Goal: Transaction & Acquisition: Obtain resource

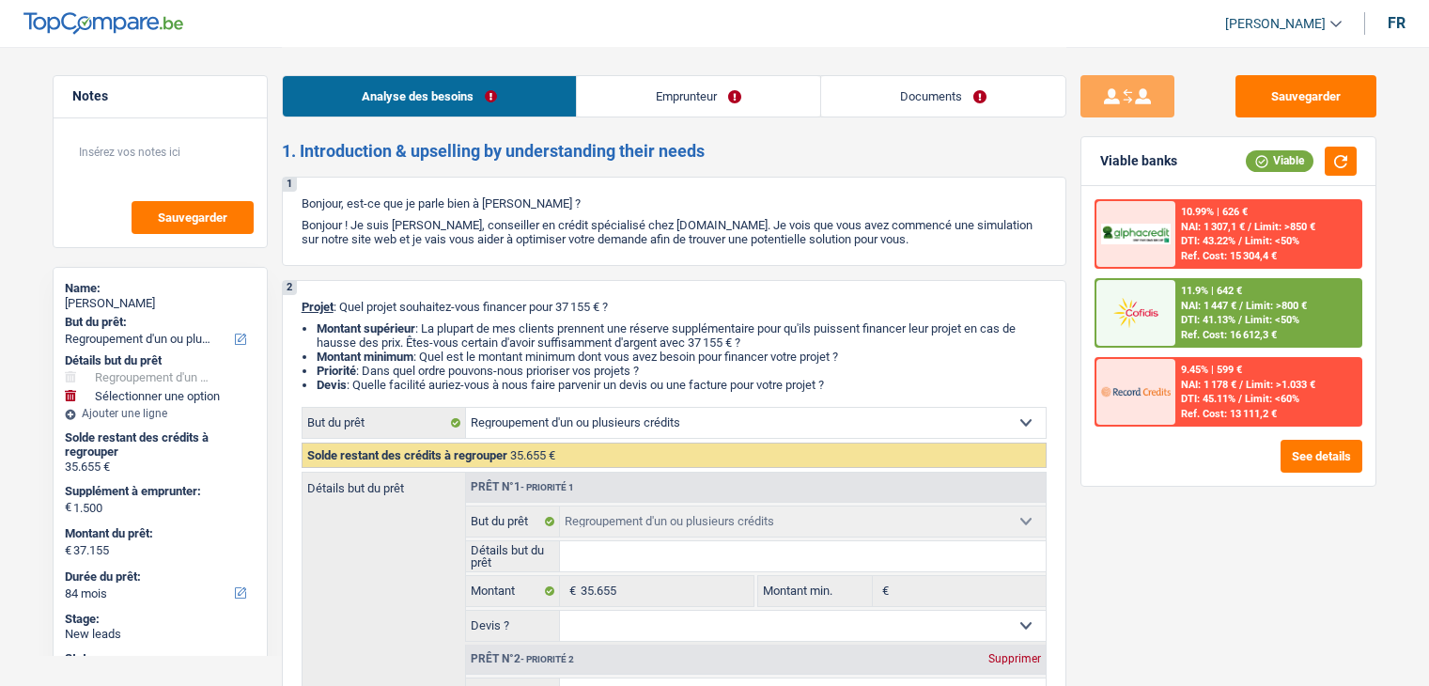
select select "refinancing"
select select "84"
select select "refinancing"
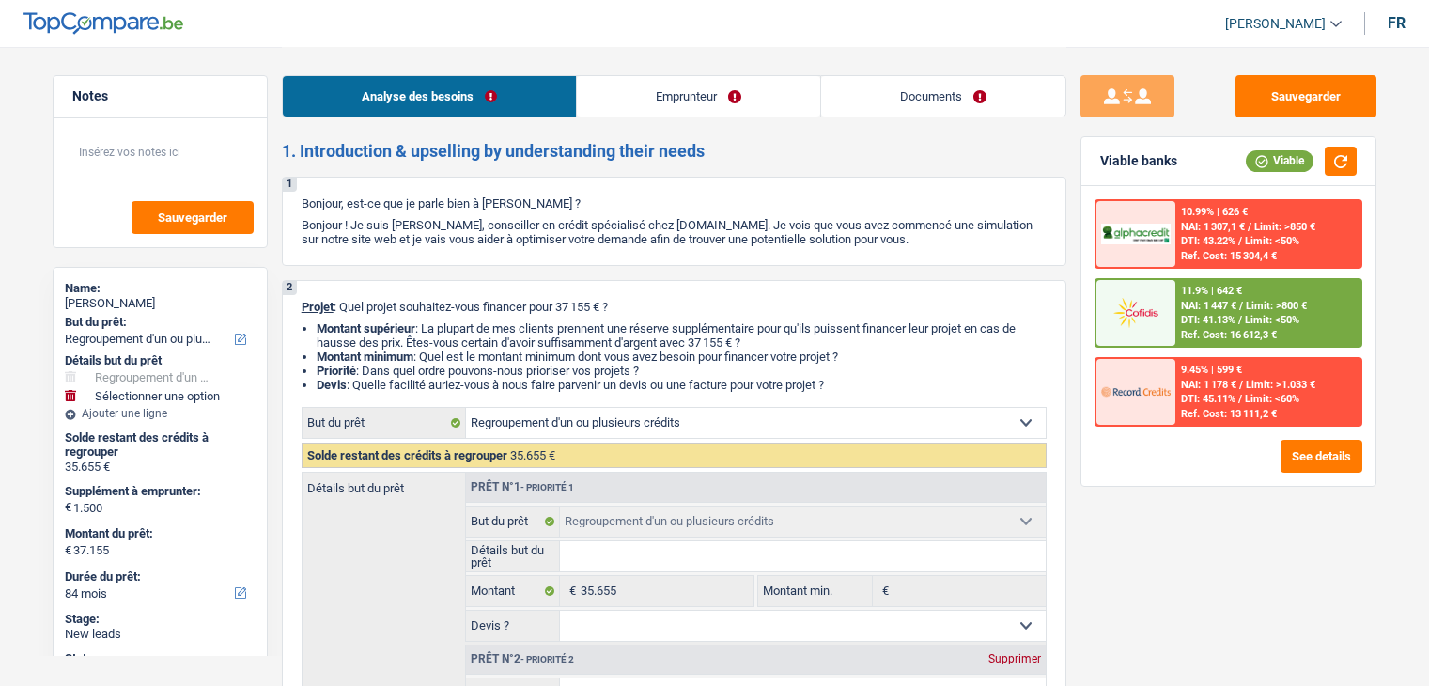
select select "84"
select select "invalid"
select select "familyAllowances"
select select "disabilityPension"
select select "rents"
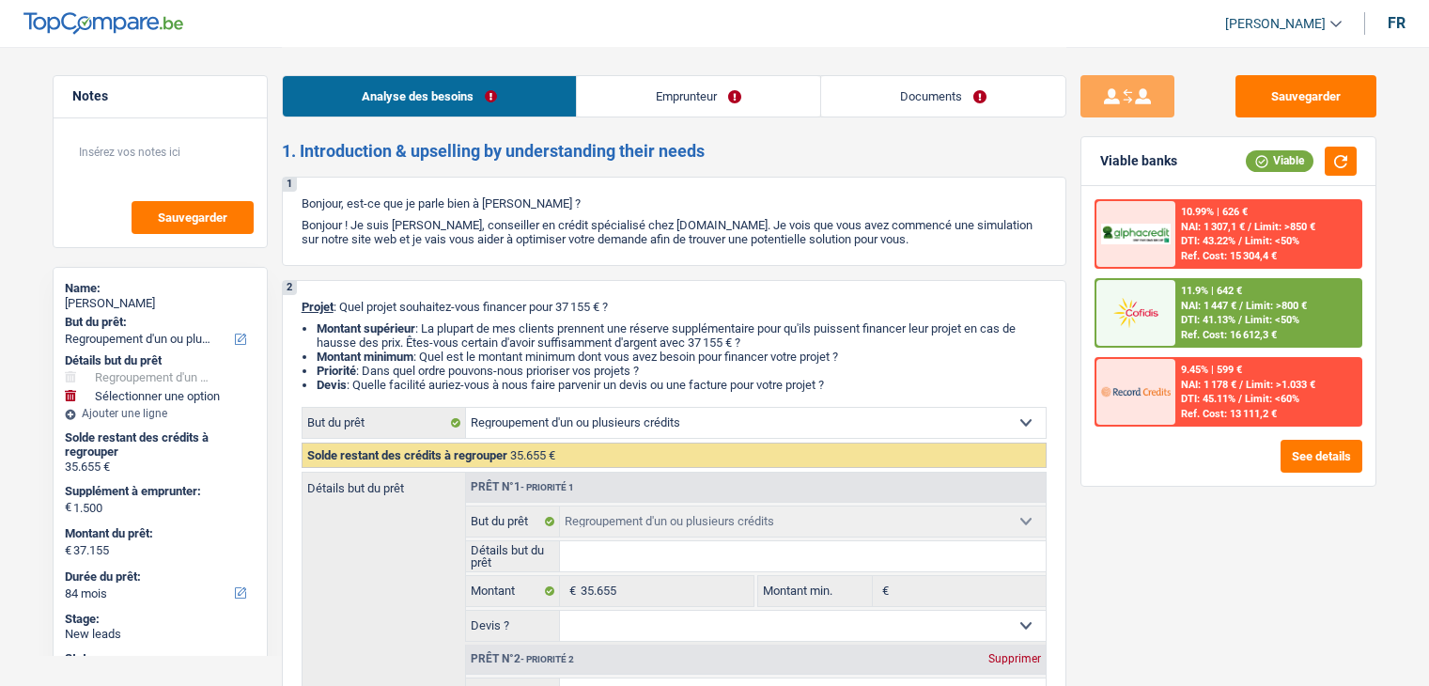
select select "creditConsolidation"
select select "84"
select select "refinancing"
select select "84"
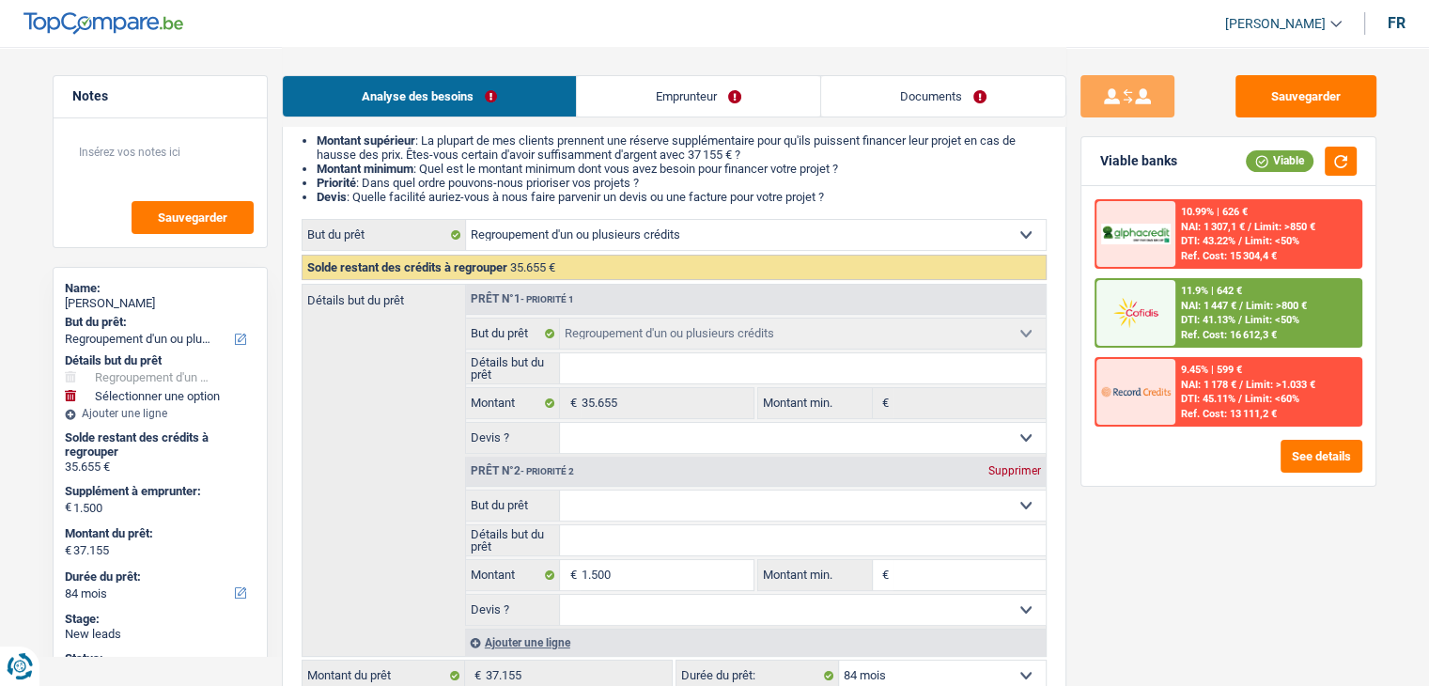
scroll to position [376, 0]
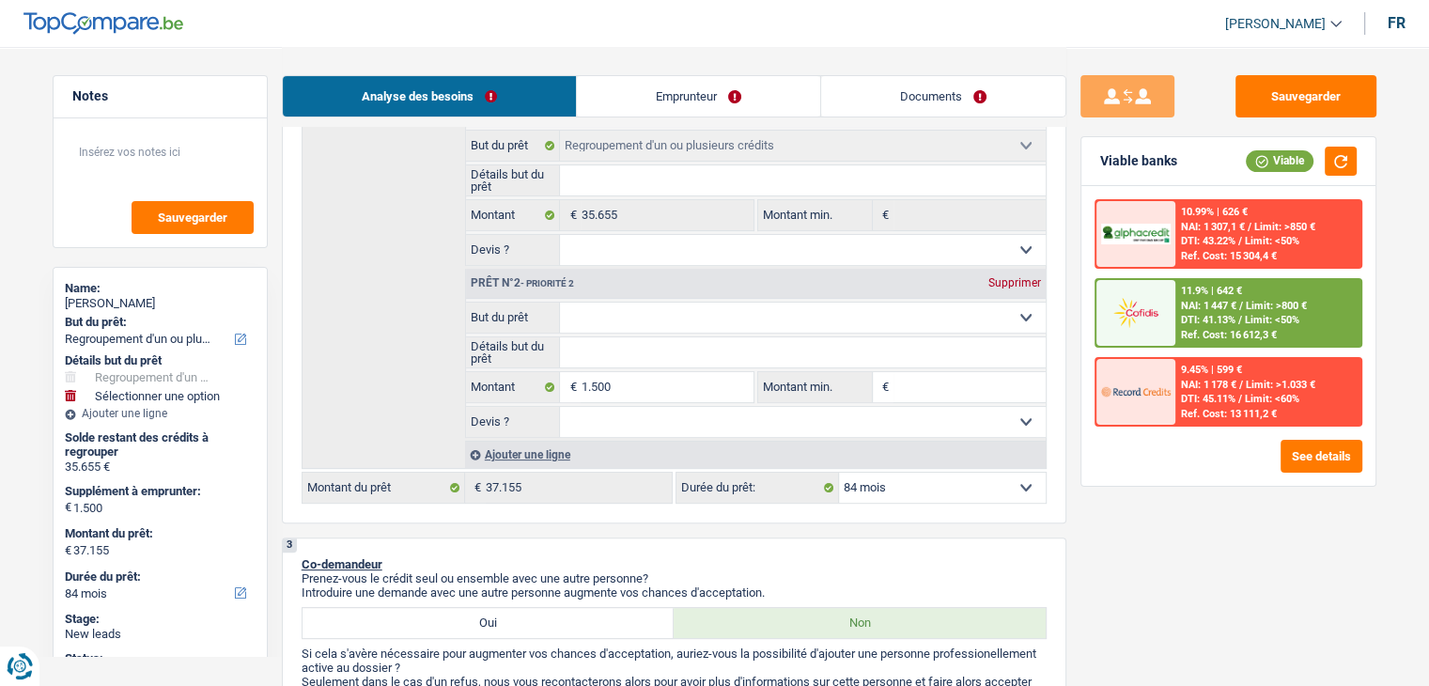
click at [1076, 535] on div "Sauvegarder Viable banks Viable 10.99% | 626 € NAI: 1 307,1 € / Limit: >850 € D…" at bounding box center [1228, 365] width 324 height 581
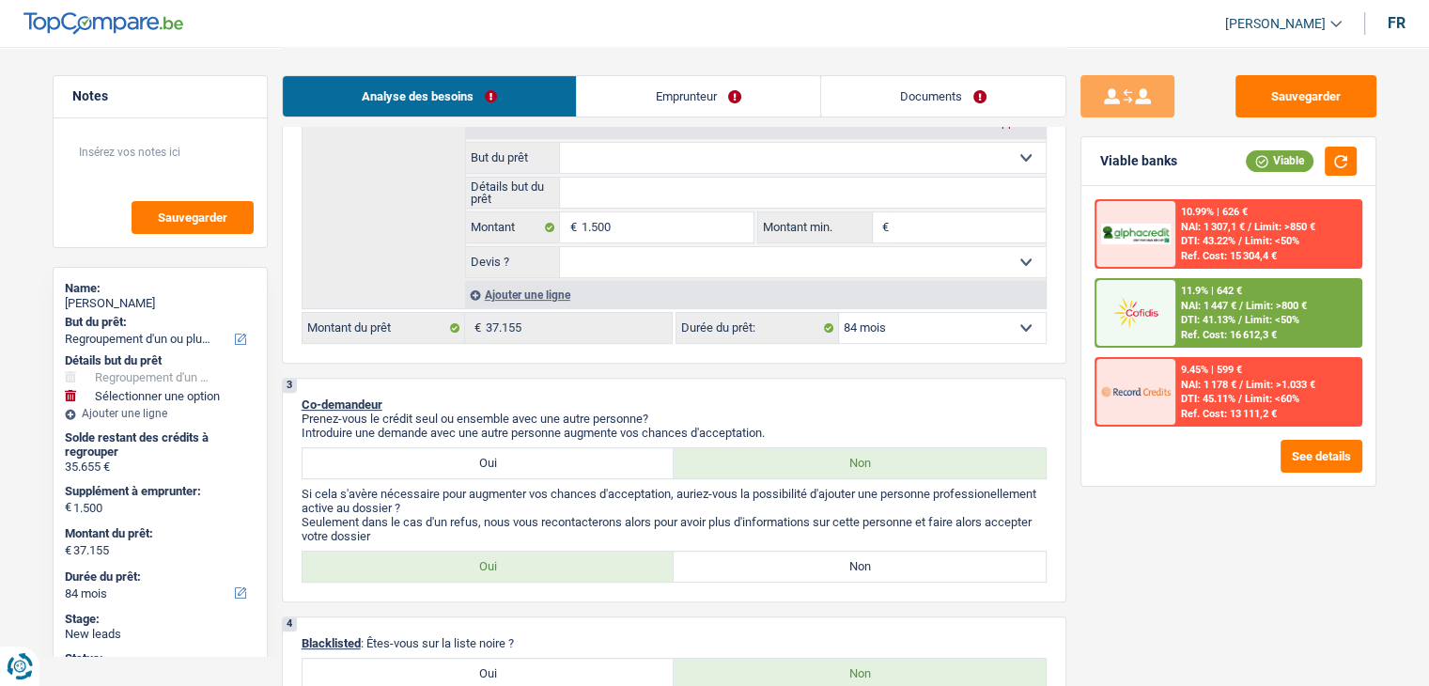
scroll to position [658, 0]
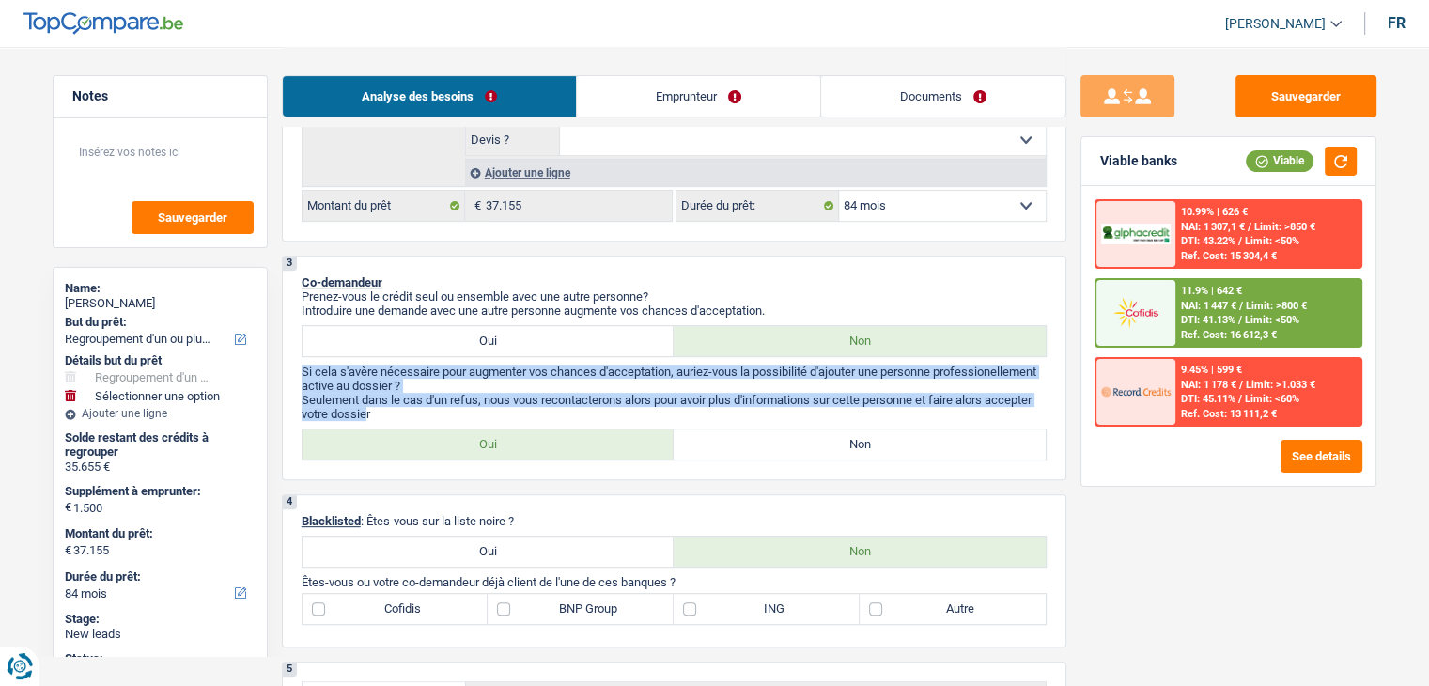
drag, startPoint x: 368, startPoint y: 411, endPoint x: 291, endPoint y: 366, distance: 88.8
click at [291, 366] on div "3 Co-demandeur Prenez-vous le crédit seul ou ensemble avec une autre personne? …" at bounding box center [674, 368] width 785 height 225
drag, startPoint x: 302, startPoint y: 365, endPoint x: 378, endPoint y: 413, distance: 89.9
click at [378, 413] on div "3 Co-demandeur Prenez-vous le crédit seul ou ensemble avec une autre personne? …" at bounding box center [674, 368] width 785 height 225
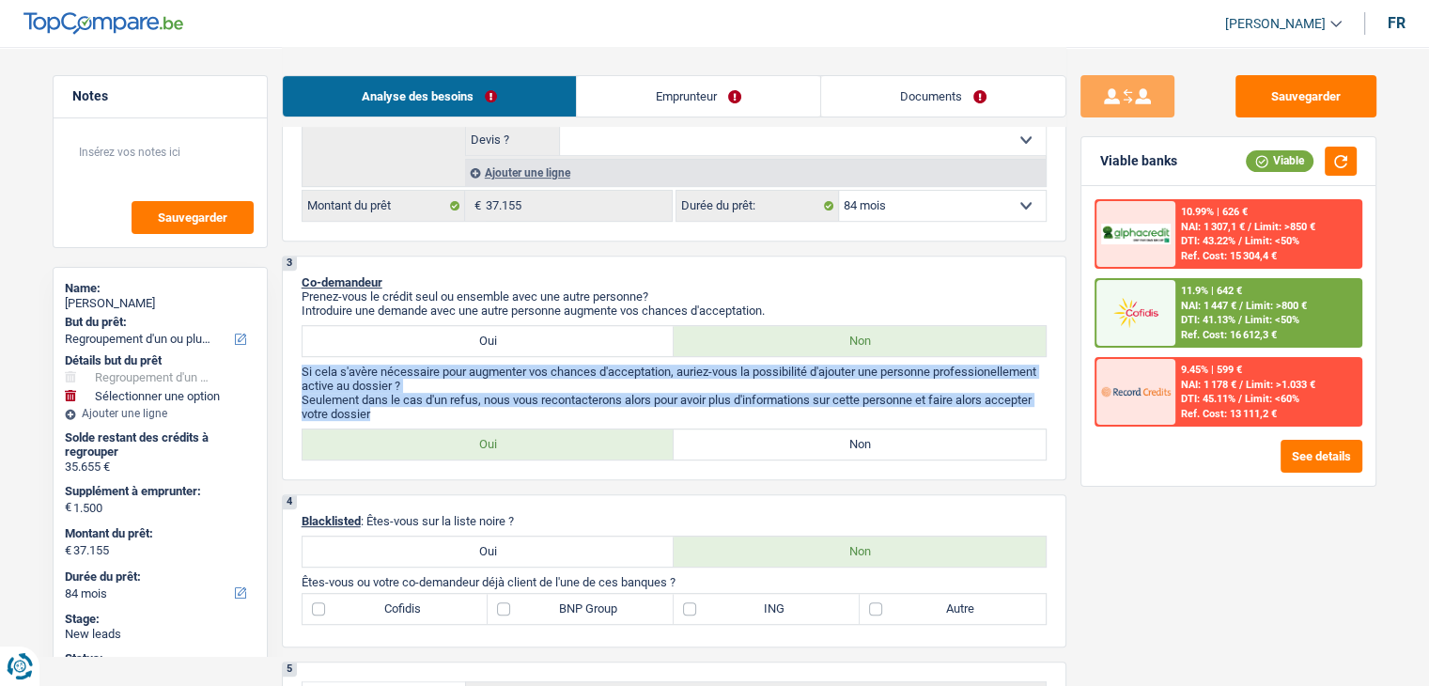
click at [606, 99] on link "Emprunteur" at bounding box center [698, 96] width 243 height 40
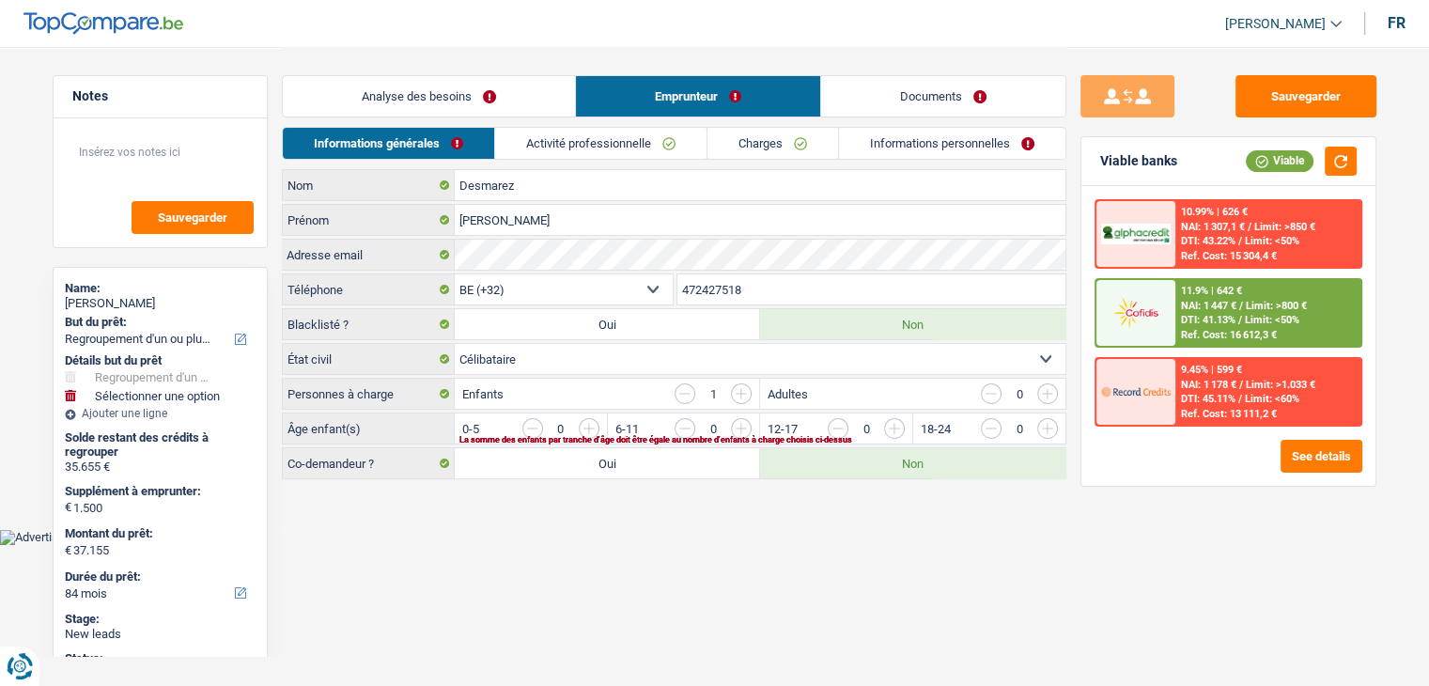
scroll to position [0, 0]
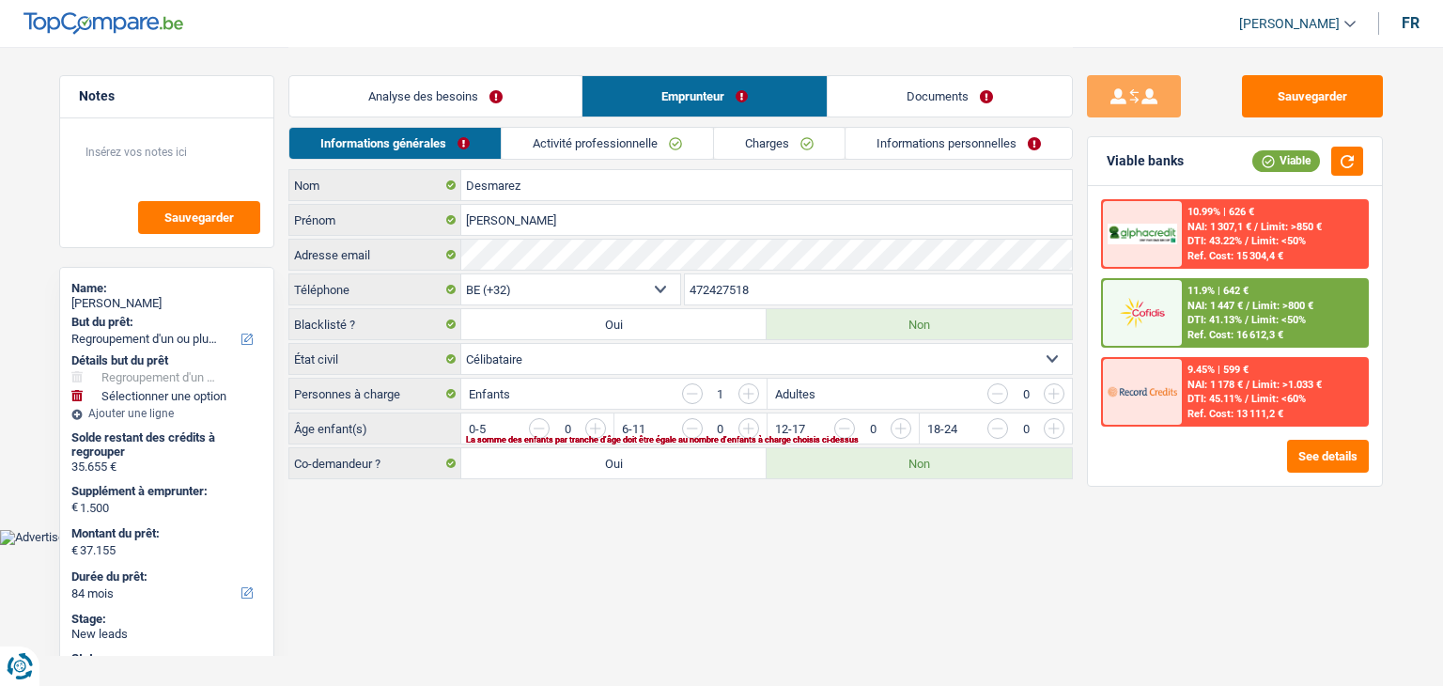
click at [593, 144] on link "Activité professionnelle" at bounding box center [607, 143] width 211 height 31
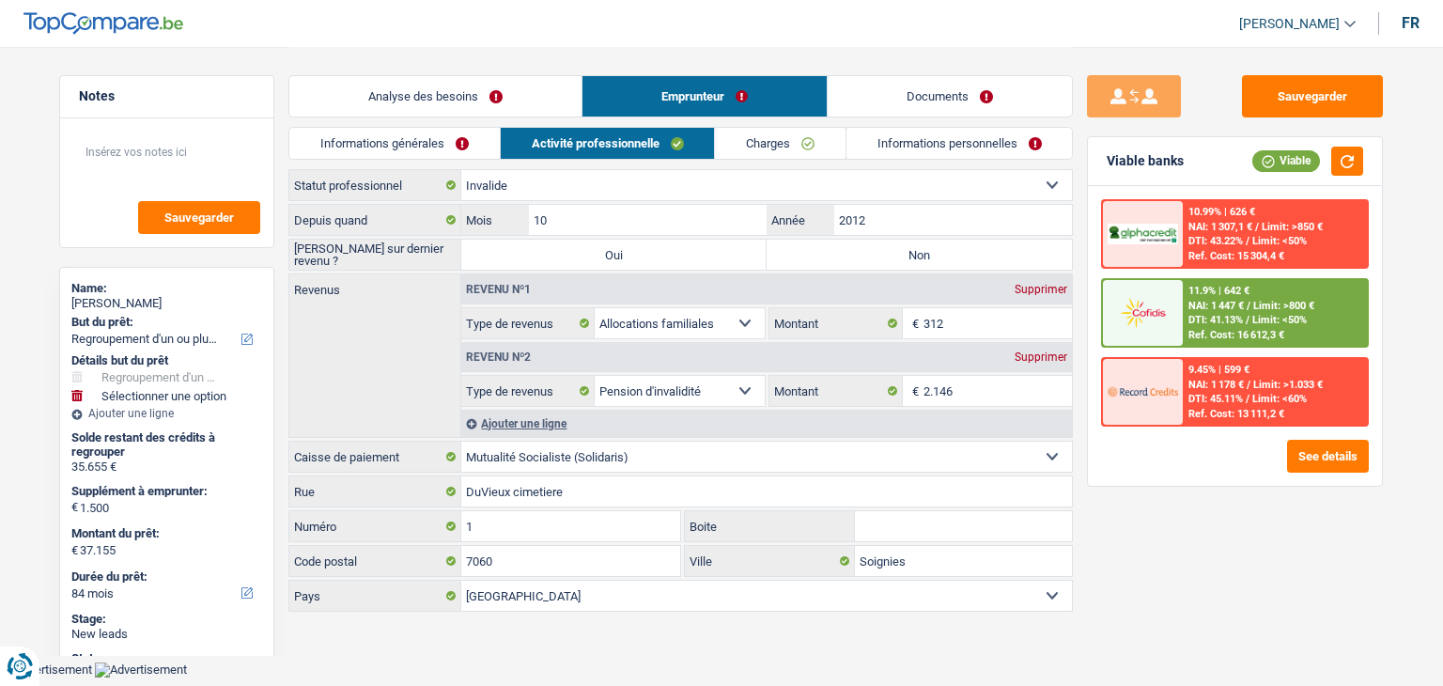
click at [459, 150] on link "Informations générales" at bounding box center [394, 143] width 210 height 31
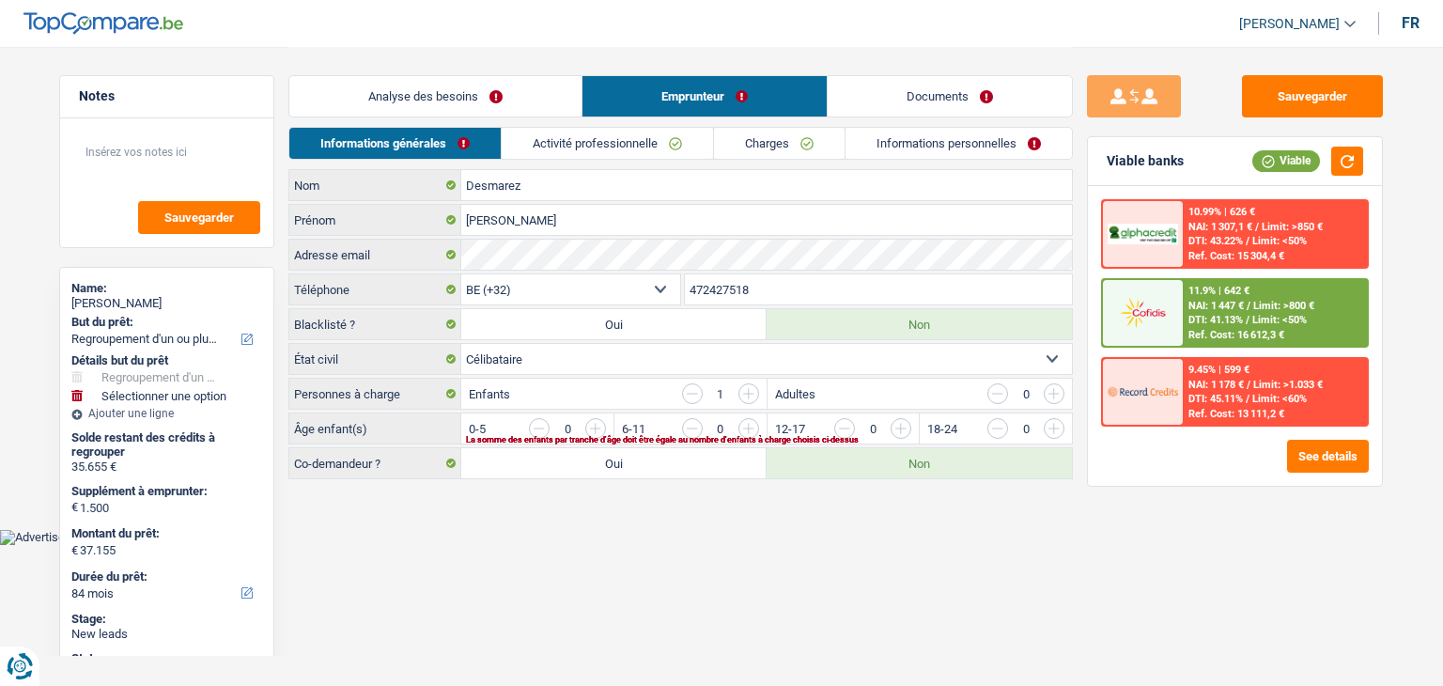
click at [456, 87] on link "Analyse des besoins" at bounding box center [435, 96] width 292 height 40
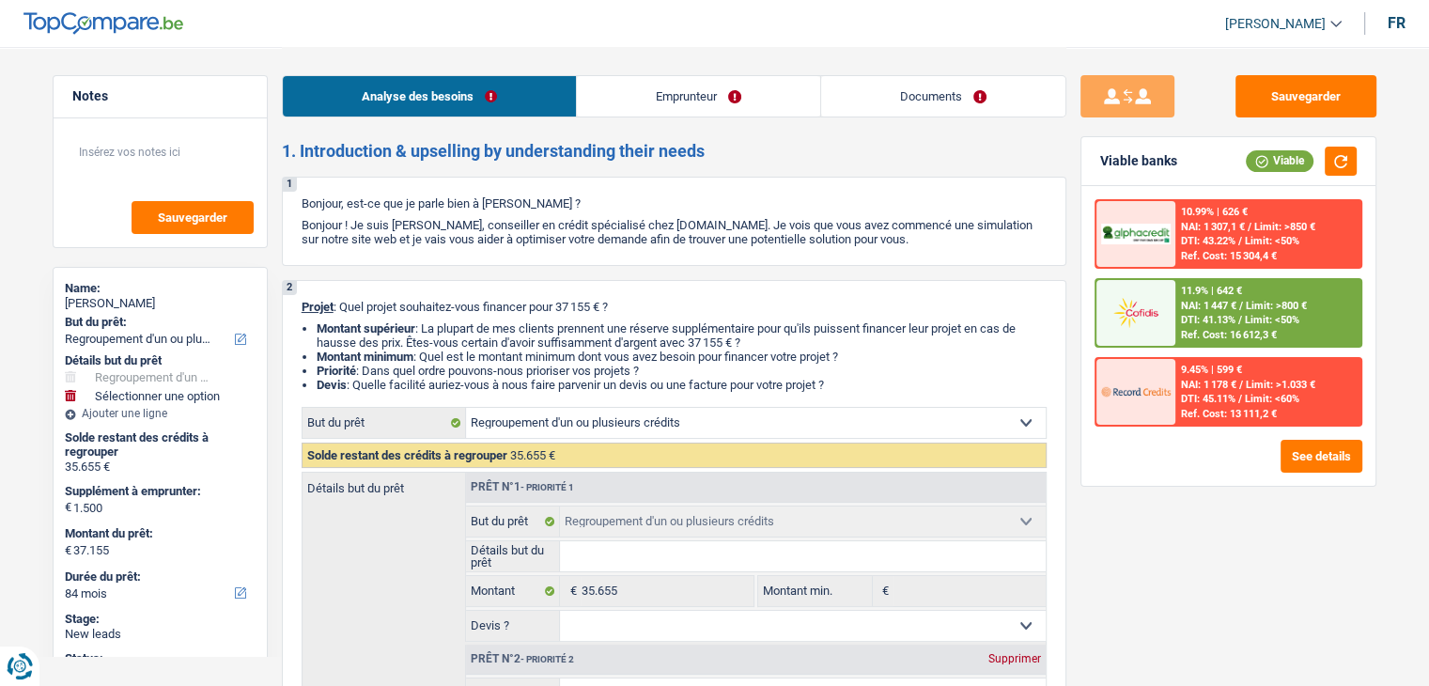
drag, startPoint x: 841, startPoint y: 382, endPoint x: 298, endPoint y: 300, distance: 549.3
click at [298, 300] on div "2 Projet : Quel projet souhaitez-vous financer pour 37 155 € ? Montant supérieu…" at bounding box center [674, 589] width 785 height 619
drag, startPoint x: 301, startPoint y: 304, endPoint x: 887, endPoint y: 381, distance: 591.3
click at [887, 381] on div "2 Projet : Quel projet souhaitez-vous financer pour 37 155 € ? Montant supérieu…" at bounding box center [674, 589] width 785 height 619
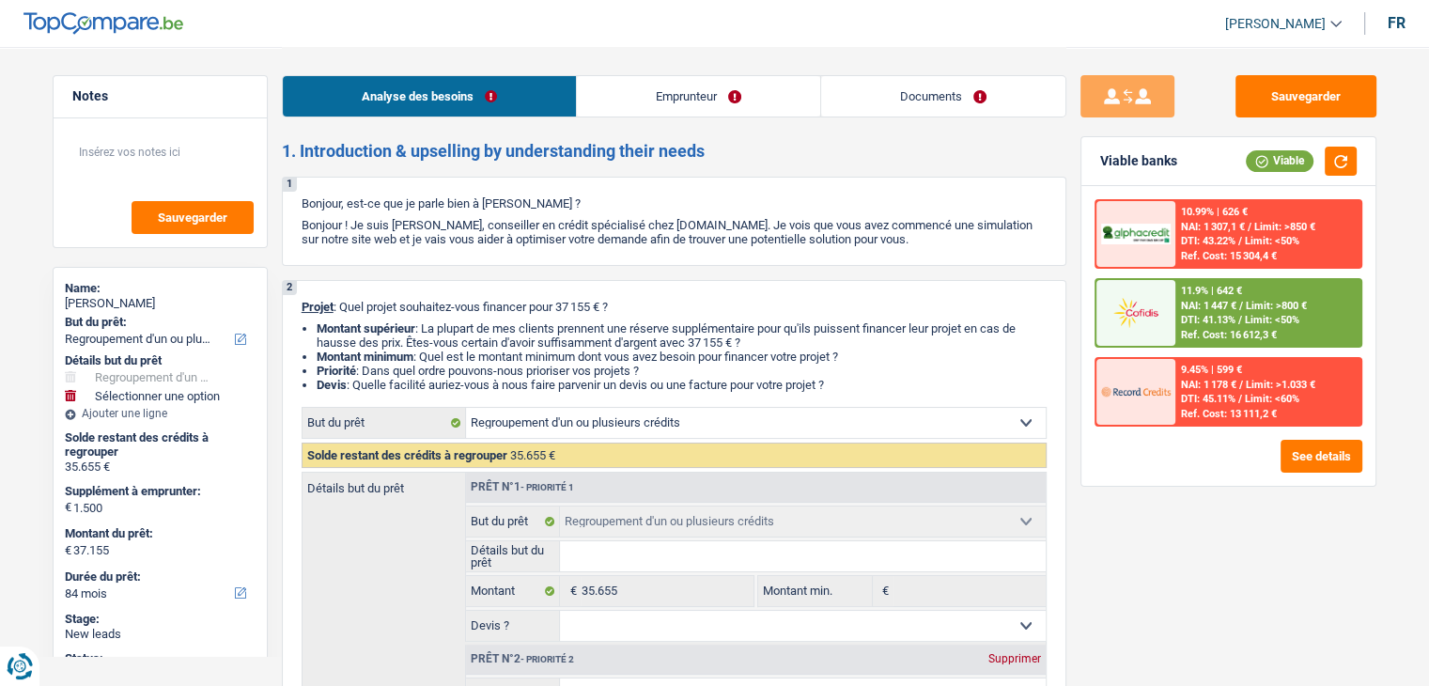
click at [887, 381] on li "Devis : Quelle facilité auriez-vous à nous faire parvenir un devis ou une factu…" at bounding box center [682, 385] width 730 height 14
drag, startPoint x: 851, startPoint y: 381, endPoint x: 294, endPoint y: 309, distance: 561.7
click at [294, 309] on div "2 Projet : Quel projet souhaitez-vous financer pour 37 155 € ? Montant supérieu…" at bounding box center [674, 589] width 785 height 619
drag, startPoint x: 302, startPoint y: 305, endPoint x: 851, endPoint y: 381, distance: 554.9
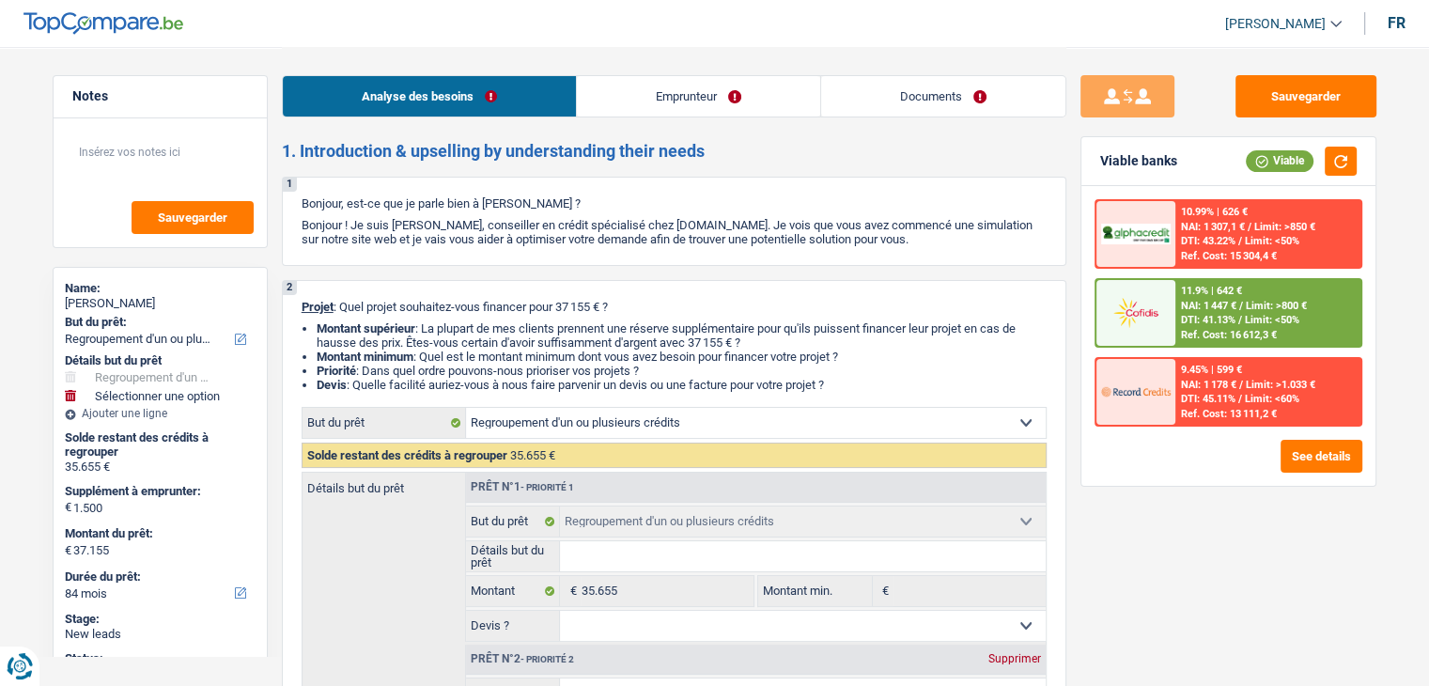
click at [851, 381] on div "2 Projet : Quel projet souhaitez-vous financer pour 37 155 € ? Montant supérieu…" at bounding box center [674, 589] width 785 height 619
click at [851, 381] on li "Devis : Quelle facilité auriez-vous à nous faire parvenir un devis ou une factu…" at bounding box center [682, 385] width 730 height 14
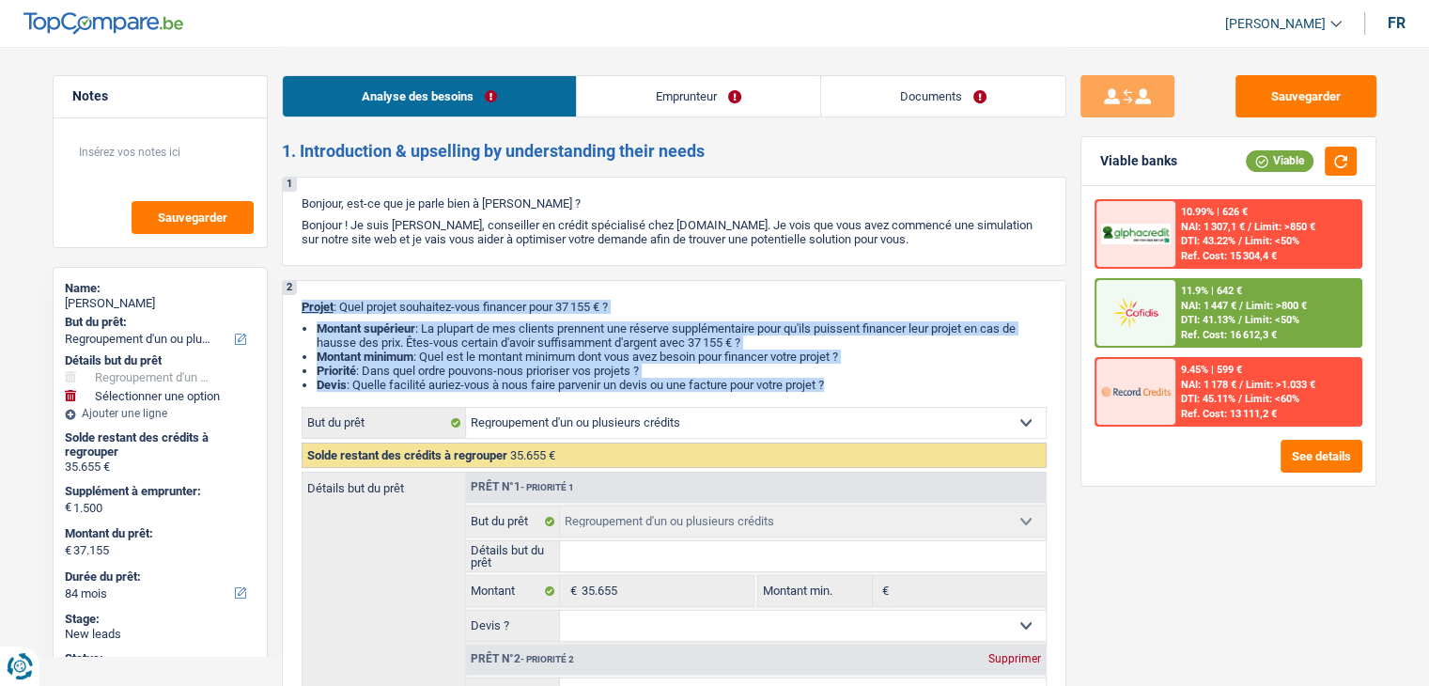
drag, startPoint x: 851, startPoint y: 381, endPoint x: 283, endPoint y: 303, distance: 573.8
click at [283, 303] on div "2 Projet : Quel projet souhaitez-vous financer pour 37 155 € ? Montant supérieu…" at bounding box center [674, 589] width 785 height 619
click at [326, 334] on strong "Montant supérieur" at bounding box center [366, 328] width 99 height 14
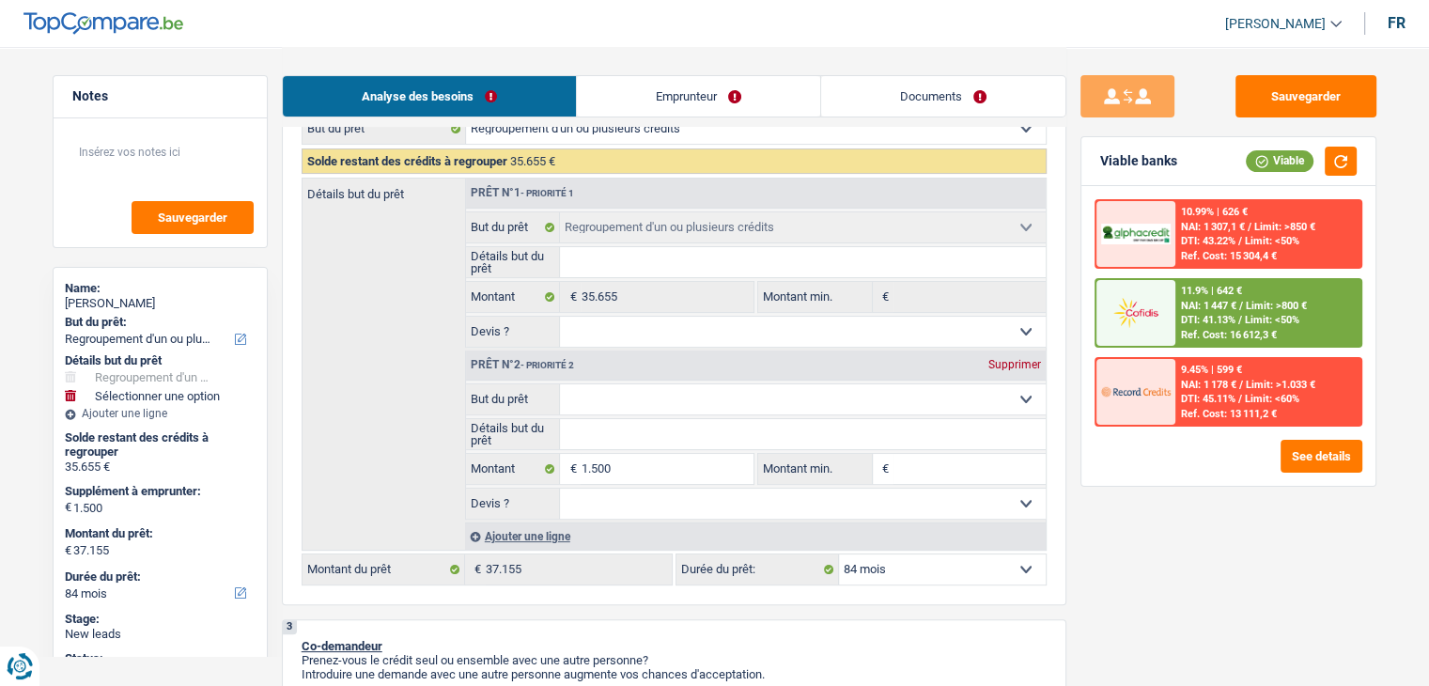
scroll to position [376, 0]
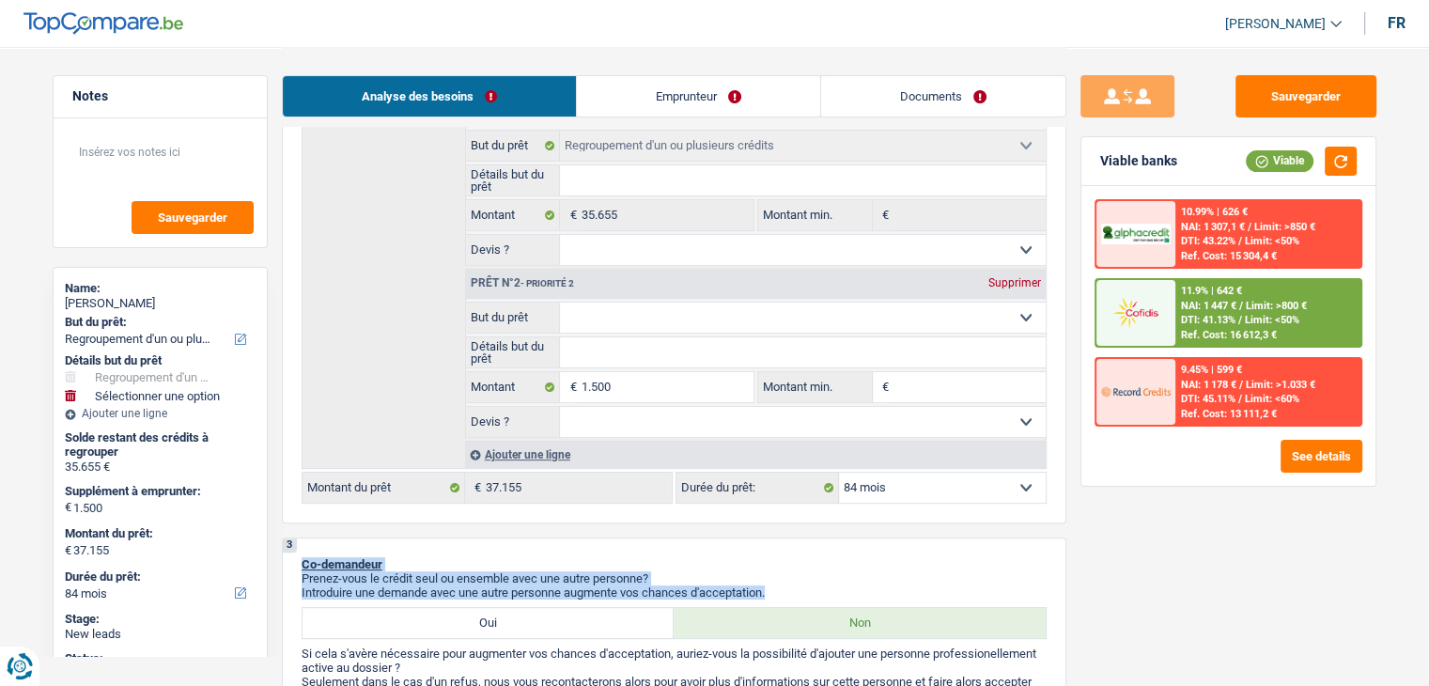
drag, startPoint x: 778, startPoint y: 592, endPoint x: 303, endPoint y: 556, distance: 476.8
click at [303, 556] on div "3 Co-demandeur Prenez-vous le crédit seul ou ensemble avec une autre personne? …" at bounding box center [674, 649] width 785 height 225
click at [303, 557] on span "Co-demandeur" at bounding box center [342, 564] width 81 height 14
drag, startPoint x: 302, startPoint y: 561, endPoint x: 821, endPoint y: 583, distance: 520.0
click at [821, 583] on div "3 Co-demandeur Prenez-vous le crédit seul ou ensemble avec une autre personne? …" at bounding box center [674, 649] width 785 height 225
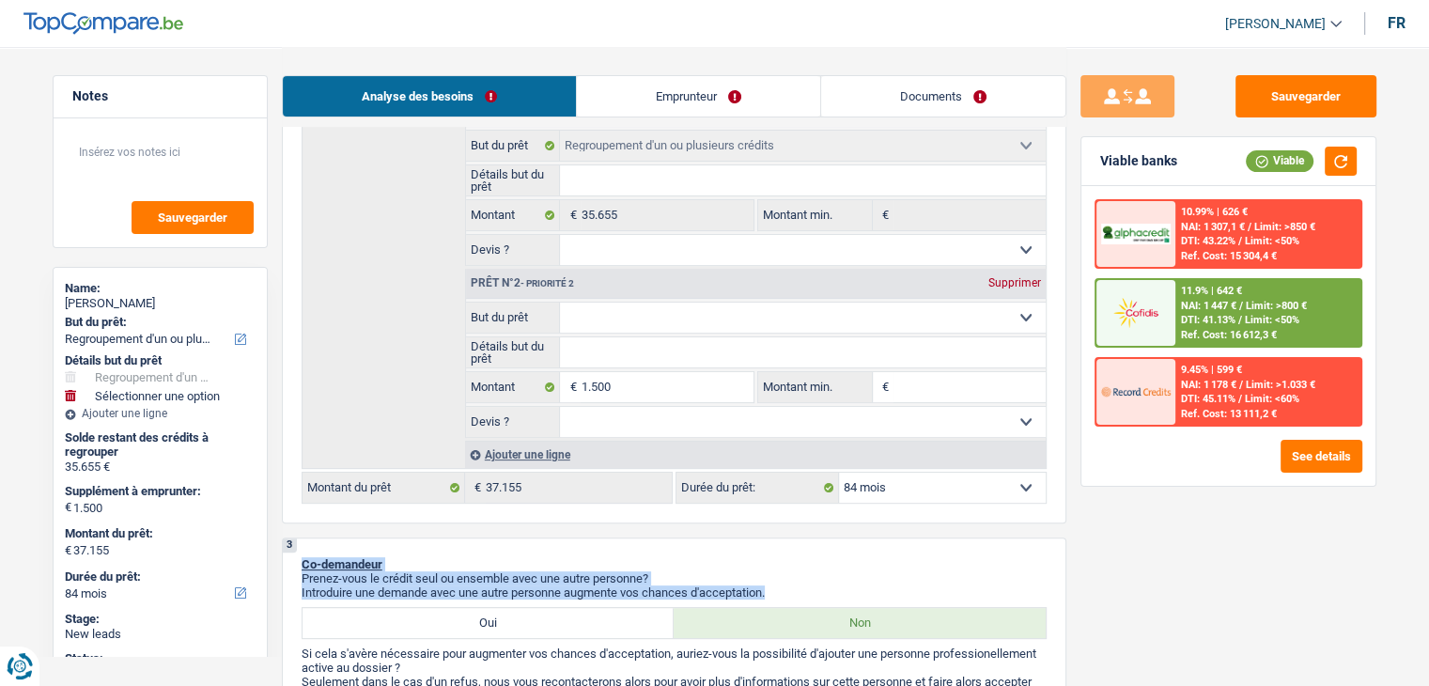
click at [810, 572] on p "Prenez-vous le crédit seul ou ensemble avec une autre personne?" at bounding box center [674, 578] width 745 height 14
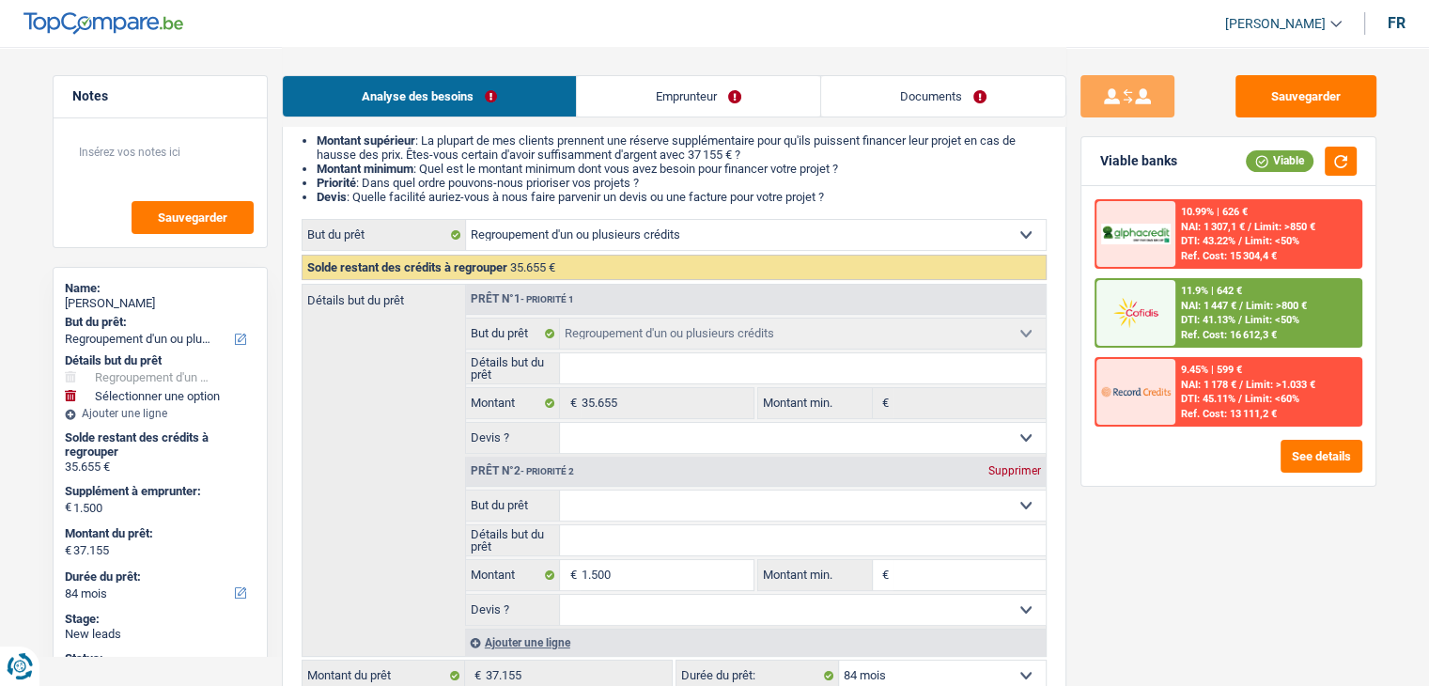
scroll to position [188, 0]
drag, startPoint x: 837, startPoint y: 194, endPoint x: 309, endPoint y: 144, distance: 530.5
click at [309, 144] on ul "Montant supérieur : La plupart de mes clients prennent une réserve supplémentai…" at bounding box center [674, 168] width 745 height 70
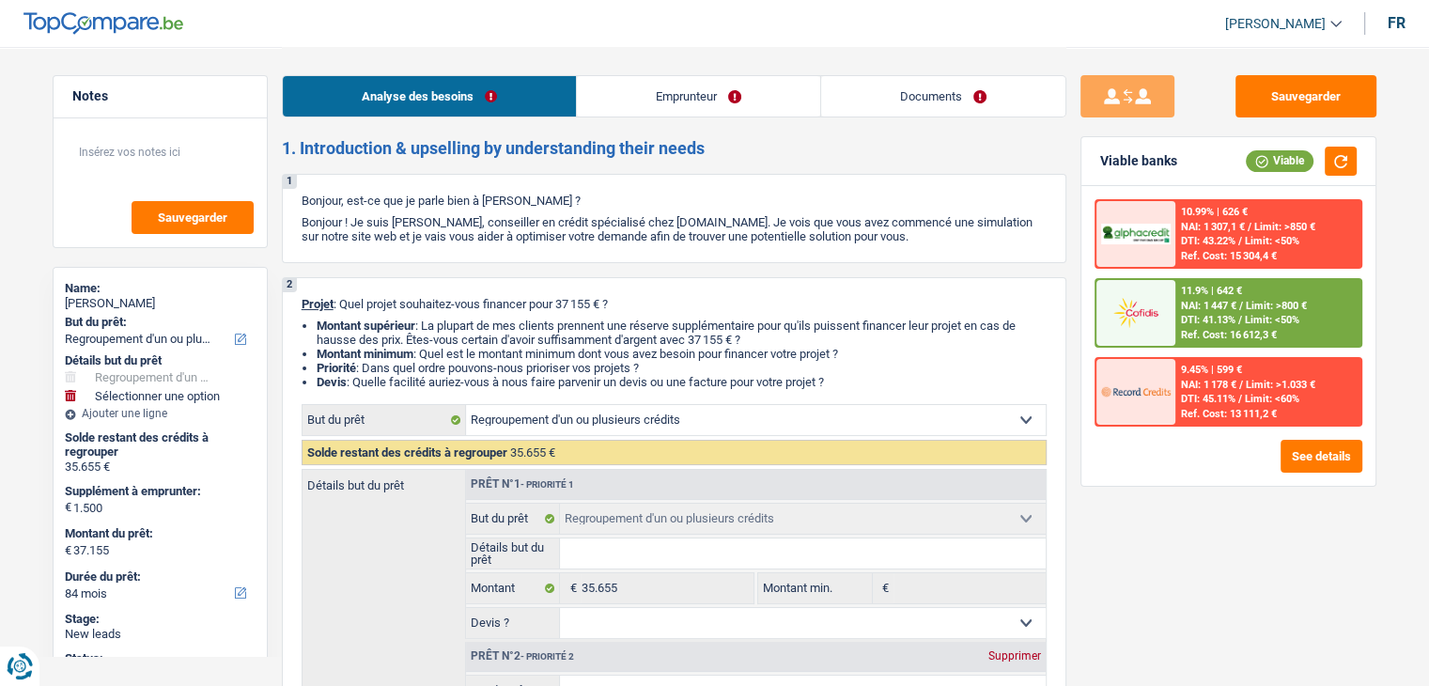
scroll to position [0, 0]
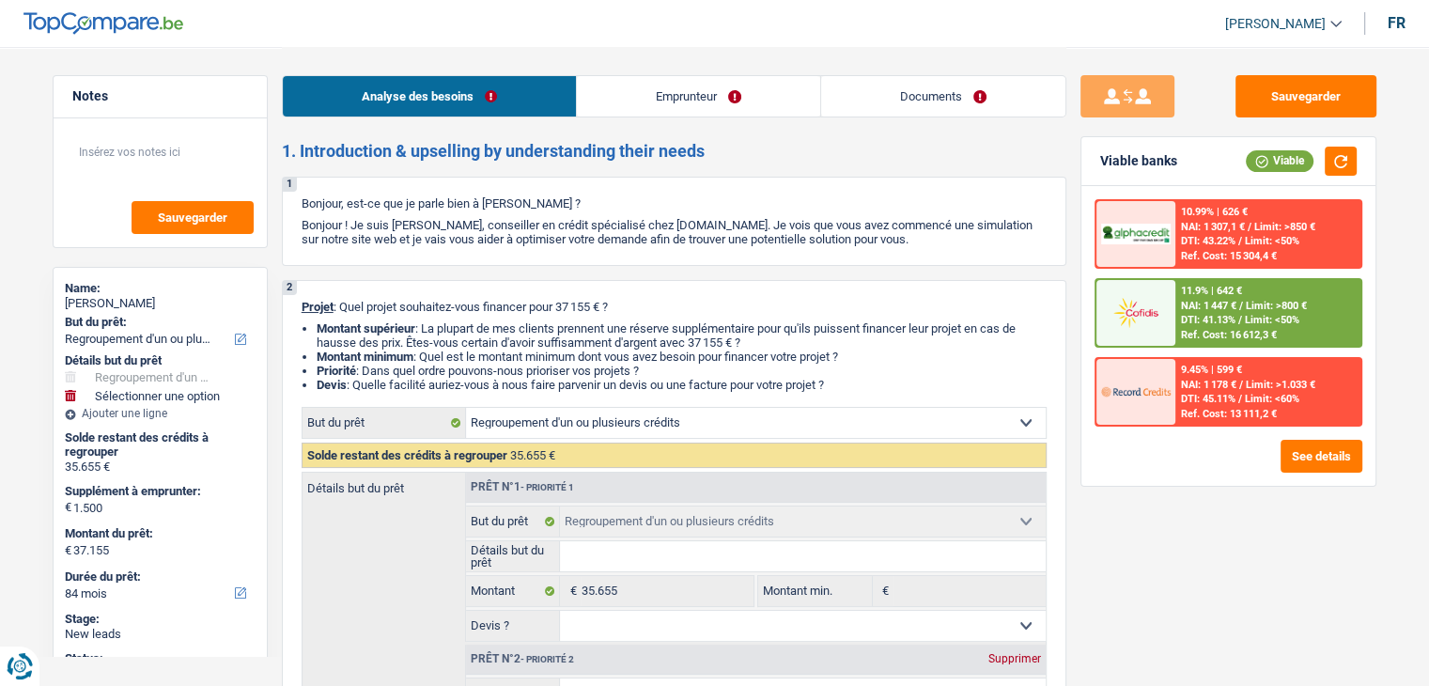
click at [360, 305] on p "Projet : Quel projet souhaitez-vous financer pour 37 155 € ?" at bounding box center [674, 307] width 745 height 14
drag, startPoint x: 309, startPoint y: 305, endPoint x: 855, endPoint y: 383, distance: 551.4
click at [855, 383] on div "2 Projet : Quel projet souhaitez-vous financer pour 37 155 € ? Montant supérieu…" at bounding box center [674, 589] width 785 height 619
click at [855, 383] on li "Devis : Quelle facilité auriez-vous à nous faire parvenir un devis ou une factu…" at bounding box center [682, 385] width 730 height 14
drag, startPoint x: 842, startPoint y: 389, endPoint x: 292, endPoint y: 303, distance: 556.4
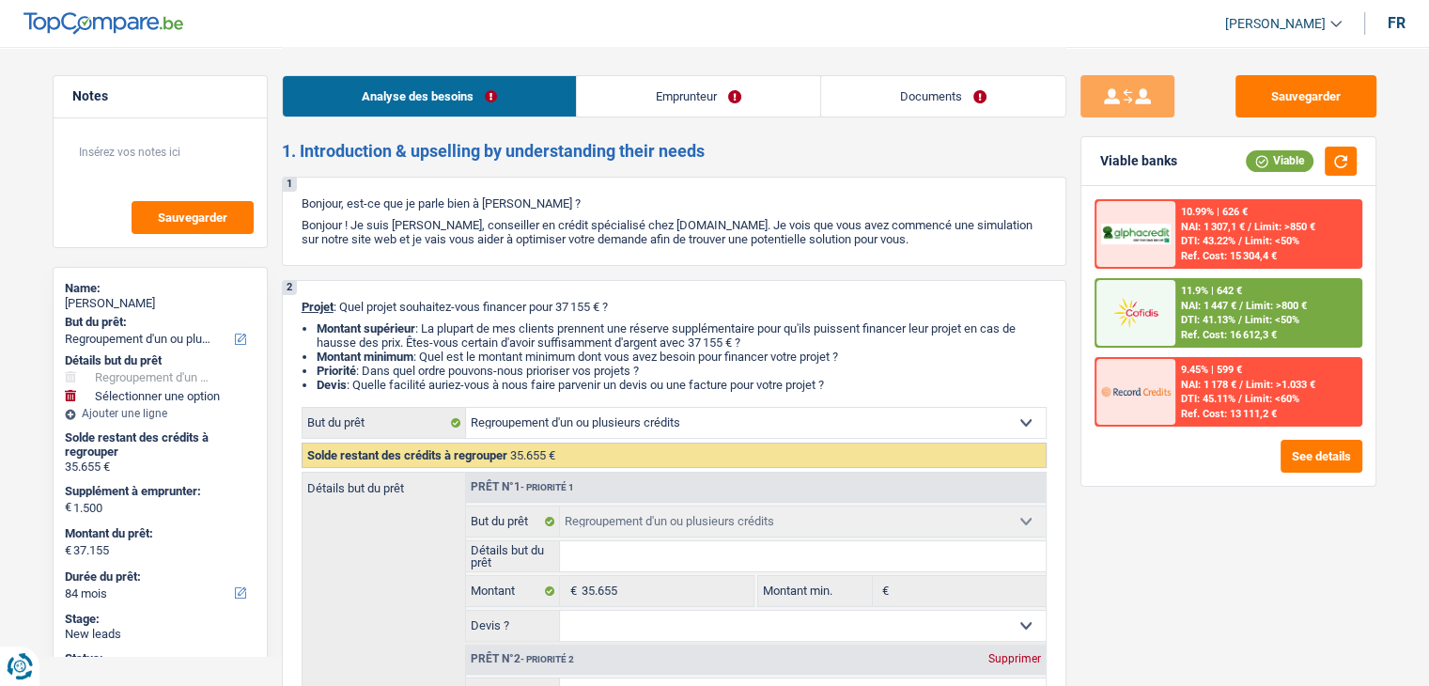
click at [290, 302] on div "2 Projet : Quel projet souhaitez-vous financer pour 37 155 € ? Montant supérieu…" at bounding box center [674, 589] width 785 height 619
drag, startPoint x: 297, startPoint y: 303, endPoint x: 315, endPoint y: 309, distance: 18.7
click at [297, 303] on div "2 Projet : Quel projet souhaitez-vous financer pour 37 155 € ? Montant supérieu…" at bounding box center [674, 589] width 785 height 619
click at [315, 309] on span "Projet" at bounding box center [318, 307] width 32 height 14
click at [1234, 305] on span "NAI: 1 447 €" at bounding box center [1208, 306] width 55 height 12
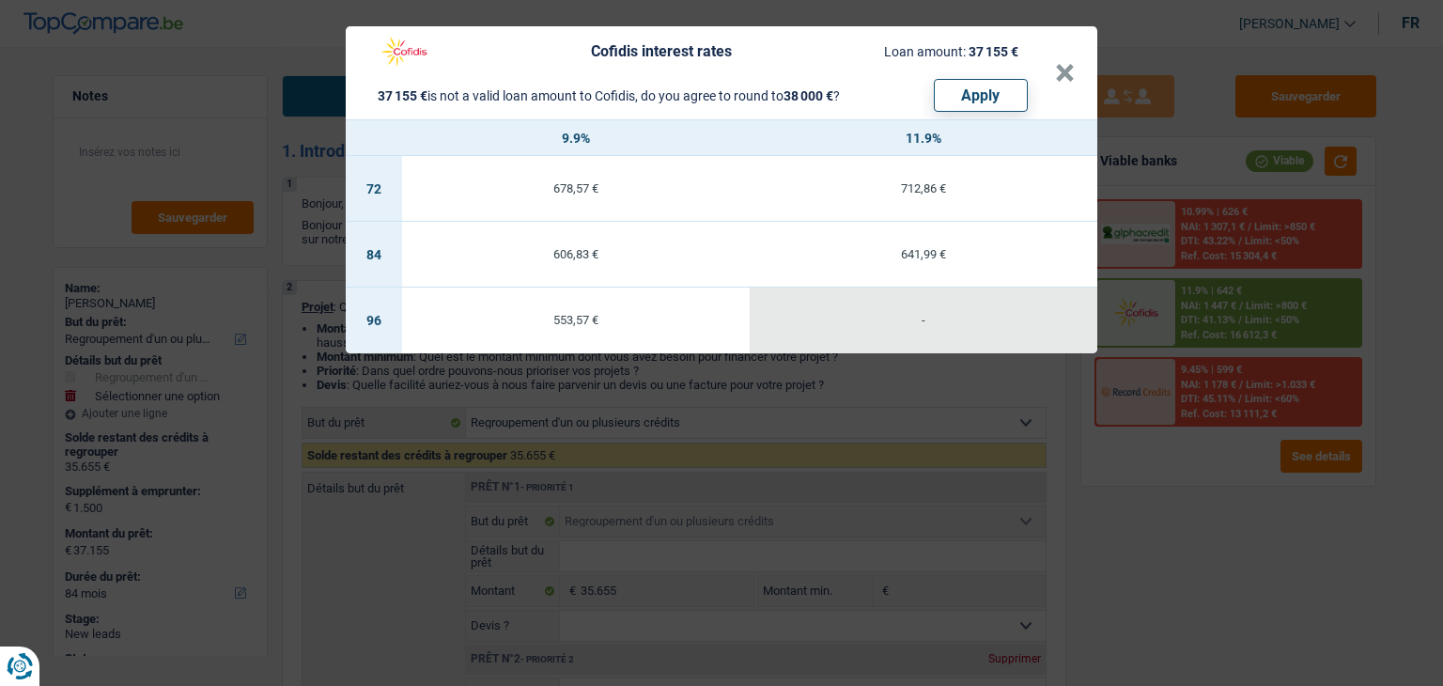
click at [832, 395] on div "Cofidis interest rates Loan amount: 37 155 € 37 155 € is not a valid loan amoun…" at bounding box center [721, 343] width 1443 height 686
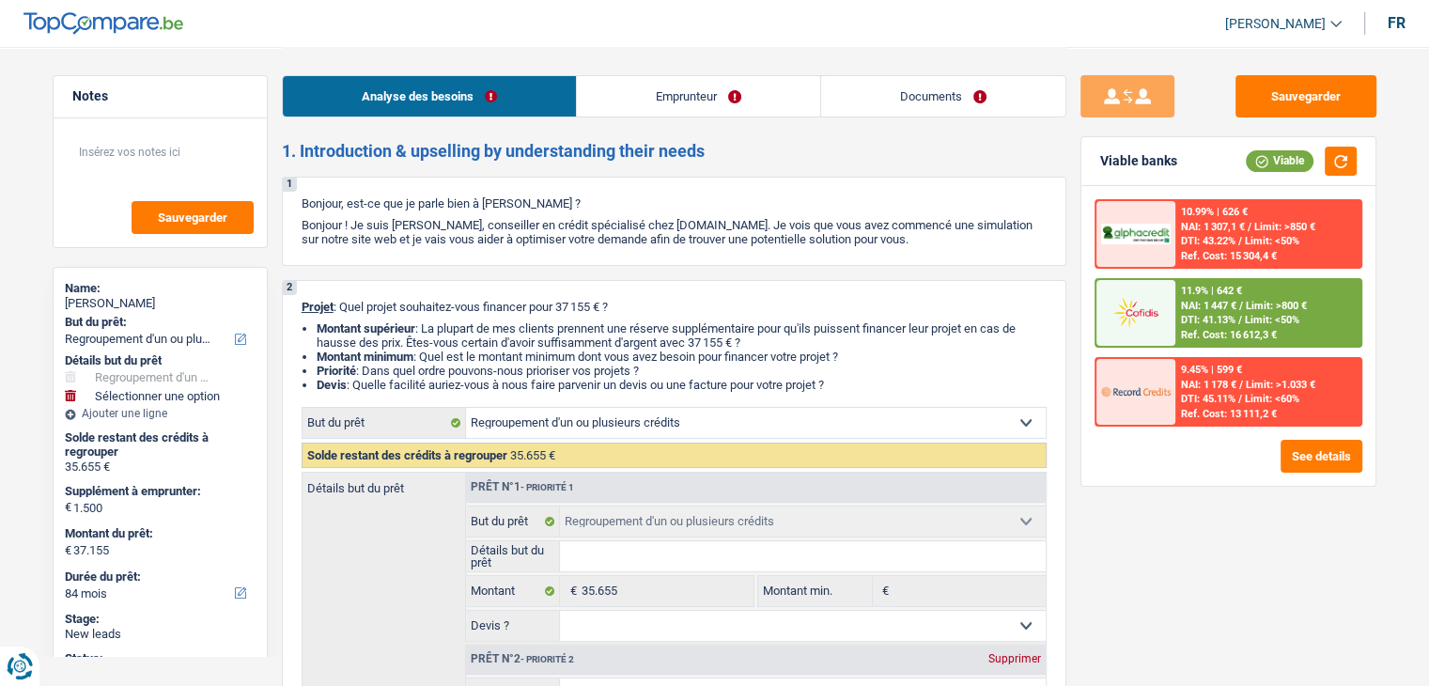
click at [832, 392] on li "Devis : Quelle facilité auriez-vous à nous faire parvenir un devis ou une factu…" at bounding box center [682, 385] width 730 height 14
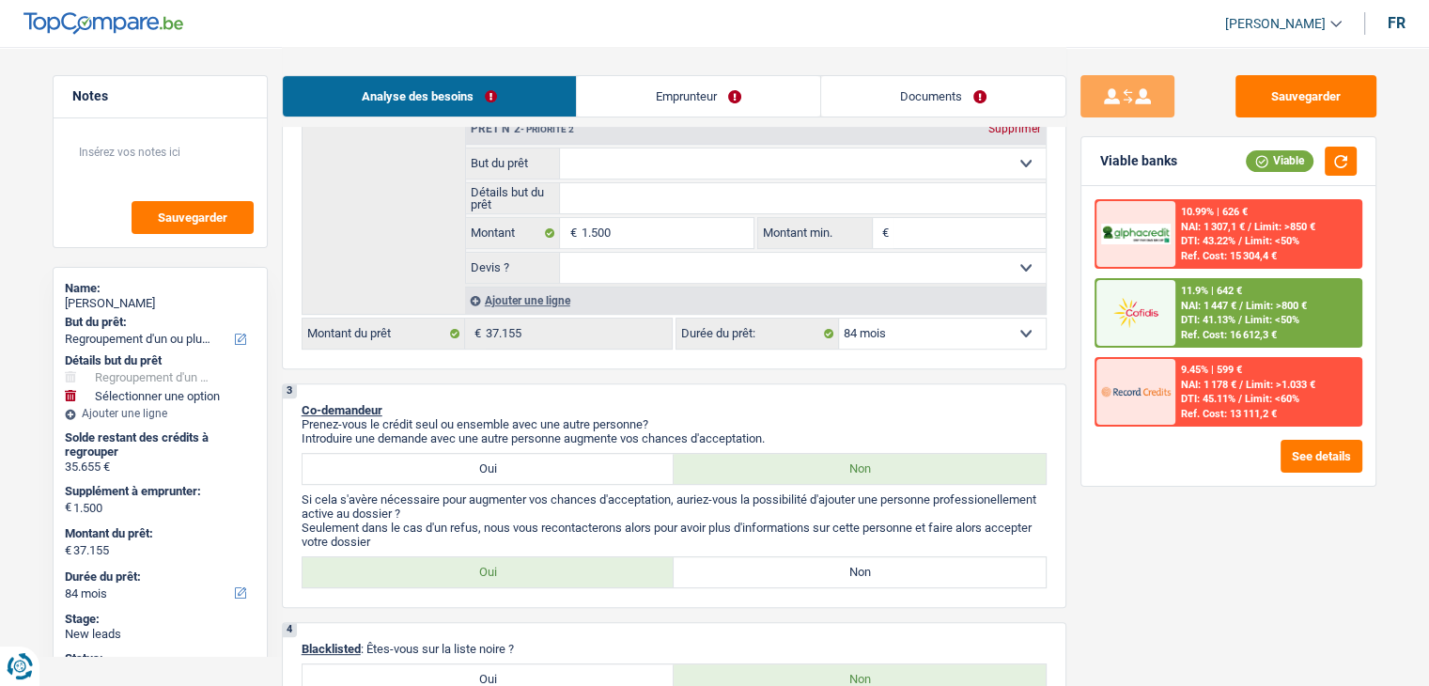
scroll to position [564, 0]
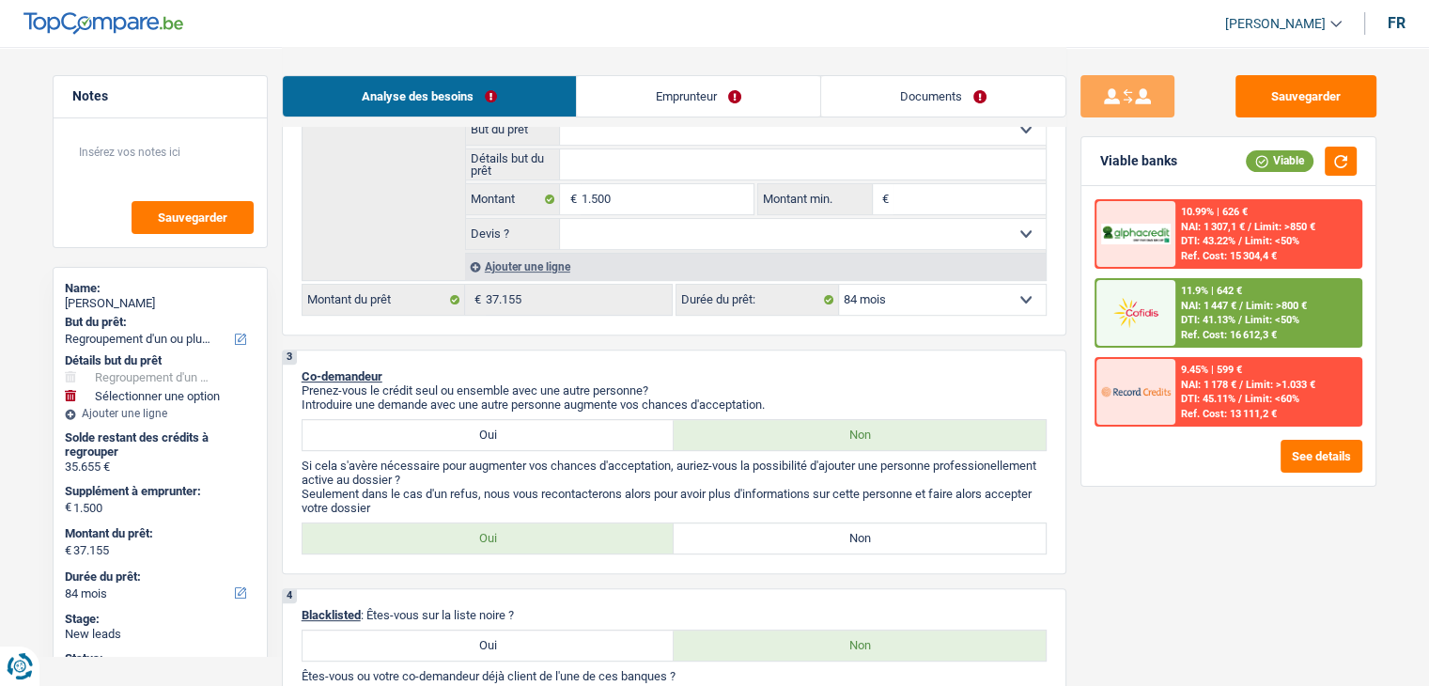
click at [770, 526] on label "Non" at bounding box center [860, 538] width 372 height 30
click at [770, 526] on input "Non" at bounding box center [860, 538] width 372 height 30
radio input "true"
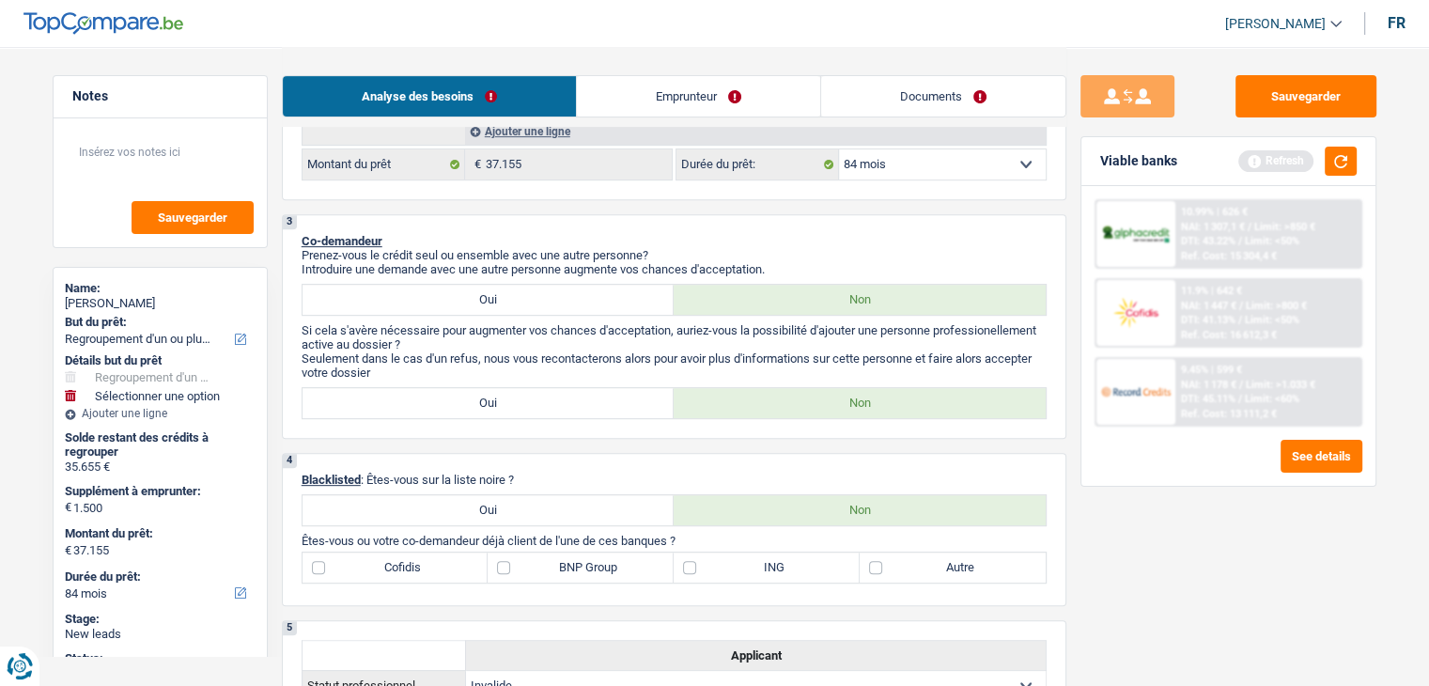
scroll to position [846, 0]
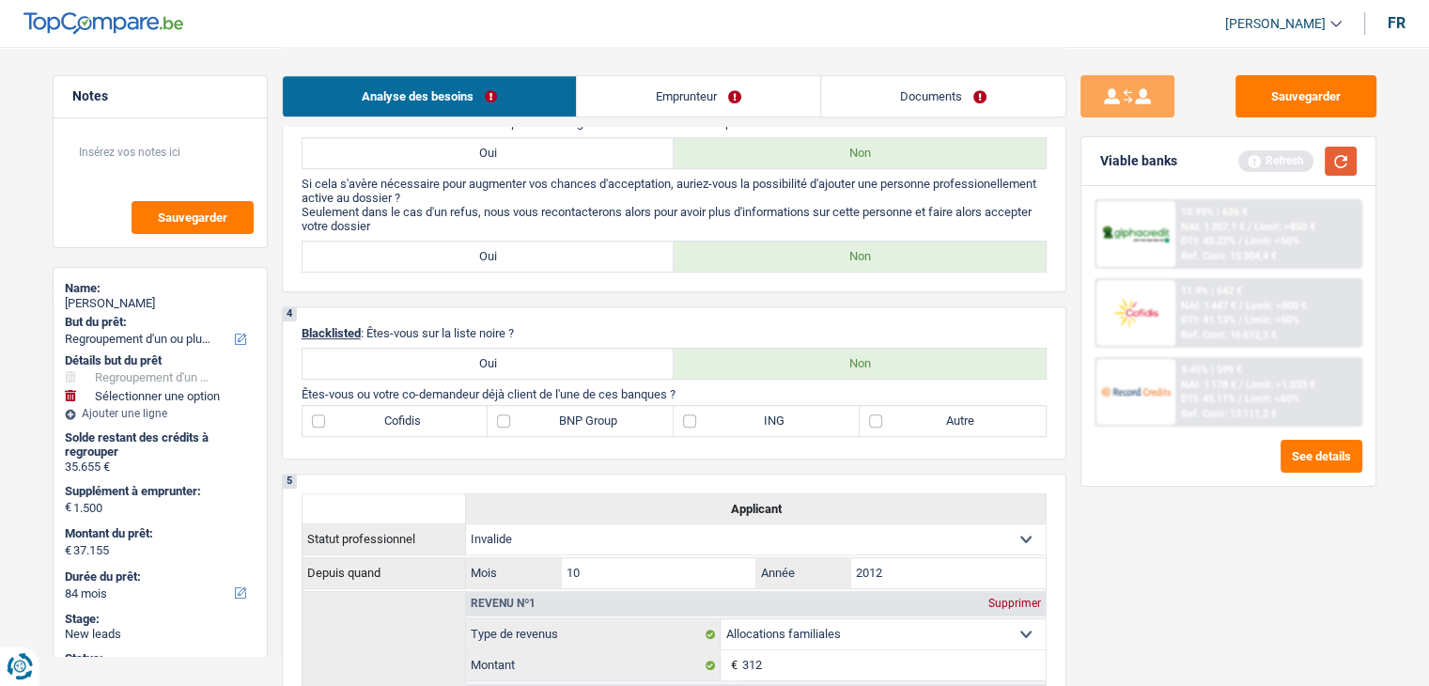
click at [1341, 158] on button "button" at bounding box center [1341, 161] width 32 height 29
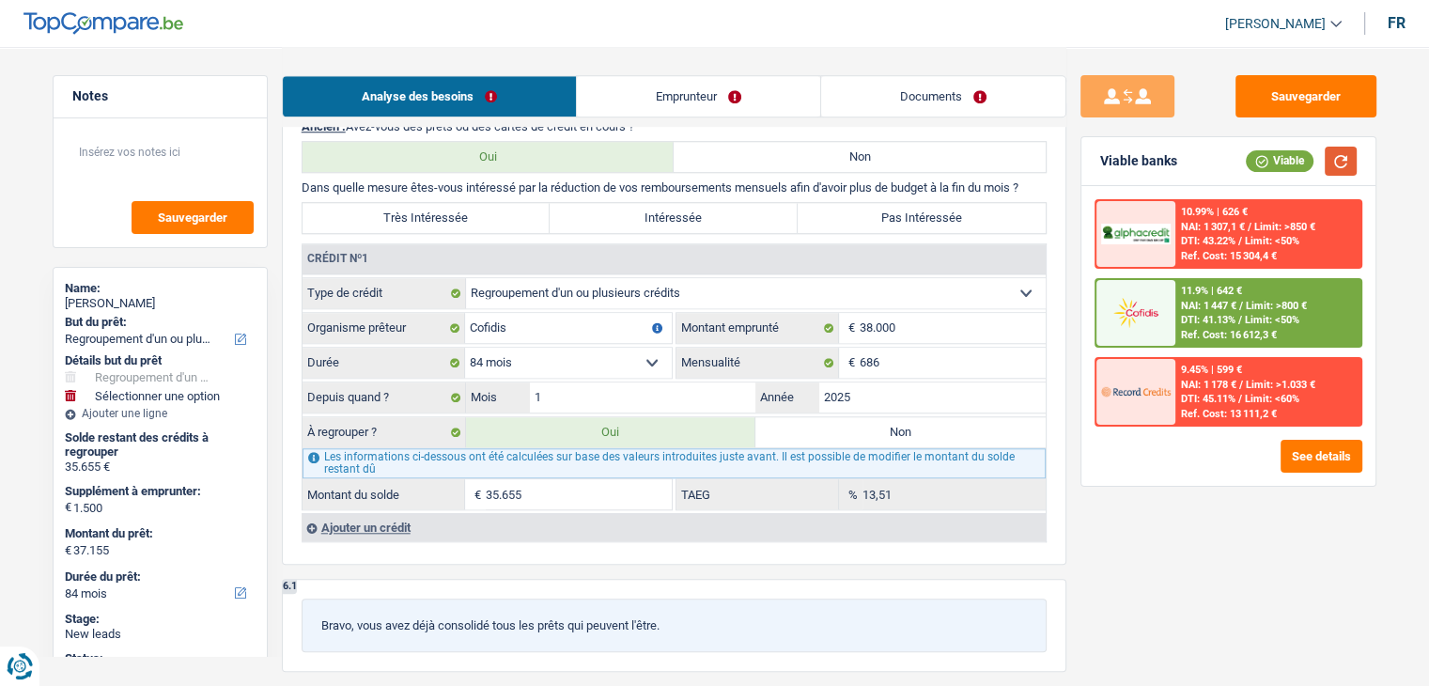
scroll to position [1691, 0]
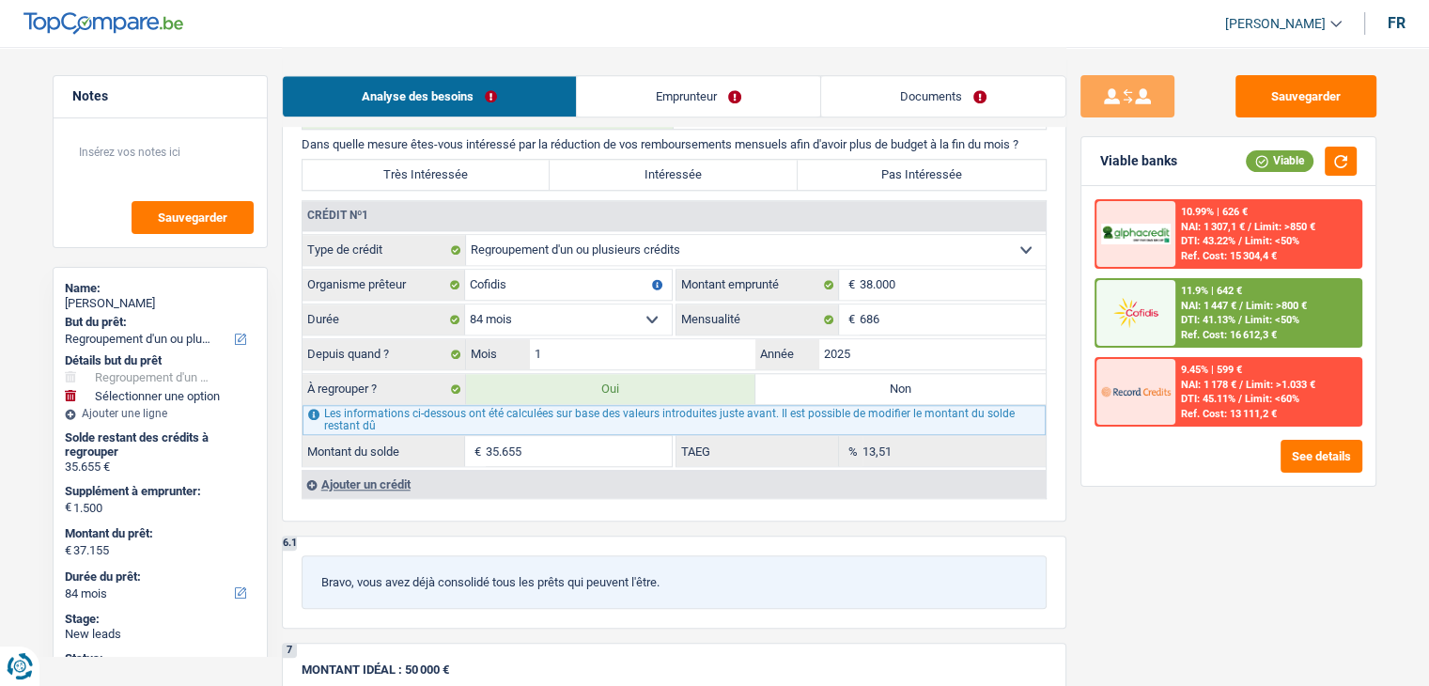
click at [1163, 527] on div "Sauvegarder Viable banks Viable 10.99% | 626 € NAI: 1 307,1 € / Limit: >850 € D…" at bounding box center [1228, 365] width 324 height 581
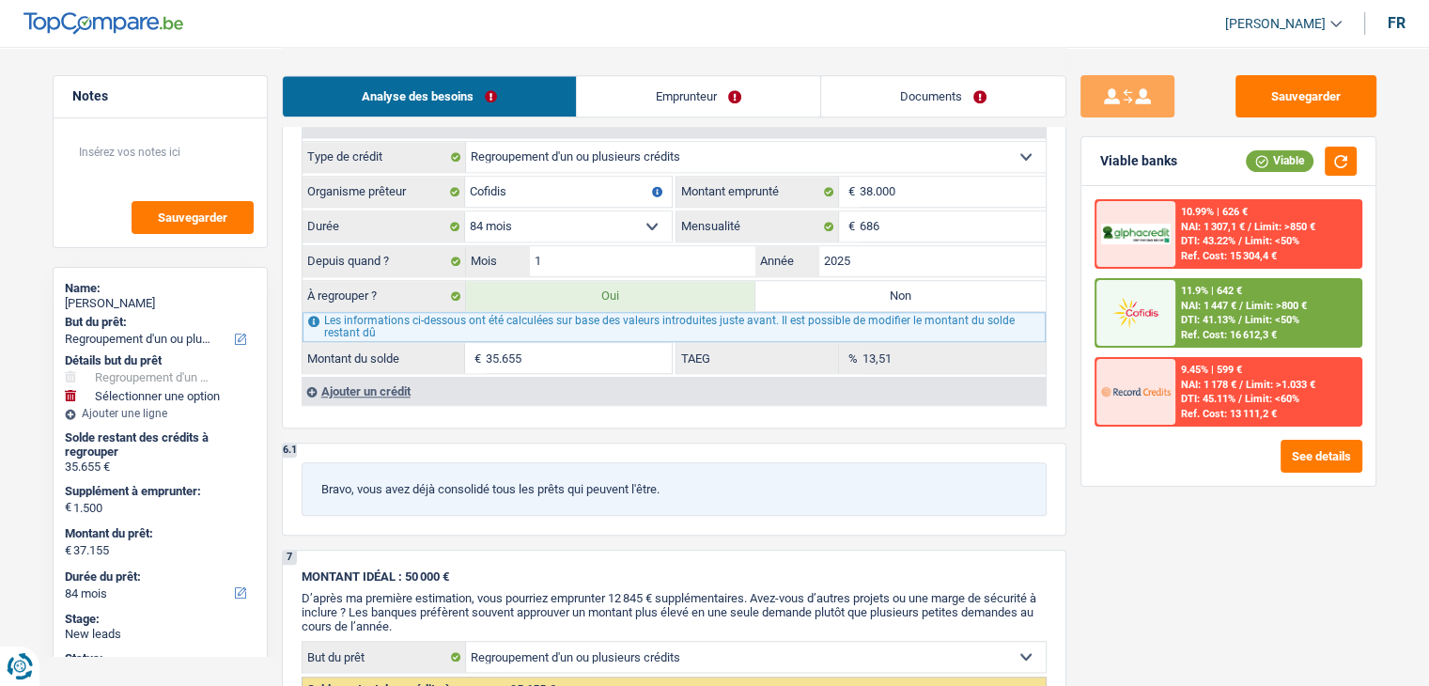
scroll to position [1785, 0]
click at [385, 376] on div "Ajouter un crédit" at bounding box center [674, 390] width 744 height 28
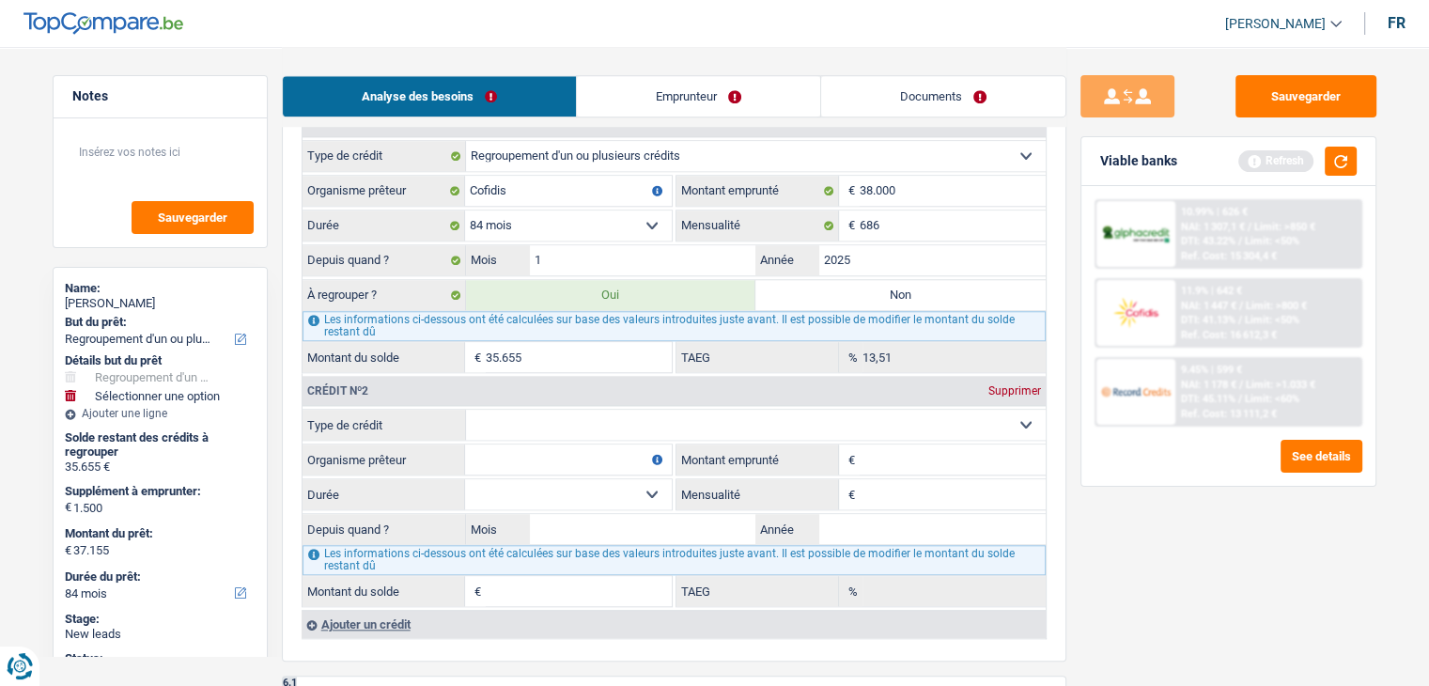
click at [770, 421] on select "Carte ou ouverture de crédit Prêt hypothécaire Vente à tempérament Prêt à tempé…" at bounding box center [756, 425] width 580 height 30
select select "cardOrCredit"
type input "0"
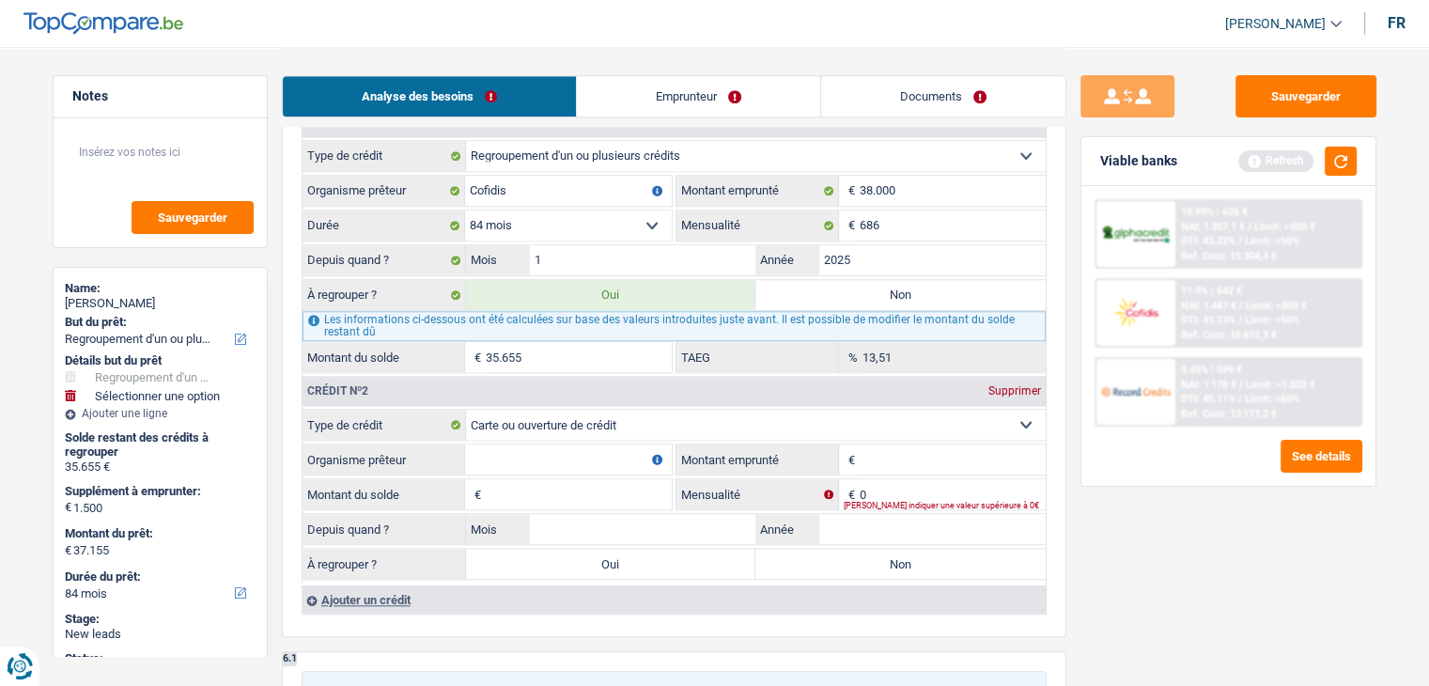
click at [576, 445] on input "Organisme prêteur" at bounding box center [568, 459] width 207 height 30
type input "beobank"
click at [972, 449] on input "Montant" at bounding box center [953, 459] width 186 height 30
type input "750"
click at [1353, 169] on button "button" at bounding box center [1341, 161] width 32 height 29
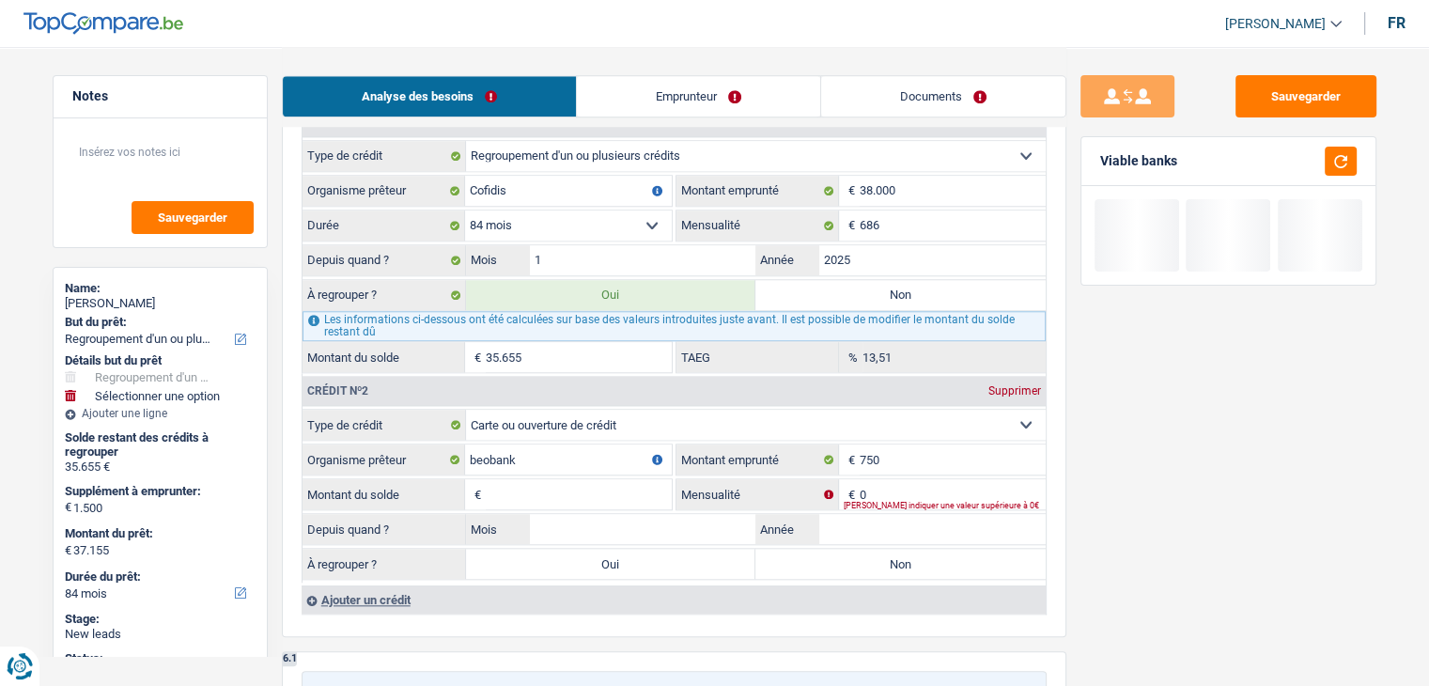
click at [586, 479] on input "Montant du solde" at bounding box center [579, 494] width 186 height 30
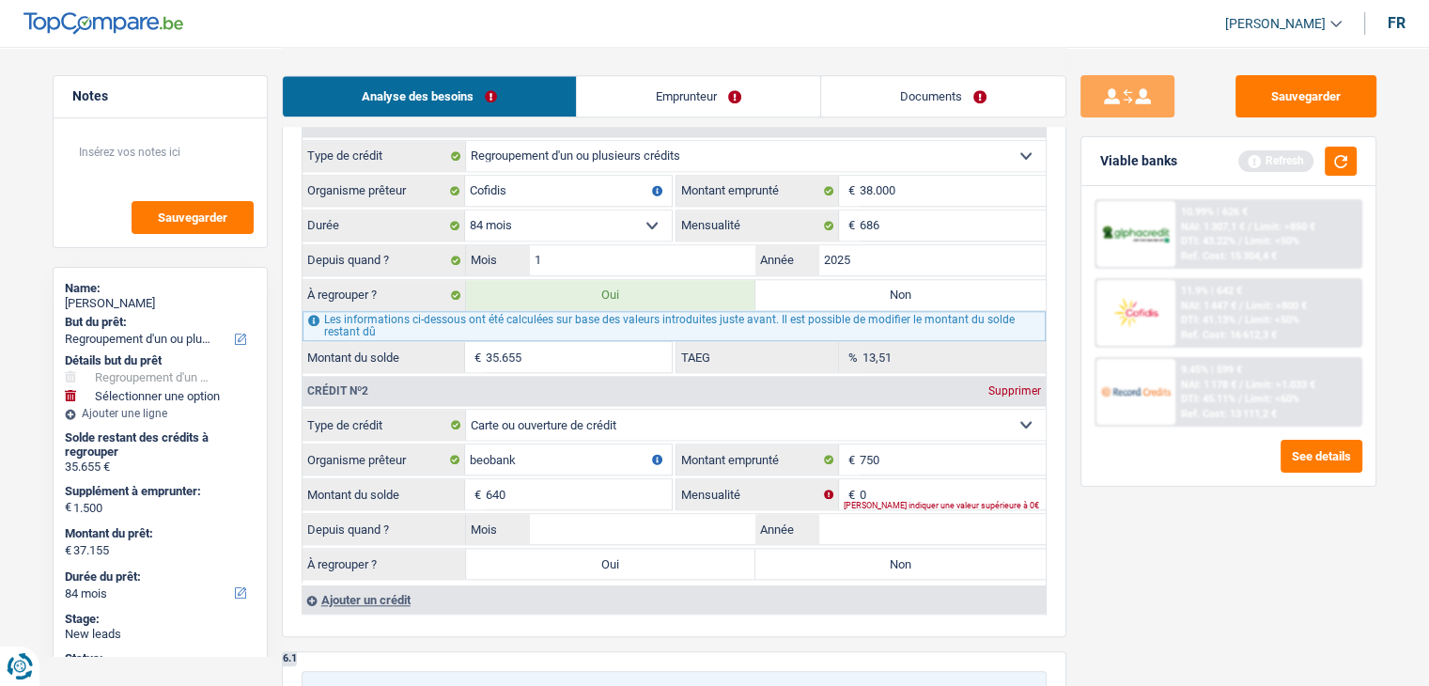
type input "640"
click at [906, 479] on input "0" at bounding box center [953, 494] width 186 height 30
type input "25"
click at [1104, 556] on div "Sauvegarder Viable banks Refresh 10.99% | 626 € NAI: 1 307,1 € / Limit: >850 € …" at bounding box center [1228, 365] width 324 height 581
click at [1330, 157] on button "button" at bounding box center [1341, 161] width 32 height 29
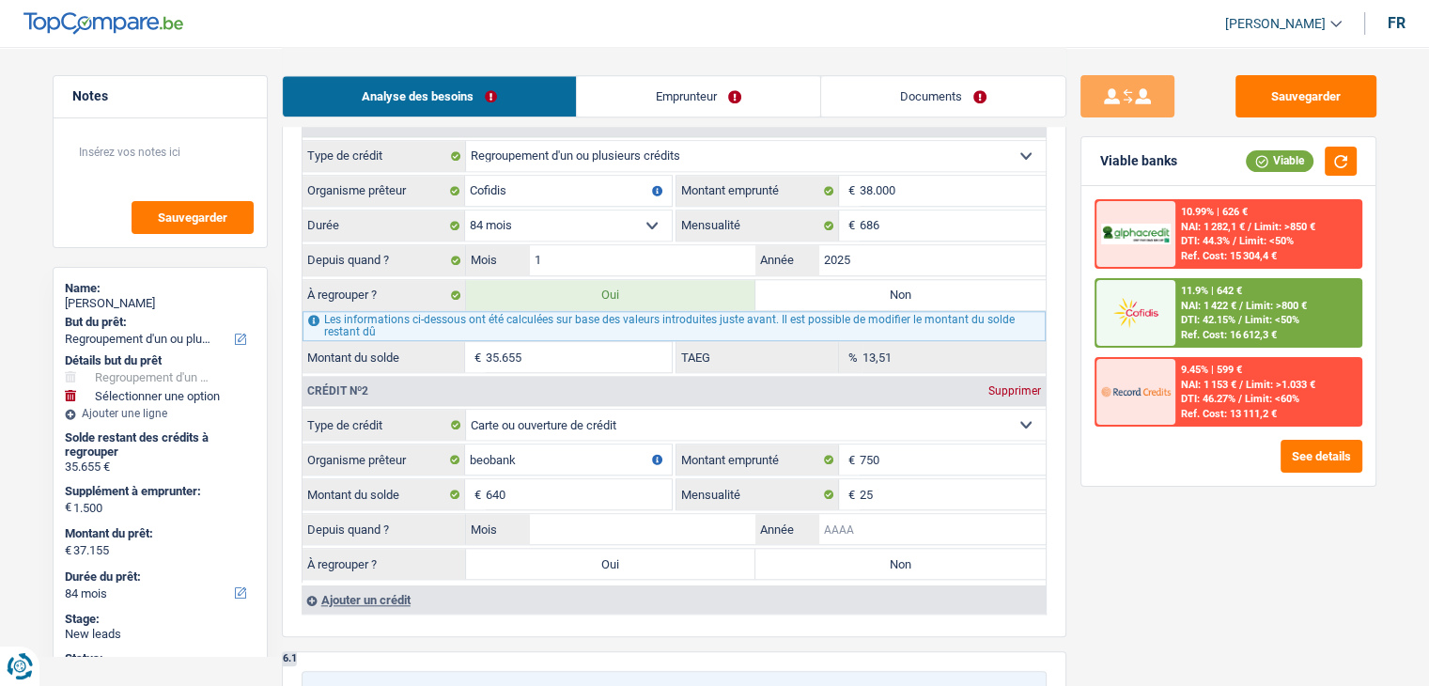
click at [859, 529] on input "Année" at bounding box center [932, 529] width 226 height 30
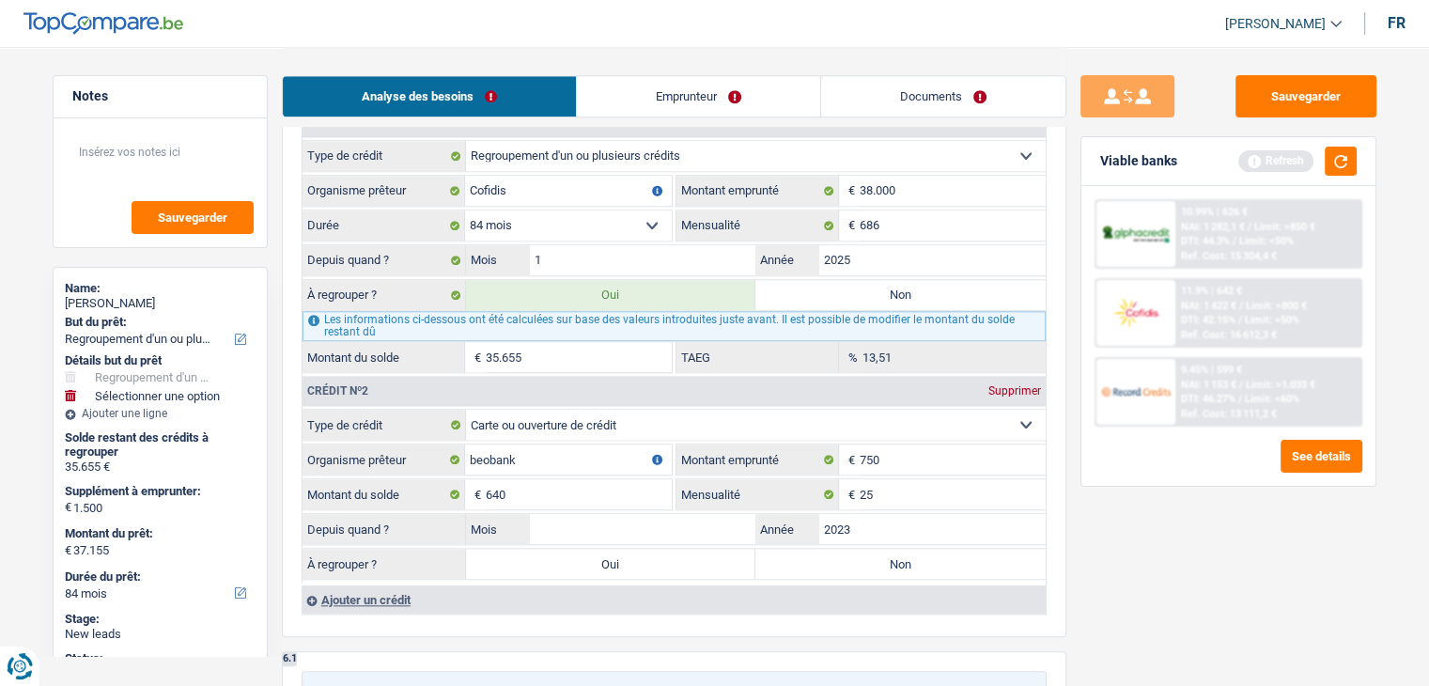
type input "2023"
click at [684, 516] on input "Mois" at bounding box center [643, 529] width 226 height 30
type input "09"
drag, startPoint x: 1180, startPoint y: 589, endPoint x: 1181, endPoint y: 579, distance: 10.4
click at [1181, 584] on div "Sauvegarder Viable banks Refresh 10.99% | 626 € NAI: 1 282,1 € / Limit: >850 € …" at bounding box center [1228, 365] width 324 height 581
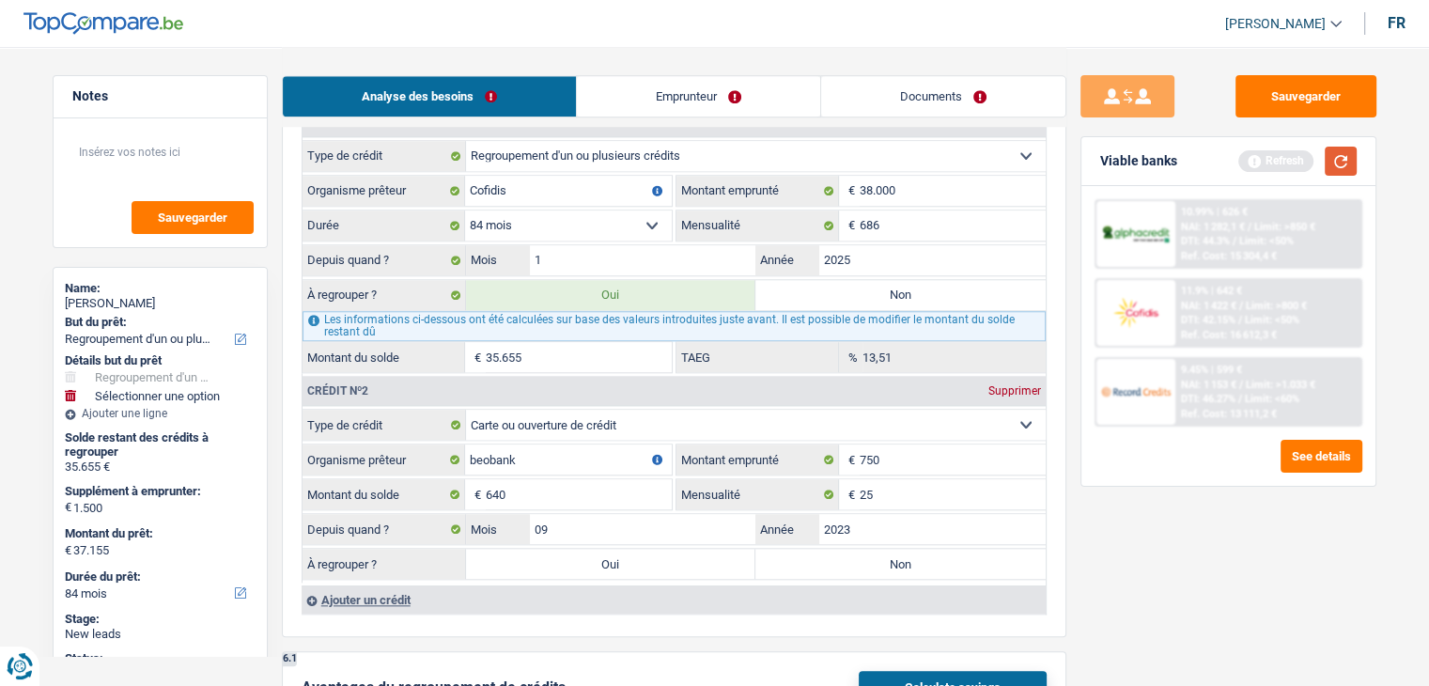
drag, startPoint x: 1341, startPoint y: 151, endPoint x: 1336, endPoint y: 169, distance: 18.5
click at [1341, 152] on button "button" at bounding box center [1341, 161] width 32 height 29
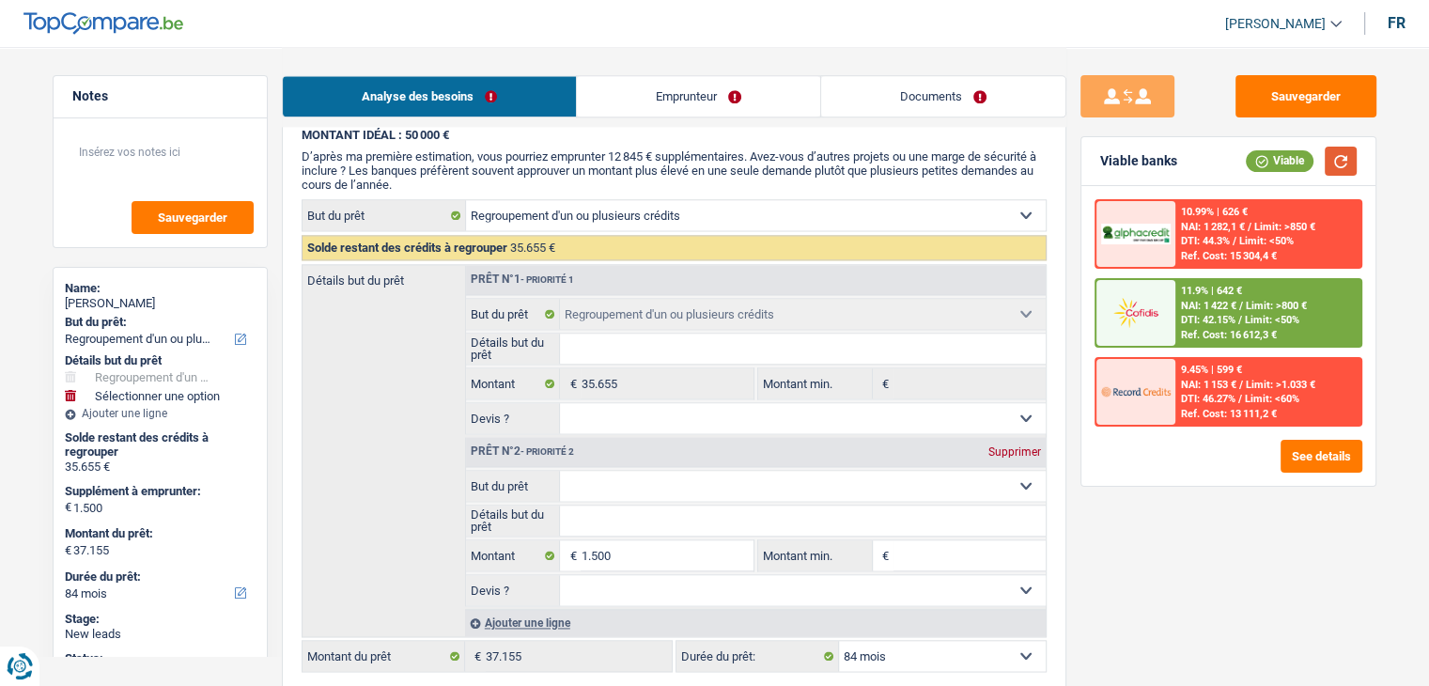
scroll to position [2913, 0]
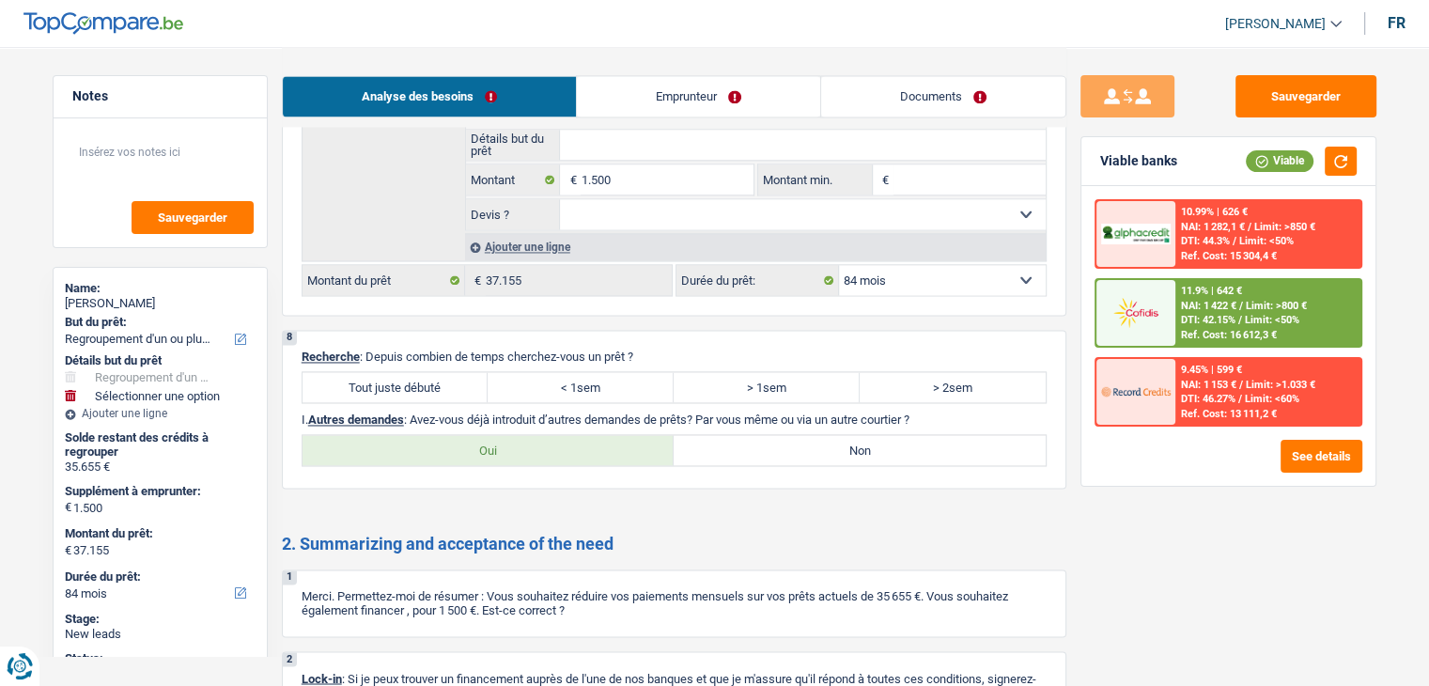
click at [360, 372] on label "Tout juste débuté" at bounding box center [396, 387] width 186 height 30
click at [360, 372] on input "Tout juste débuté" at bounding box center [396, 387] width 186 height 30
radio input "true"
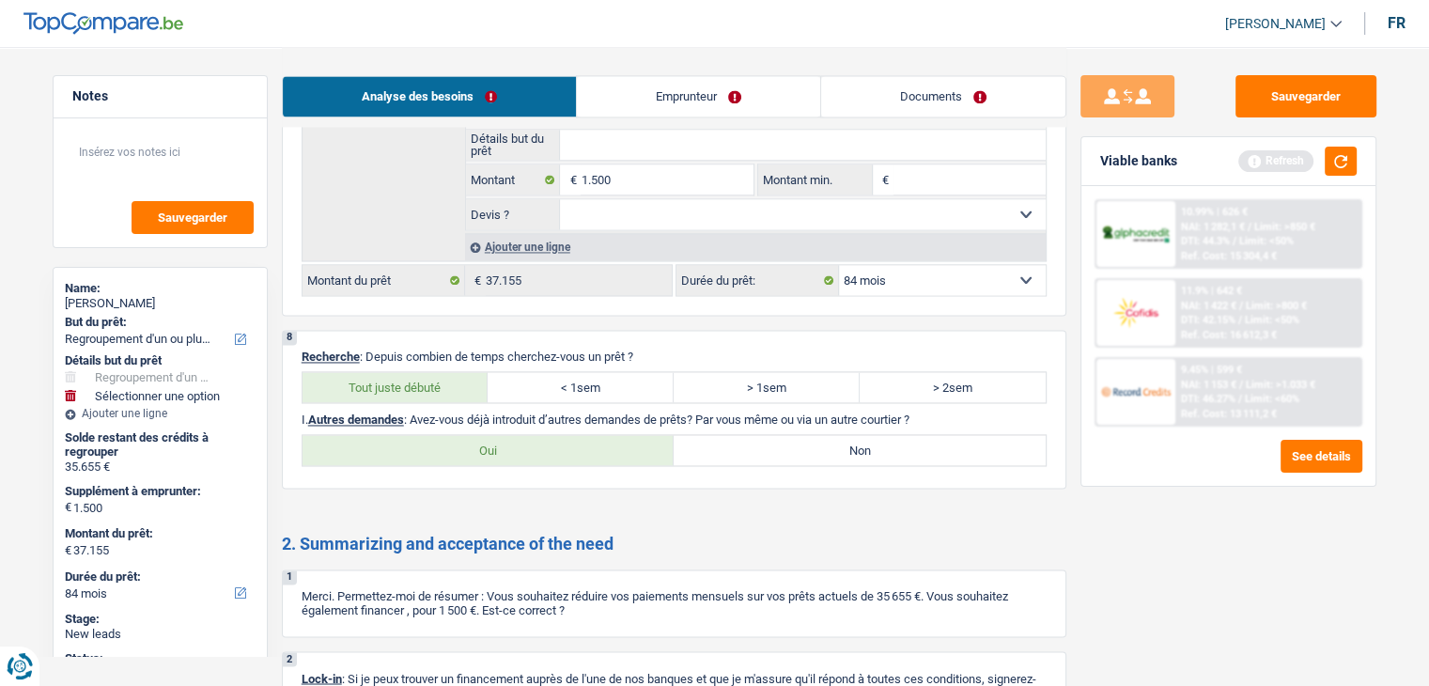
click at [722, 442] on label "Non" at bounding box center [860, 450] width 372 height 30
click at [722, 442] on input "Non" at bounding box center [860, 450] width 372 height 30
radio input "true"
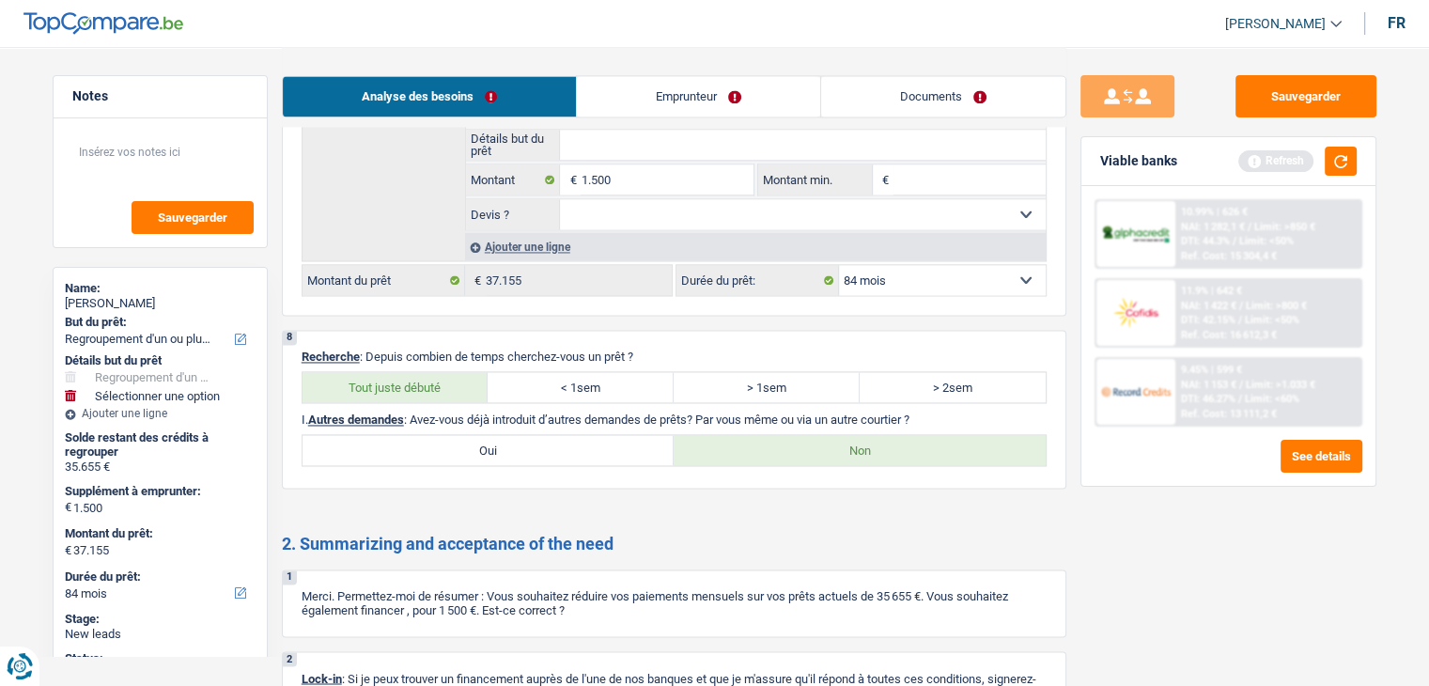
scroll to position [3149, 0]
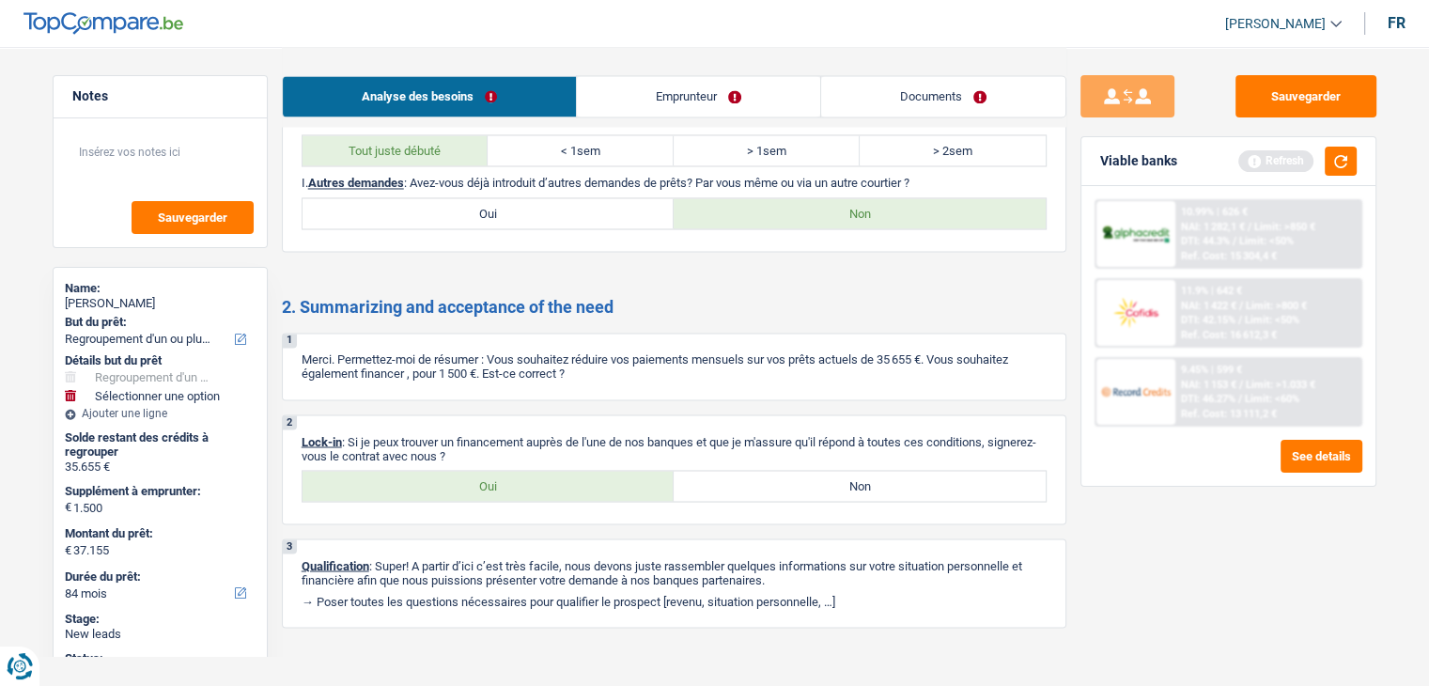
click at [507, 472] on label "Oui" at bounding box center [489, 486] width 372 height 30
click at [507, 472] on input "Oui" at bounding box center [489, 486] width 372 height 30
radio input "true"
click at [608, 95] on link "Emprunteur" at bounding box center [698, 96] width 243 height 40
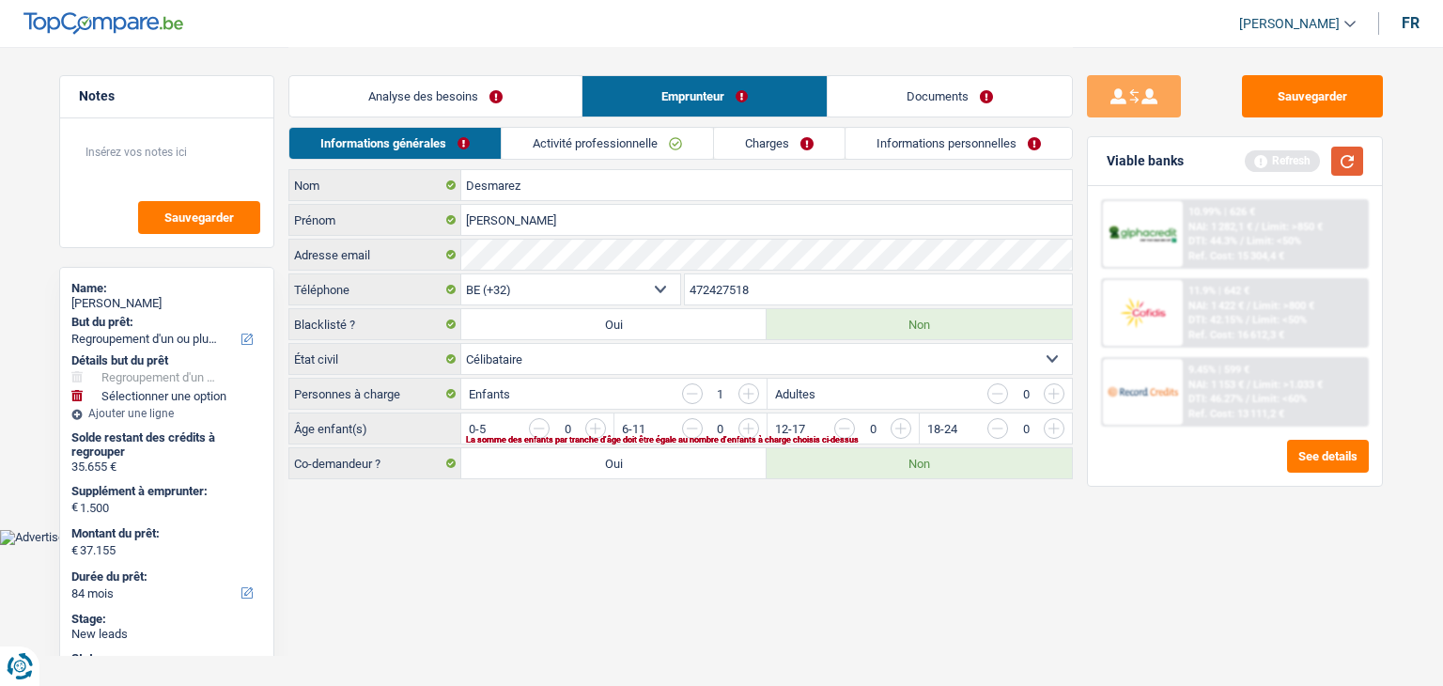
click at [1345, 156] on button "button" at bounding box center [1347, 161] width 32 height 29
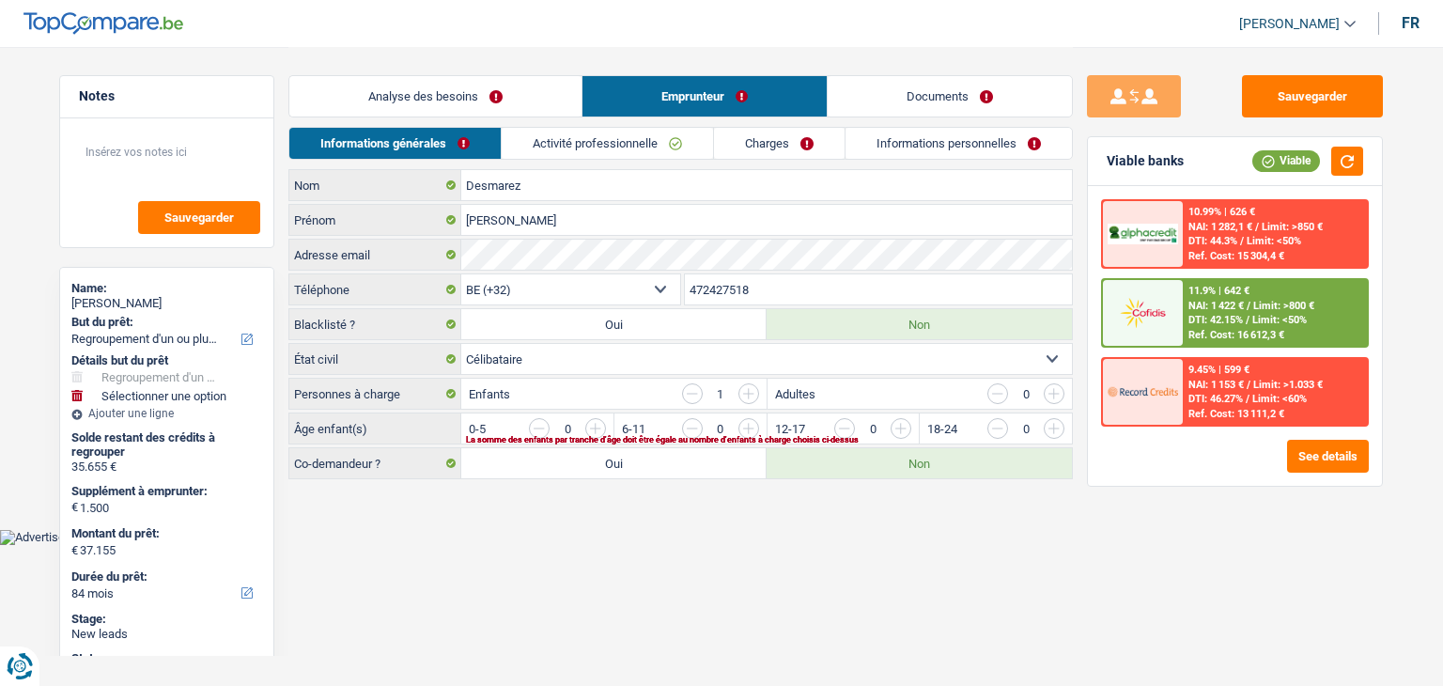
click at [521, 545] on html "Vous avez le contrôle de vos données Nous utilisons des cookies, tout comme nos…" at bounding box center [721, 272] width 1443 height 545
drag, startPoint x: 292, startPoint y: 389, endPoint x: 436, endPoint y: 396, distance: 143.9
click at [436, 396] on label "Personnes à charge" at bounding box center [375, 394] width 172 height 30
click at [686, 545] on html "Vous avez le contrôle de vos données Nous utilisons des cookies, tout comme nos…" at bounding box center [721, 272] width 1443 height 545
drag, startPoint x: 547, startPoint y: 400, endPoint x: 474, endPoint y: 392, distance: 73.8
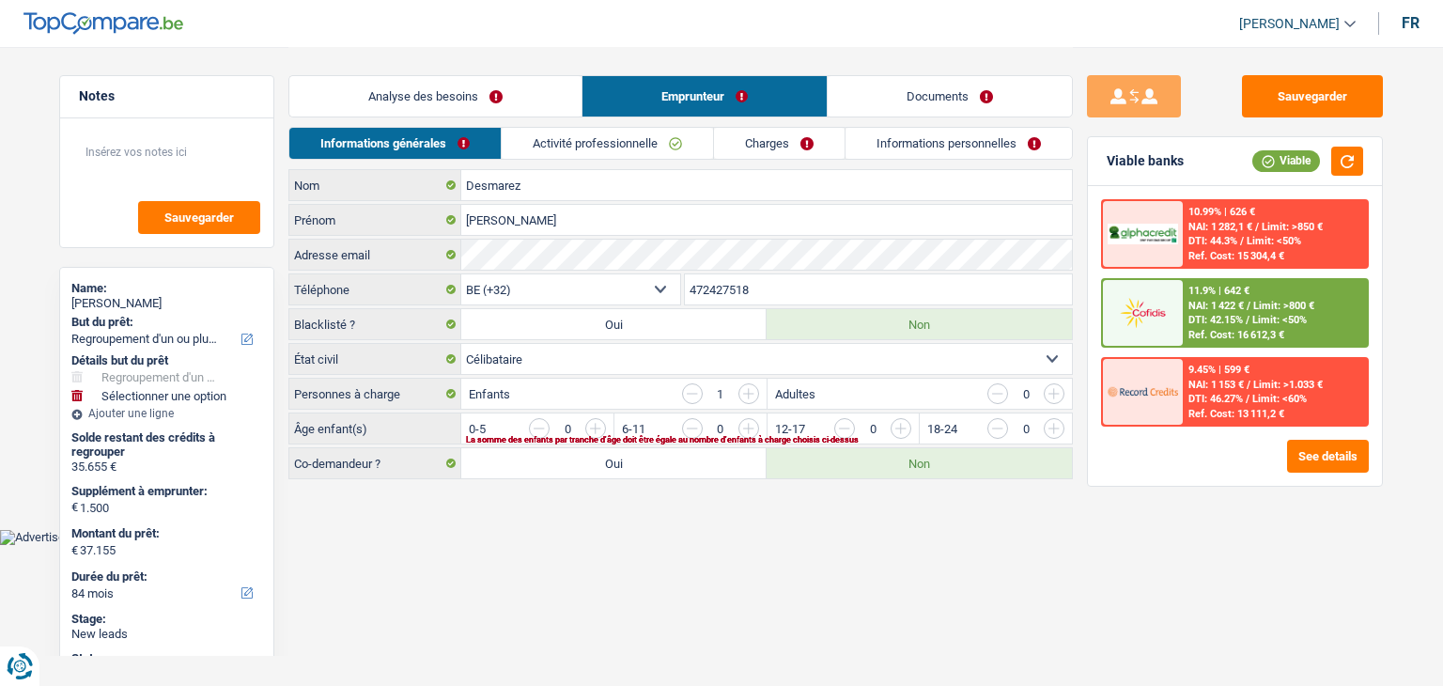
click at [474, 392] on div "Enfants 1" at bounding box center [613, 394] width 304 height 30
click at [513, 516] on main "Notes Sauvegarder Name: Chantal Desmarez But du prêt: Confort maison: meubles, …" at bounding box center [721, 264] width 1443 height 529
click at [903, 426] on input "button" at bounding box center [1282, 433] width 783 height 30
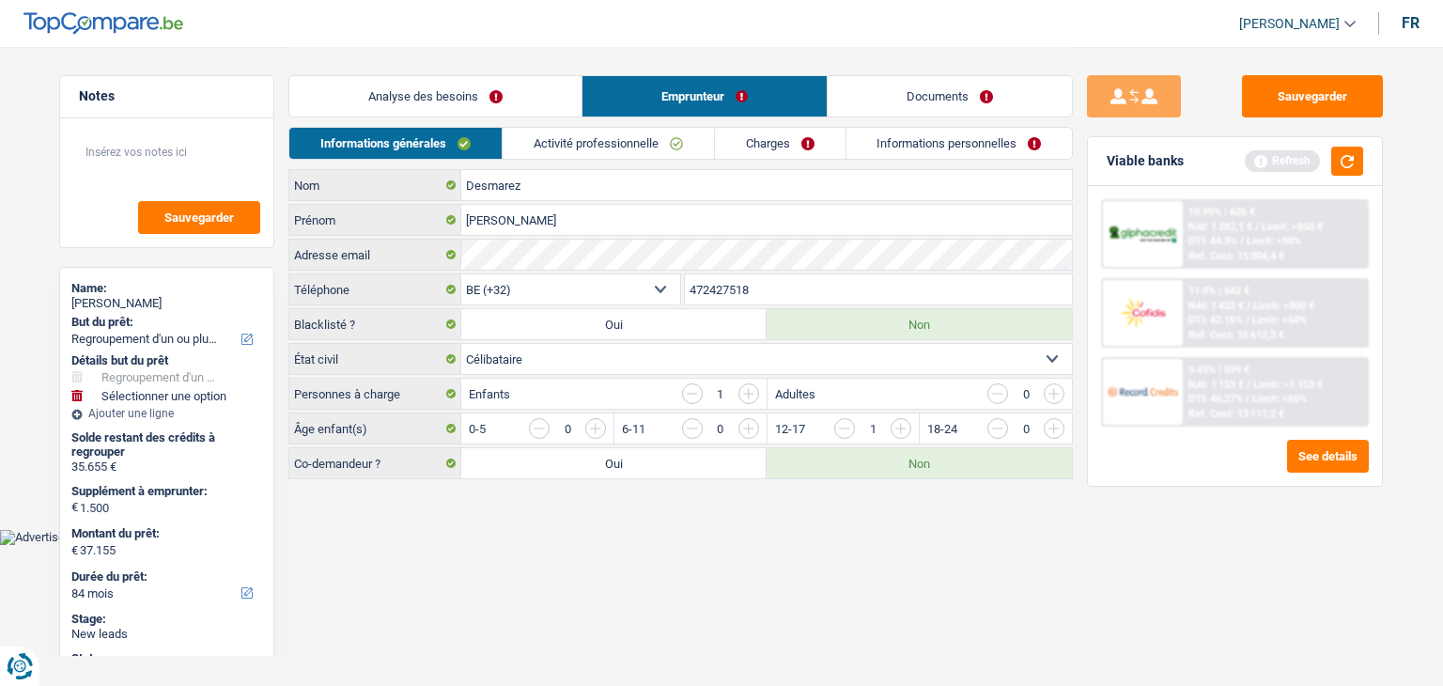
click at [731, 545] on html "Vous avez le contrôle de vos données Nous utilisons des cookies, tout comme nos…" at bounding box center [721, 272] width 1443 height 545
drag, startPoint x: 607, startPoint y: 131, endPoint x: 676, endPoint y: 143, distance: 70.6
click at [607, 131] on link "Activité professionnelle" at bounding box center [608, 143] width 211 height 31
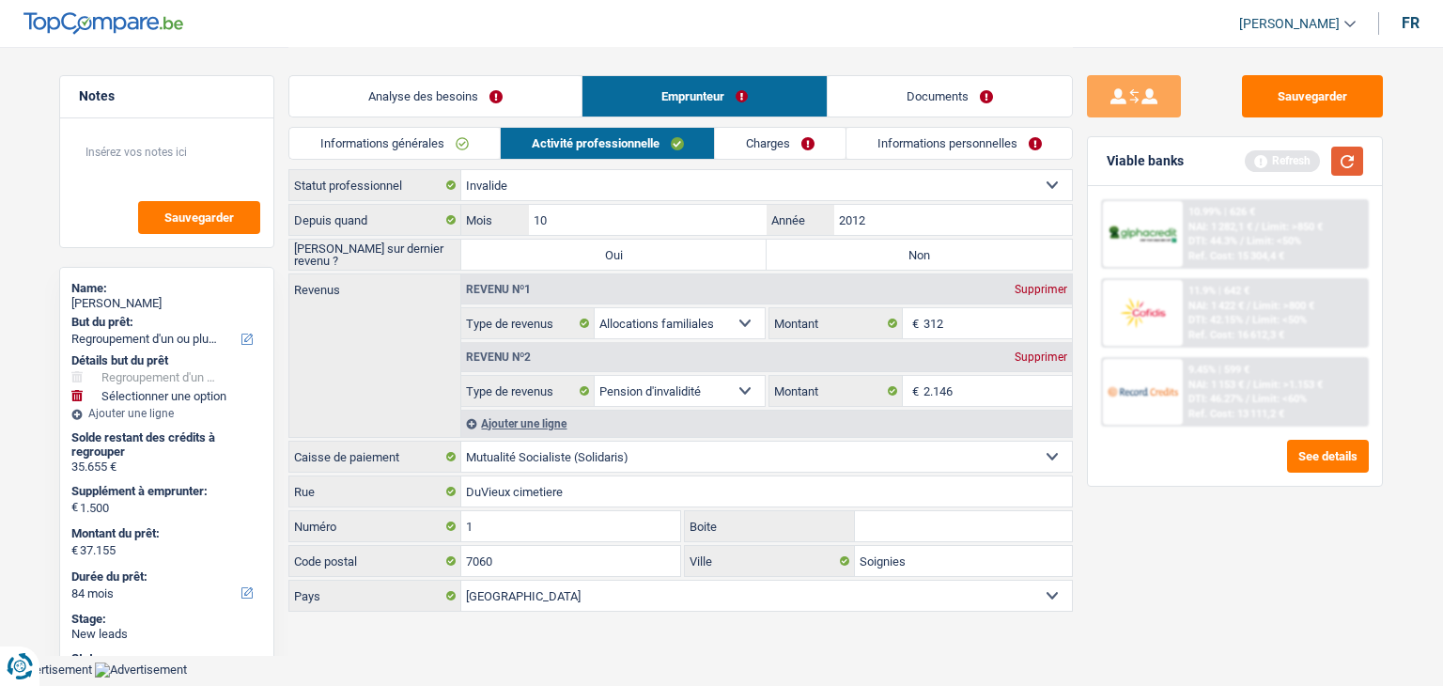
drag, startPoint x: 1338, startPoint y: 159, endPoint x: 1334, endPoint y: 181, distance: 22.9
click at [1338, 161] on button "button" at bounding box center [1347, 161] width 32 height 29
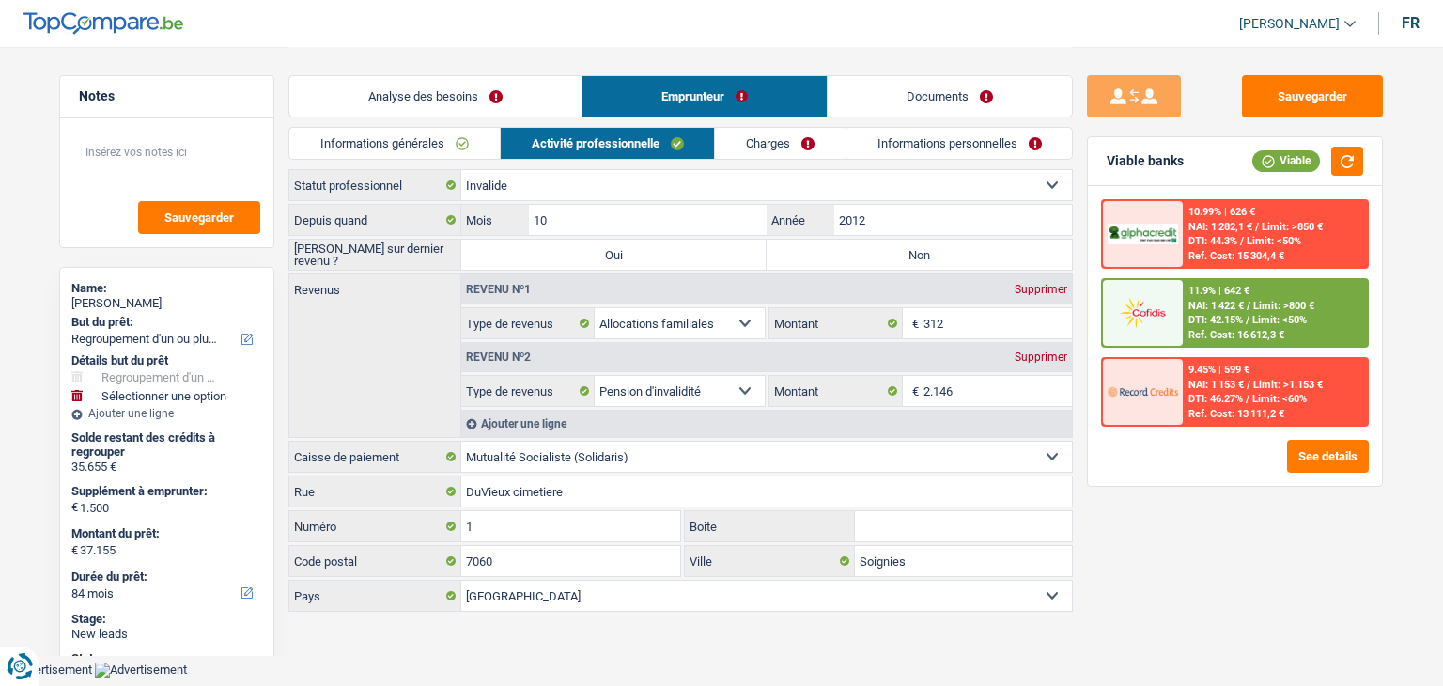
click at [1223, 486] on div "Sauvegarder Viable banks Viable 10.99% | 626 € NAI: 1 282,1 € / Limit: >850 € D…" at bounding box center [1235, 365] width 324 height 581
click at [987, 254] on label "Non" at bounding box center [919, 255] width 305 height 30
click at [987, 254] on input "Non" at bounding box center [919, 255] width 305 height 30
radio input "true"
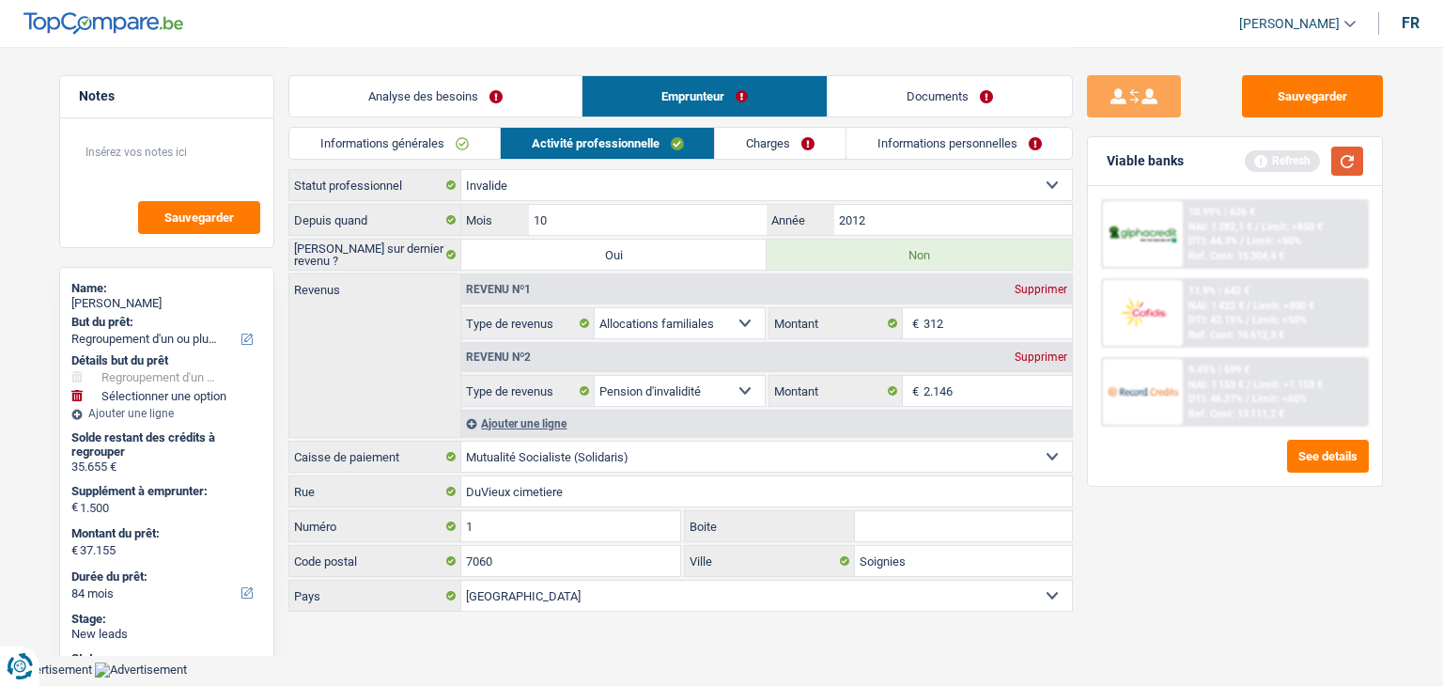
click at [1353, 156] on button "button" at bounding box center [1347, 161] width 32 height 29
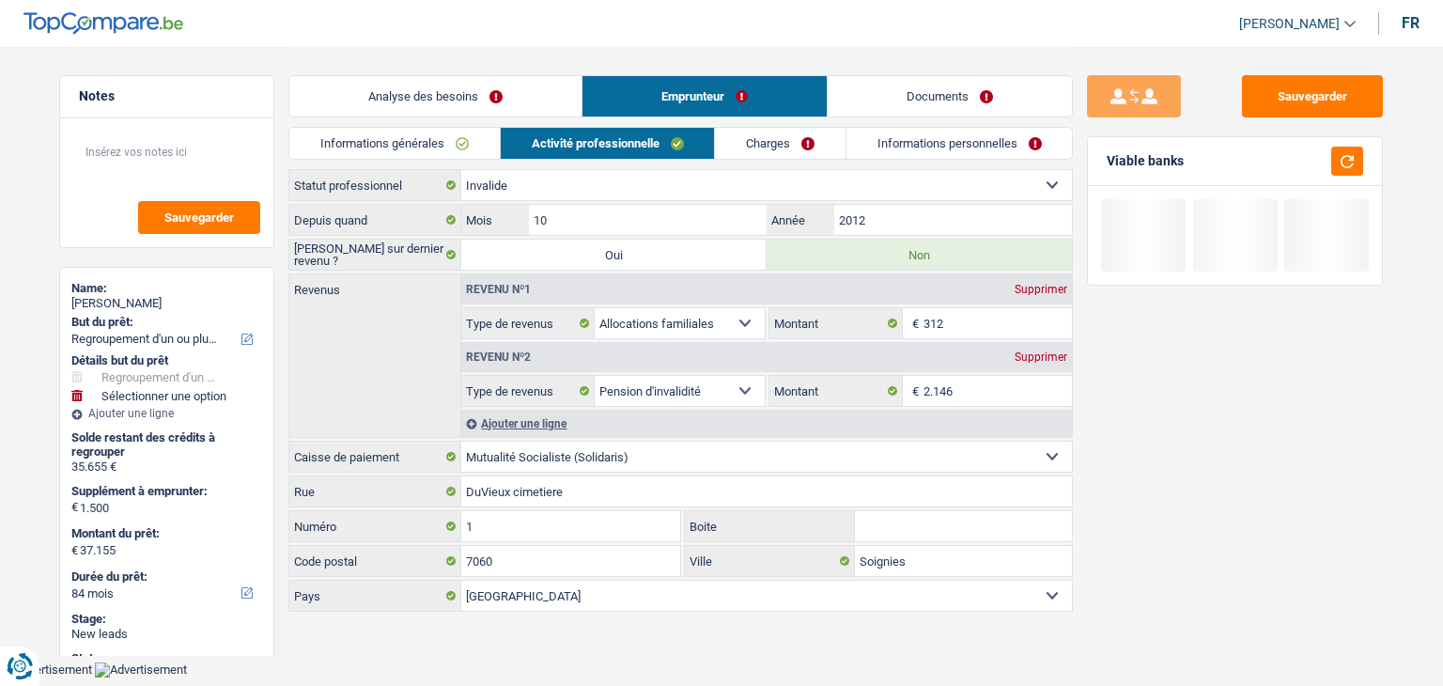
click at [789, 155] on link "Charges" at bounding box center [780, 143] width 131 height 31
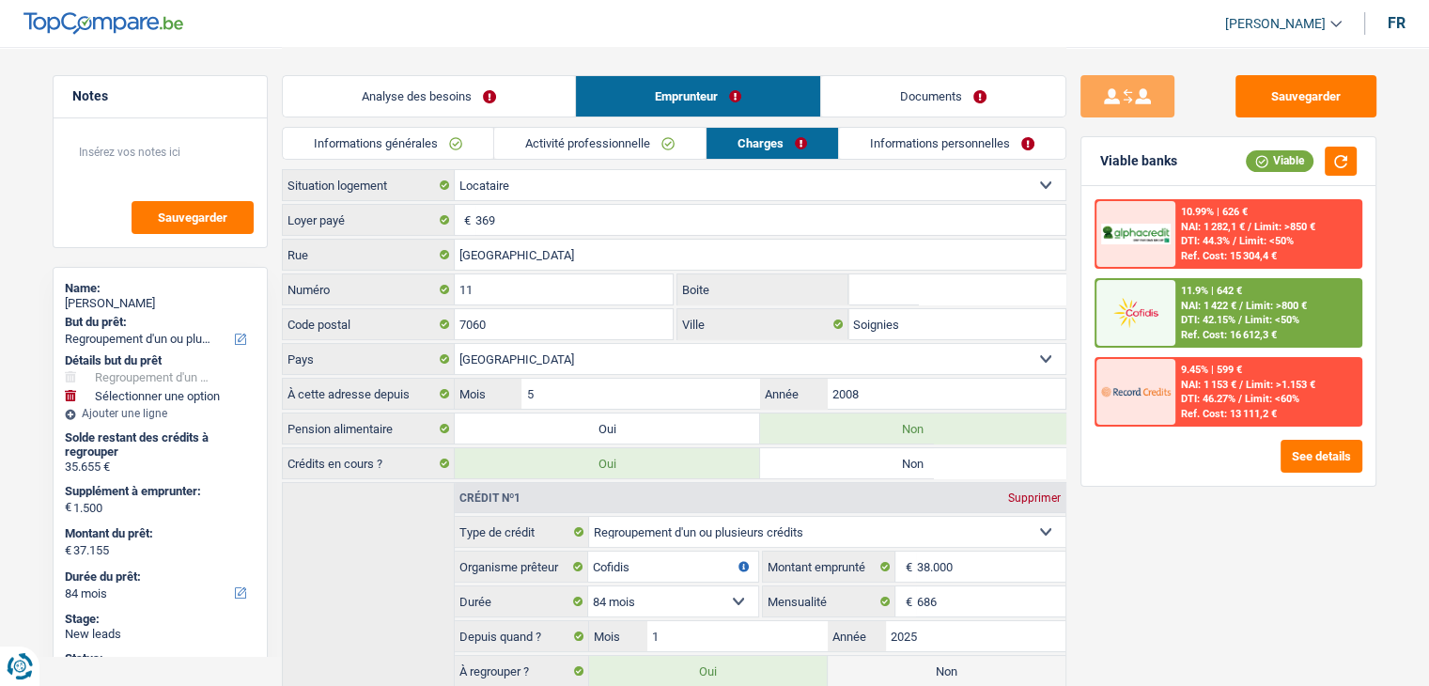
click at [1198, 556] on div "Sauvegarder Viable banks Viable 10.99% | 626 € NAI: 1 282,1 € / Limit: >850 € D…" at bounding box center [1228, 365] width 324 height 581
click at [1139, 510] on div "Sauvegarder Viable banks Viable 10.99% | 626 € NAI: 1 282,1 € / Limit: >850 € D…" at bounding box center [1228, 365] width 324 height 581
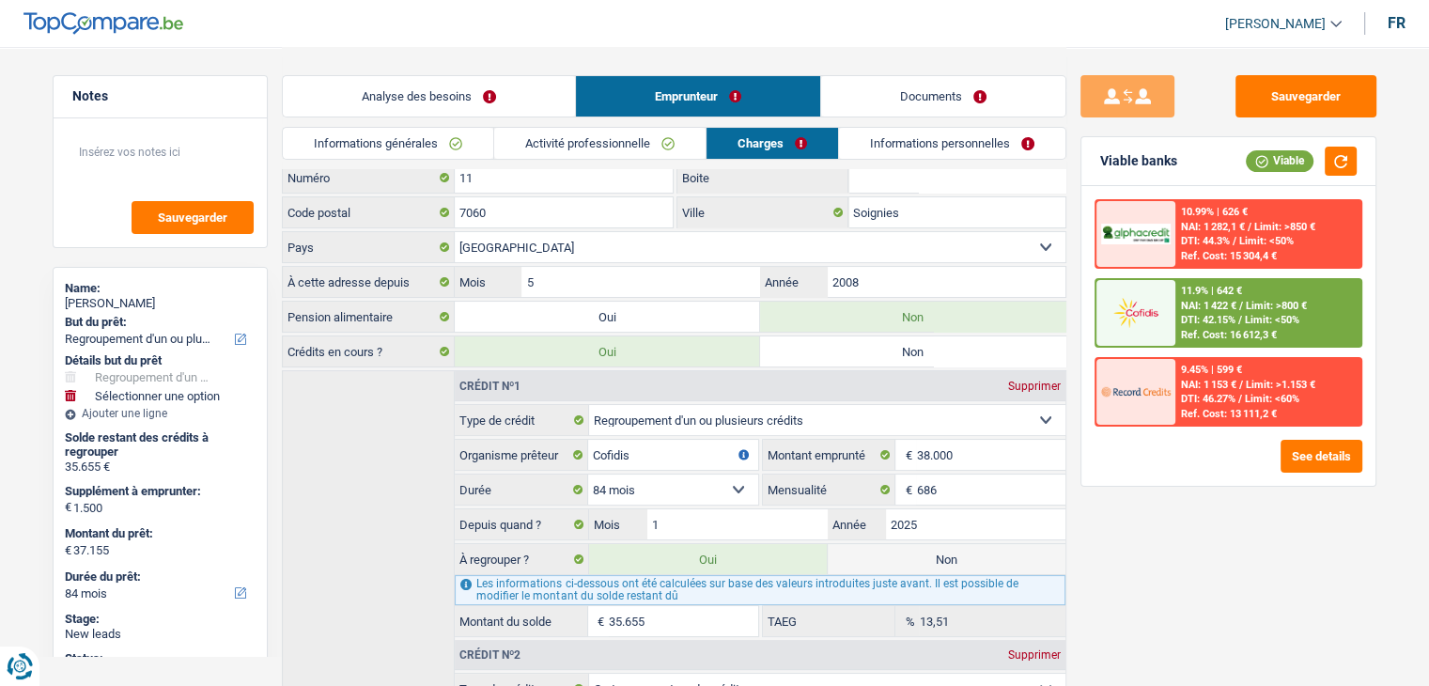
scroll to position [361, 0]
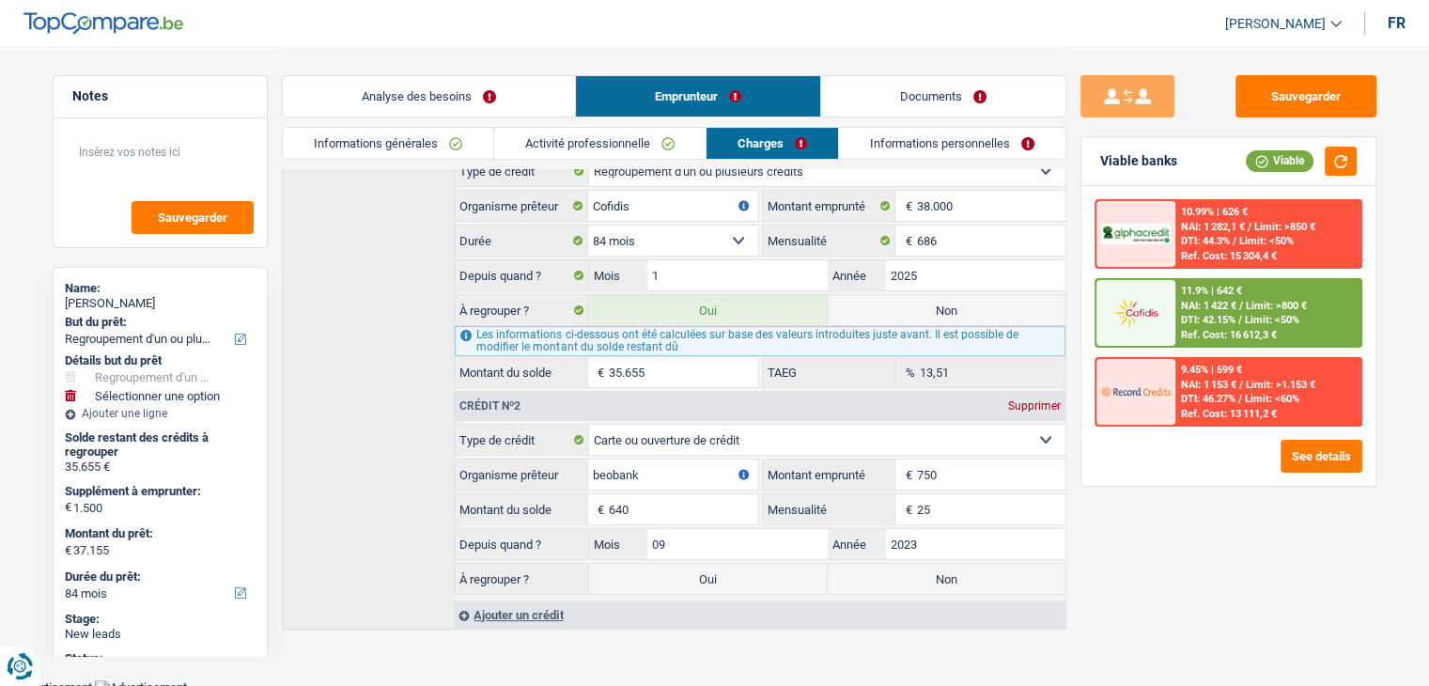
click at [970, 163] on div "Informations générales Activité professionnelle Charges Informations personnell…" at bounding box center [674, 148] width 785 height 42
click at [961, 144] on link "Informations personnelles" at bounding box center [952, 143] width 226 height 31
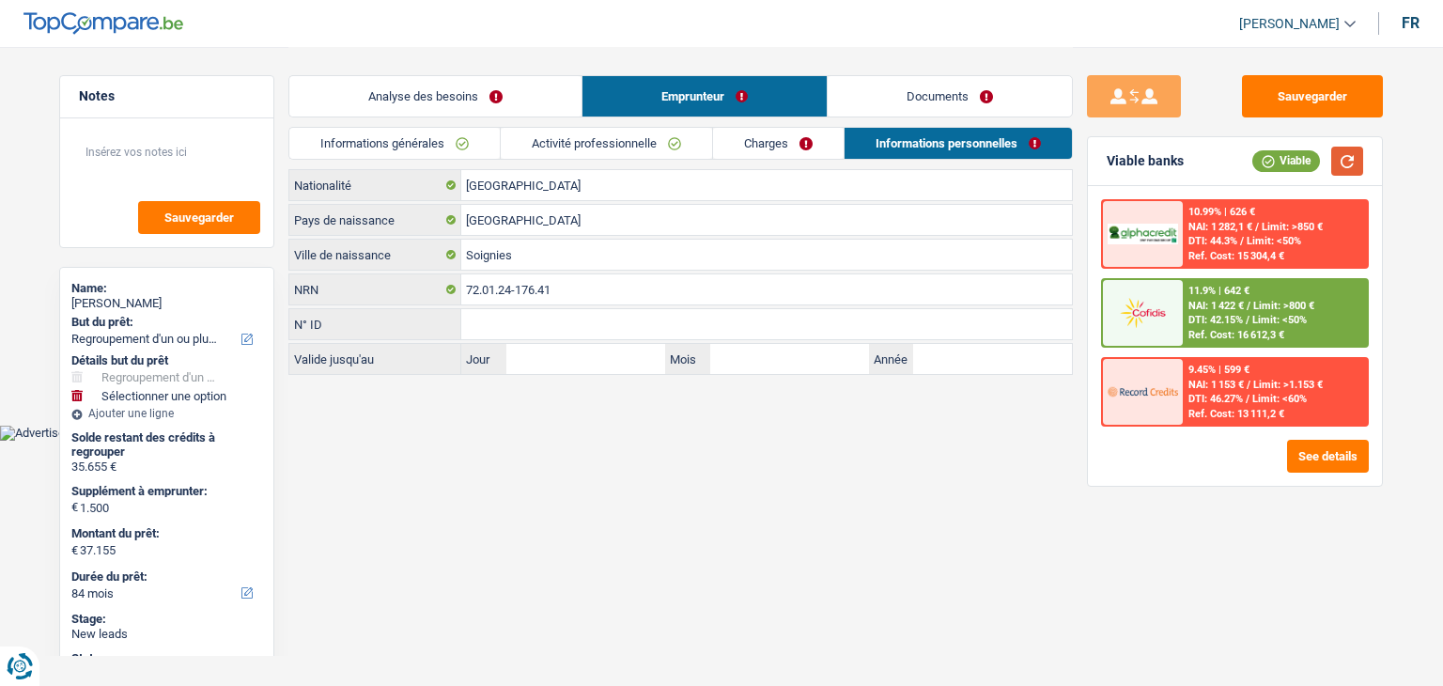
click at [1361, 157] on button "button" at bounding box center [1347, 161] width 32 height 29
click at [664, 425] on body "Vous avez le contrôle de vos données Nous utilisons des cookies, tout comme nos…" at bounding box center [721, 220] width 1443 height 441
click at [583, 140] on link "Activité professionnelle" at bounding box center [606, 143] width 211 height 31
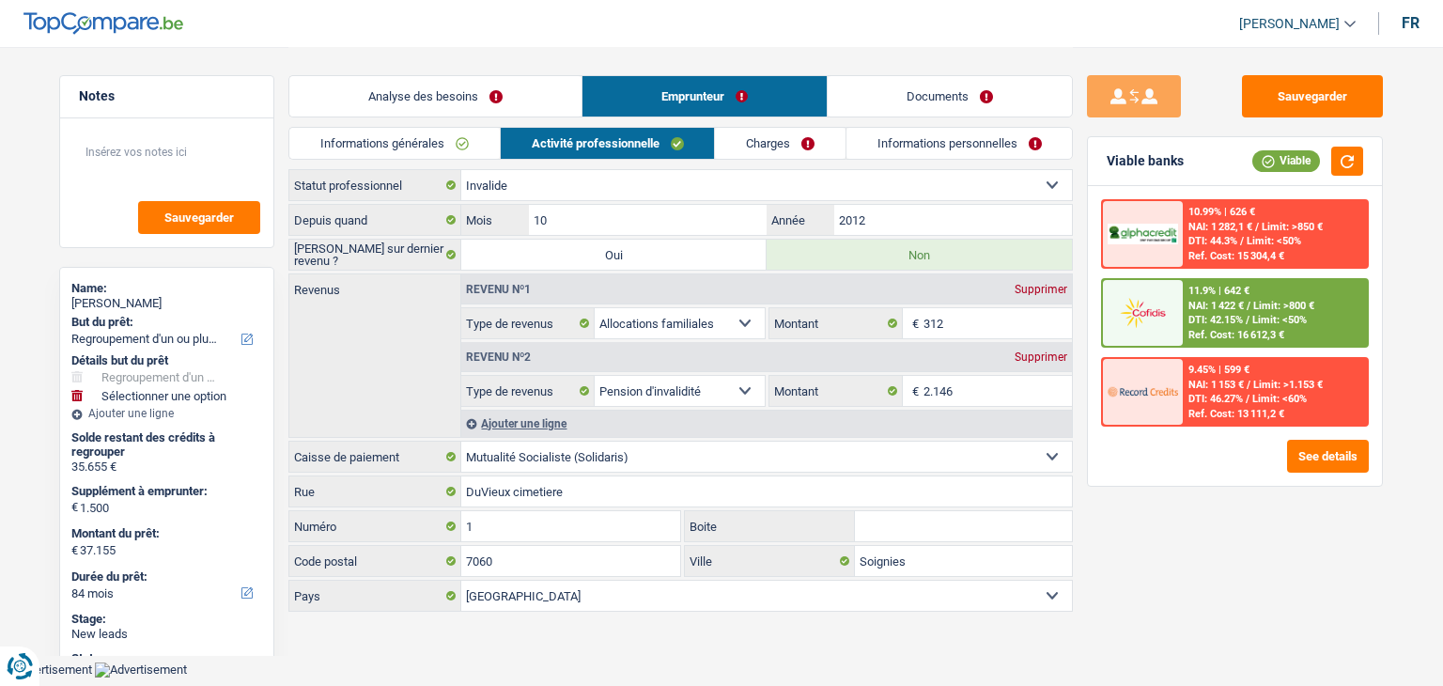
click at [443, 133] on link "Informations générales" at bounding box center [394, 143] width 210 height 31
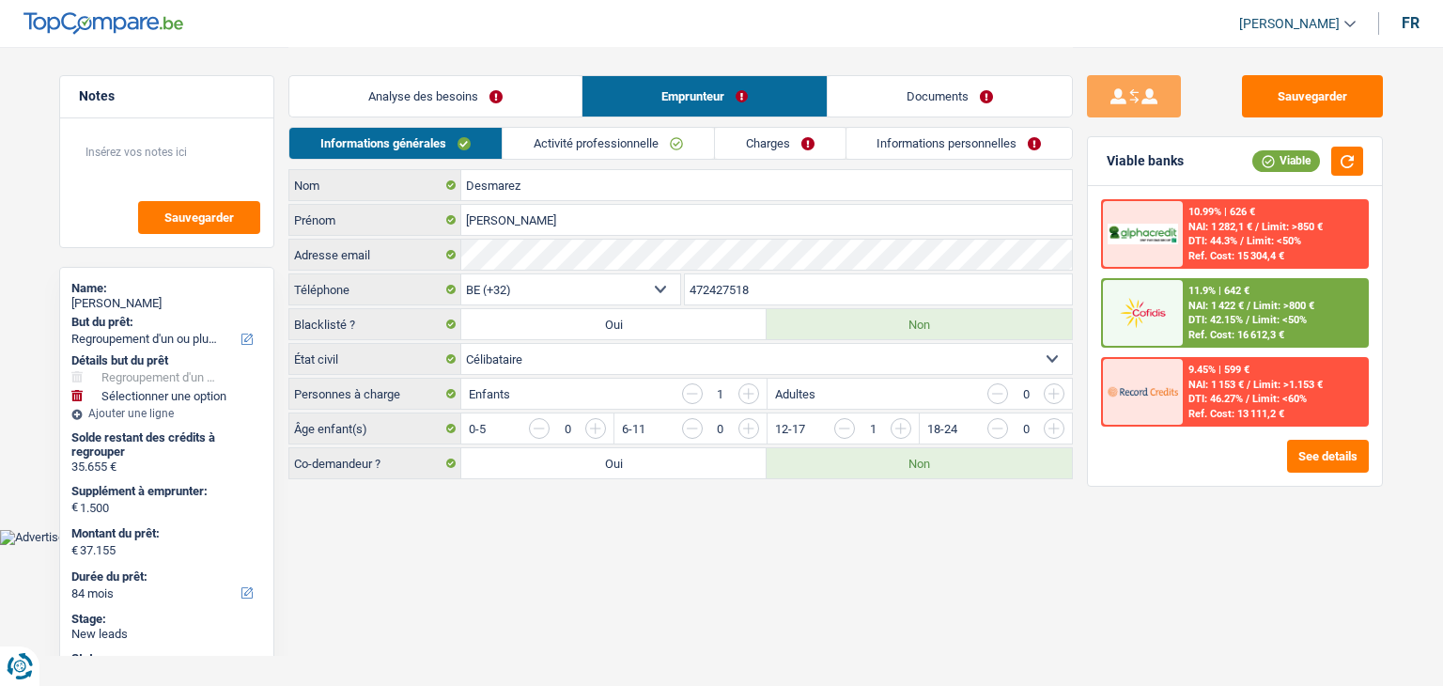
click at [440, 78] on link "Analyse des besoins" at bounding box center [435, 96] width 292 height 40
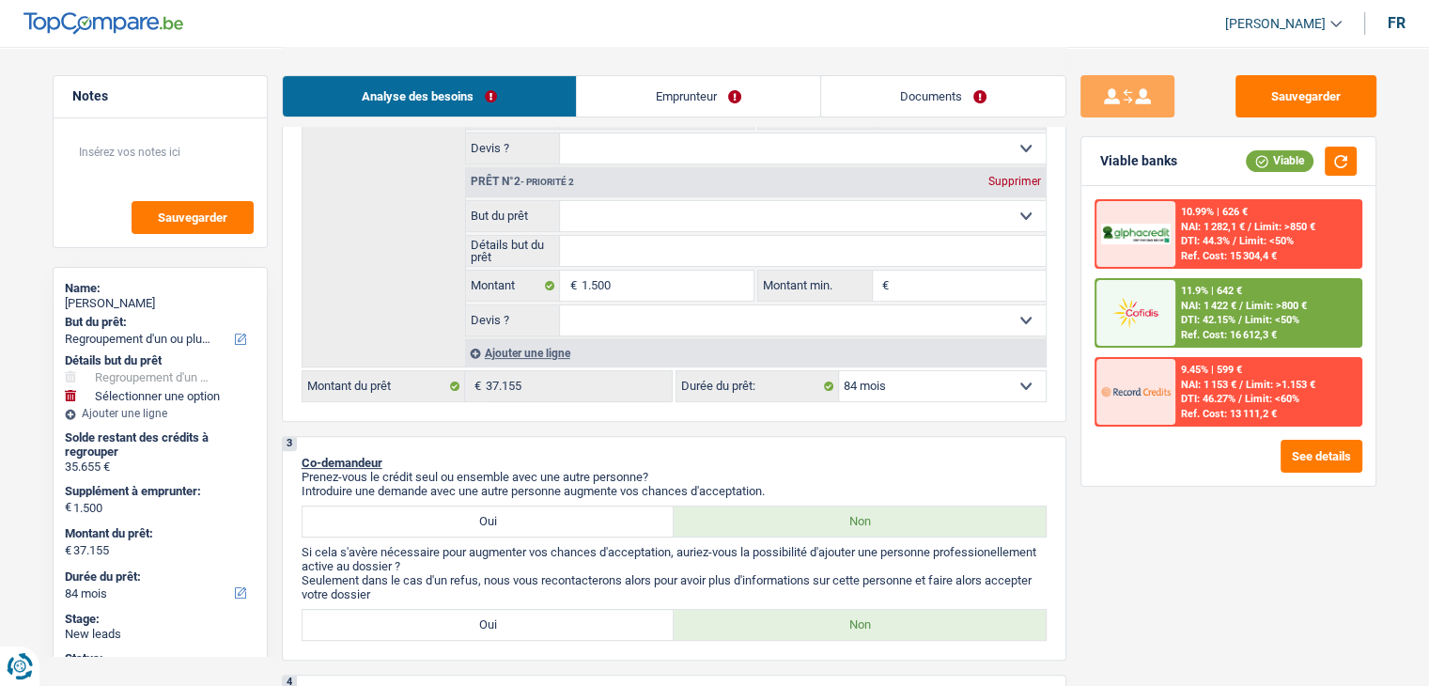
scroll to position [846, 0]
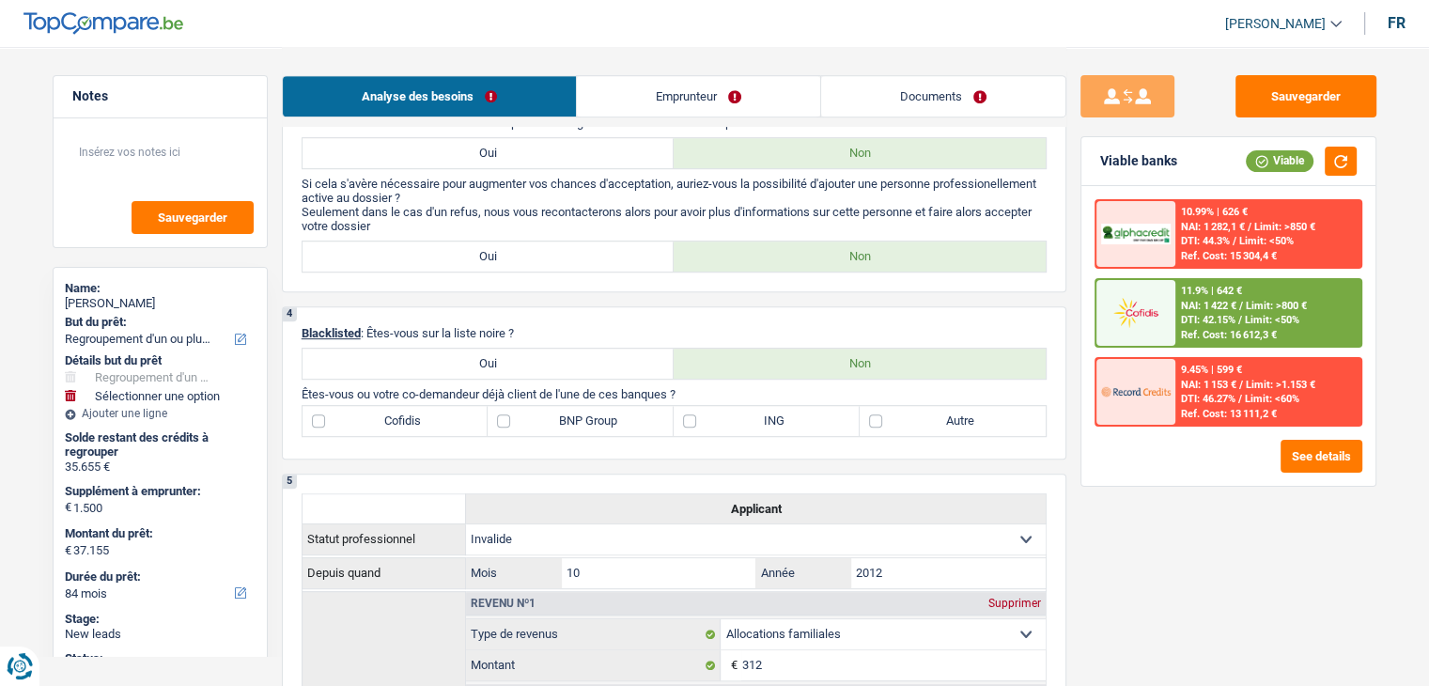
click at [926, 429] on label "Autre" at bounding box center [953, 421] width 186 height 30
click at [926, 429] on input "Autre" at bounding box center [953, 421] width 186 height 30
checkbox input "true"
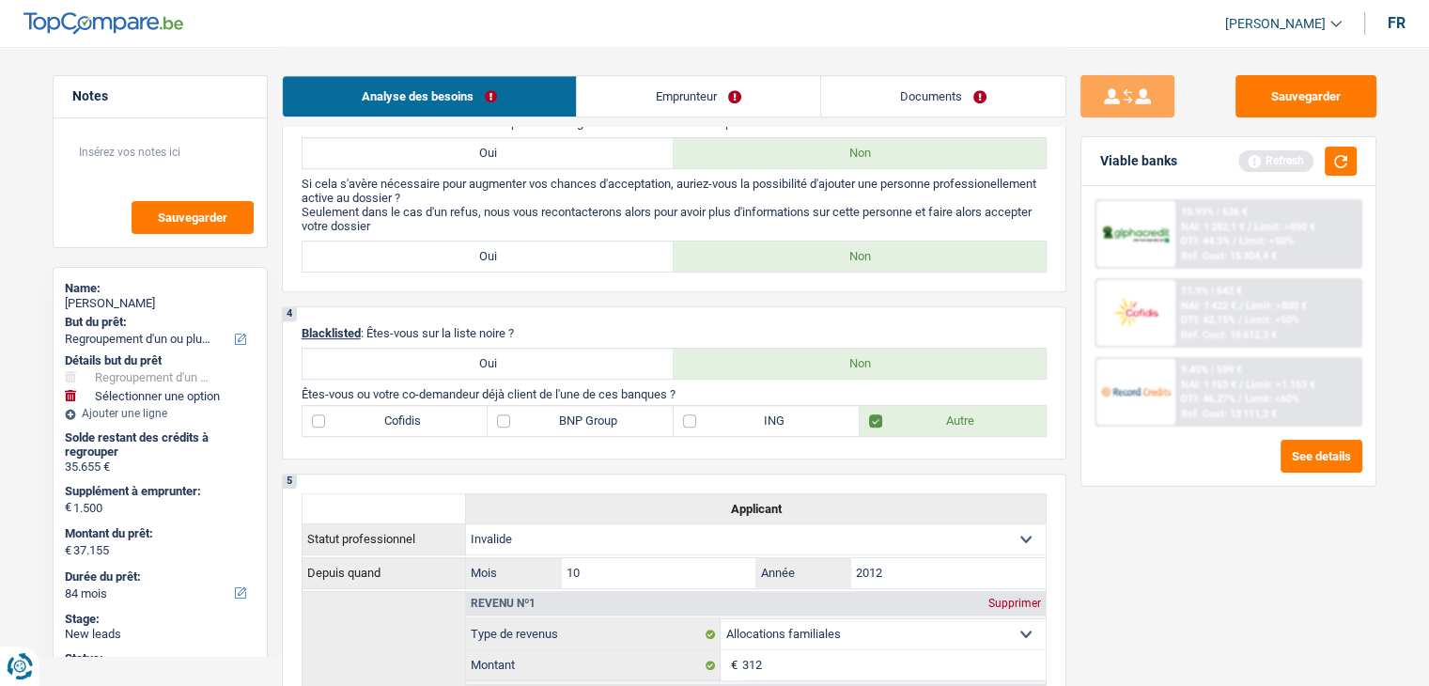
drag, startPoint x: 463, startPoint y: 421, endPoint x: 457, endPoint y: 429, distance: 10.7
click at [463, 421] on label "Cofidis" at bounding box center [396, 421] width 186 height 30
click at [463, 421] on input "Cofidis" at bounding box center [396, 421] width 186 height 30
checkbox input "true"
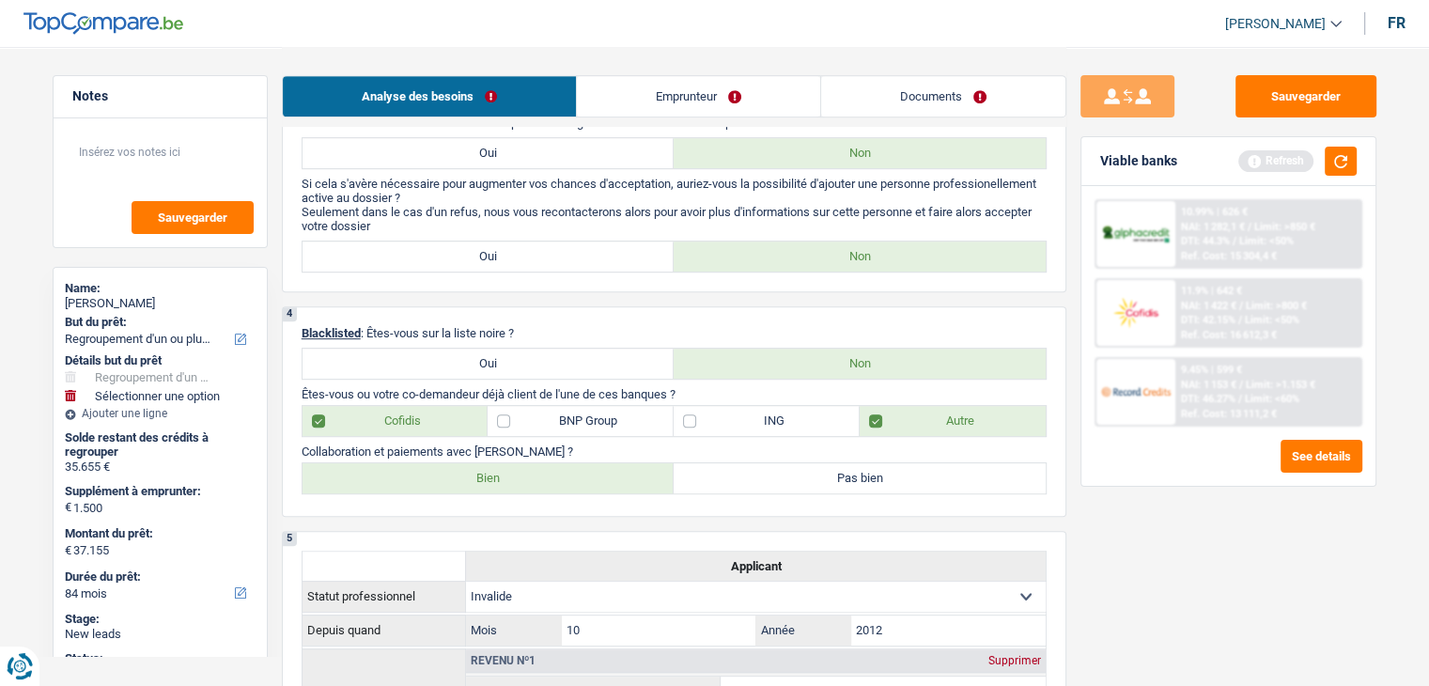
click at [525, 486] on label "Bien" at bounding box center [489, 478] width 372 height 30
click at [525, 486] on input "Bien" at bounding box center [489, 478] width 372 height 30
radio input "true"
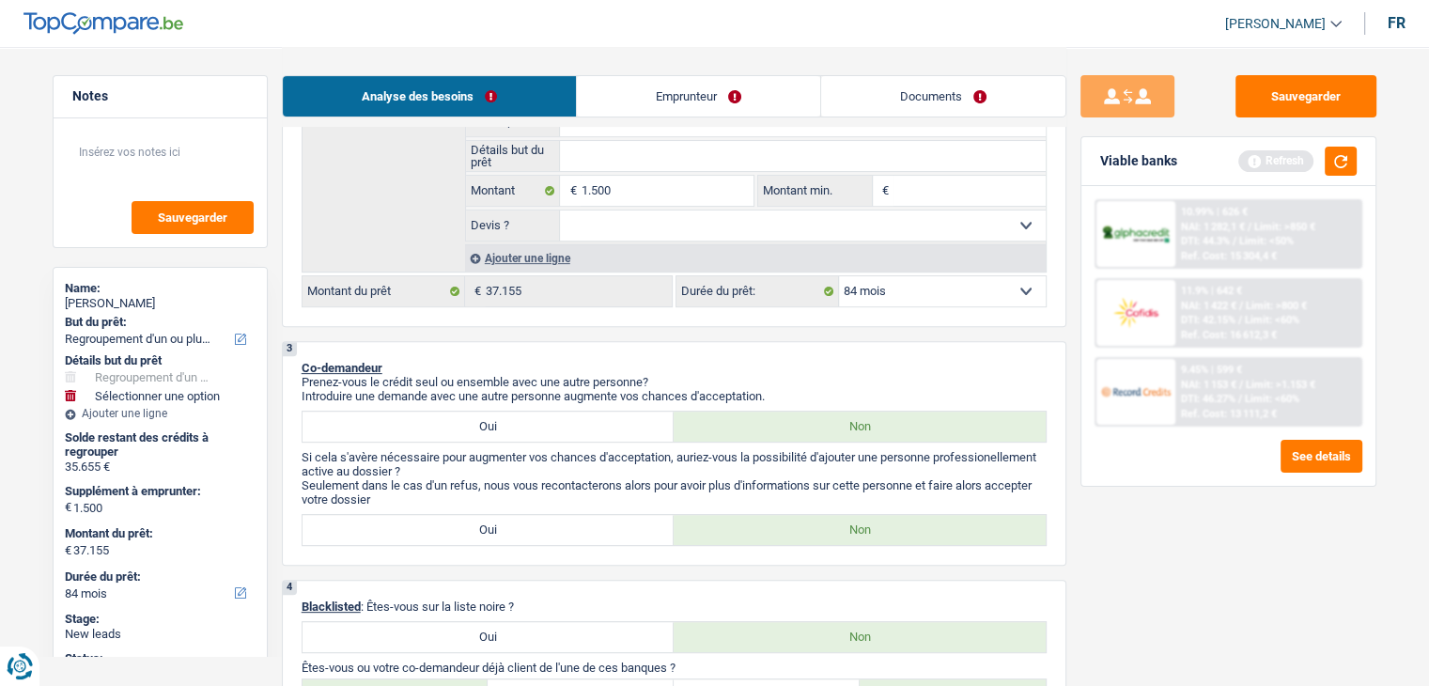
scroll to position [470, 0]
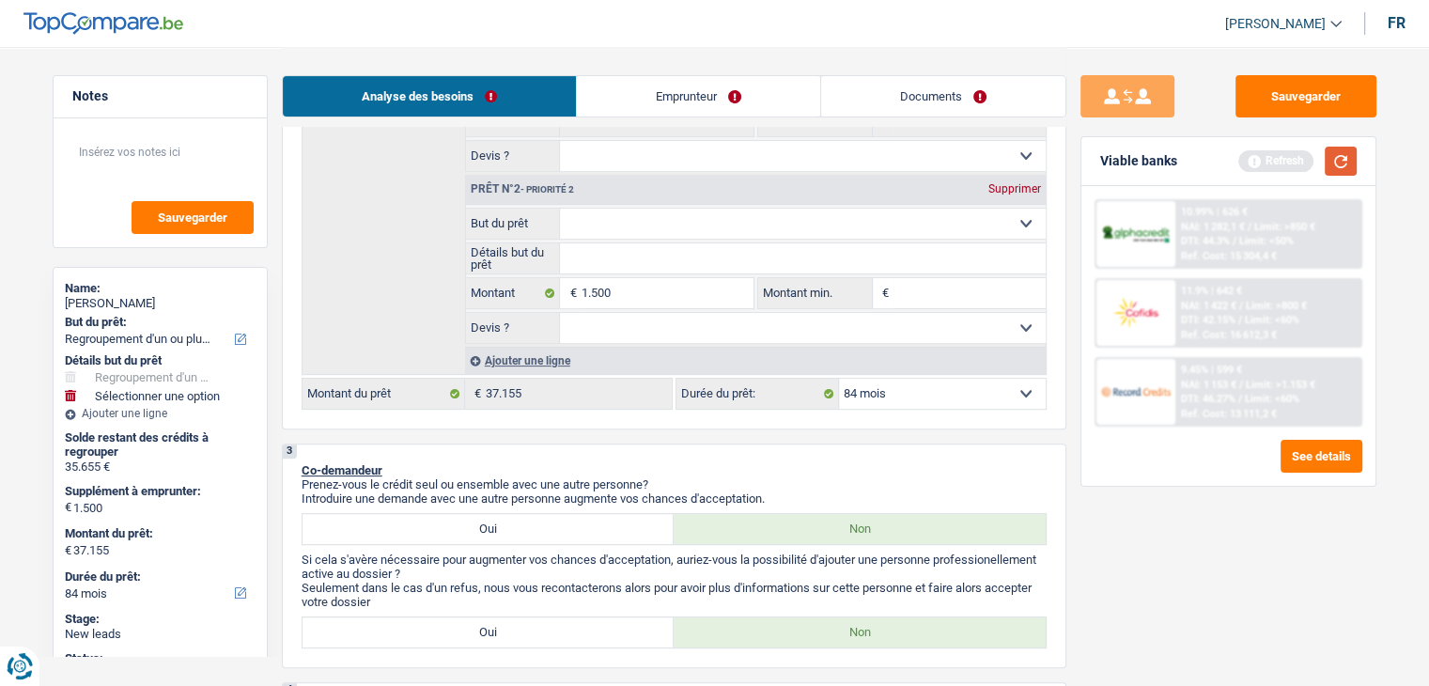
click at [1336, 173] on button "button" at bounding box center [1341, 161] width 32 height 29
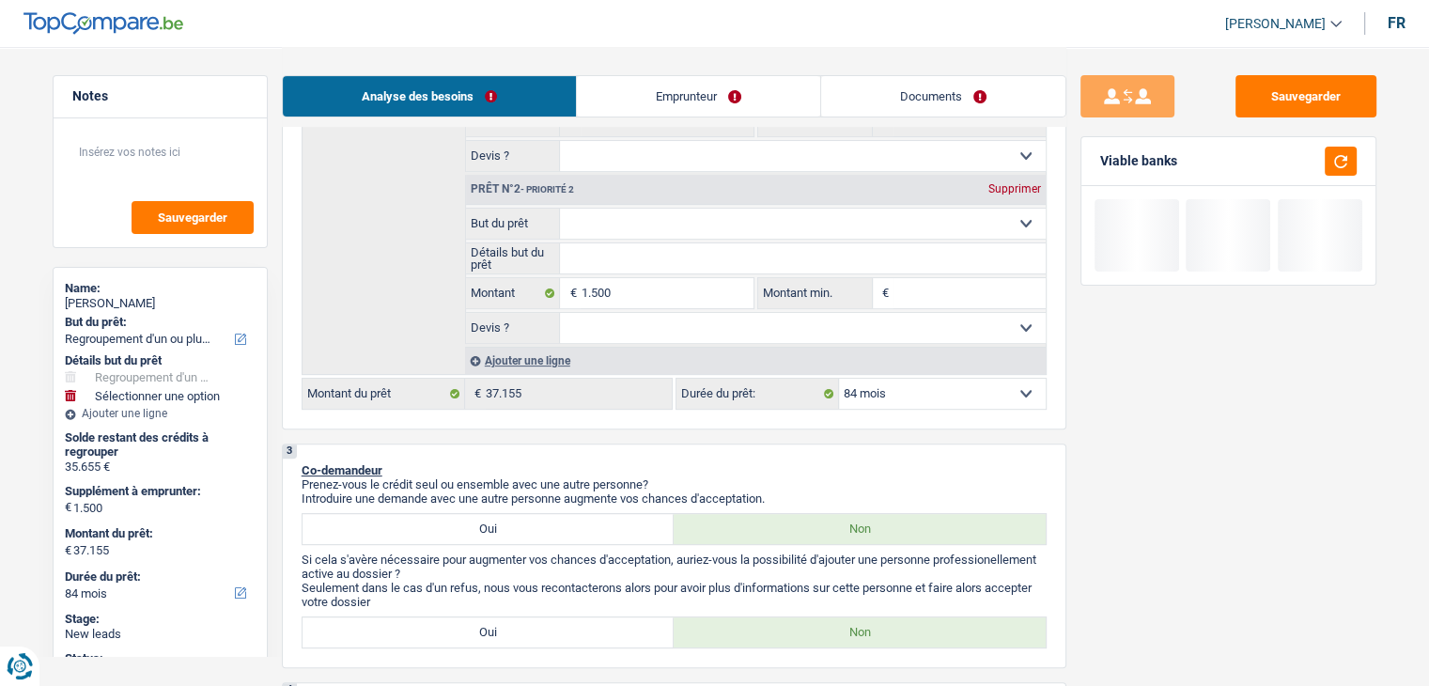
drag, startPoint x: 1174, startPoint y: 163, endPoint x: 1079, endPoint y: 172, distance: 95.4
click at [1079, 172] on div "Sauvegarder Viable banks" at bounding box center [1228, 365] width 324 height 581
click at [754, 463] on p "Co-demandeur" at bounding box center [674, 470] width 745 height 14
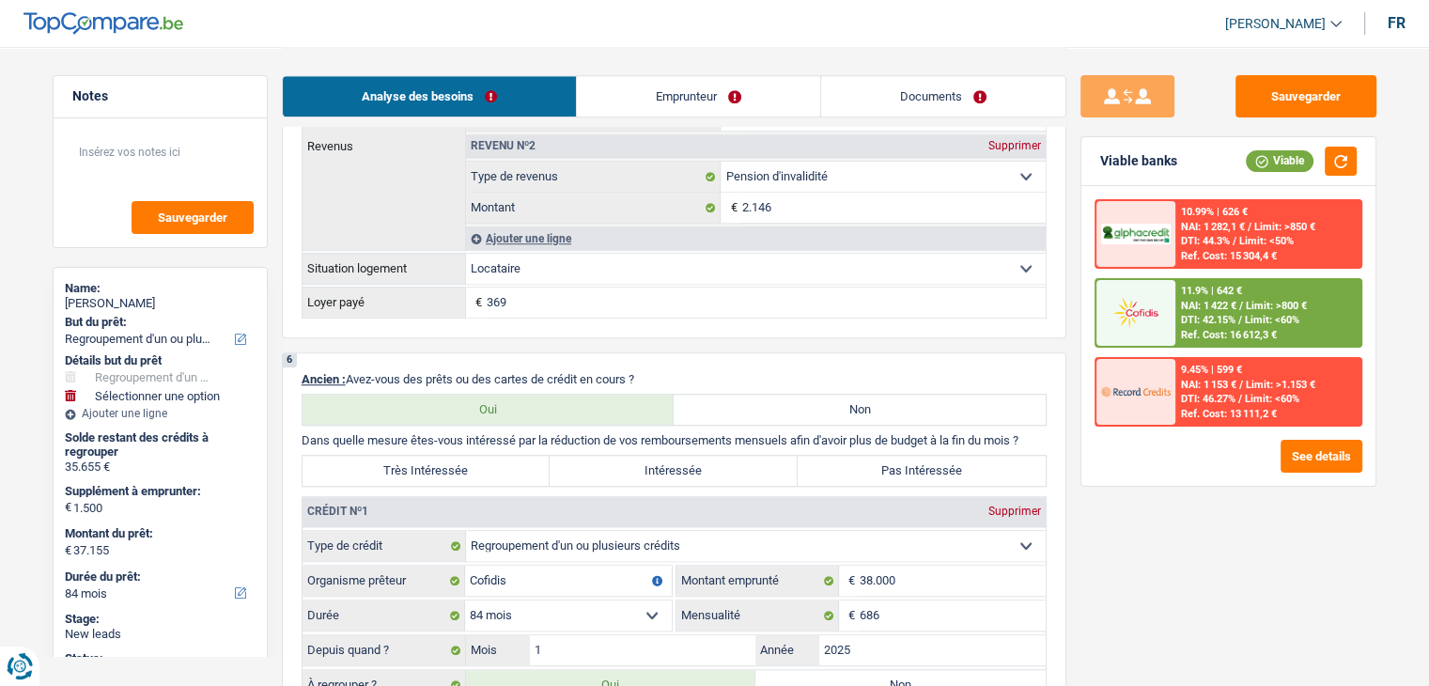
scroll to position [1691, 0]
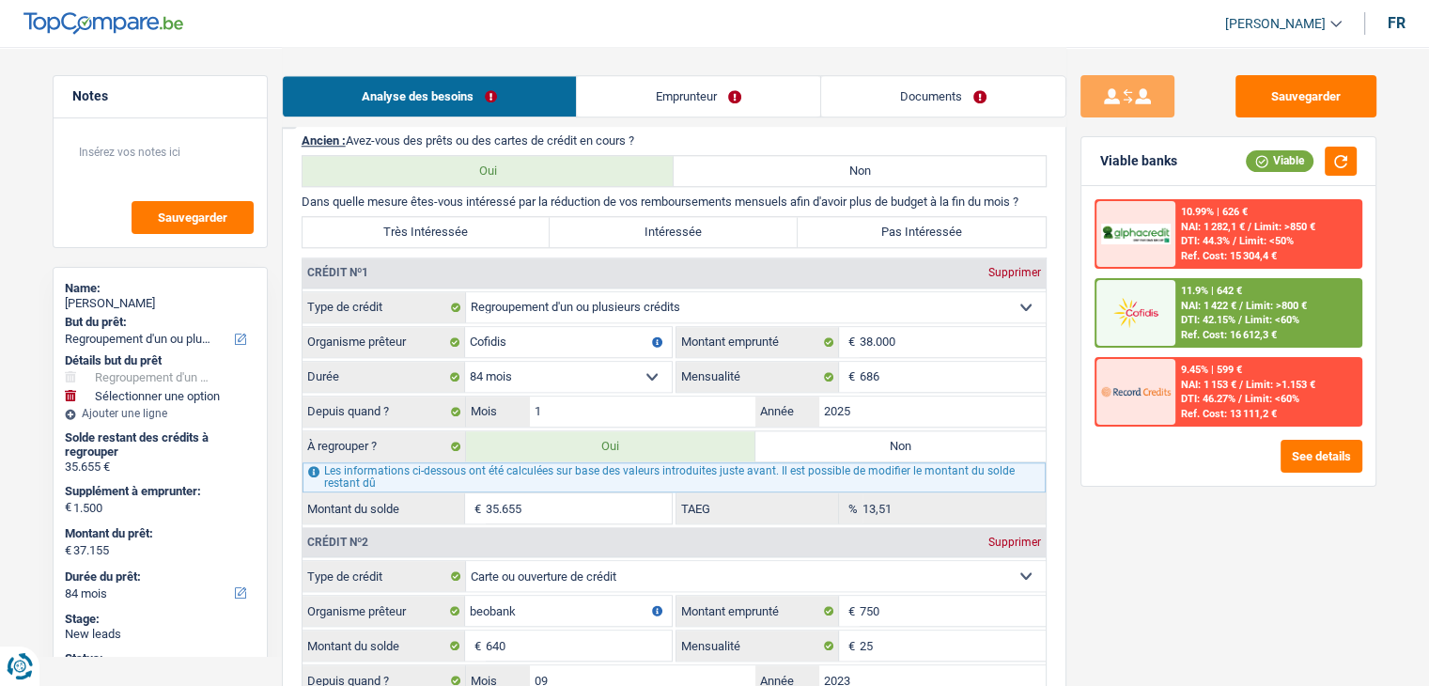
click at [645, 232] on label "Intéressée" at bounding box center [674, 232] width 248 height 30
click at [645, 232] on input "Intéressée" at bounding box center [674, 232] width 248 height 30
radio input "true"
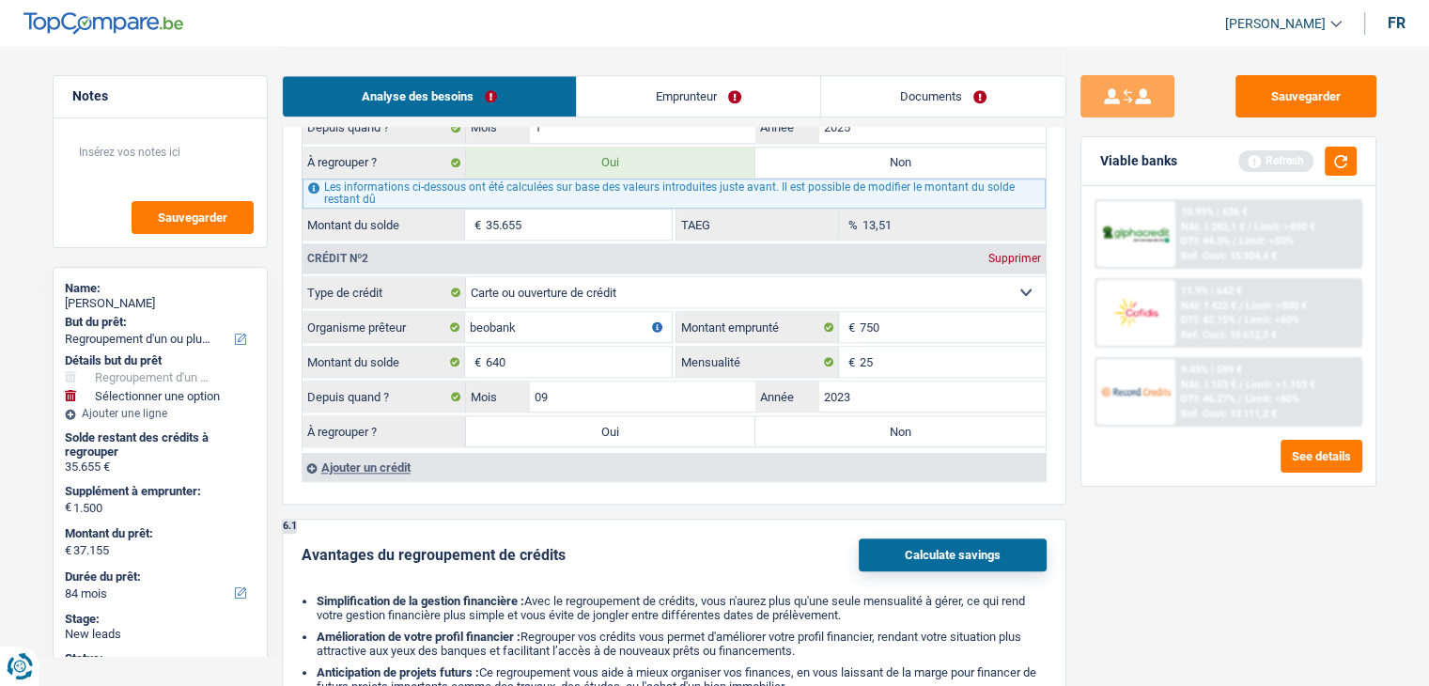
scroll to position [1973, 0]
click at [1334, 168] on button "button" at bounding box center [1341, 161] width 32 height 29
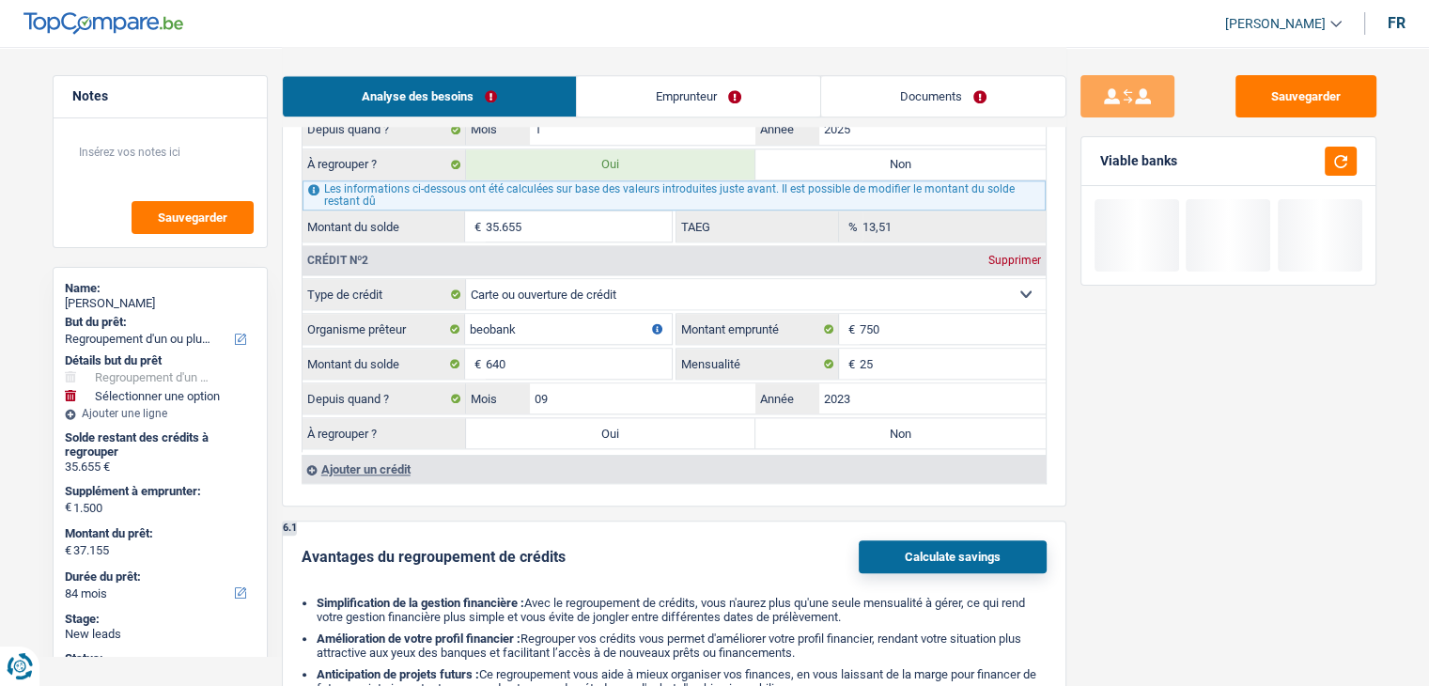
click at [1052, 347] on div "6 Ancien : Avez-vous des prêts ou des cartes de crédit en cours ? Oui Non Dans …" at bounding box center [674, 169] width 785 height 675
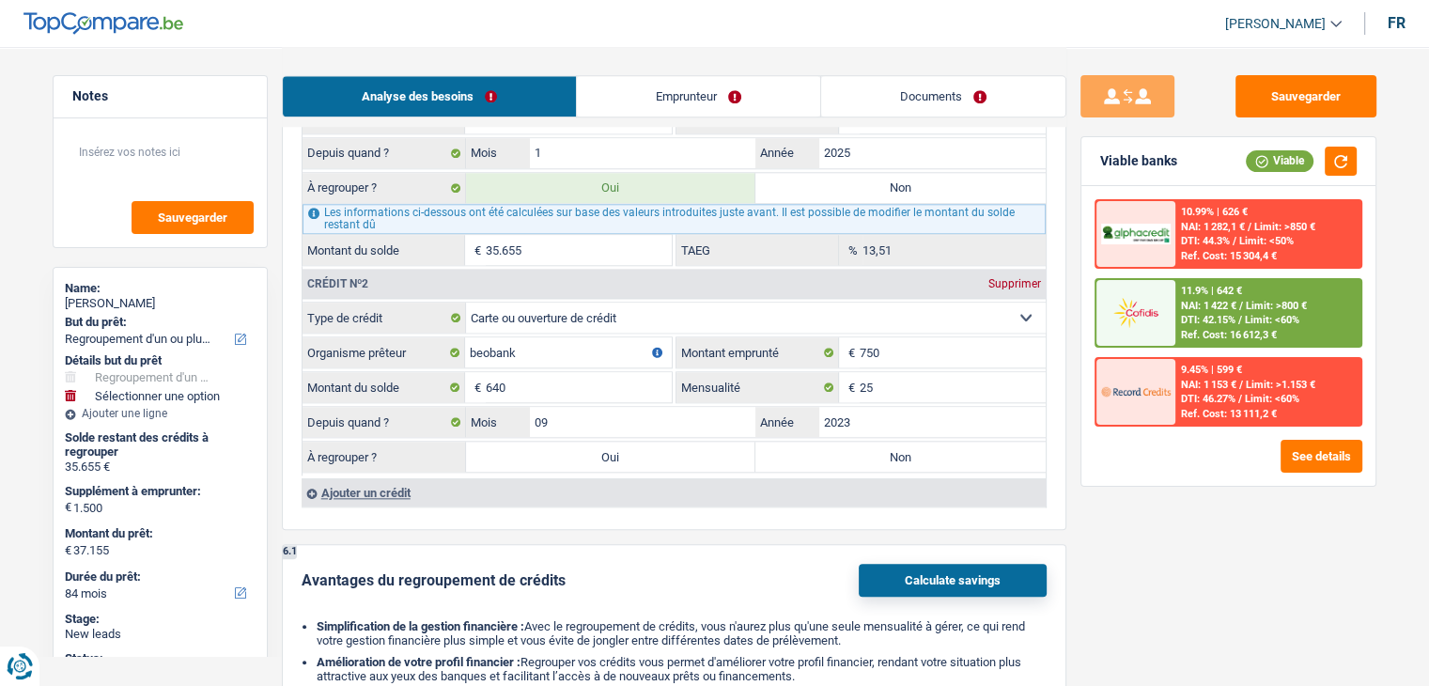
scroll to position [2067, 0]
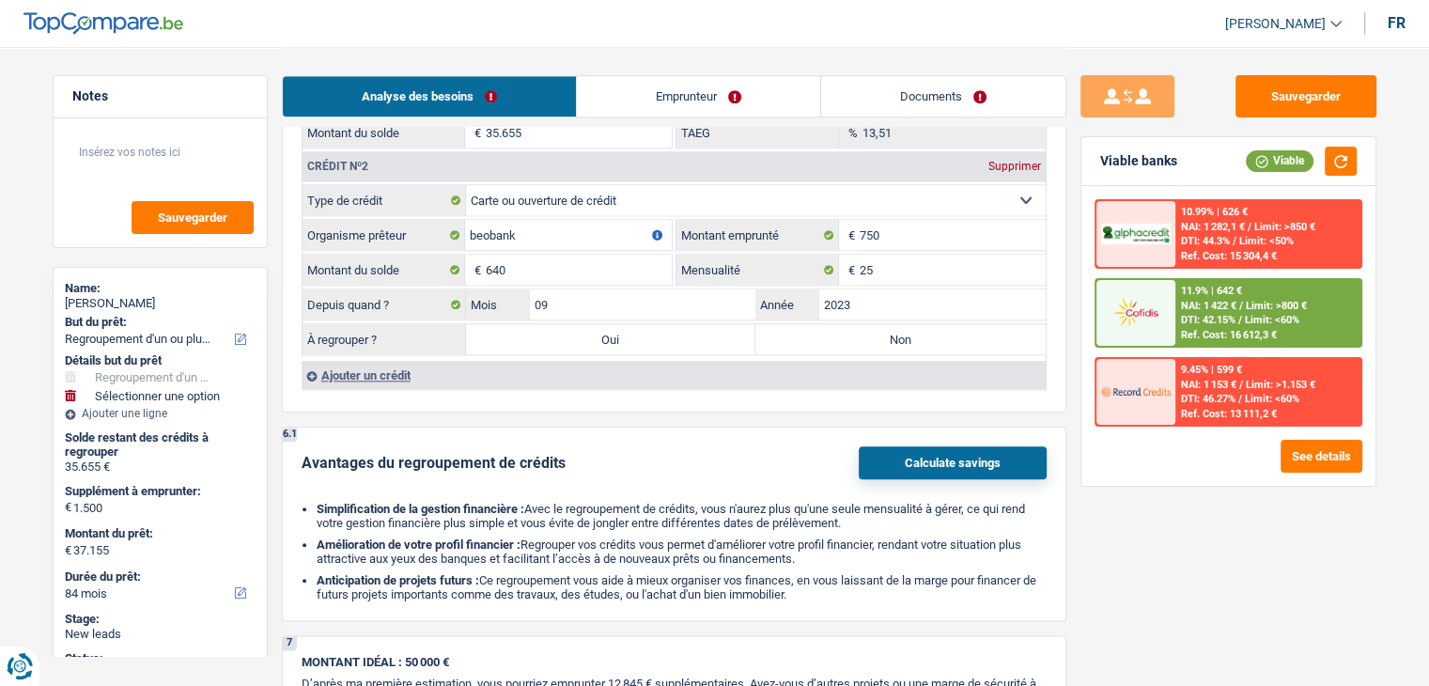
click at [854, 324] on label "Non" at bounding box center [900, 339] width 290 height 30
click at [854, 324] on input "Non" at bounding box center [900, 339] width 290 height 30
radio input "true"
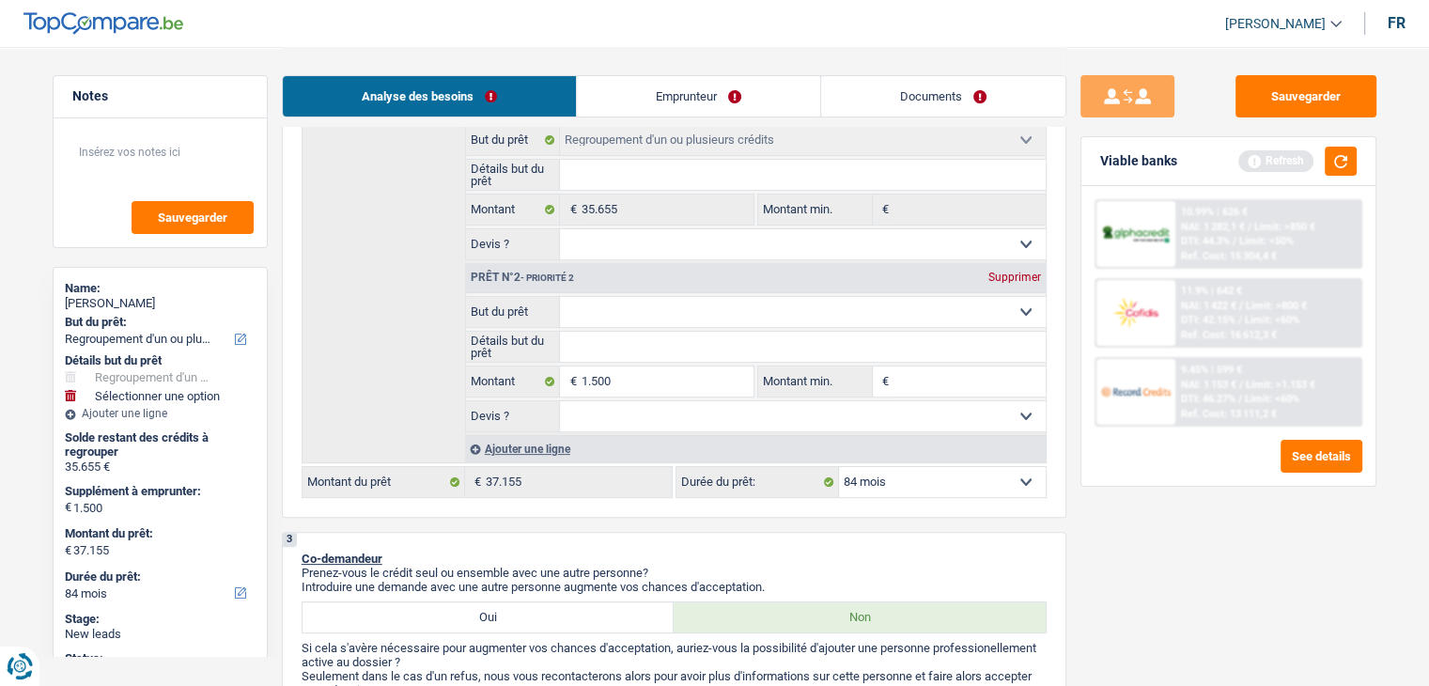
scroll to position [94, 0]
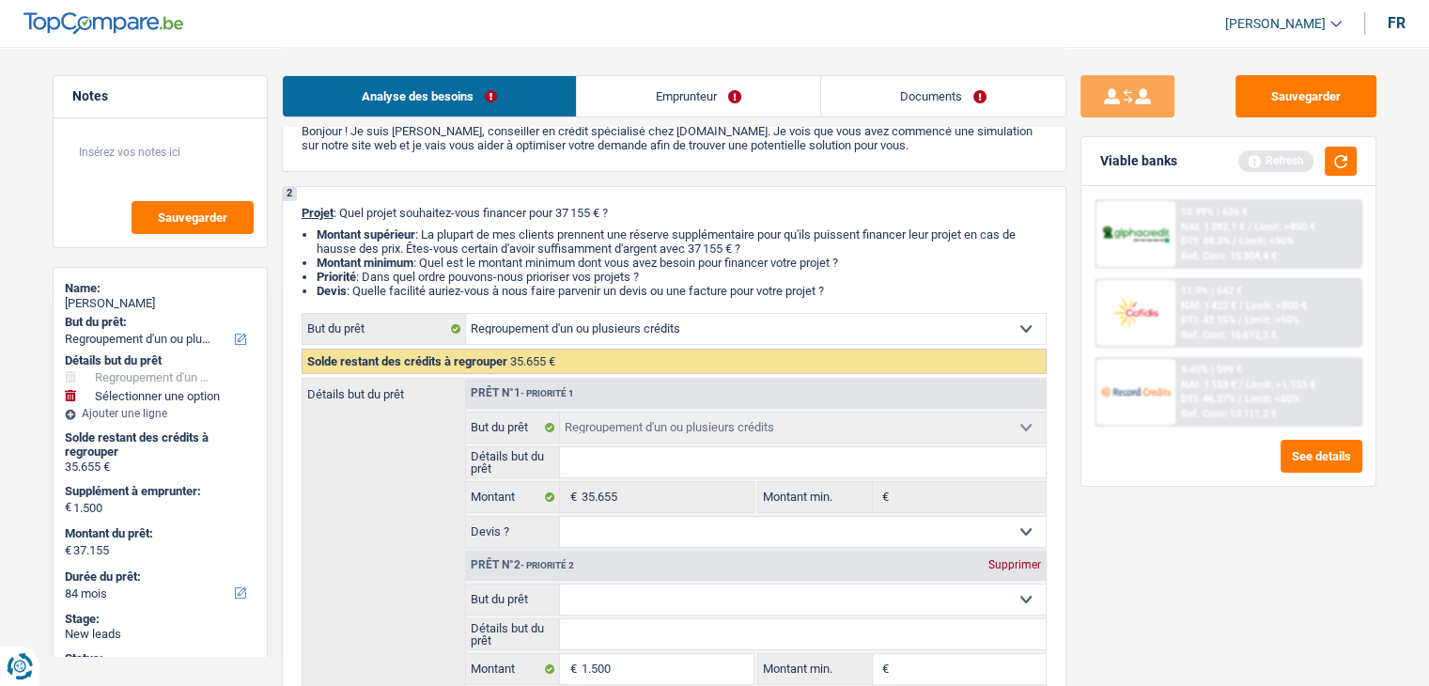
click at [1342, 177] on div "Viable banks Refresh" at bounding box center [1228, 161] width 294 height 49
click at [1342, 174] on button "button" at bounding box center [1341, 161] width 32 height 29
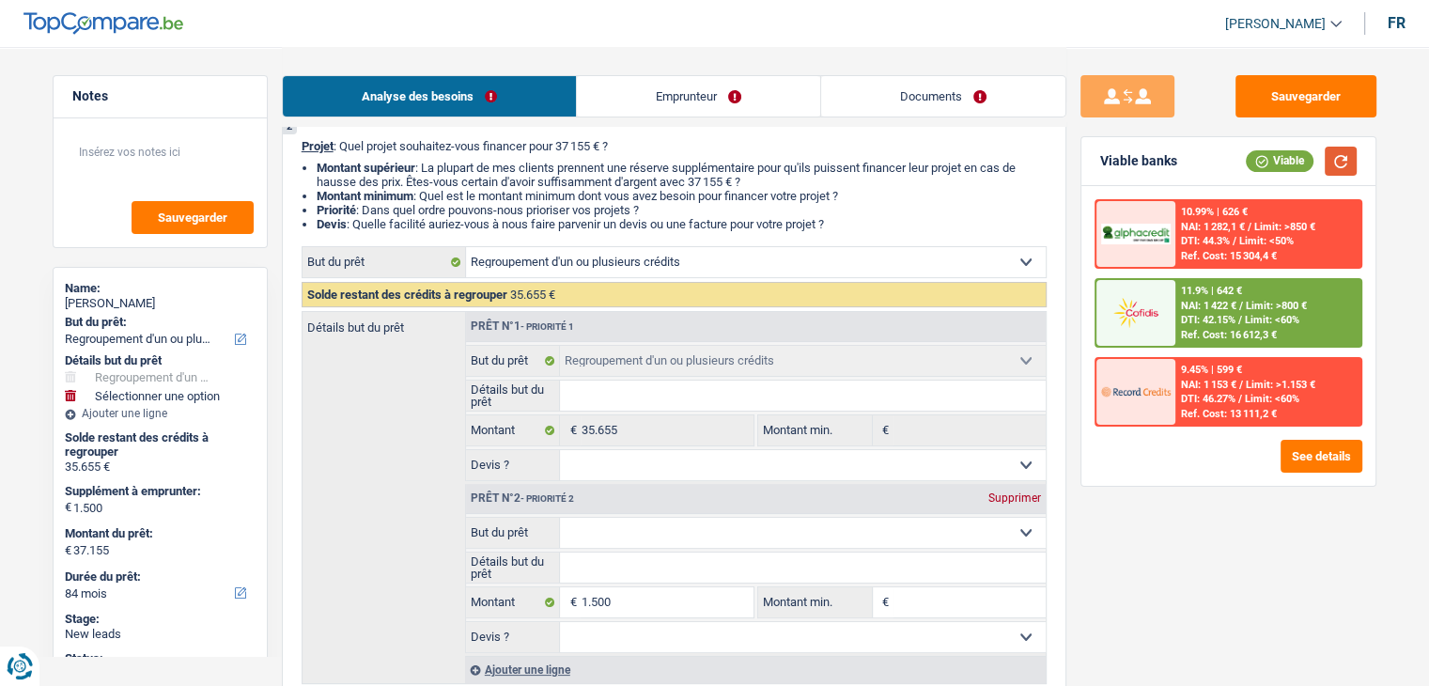
scroll to position [0, 0]
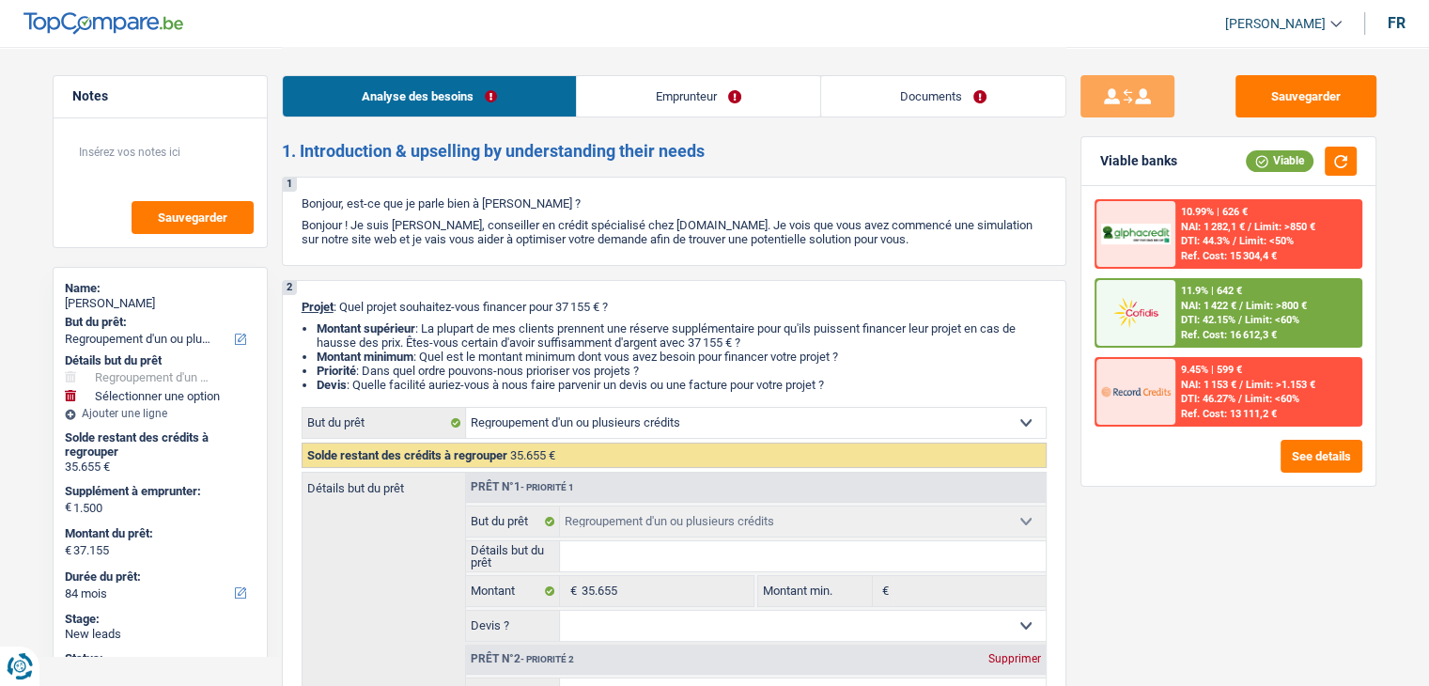
drag, startPoint x: 845, startPoint y: 382, endPoint x: 297, endPoint y: 312, distance: 552.3
click at [297, 312] on div "2 Projet : Quel projet souhaitez-vous financer pour 37 155 € ? Montant supérieu…" at bounding box center [674, 589] width 785 height 619
drag, startPoint x: 297, startPoint y: 305, endPoint x: 911, endPoint y: 381, distance: 619.2
click at [911, 381] on div "2 Projet : Quel projet souhaitez-vous financer pour 37 155 € ? Montant supérieu…" at bounding box center [674, 589] width 785 height 619
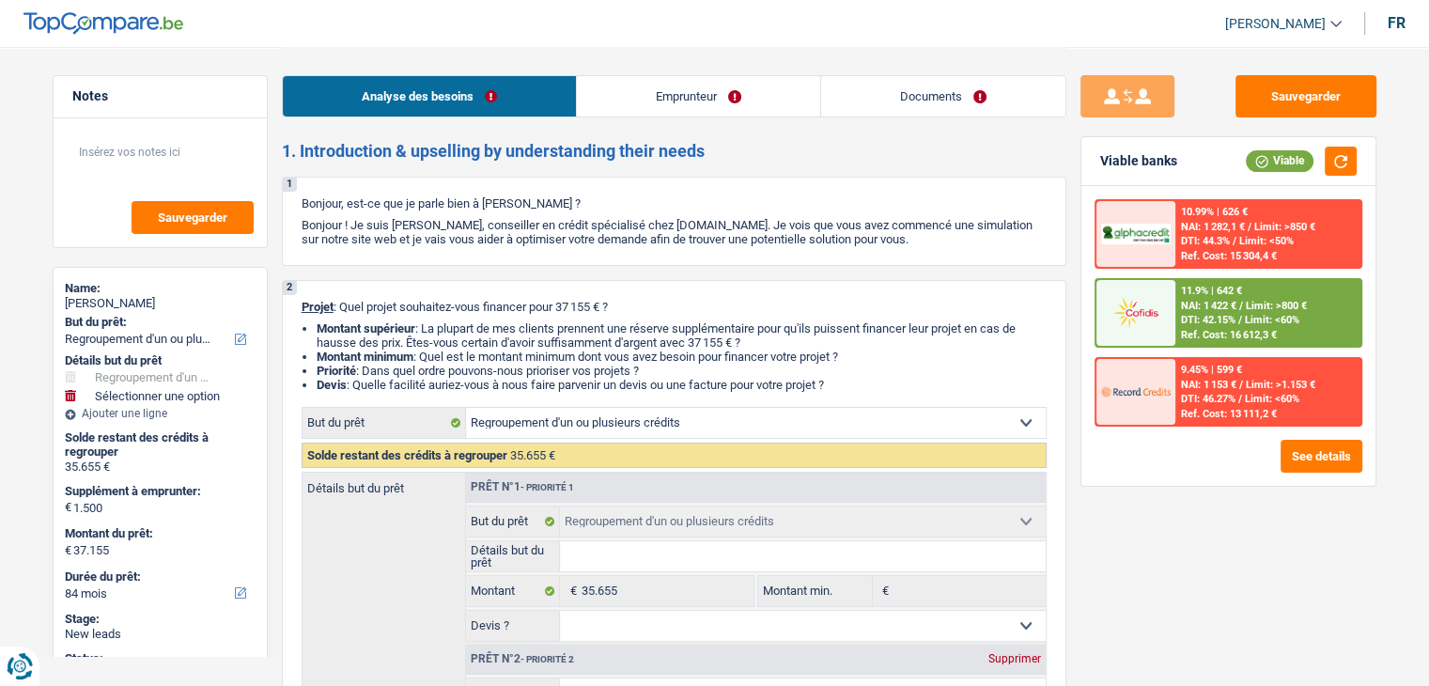
click at [911, 381] on li "Devis : Quelle facilité auriez-vous à nous faire parvenir un devis ou une factu…" at bounding box center [682, 385] width 730 height 14
drag, startPoint x: 856, startPoint y: 387, endPoint x: 301, endPoint y: 303, distance: 561.7
click at [301, 303] on div "2 Projet : Quel projet souhaitez-vous financer pour 37 155 € ? Montant supérieu…" at bounding box center [674, 589] width 785 height 619
click at [302, 303] on span "Projet" at bounding box center [318, 307] width 32 height 14
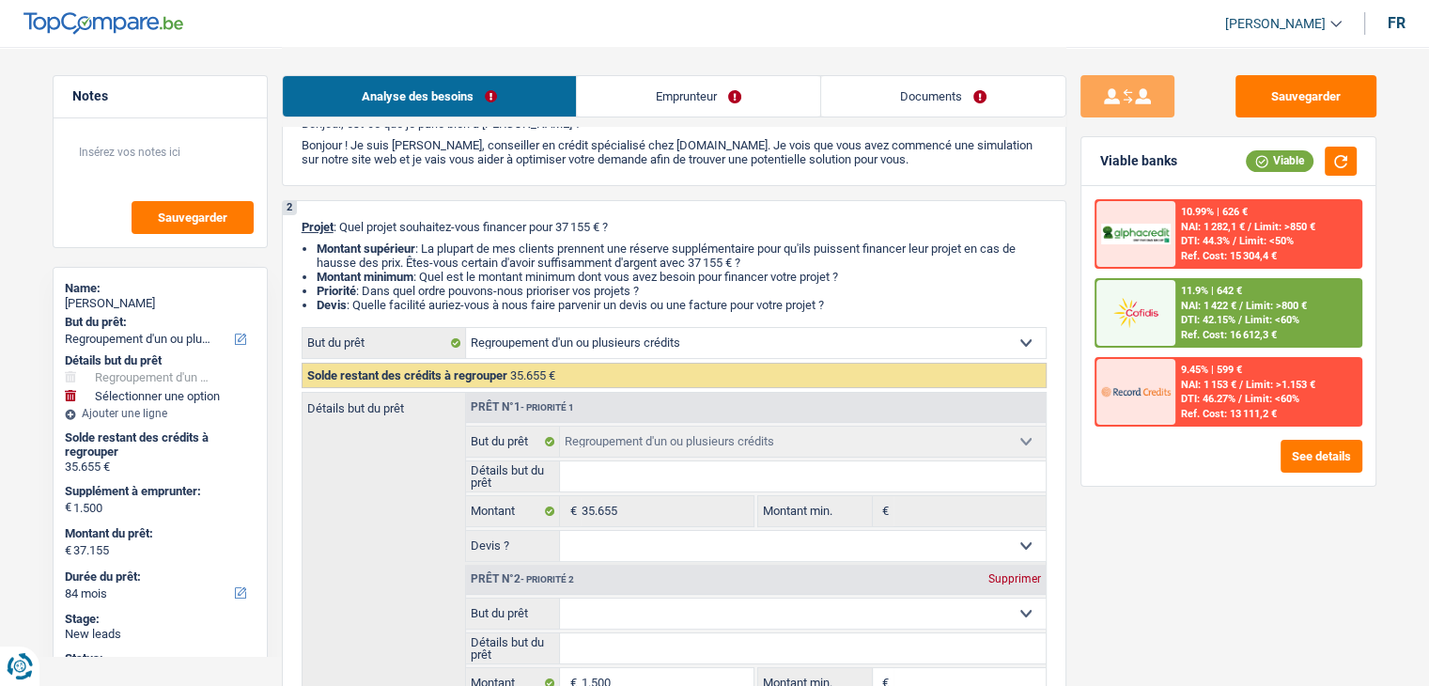
scroll to position [188, 0]
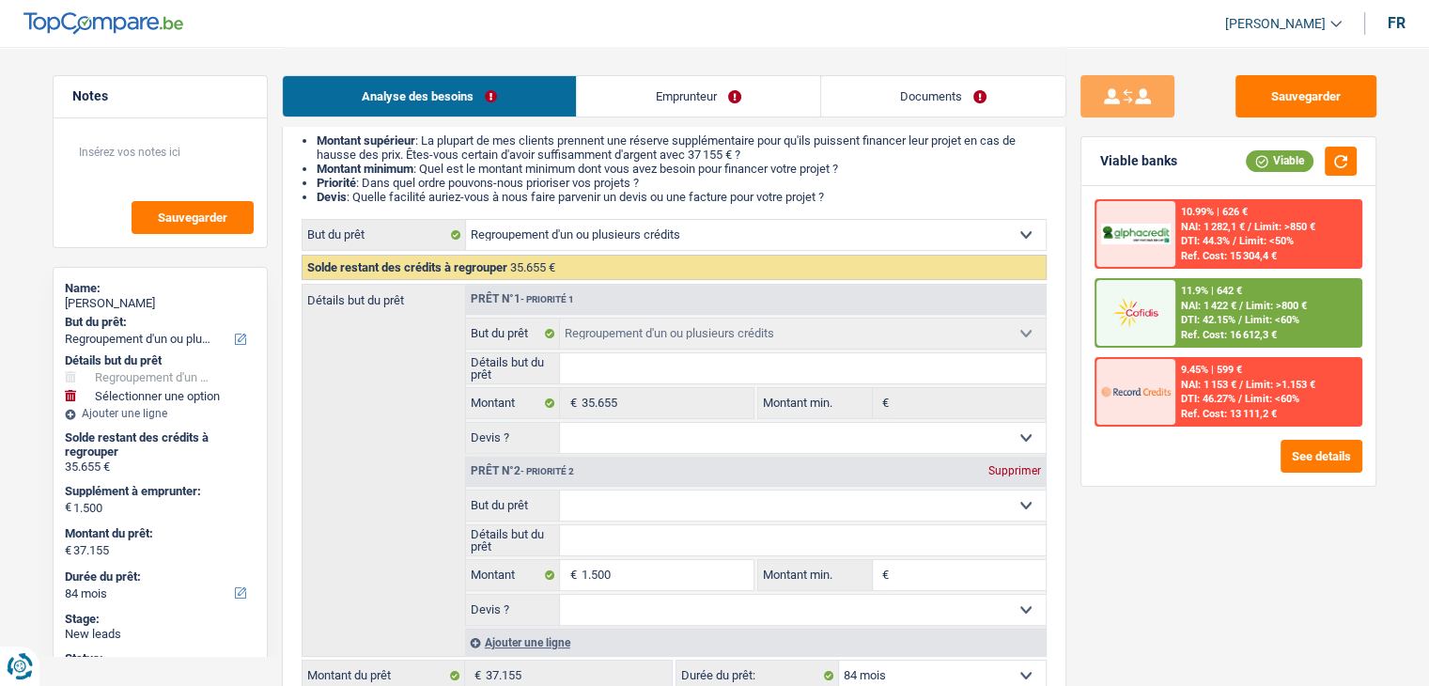
click at [1095, 606] on div "Sauvegarder Viable banks Viable 10.99% | 626 € NAI: 1 282,1 € / Limit: >850 € D…" at bounding box center [1228, 365] width 324 height 581
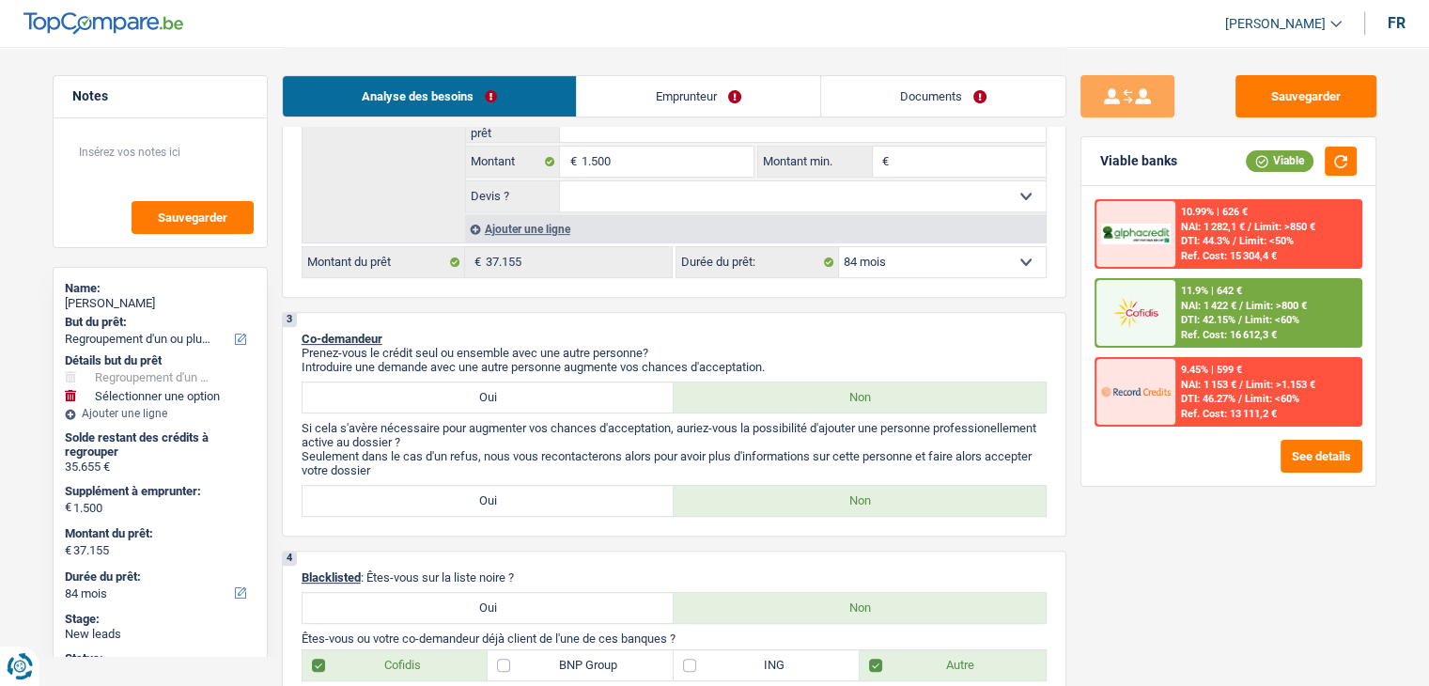
scroll to position [376, 0]
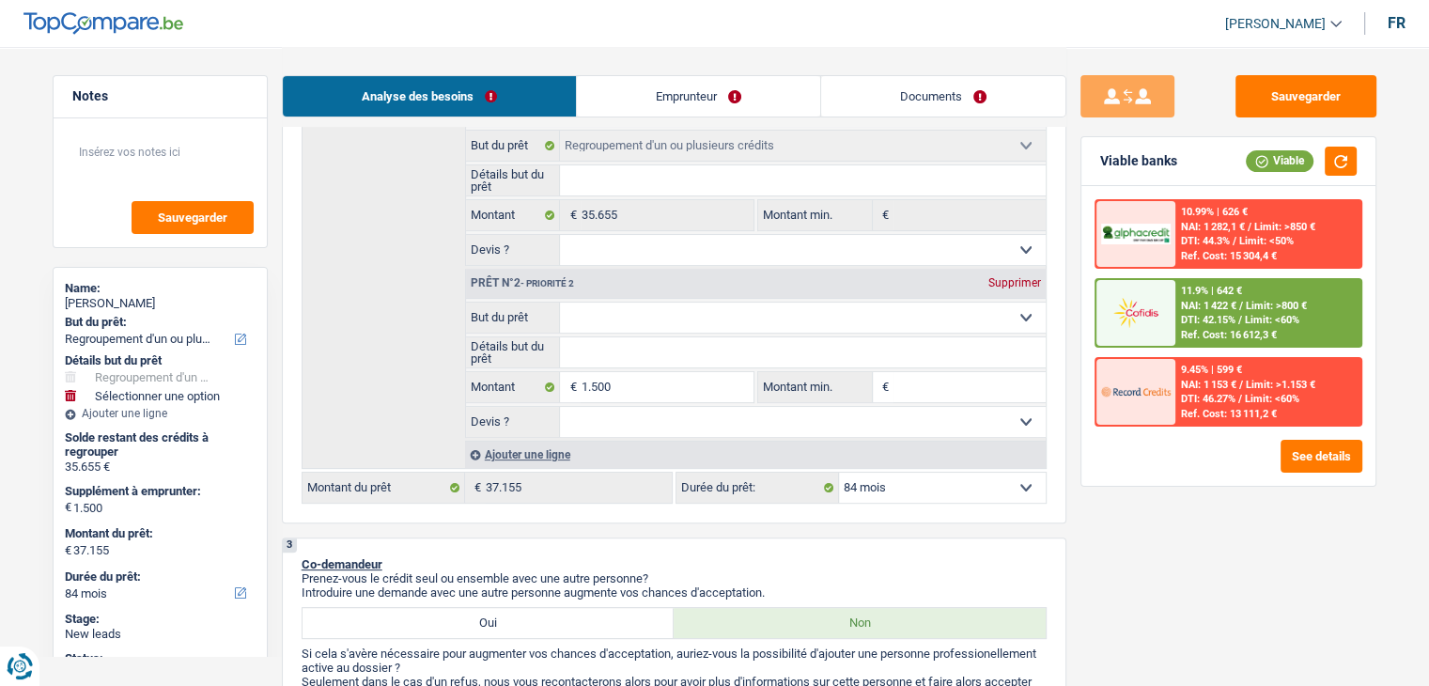
click at [1124, 527] on div "Sauvegarder Viable banks Viable 10.99% | 626 € NAI: 1 282,1 € / Limit: >850 € D…" at bounding box center [1228, 365] width 324 height 581
click at [633, 376] on input "1.500" at bounding box center [667, 387] width 172 height 30
click at [689, 551] on div "3 Co-demandeur Prenez-vous le crédit seul ou ensemble avec une autre personne? …" at bounding box center [674, 649] width 785 height 225
click at [634, 381] on input "1.500" at bounding box center [667, 387] width 172 height 30
click at [1146, 322] on img at bounding box center [1136, 312] width 70 height 35
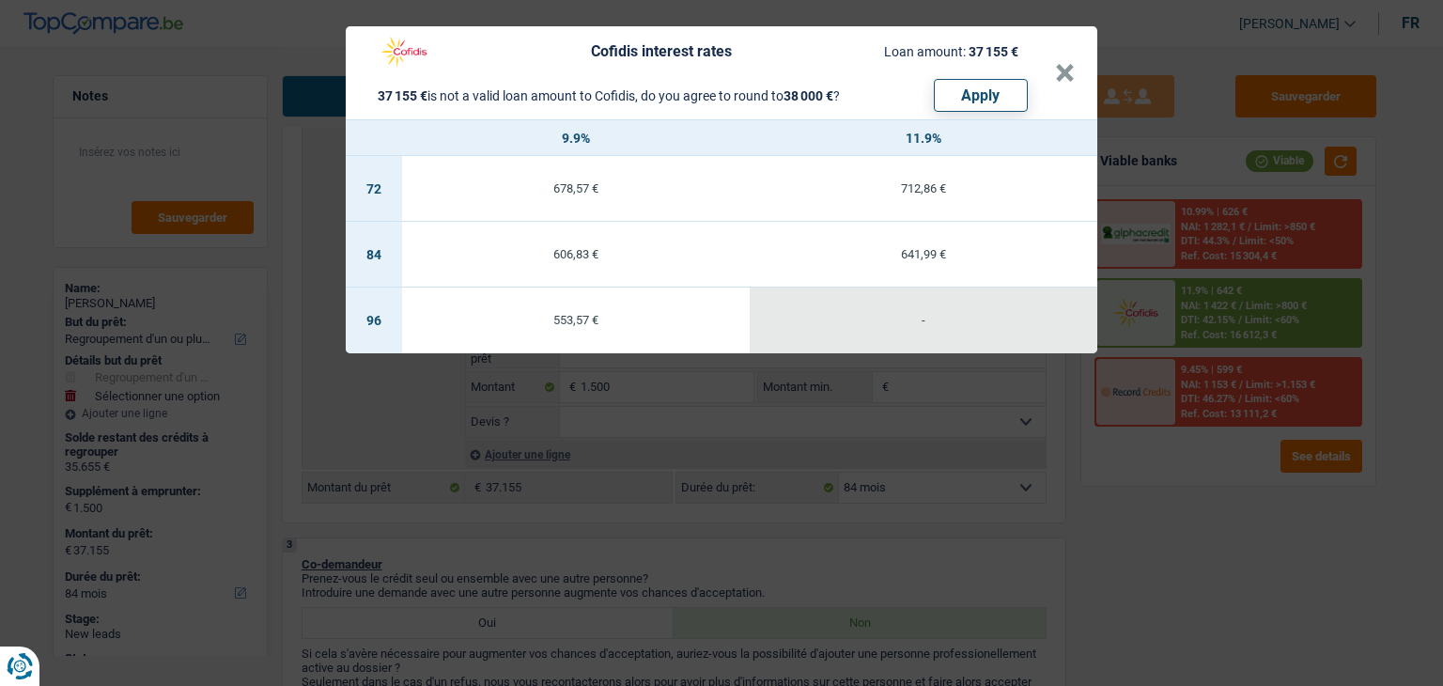
click at [1142, 459] on div "Cofidis interest rates Loan amount: 37 155 € 37 155 € is not a valid loan amoun…" at bounding box center [721, 343] width 1443 height 686
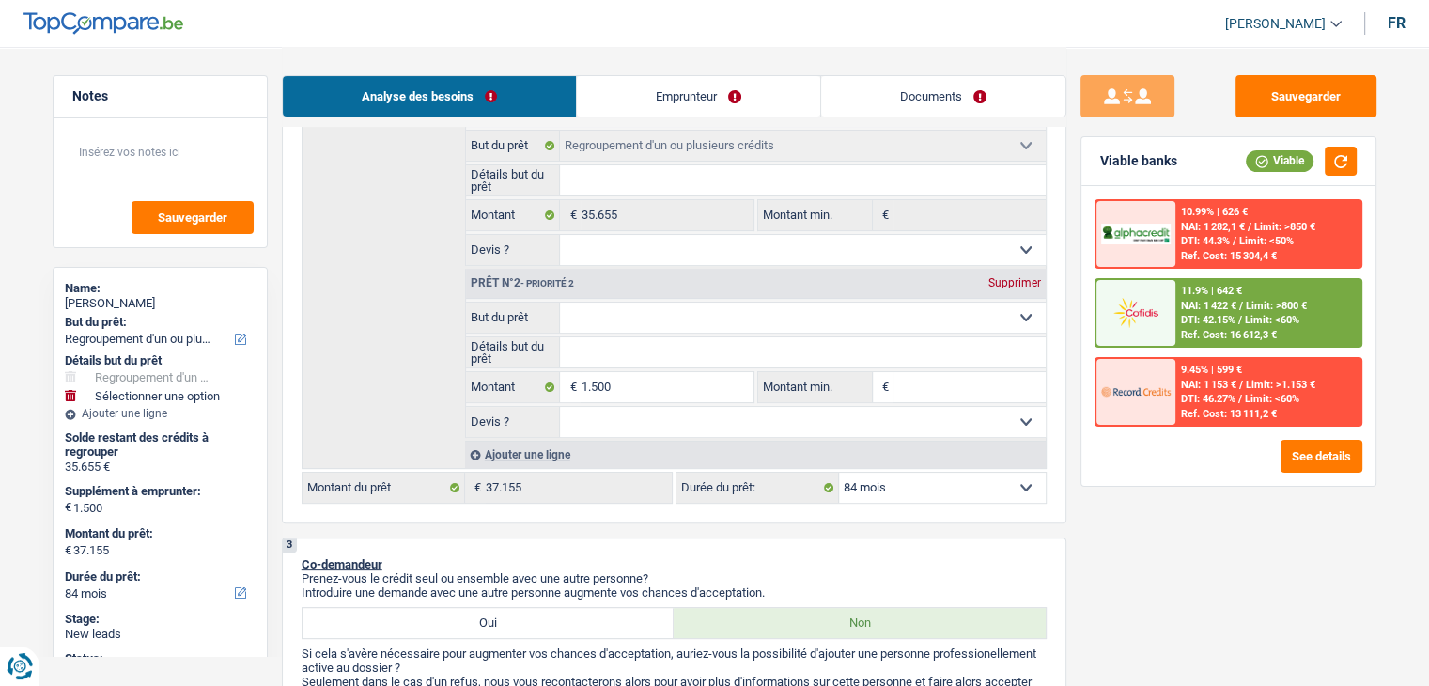
click at [918, 465] on div "Confort maison: meubles, textile, peinture, électroménager, outillage non-profe…" at bounding box center [674, 267] width 745 height 473
click at [918, 483] on select "12 mois 18 mois 24 mois 30 mois 36 mois 42 mois 48 mois 60 mois 72 mois 84 mois…" at bounding box center [942, 488] width 207 height 30
select select "120"
click at [839, 473] on select "12 mois 18 mois 24 mois 30 mois 36 mois 42 mois 48 mois 60 mois 72 mois 84 mois…" at bounding box center [942, 488] width 207 height 30
select select "120"
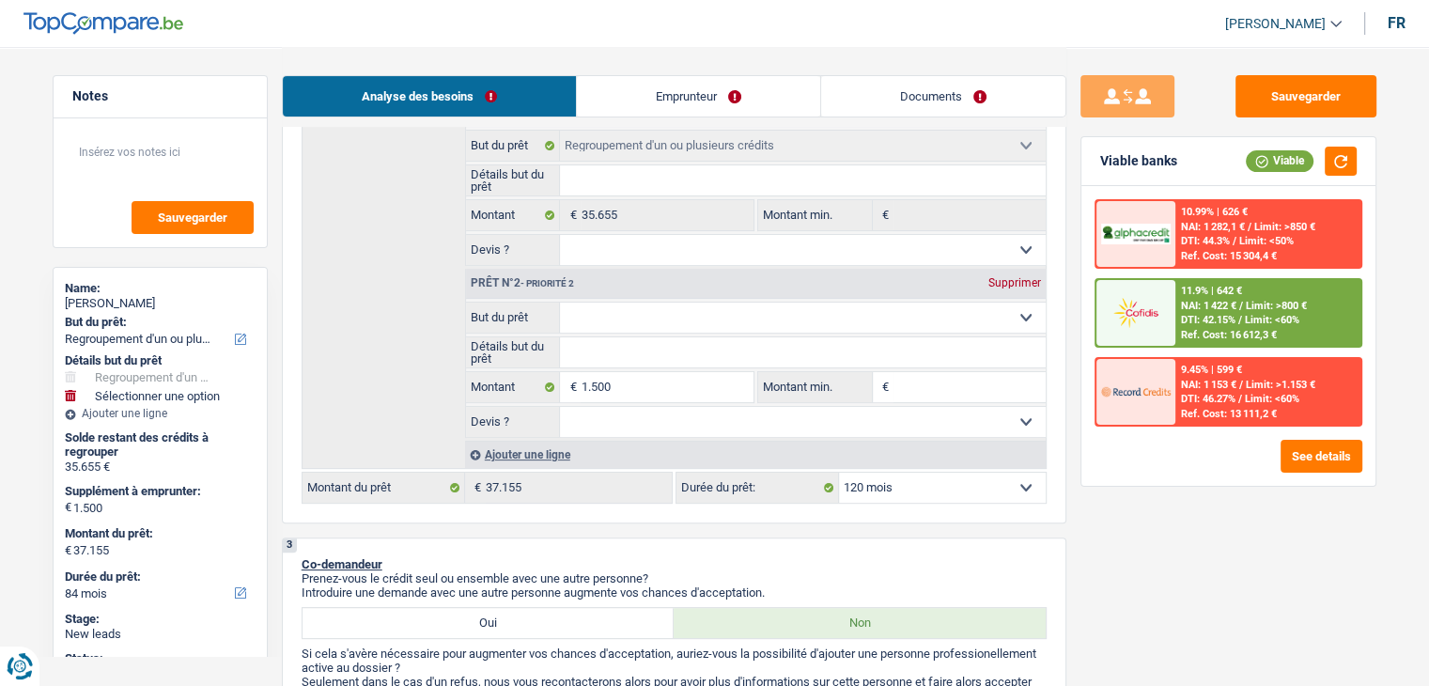
select select "120"
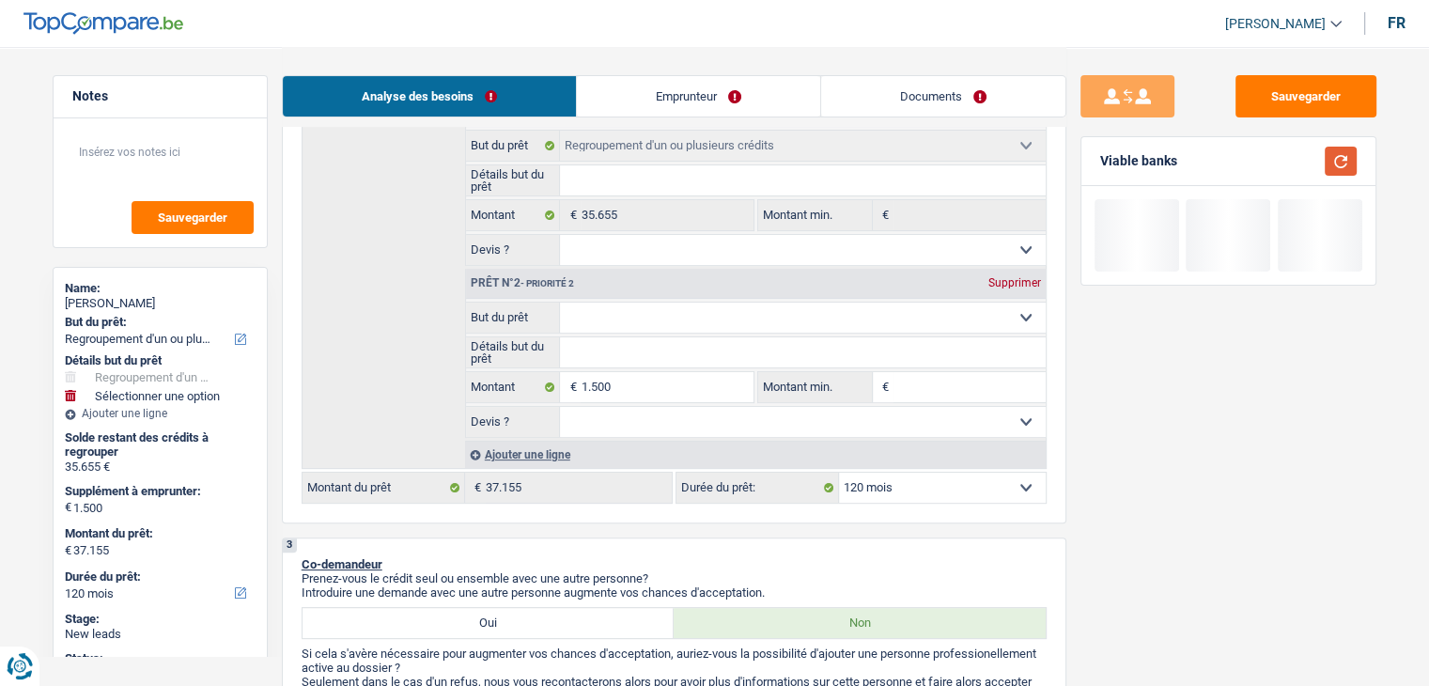
click at [1345, 158] on button "button" at bounding box center [1341, 161] width 32 height 29
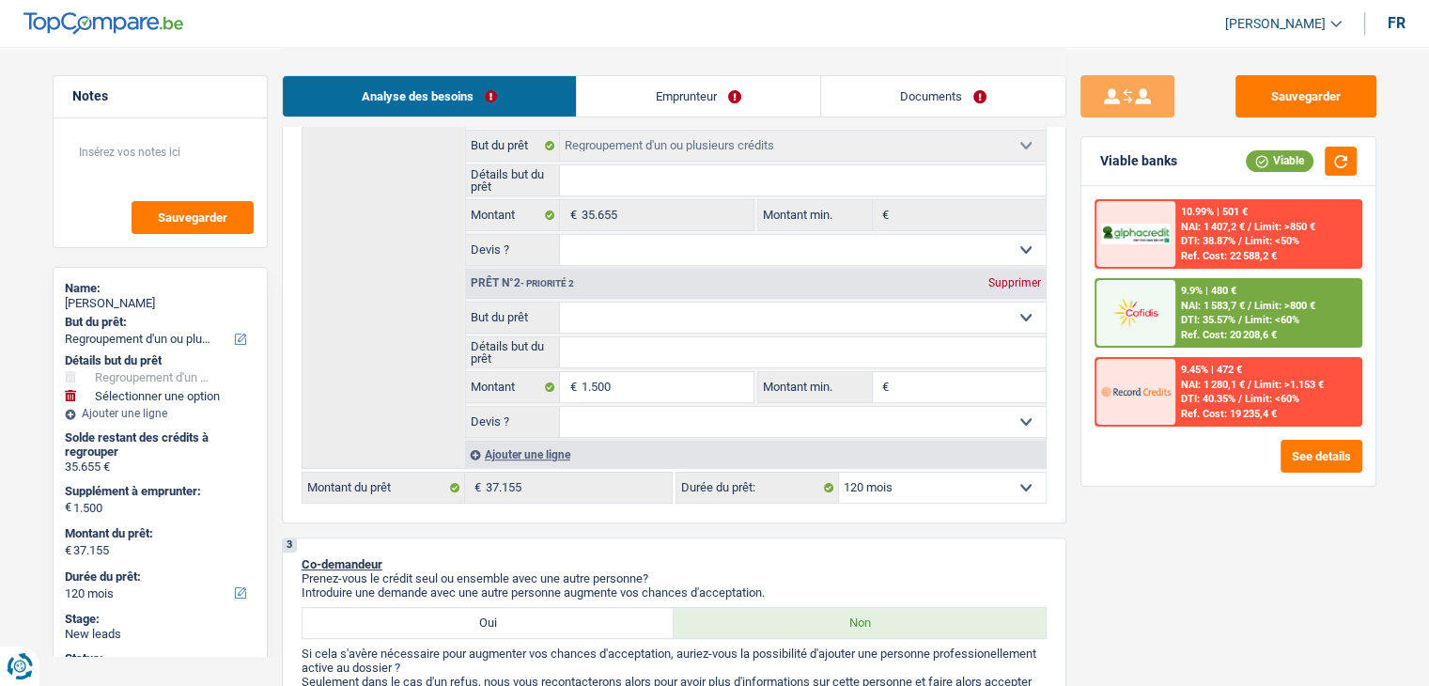
click at [1163, 320] on img at bounding box center [1136, 312] width 70 height 35
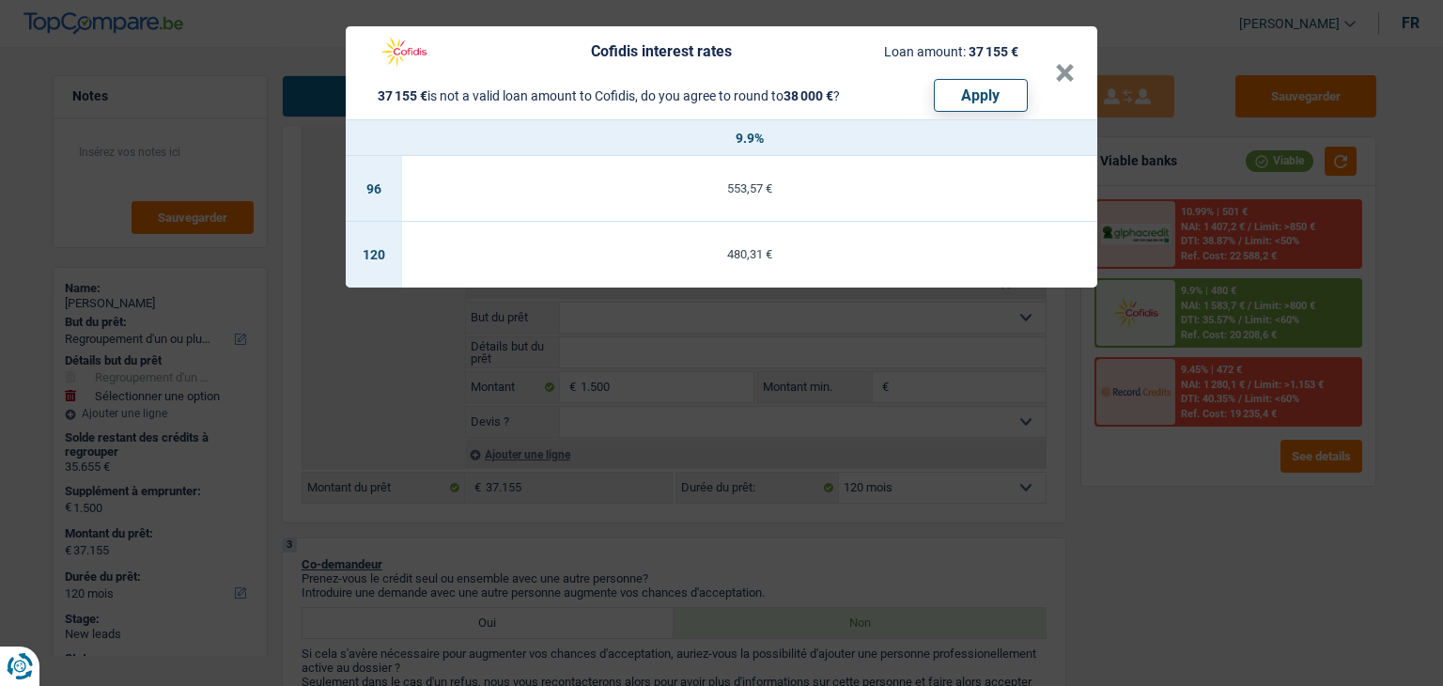
click at [1253, 530] on div "Cofidis interest rates Loan amount: 37 155 € 37 155 € is not a valid loan amoun…" at bounding box center [721, 343] width 1443 height 686
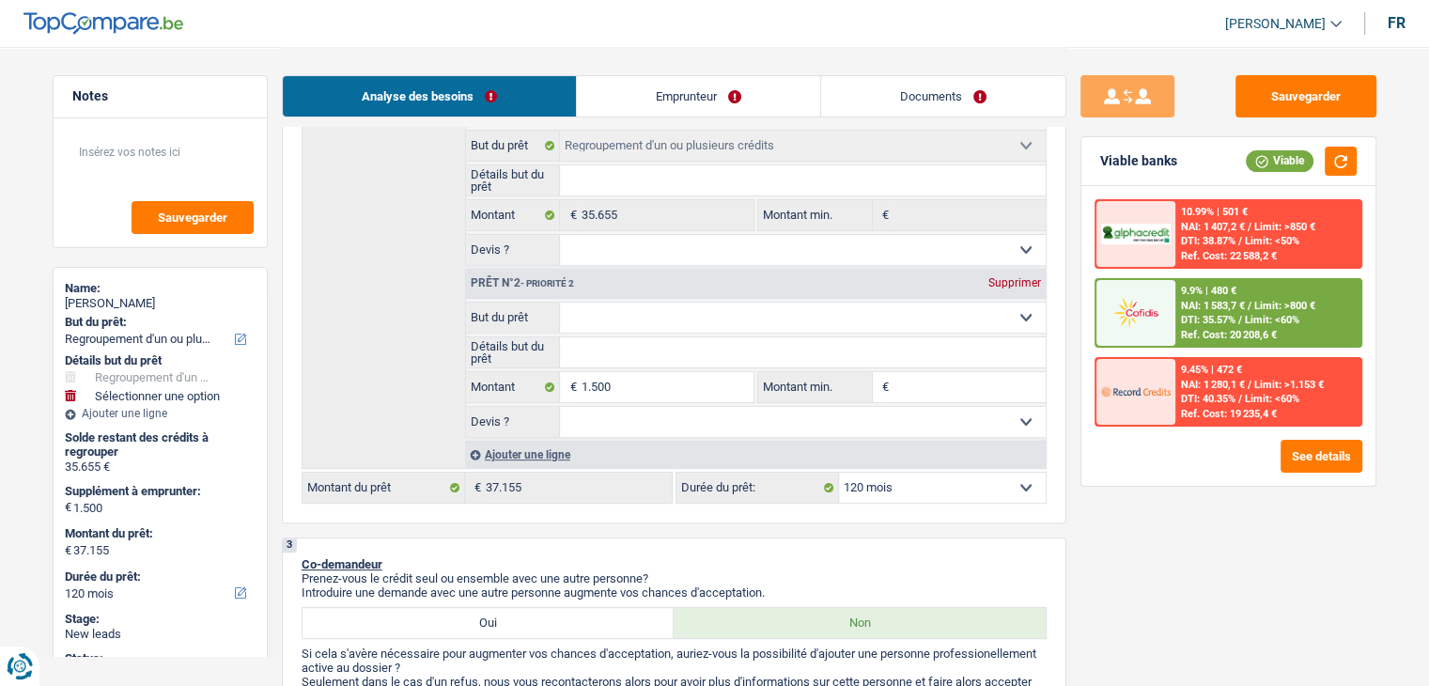
click at [1142, 313] on img at bounding box center [1136, 312] width 70 height 35
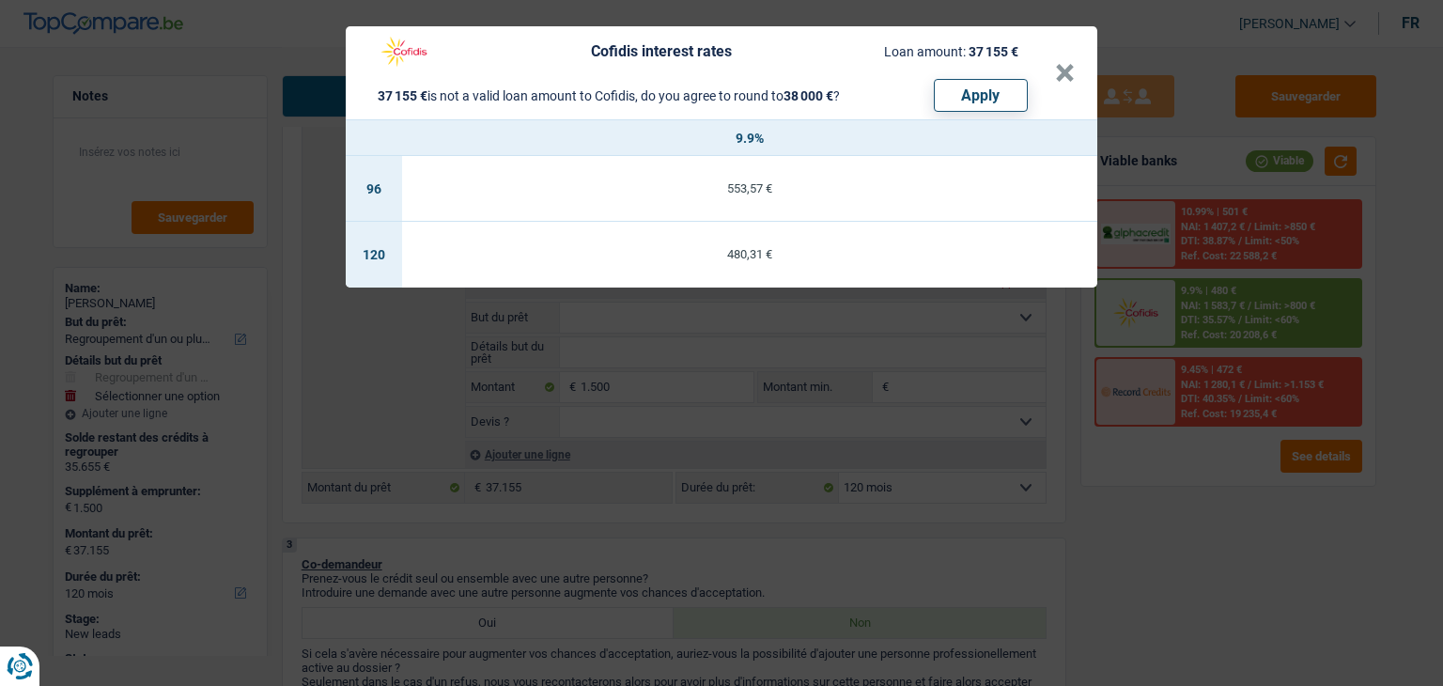
click at [1112, 515] on div "Cofidis interest rates Loan amount: 37 155 € 37 155 € is not a valid loan amoun…" at bounding box center [721, 343] width 1443 height 686
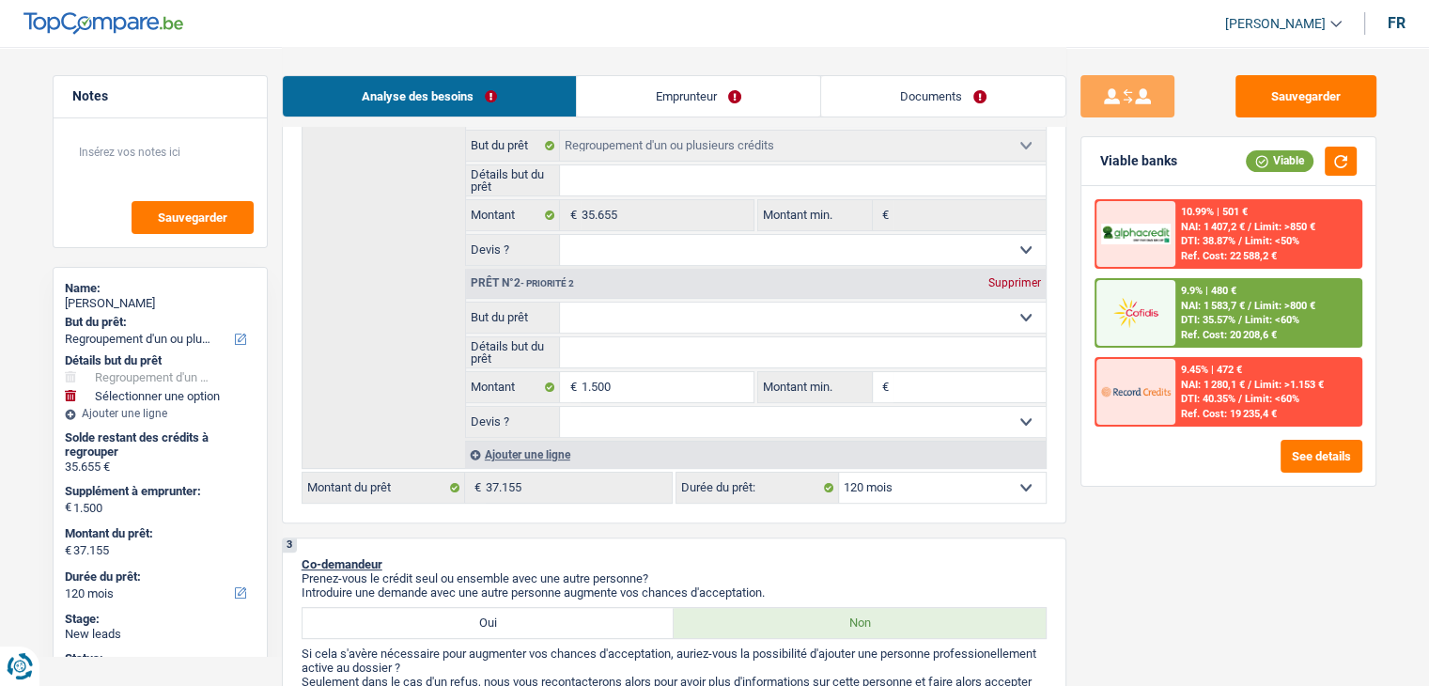
click at [1191, 305] on span "NAI: 1 583,7 €" at bounding box center [1213, 306] width 64 height 12
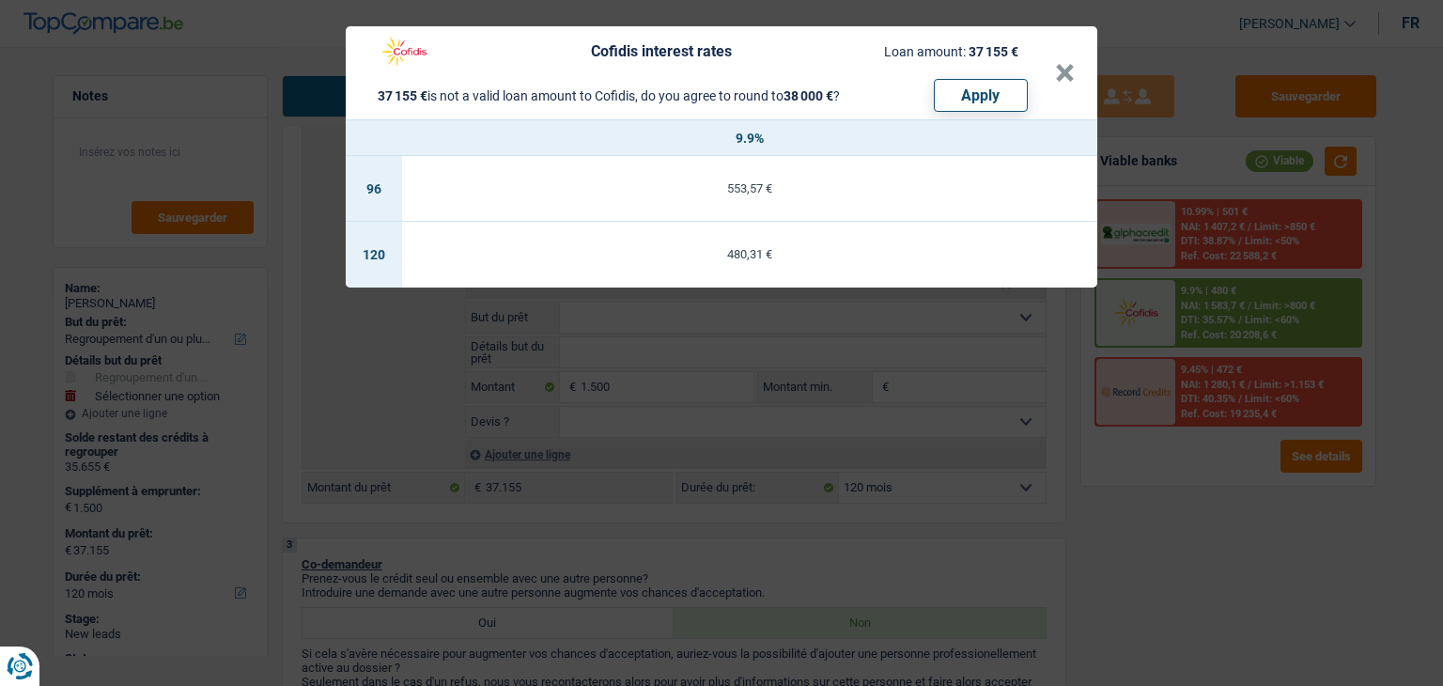
click at [976, 490] on div "Cofidis interest rates Loan amount: 37 155 € 37 155 € is not a valid loan amoun…" at bounding box center [721, 343] width 1443 height 686
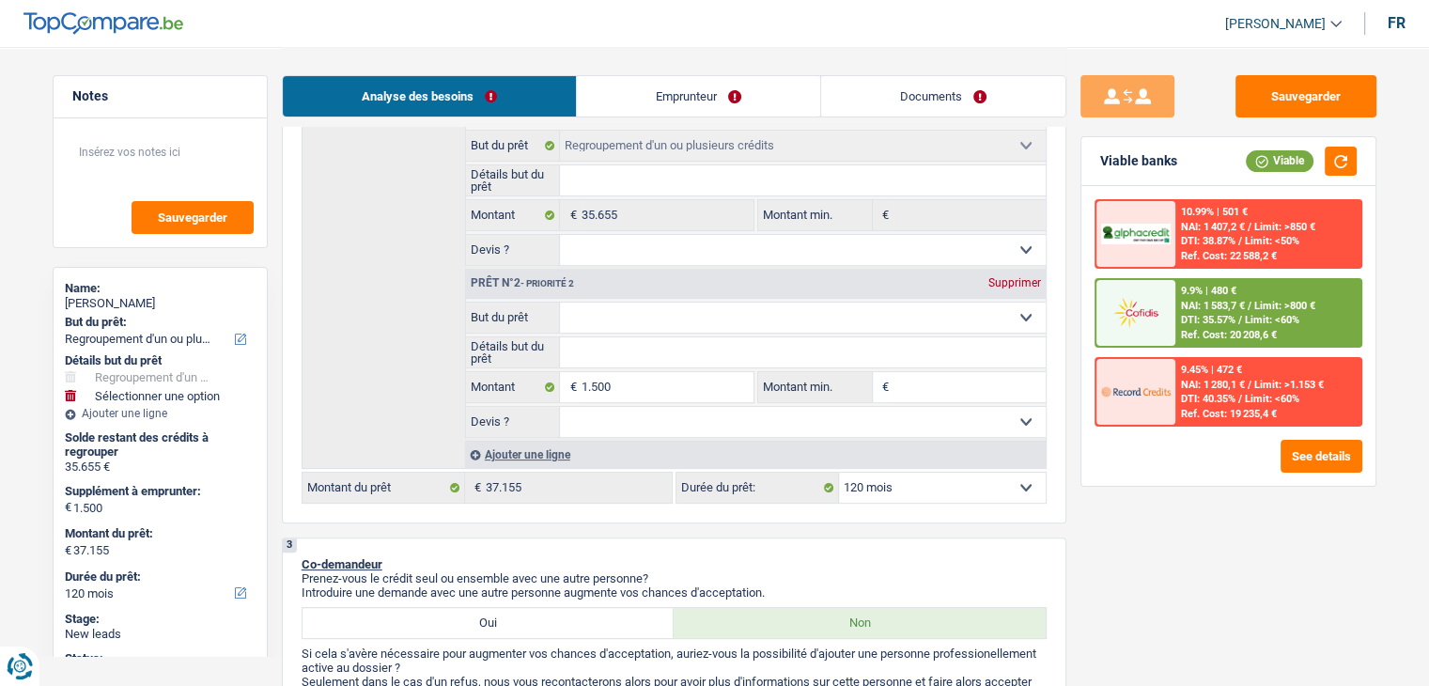
click at [976, 490] on select "12 mois 18 mois 24 mois 30 mois 36 mois 42 mois 48 mois 60 mois 72 mois 84 mois…" at bounding box center [942, 488] width 207 height 30
click at [1081, 510] on div "Sauvegarder Viable banks Viable 10.99% | 501 € NAI: 1 407,2 € / Limit: >850 € D…" at bounding box center [1228, 365] width 324 height 581
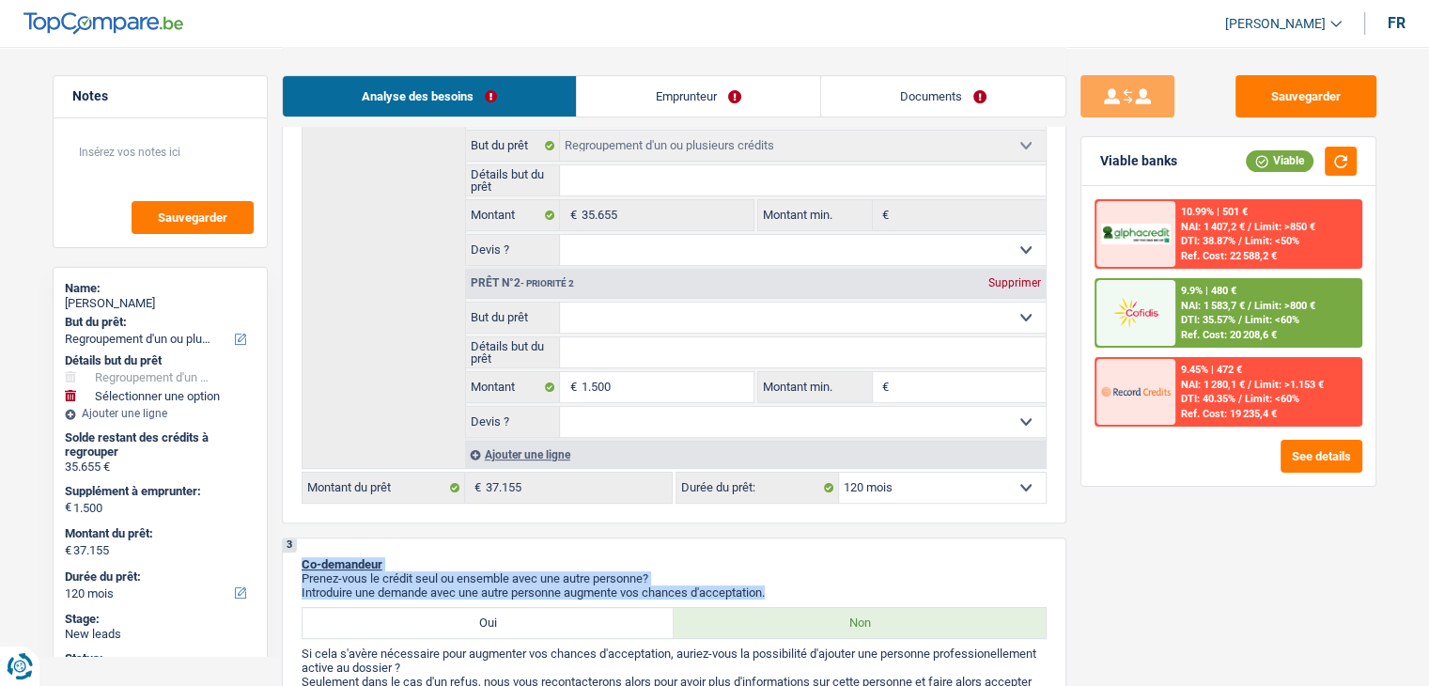
drag, startPoint x: 772, startPoint y: 594, endPoint x: 291, endPoint y: 556, distance: 482.5
click at [291, 556] on div "3 Co-demandeur Prenez-vous le crédit seul ou ensemble avec une autre personne? …" at bounding box center [674, 649] width 785 height 225
drag, startPoint x: 305, startPoint y: 556, endPoint x: 814, endPoint y: 589, distance: 509.4
click at [814, 589] on div "3 Co-demandeur Prenez-vous le crédit seul ou ensemble avec une autre personne? …" at bounding box center [674, 649] width 785 height 225
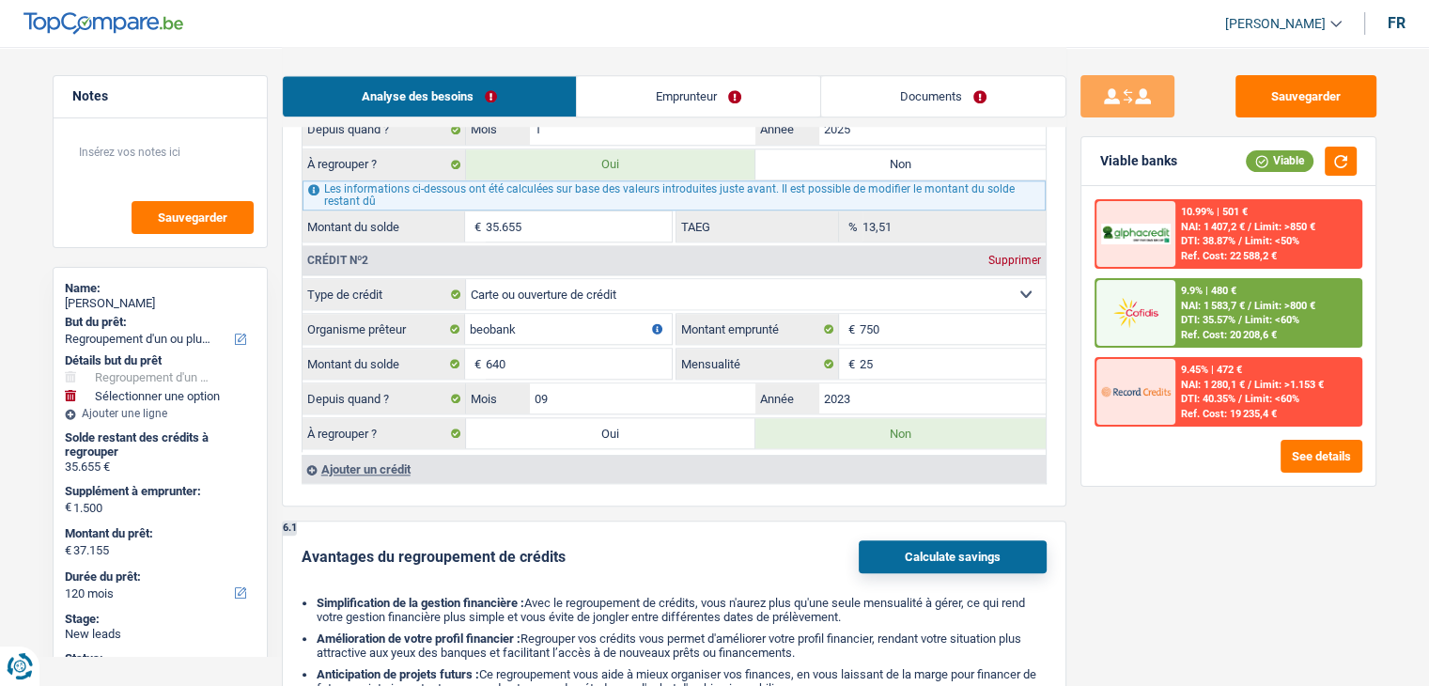
scroll to position [1785, 0]
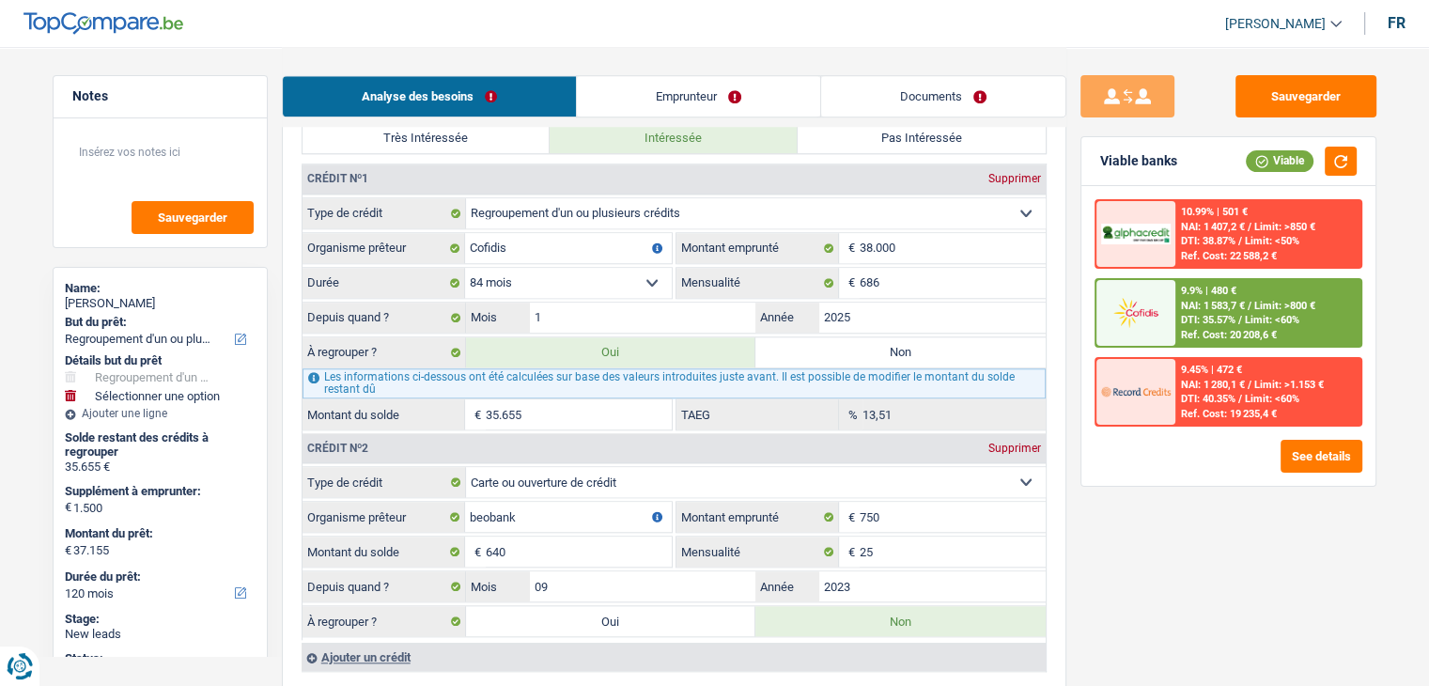
click at [1249, 317] on span "Limit: <60%" at bounding box center [1272, 320] width 54 height 12
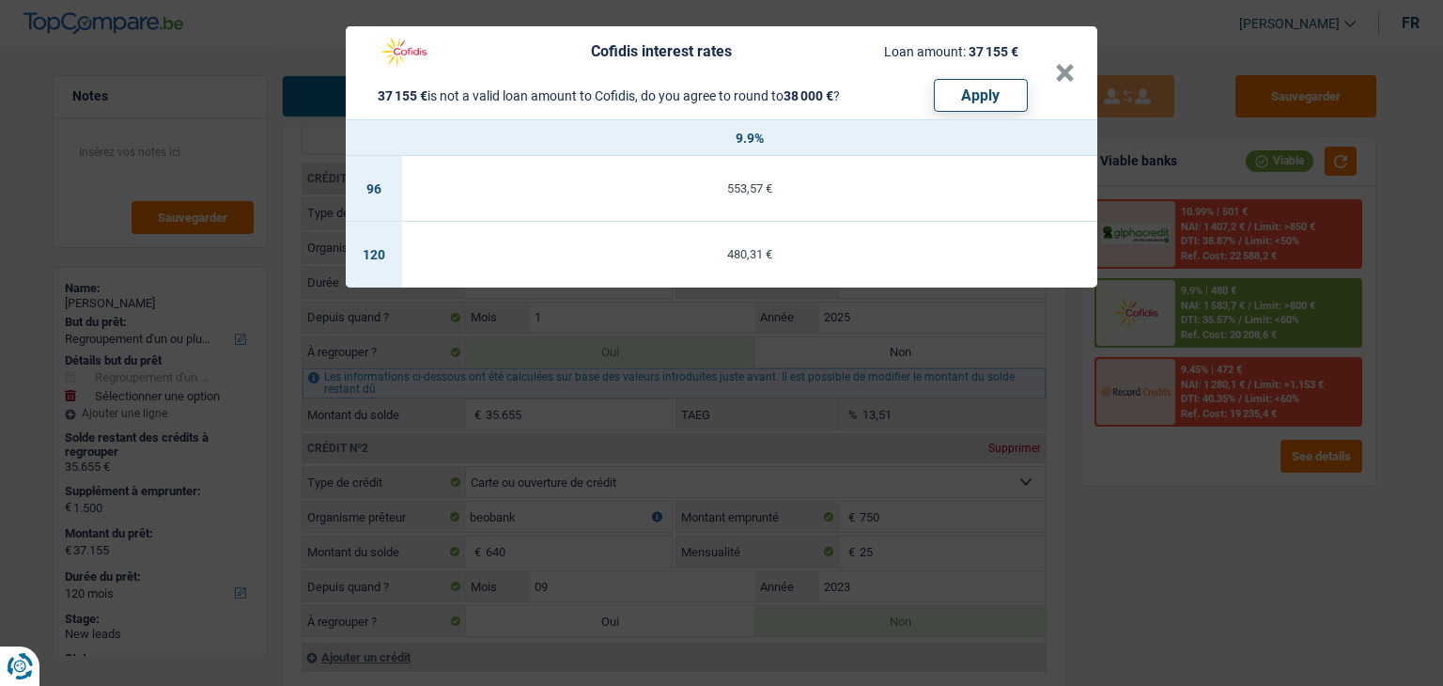
click at [1109, 541] on div "Cofidis interest rates Loan amount: 37 155 € 37 155 € is not a valid loan amoun…" at bounding box center [721, 343] width 1443 height 686
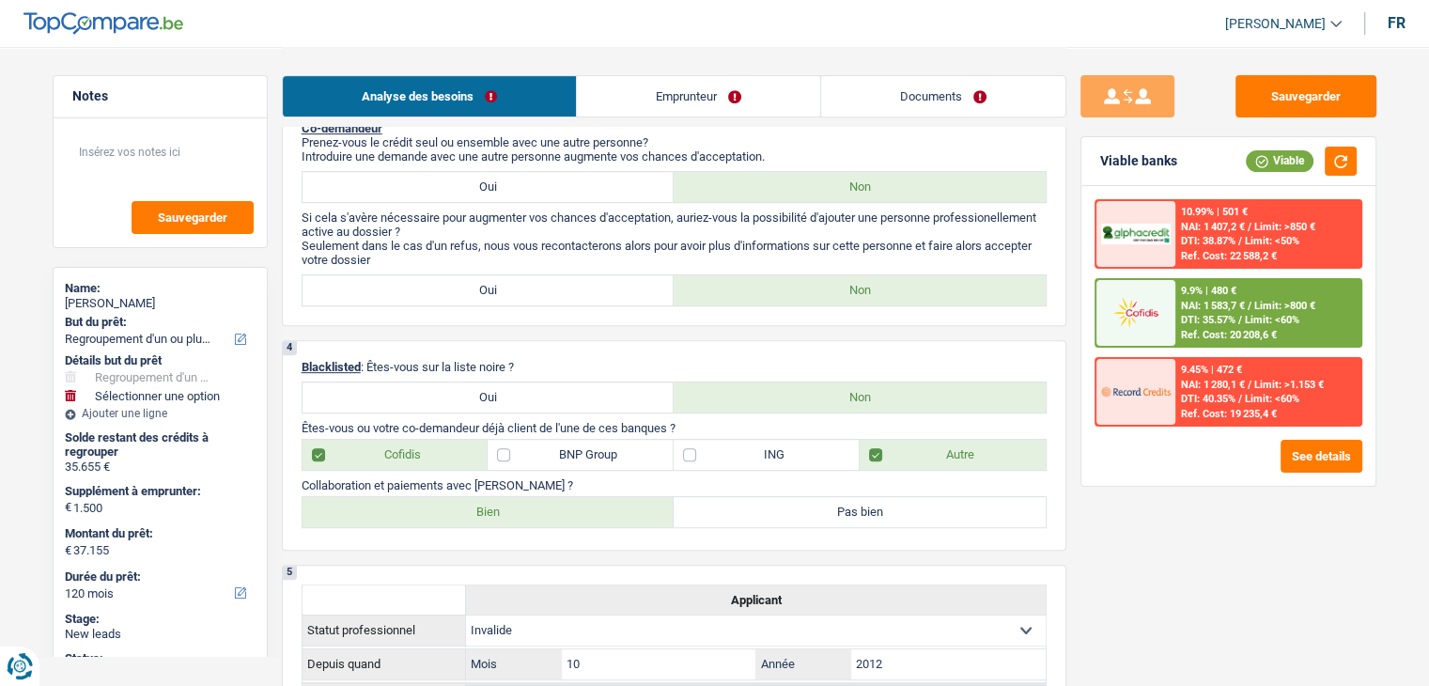
scroll to position [470, 0]
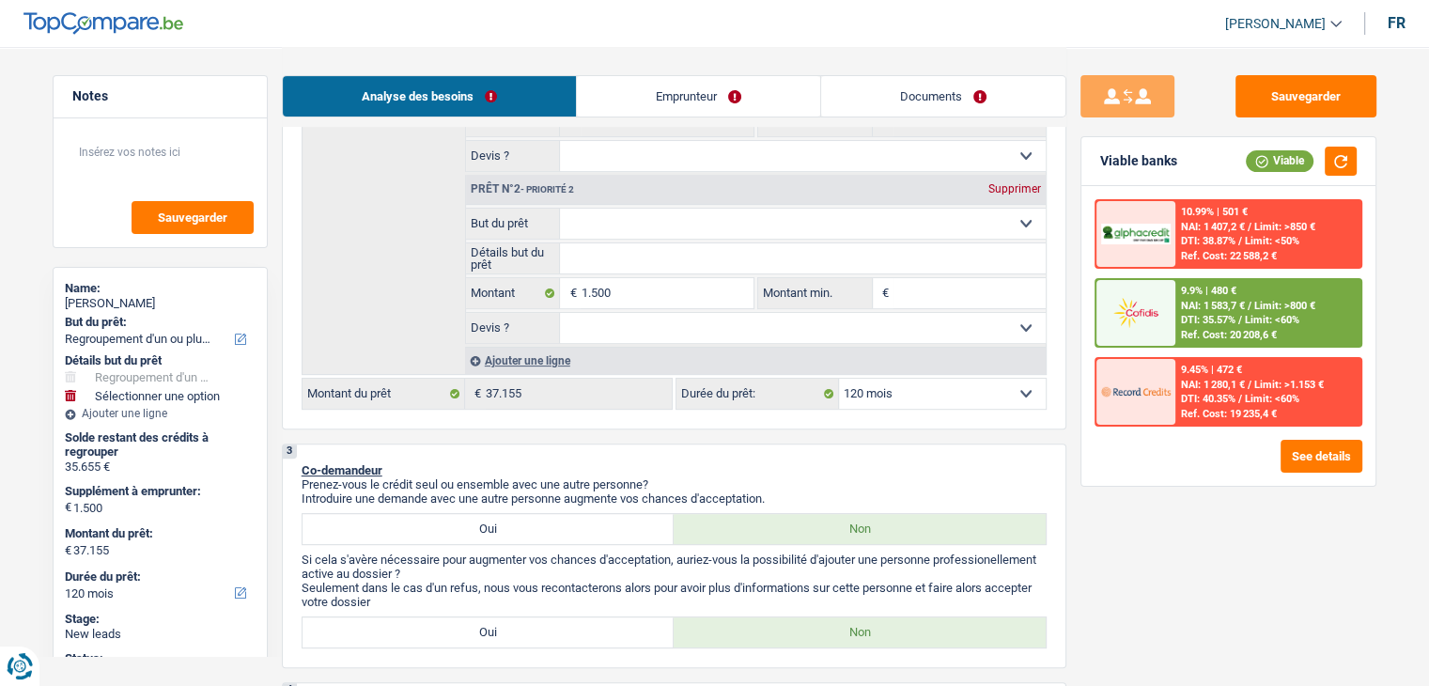
click at [1150, 313] on img at bounding box center [1136, 312] width 70 height 35
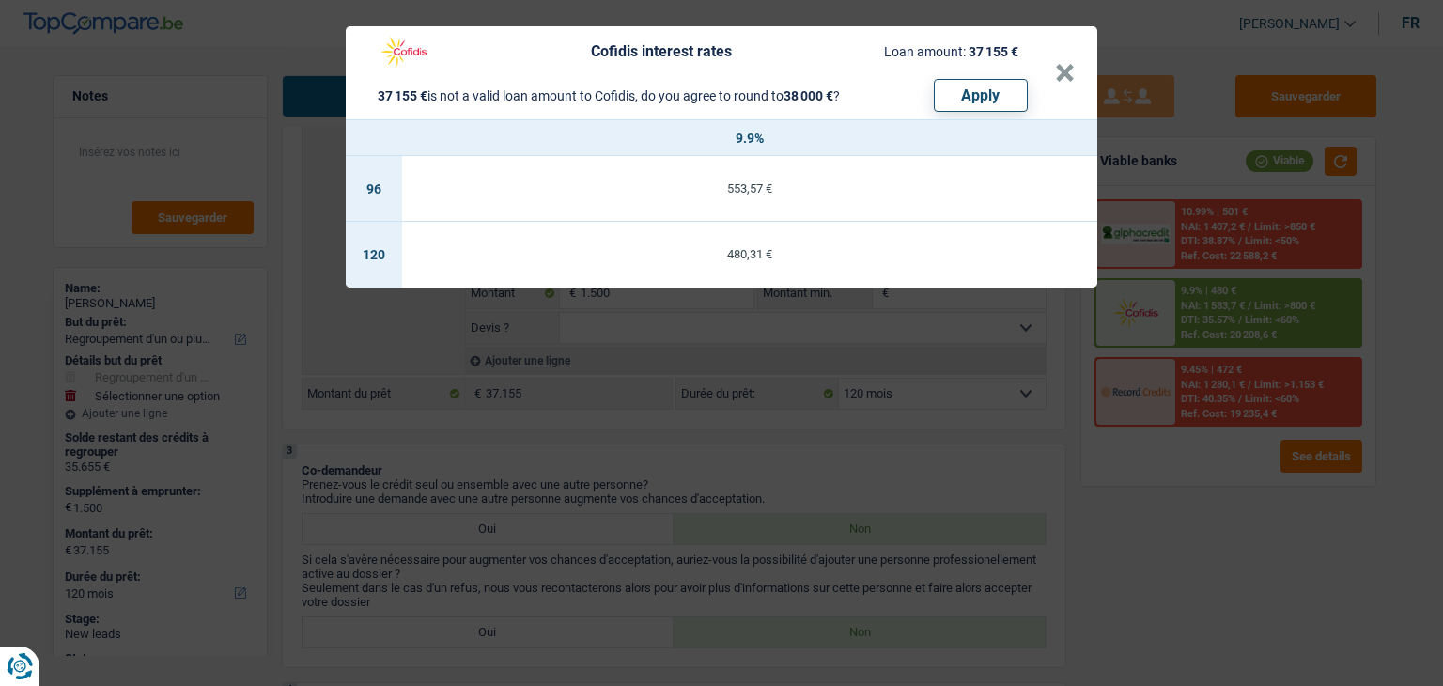
click at [886, 467] on div "Cofidis interest rates Loan amount: 37 155 € 37 155 € is not a valid loan amoun…" at bounding box center [721, 343] width 1443 height 686
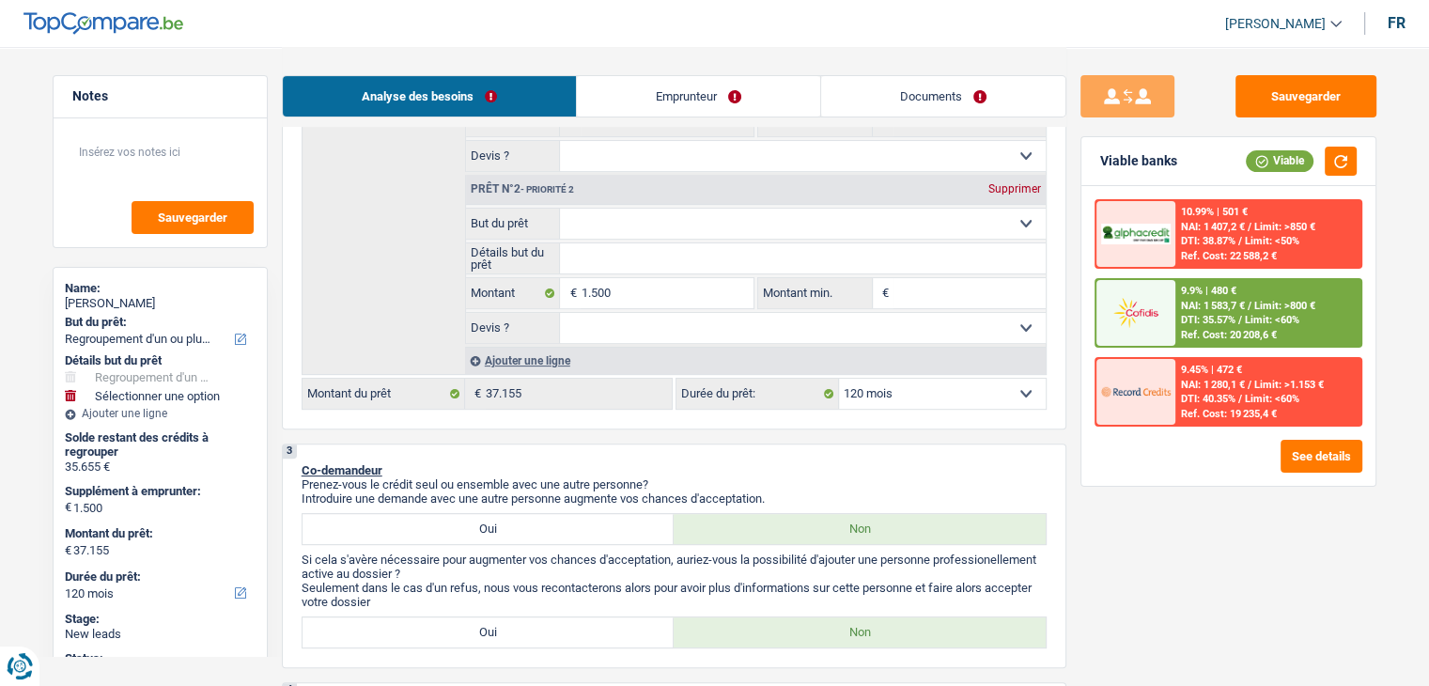
click at [1225, 314] on span "DTI: 35.57%" at bounding box center [1208, 320] width 54 height 12
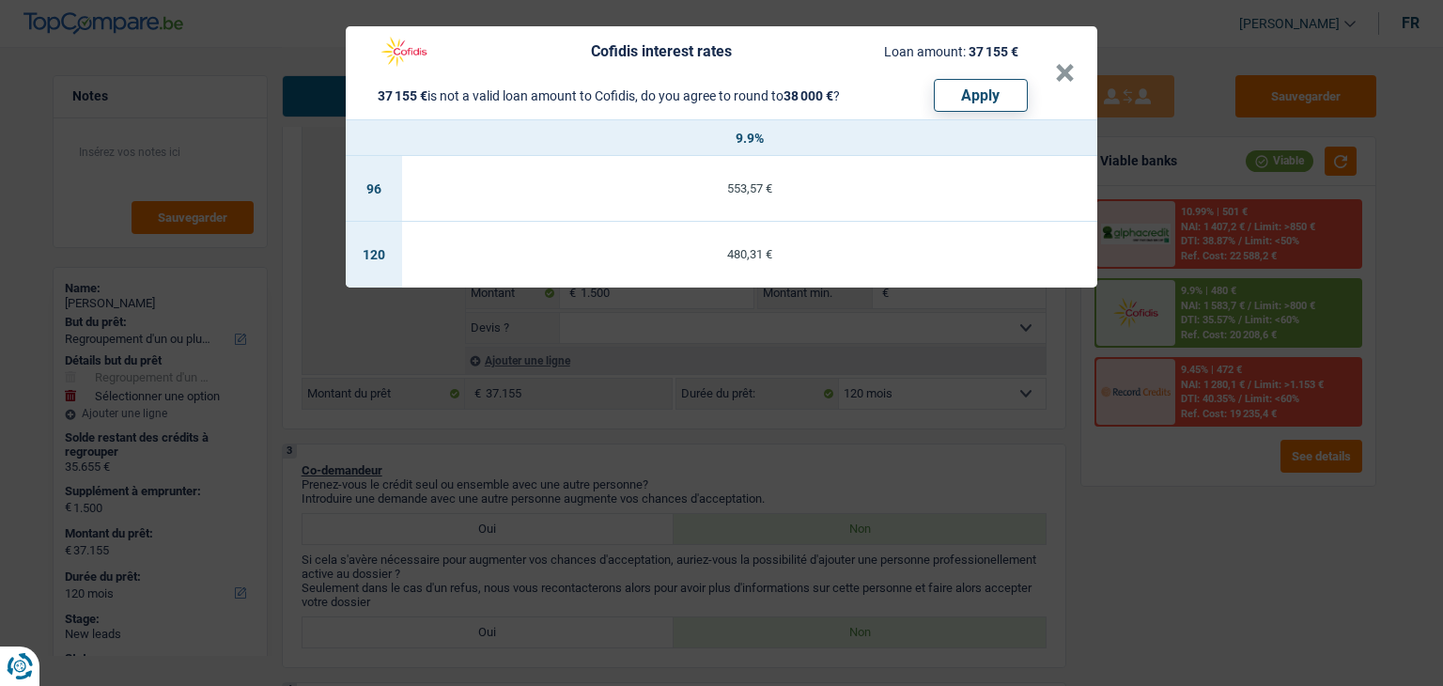
click at [1003, 417] on div "Cofidis interest rates Loan amount: 37 155 € 37 155 € is not a valid loan amoun…" at bounding box center [721, 343] width 1443 height 686
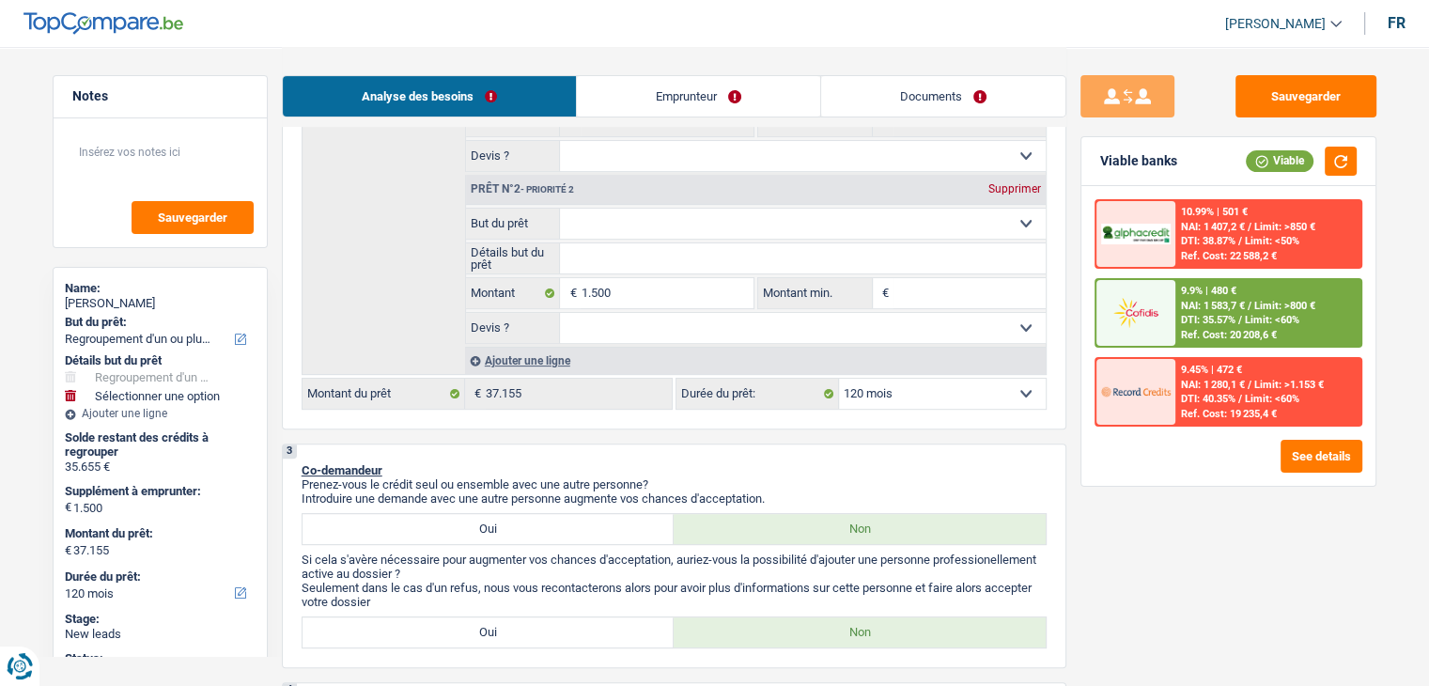
click at [1127, 322] on img at bounding box center [1136, 312] width 70 height 35
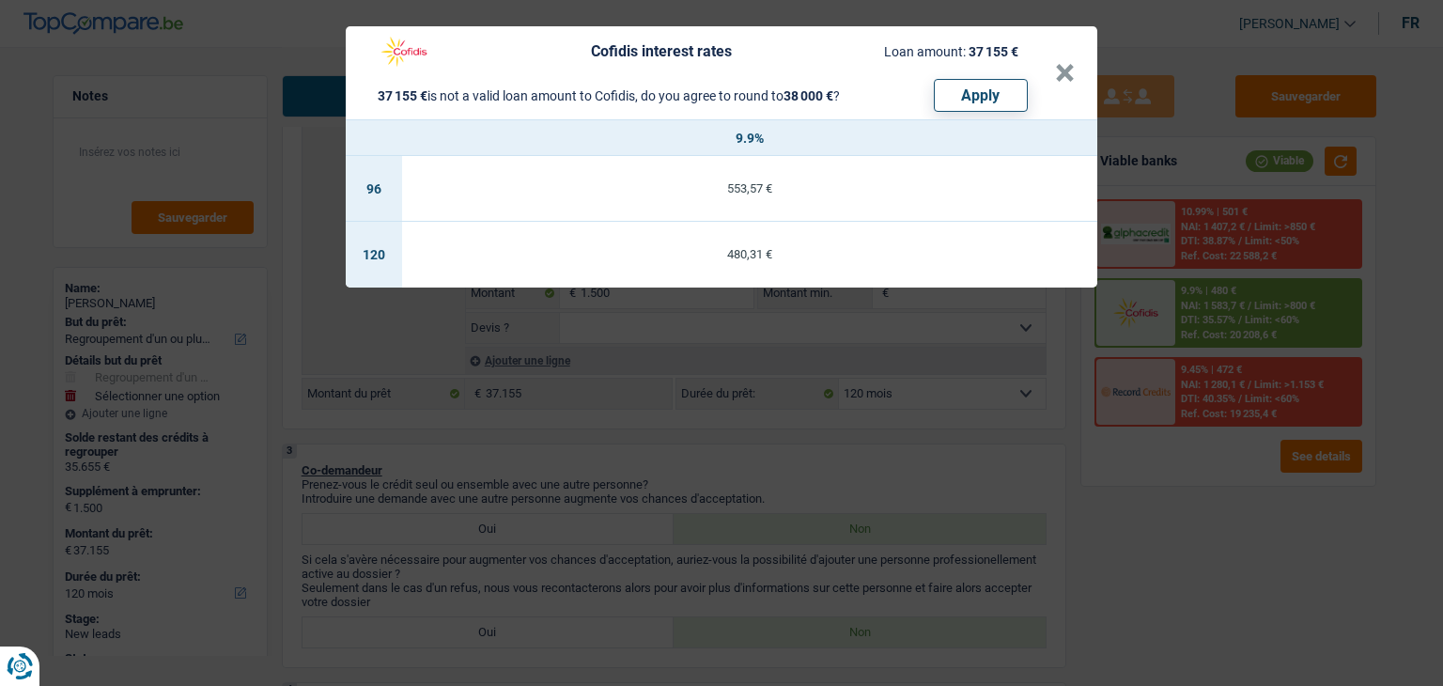
click at [946, 473] on div "Cofidis interest rates Loan amount: 37 155 € 37 155 € is not a valid loan amoun…" at bounding box center [721, 343] width 1443 height 686
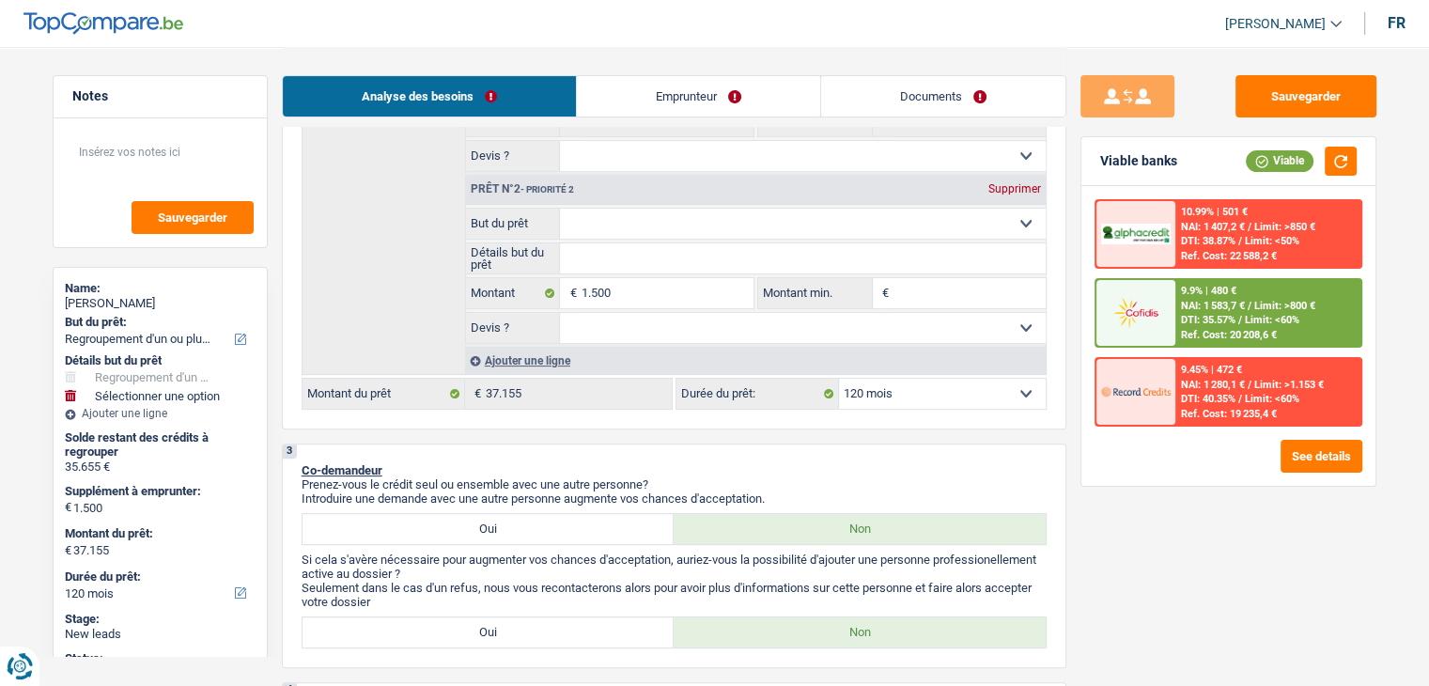
click at [1135, 319] on img at bounding box center [1136, 312] width 70 height 35
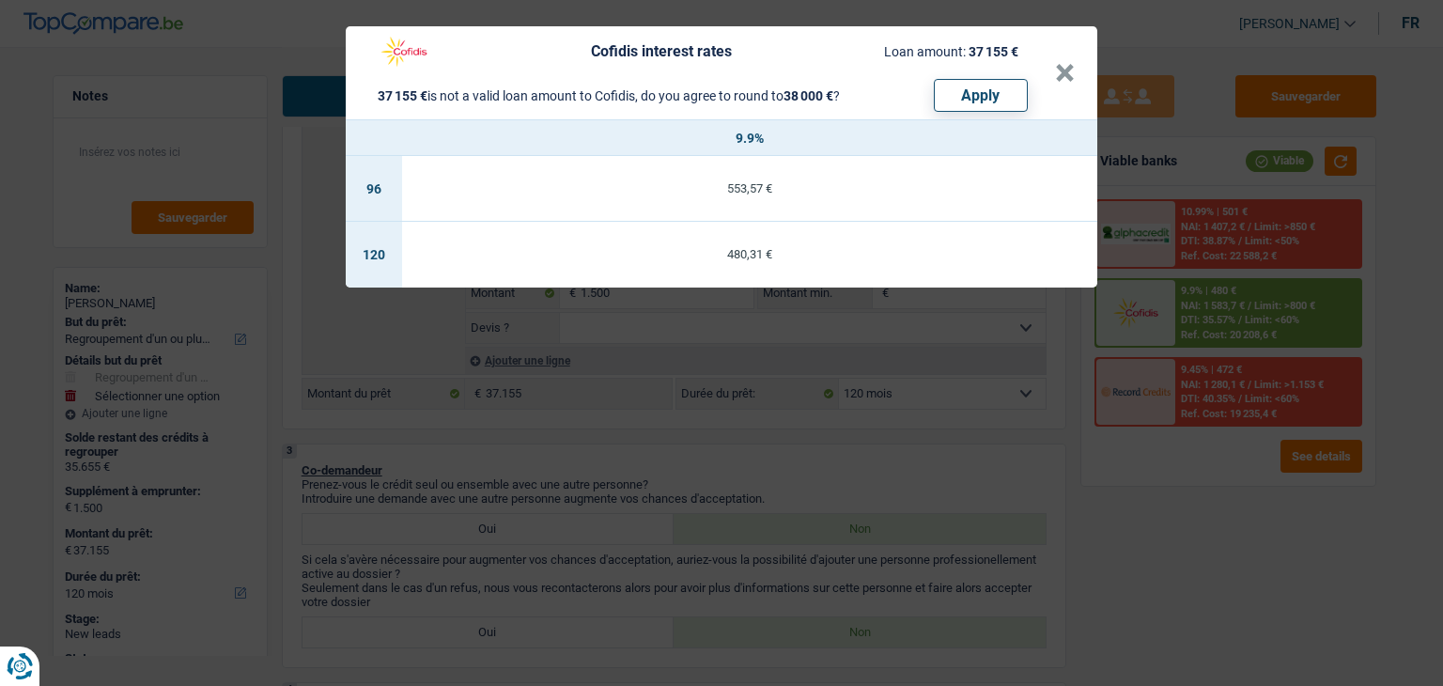
click at [1019, 431] on div "Cofidis interest rates Loan amount: 37 155 € 37 155 € is not a valid loan amoun…" at bounding box center [721, 343] width 1443 height 686
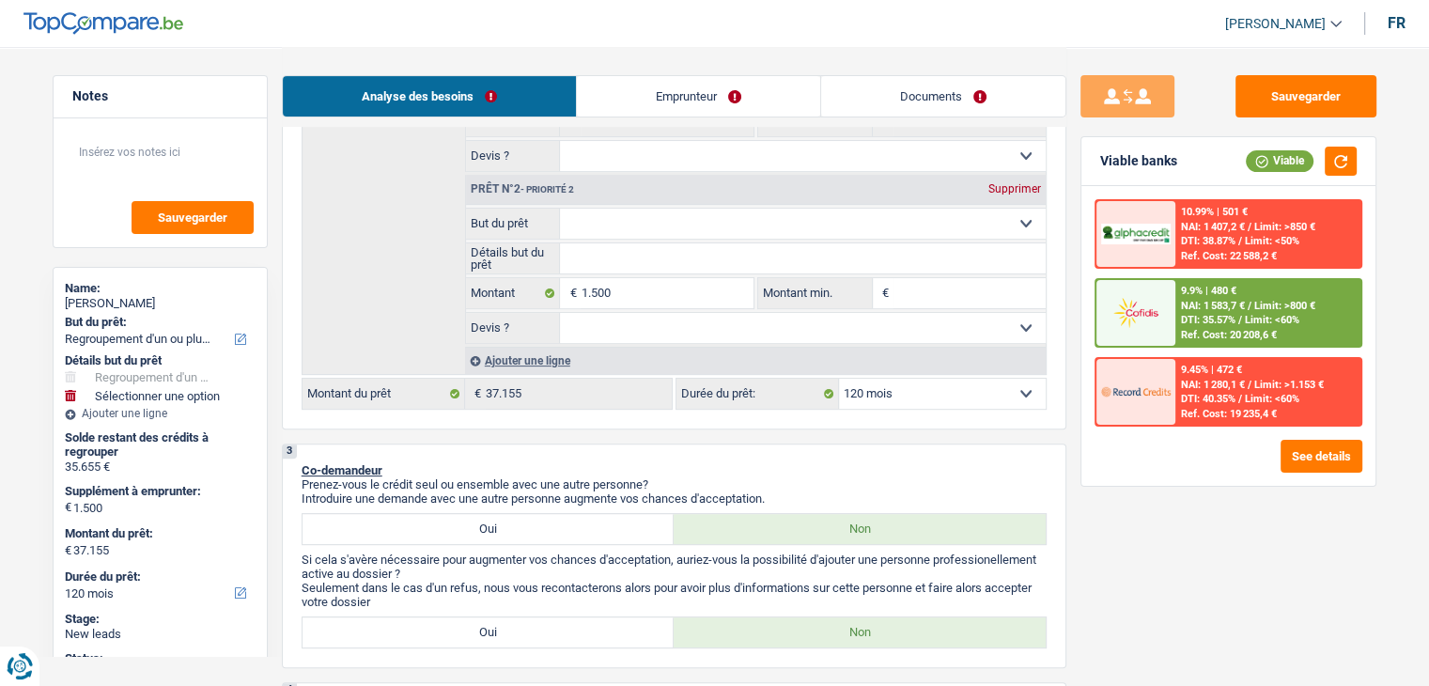
drag, startPoint x: 756, startPoint y: 324, endPoint x: 767, endPoint y: 321, distance: 10.7
click at [756, 324] on select "Oui Non Non répondu Sélectionner une option" at bounding box center [803, 328] width 486 height 30
select select "yes"
click at [560, 313] on select "Oui Non Non répondu Sélectionner une option" at bounding box center [803, 328] width 486 height 30
select select "yes"
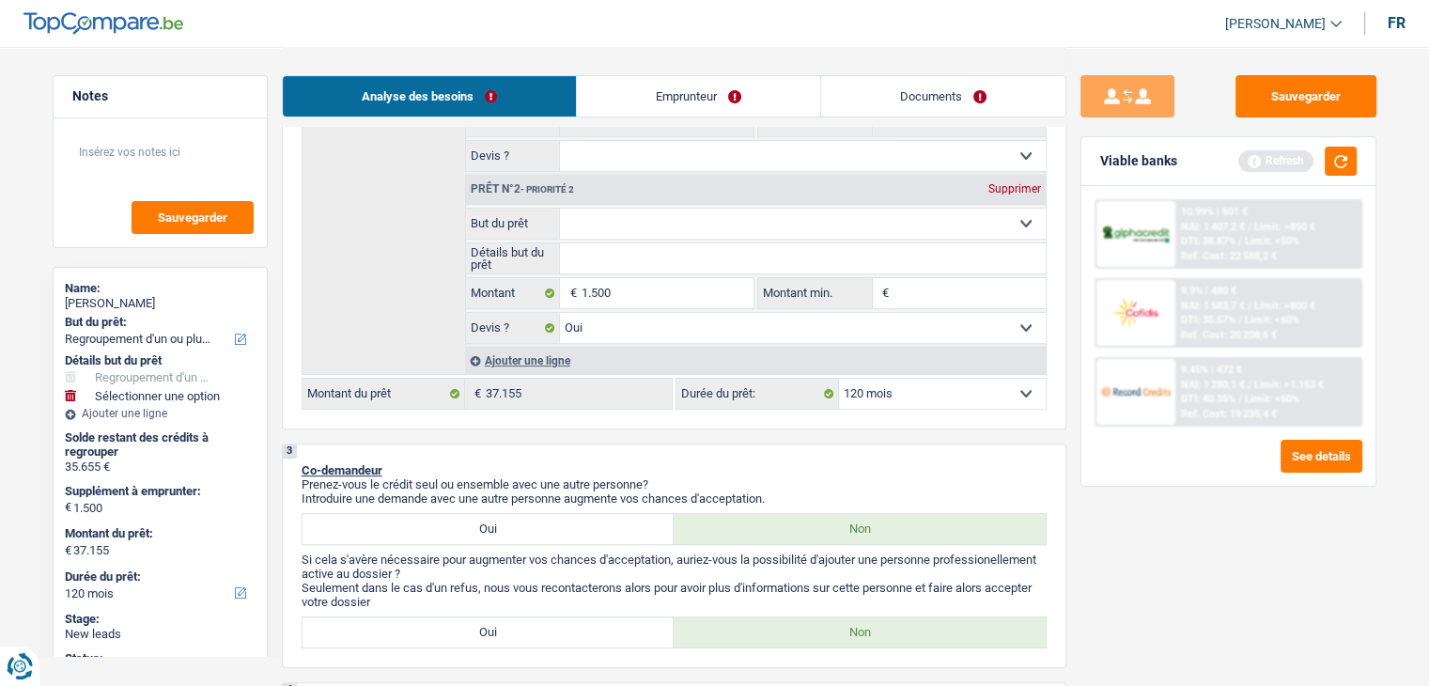
click at [959, 287] on input "Montant min." at bounding box center [970, 293] width 152 height 30
type input "1"
type input "15"
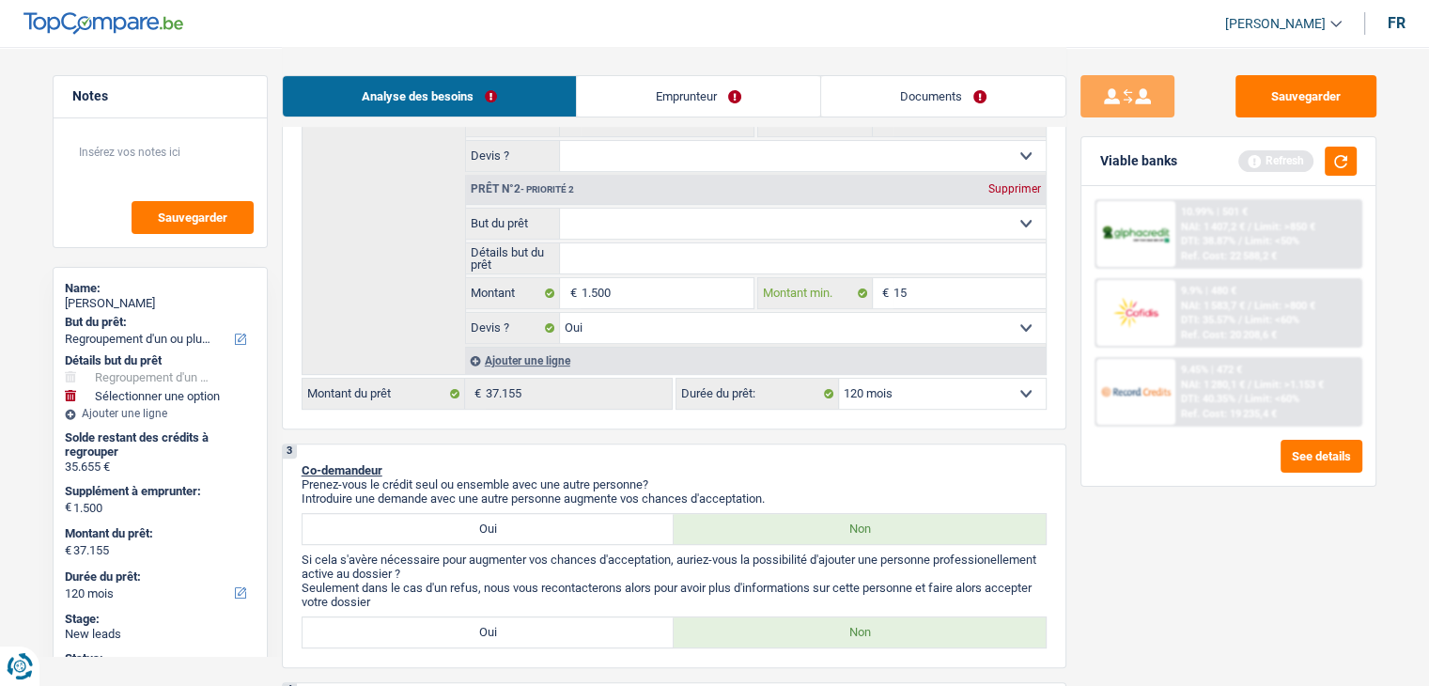
type input "150"
type input "1.500"
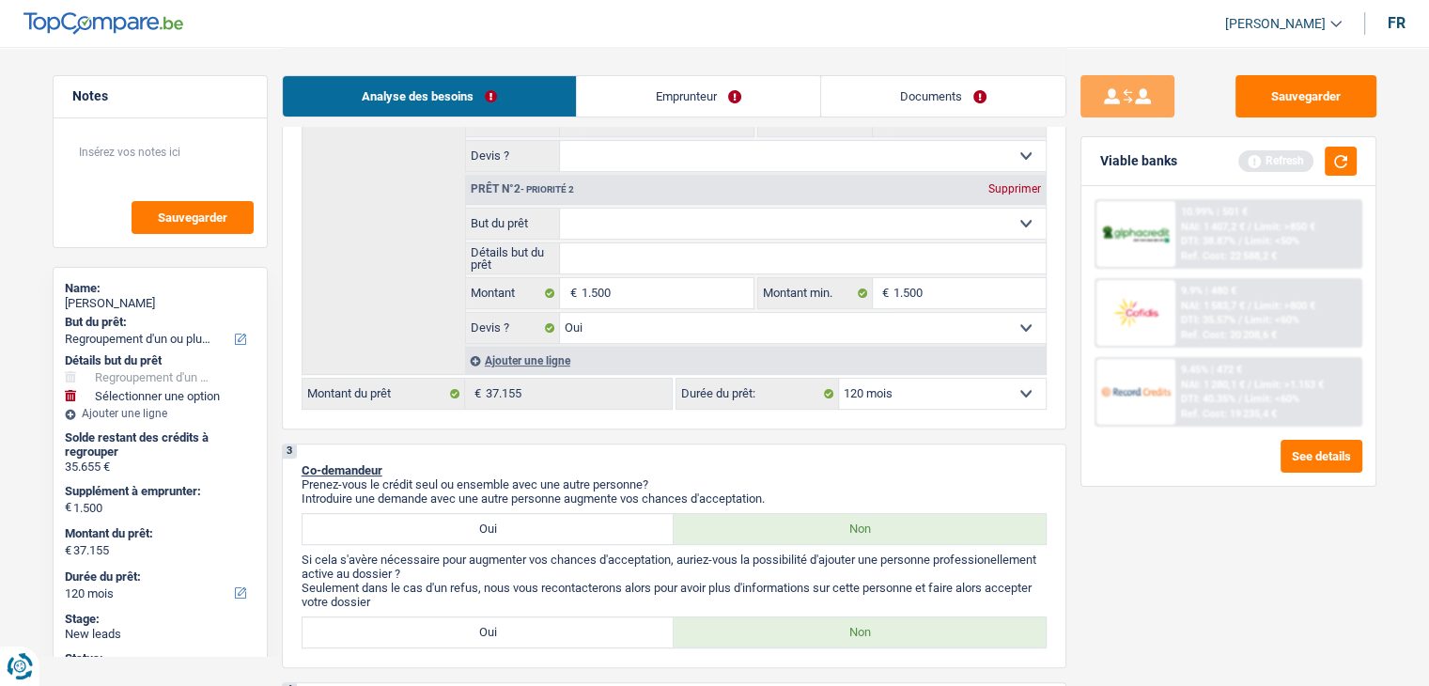
click at [664, 222] on select "Confort maison: meubles, textile, peinture, électroménager, outillage non-profe…" at bounding box center [803, 224] width 486 height 30
select select "other"
click at [560, 209] on select "Confort maison: meubles, textile, peinture, électroménager, outillage non-profe…" at bounding box center [803, 224] width 486 height 30
select select "other"
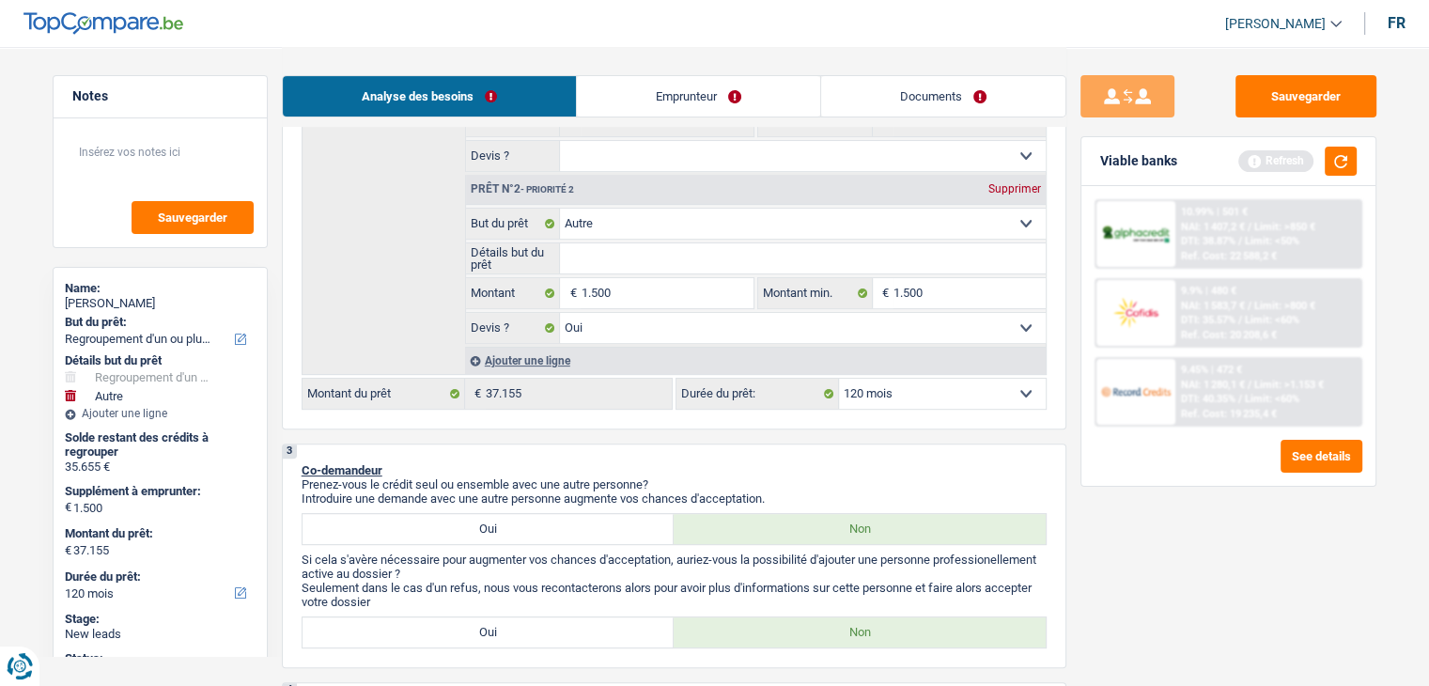
click at [635, 270] on input "Détails but du prêt" at bounding box center [803, 258] width 486 height 30
type input "é"
type input "ép"
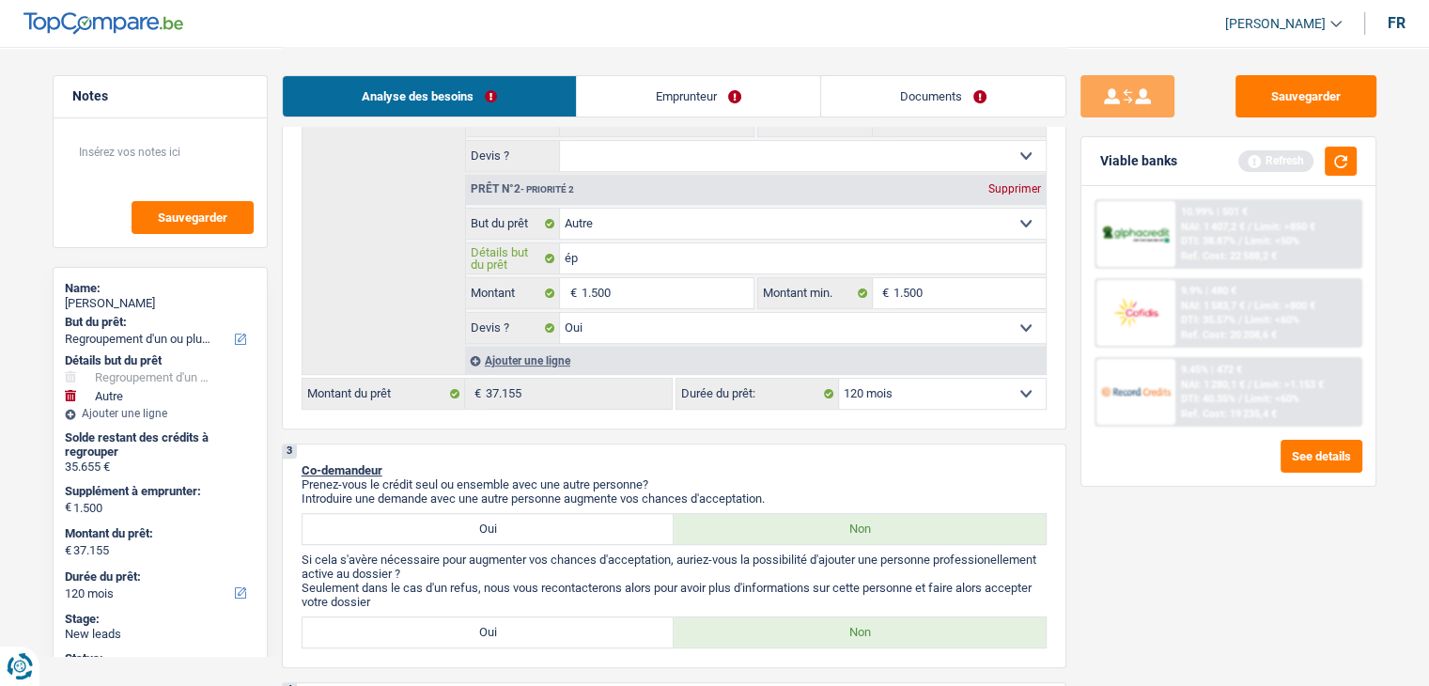
type input "épg"
type input "ép"
type input "épa"
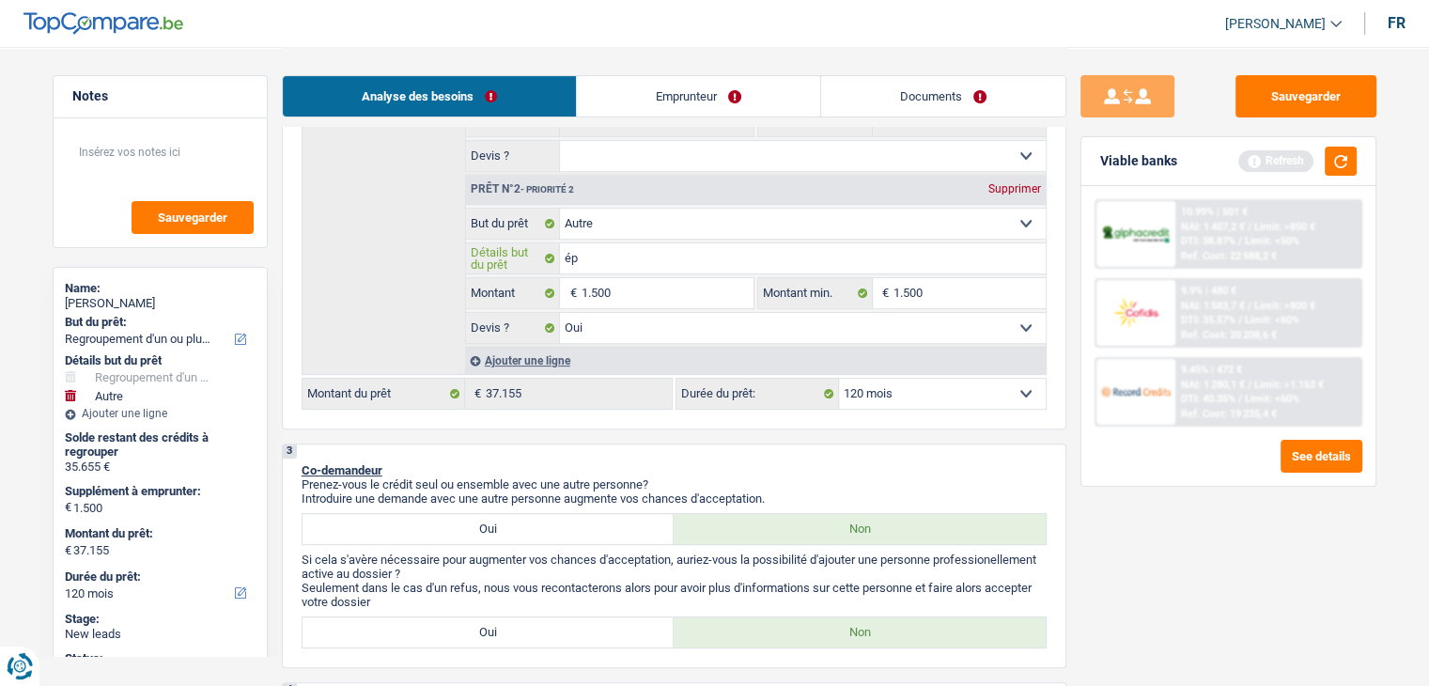
type input "épa"
type input "épar"
type input "éparg"
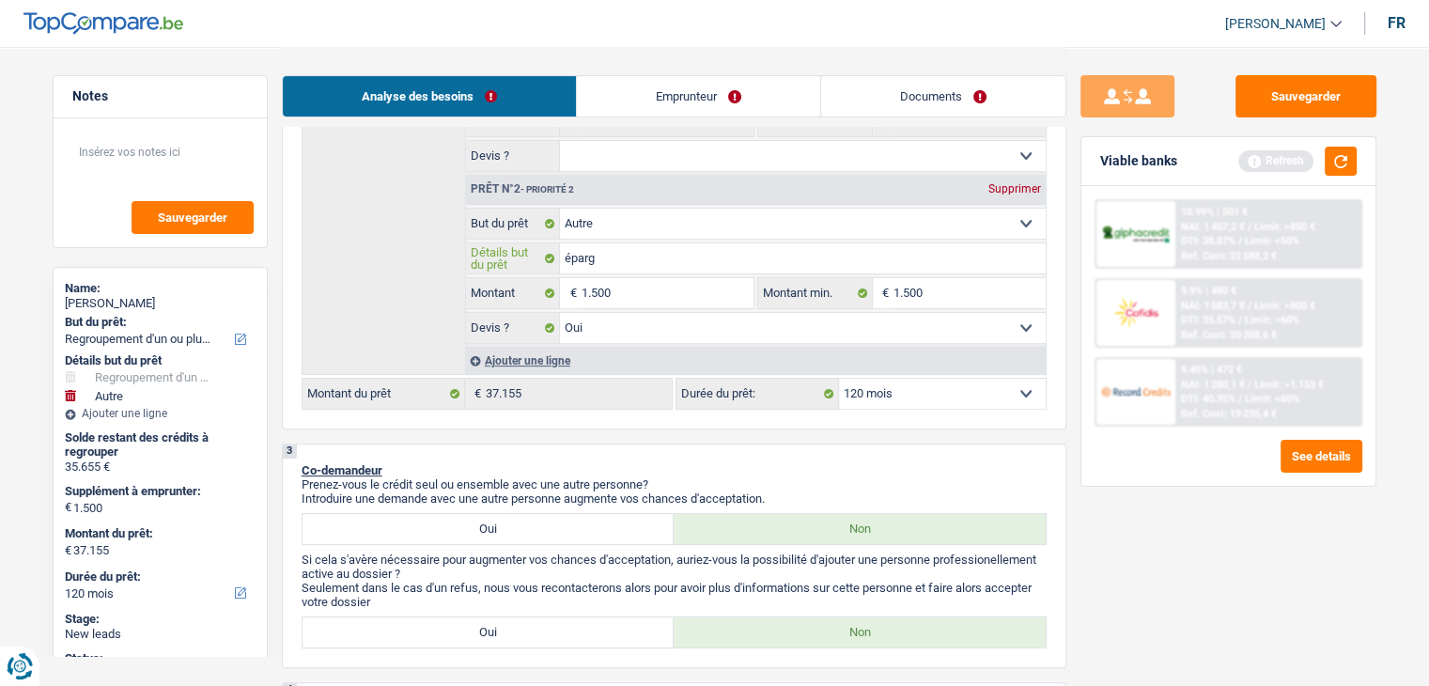
type input "épargn"
type input "épargne"
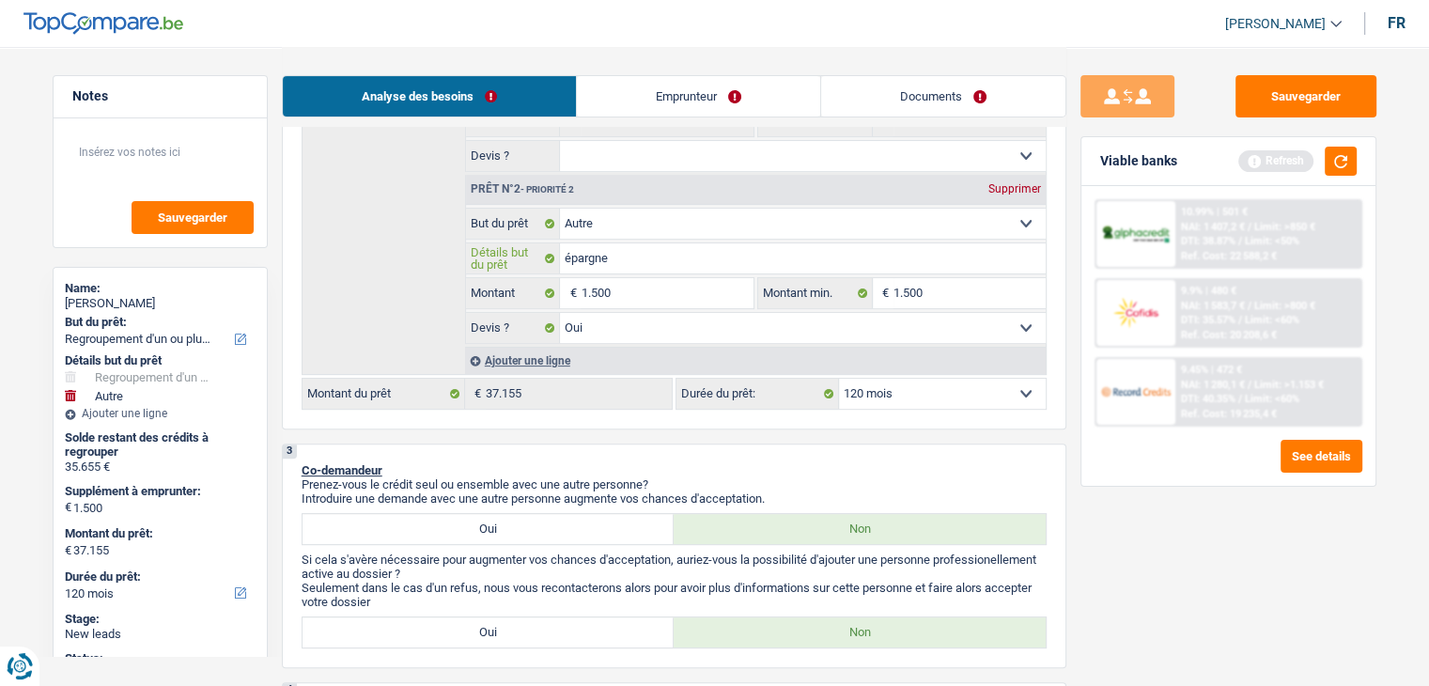
type input "épargne"
type input "épargne d"
type input "épargne de"
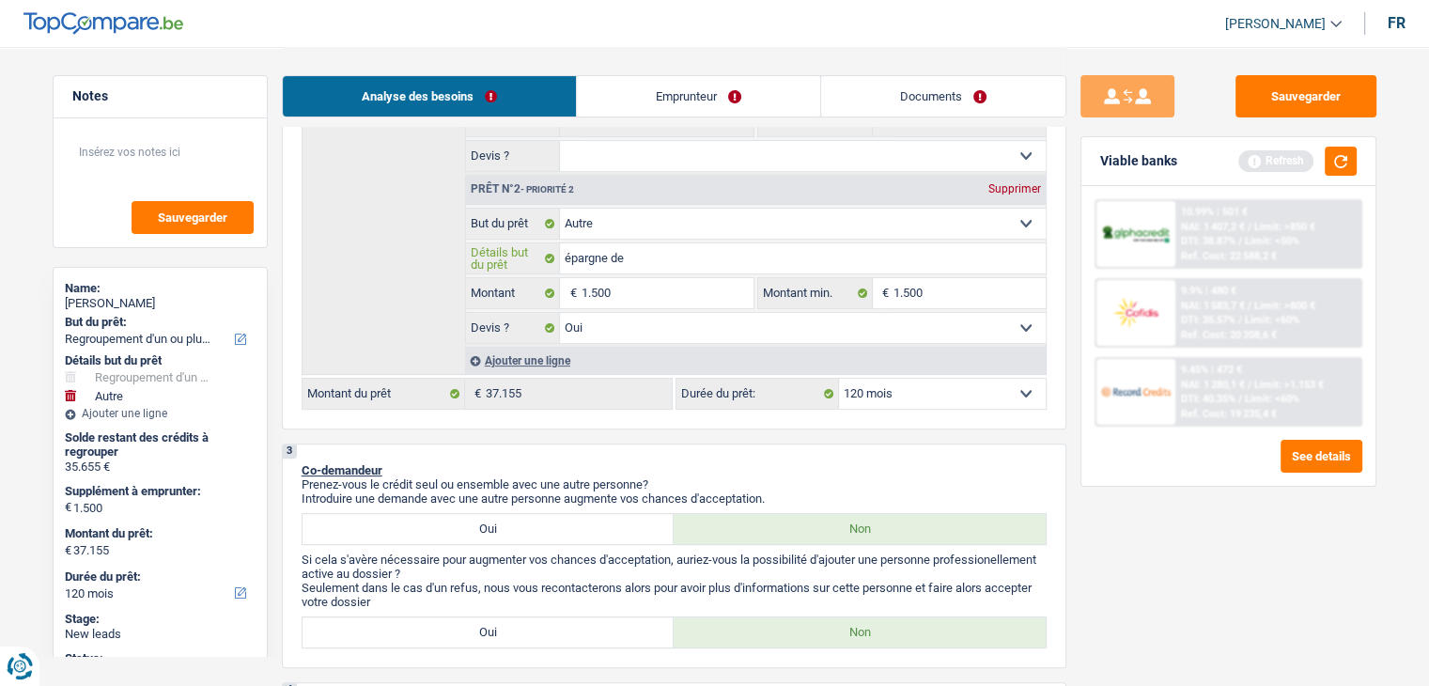
type input "épargne de s"
type input "épargne de sé"
type input "épargne de séc"
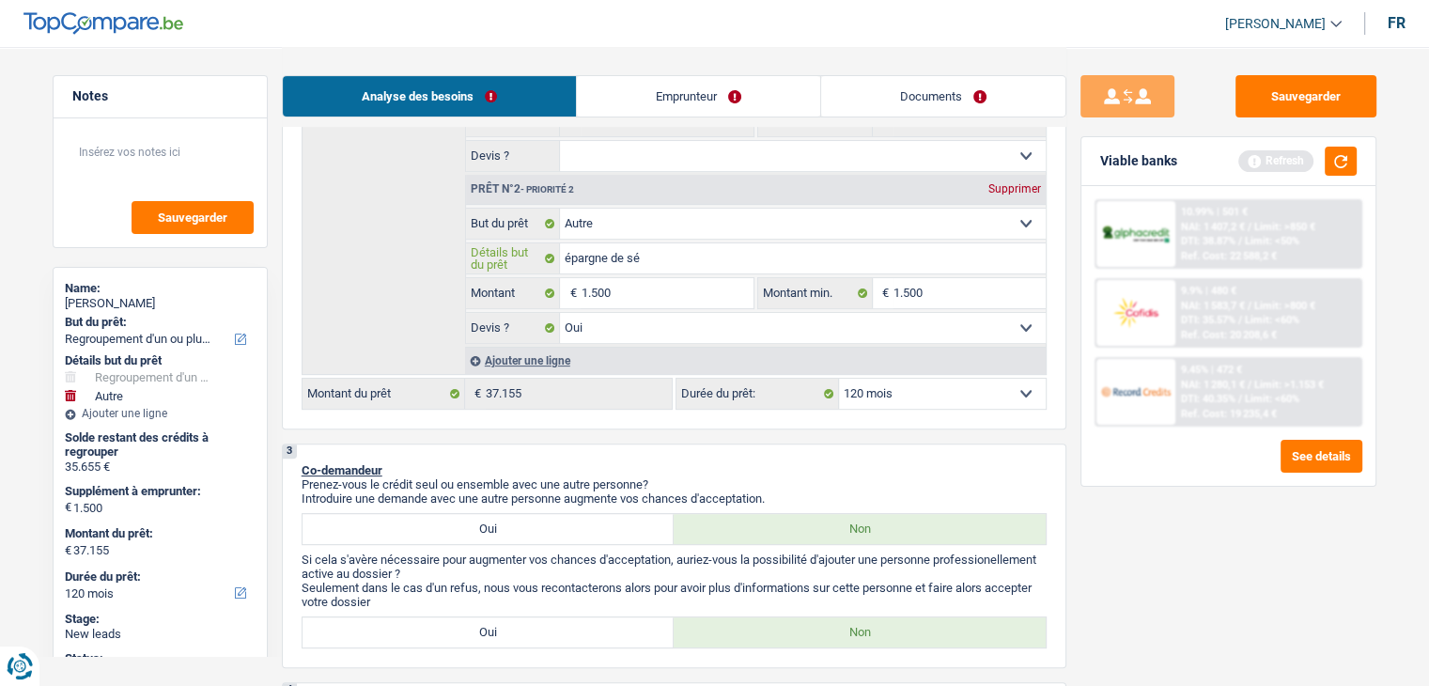
type input "épargne de séc"
type input "épargne de sécu"
type input "épargne de sécur"
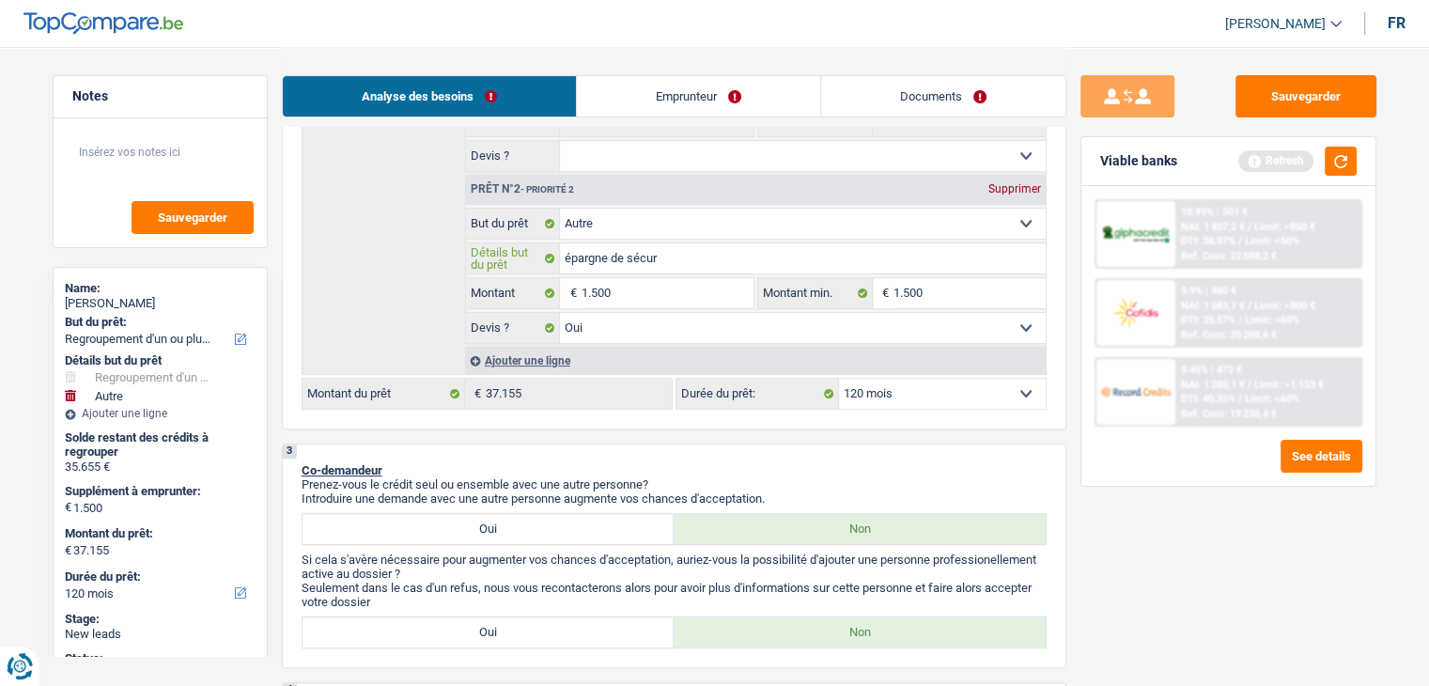
type input "épargne de sécuri"
type input "épargne de sécurit"
type input "épargne de sécurité"
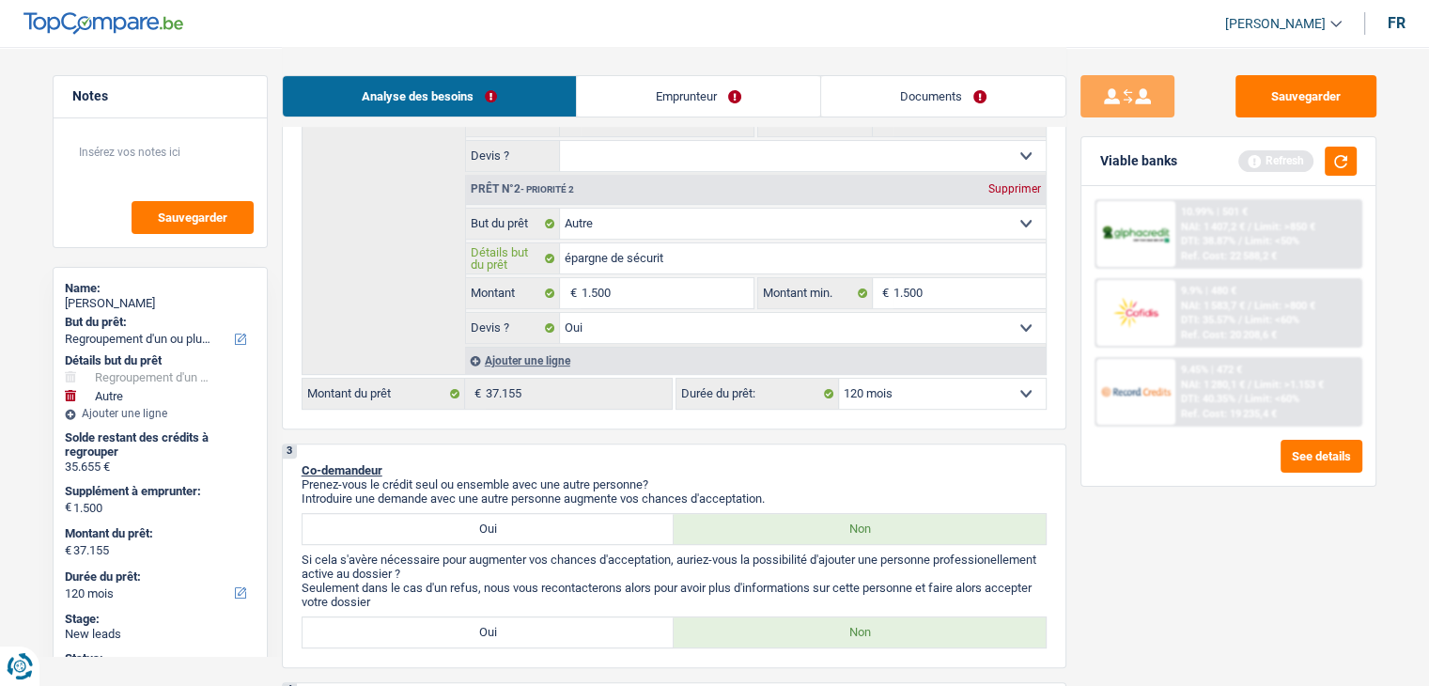
type input "épargne de sécurité"
click at [808, 463] on p "Co-demandeur" at bounding box center [674, 470] width 745 height 14
click at [1330, 165] on button "button" at bounding box center [1341, 161] width 32 height 29
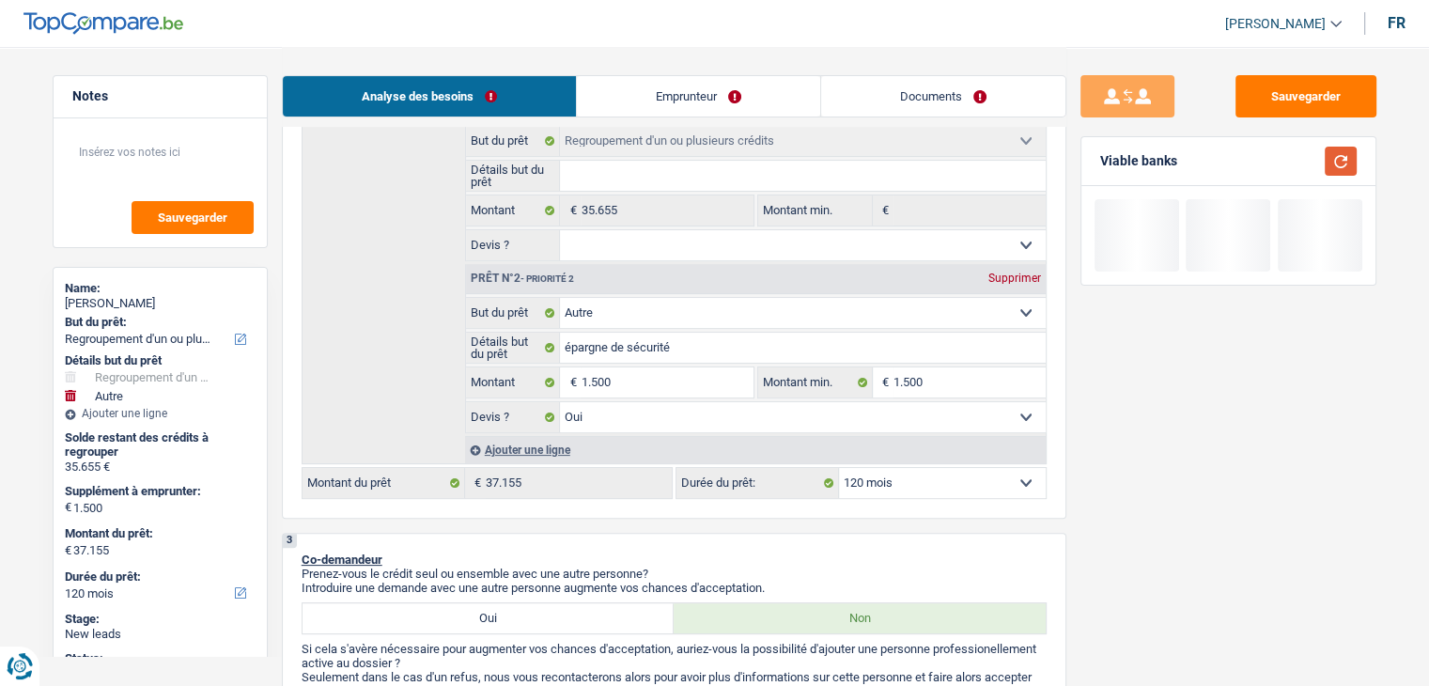
scroll to position [282, 0]
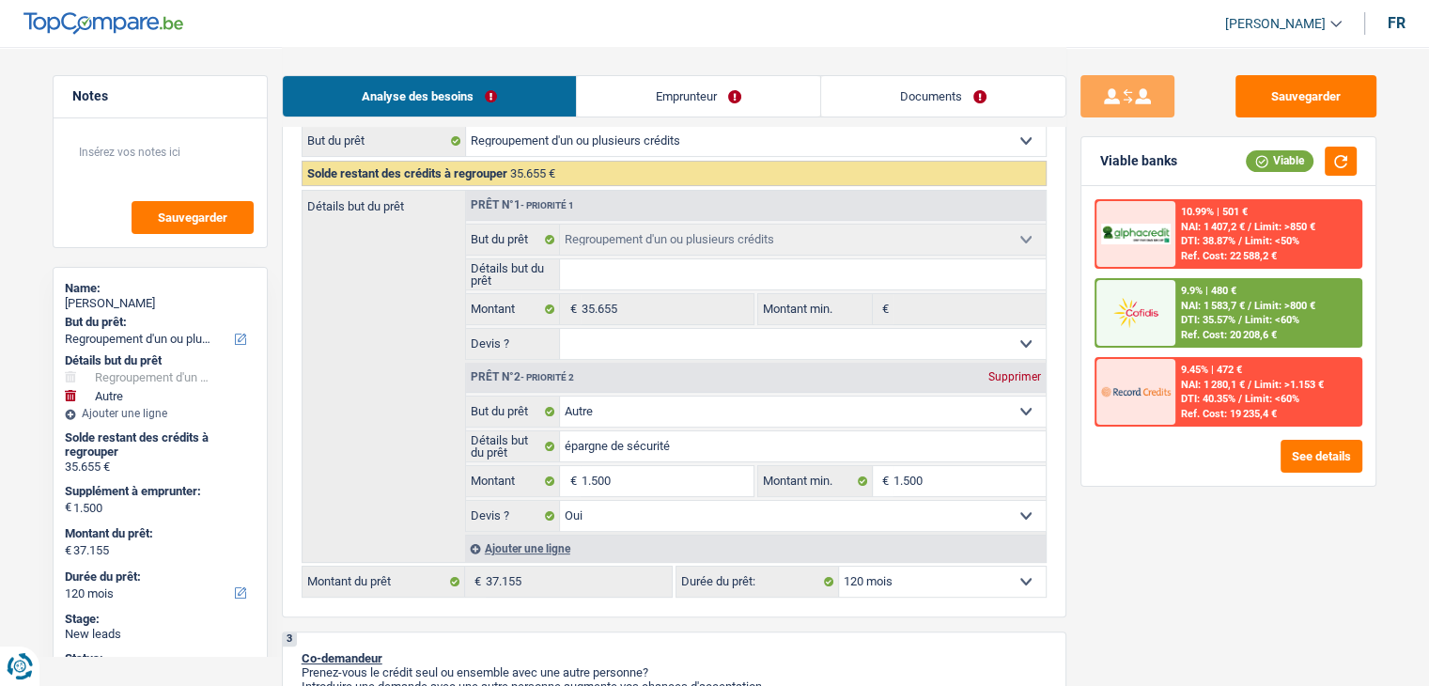
click at [1143, 324] on img at bounding box center [1136, 312] width 70 height 35
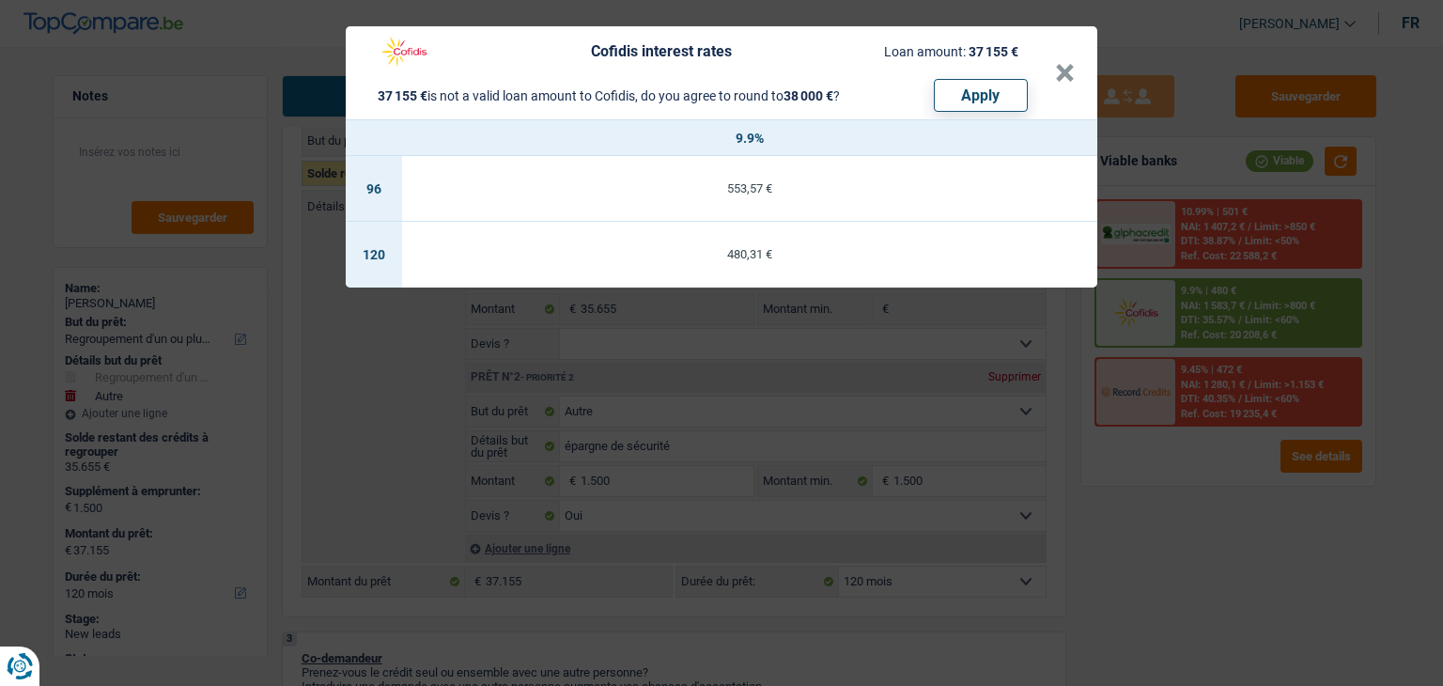
click at [1168, 522] on div "Cofidis interest rates Loan amount: 37 155 € 37 155 € is not a valid loan amoun…" at bounding box center [721, 343] width 1443 height 686
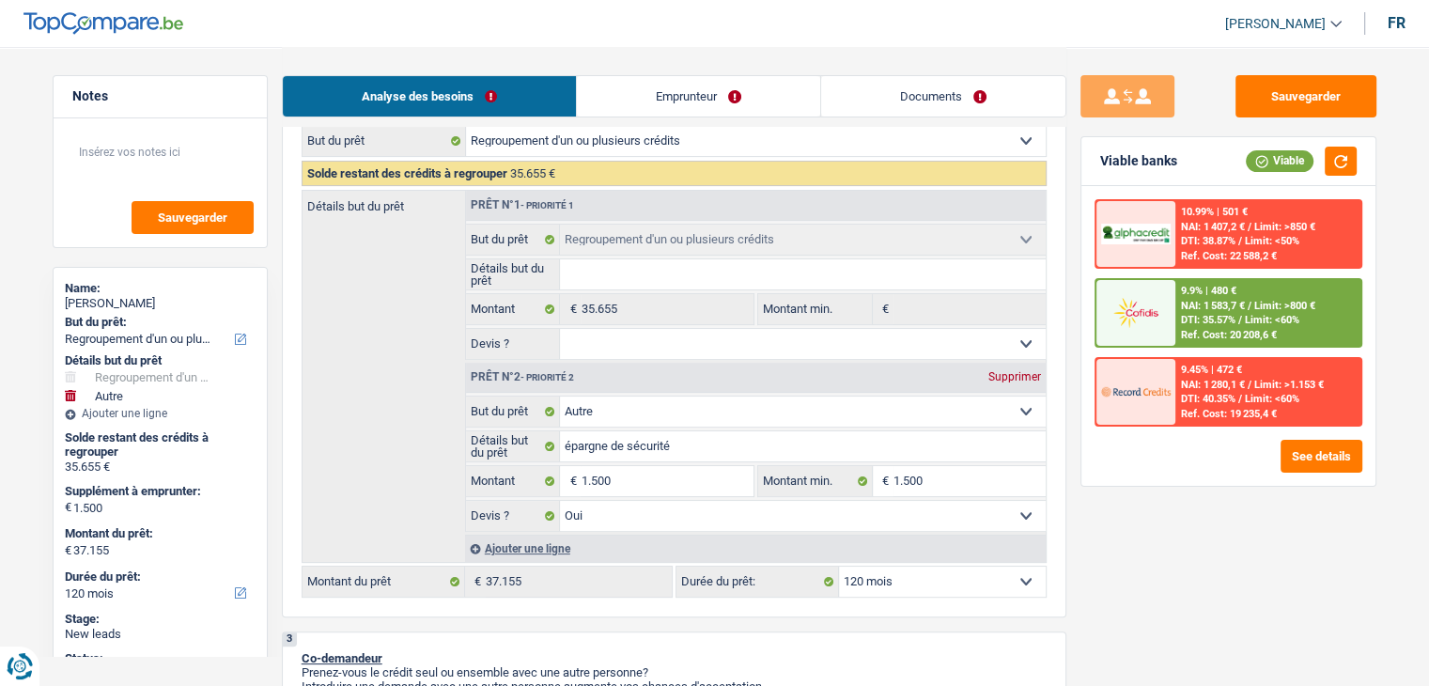
click at [893, 101] on link "Documents" at bounding box center [943, 96] width 244 height 40
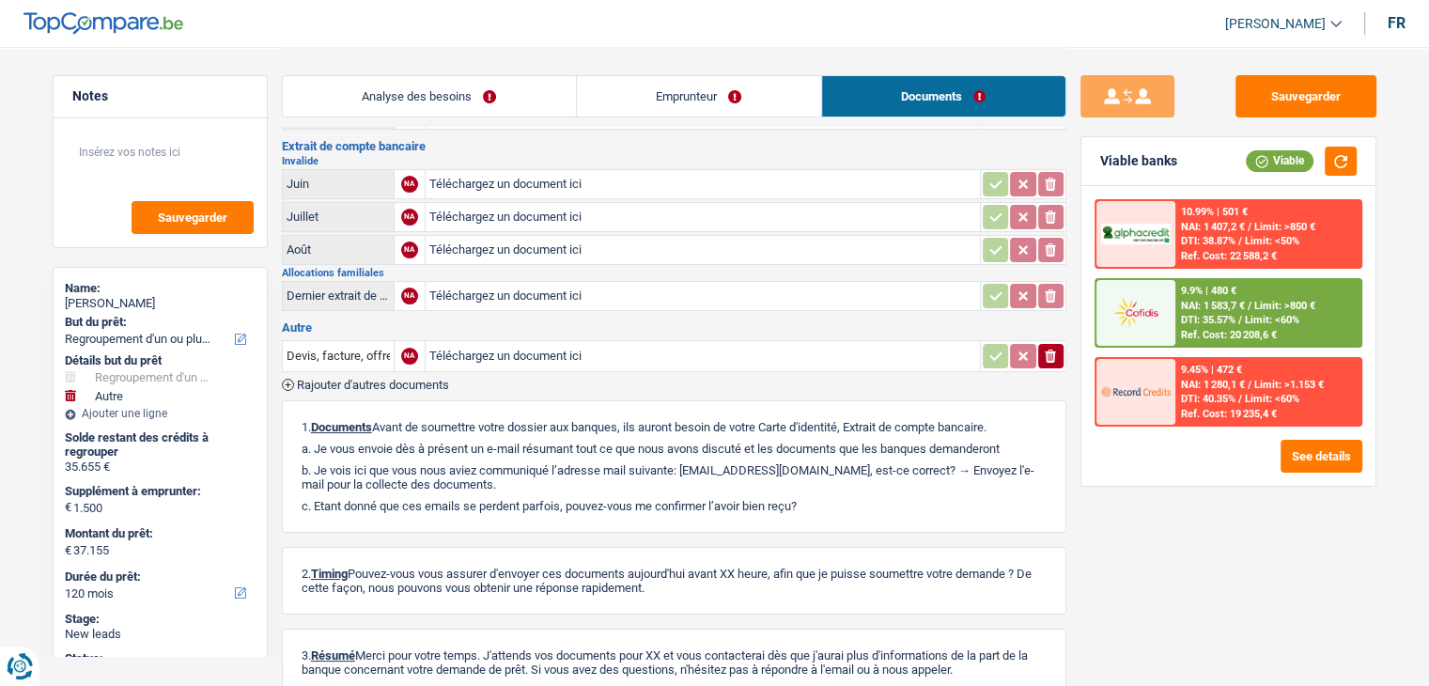
scroll to position [0, 0]
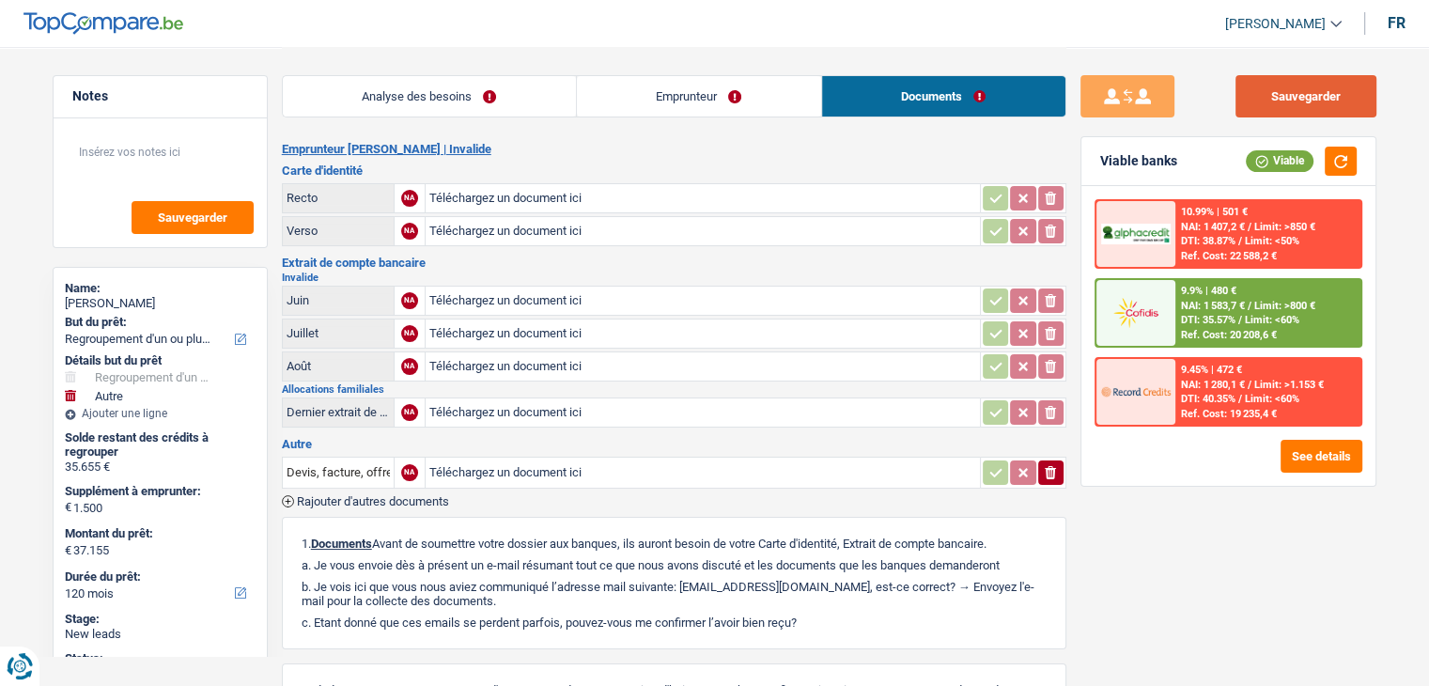
click at [1295, 107] on button "Sauvegarder" at bounding box center [1306, 96] width 141 height 42
click at [767, 99] on link "Emprunteur" at bounding box center [699, 96] width 244 height 40
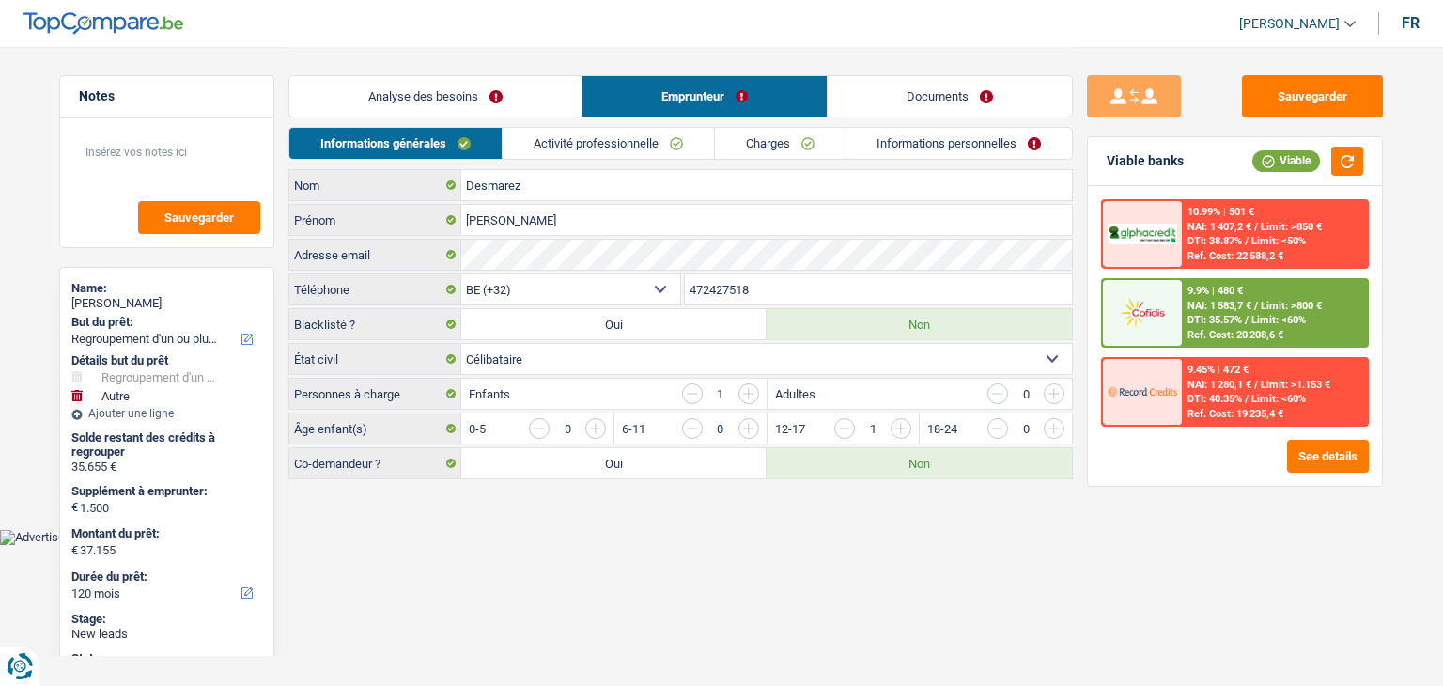
click at [571, 85] on link "Analyse des besoins" at bounding box center [435, 96] width 292 height 40
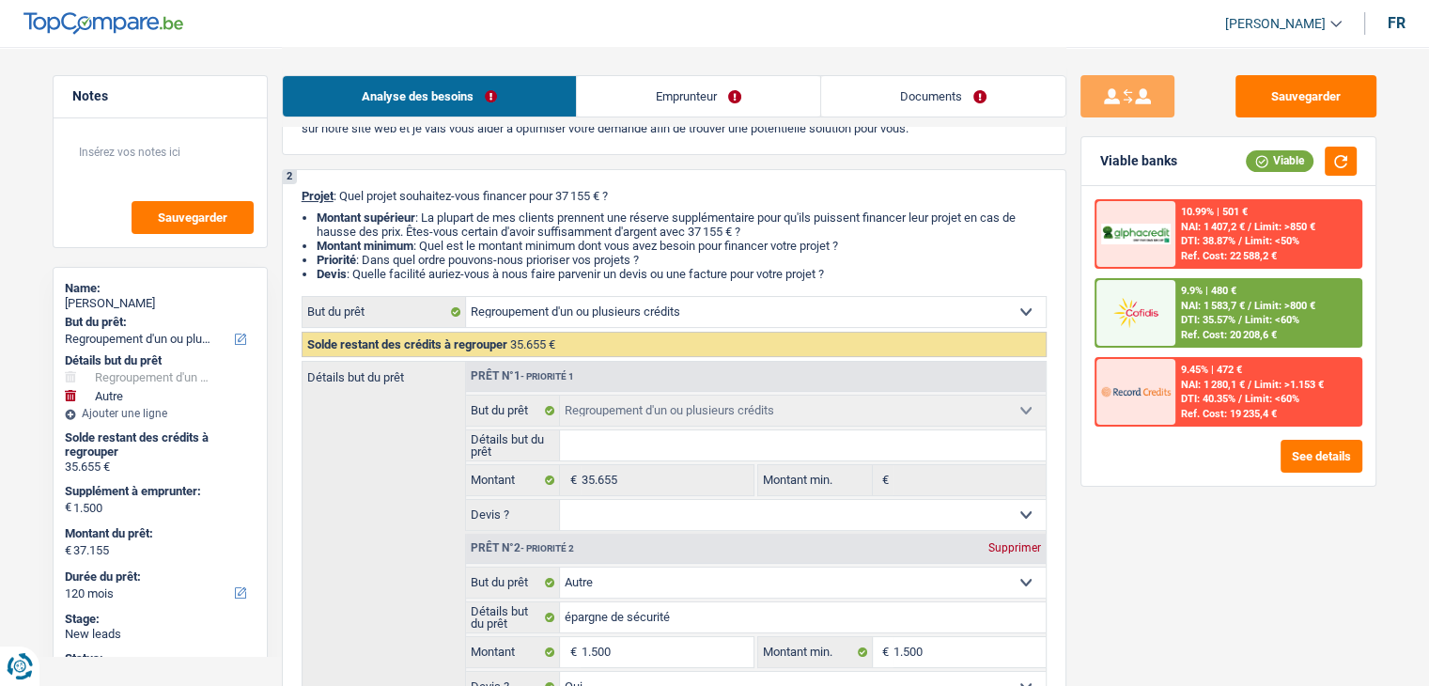
scroll to position [376, 0]
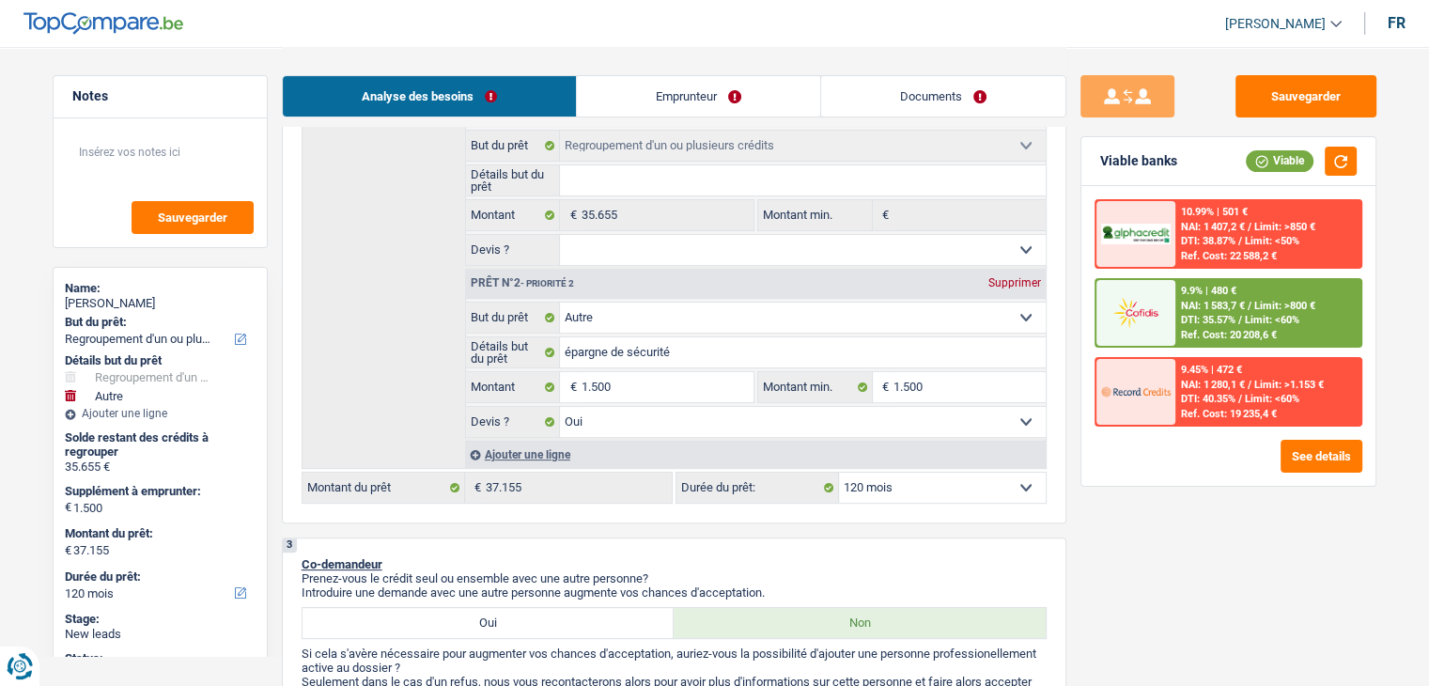
click at [620, 254] on select "Oui Non Non répondu Sélectionner une option" at bounding box center [803, 250] width 486 height 30
select select "yes"
click at [560, 235] on select "Oui Non Non répondu Sélectionner une option" at bounding box center [803, 250] width 486 height 30
select select "yes"
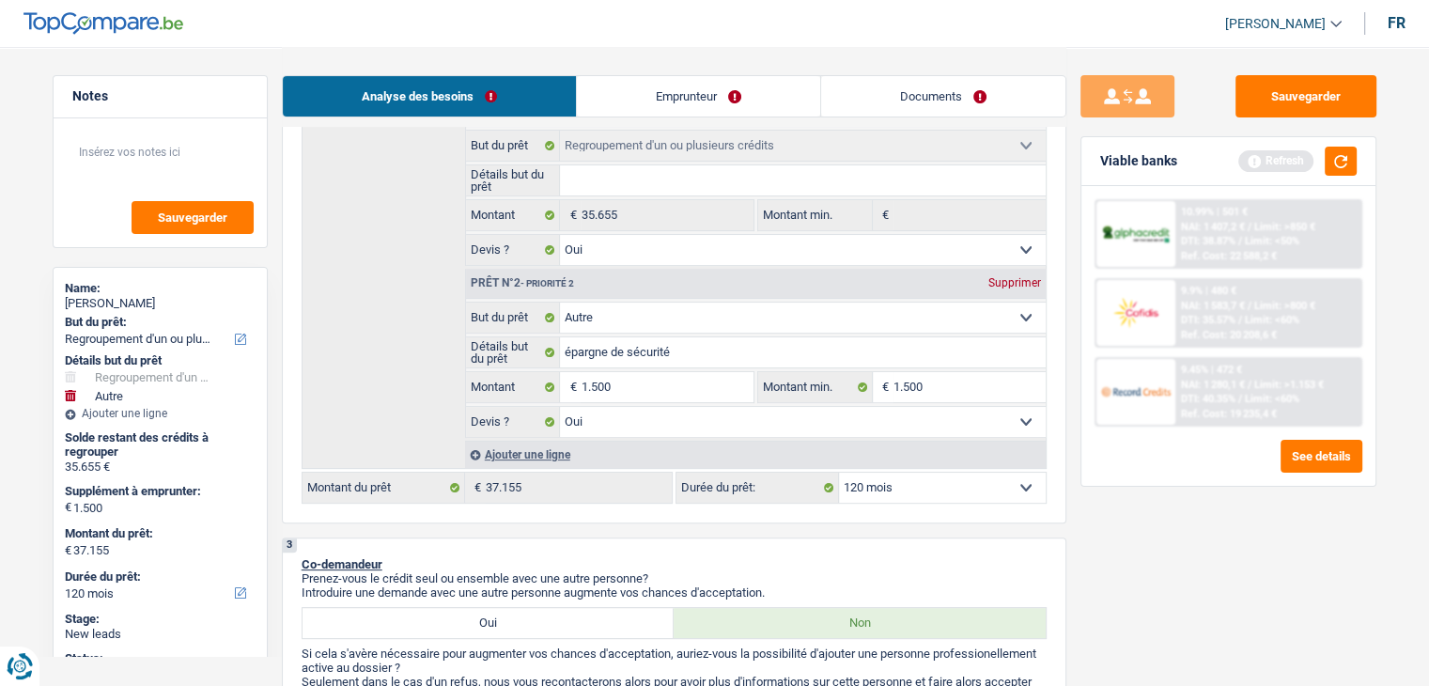
click at [726, 182] on input "Détails but du prêt" at bounding box center [803, 180] width 486 height 30
type input "r"
type input "ra"
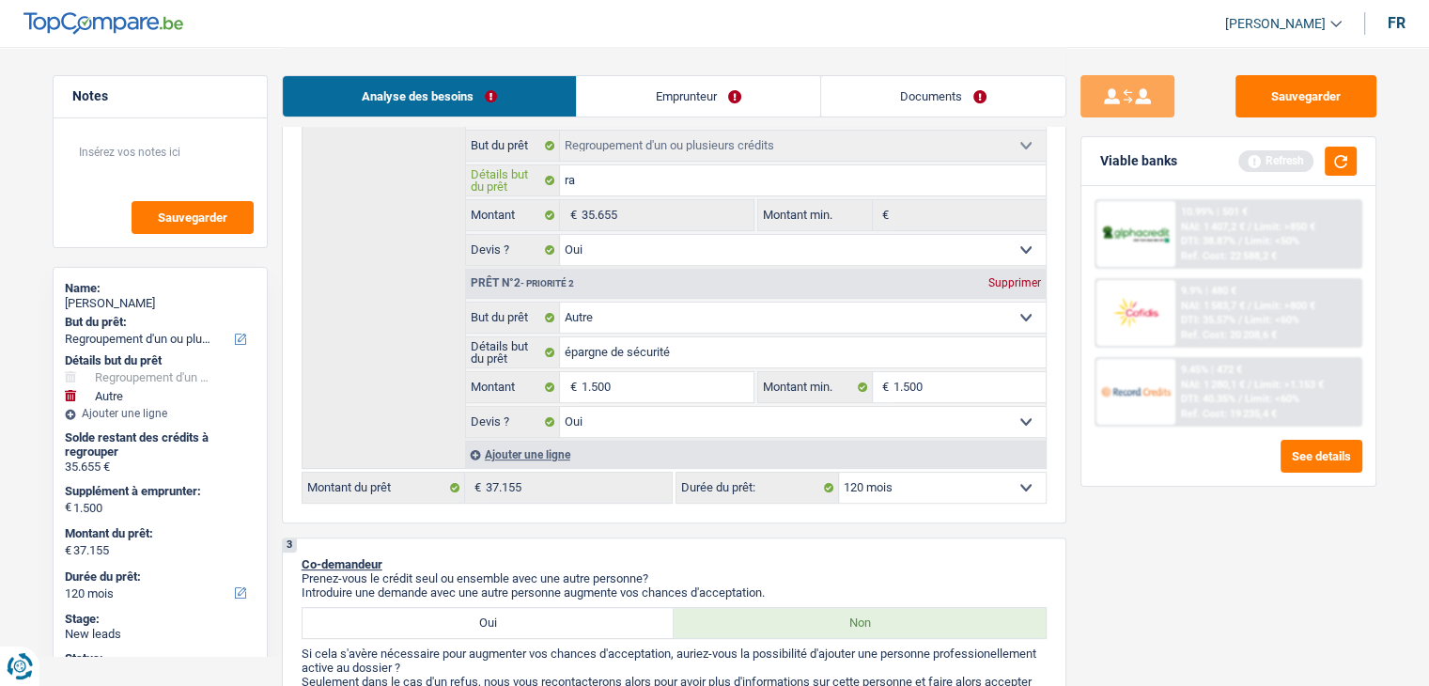
type input "rac"
type input "rach"
type input "racha"
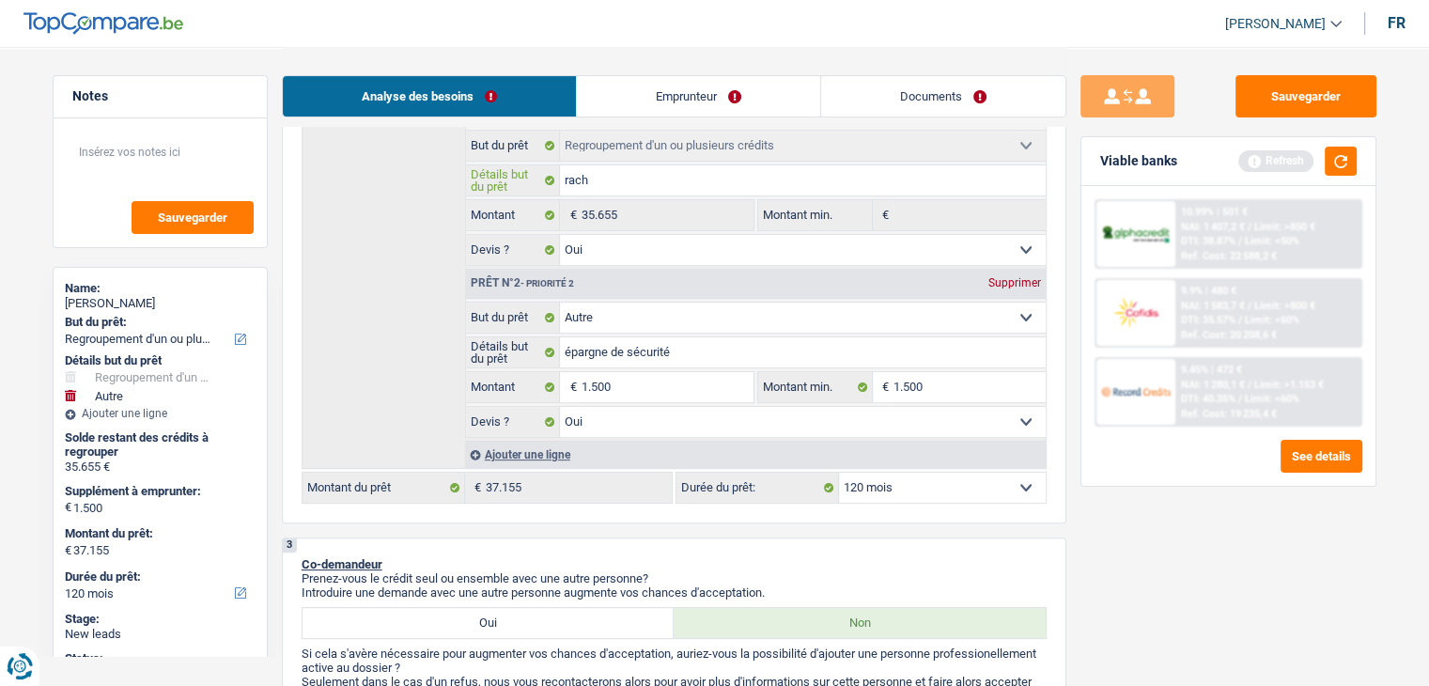
type input "racha"
type input "rachat"
click at [1329, 165] on button "button" at bounding box center [1341, 161] width 32 height 29
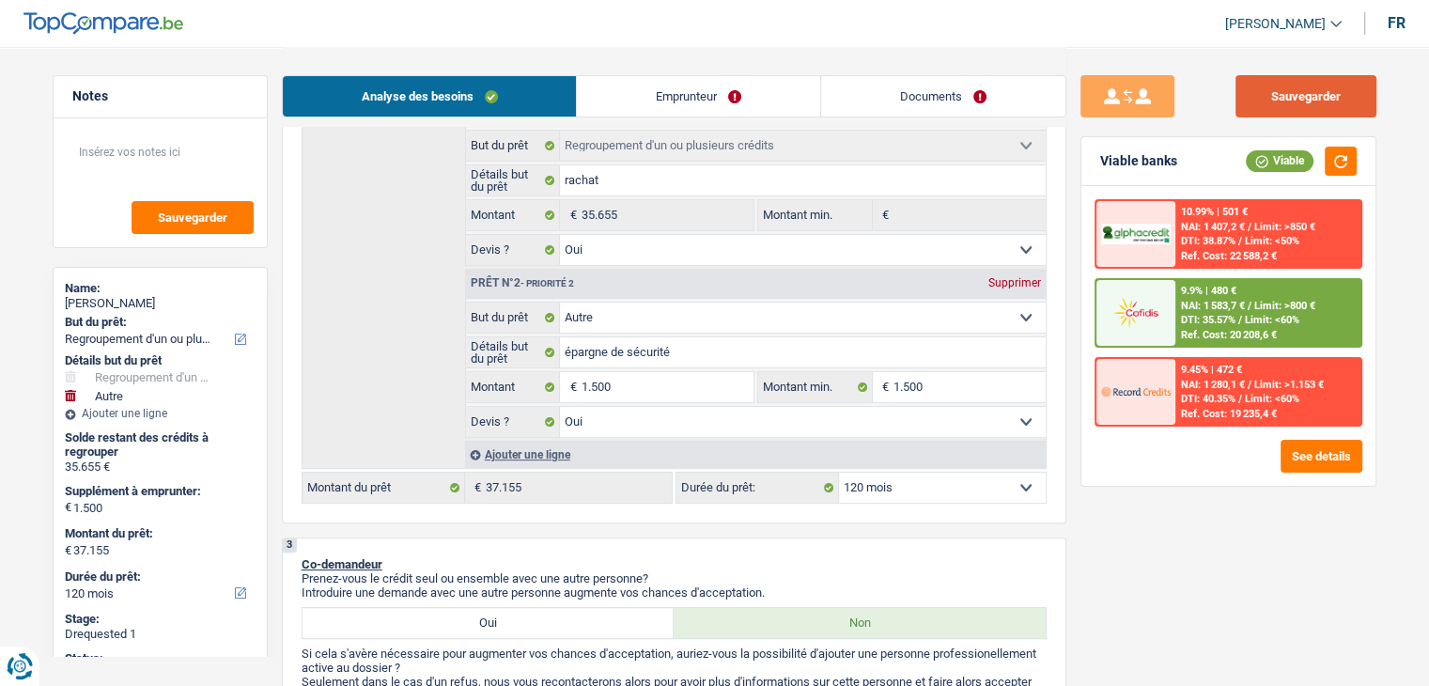
click at [1303, 91] on button "Sauvegarder" at bounding box center [1306, 96] width 141 height 42
click at [1315, 108] on button "Sauvegarder" at bounding box center [1306, 96] width 141 height 42
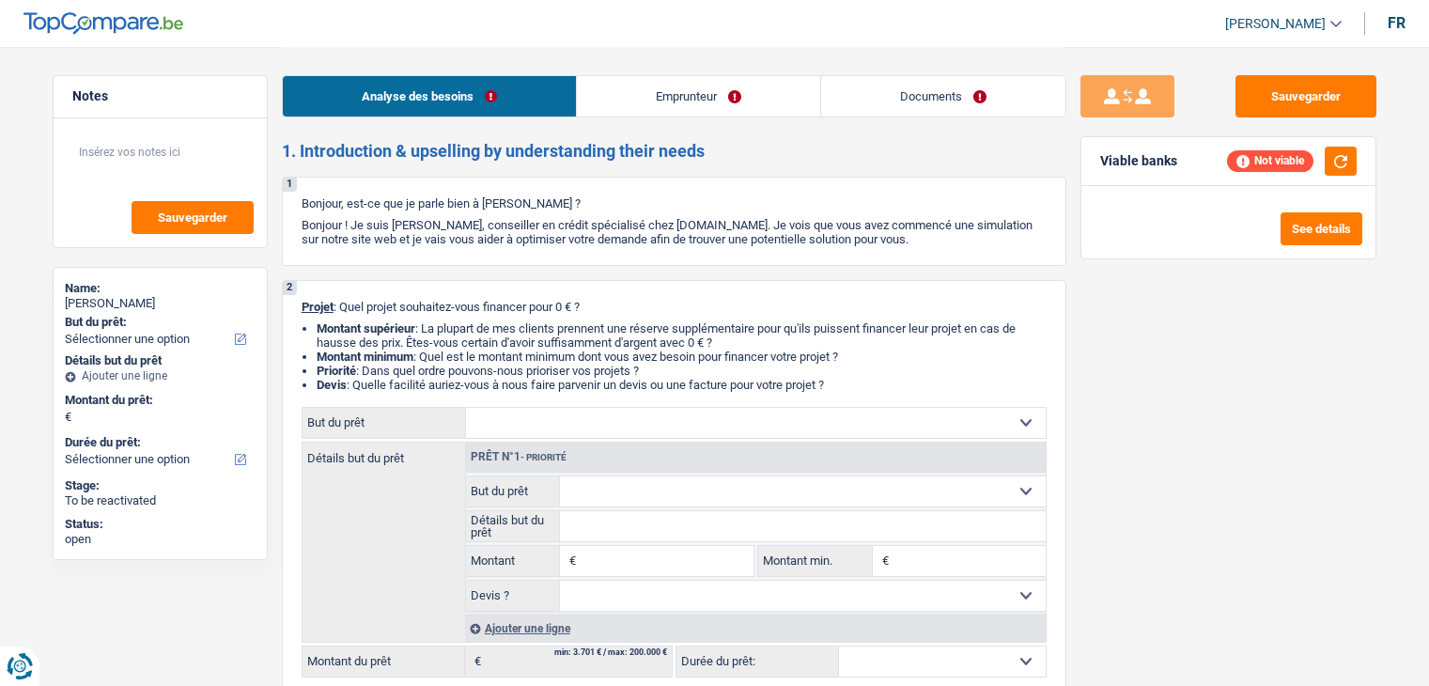
select select "worker"
select select "netSalary"
select select "rents"
click at [639, 119] on div "Analyse des besoins Emprunteur Documents" at bounding box center [674, 87] width 785 height 80
click at [629, 101] on link "Emprunteur" at bounding box center [698, 96] width 243 height 40
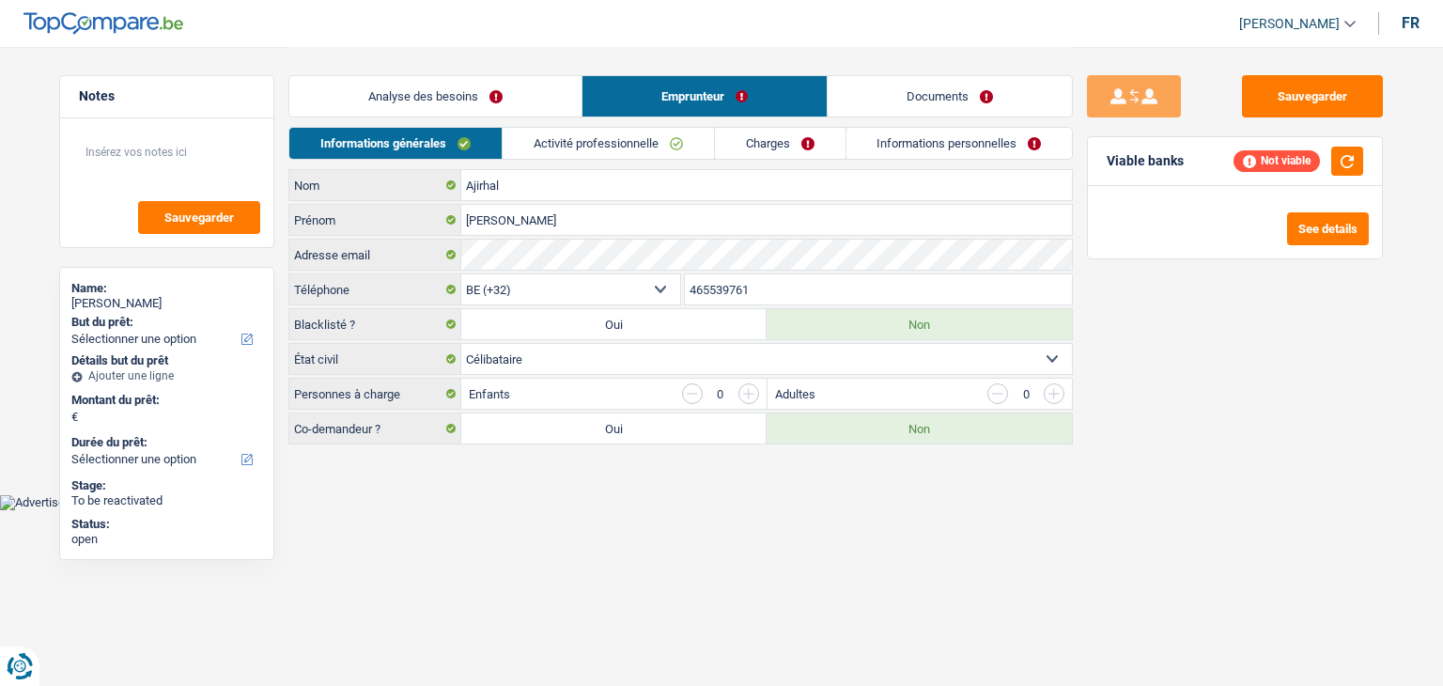
click at [592, 147] on link "Activité professionnelle" at bounding box center [608, 143] width 211 height 31
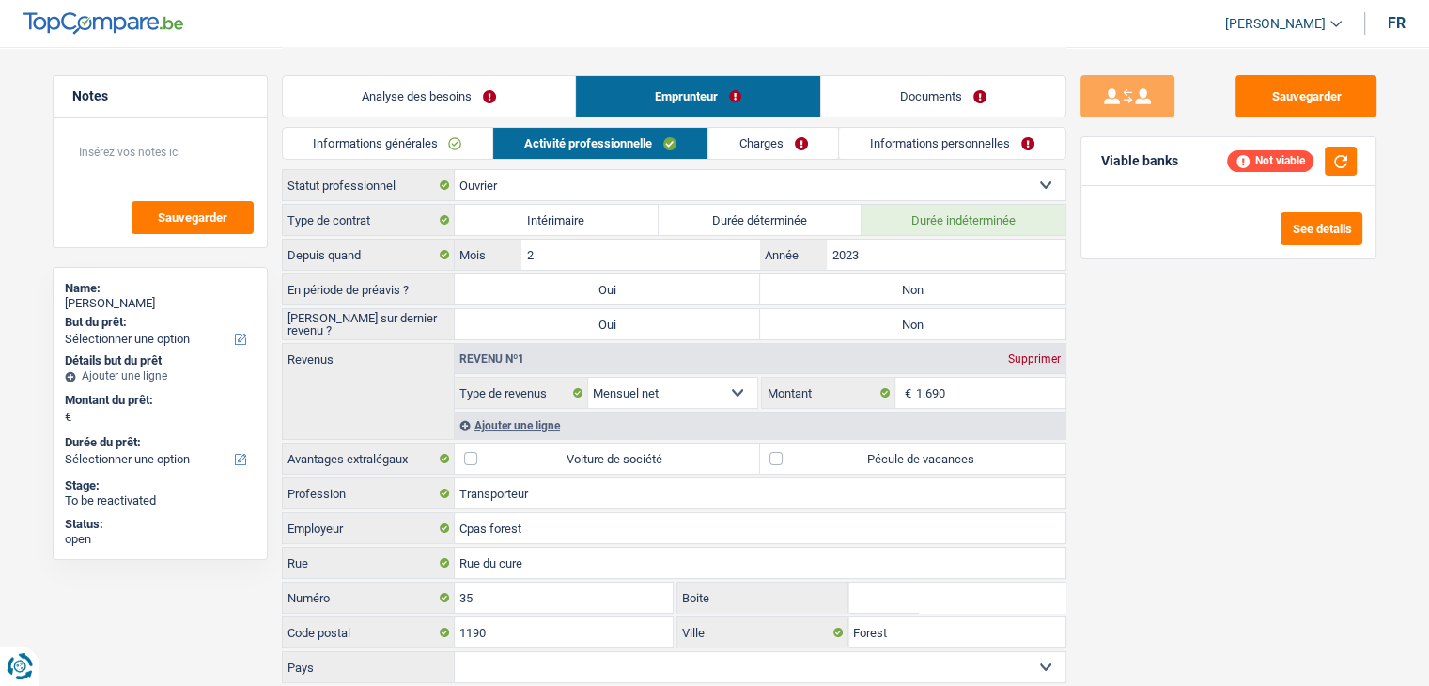
click at [364, 144] on link "Informations générales" at bounding box center [388, 143] width 210 height 31
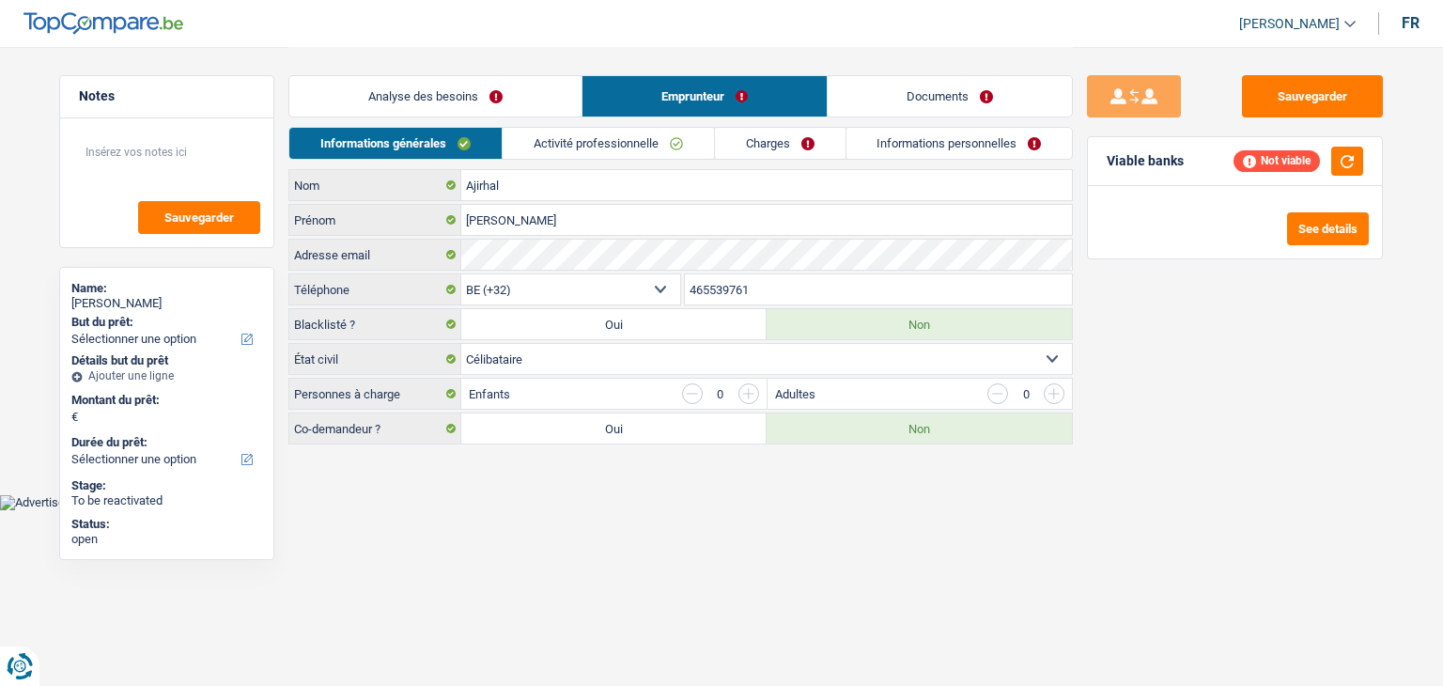
click at [364, 85] on link "Analyse des besoins" at bounding box center [435, 96] width 292 height 40
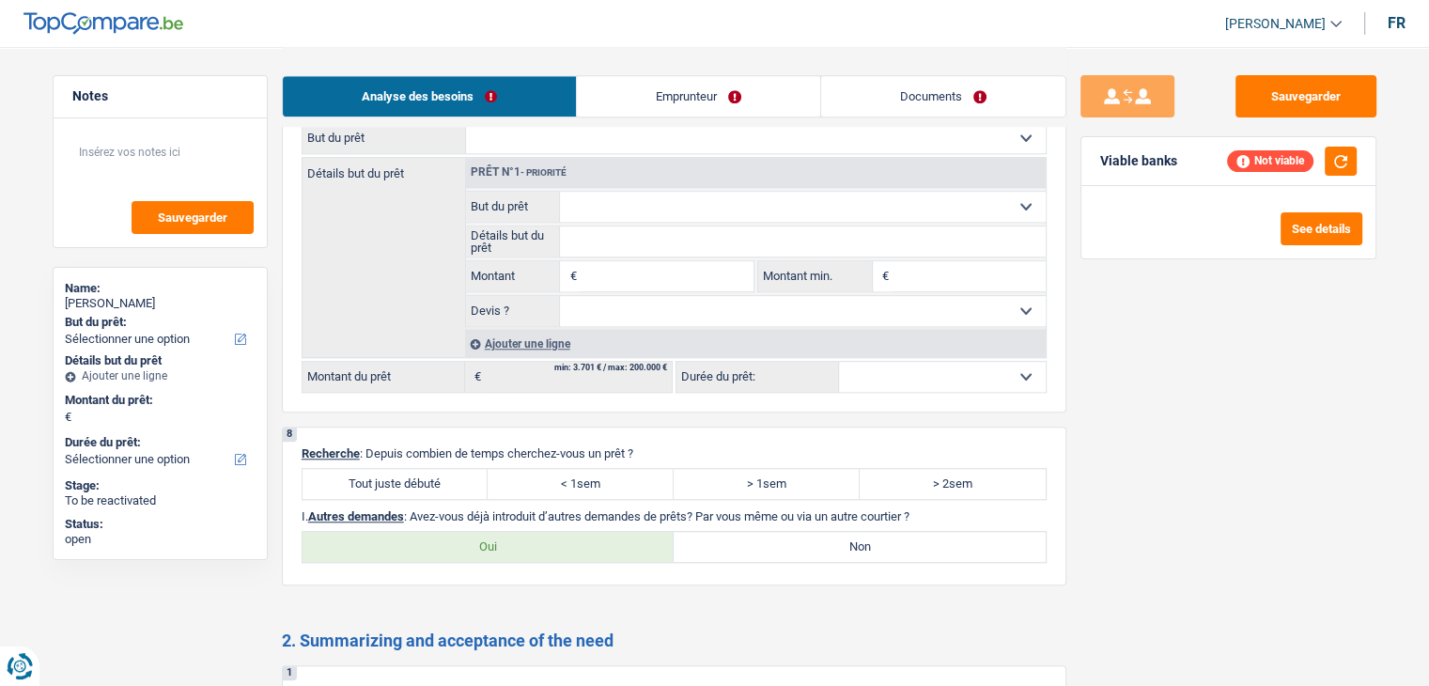
scroll to position [1315, 0]
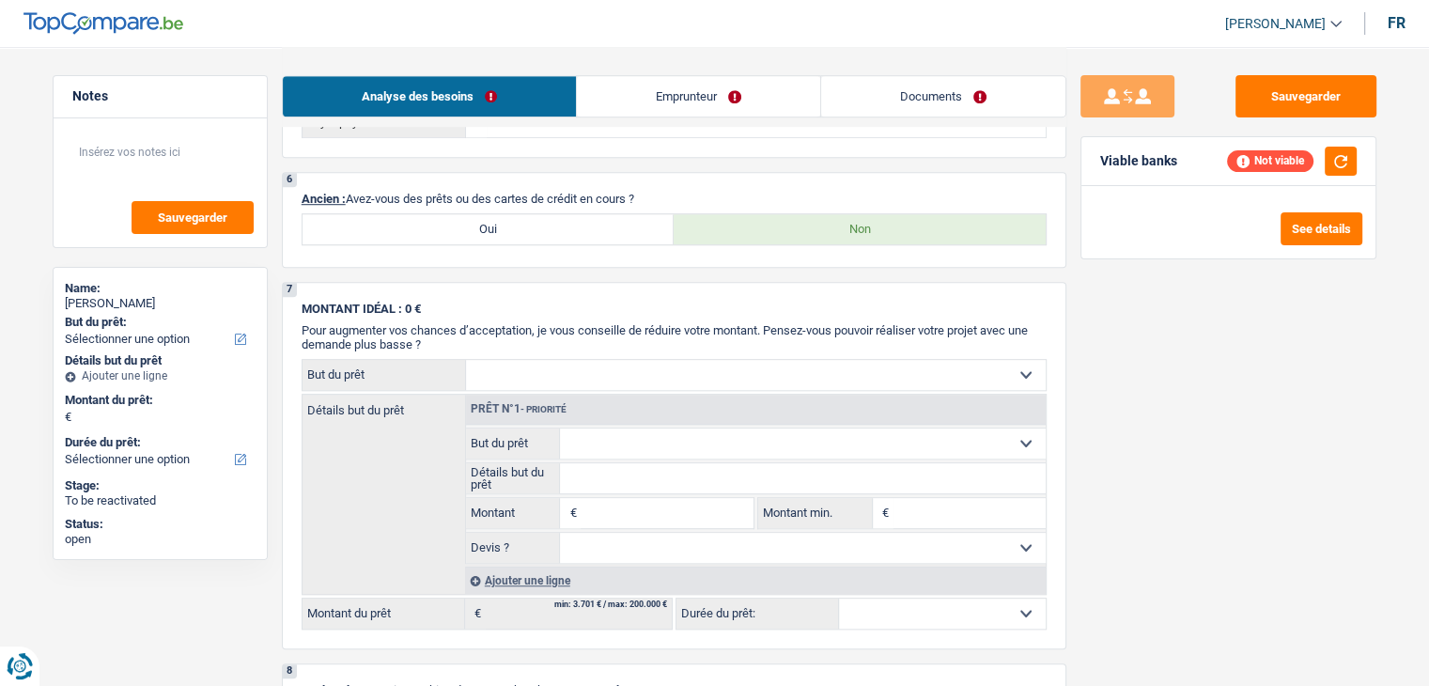
click at [521, 232] on label "Oui" at bounding box center [489, 229] width 372 height 30
click at [521, 232] on input "Oui" at bounding box center [489, 229] width 372 height 30
radio input "true"
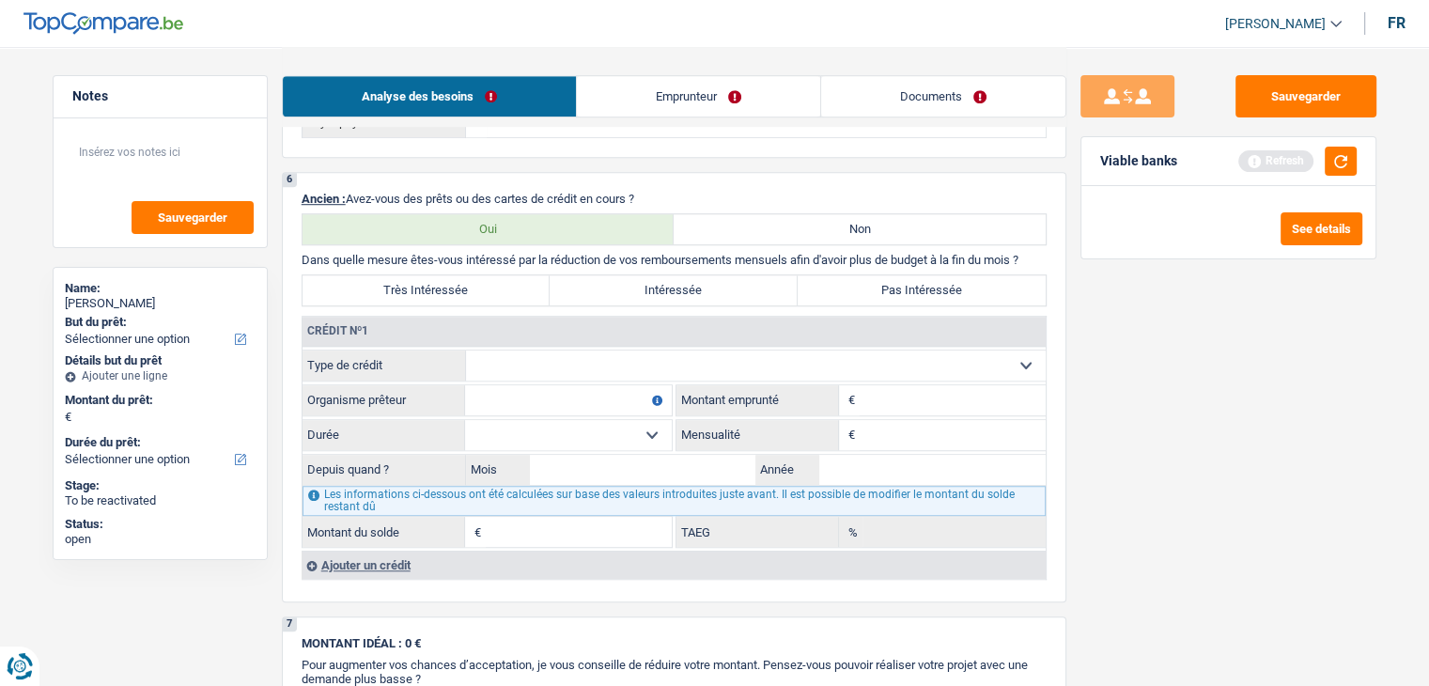
click at [544, 354] on select "Carte ou ouverture de crédit Prêt hypothécaire Vente à tempérament Prêt à tempé…" at bounding box center [756, 365] width 580 height 30
select select "personalLoan"
type input "0"
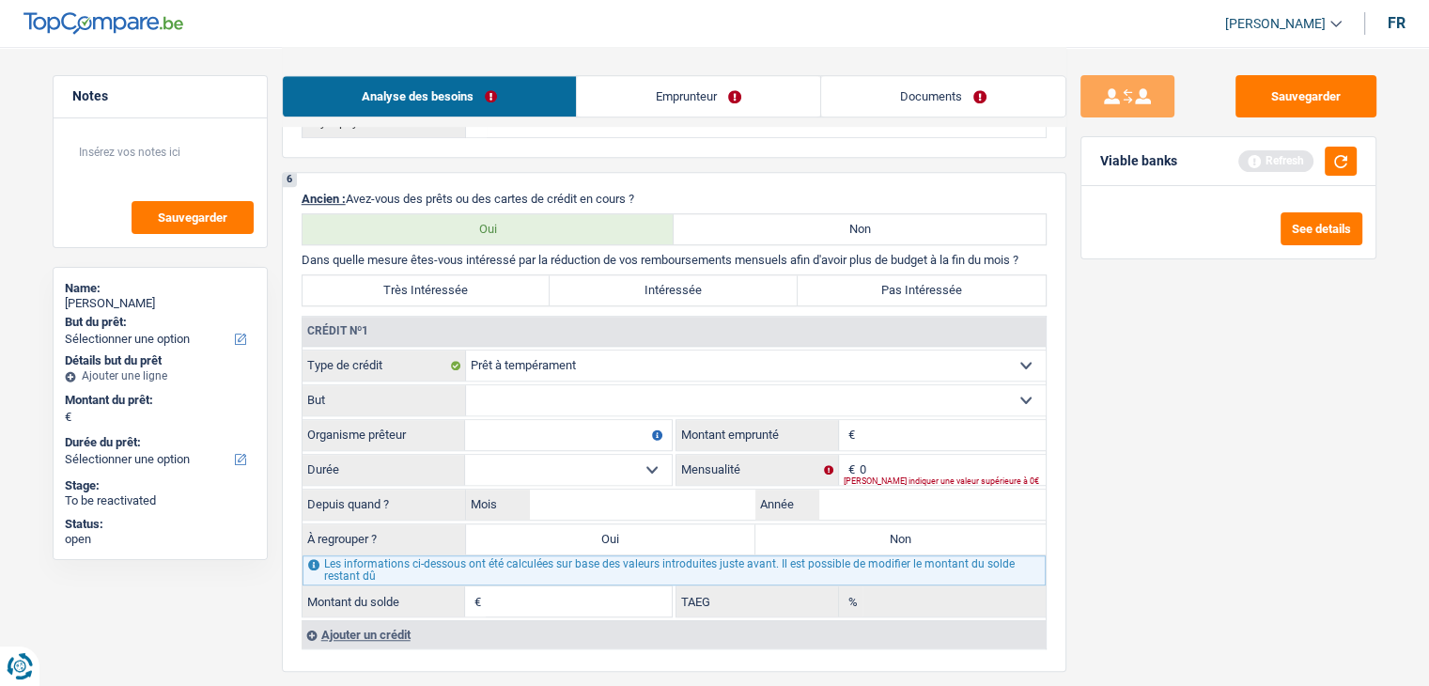
click at [527, 400] on select "Confort maison: meubles, textile, peinture, électroménager, outillage non-profe…" at bounding box center [756, 400] width 580 height 30
select select "hobbies"
click at [466, 385] on select "Confort maison: meubles, textile, peinture, électroménager, outillage non-profe…" at bounding box center [756, 400] width 580 height 30
click at [527, 426] on input "Organisme prêteur" at bounding box center [568, 435] width 207 height 30
click at [941, 427] on input "Montant" at bounding box center [953, 435] width 186 height 30
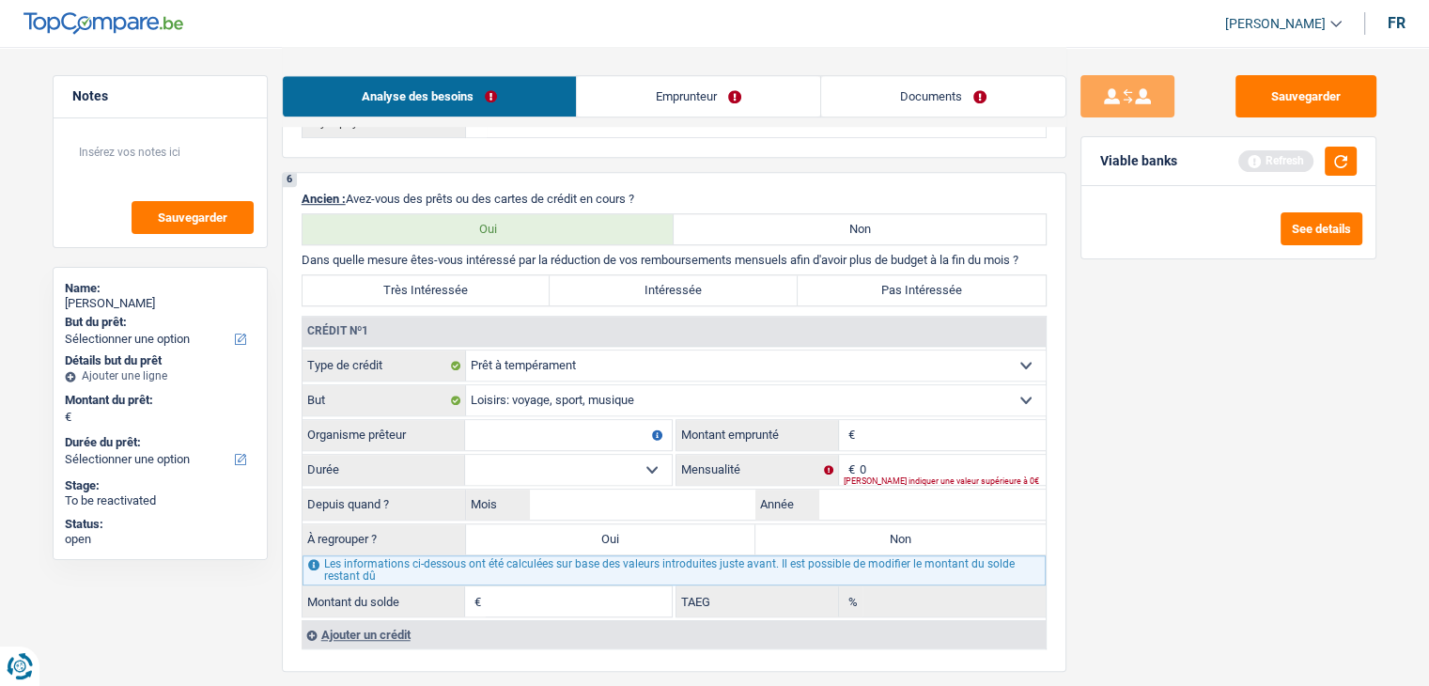
type input "6"
type input "7.000"
click at [563, 459] on select "12 mois 18 mois 24 mois 30 mois 36 mois 42 mois Sélectionner une option" at bounding box center [568, 470] width 207 height 30
select select "36"
click at [465, 455] on select "12 mois 18 mois 24 mois 30 mois 36 mois 42 mois Sélectionner une option" at bounding box center [568, 470] width 207 height 30
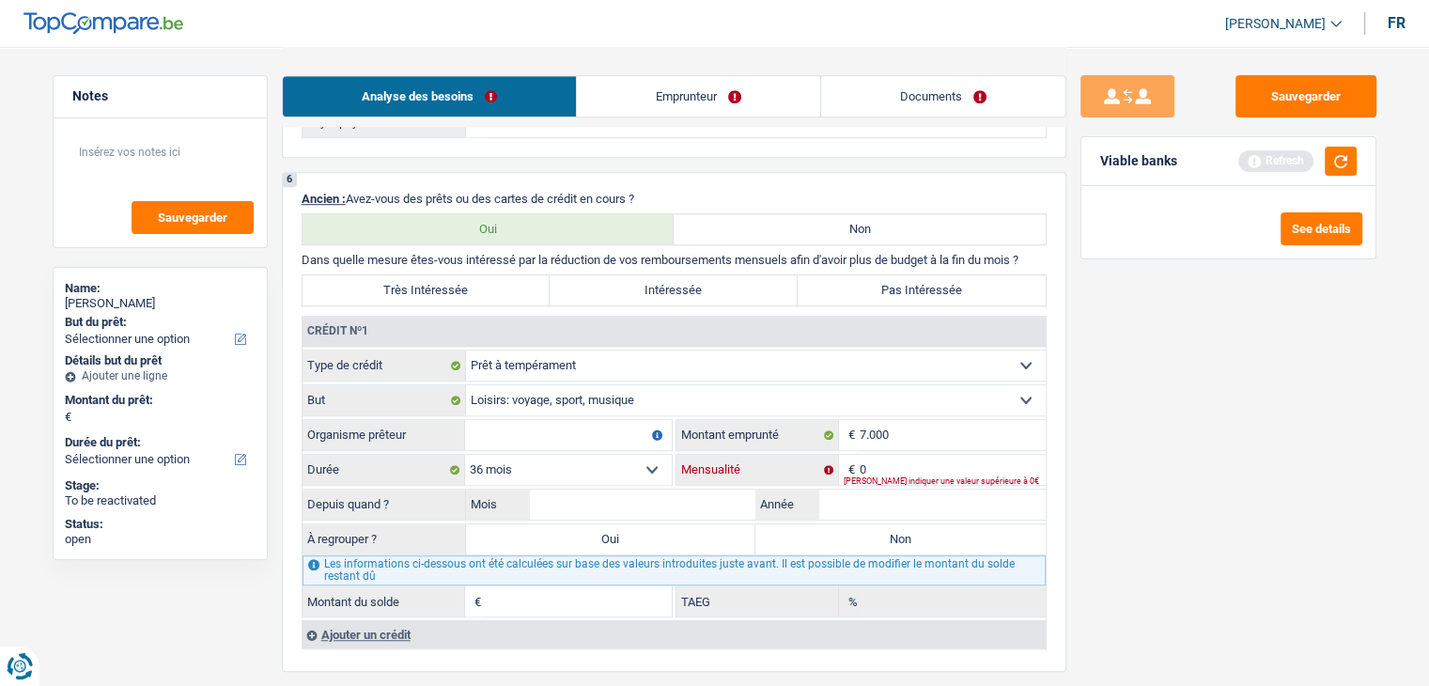
click at [913, 455] on input "0" at bounding box center [953, 470] width 186 height 30
type input "205"
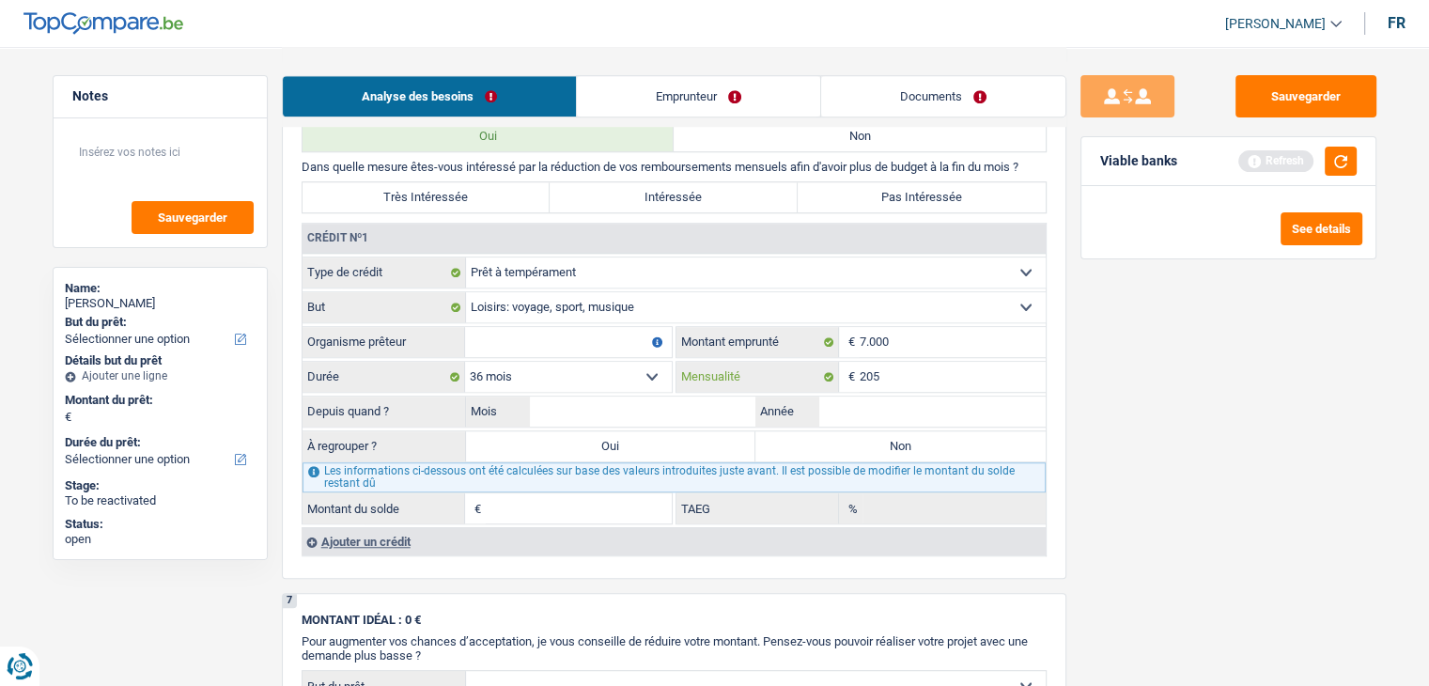
scroll to position [1409, 0]
click at [668, 410] on input "Mois" at bounding box center [643, 411] width 226 height 30
type input "08"
type input "2023"
type input "2.217"
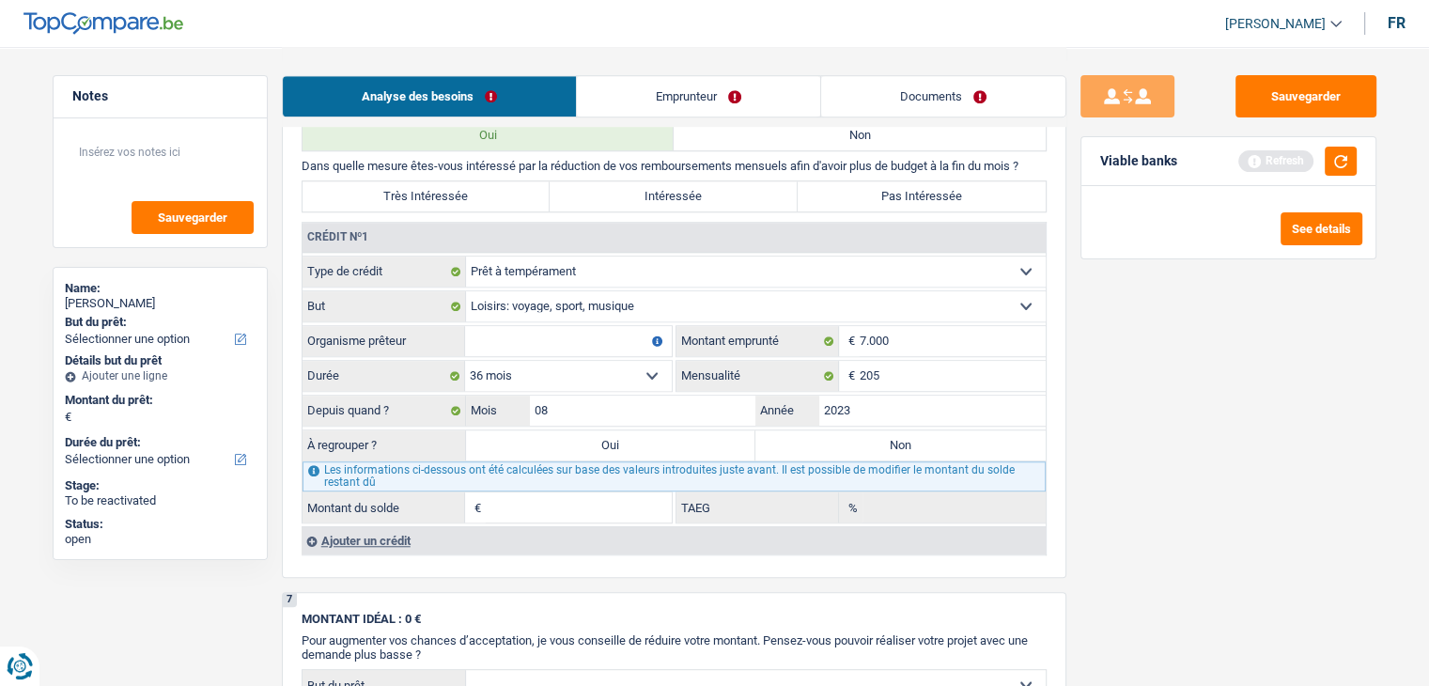
type input "3,52"
click at [1126, 453] on div "Sauvegarder Viable banks Refresh See details" at bounding box center [1228, 365] width 324 height 581
click at [1298, 113] on button "Sauvegarder" at bounding box center [1306, 96] width 141 height 42
click at [673, 96] on link "Emprunteur" at bounding box center [698, 96] width 243 height 40
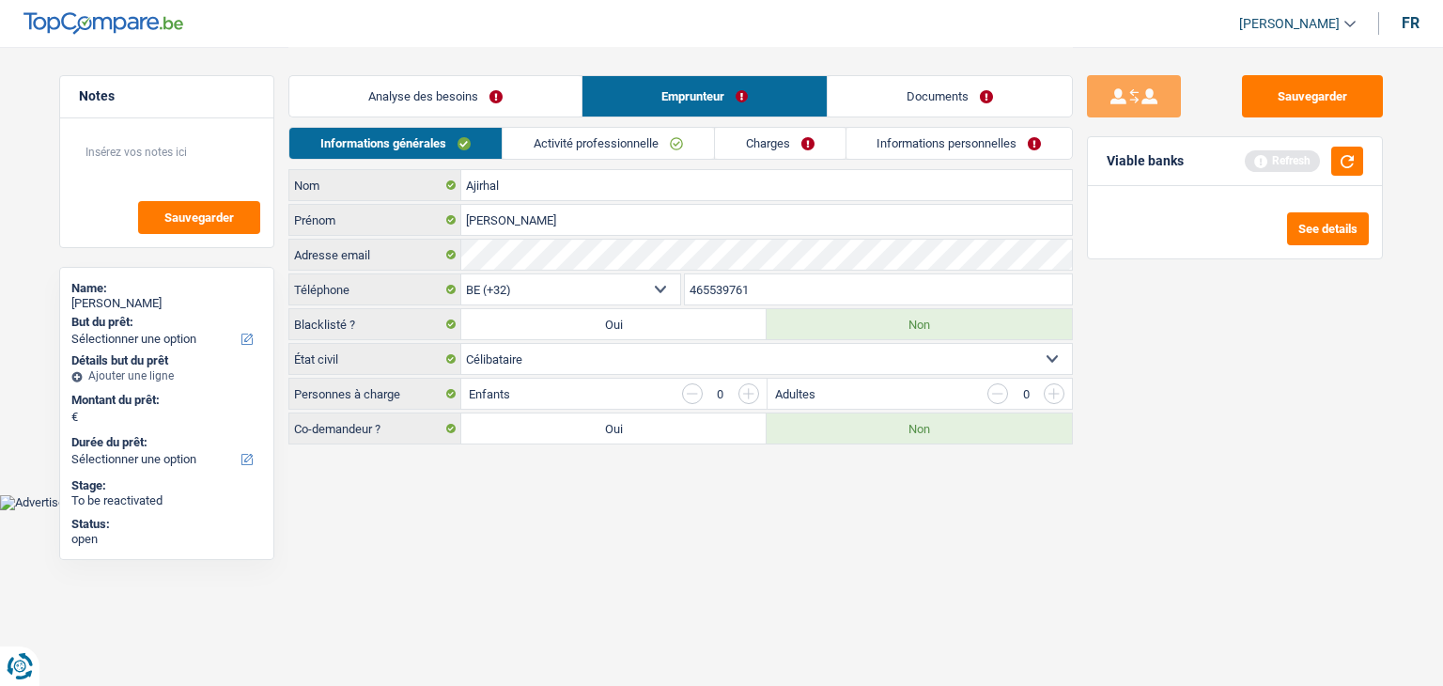
click at [609, 151] on link "Activité professionnelle" at bounding box center [608, 143] width 211 height 31
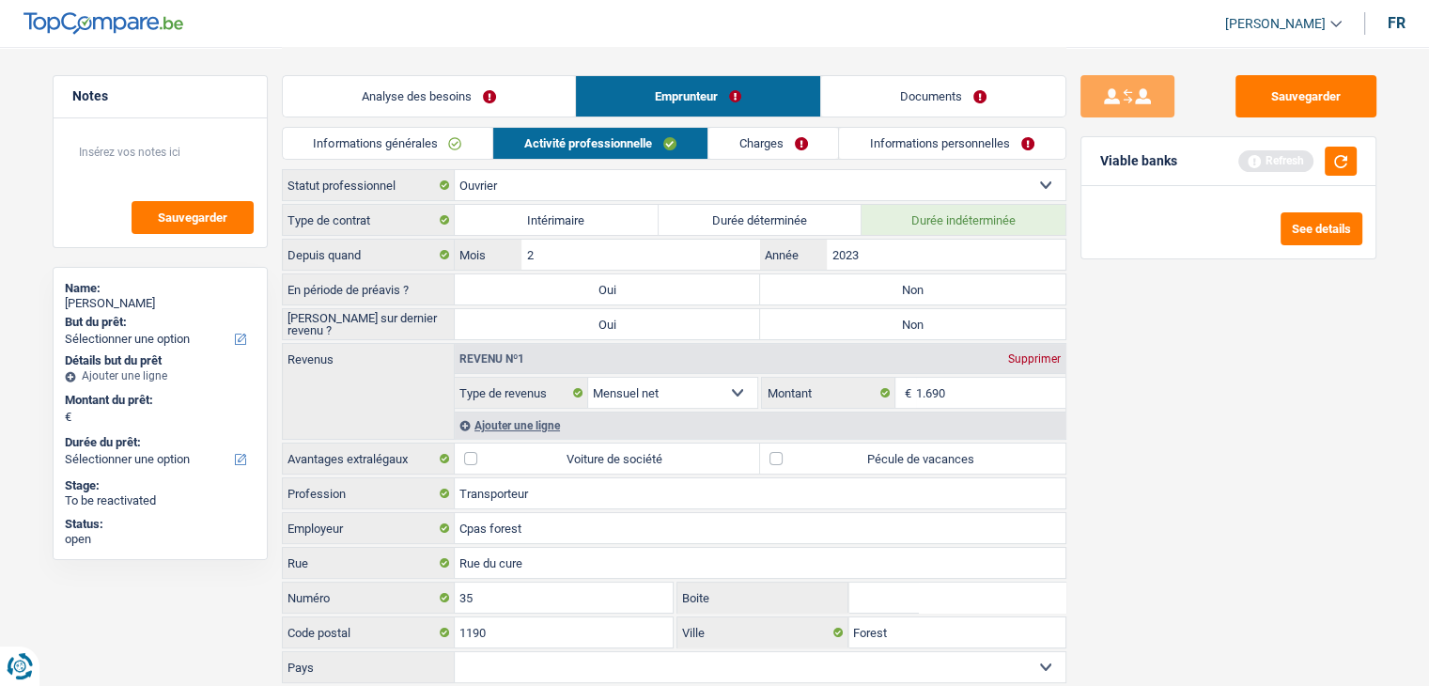
click at [599, 181] on select "Ouvrier Employé privé Employé public Invalide Indépendant Pensionné Chômeur Mut…" at bounding box center [760, 185] width 611 height 30
select select "unemployed"
click at [455, 170] on select "Ouvrier Employé privé Employé public Invalide Indépendant Pensionné Chômeur Mut…" at bounding box center [760, 185] width 611 height 30
select select "netSalary"
select select "unemployment"
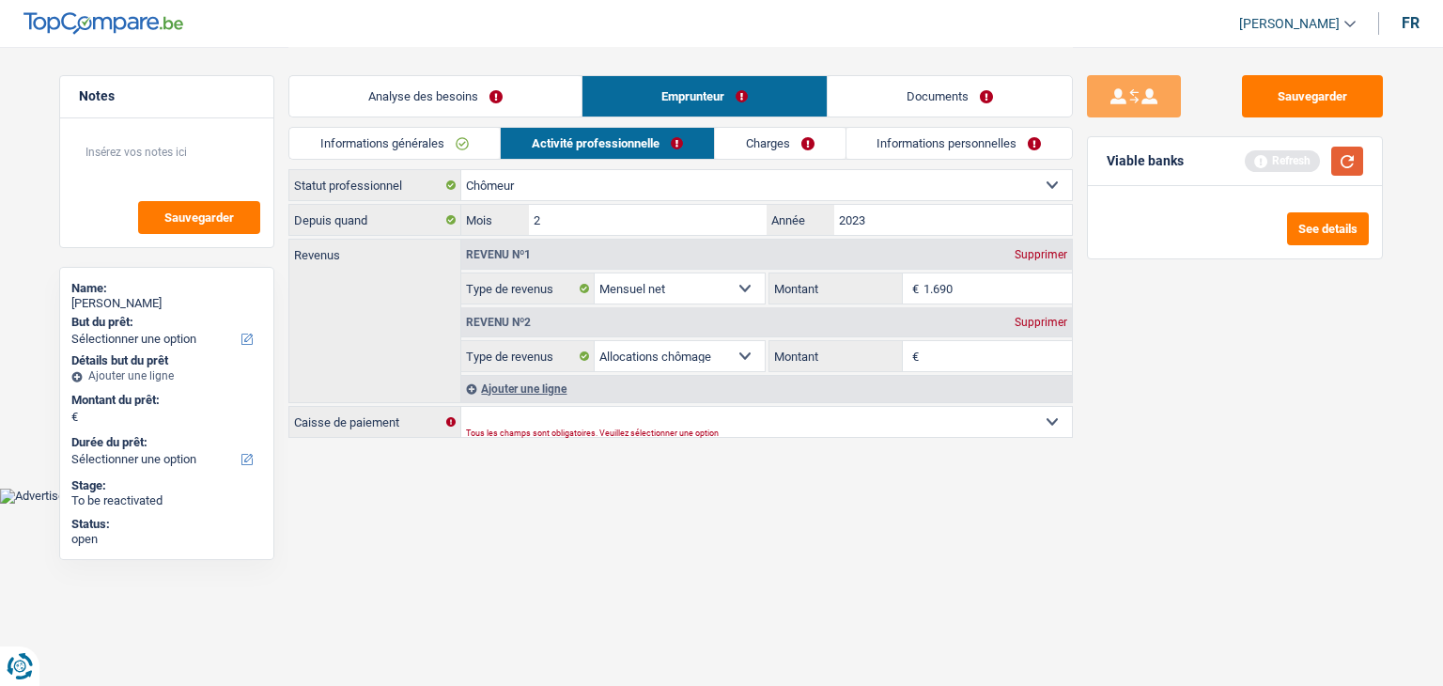
click at [1337, 169] on button "button" at bounding box center [1347, 161] width 32 height 29
click at [439, 127] on li "Informations générales" at bounding box center [393, 143] width 211 height 33
click at [439, 144] on link "Informations générales" at bounding box center [394, 143] width 210 height 31
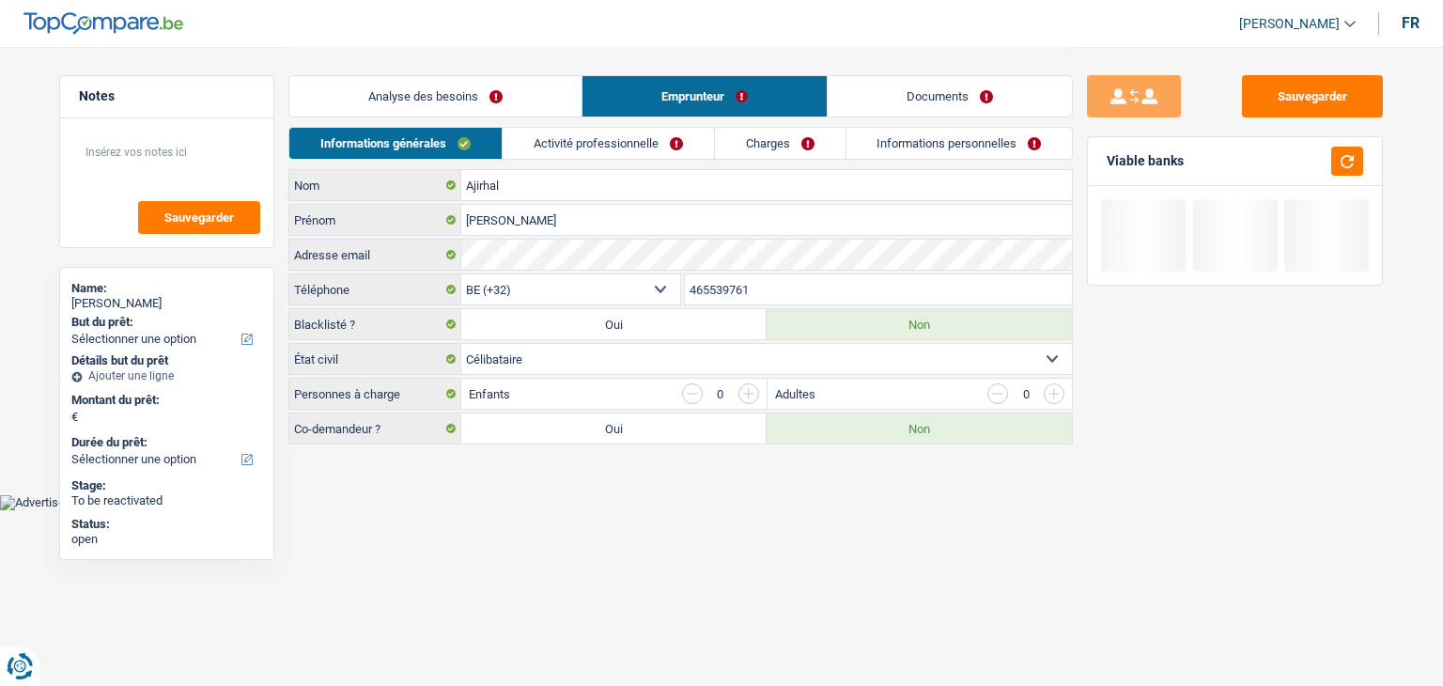
click at [432, 110] on link "Analyse des besoins" at bounding box center [435, 96] width 292 height 40
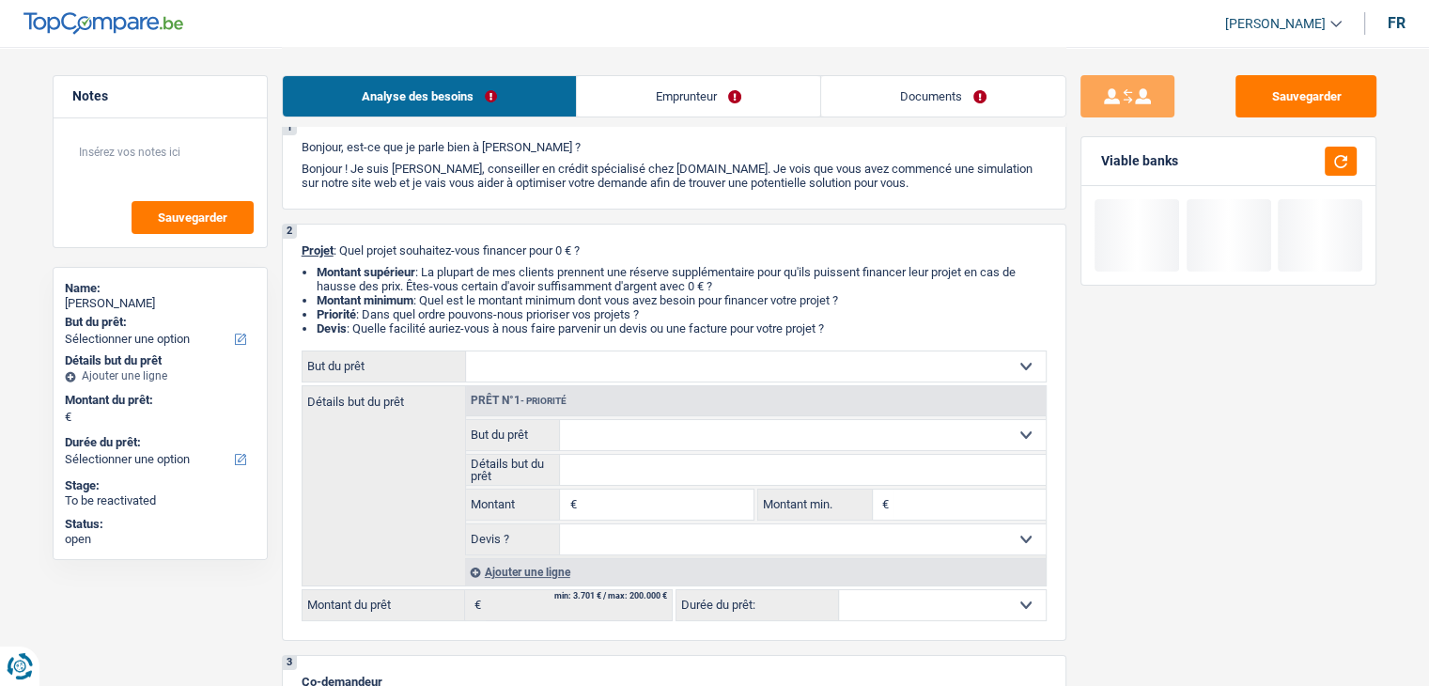
scroll to position [282, 0]
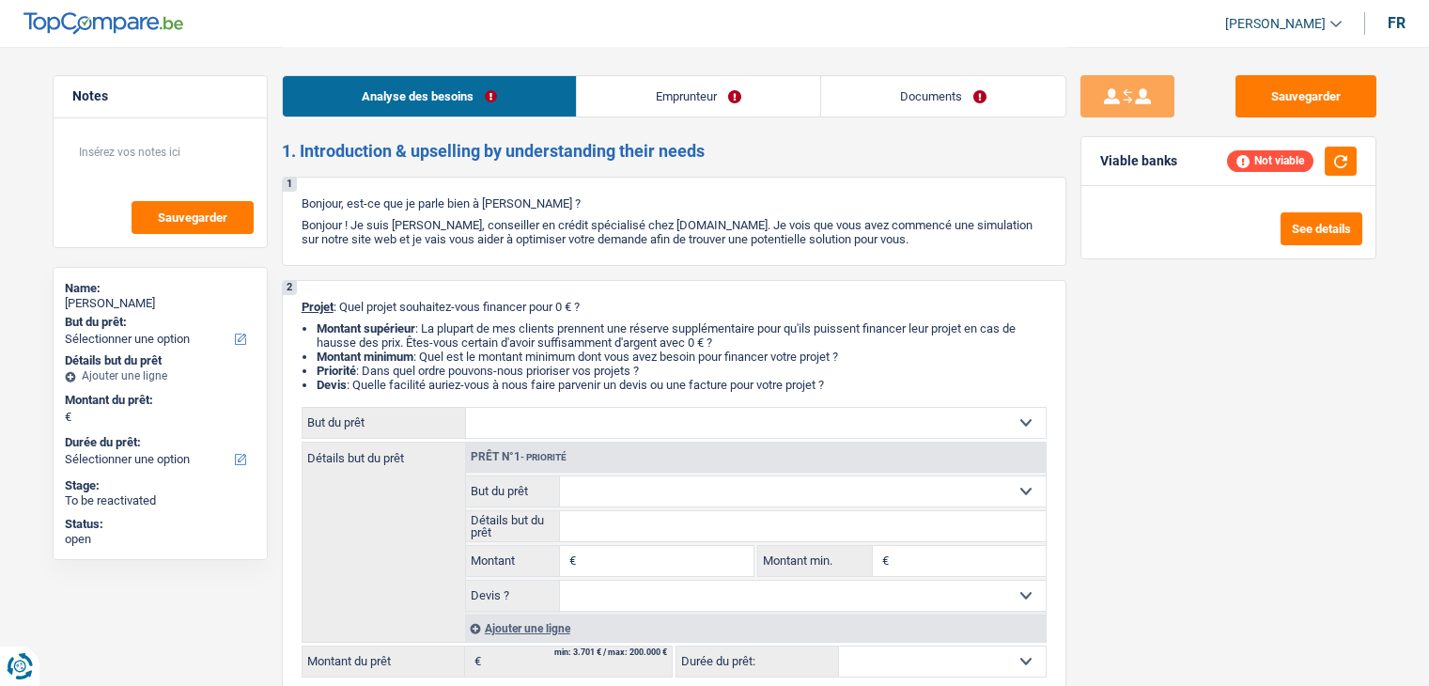
select select "privateEmployee"
select select "familyAllowances"
select select "netSalary"
select select "mealVouchers"
select select "liveWithParents"
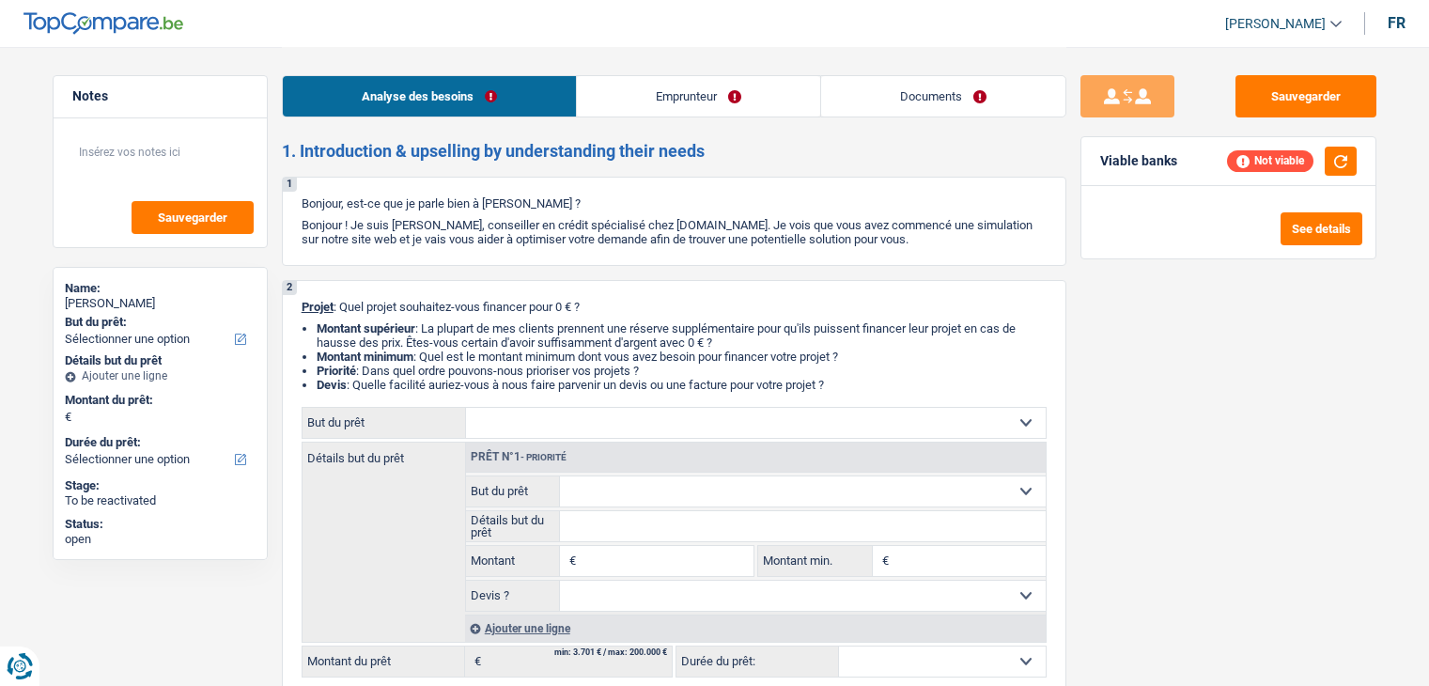
select select "privateEmployee"
select select "familyAllowances"
select select "netSalary"
select select "mealVouchers"
click at [763, 109] on link "Emprunteur" at bounding box center [698, 96] width 243 height 40
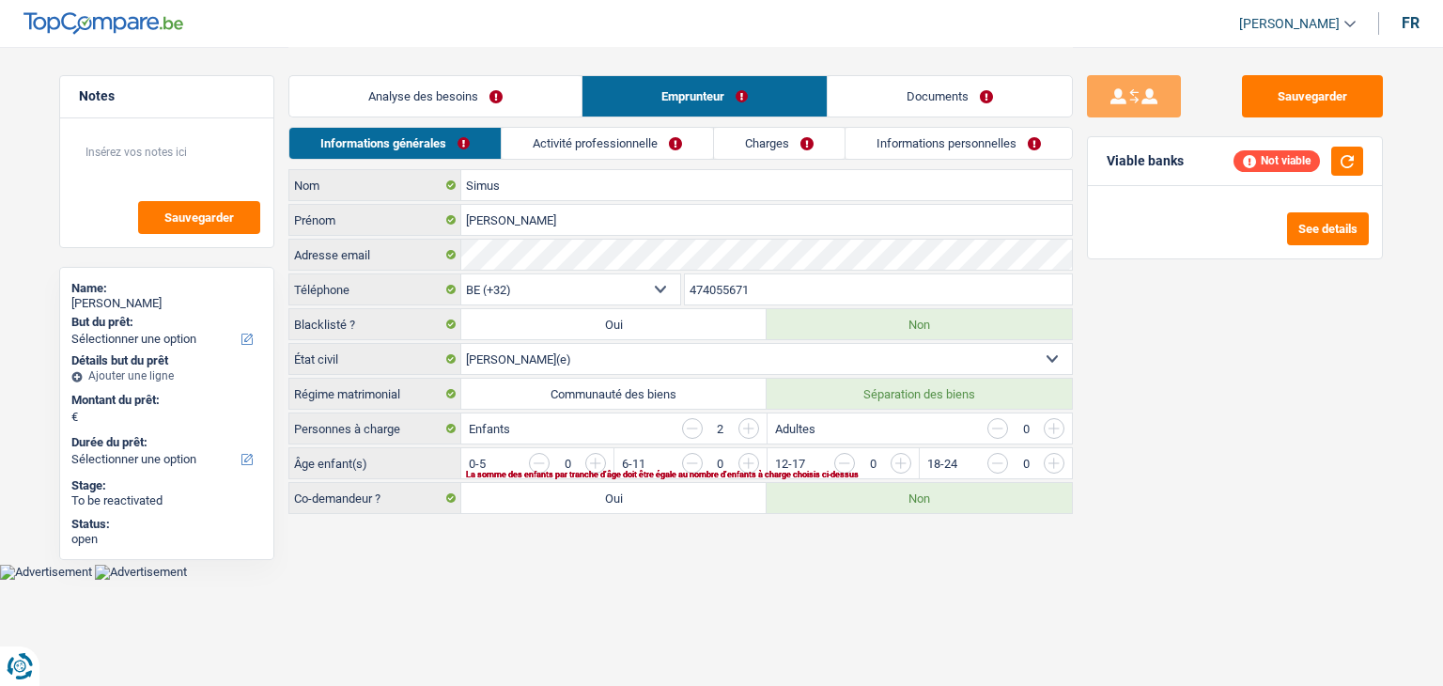
click at [619, 147] on link "Activité professionnelle" at bounding box center [607, 143] width 211 height 31
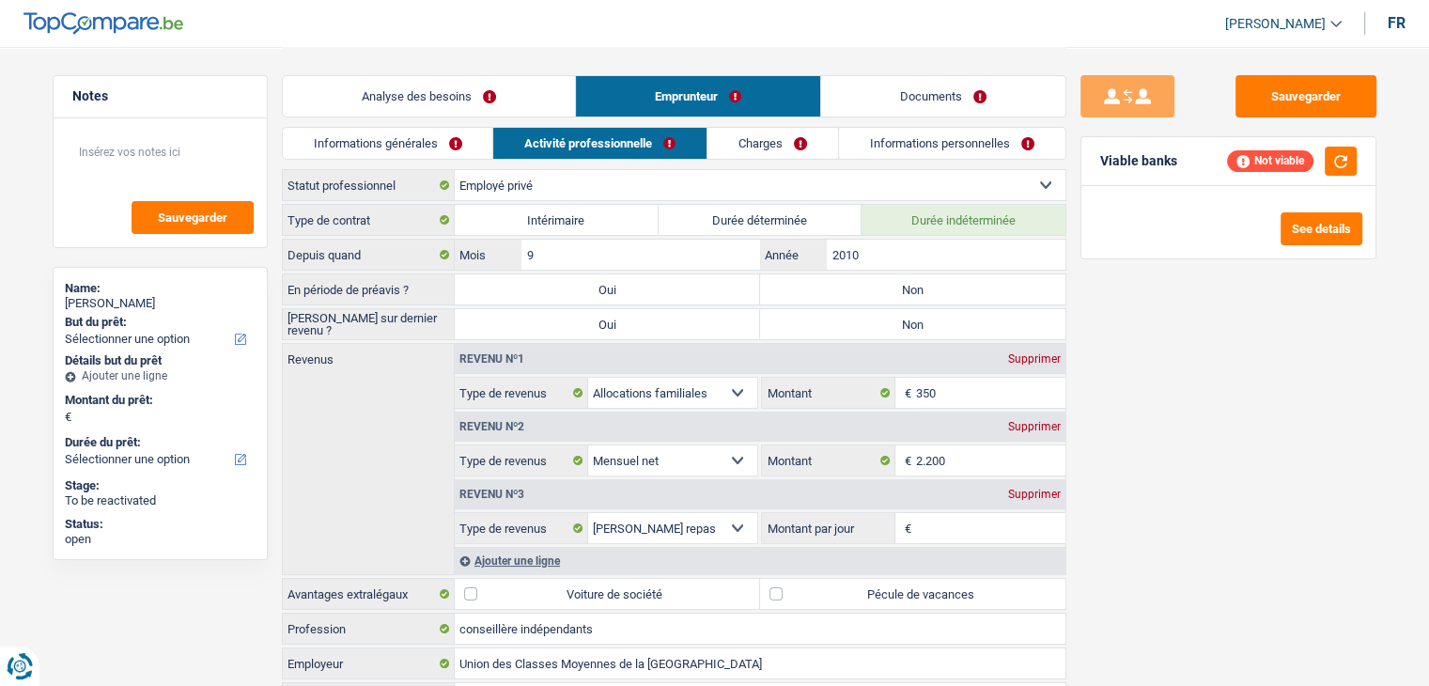
click at [772, 143] on link "Charges" at bounding box center [773, 143] width 131 height 31
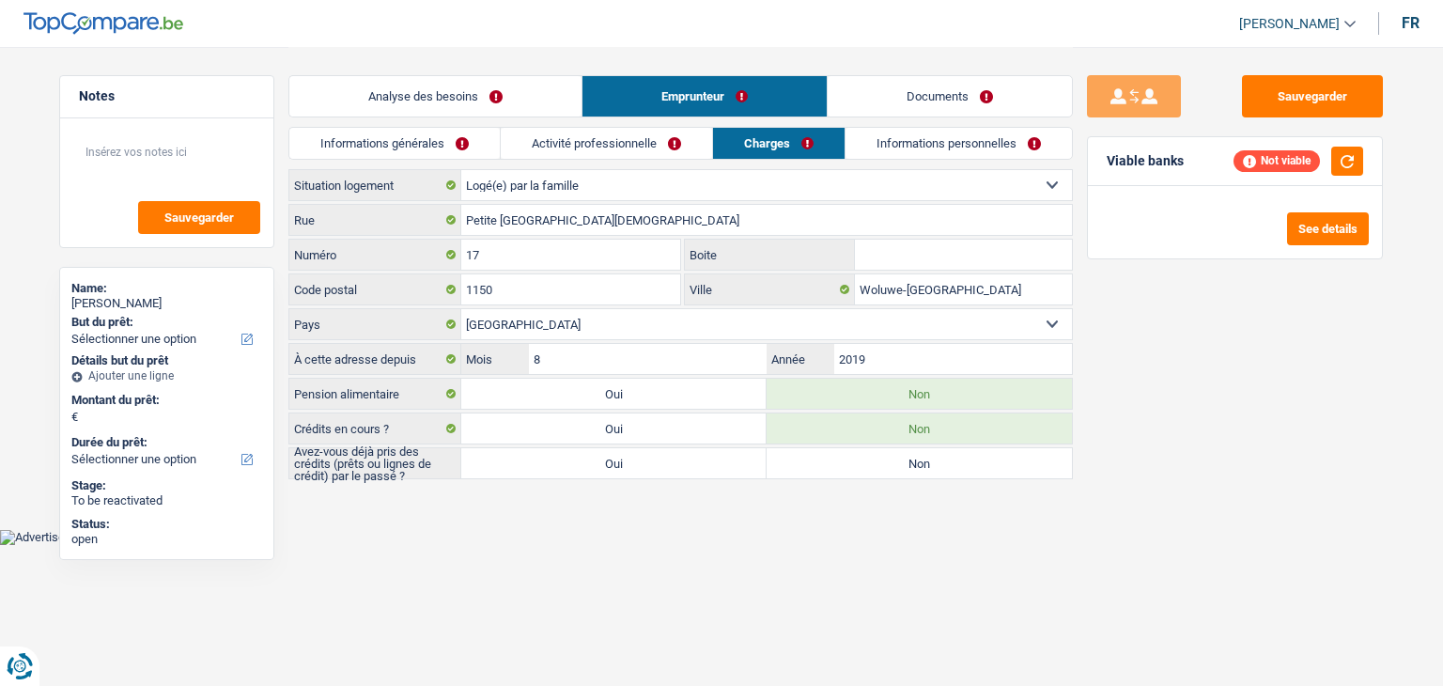
click at [492, 141] on link "Informations générales" at bounding box center [394, 143] width 210 height 31
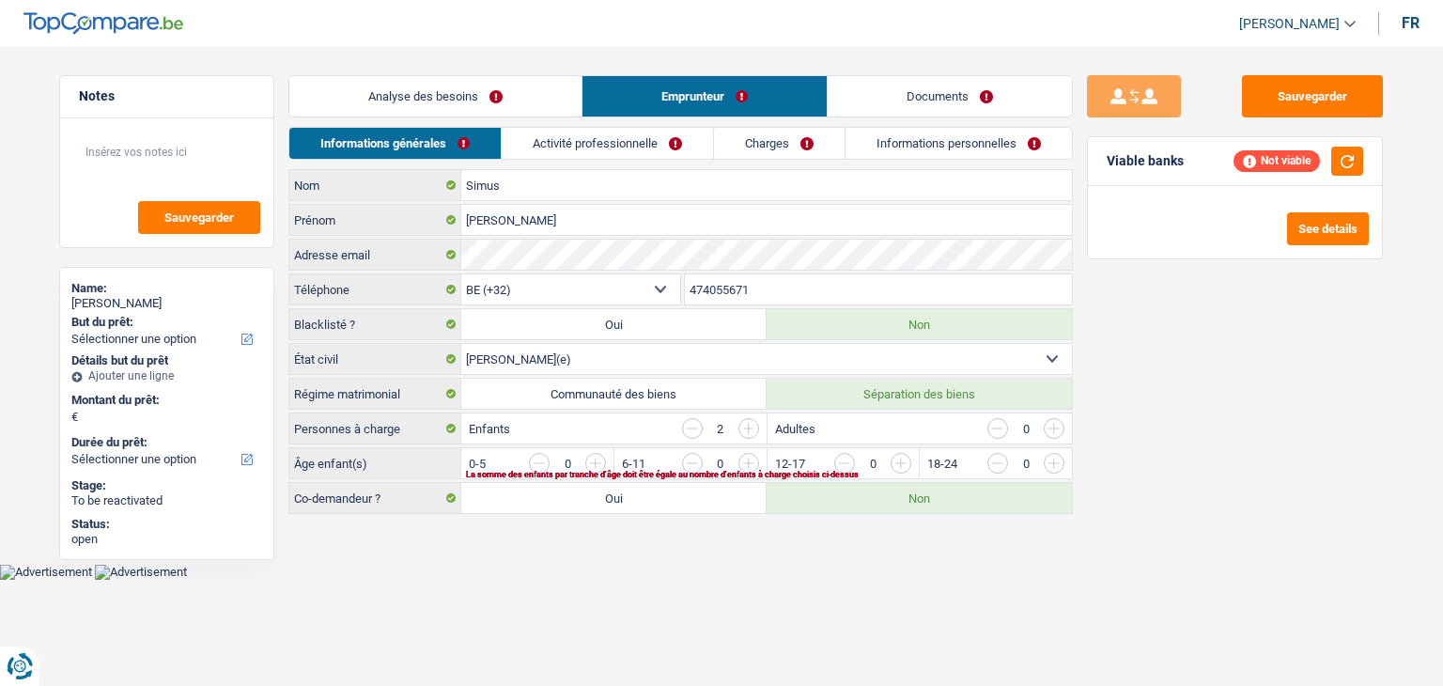
click at [494, 88] on link "Analyse des besoins" at bounding box center [435, 96] width 292 height 40
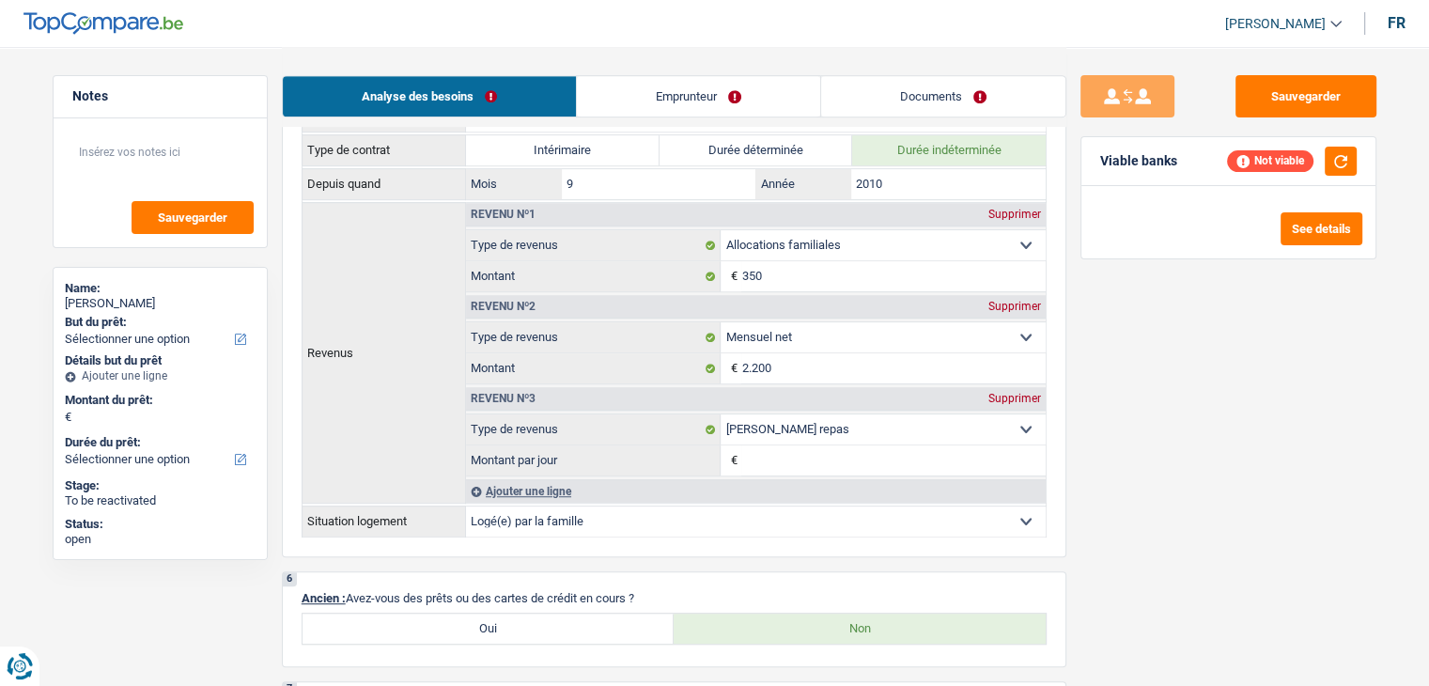
scroll to position [1315, 0]
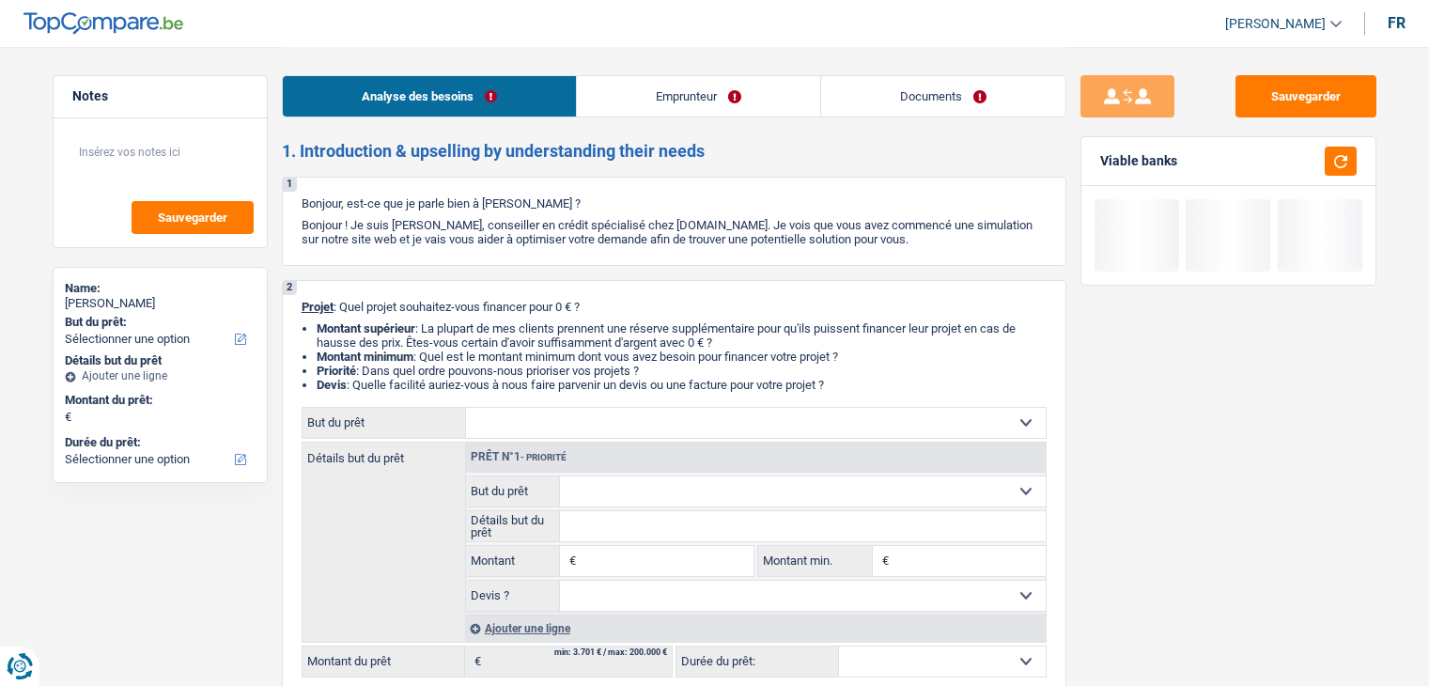
select select "publicEmployee"
select select "familyAllowances"
select select "netSalary"
select select "mealVouchers"
select select "ownerWithMortgage"
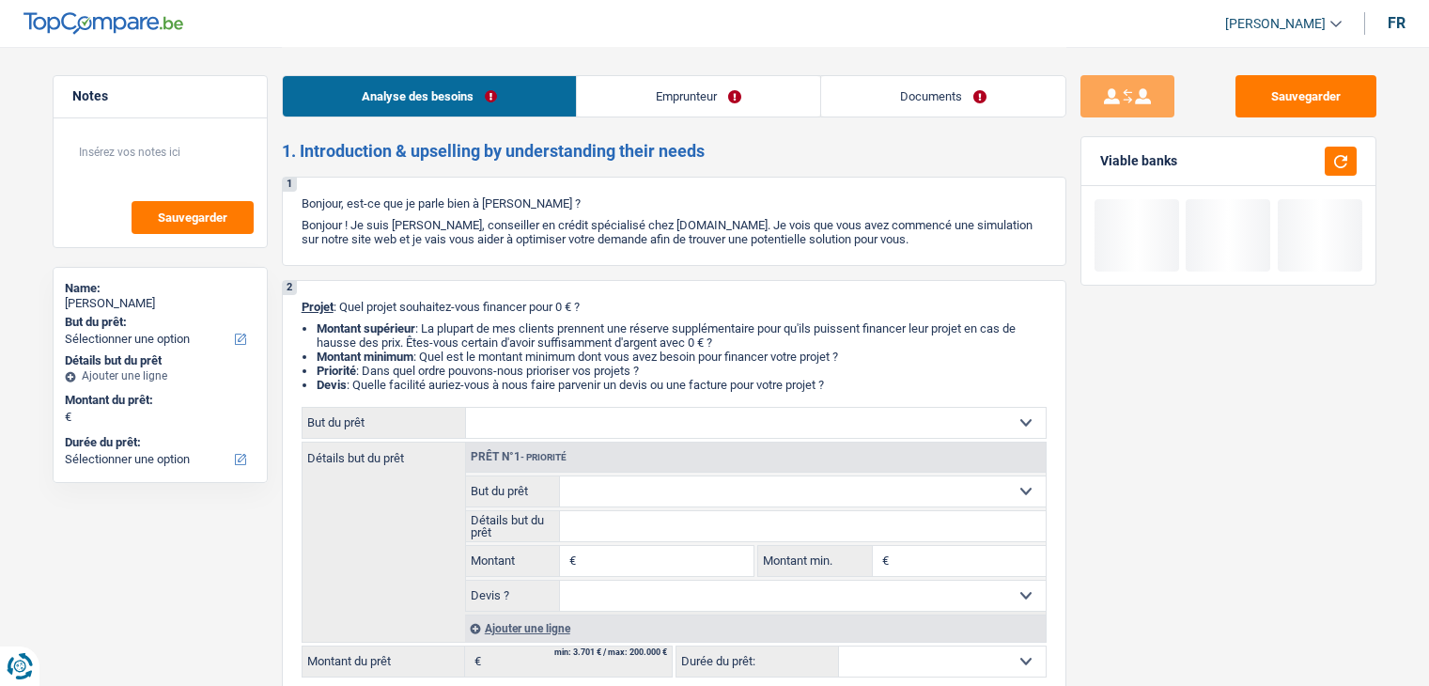
select select "cardOrCredit"
select select "mortgage"
select select "300"
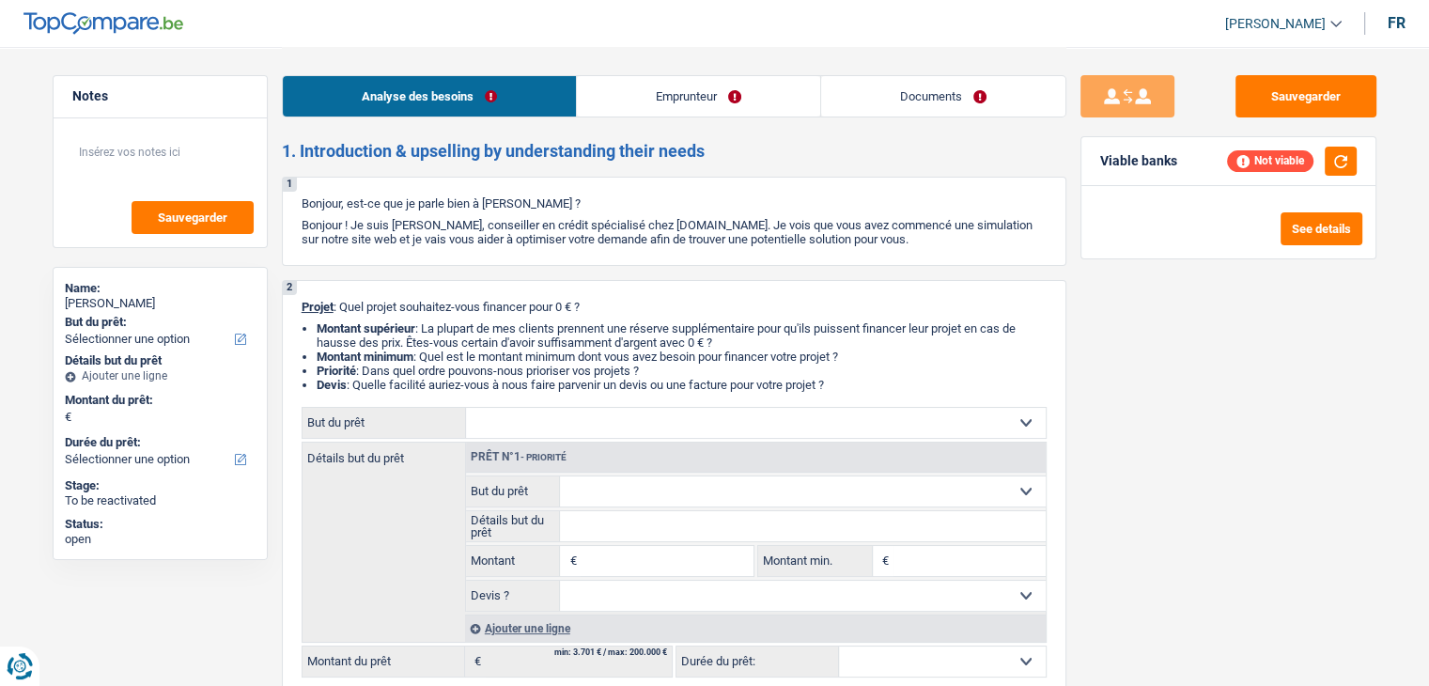
click at [631, 106] on link "Emprunteur" at bounding box center [698, 96] width 243 height 40
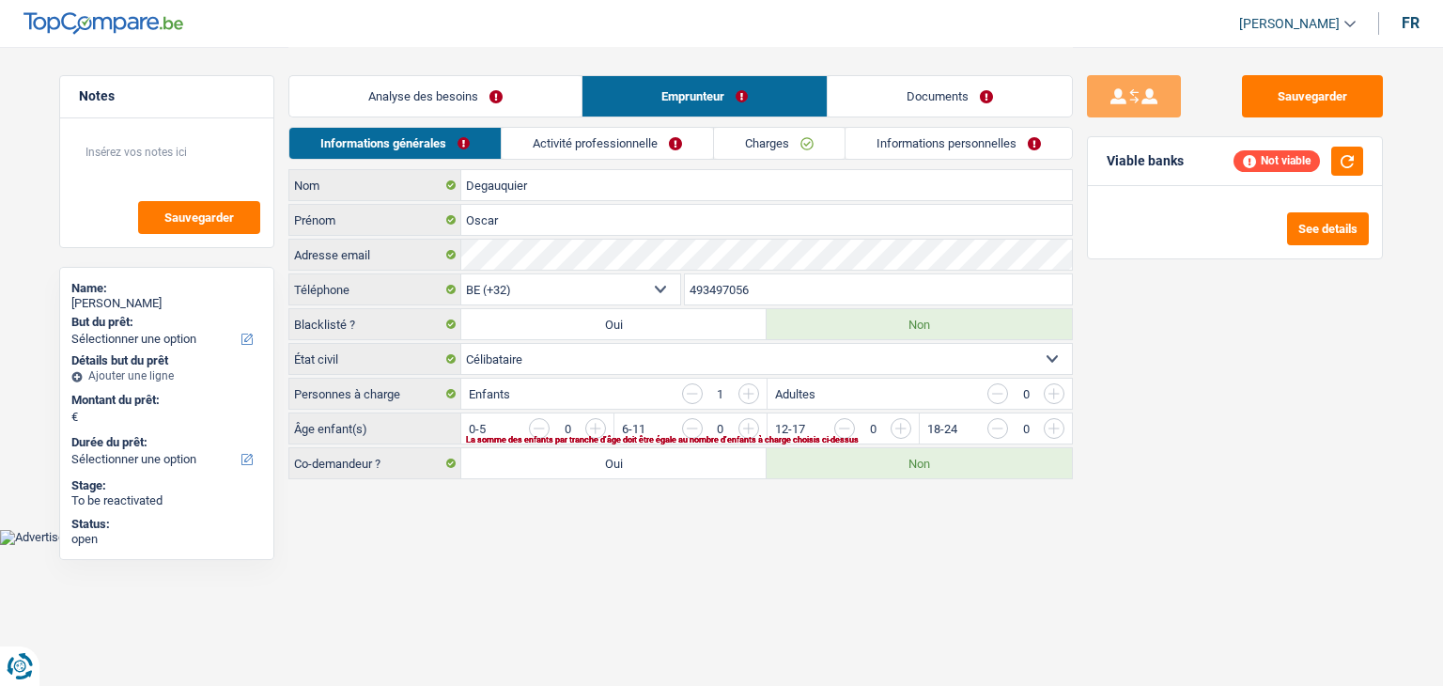
click at [626, 149] on link "Activité professionnelle" at bounding box center [607, 143] width 211 height 31
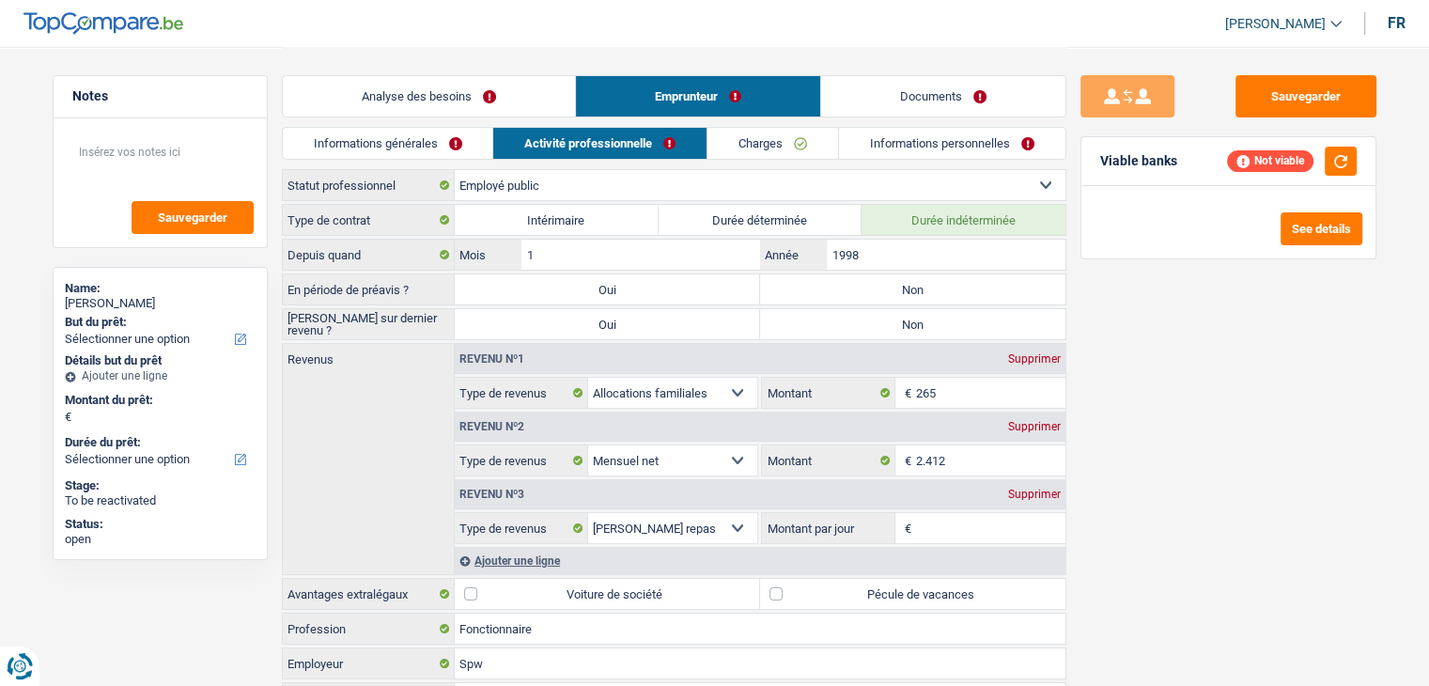
click at [457, 139] on link "Informations générales" at bounding box center [388, 143] width 210 height 31
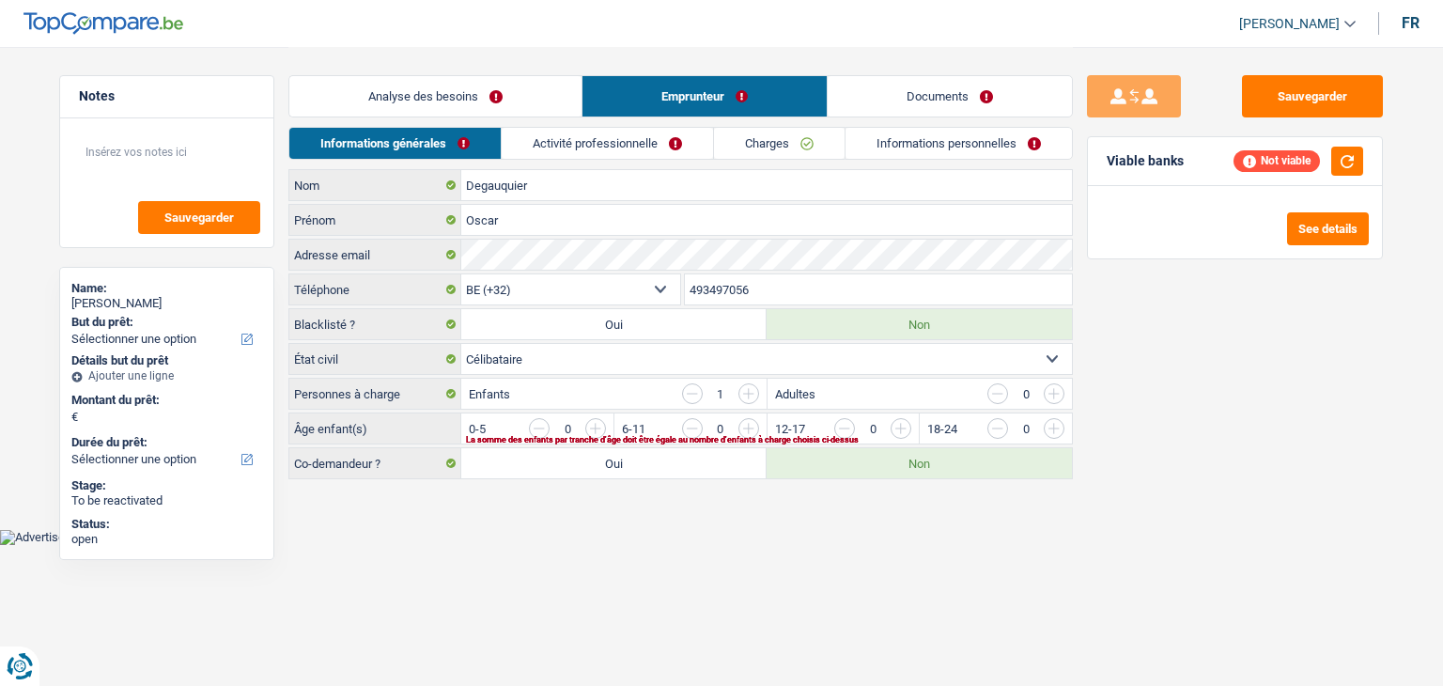
click at [452, 105] on link "Analyse des besoins" at bounding box center [435, 96] width 292 height 40
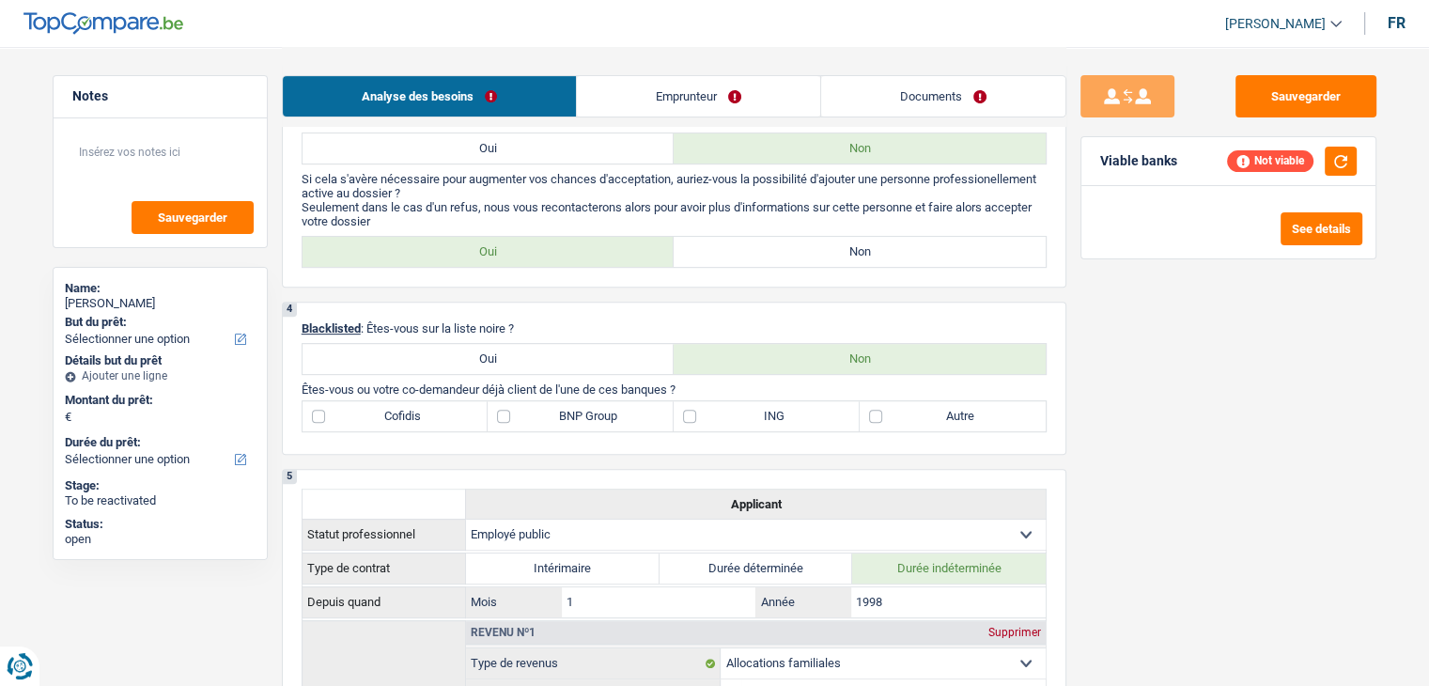
scroll to position [658, 0]
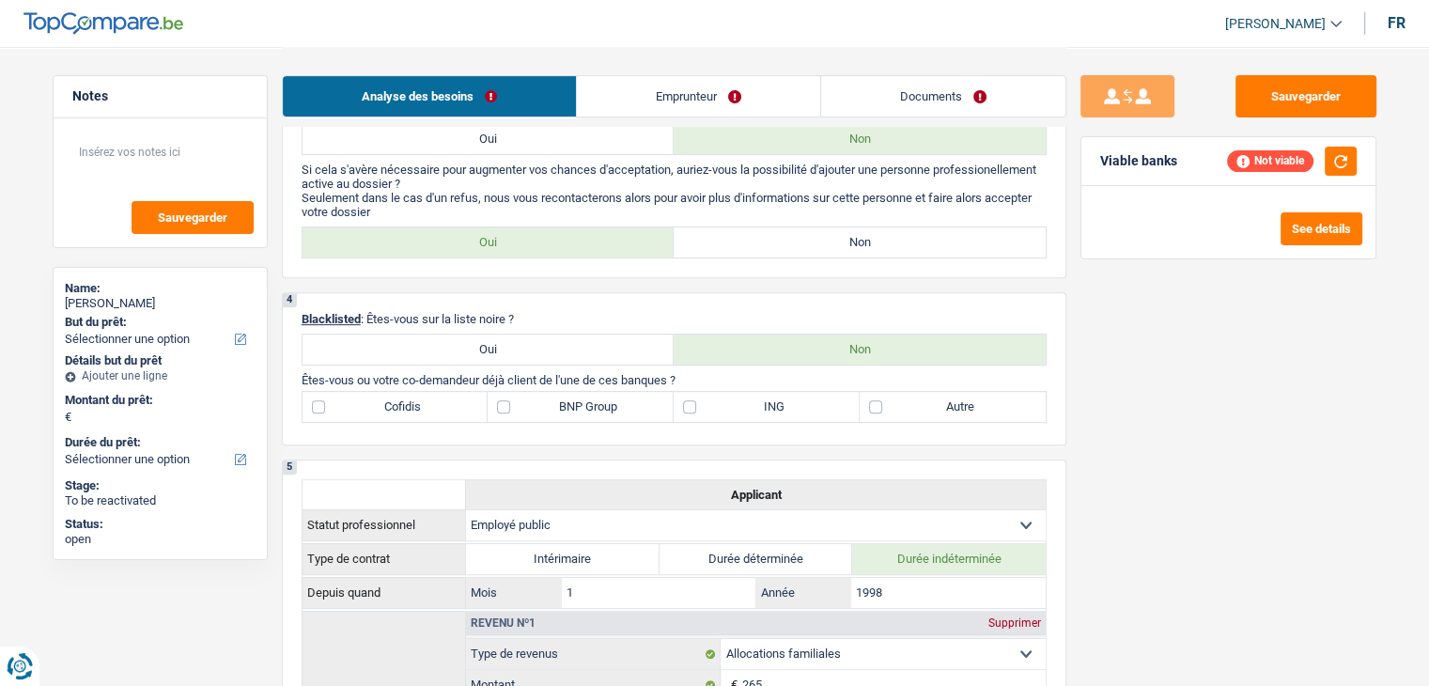
click at [737, 240] on label "Non" at bounding box center [860, 242] width 372 height 30
click at [737, 240] on input "Non" at bounding box center [860, 242] width 372 height 30
radio input "true"
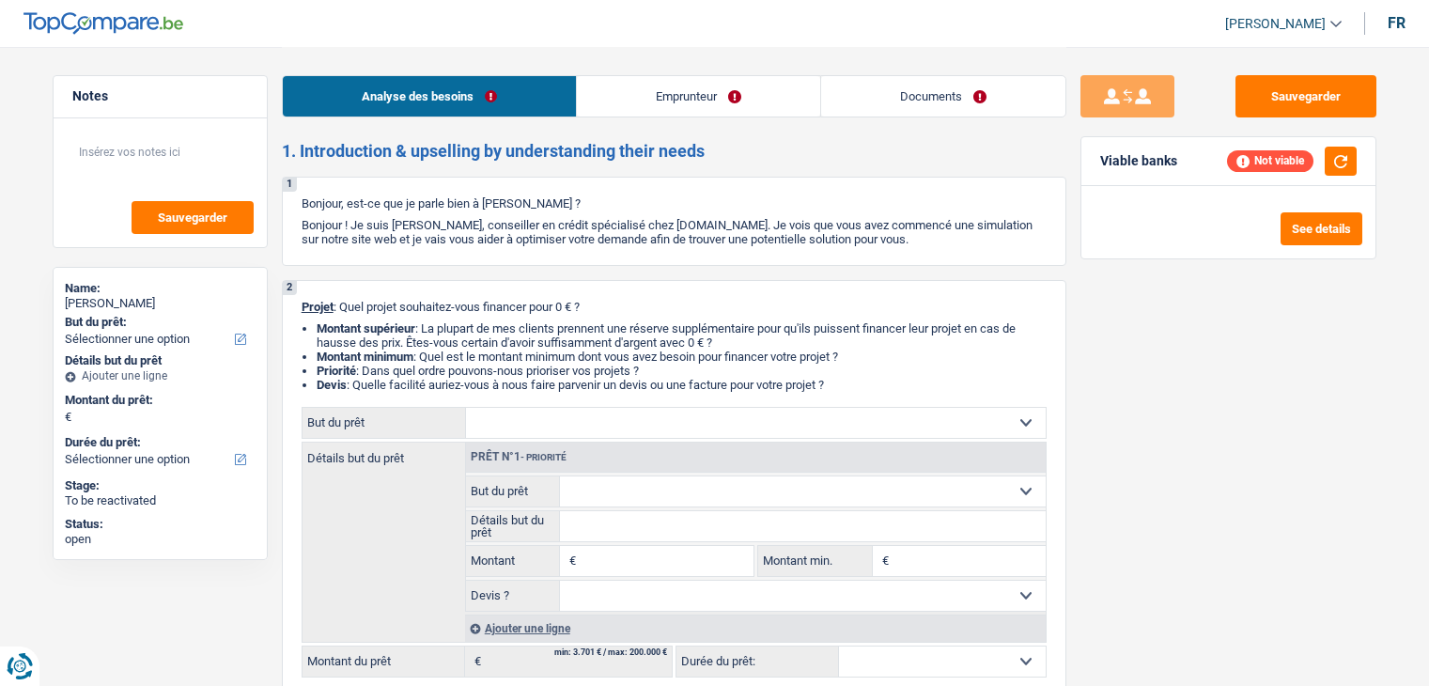
select select "privateEmployee"
select select "netSalary"
select select "mealVouchers"
select select "ownerWithMortgage"
select select "mortgage"
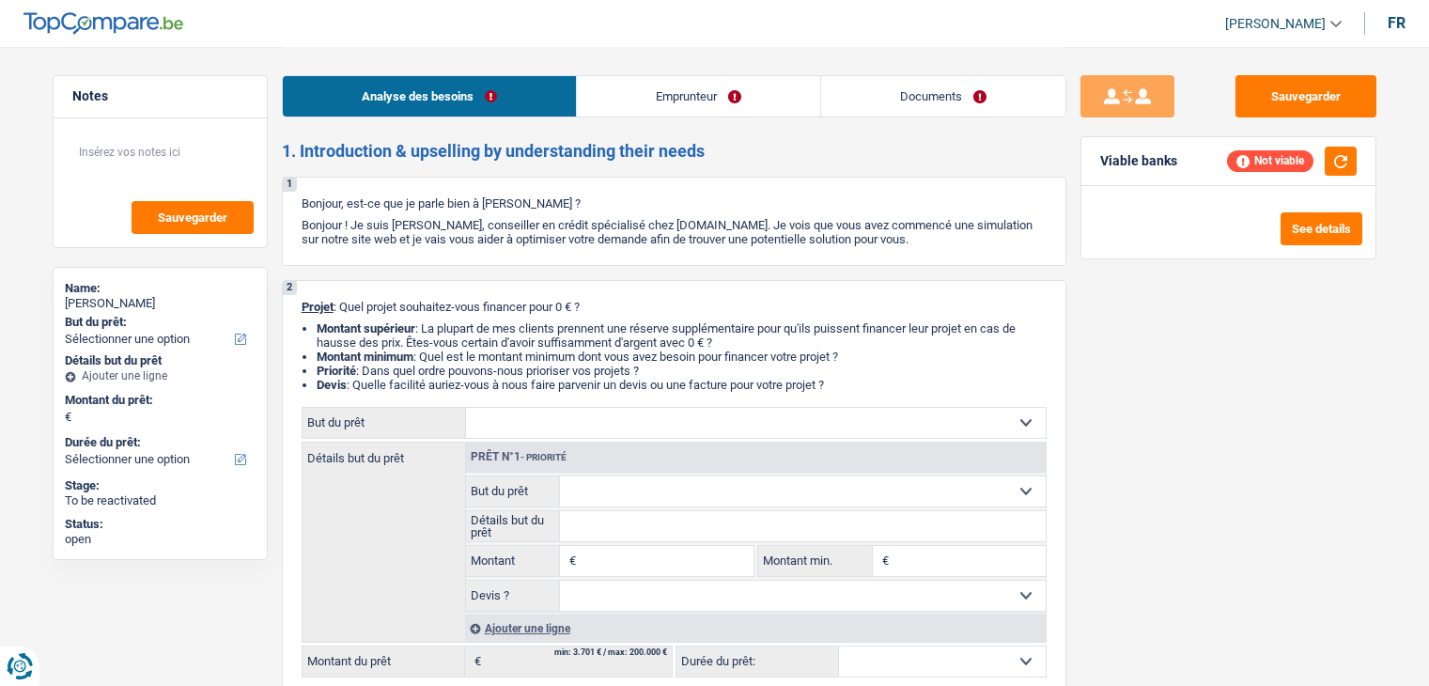
select select "240"
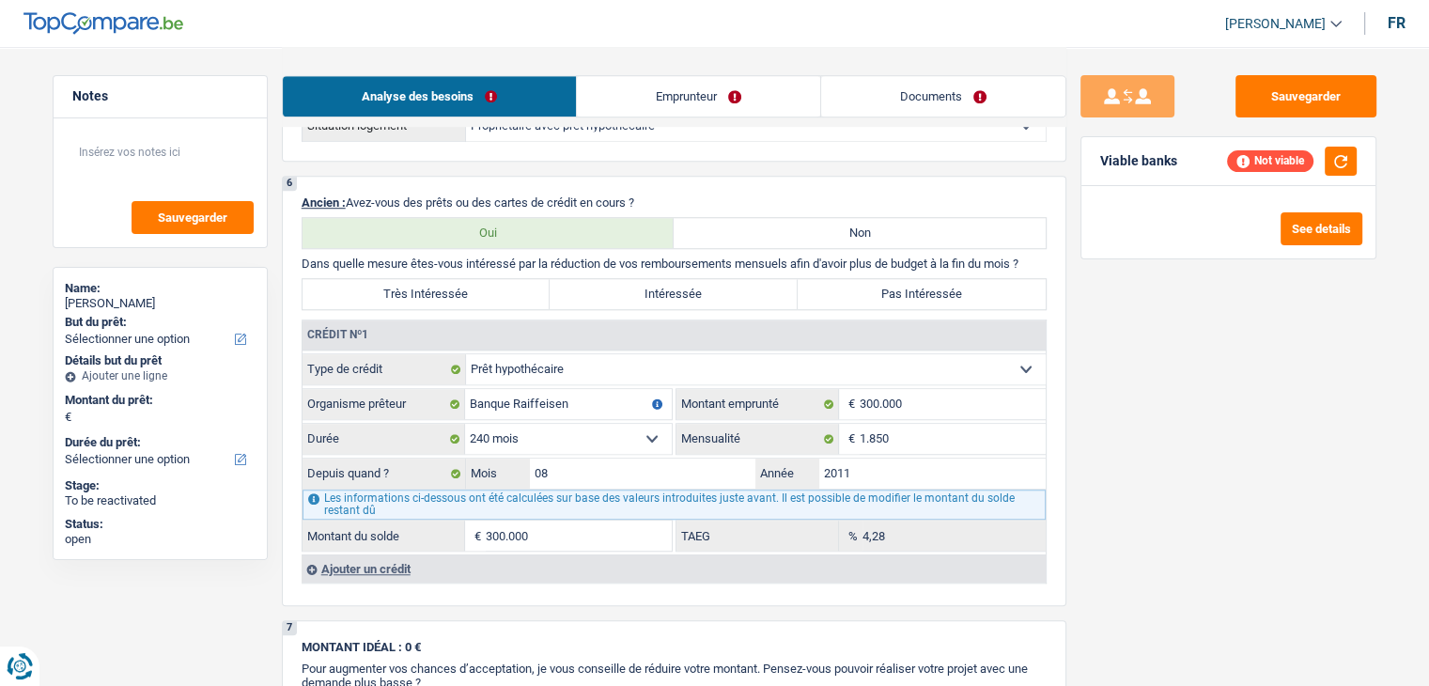
scroll to position [1503, 0]
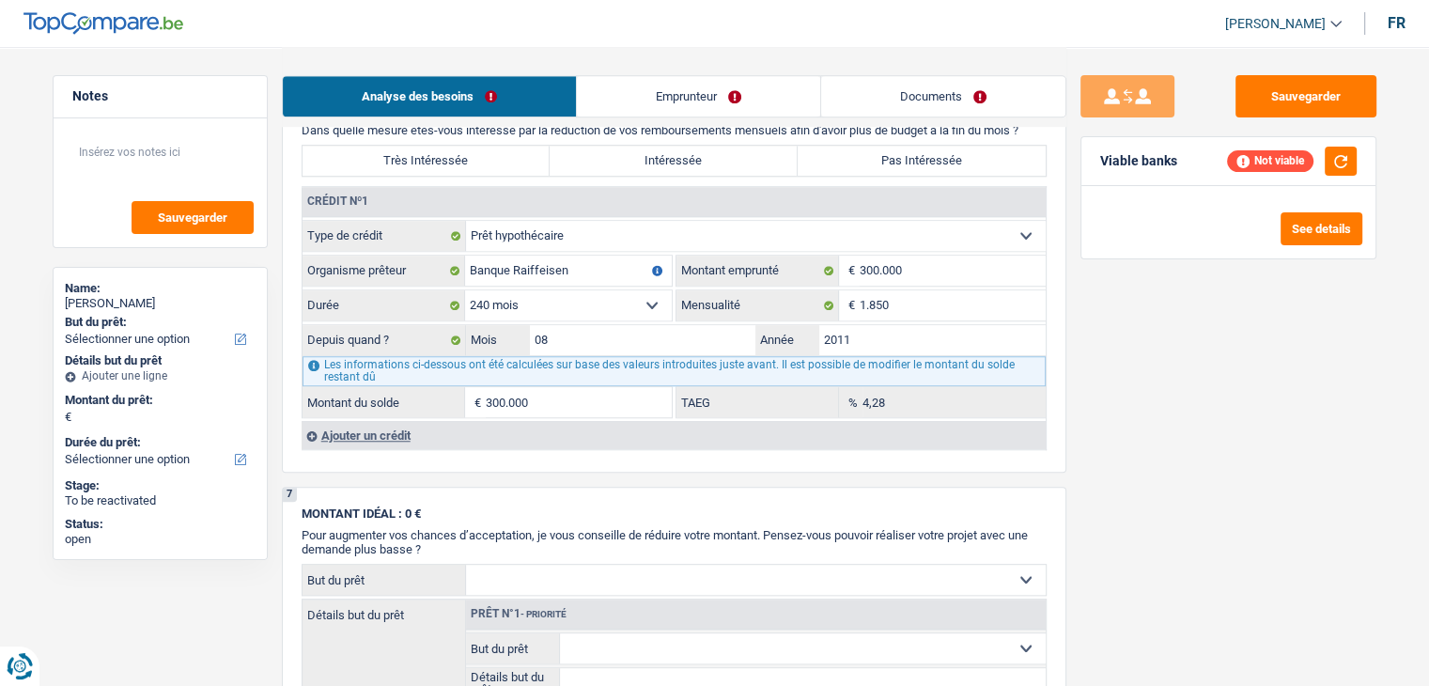
click at [1263, 418] on div "Sauvegarder Viable banks Not viable See details" at bounding box center [1228, 365] width 324 height 581
click at [396, 428] on div "Ajouter un crédit" at bounding box center [674, 435] width 744 height 28
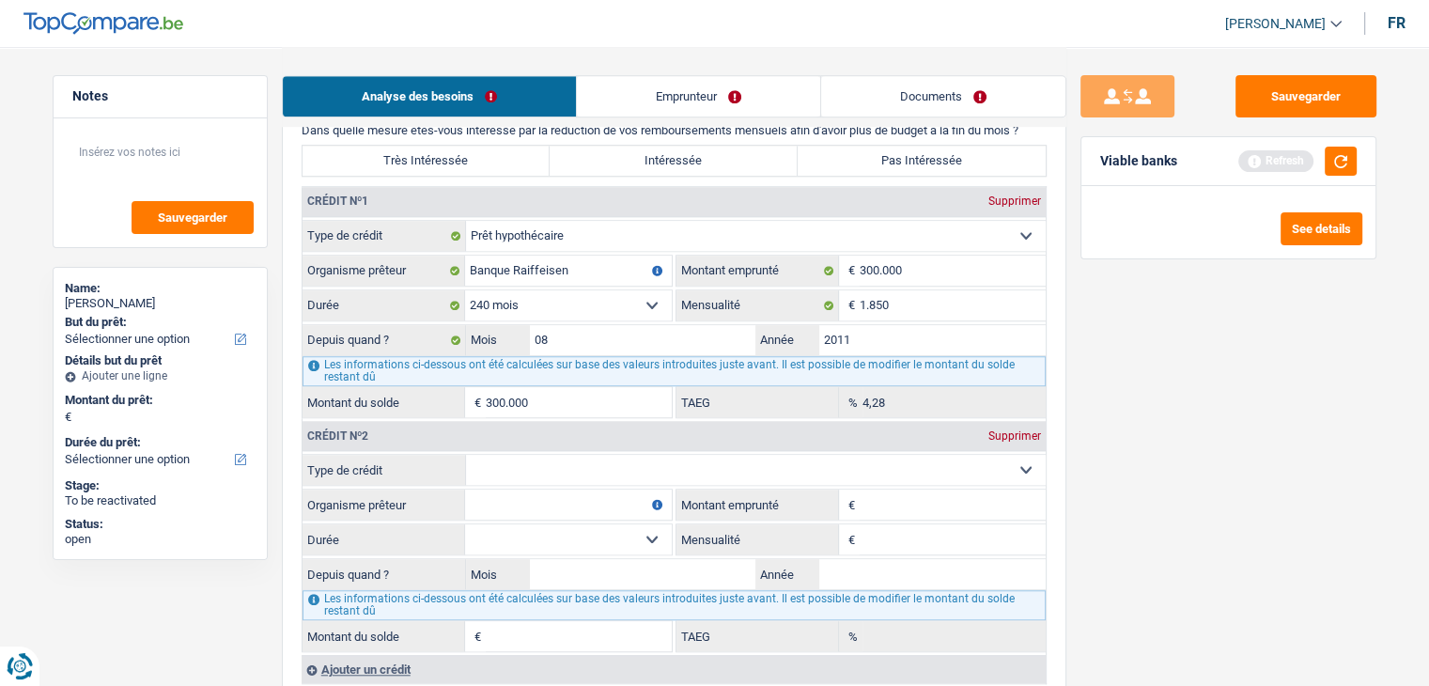
drag, startPoint x: 546, startPoint y: 459, endPoint x: 552, endPoint y: 474, distance: 15.6
click at [546, 463] on select "Carte ou ouverture de crédit Prêt hypothécaire Vente à tempérament Prêt à tempé…" at bounding box center [756, 470] width 580 height 30
select select "personalLoan"
type input "0"
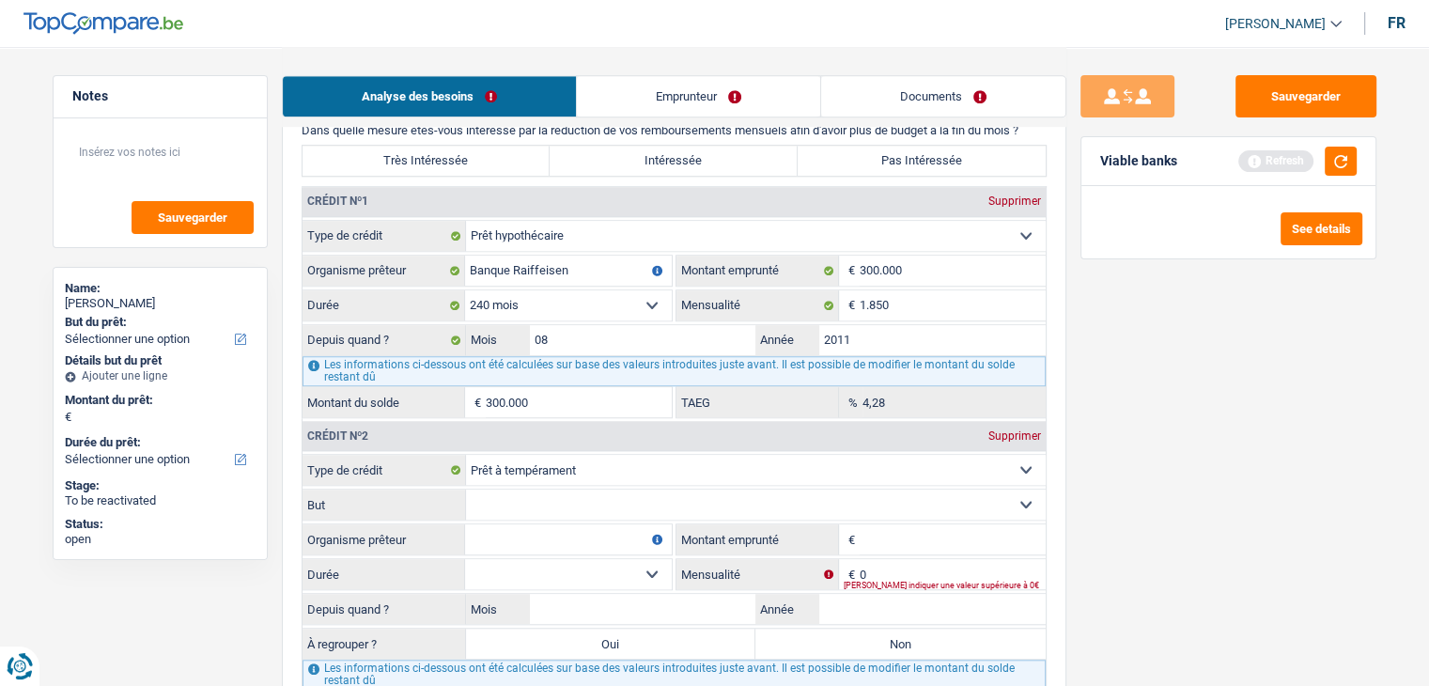
click at [556, 524] on input "Organisme prêteur" at bounding box center [568, 539] width 207 height 30
type input "alpha crédit"
click at [610, 568] on select "12 mois 18 mois 24 mois Sélectionner une option" at bounding box center [568, 574] width 207 height 30
drag, startPoint x: 610, startPoint y: 568, endPoint x: 827, endPoint y: 538, distance: 219.1
click at [610, 568] on select "12 mois 18 mois 24 mois Sélectionner une option" at bounding box center [568, 574] width 207 height 30
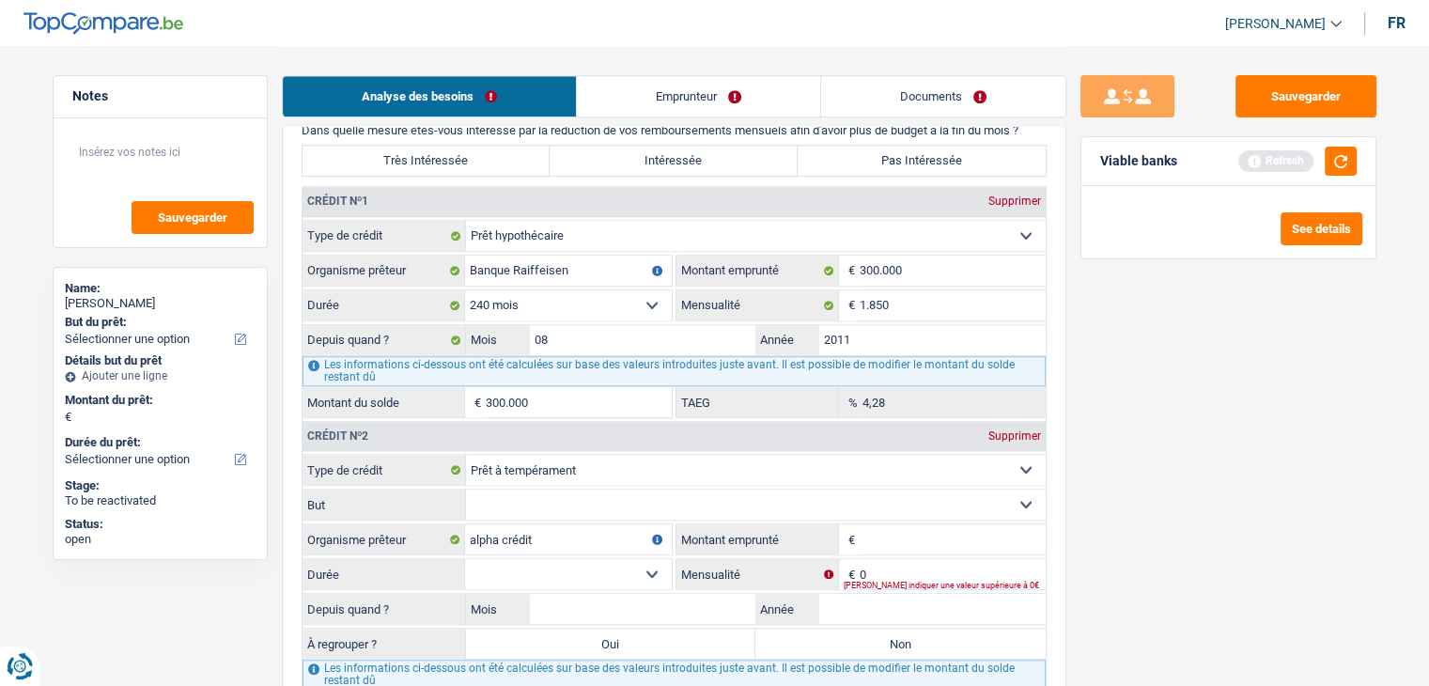
drag, startPoint x: 970, startPoint y: 522, endPoint x: 980, endPoint y: 524, distance: 10.5
click at [970, 524] on input "Montant emprunté" at bounding box center [953, 539] width 186 height 30
type input "25.000"
click at [501, 561] on select "12 mois 18 mois 24 mois 30 mois 36 mois 42 mois 48 mois 60 mois 72 mois 84 mois…" at bounding box center [568, 574] width 207 height 30
select select "120"
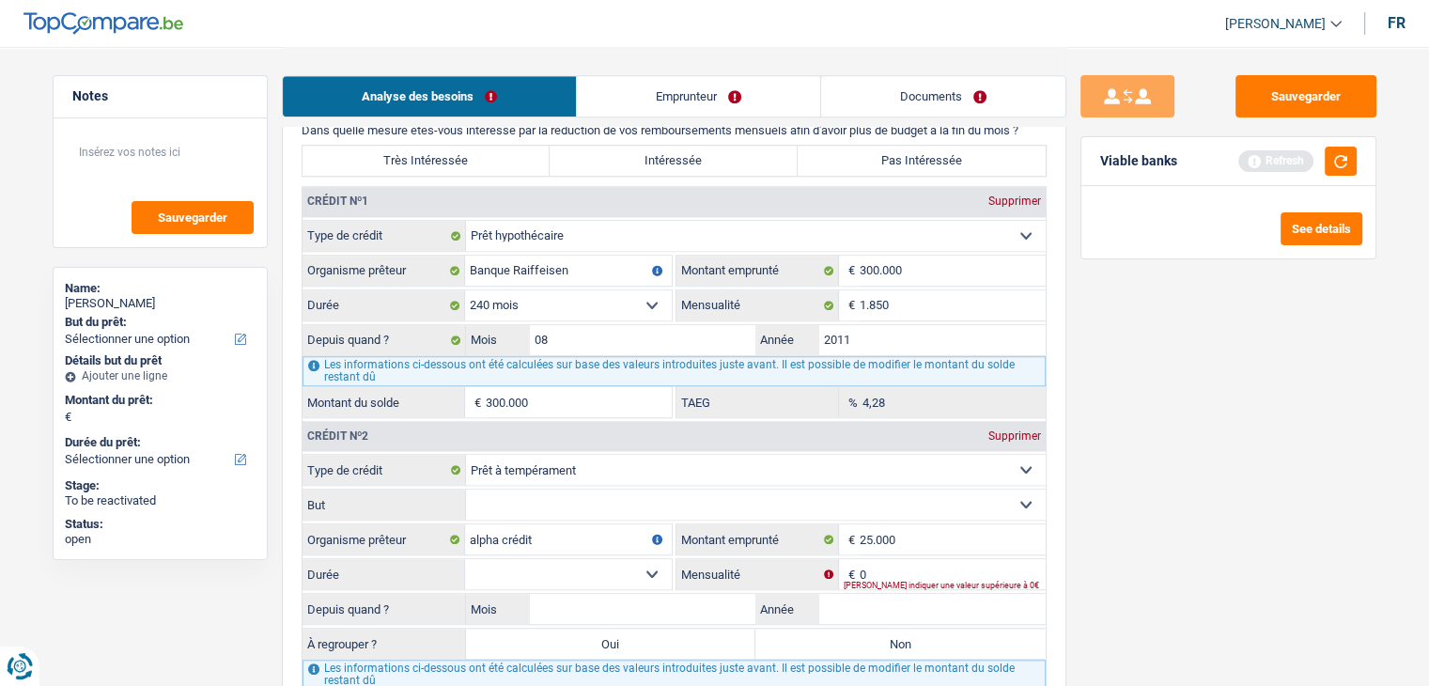
click at [465, 559] on select "12 mois 18 mois 24 mois 30 mois 36 mois 42 mois 48 mois 60 mois 72 mois 84 mois…" at bounding box center [568, 574] width 207 height 30
click at [908, 559] on input "0" at bounding box center [953, 574] width 186 height 30
type input "650"
click at [1327, 159] on button "button" at bounding box center [1341, 161] width 32 height 29
click at [929, 559] on input "650" at bounding box center [953, 574] width 186 height 30
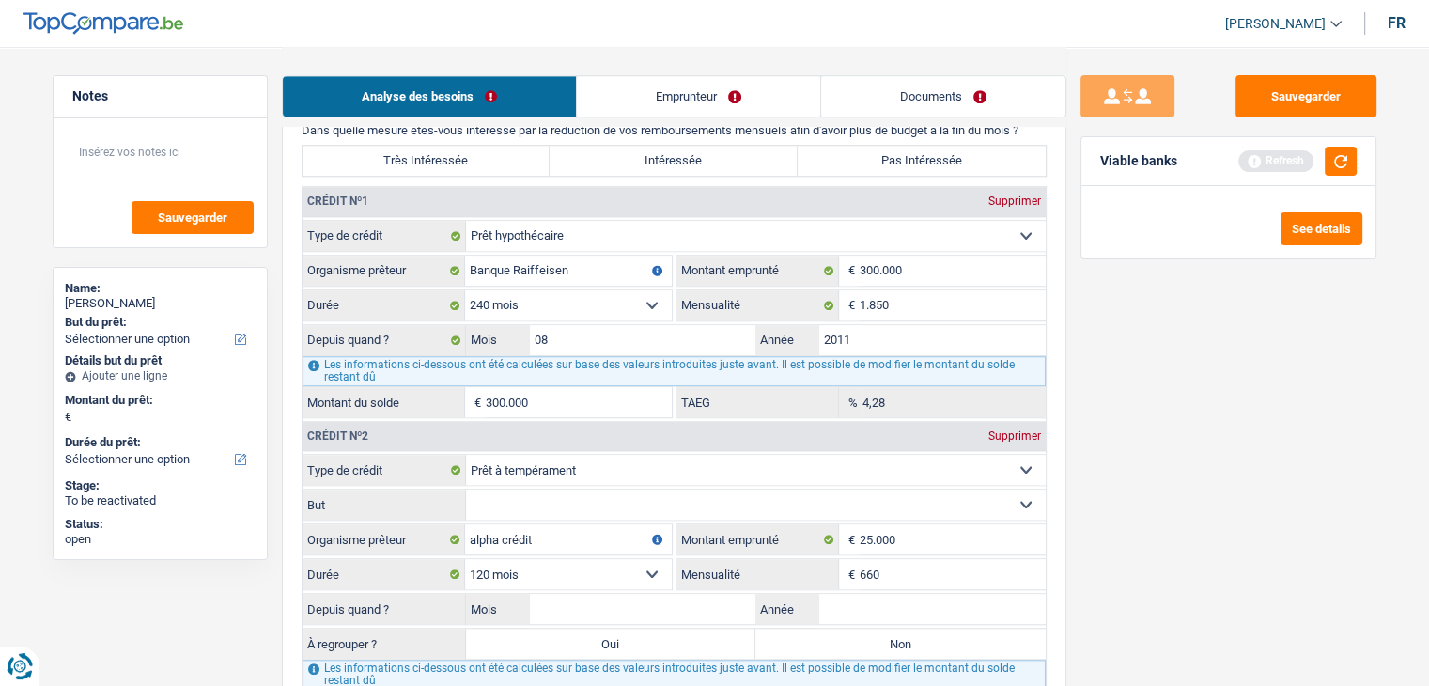
type input "660"
click at [589, 594] on input "Mois" at bounding box center [643, 609] width 226 height 30
type input "09"
type input "2023"
type input "0"
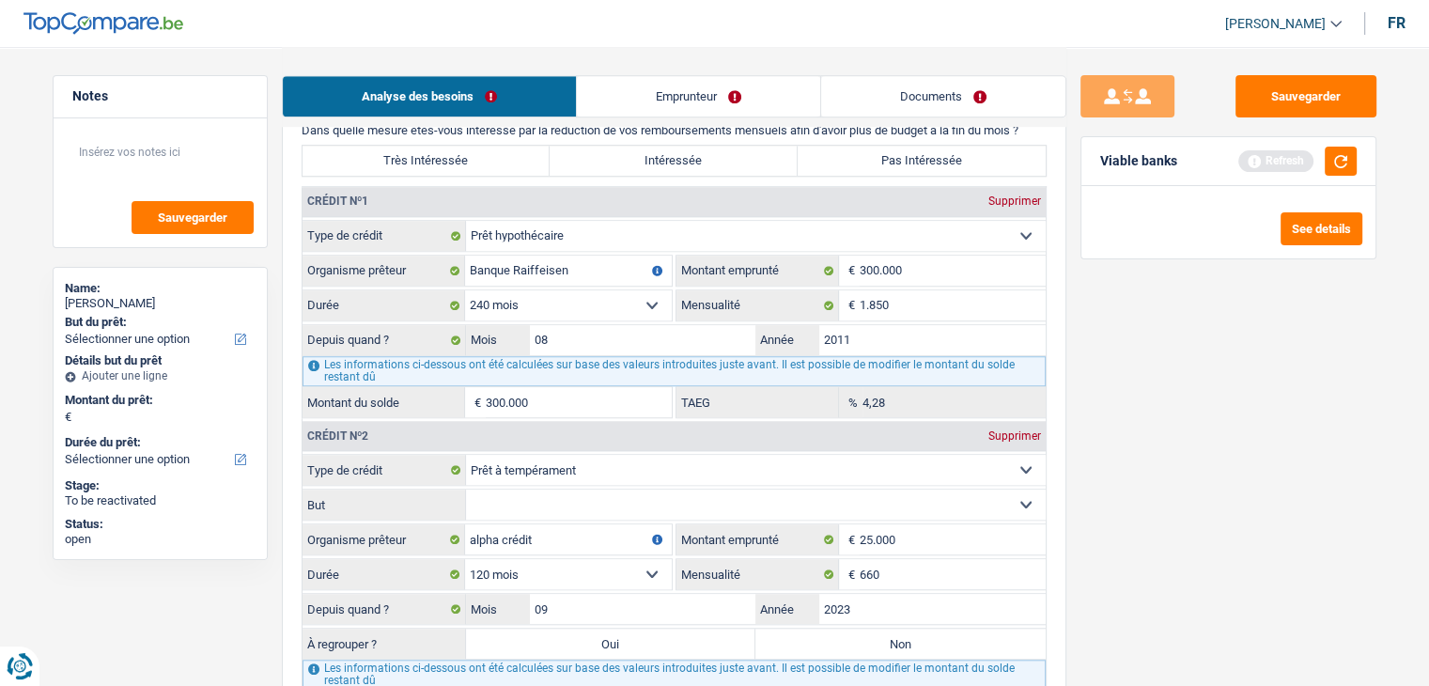
type input "0,00"
click at [622, 507] on select "Confort maison: meubles, textile, peinture, électroménager, outillage non-profe…" at bounding box center [756, 505] width 580 height 30
click at [563, 498] on select "Confort maison: meubles, textile, peinture, électroménager, outillage non-profe…" at bounding box center [756, 505] width 580 height 30
select select "smallWorks"
click at [466, 490] on select "Confort maison: meubles, textile, peinture, électroménager, outillage non-profe…" at bounding box center [756, 505] width 580 height 30
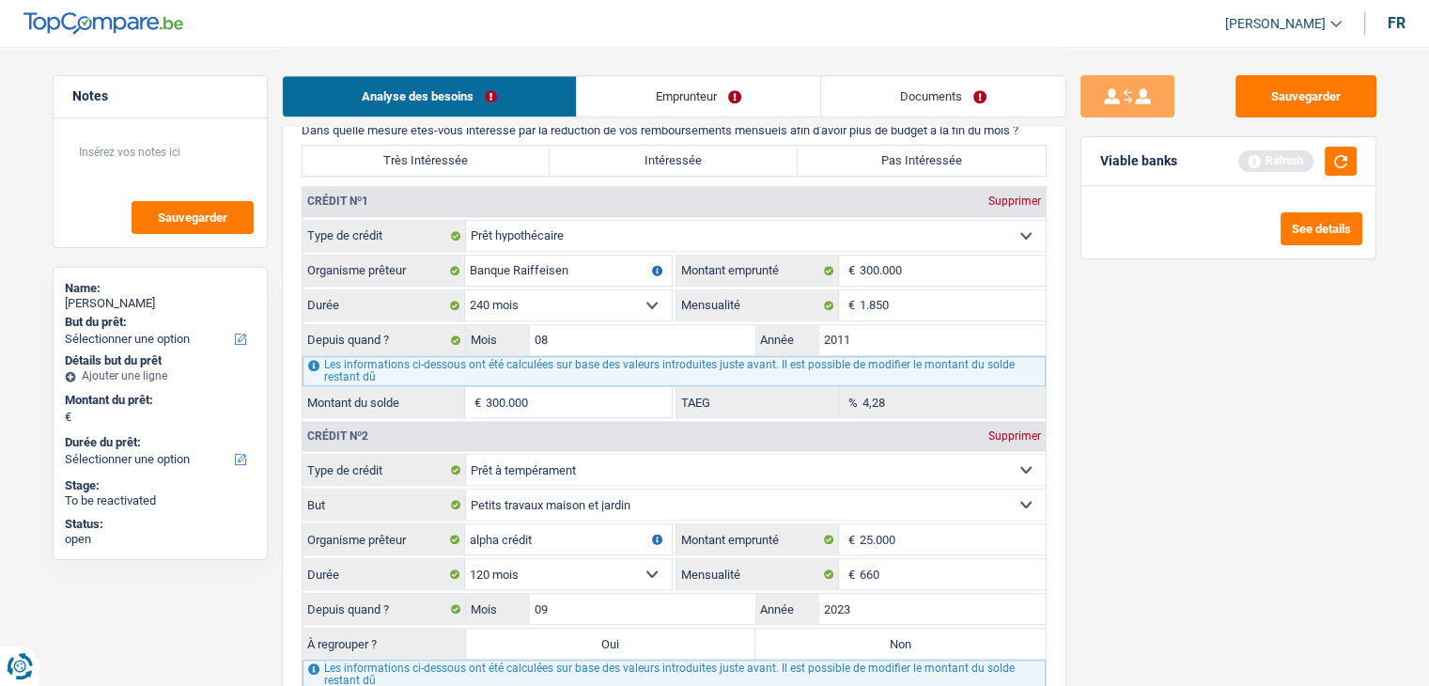
click at [653, 631] on label "Oui" at bounding box center [611, 644] width 290 height 30
click at [653, 631] on input "Oui" at bounding box center [611, 644] width 290 height 30
radio input "true"
type input "0"
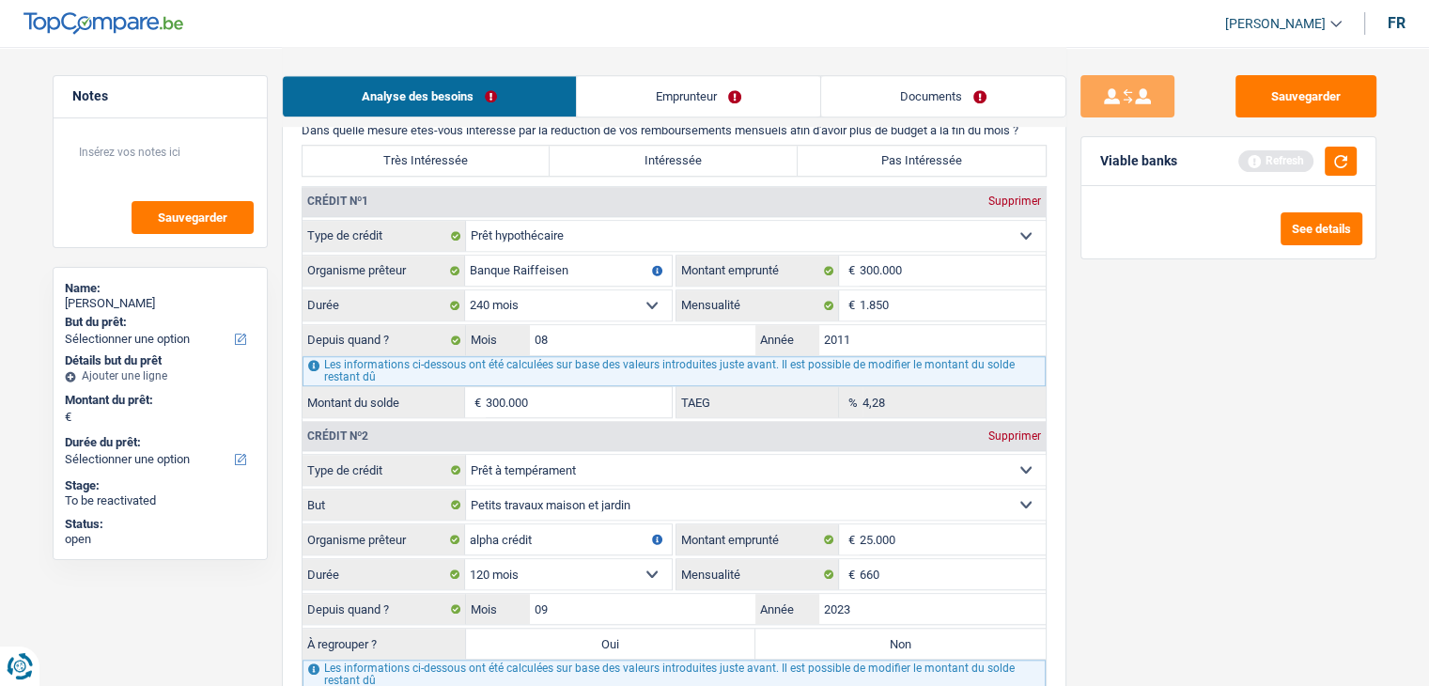
type input "0"
select select "refinancing"
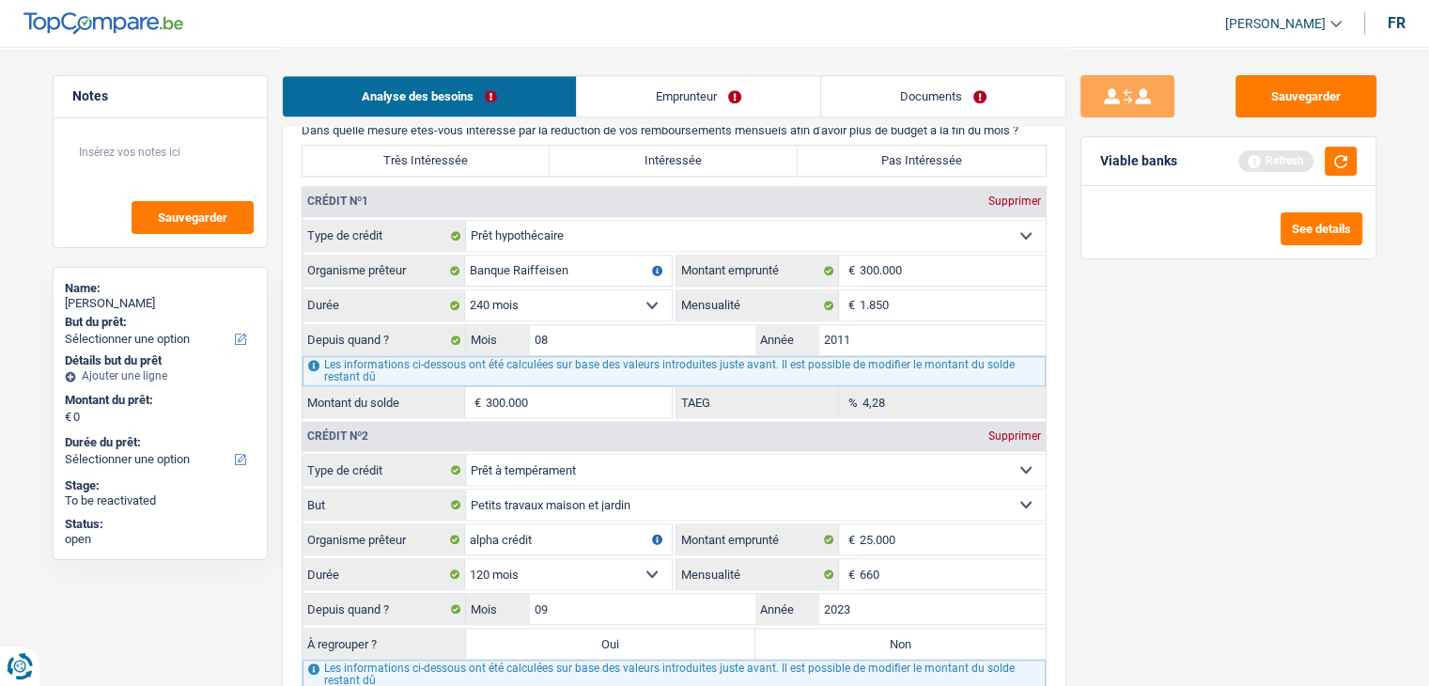
select select "refinancing"
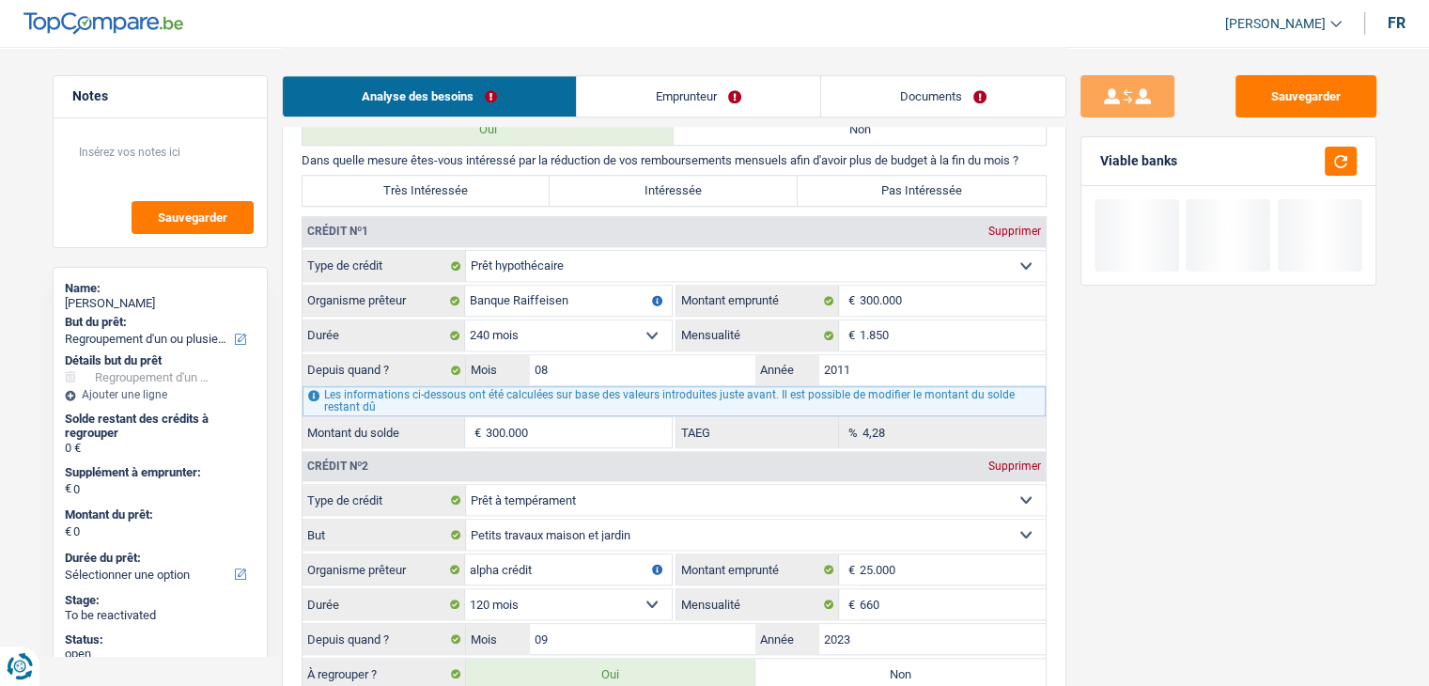
click at [1235, 479] on div "Sauvegarder Viable banks" at bounding box center [1228, 365] width 324 height 581
click at [1346, 166] on button "button" at bounding box center [1341, 161] width 32 height 29
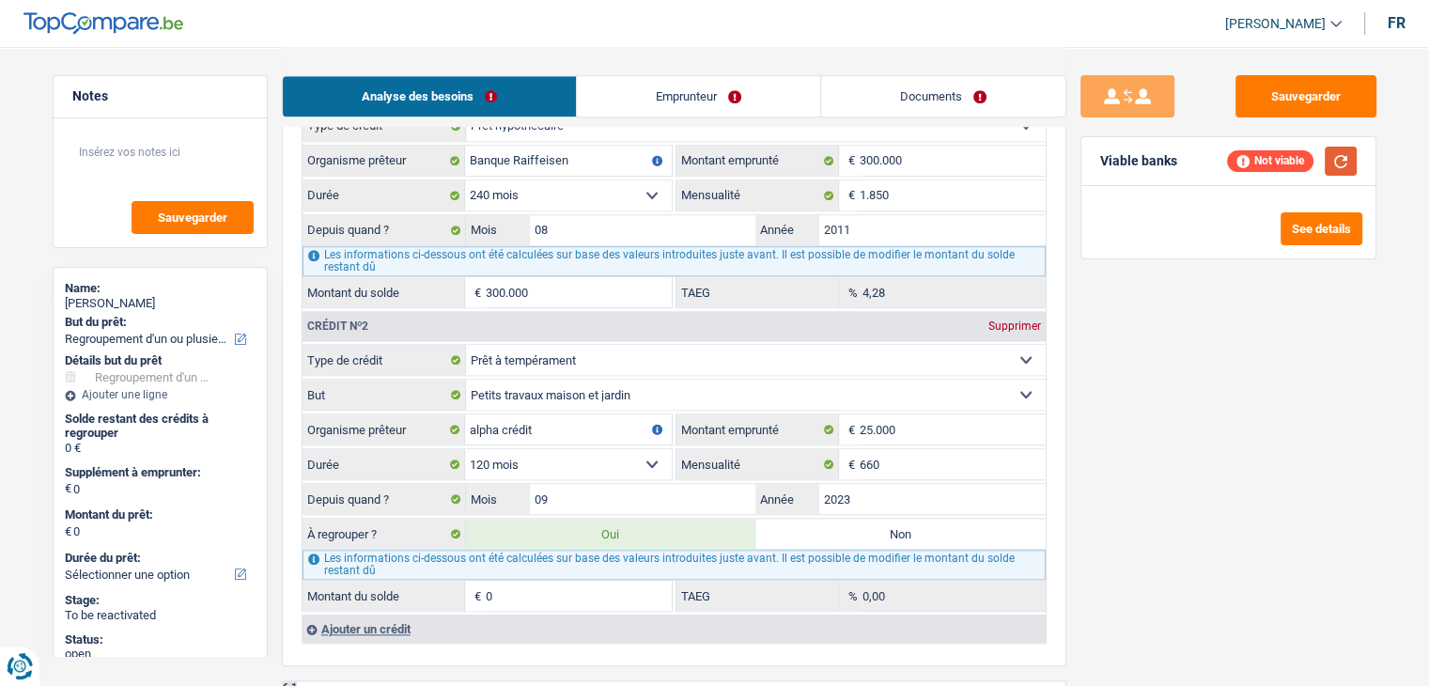
scroll to position [1785, 0]
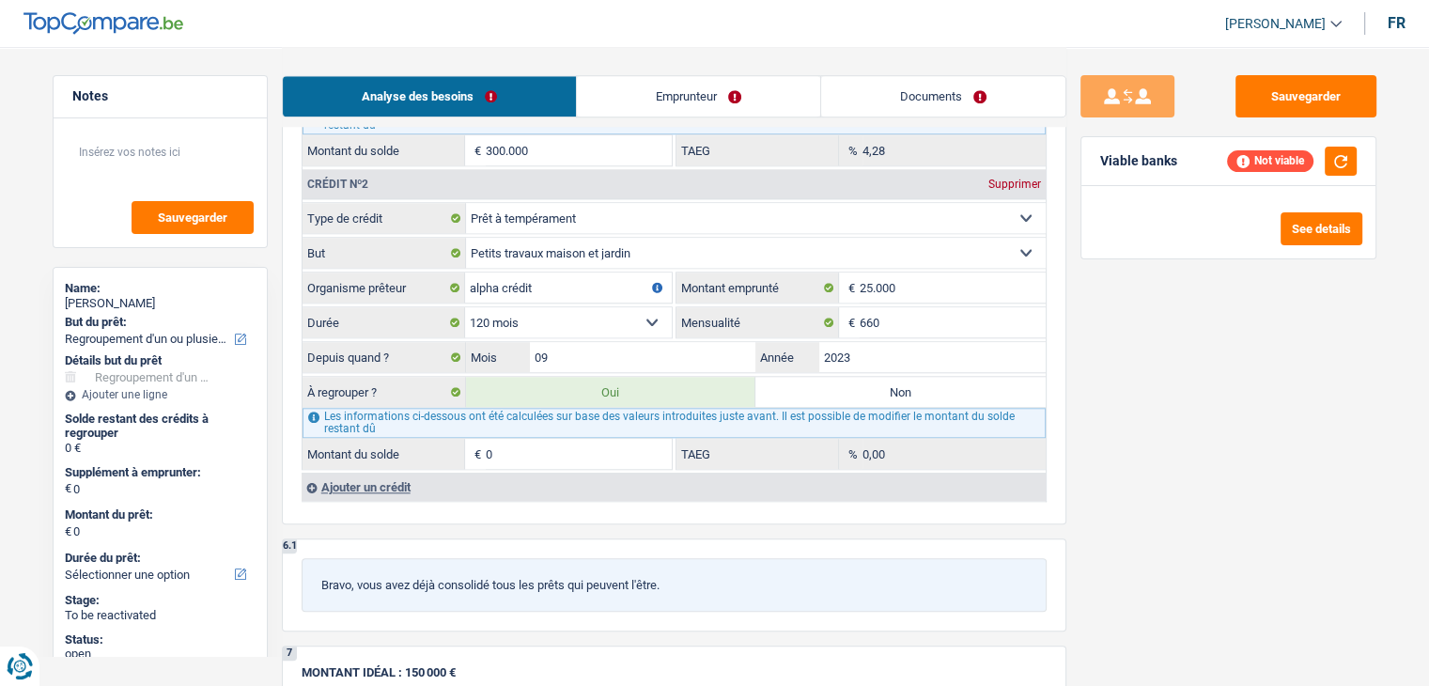
click at [1192, 475] on div "Sauvegarder Viable banks Not viable See details" at bounding box center [1228, 365] width 324 height 581
click at [867, 383] on label "Non" at bounding box center [900, 392] width 290 height 30
click at [867, 383] on input "Non" at bounding box center [900, 392] width 290 height 30
radio input "true"
select select
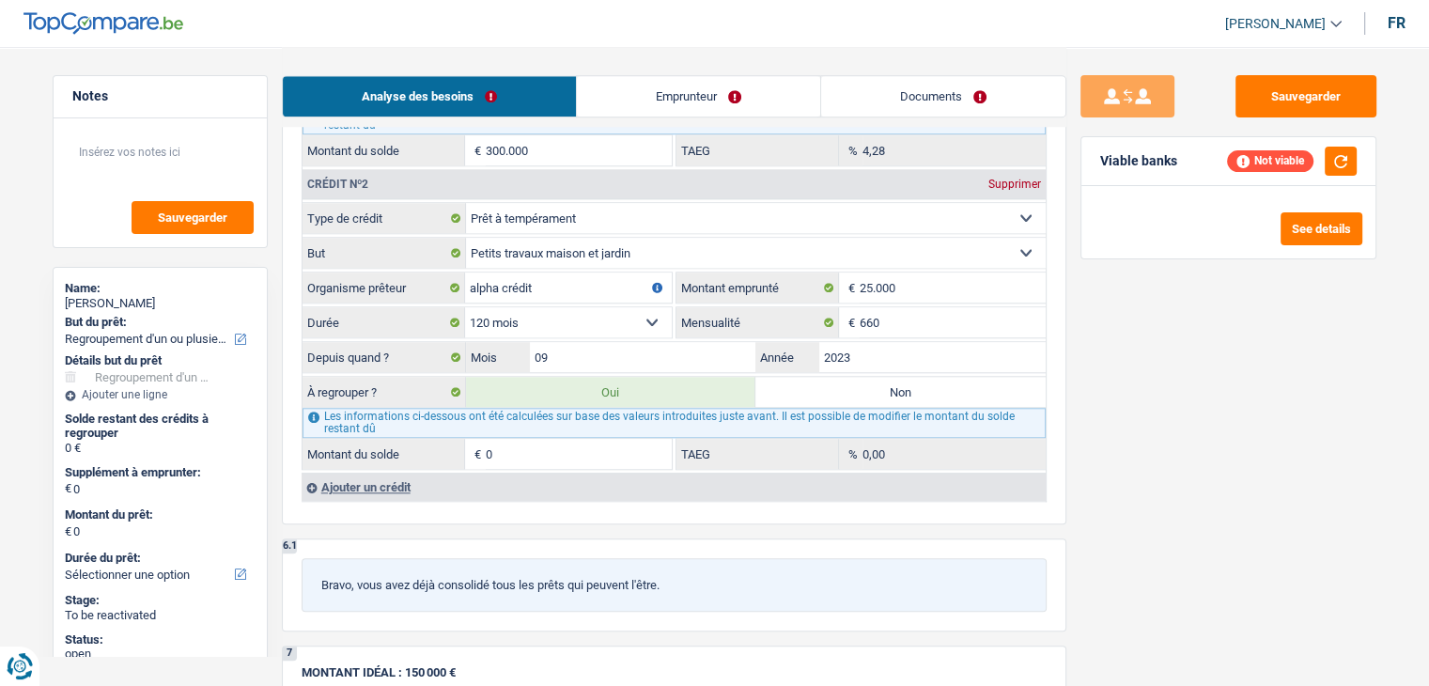
select select "24"
select select
select select "24"
select select
select select "24"
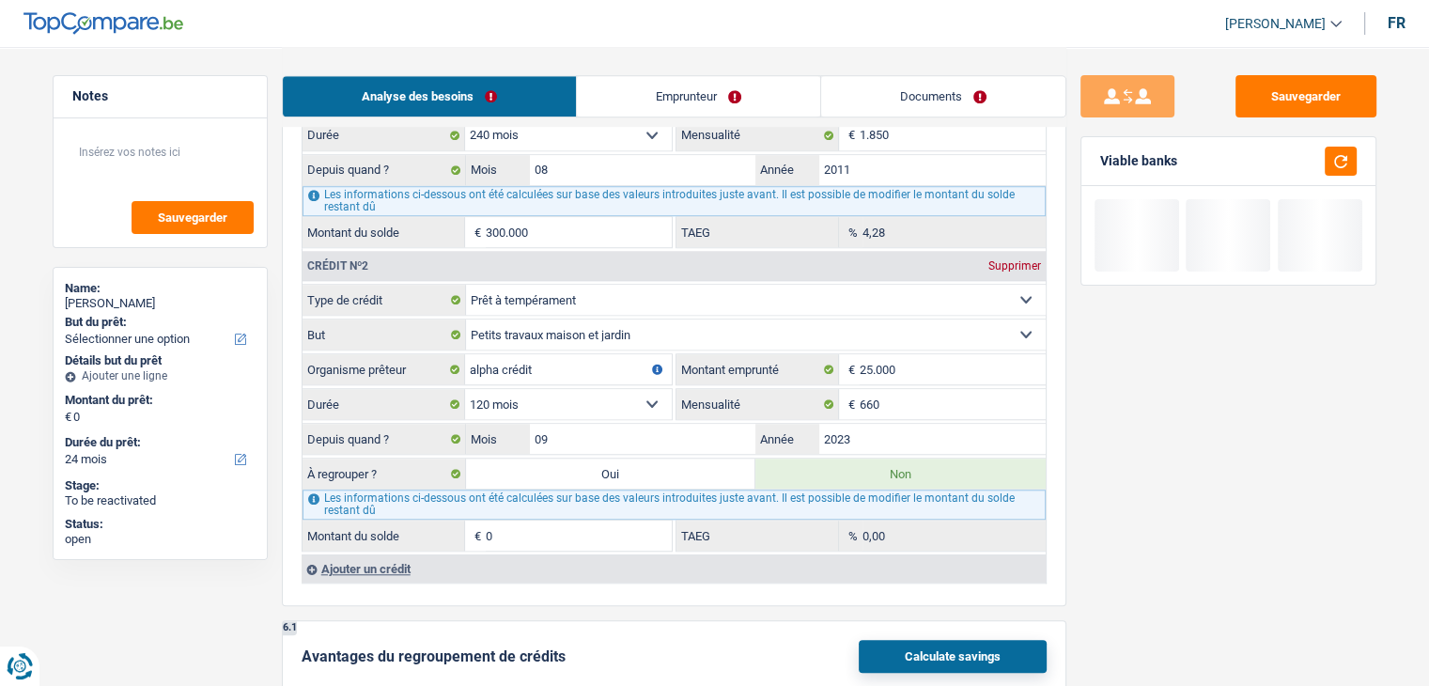
scroll to position [1503, 0]
click at [640, 467] on label "Oui" at bounding box center [611, 475] width 290 height 30
click at [640, 467] on input "Oui" at bounding box center [611, 475] width 290 height 30
radio input "true"
radio input "false"
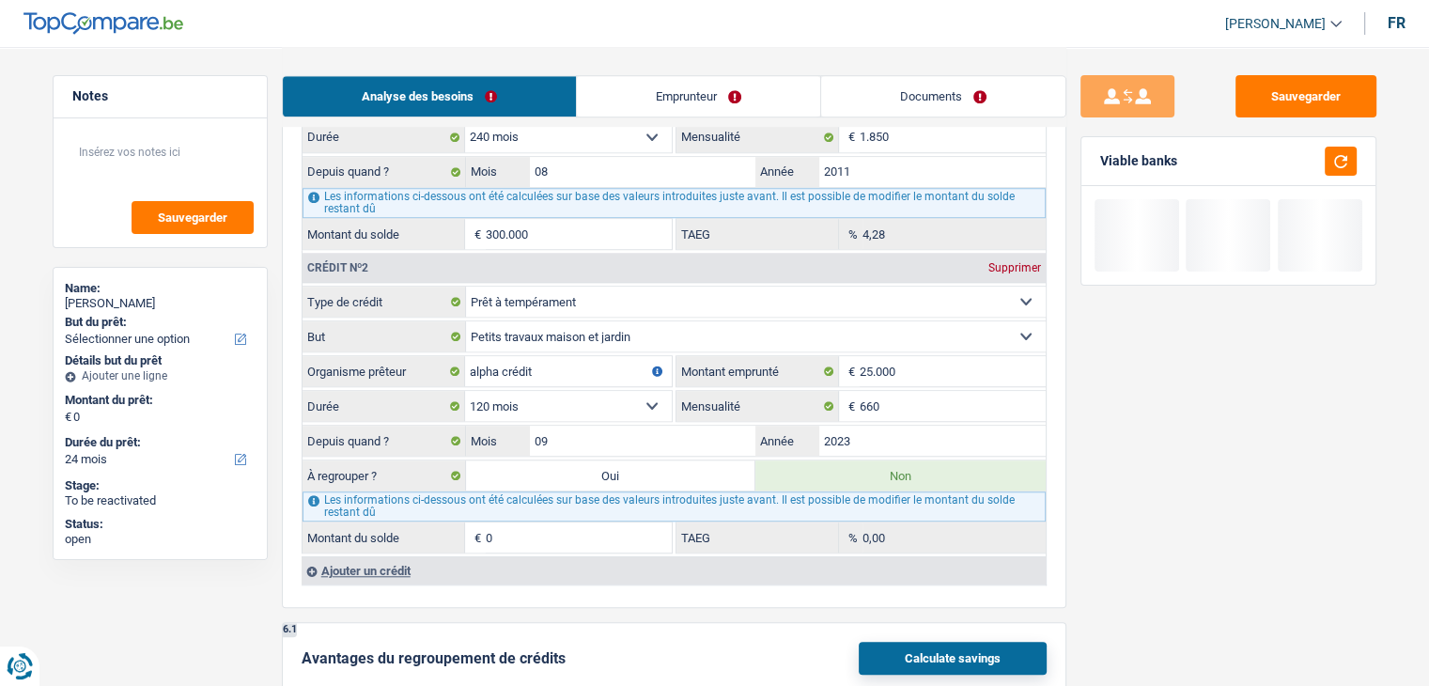
select select "refinancing"
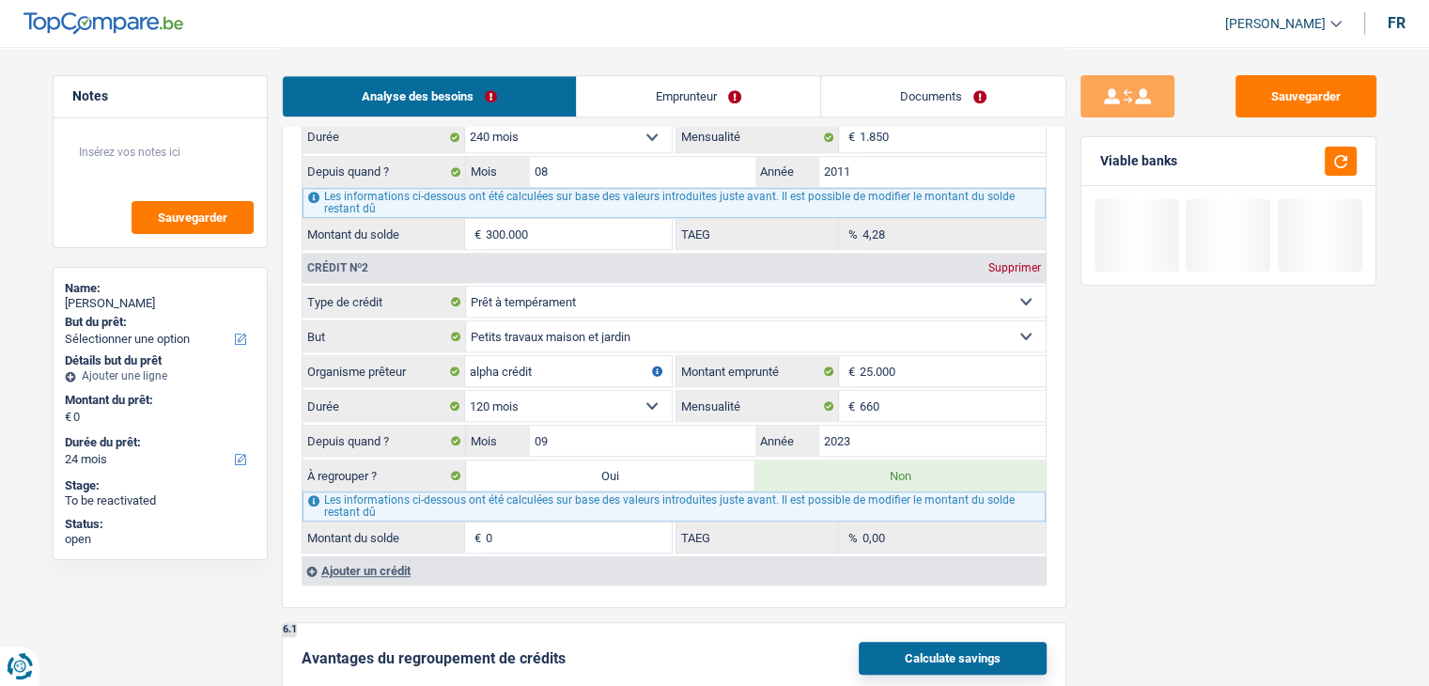
select select "refinancing"
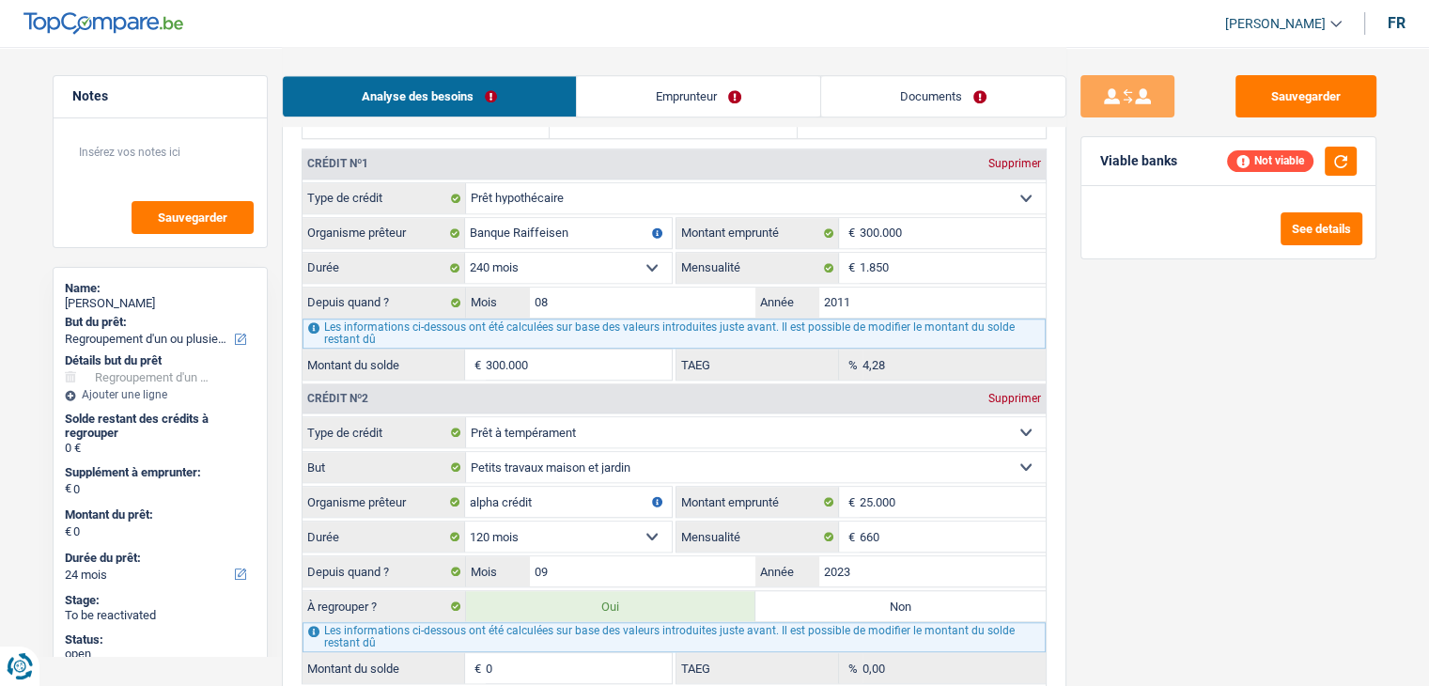
scroll to position [1691, 0]
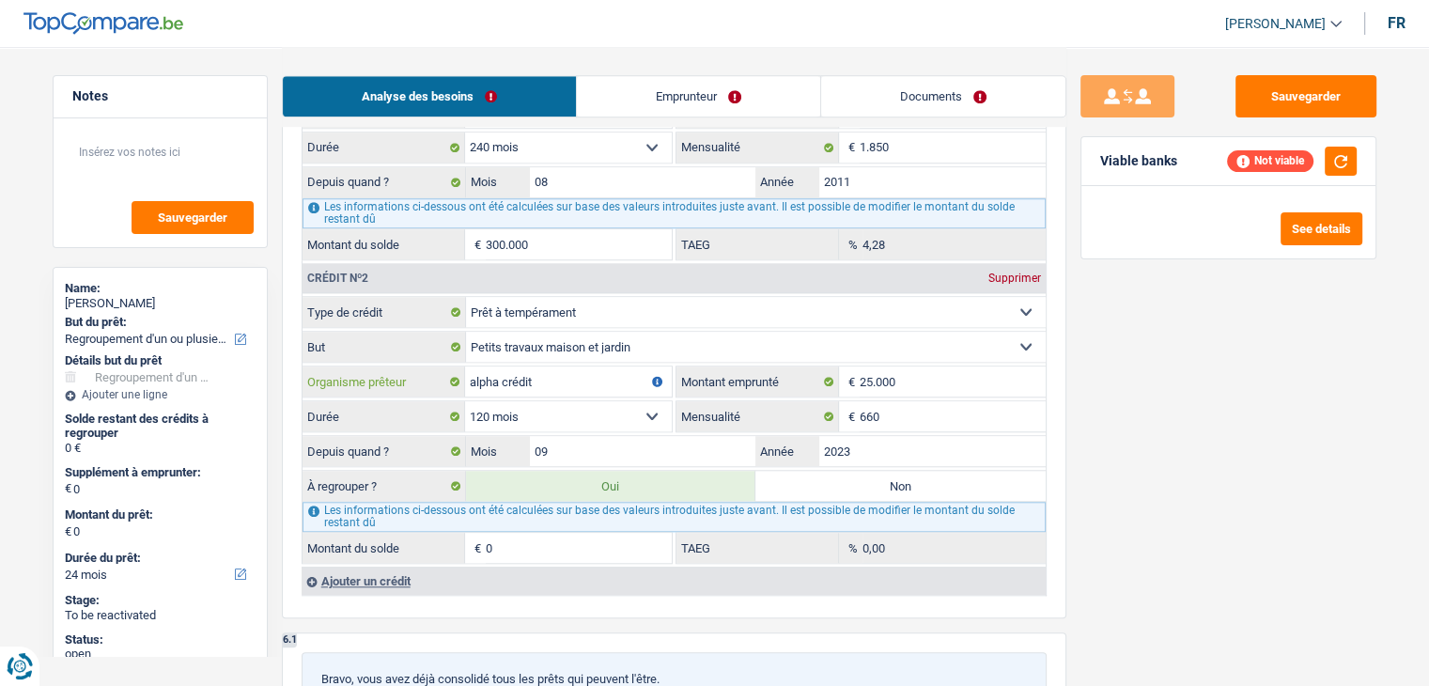
click at [612, 366] on input "alpha crédit" at bounding box center [568, 381] width 207 height 30
click at [604, 368] on input "alpha crédit" at bounding box center [568, 381] width 207 height 30
click at [1137, 527] on div "Sauvegarder Viable banks Not viable See details" at bounding box center [1228, 365] width 324 height 581
click at [609, 535] on input "0" at bounding box center [579, 548] width 186 height 30
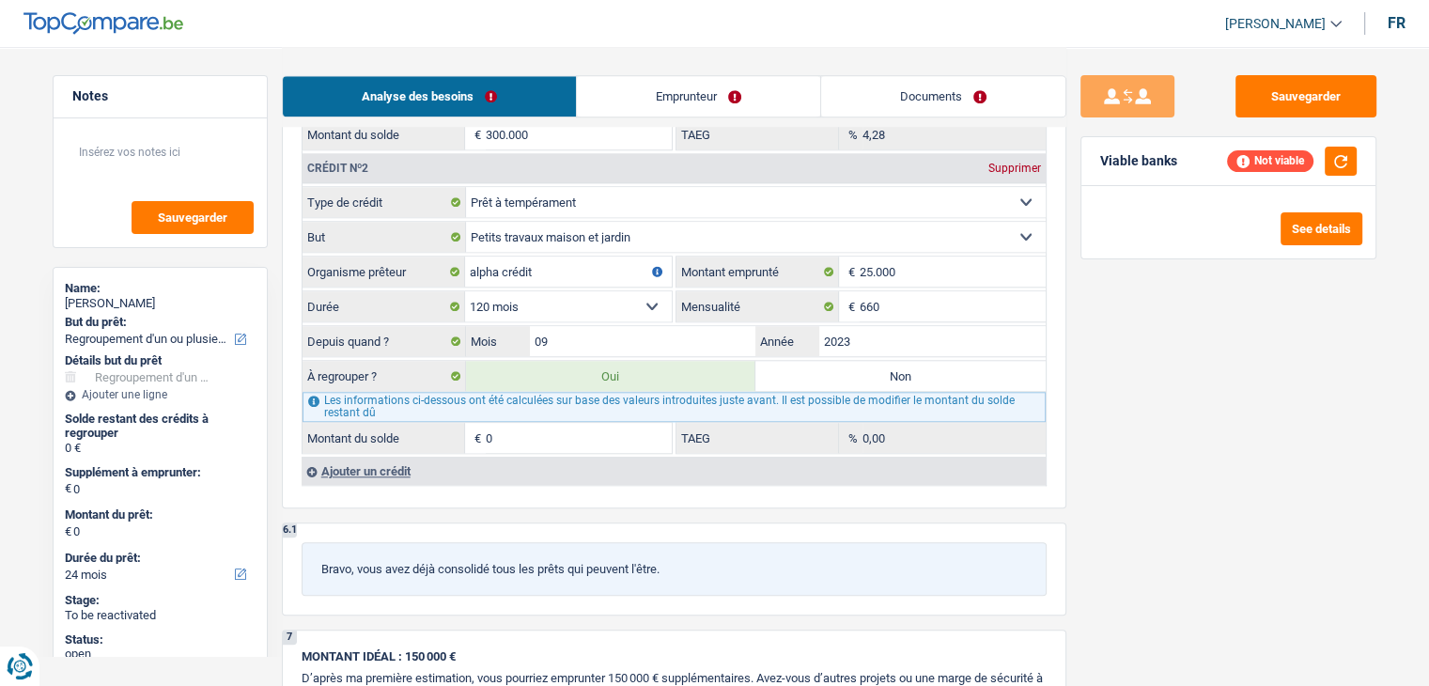
scroll to position [1973, 0]
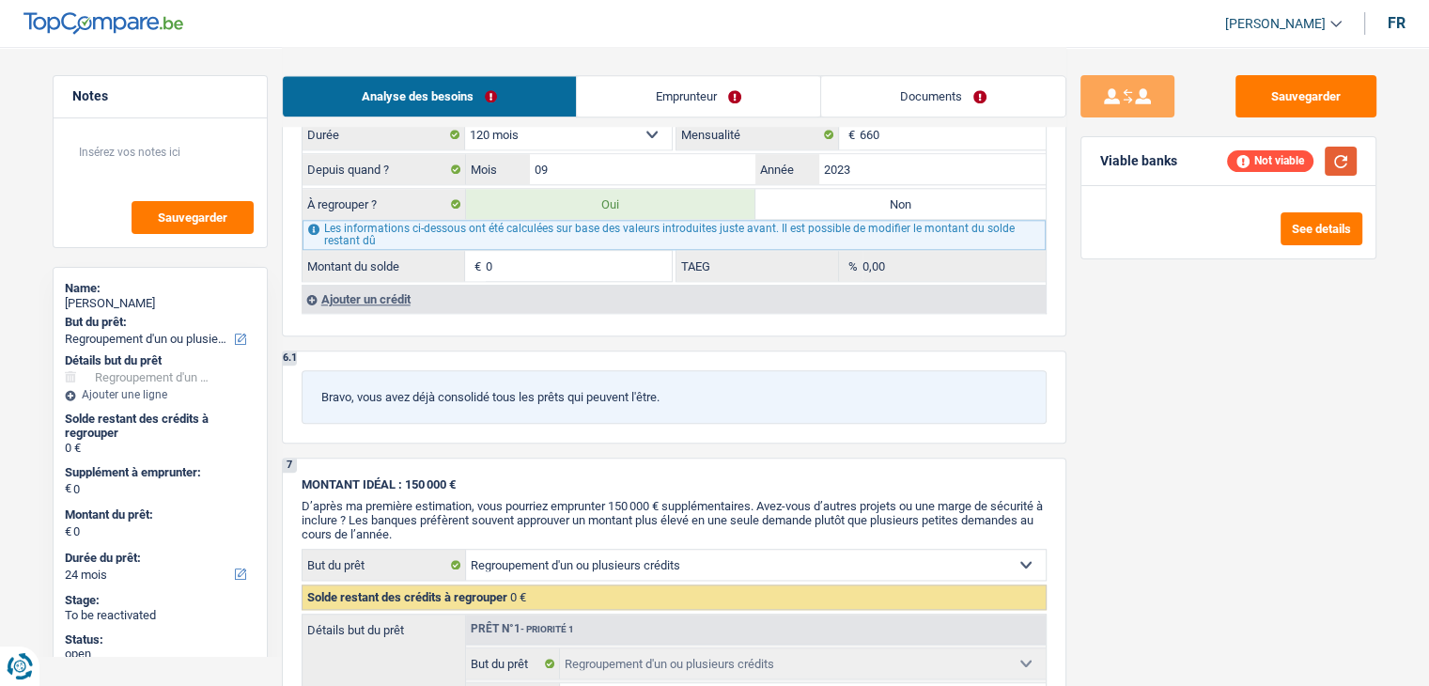
click at [1338, 153] on button "button" at bounding box center [1341, 161] width 32 height 29
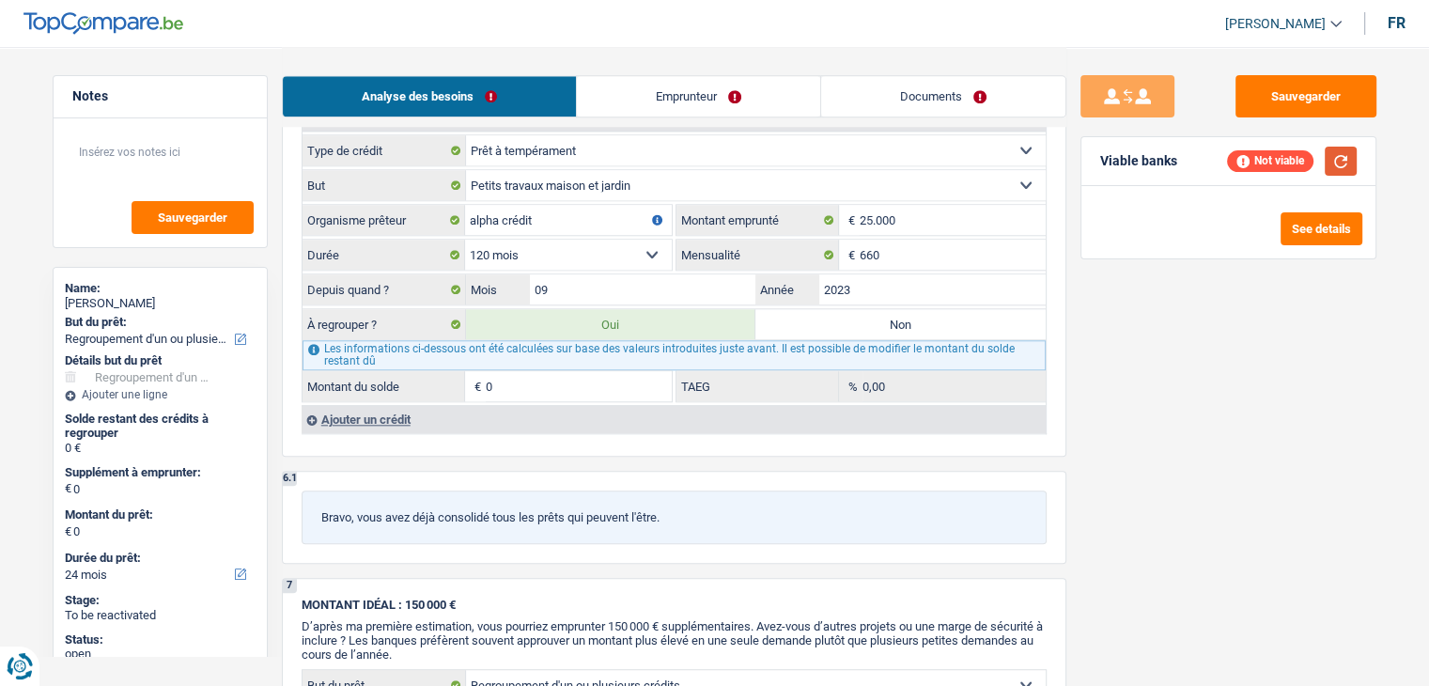
scroll to position [1691, 0]
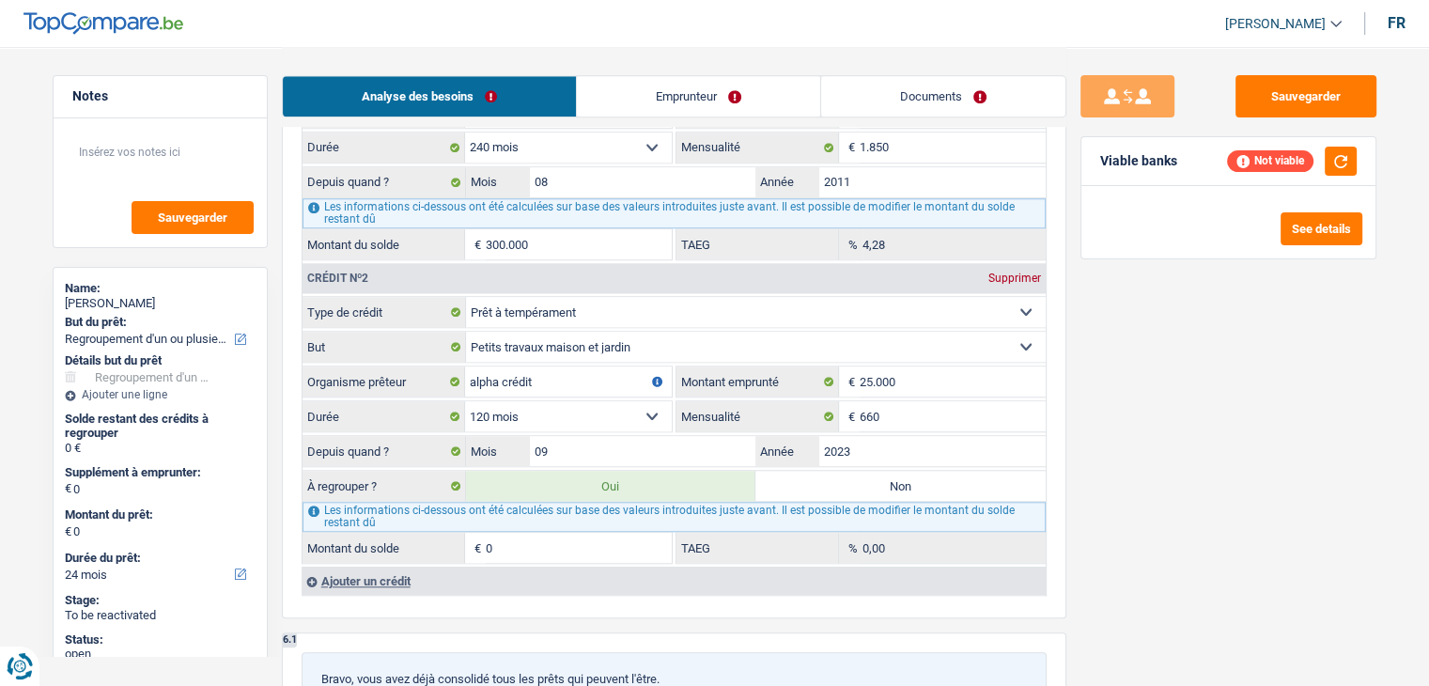
click at [593, 414] on select "12 mois 18 mois 24 mois 30 mois 36 mois 42 mois 48 mois 60 mois 72 mois 84 mois…" at bounding box center [568, 416] width 207 height 30
select select "60"
click at [465, 401] on select "12 mois 18 mois 24 mois 30 mois 36 mois 42 mois 48 mois 60 mois 72 mois 84 mois…" at bounding box center [568, 416] width 207 height 30
type input "17.801"
type input "21,74"
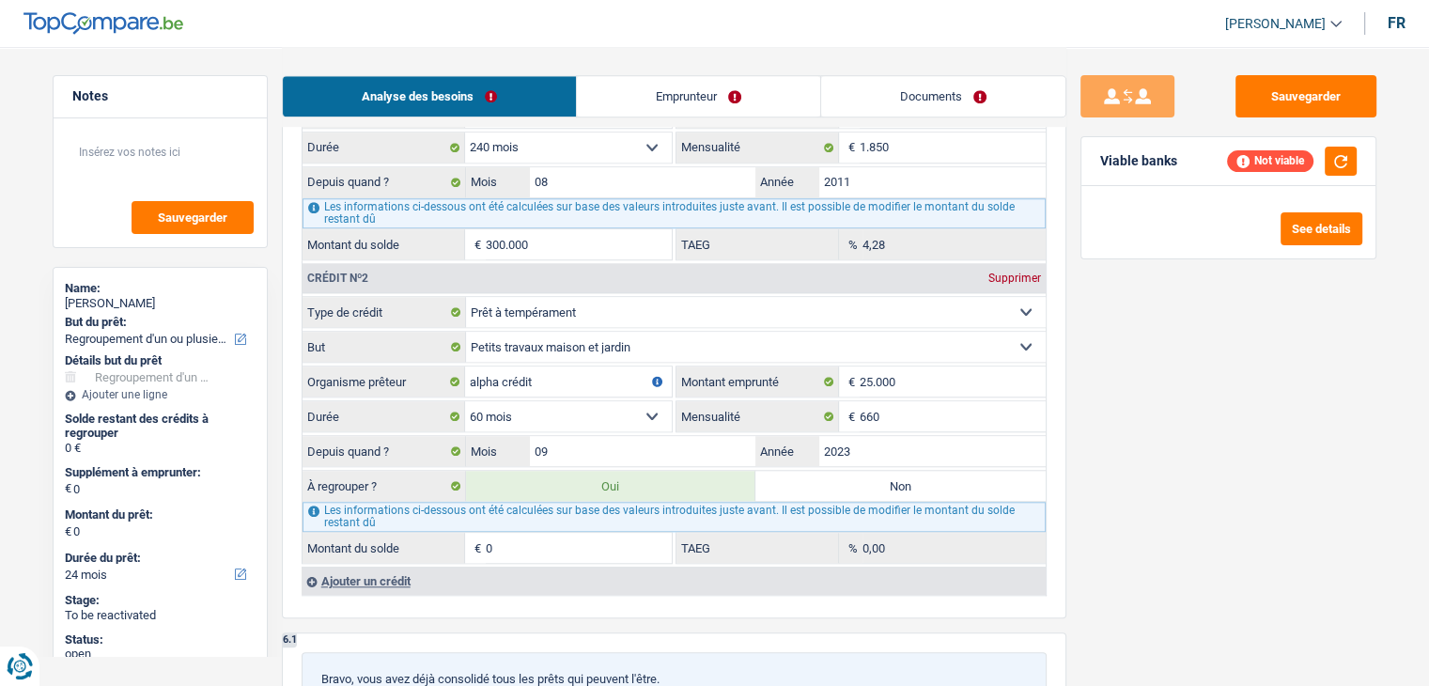
type input "17.801"
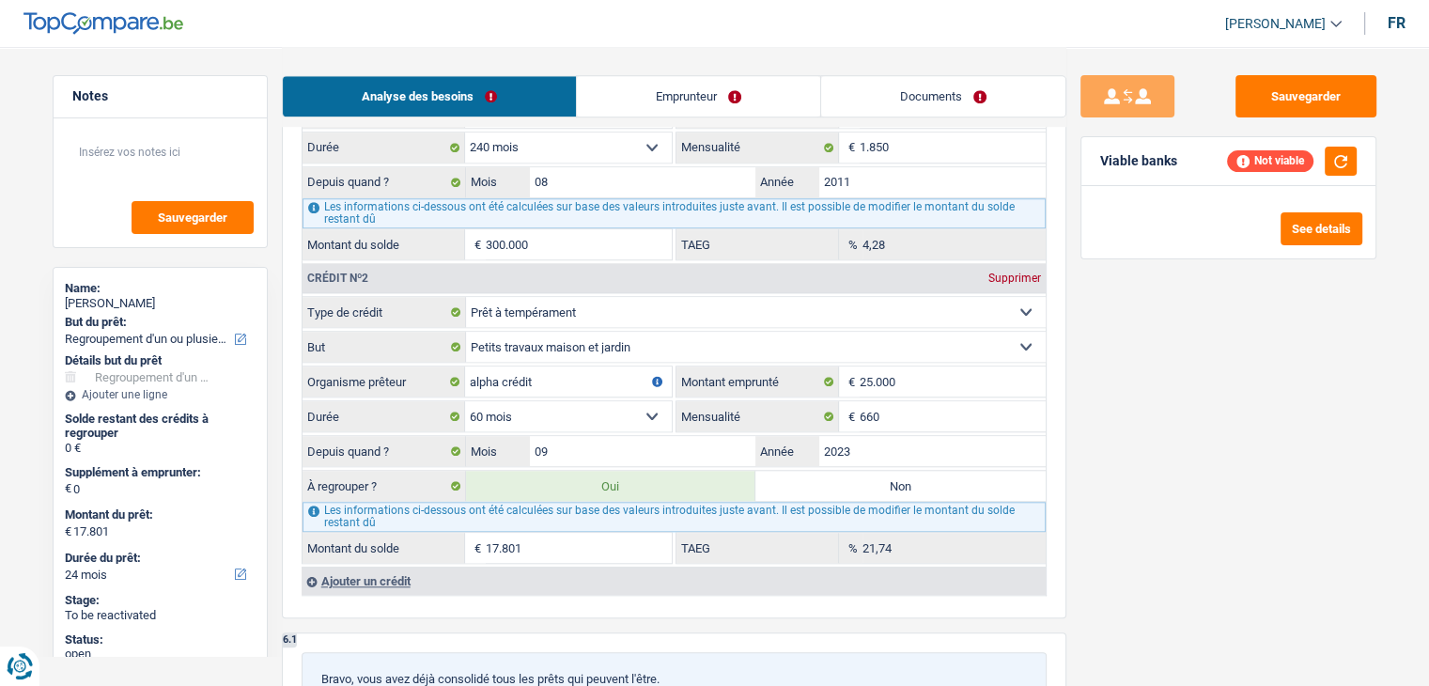
select select "84"
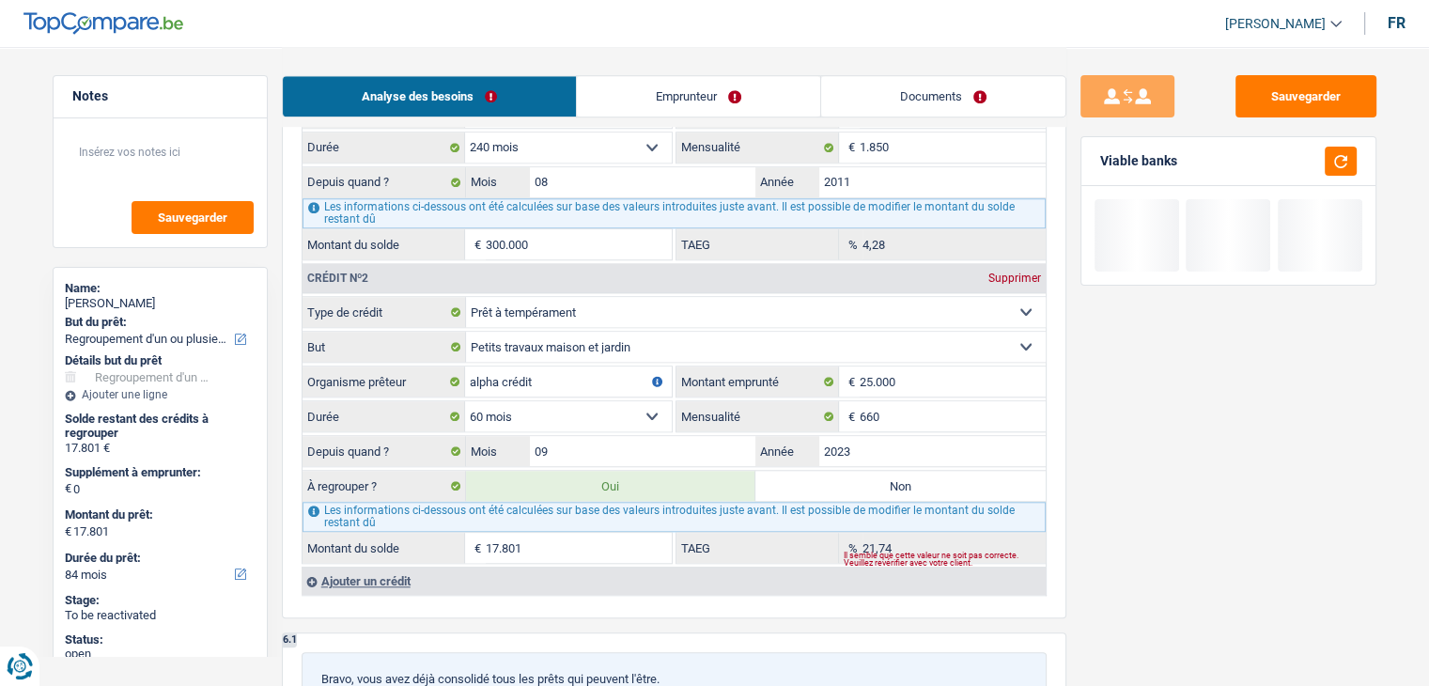
drag, startPoint x: 643, startPoint y: 402, endPoint x: 630, endPoint y: 399, distance: 12.5
click at [643, 402] on select "12 mois 18 mois 24 mois 30 mois 36 mois 42 mois 48 mois 60 mois 72 mois 84 mois…" at bounding box center [568, 416] width 207 height 30
select select "48"
click at [465, 401] on select "12 mois 18 mois 24 mois 30 mois 36 mois 42 mois 48 mois 60 mois 72 mois 84 mois…" at bounding box center [568, 416] width 207 height 30
select select "60"
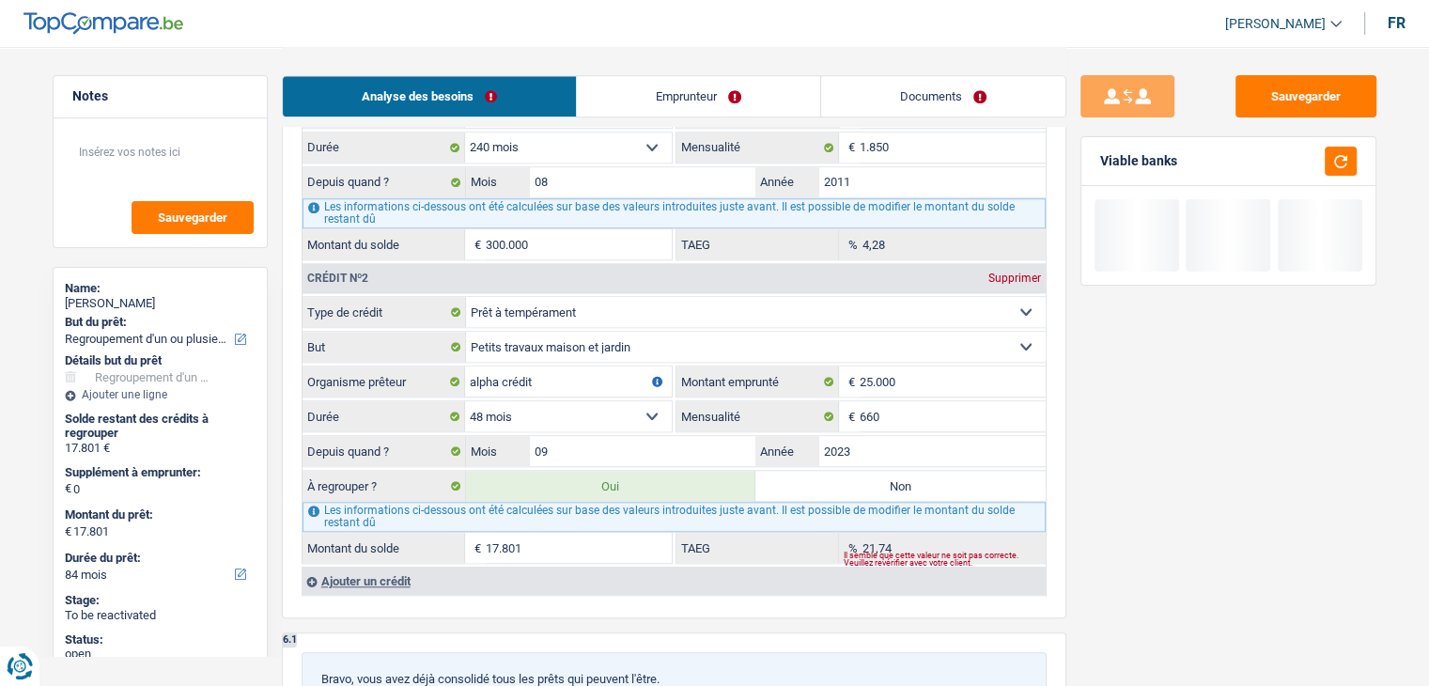
select select "60"
type input "14.002"
type input "12,83"
type input "14.002"
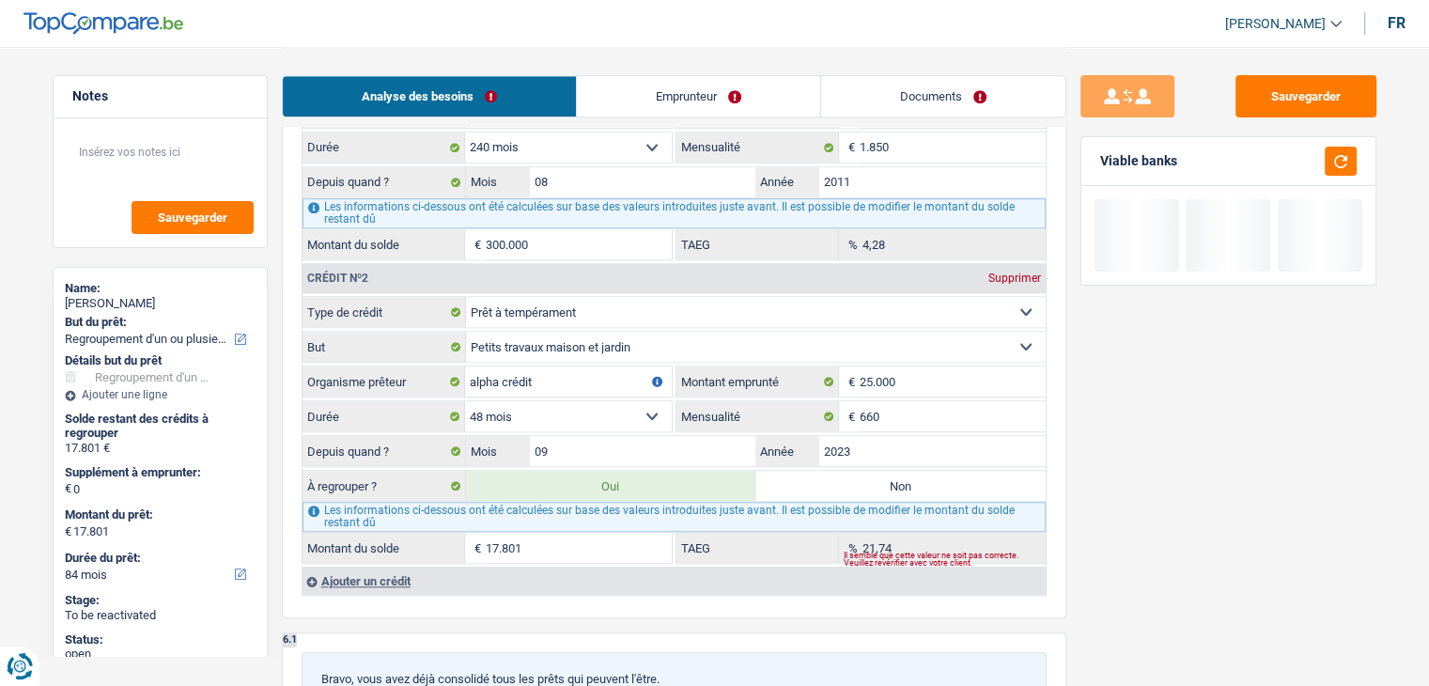
type input "14.002"
click at [551, 408] on select "12 mois 18 mois 24 mois 30 mois 36 mois 42 mois 48 mois 60 mois 72 mois 84 mois…" at bounding box center [568, 416] width 207 height 30
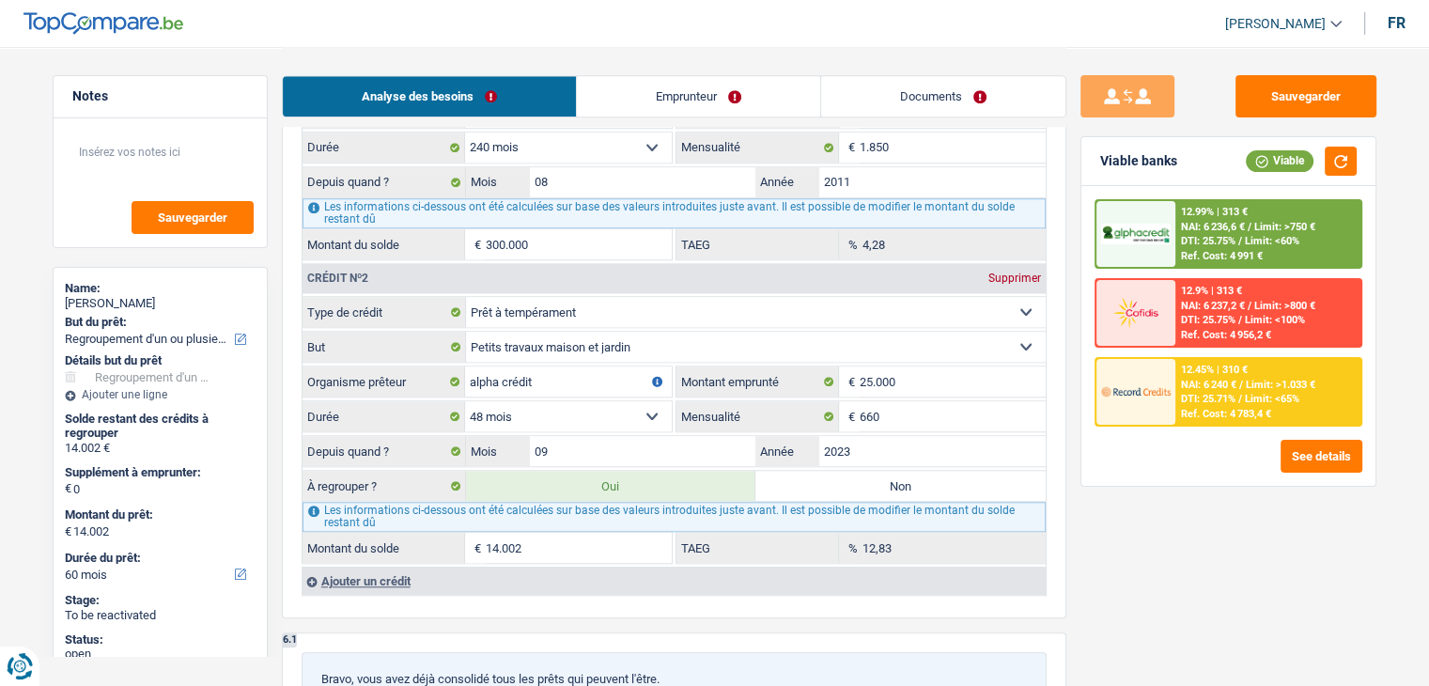
select select "42"
click at [465, 401] on select "12 mois 18 mois 24 mois 30 mois 36 mois 42 mois 48 mois 60 mois 72 mois 84 mois…" at bounding box center [568, 416] width 207 height 30
type input "11.345"
type input "6,04"
type input "11.345"
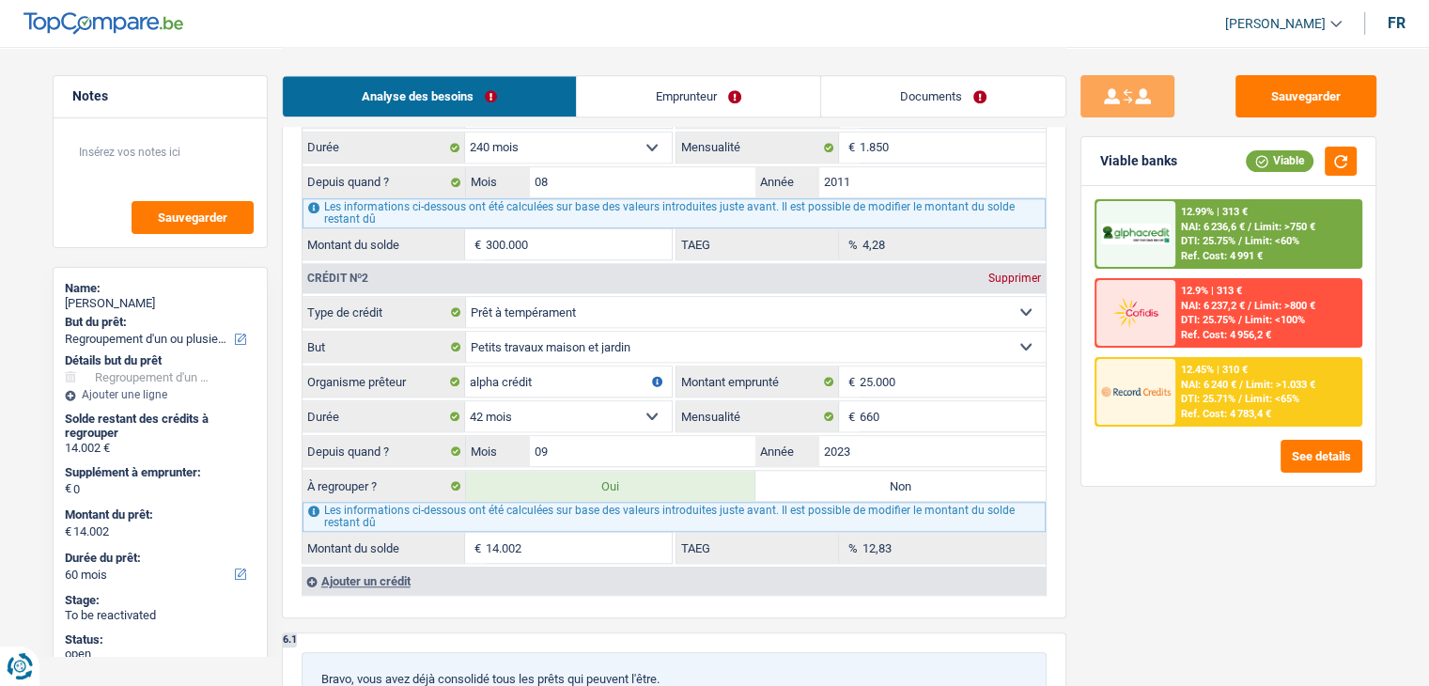
type input "11.345"
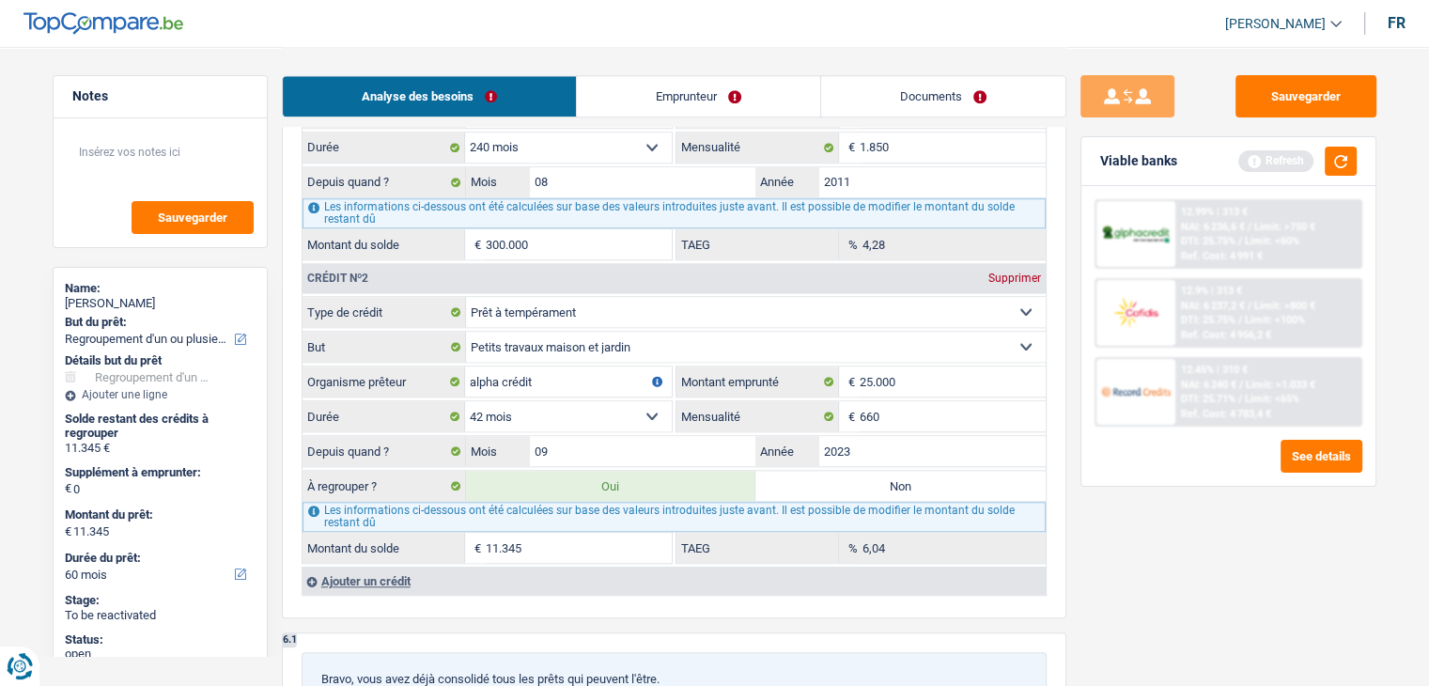
click at [541, 412] on select "12 mois 18 mois 24 mois 30 mois 36 mois 42 mois 48 mois 60 mois 72 mois 84 mois…" at bounding box center [568, 416] width 207 height 30
select select "48"
click at [465, 401] on select "12 mois 18 mois 24 mois 30 mois 36 mois 42 mois 48 mois 60 mois 72 mois 84 mois…" at bounding box center [568, 416] width 207 height 30
type input "14.002"
type input "12,83"
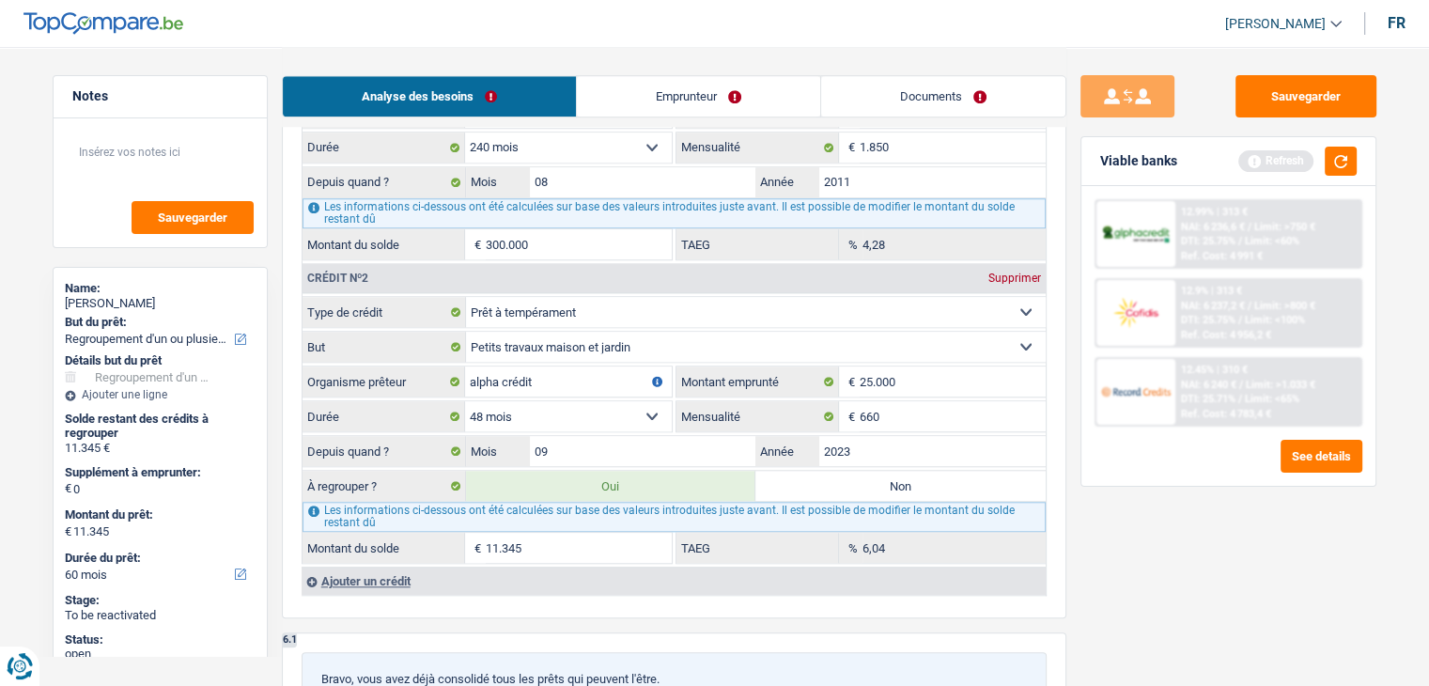
type input "14.002"
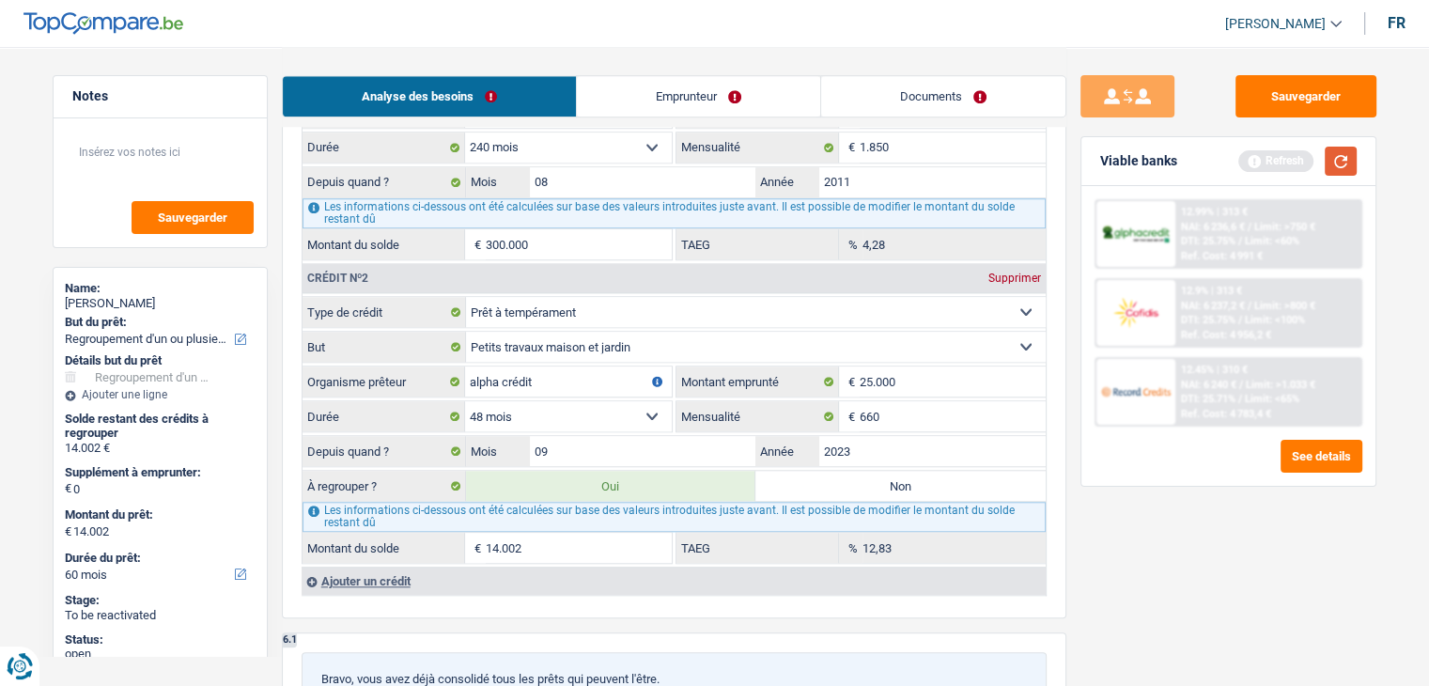
click at [1344, 170] on button "button" at bounding box center [1341, 161] width 32 height 29
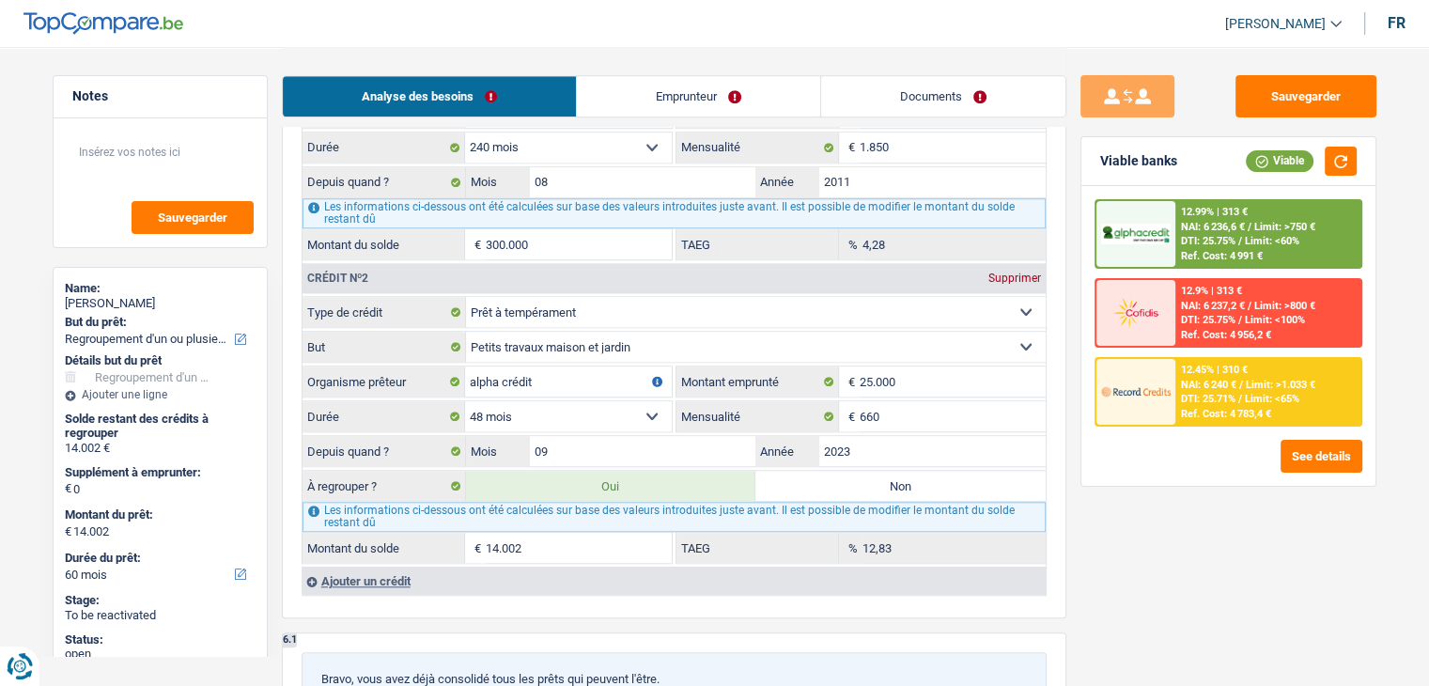
click at [1141, 468] on div "See details" at bounding box center [1229, 456] width 268 height 33
click at [1114, 574] on div "Sauvegarder Viable banks Viable 12.99% | 313 € NAI: 6 236,6 € / Limit: >750 € D…" at bounding box center [1228, 365] width 324 height 581
click at [1099, 558] on div "Sauvegarder Viable banks Viable 12.99% | 313 € NAI: 6 236,6 € / Limit: >750 € D…" at bounding box center [1228, 365] width 324 height 581
click at [1236, 521] on div "Sauvegarder Viable banks Viable 12.99% | 313 € NAI: 6 236,6 € / Limit: >750 € D…" at bounding box center [1228, 365] width 324 height 581
click at [1345, 161] on button "button" at bounding box center [1341, 161] width 32 height 29
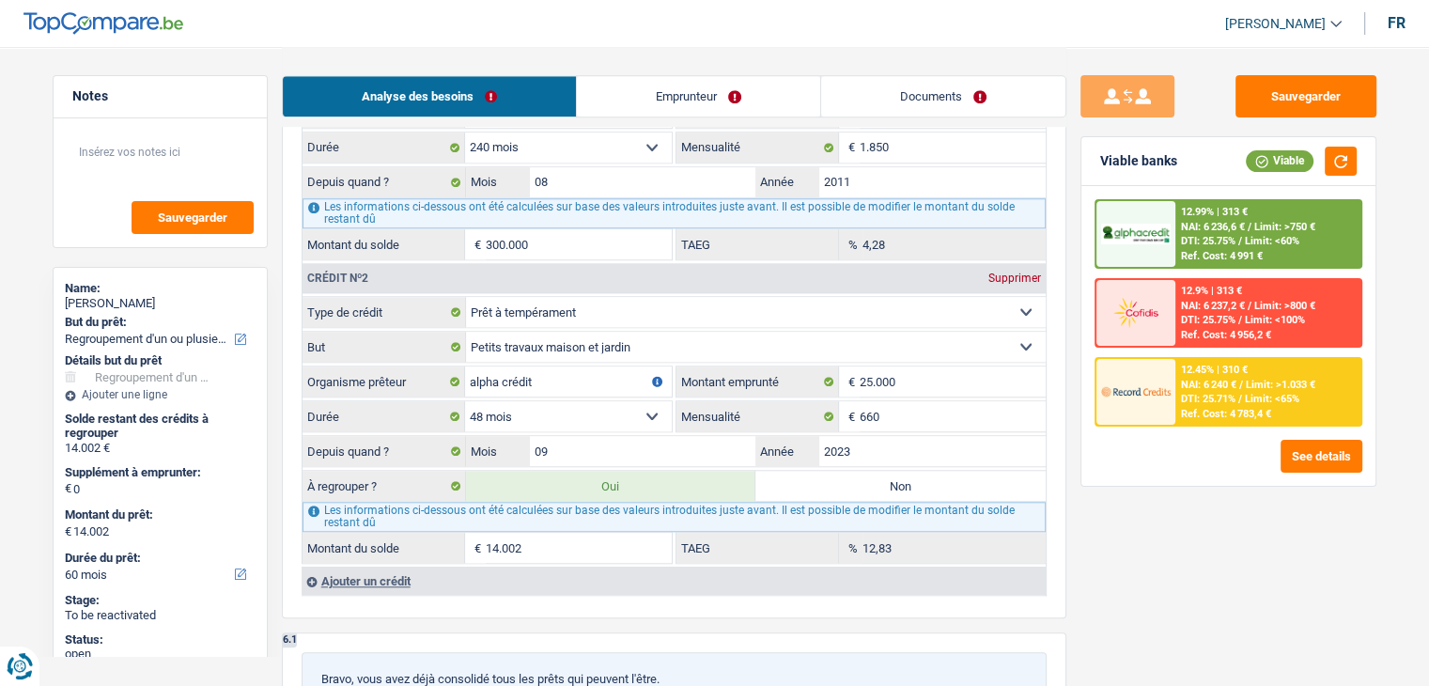
click at [1209, 421] on div "12.45% | 310 € NAI: 6 240 € / Limit: >1.033 € DTI: 25.71% / Limit: <65% Ref. Co…" at bounding box center [1267, 392] width 185 height 66
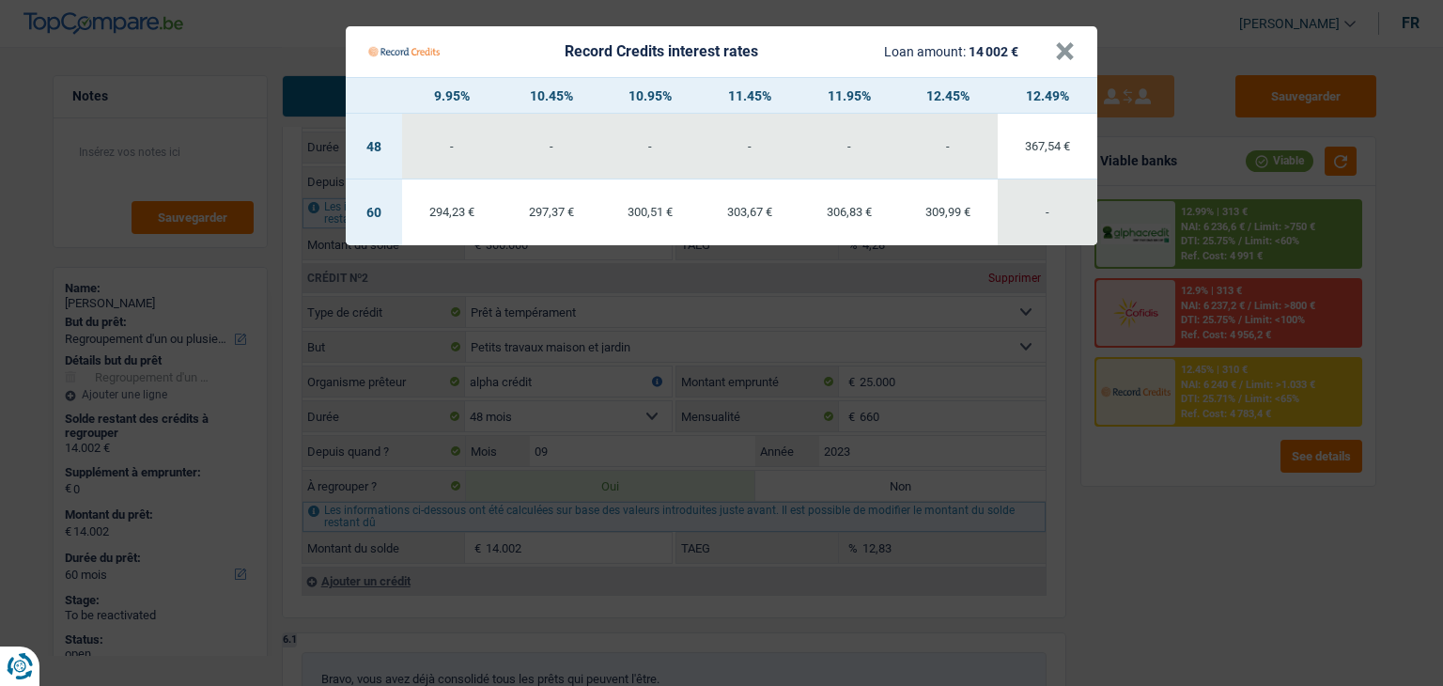
click at [1203, 450] on Credits "Record Credits interest rates Loan amount: 14 002 € × 9.95% 10.45% 10.95% 11.45…" at bounding box center [721, 343] width 1443 height 686
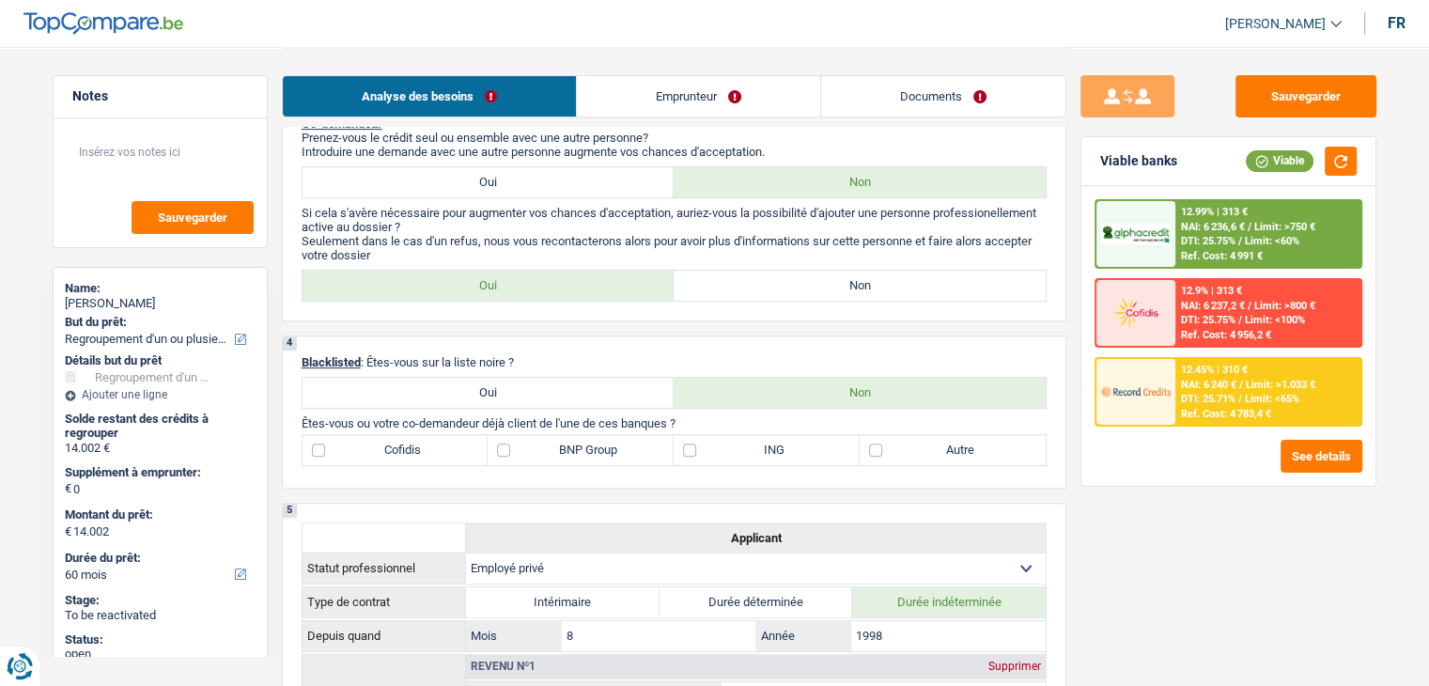
scroll to position [188, 0]
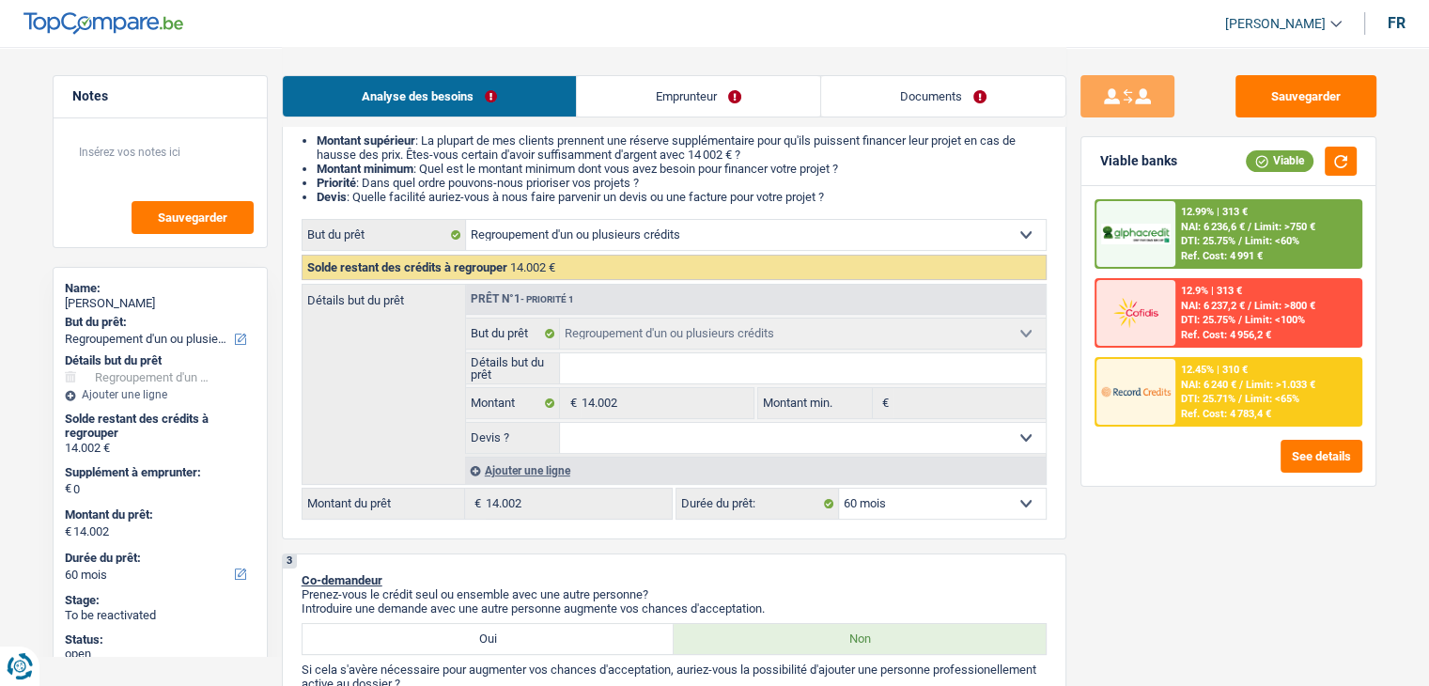
click at [832, 561] on div "3 Co-demandeur Prenez-vous le crédit seul ou ensemble avec une autre personne? …" at bounding box center [674, 665] width 785 height 225
drag, startPoint x: 686, startPoint y: 599, endPoint x: 303, endPoint y: 570, distance: 383.4
click at [300, 570] on div "3 Co-demandeur Prenez-vous le crédit seul ou ensemble avec une autre personne? …" at bounding box center [674, 665] width 785 height 225
click at [515, 557] on div "3 Co-demandeur Prenez-vous le crédit seul ou ensemble avec une autre personne? …" at bounding box center [674, 665] width 785 height 225
click at [1136, 406] on img at bounding box center [1136, 391] width 70 height 35
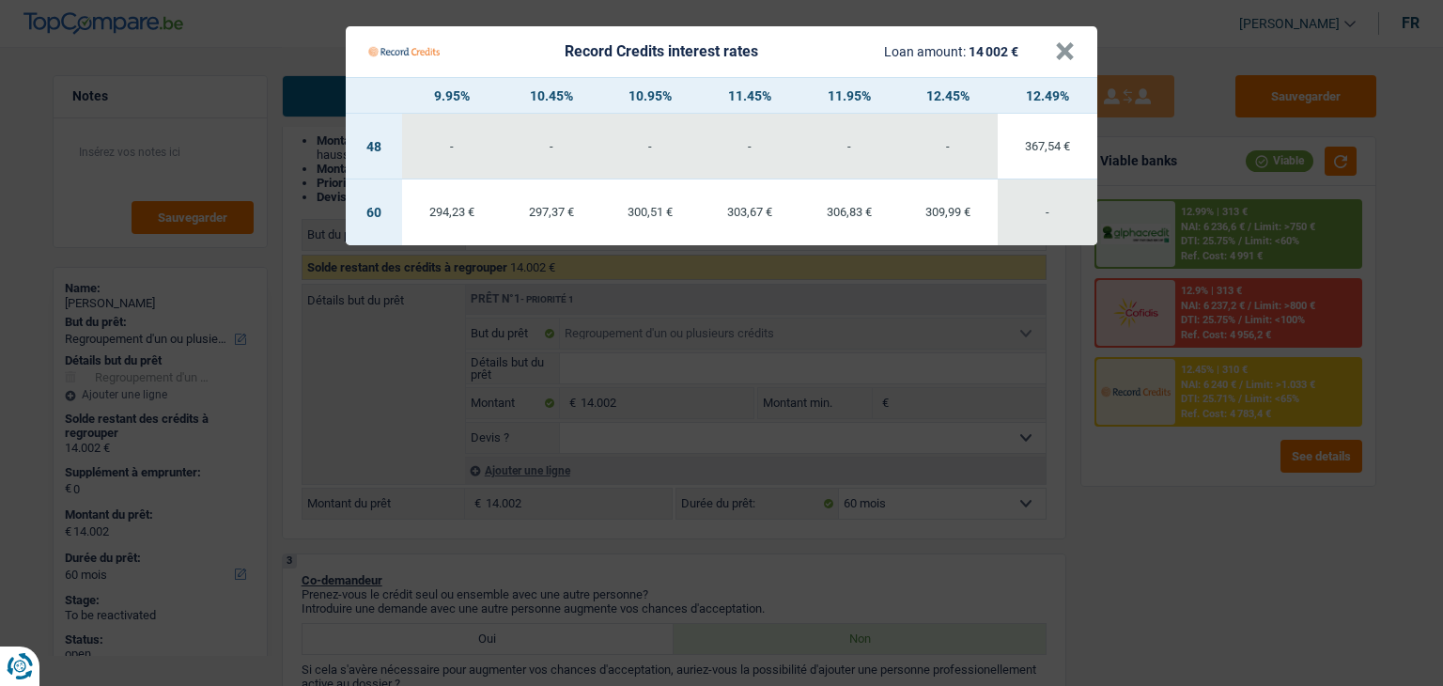
click at [853, 543] on Credits "Record Credits interest rates Loan amount: 14 002 € × 9.95% 10.45% 10.95% 11.45…" at bounding box center [721, 343] width 1443 height 686
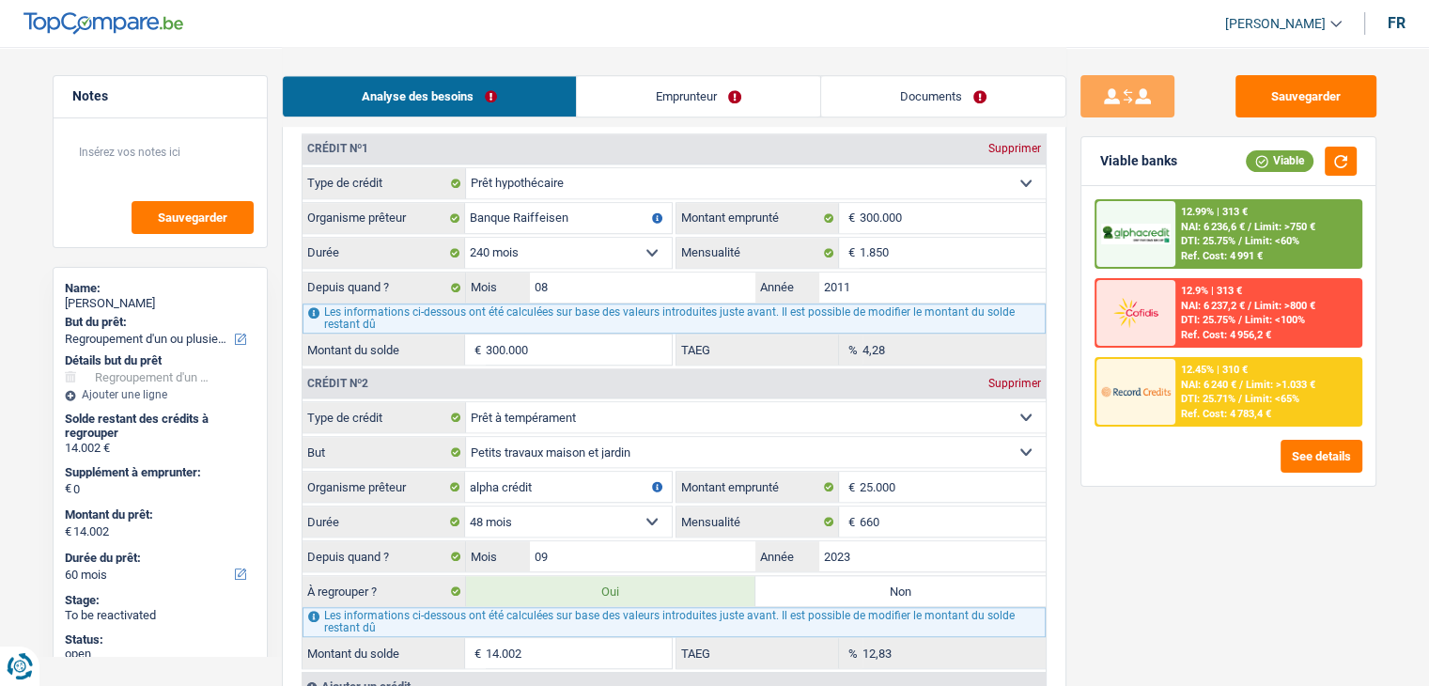
scroll to position [1691, 0]
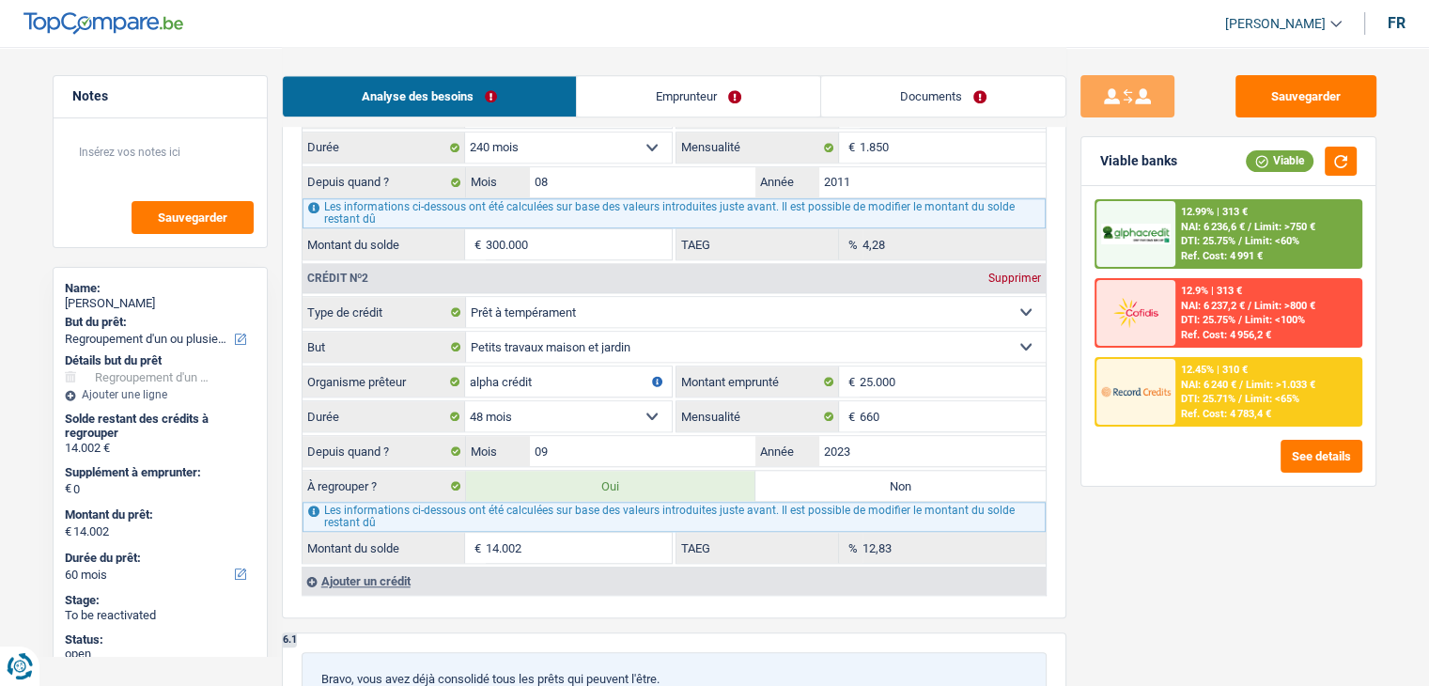
click at [1252, 393] on span "Limit: <65%" at bounding box center [1272, 399] width 54 height 12
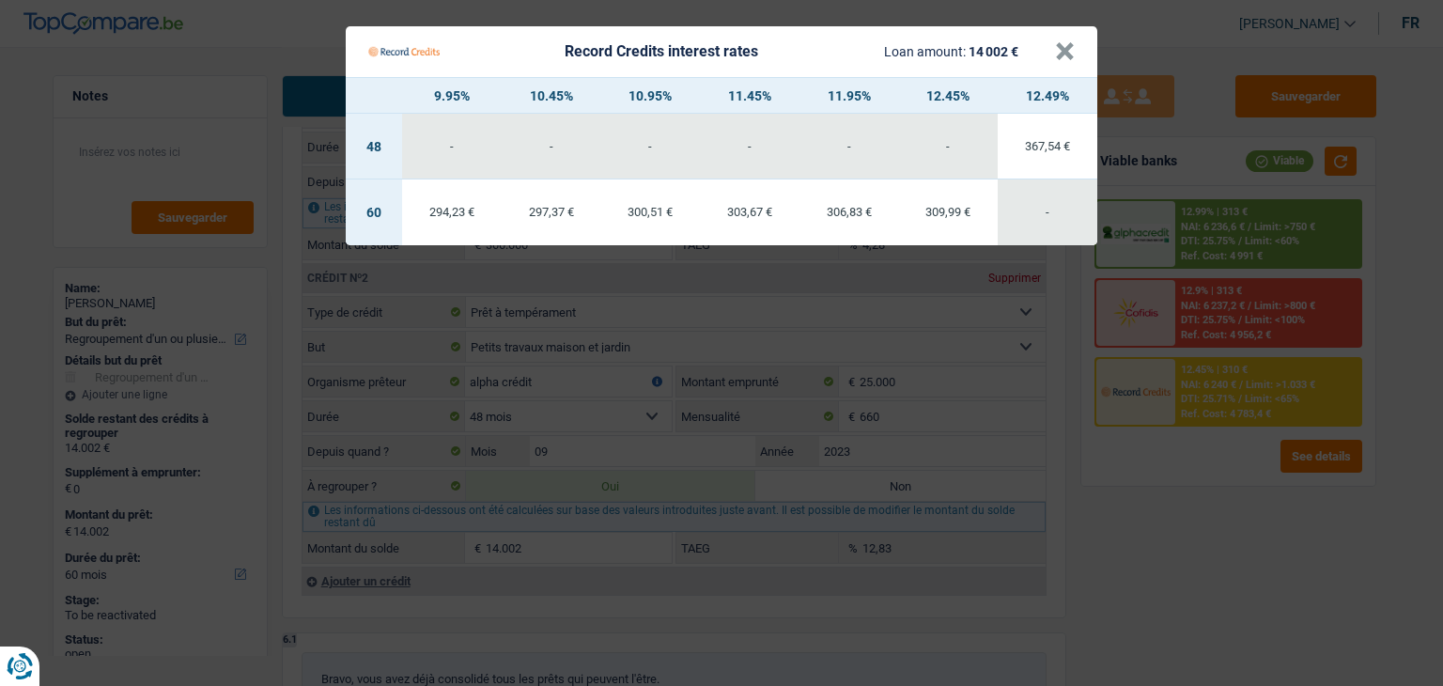
click at [1188, 498] on Credits "Record Credits interest rates Loan amount: 14 002 € × 9.95% 10.45% 10.95% 11.45…" at bounding box center [721, 343] width 1443 height 686
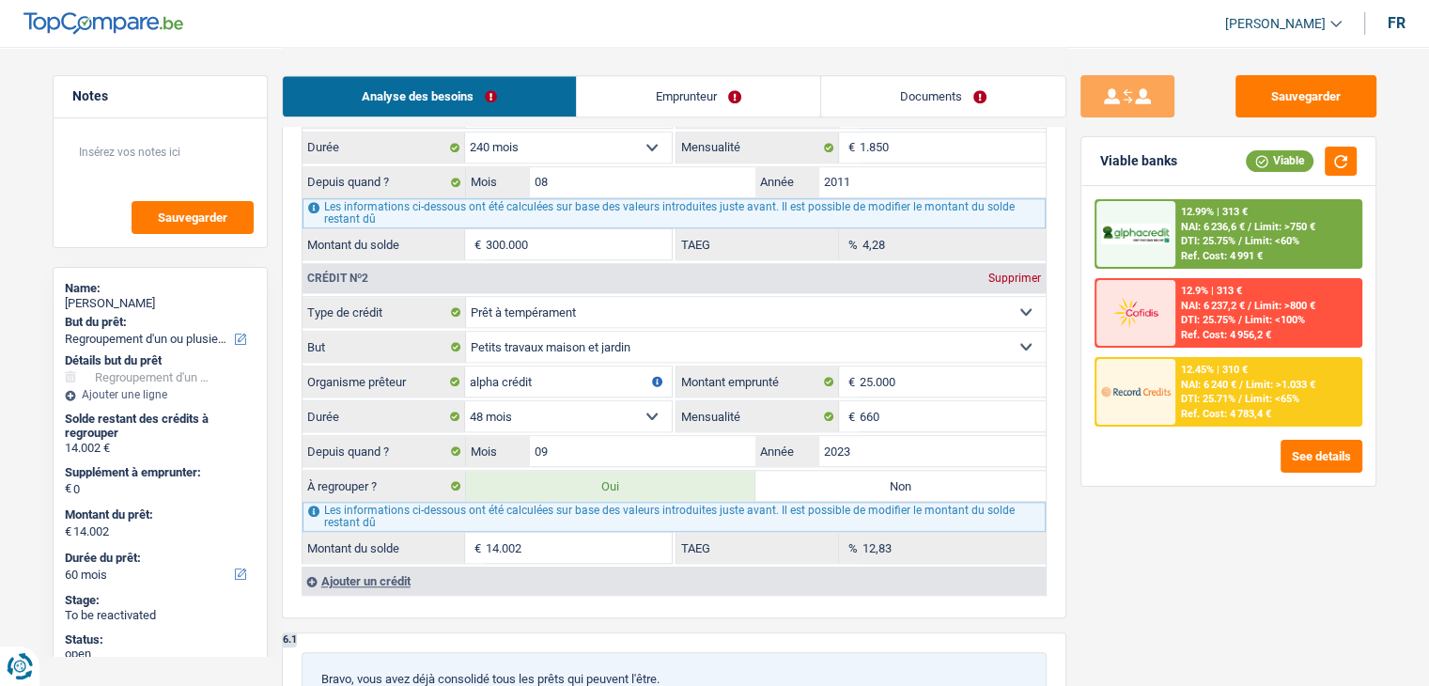
click at [1192, 396] on span "DTI: 25.71%" at bounding box center [1208, 399] width 54 height 12
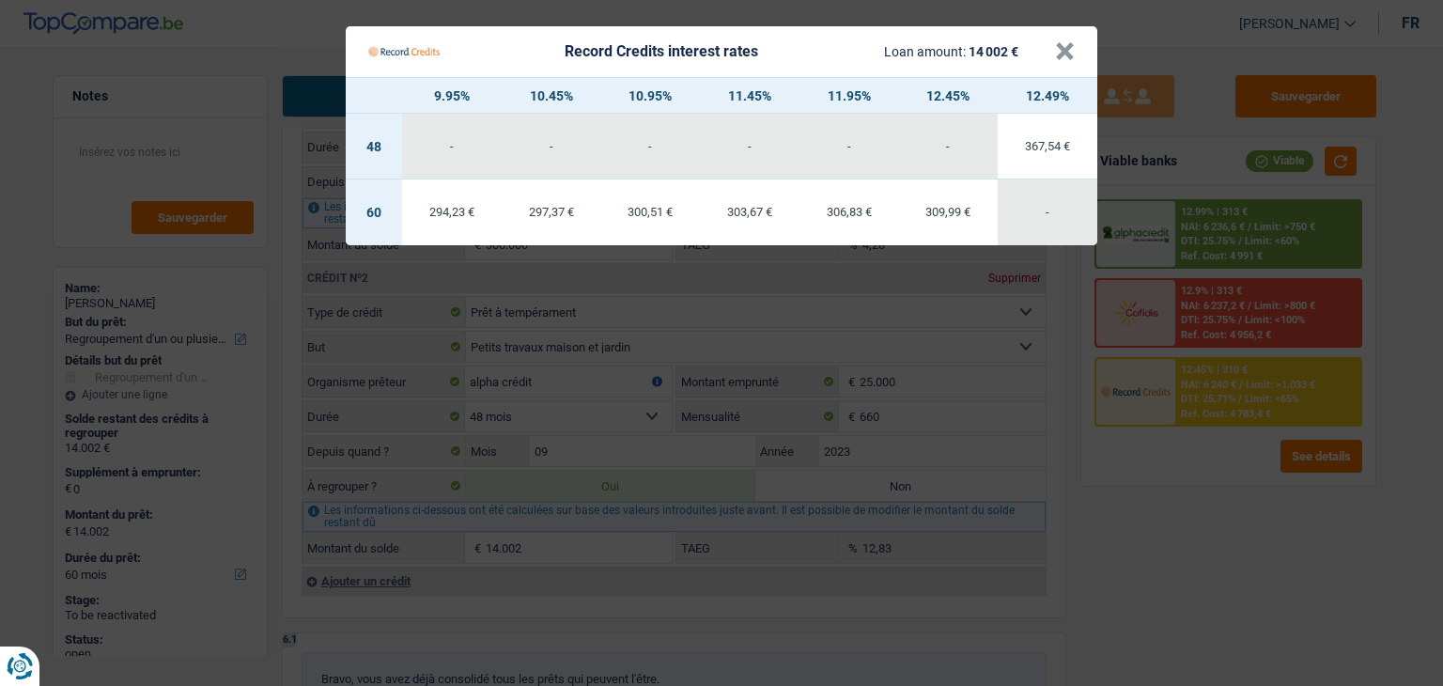
click at [1143, 477] on Credits "Record Credits interest rates Loan amount: 14 002 € × 9.95% 10.45% 10.95% 11.45…" at bounding box center [721, 343] width 1443 height 686
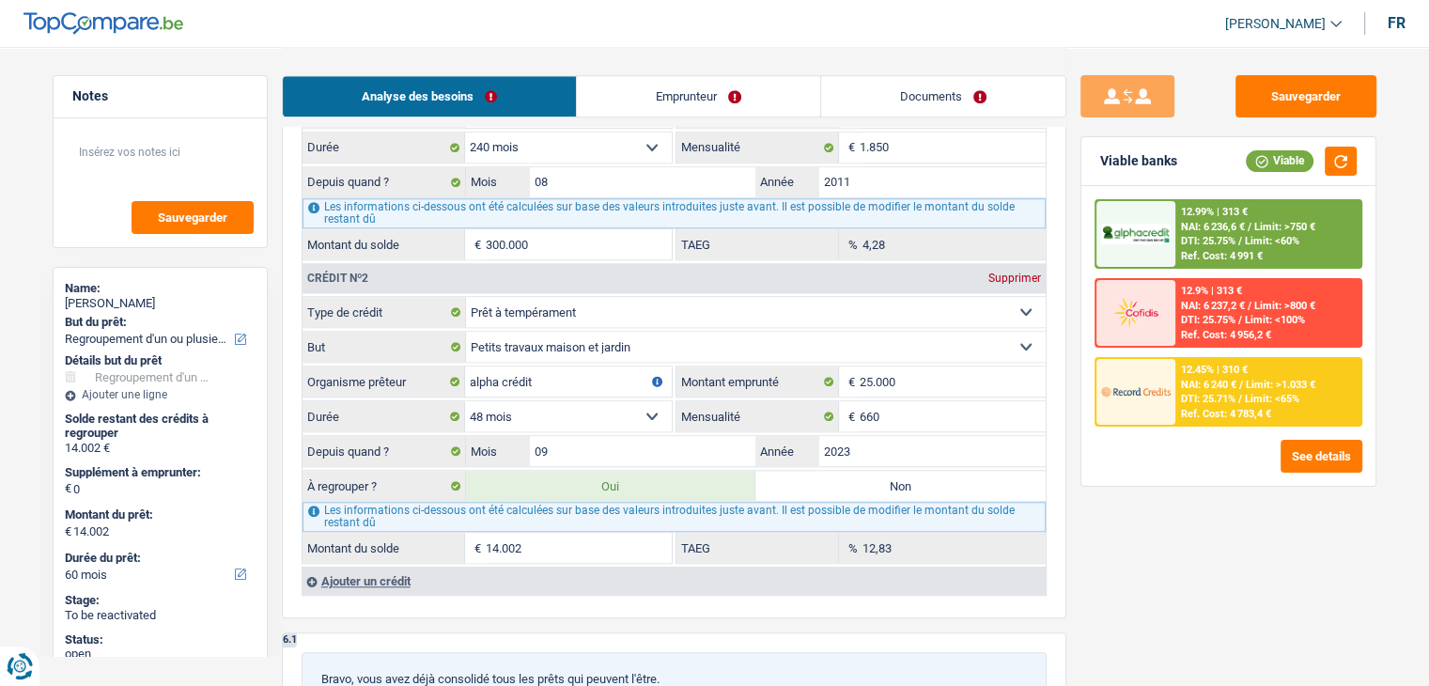
click at [1150, 583] on div "Sauvegarder Viable banks Viable 12.99% | 313 € NAI: 6 236,6 € / Limit: >750 € D…" at bounding box center [1228, 365] width 324 height 581
click at [1156, 583] on div "Sauvegarder Viable banks Viable 12.99% | 313 € NAI: 6 236,6 € / Limit: >750 € D…" at bounding box center [1228, 365] width 324 height 581
click at [1137, 517] on div "Sauvegarder Viable banks Viable 12.99% | 313 € NAI: 6 236,6 € / Limit: >750 € D…" at bounding box center [1228, 365] width 324 height 581
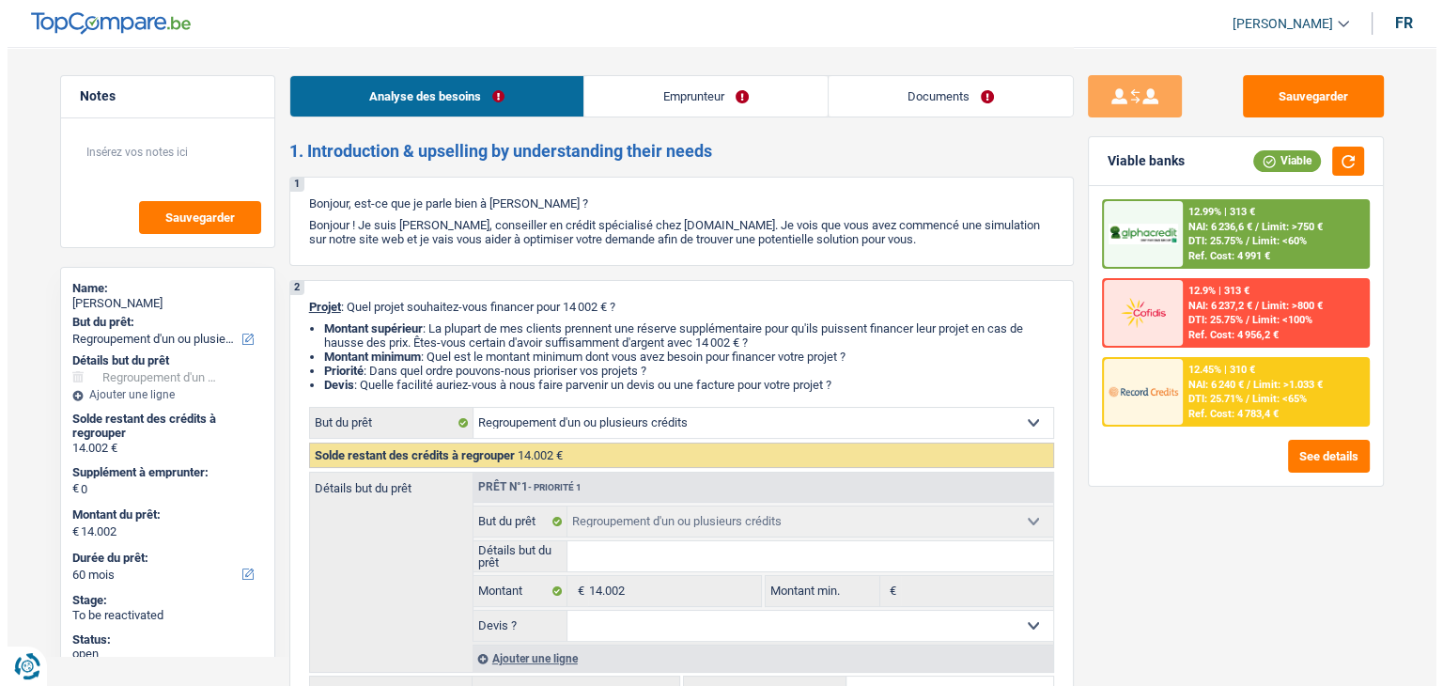
scroll to position [282, 0]
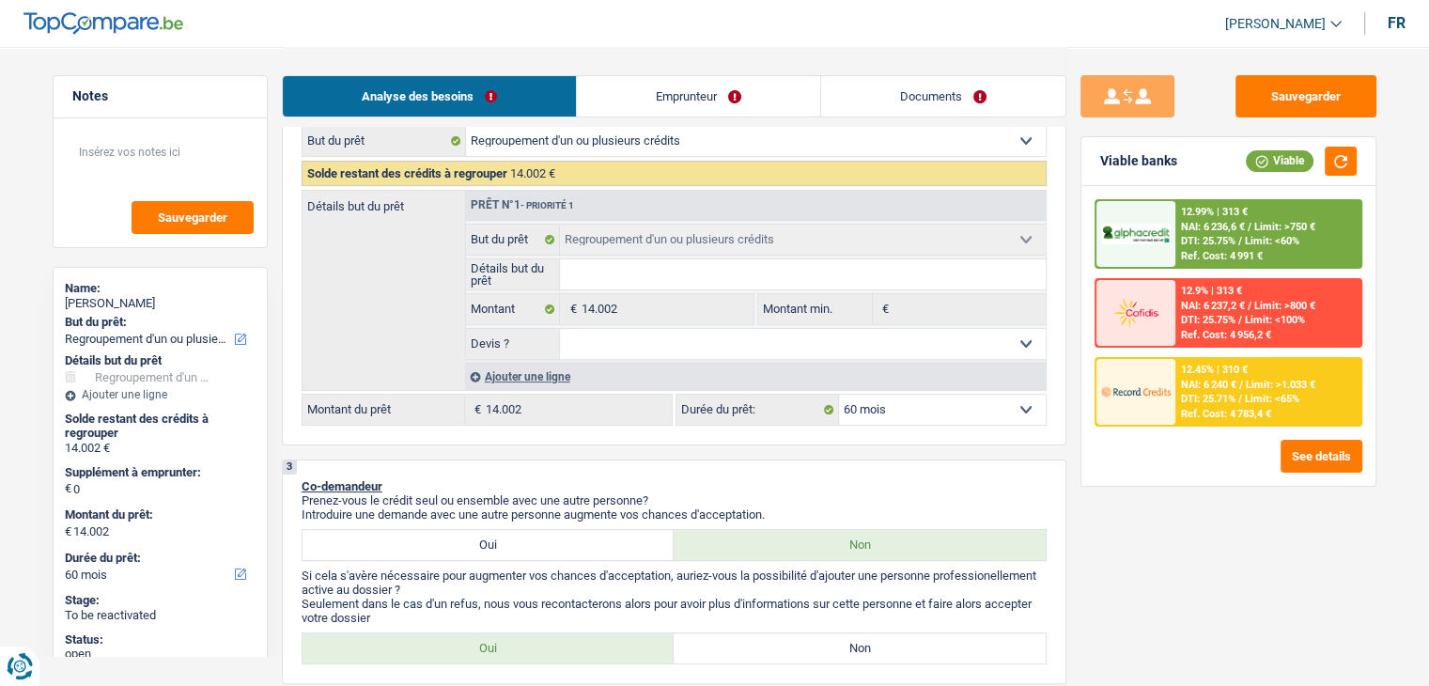
click at [883, 404] on select "12 mois 18 mois 24 mois 30 mois 36 mois 42 mois 48 mois 60 mois Sélectionner un…" at bounding box center [942, 410] width 207 height 30
select select "24"
click at [839, 395] on select "12 mois 18 mois 24 mois 30 mois 36 mois 42 mois 48 mois 60 mois Sélectionner un…" at bounding box center [942, 410] width 207 height 30
select select "24"
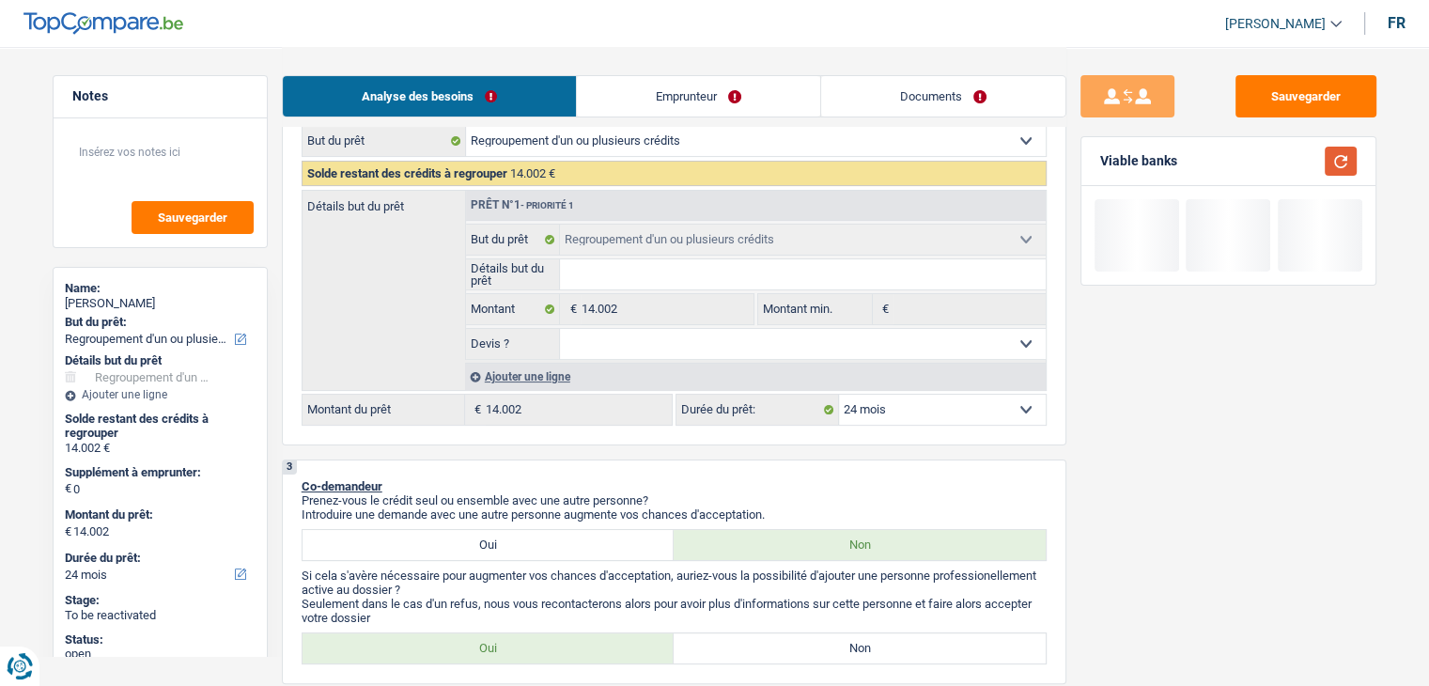
click at [1344, 154] on button "button" at bounding box center [1341, 161] width 32 height 29
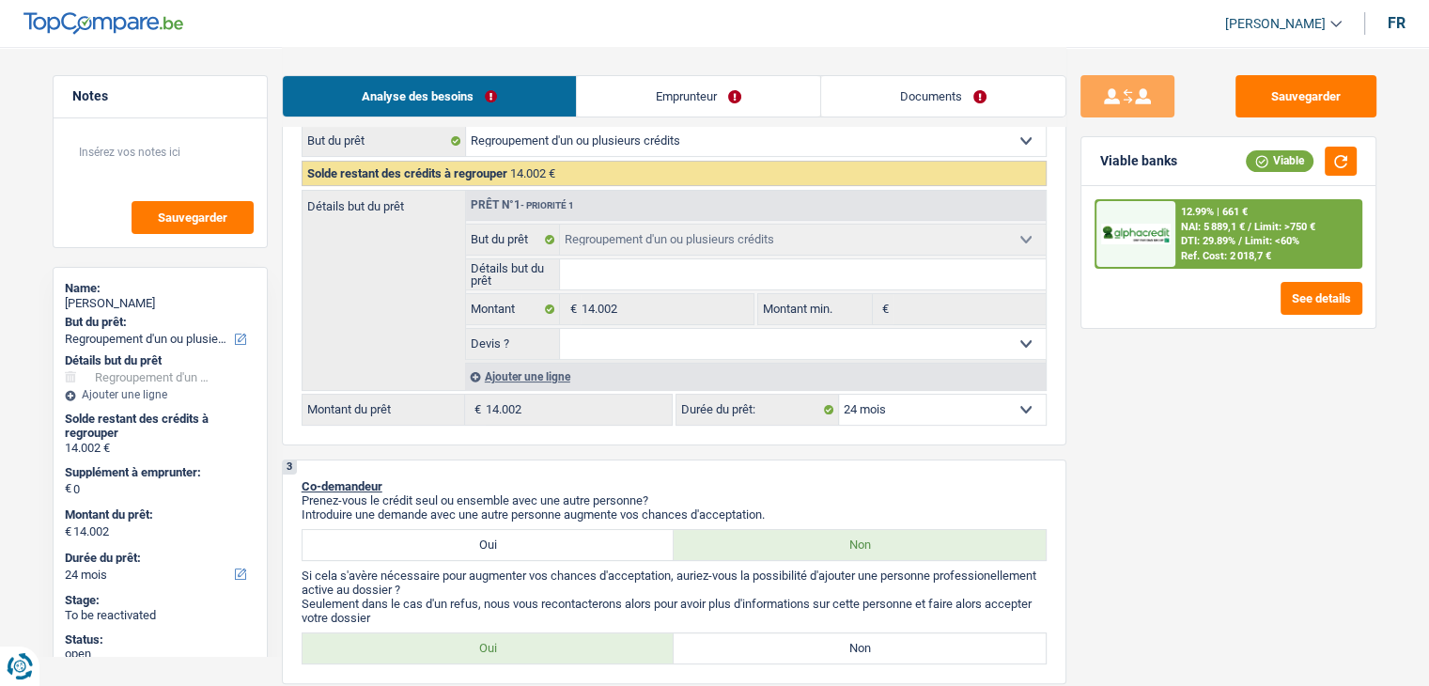
click at [1242, 238] on span "/" at bounding box center [1240, 241] width 4 height 12
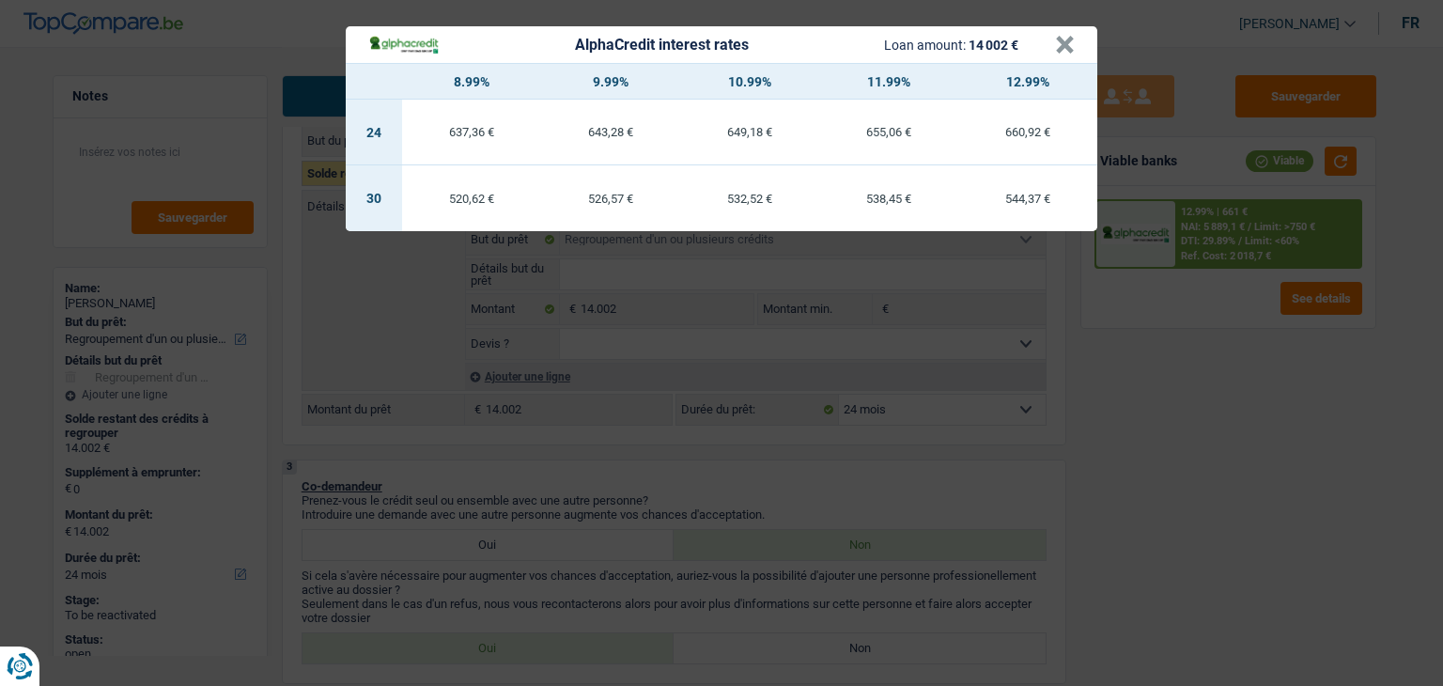
click at [1166, 400] on div "AlphaCredit interest rates Loan amount: 14 002 € × 8.99% 9.99% 10.99% 11.99% 12…" at bounding box center [721, 343] width 1443 height 686
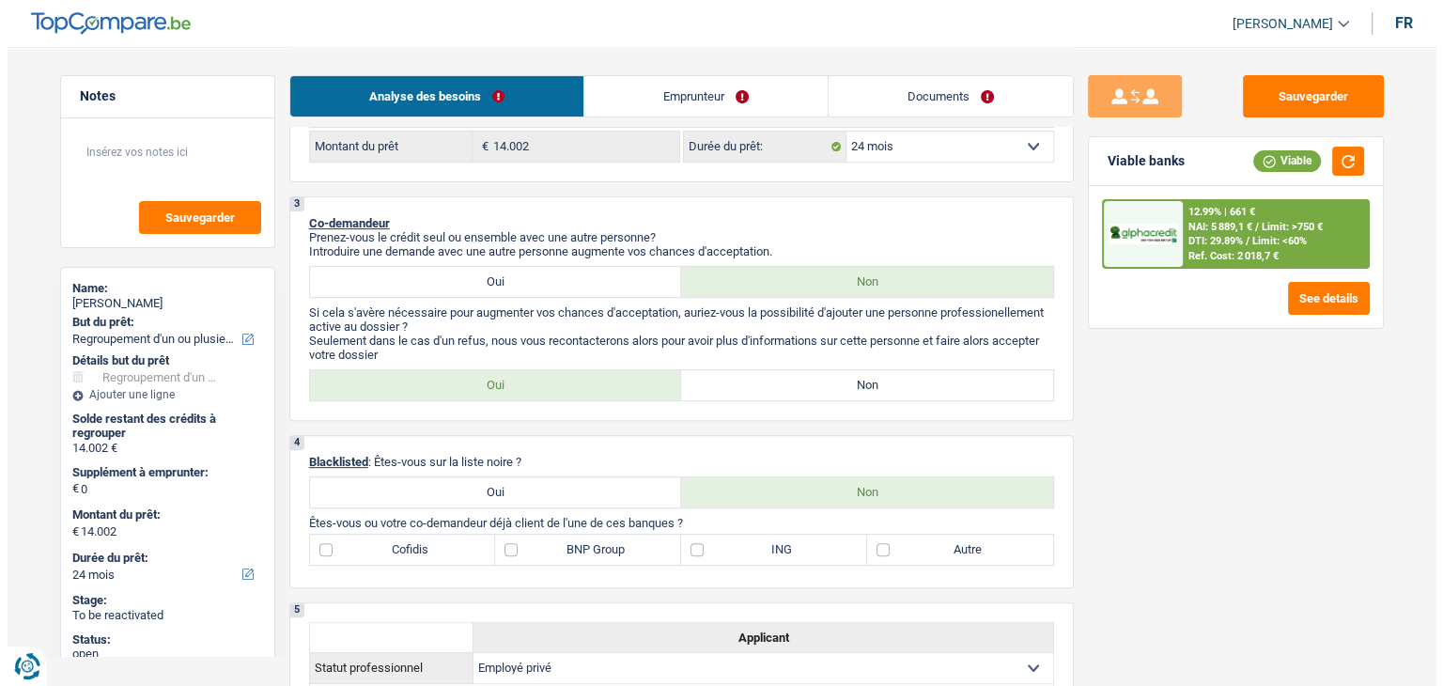
scroll to position [188, 0]
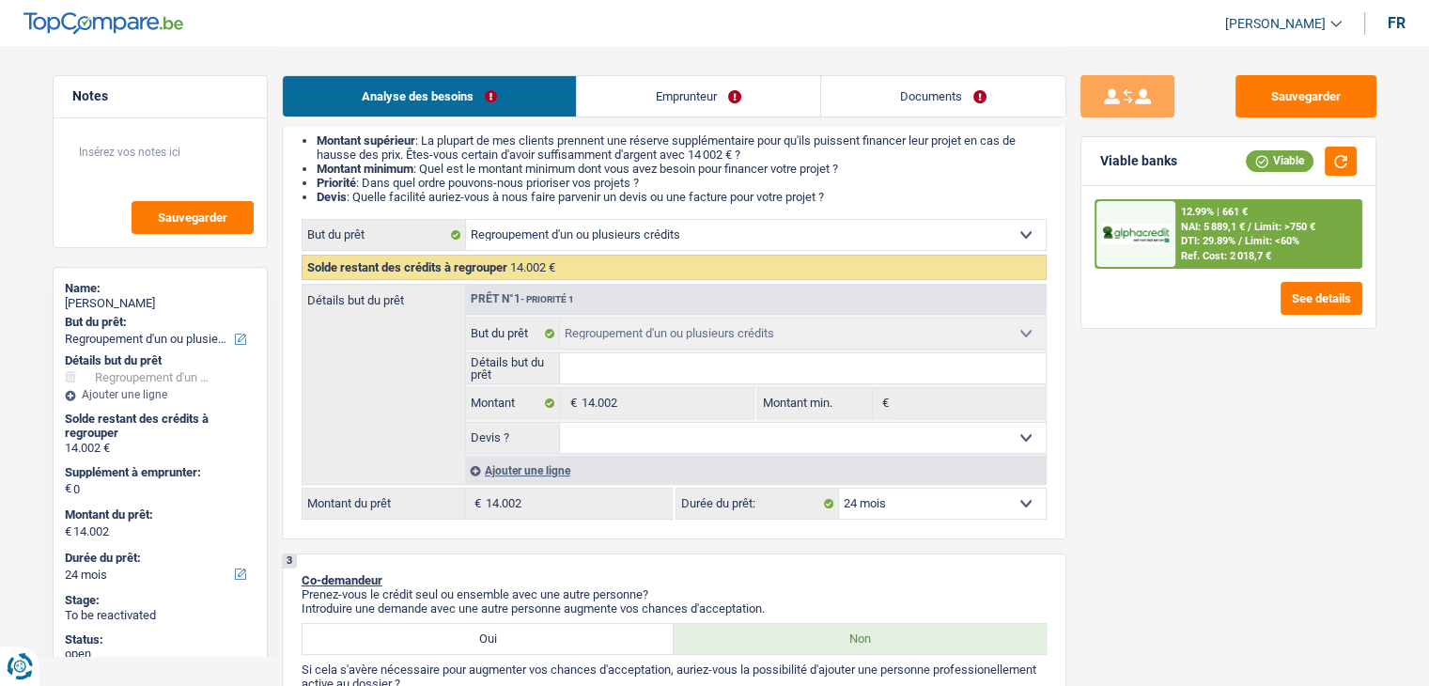
click at [1203, 235] on span "DTI: 29.89%" at bounding box center [1208, 241] width 54 height 12
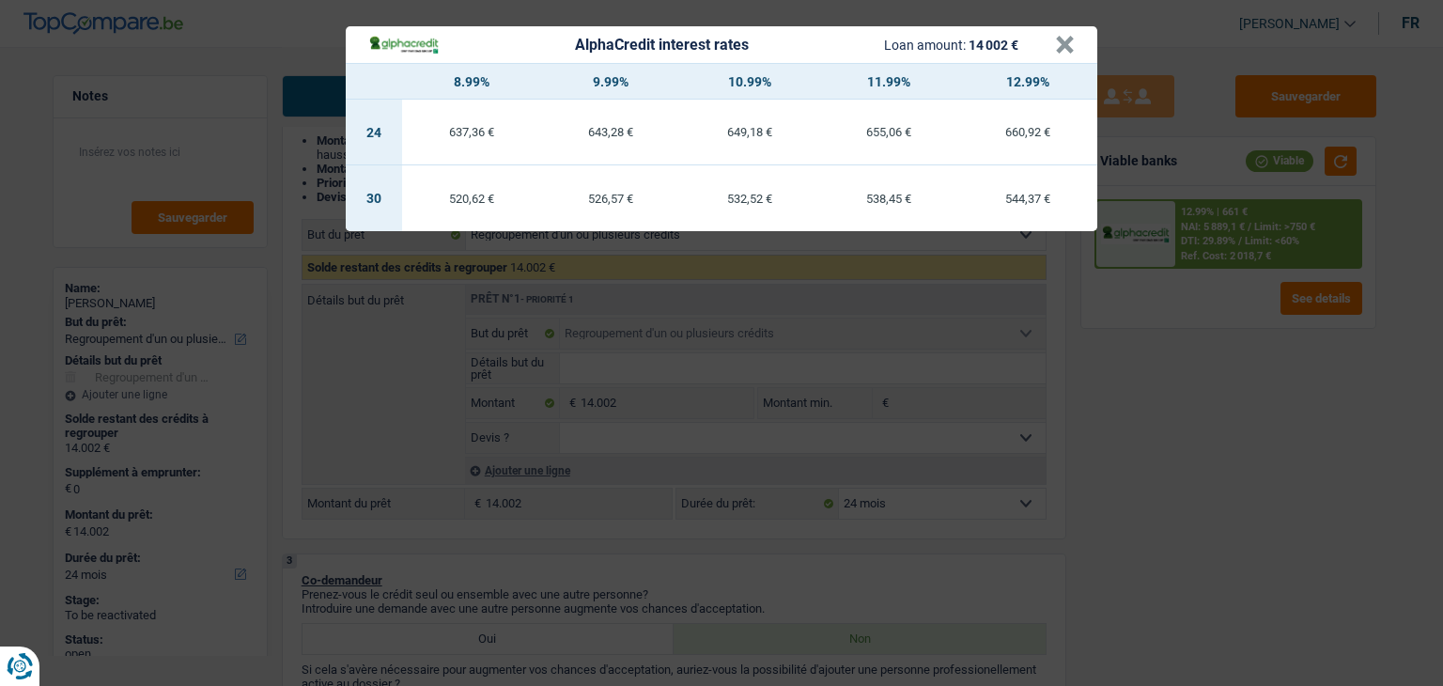
click at [1132, 430] on div "AlphaCredit interest rates Loan amount: 14 002 € × 8.99% 9.99% 10.99% 11.99% 12…" at bounding box center [721, 343] width 1443 height 686
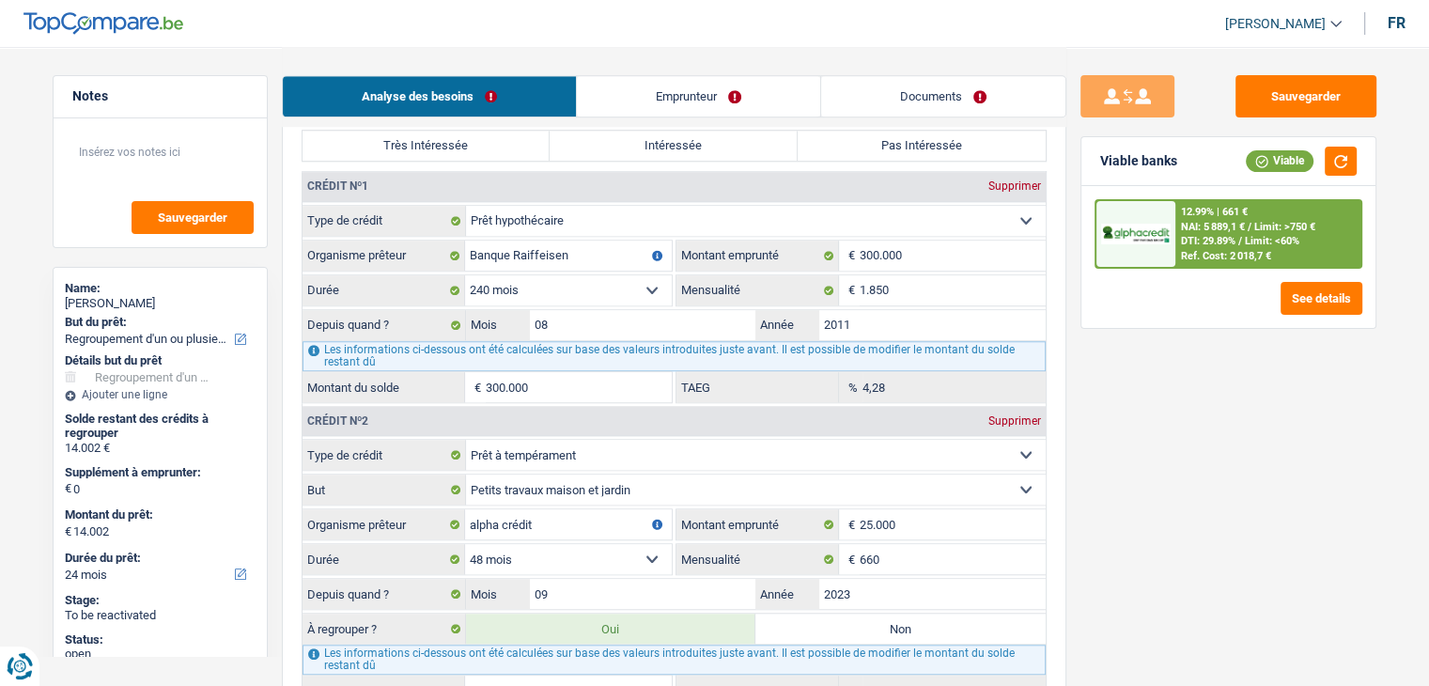
scroll to position [1785, 0]
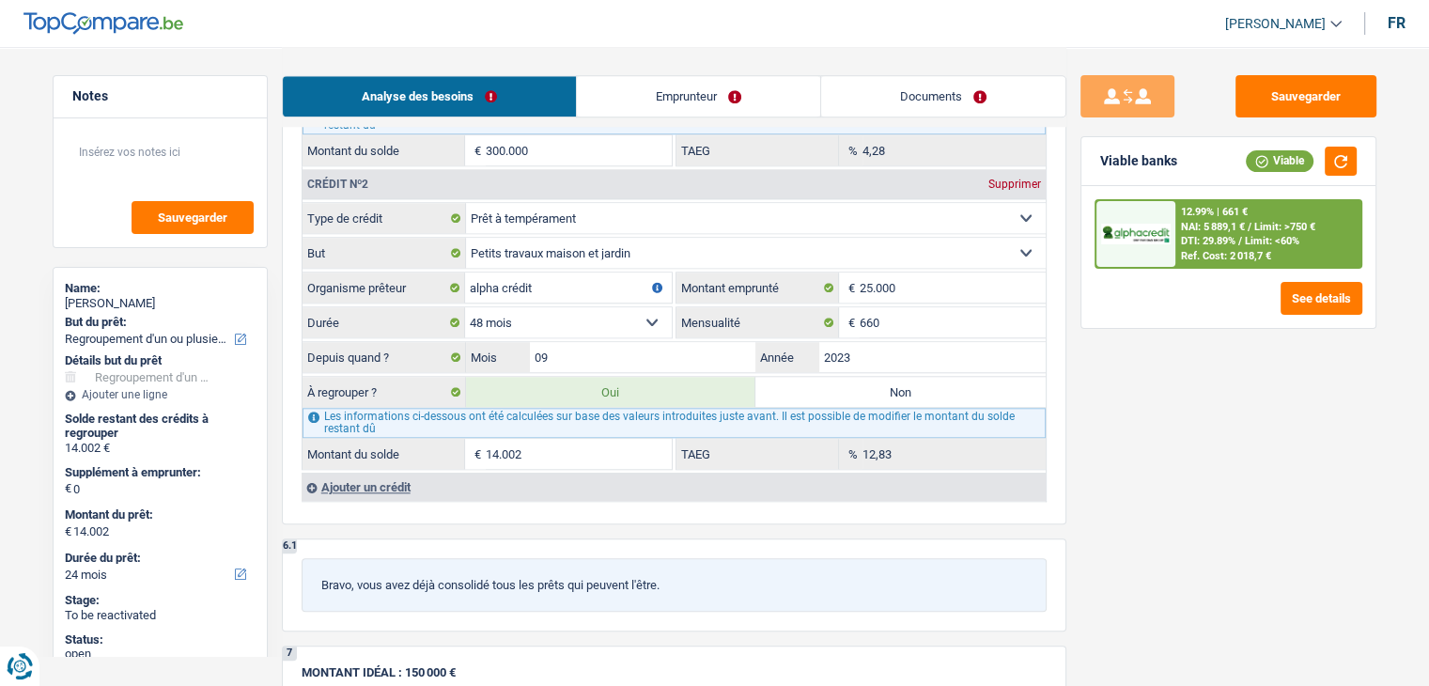
click at [1191, 241] on span "DTI: 29.89%" at bounding box center [1208, 241] width 54 height 12
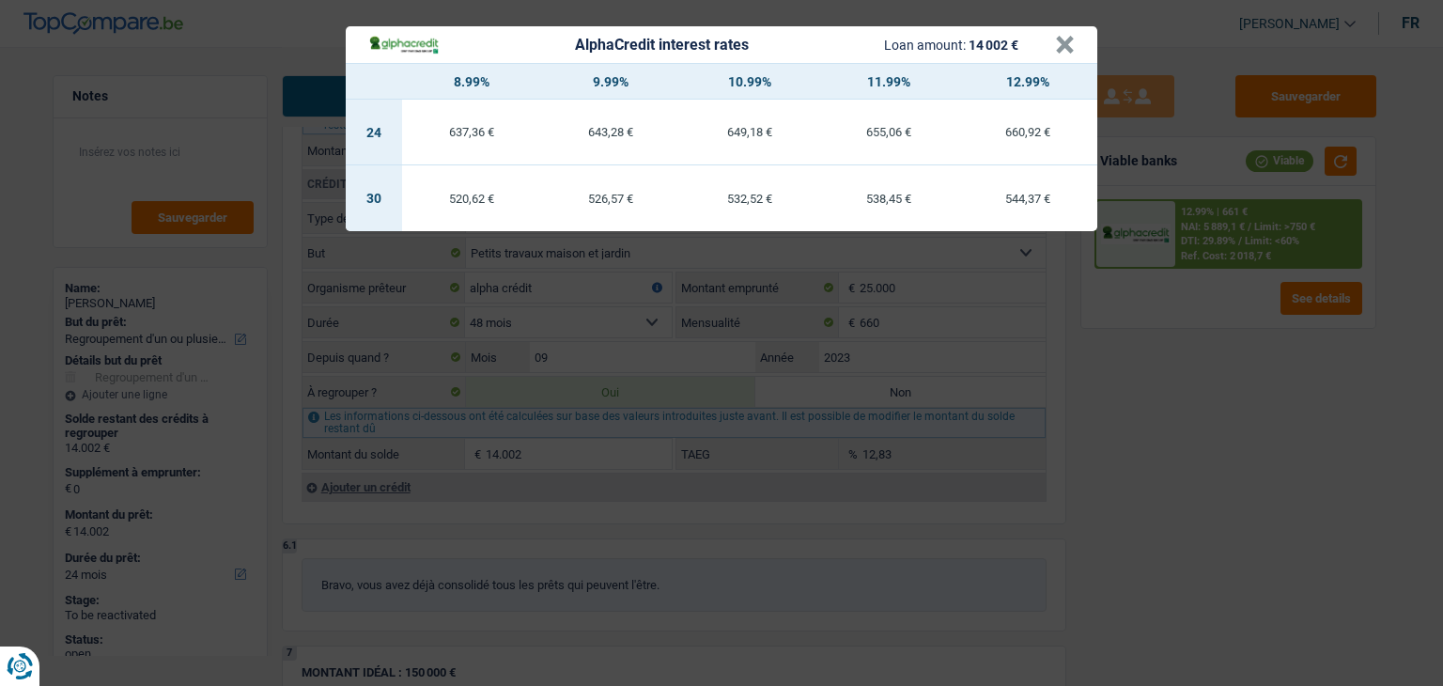
click at [1132, 452] on div "AlphaCredit interest rates Loan amount: 14 002 € × 8.99% 9.99% 10.99% 11.99% 12…" at bounding box center [721, 343] width 1443 height 686
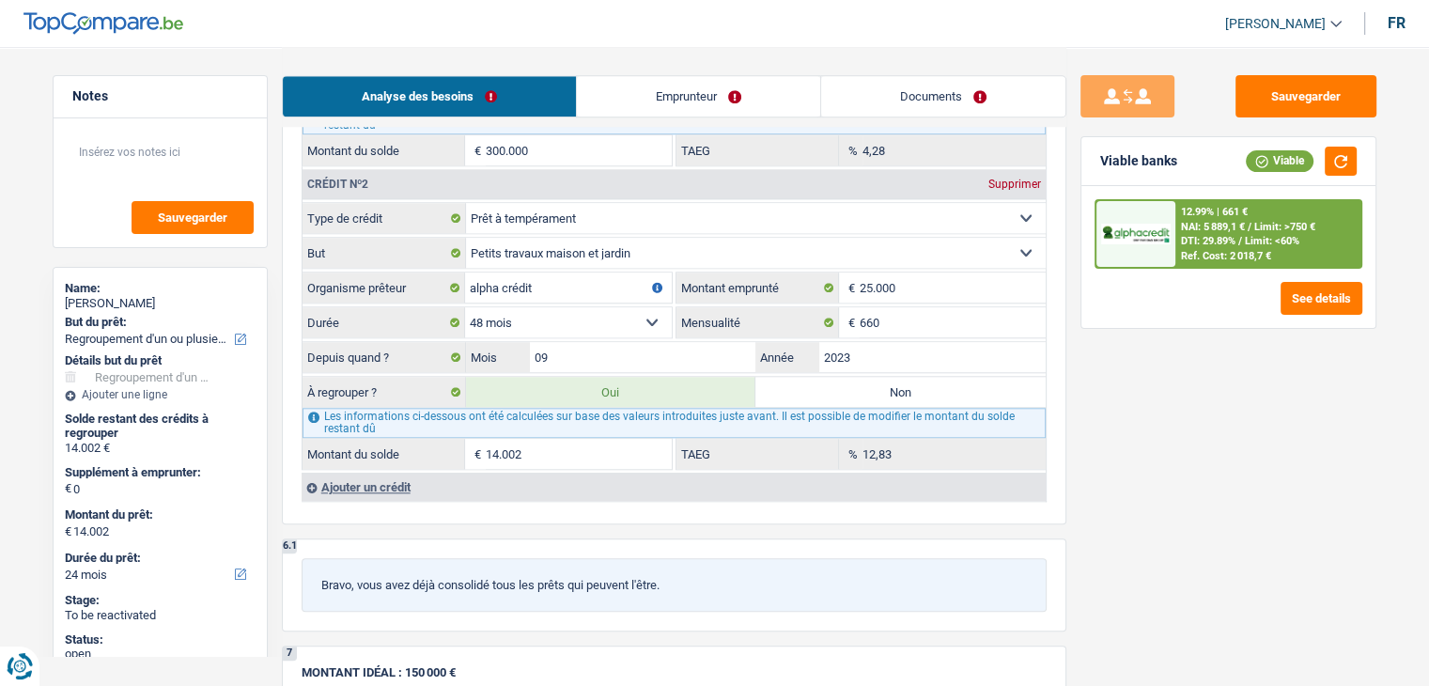
click at [1181, 223] on span "NAI: 5 889,1 €" at bounding box center [1213, 227] width 64 height 12
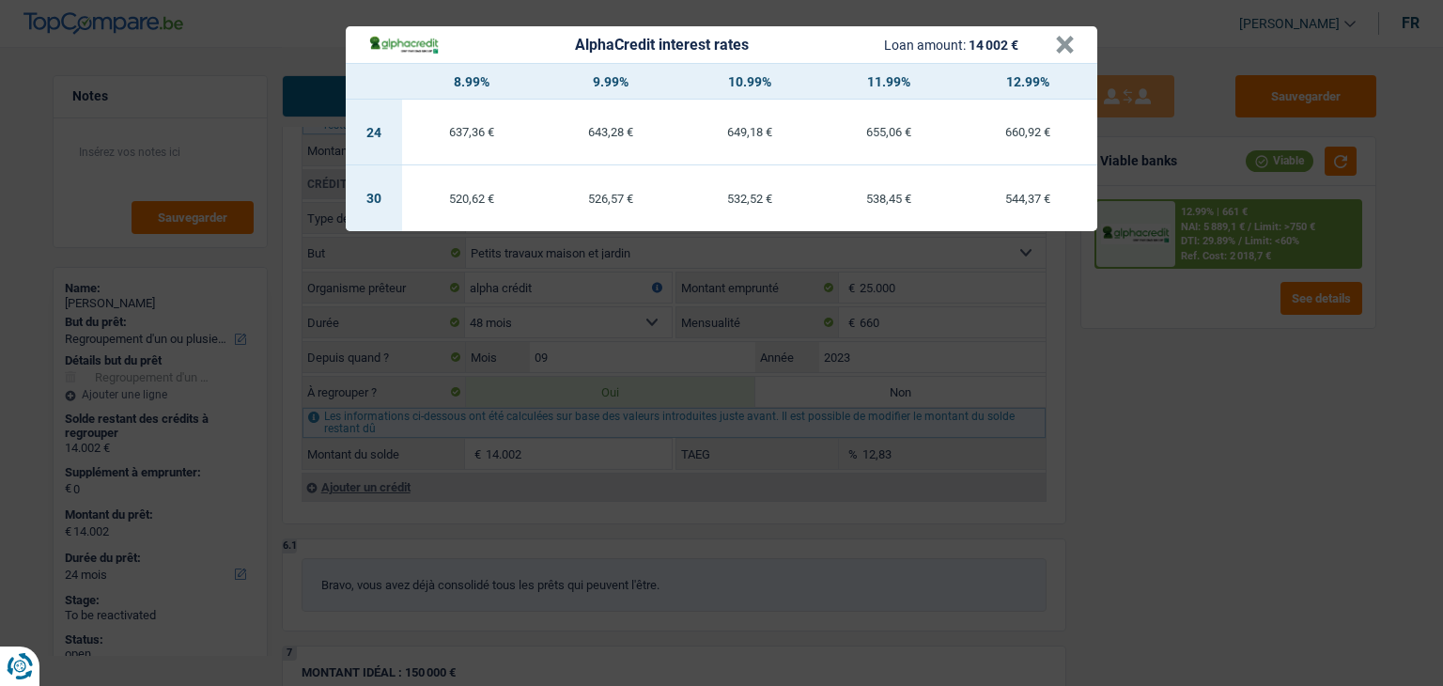
click at [1159, 359] on div "AlphaCredit interest rates Loan amount: 14 002 € × 8.99% 9.99% 10.99% 11.99% 12…" at bounding box center [721, 343] width 1443 height 686
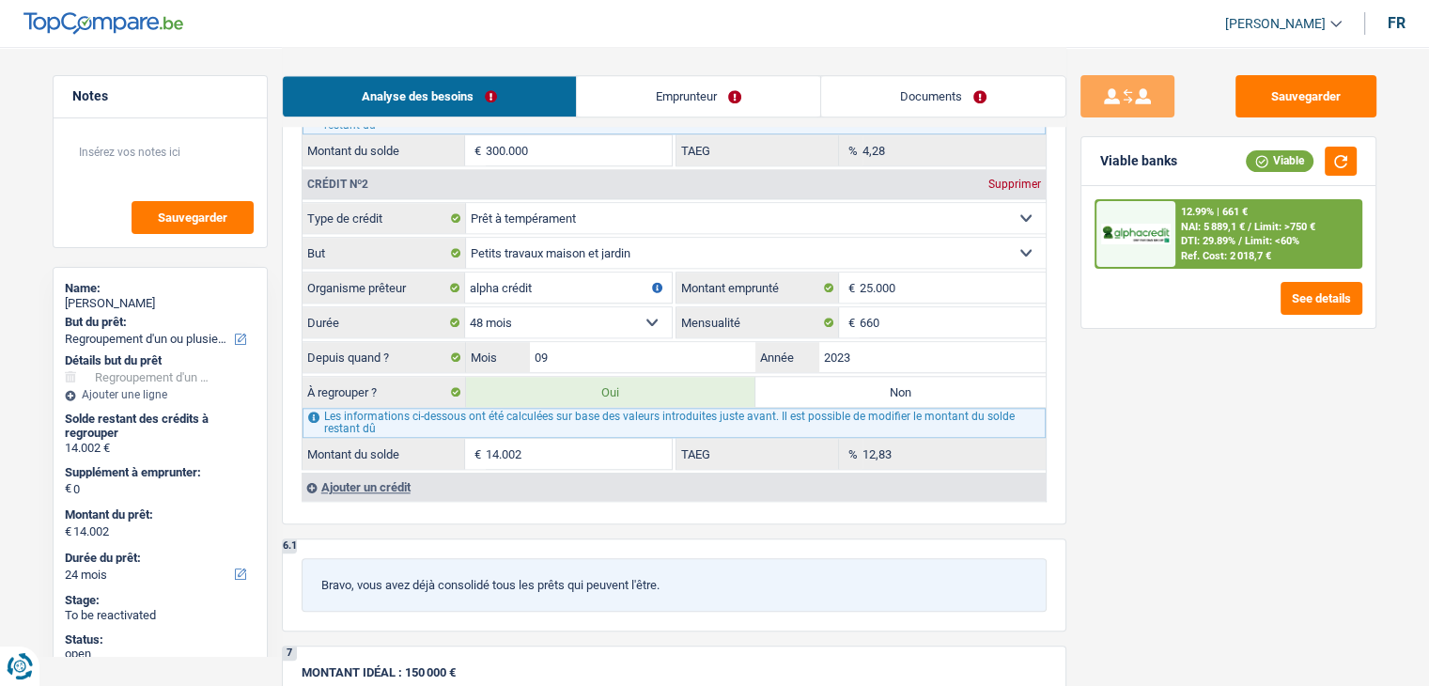
click at [1229, 229] on span "NAI: 5 889,1 €" at bounding box center [1213, 227] width 64 height 12
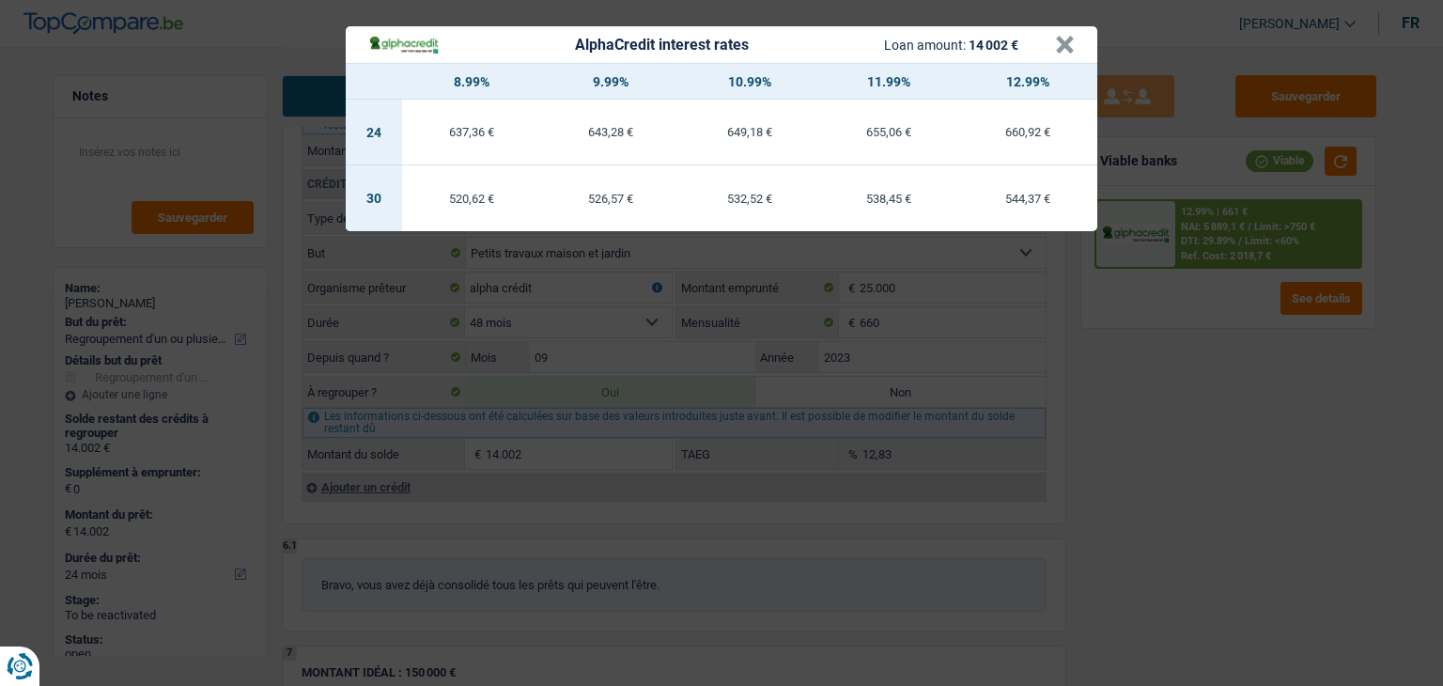
click at [1154, 380] on div "AlphaCredit interest rates Loan amount: 14 002 € × 8.99% 9.99% 10.99% 11.99% 12…" at bounding box center [721, 343] width 1443 height 686
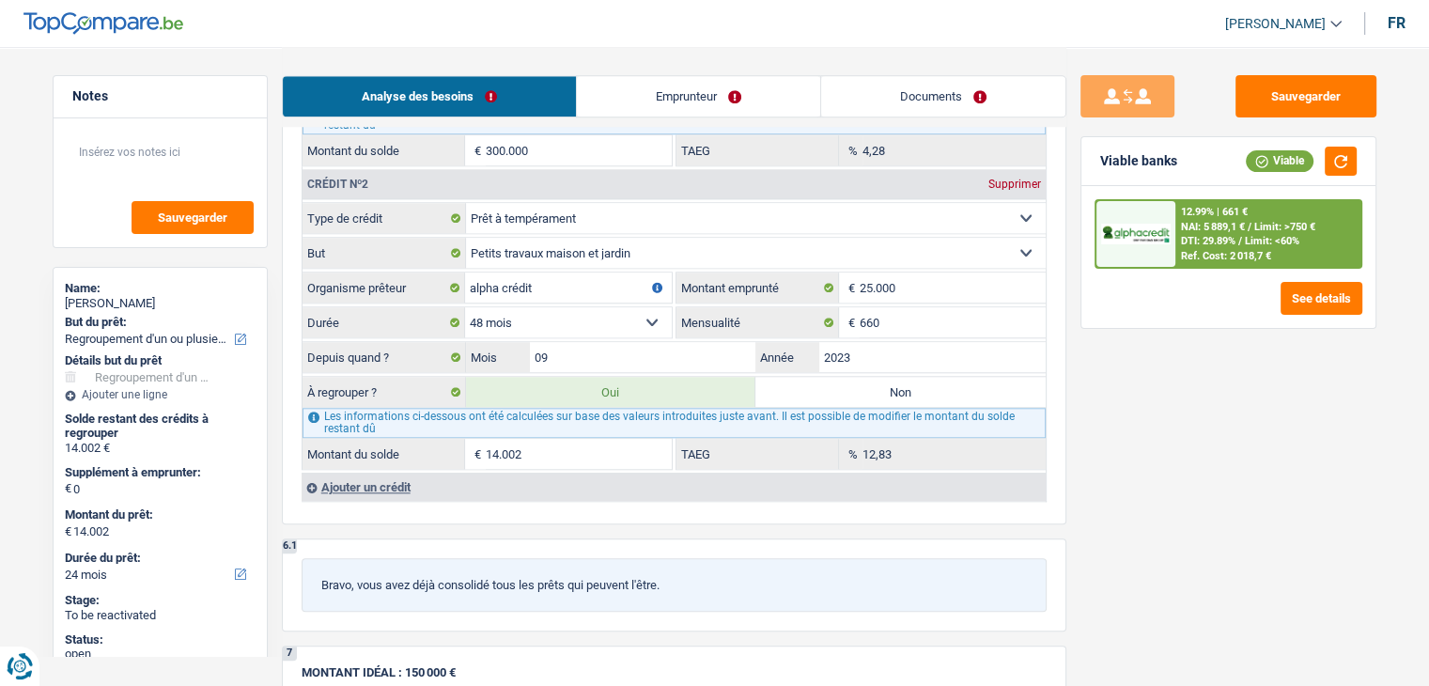
click at [1097, 392] on div "Sauvegarder Viable banks Viable 12.99% | 661 € NAI: 5 889,1 € / Limit: >750 € D…" at bounding box center [1228, 365] width 324 height 581
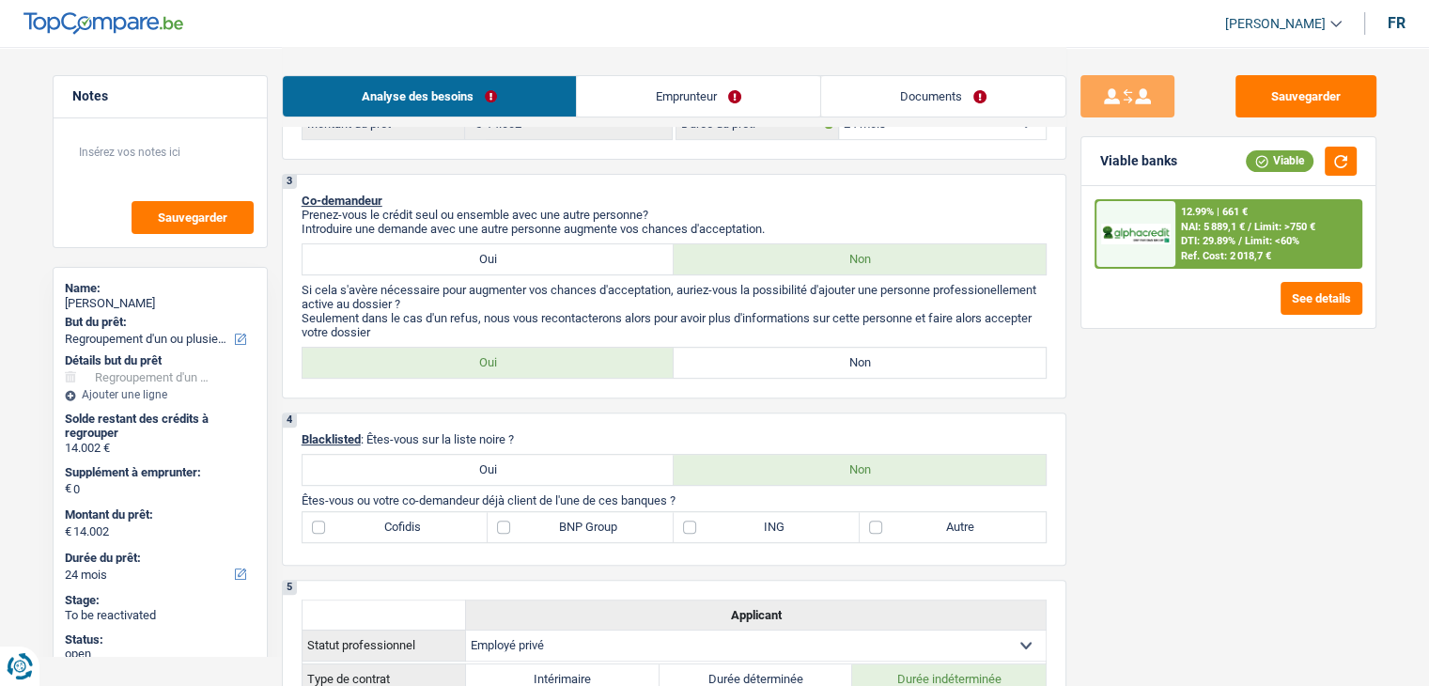
scroll to position [282, 0]
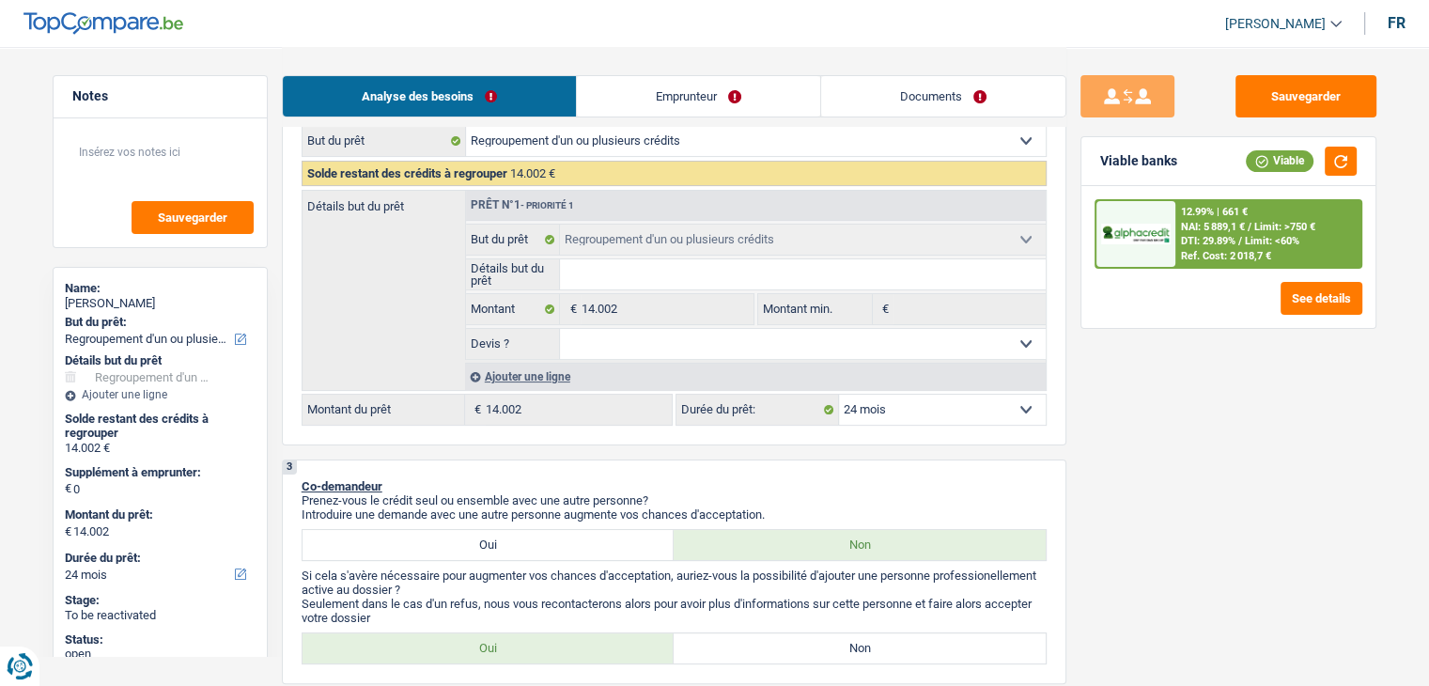
click at [767, 329] on select "Oui Non Non répondu Sélectionner une option" at bounding box center [803, 344] width 486 height 30
select select "yes"
click at [560, 329] on select "Oui Non Non répondu Sélectionner une option" at bounding box center [803, 344] width 486 height 30
select select "yes"
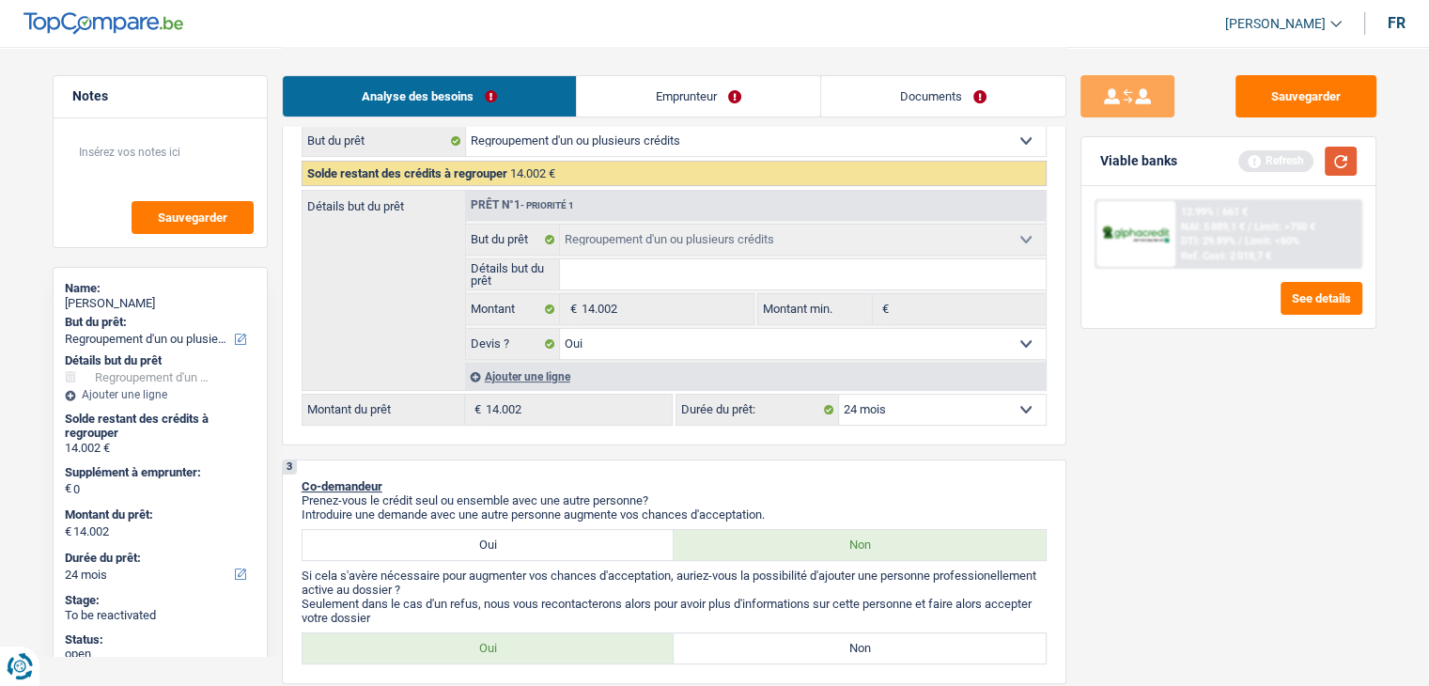
click at [1337, 166] on button "button" at bounding box center [1341, 161] width 32 height 29
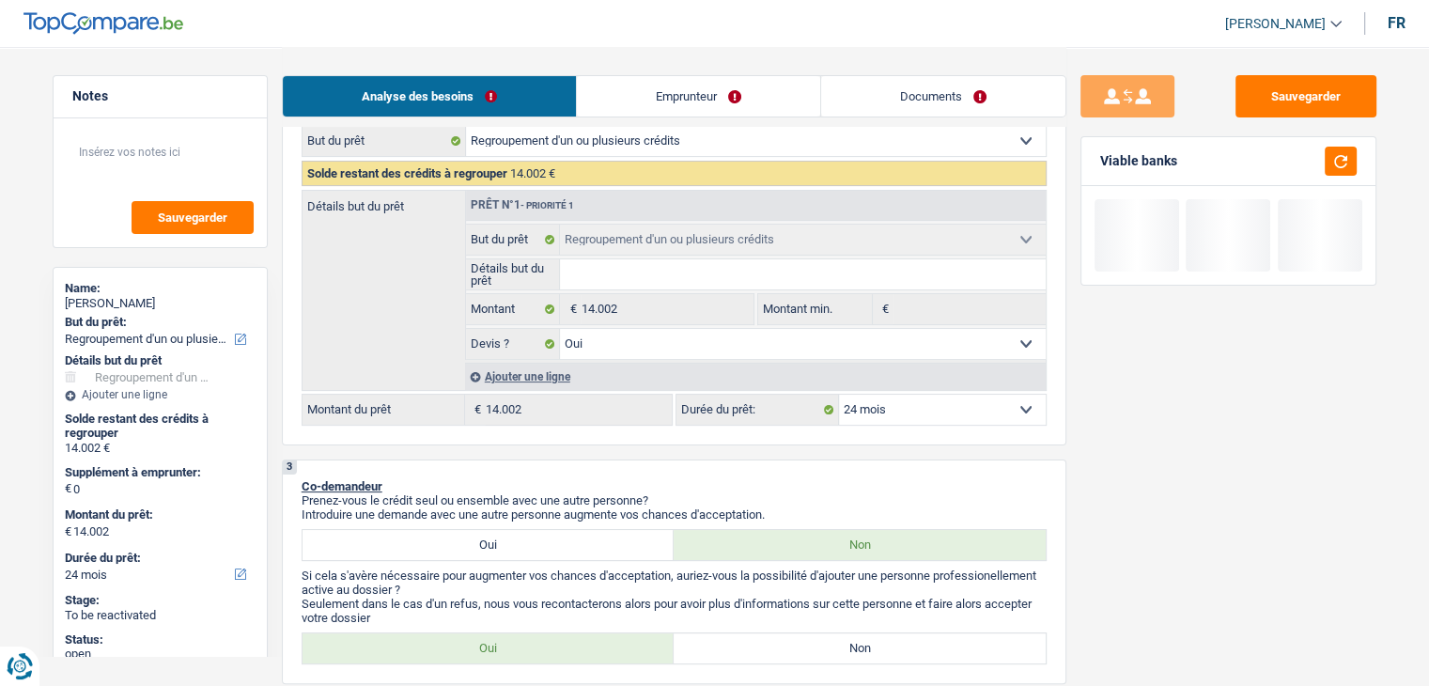
drag, startPoint x: 869, startPoint y: 399, endPoint x: 875, endPoint y: 411, distance: 12.6
click at [869, 402] on select "12 mois 18 mois 24 mois 30 mois 36 mois 42 mois 48 mois 60 mois Sélectionner un…" at bounding box center [942, 410] width 207 height 30
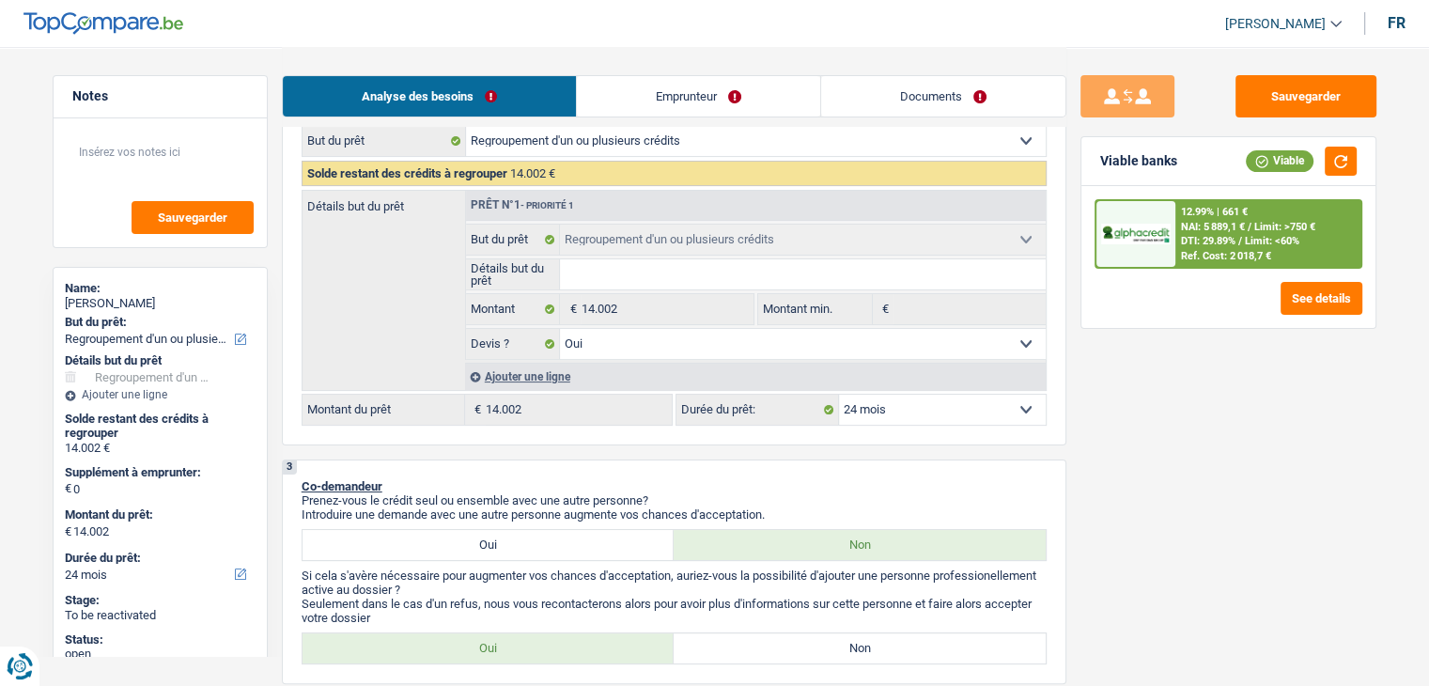
select select "30"
click at [839, 395] on select "12 mois 18 mois 24 mois 30 mois 36 mois 42 mois 48 mois 60 mois Sélectionner un…" at bounding box center [942, 410] width 207 height 30
select select "30"
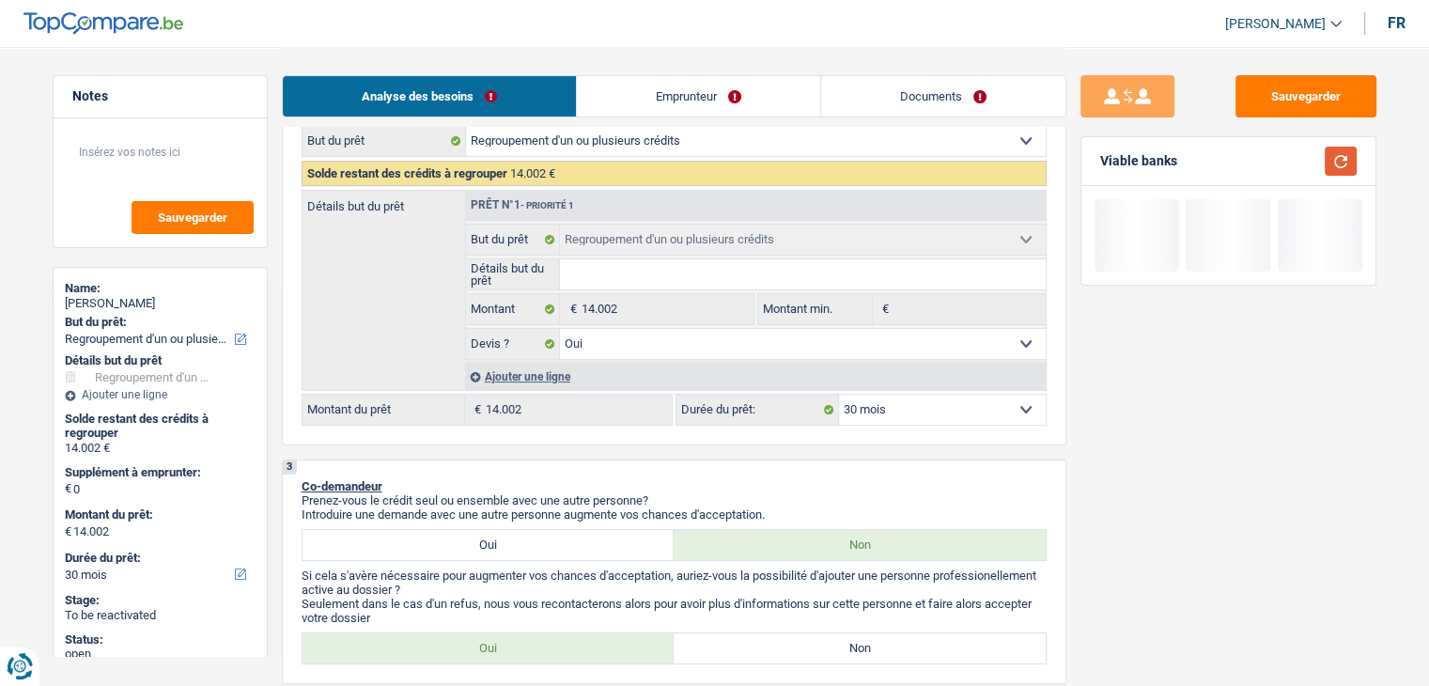
click at [1338, 164] on button "button" at bounding box center [1341, 161] width 32 height 29
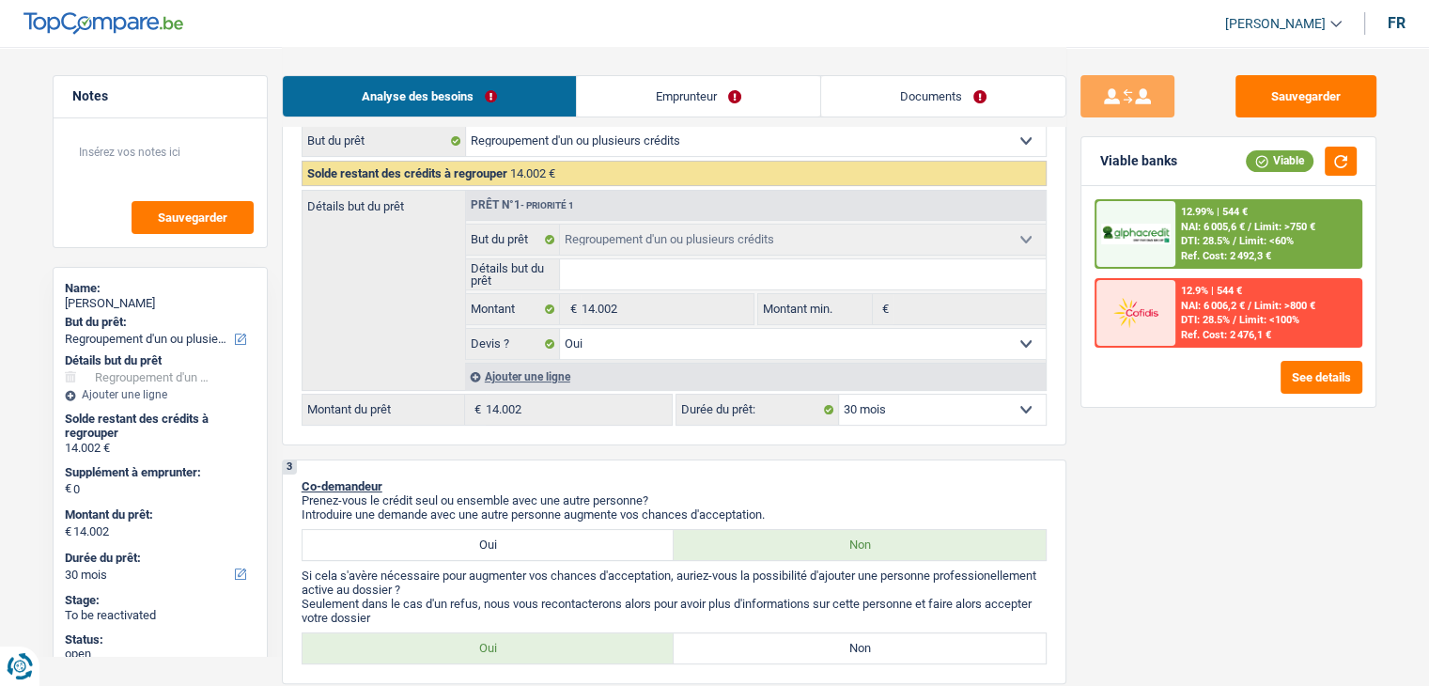
click at [1215, 206] on div "12.99% | 544 €" at bounding box center [1214, 212] width 67 height 12
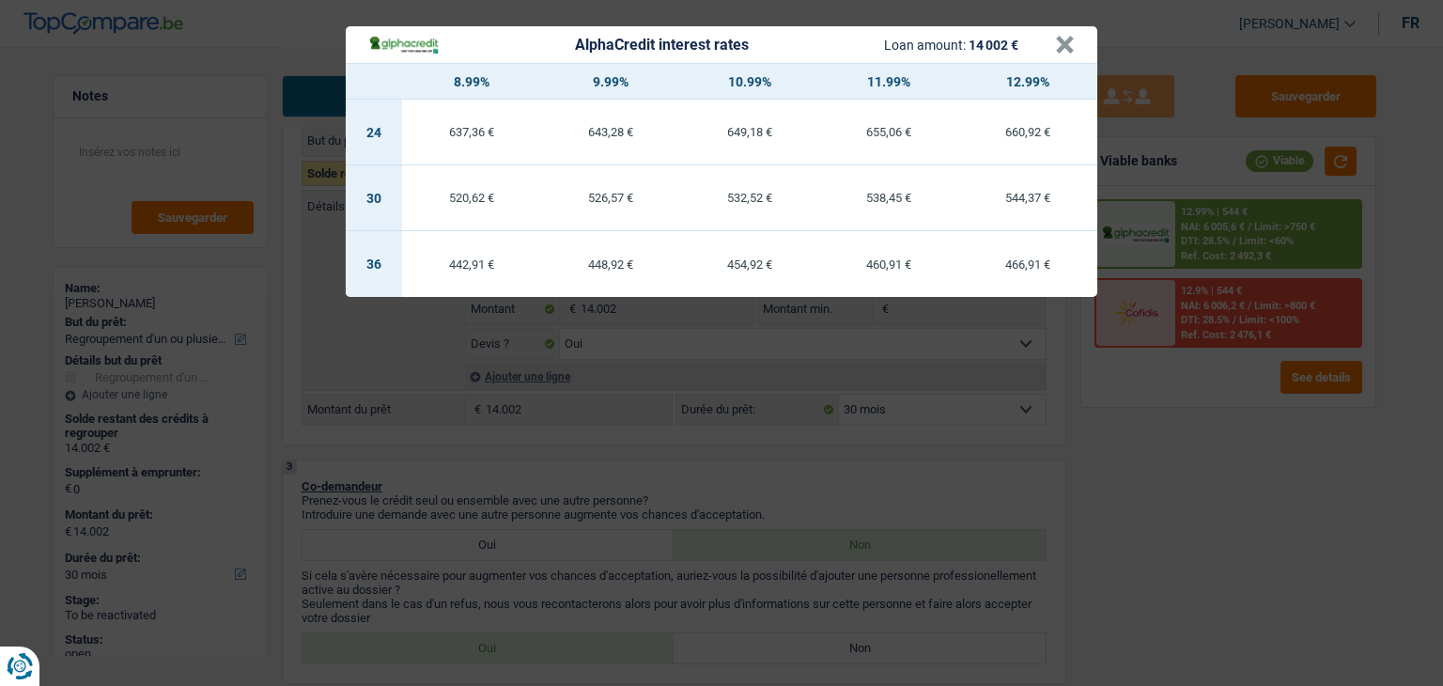
click at [1086, 482] on div "AlphaCredit interest rates Loan amount: 14 002 € × 8.99% 9.99% 10.99% 11.99% 12…" at bounding box center [721, 343] width 1443 height 686
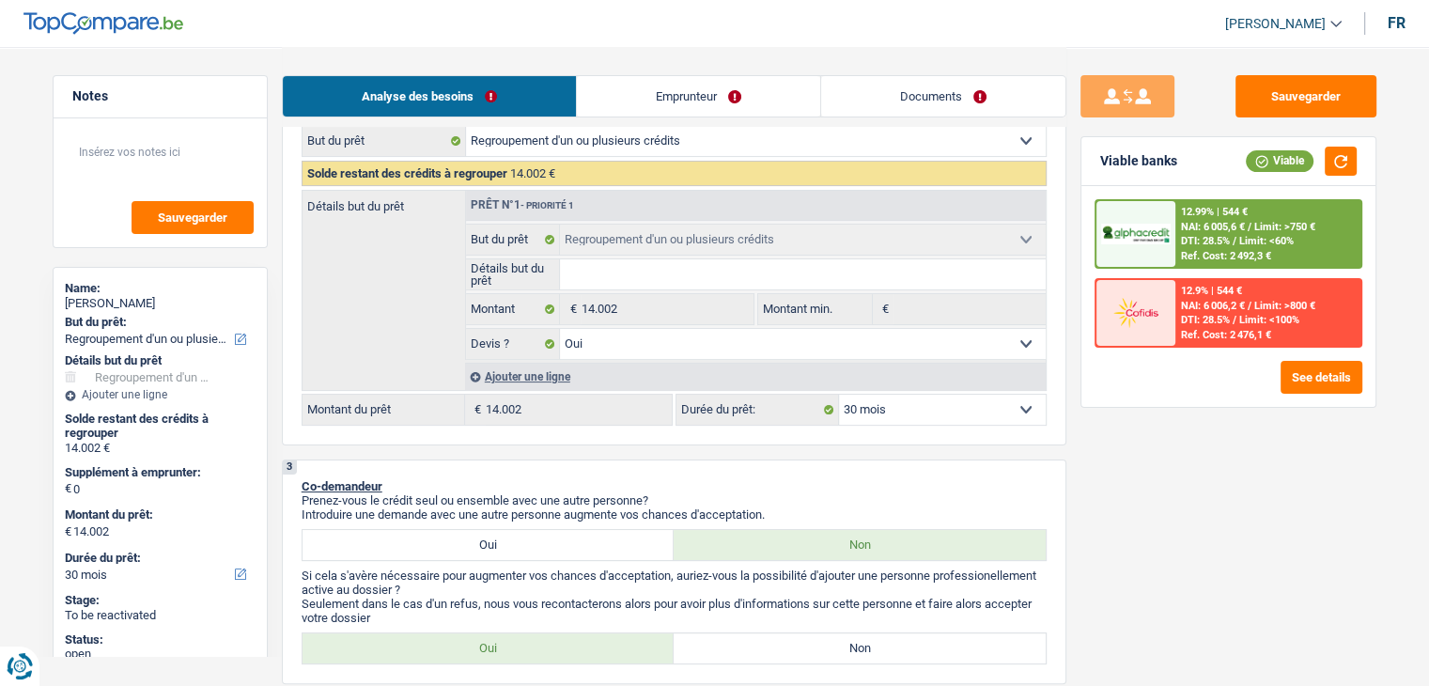
click at [530, 369] on div "Ajouter une ligne" at bounding box center [755, 376] width 581 height 27
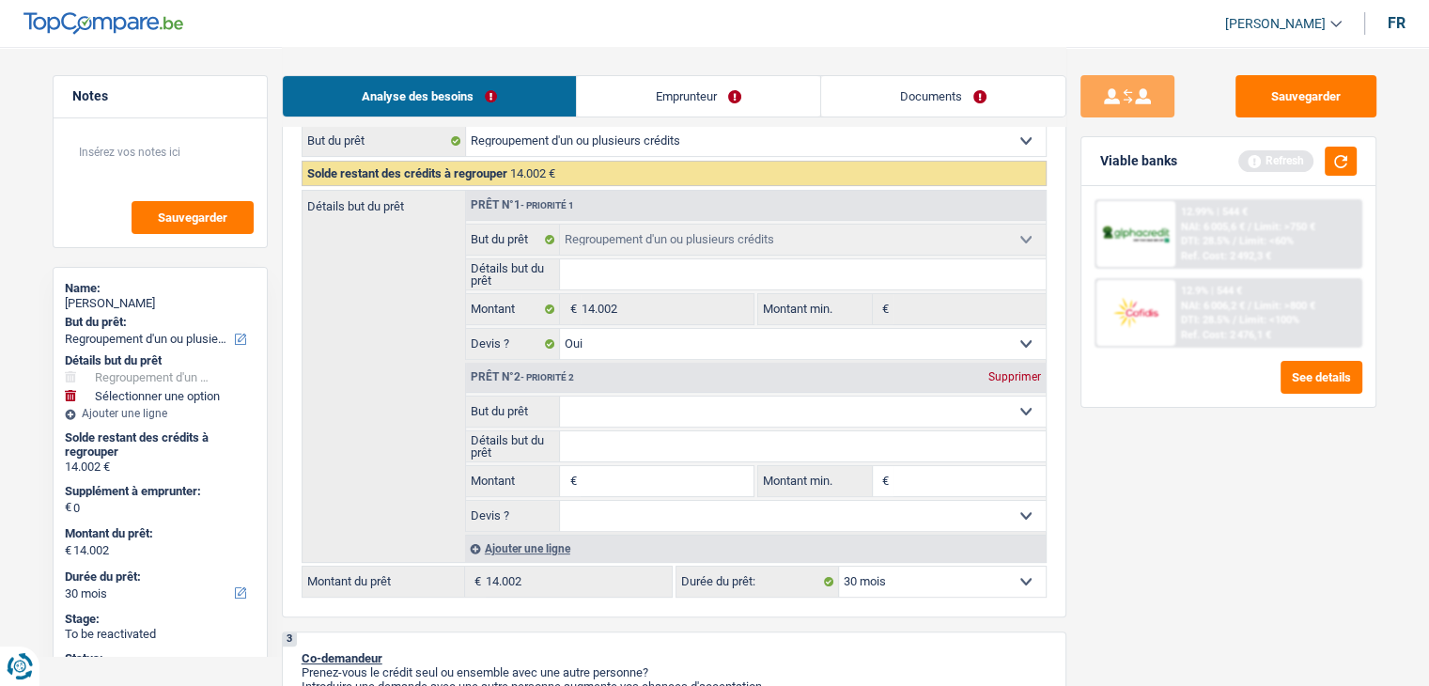
click at [601, 482] on input "Montant" at bounding box center [667, 481] width 172 height 30
type input "2"
type input "20"
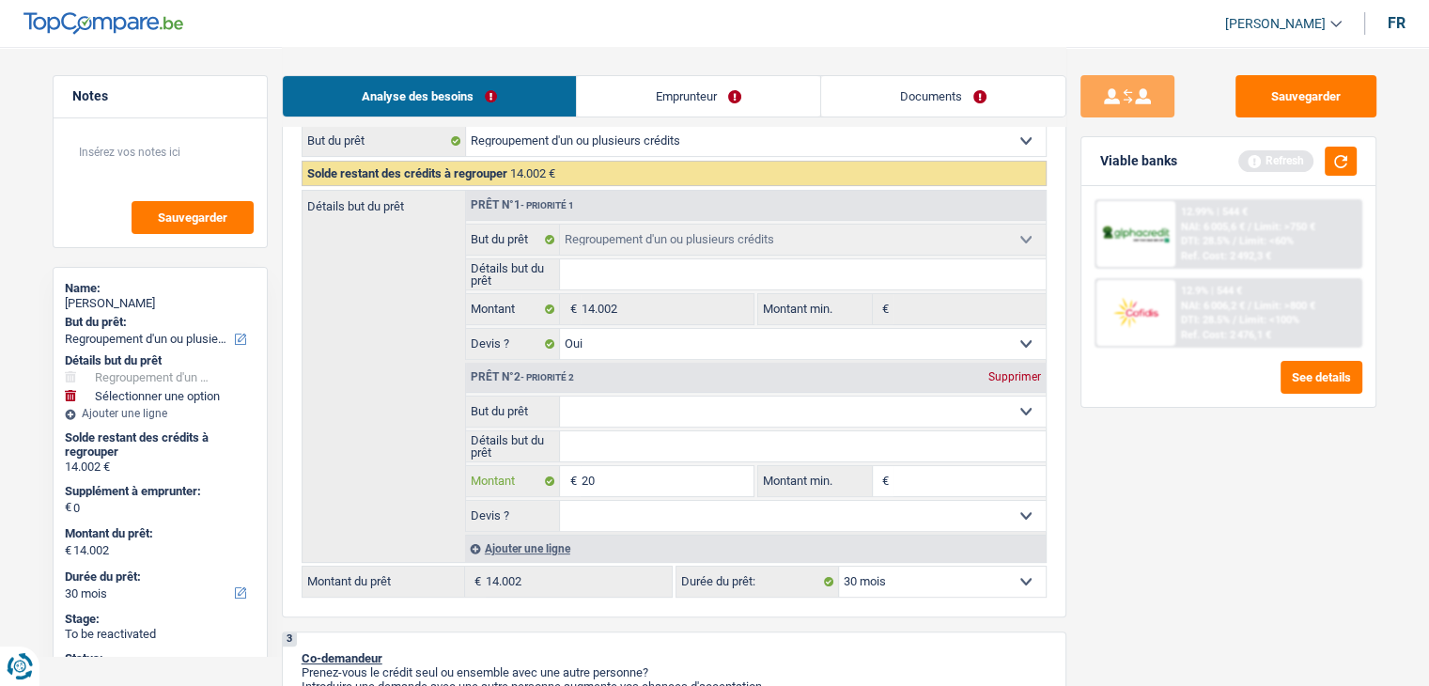
type input "200"
type input "2.000"
type input "20.000"
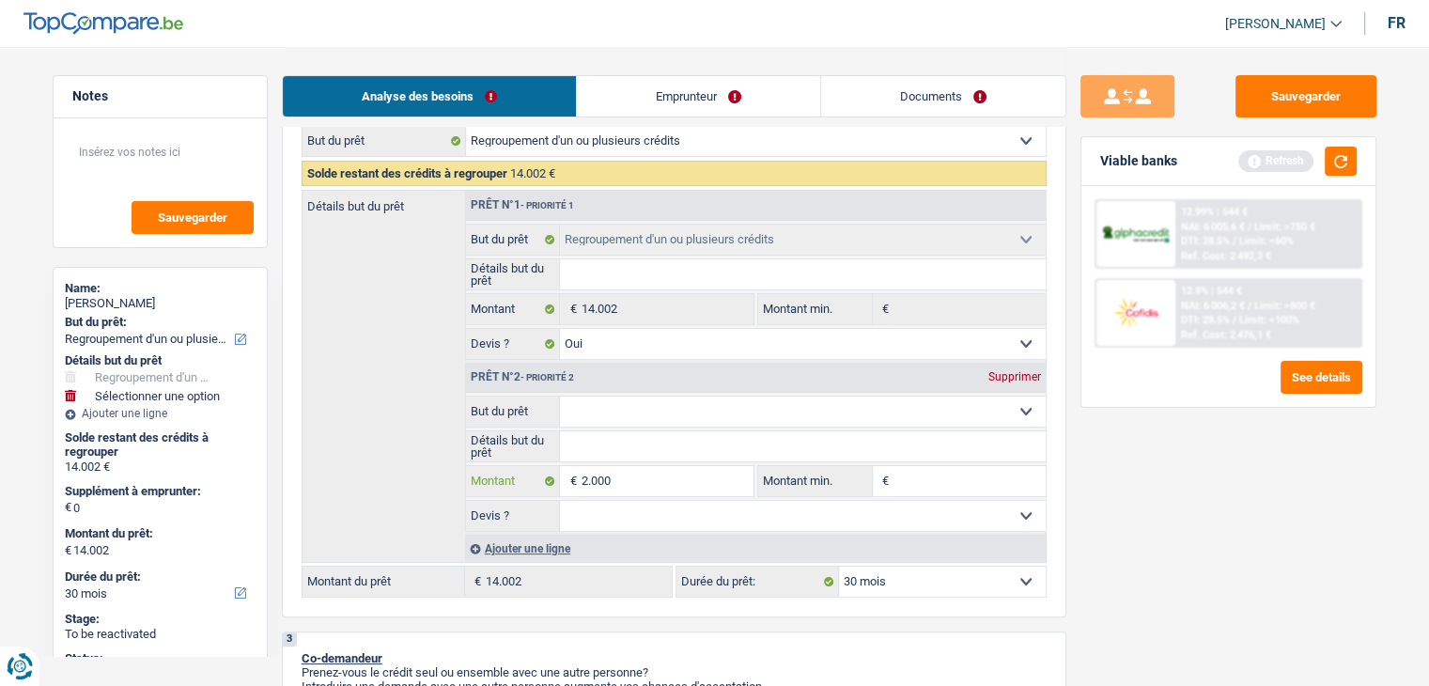
type input "20.000"
type input "34.002"
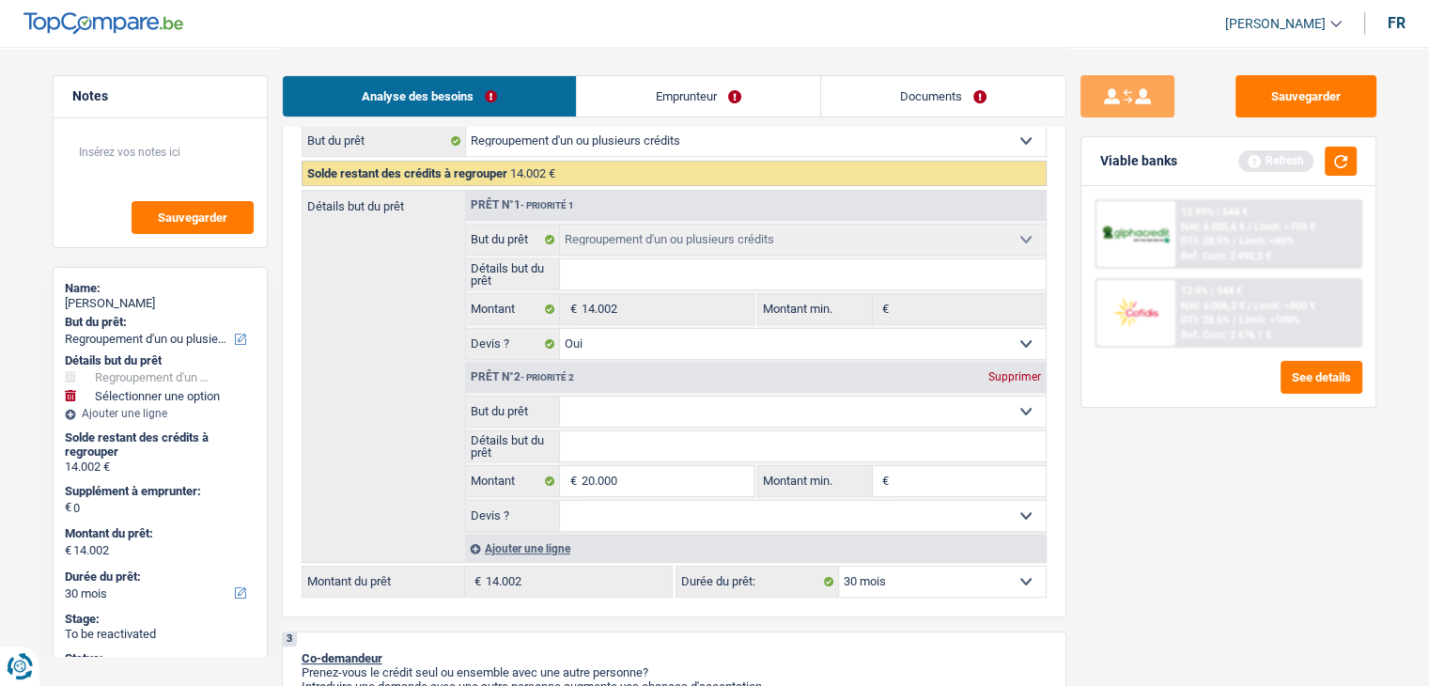
type input "34.002"
click at [668, 599] on div "2 Projet : Quel projet souhaitez-vous financer pour 14 002 € ? Montant supérieu…" at bounding box center [674, 307] width 785 height 619
select select "120"
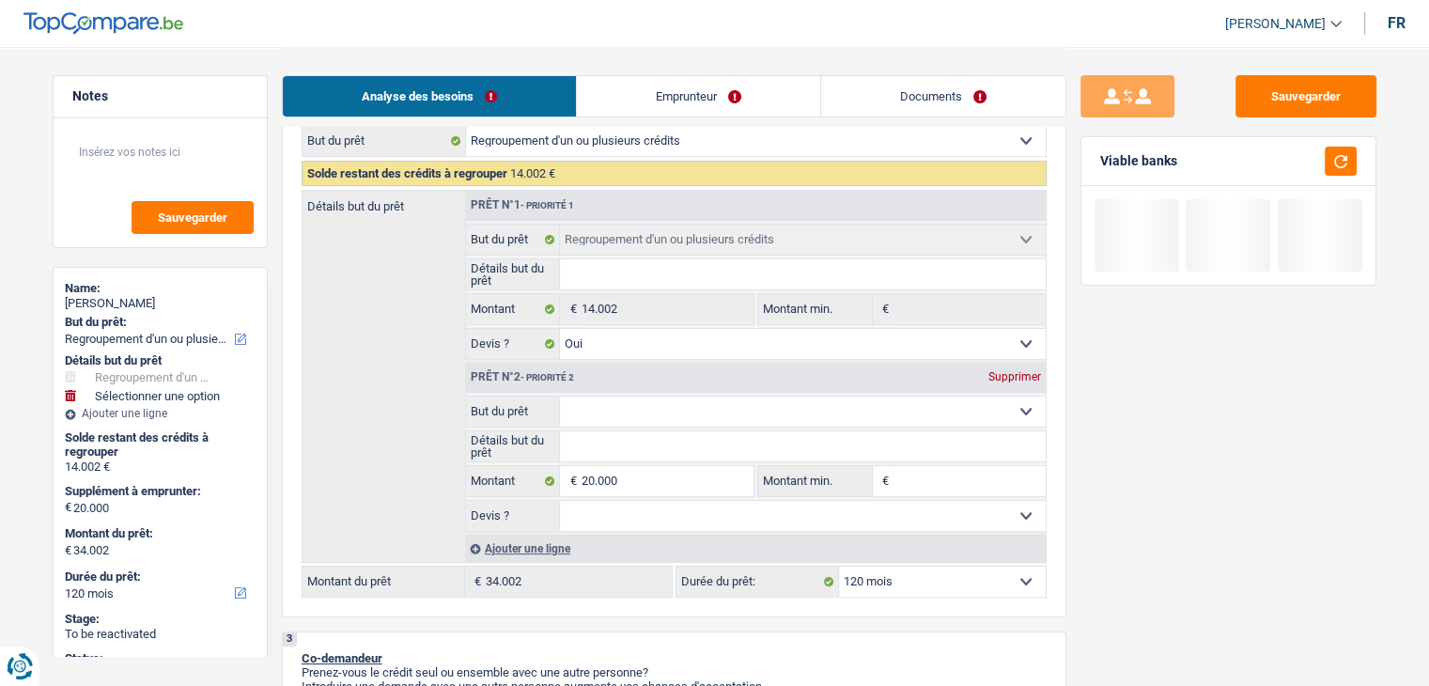
click at [961, 478] on input "Montant min." at bounding box center [970, 481] width 152 height 30
type input "2"
type input "20"
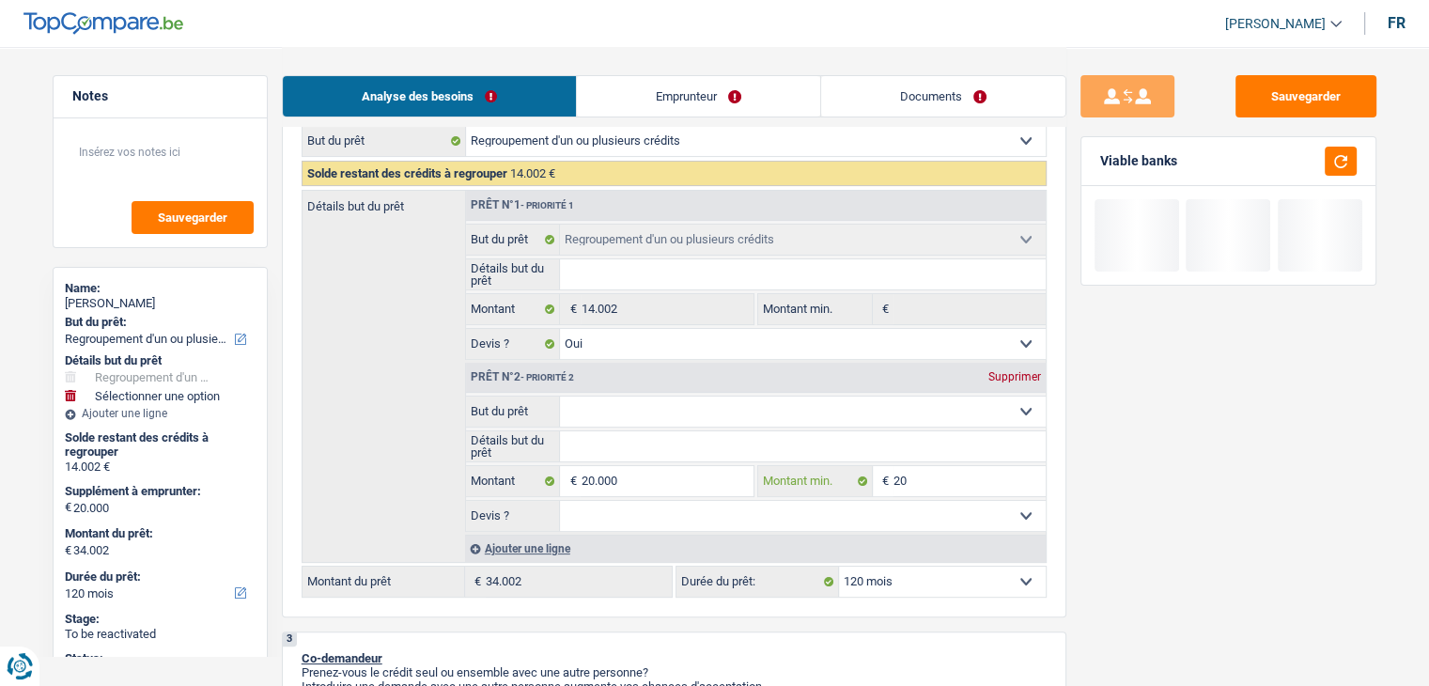
type input "200"
type input "2.000"
type input "20.000"
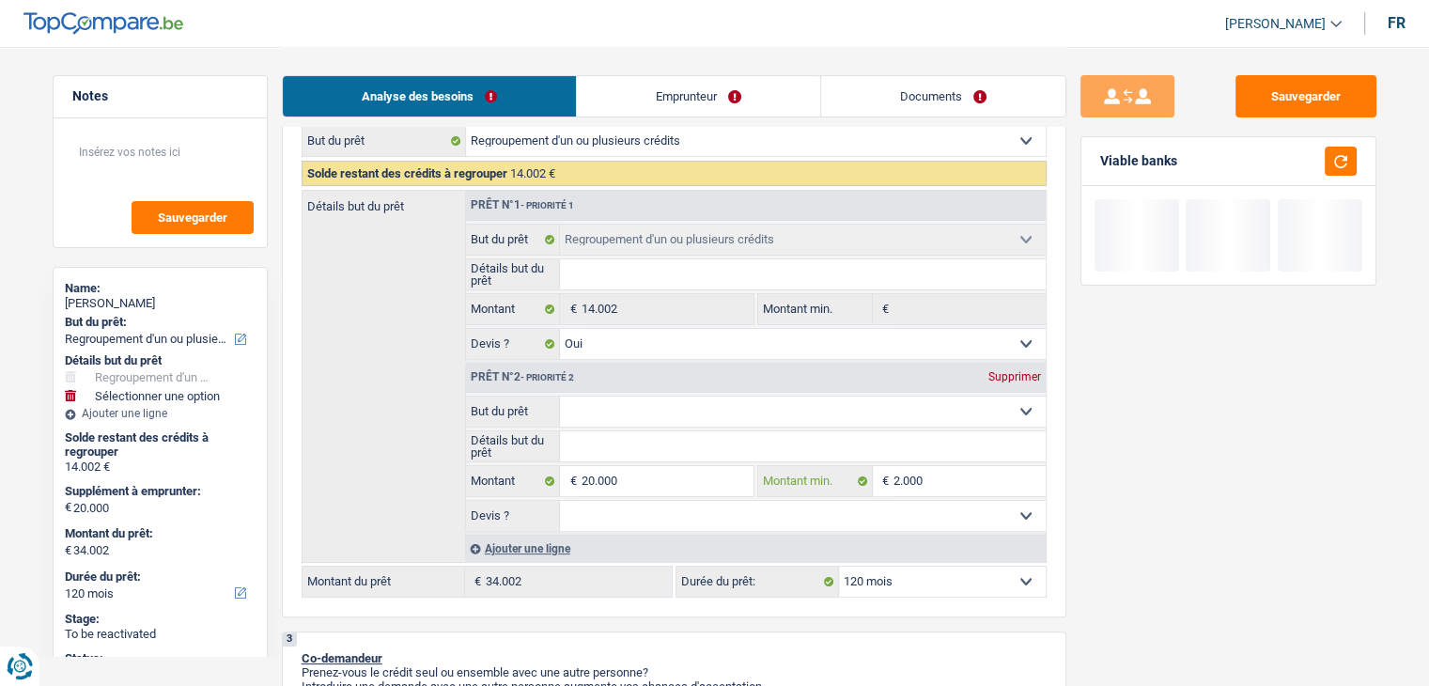
type input "20.000"
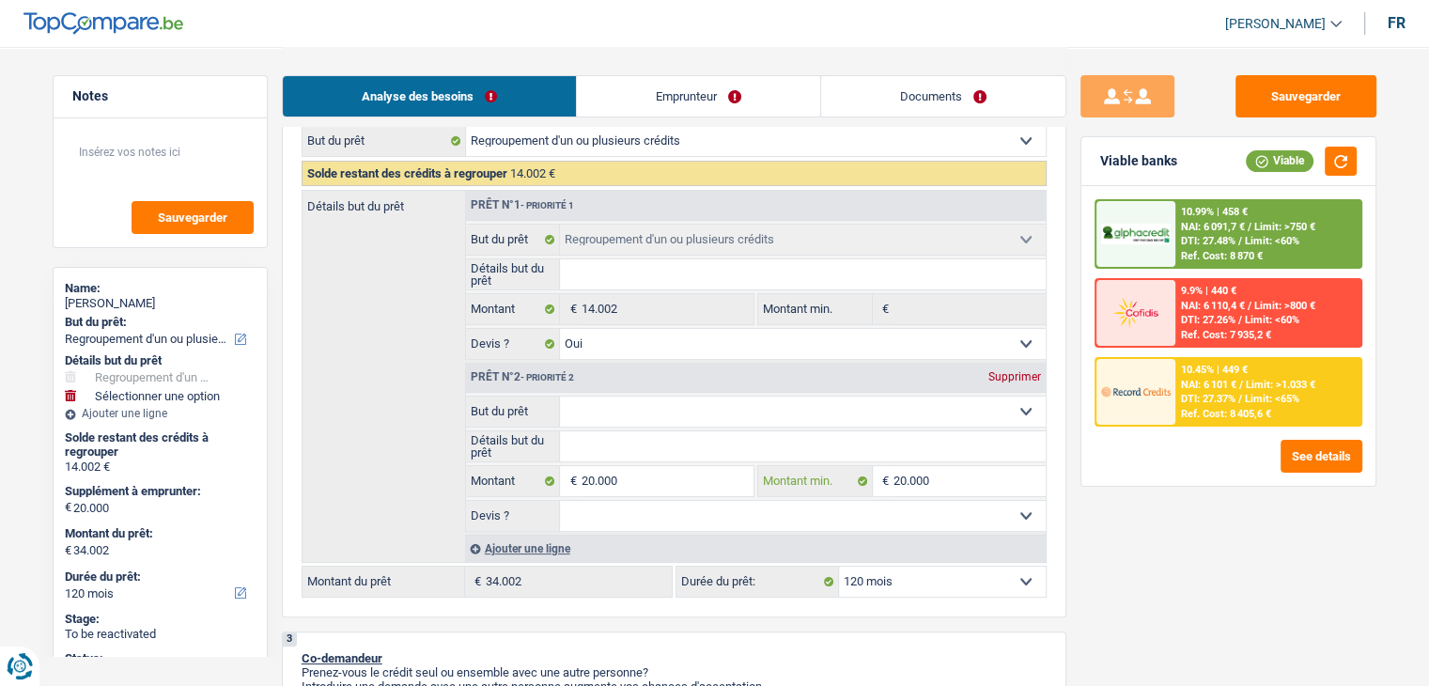
type input "20.000"
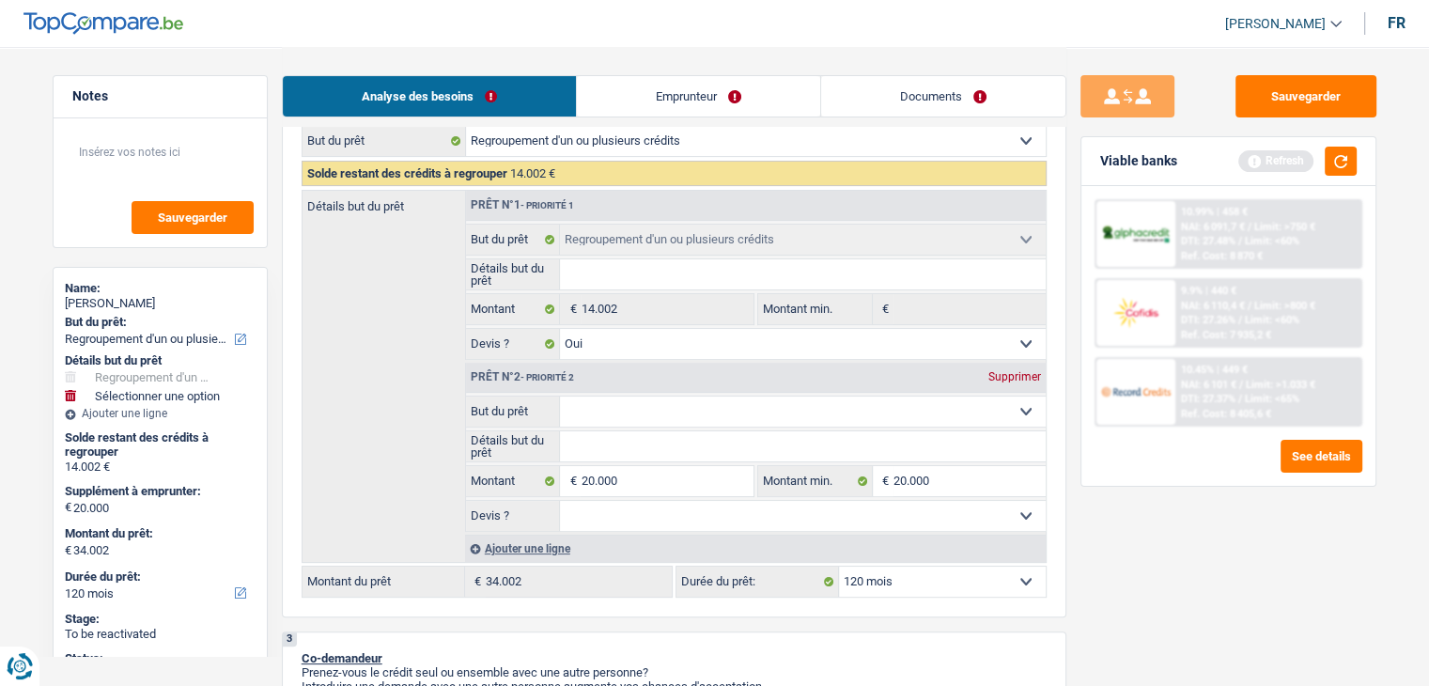
click at [1176, 521] on div "Sauvegarder Viable banks Refresh 10.99% | 458 € NAI: 6 091,7 € / Limit: >750 € …" at bounding box center [1228, 365] width 324 height 581
click at [1338, 161] on button "button" at bounding box center [1341, 161] width 32 height 29
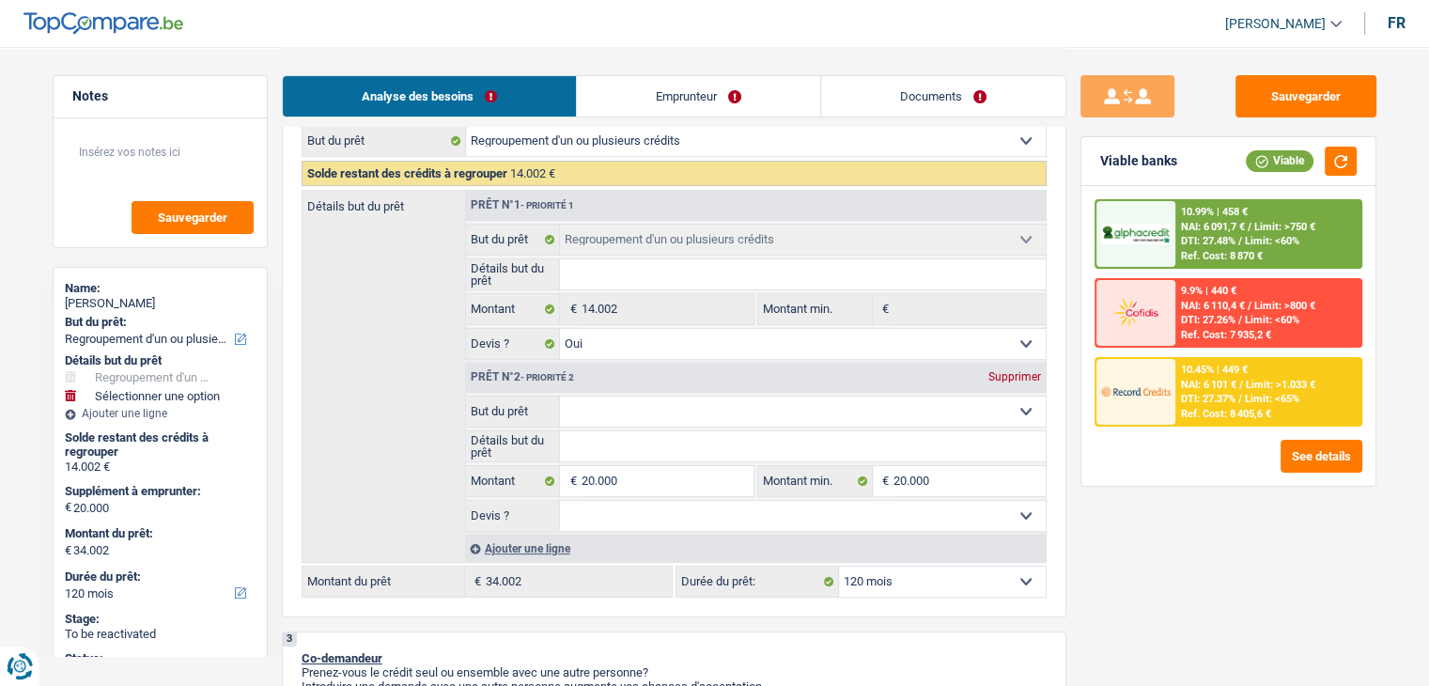
click at [934, 587] on select "12 mois 18 mois 24 mois 30 mois 36 mois 42 mois 48 mois 60 mois 72 mois 84 mois…" at bounding box center [942, 582] width 207 height 30
click at [1189, 548] on div "Sauvegarder Viable banks Viable 10.99% | 458 € NAI: 6 091,7 € / Limit: >750 € D…" at bounding box center [1228, 365] width 324 height 581
click at [1205, 393] on span "DTI: 27.37%" at bounding box center [1208, 399] width 54 height 12
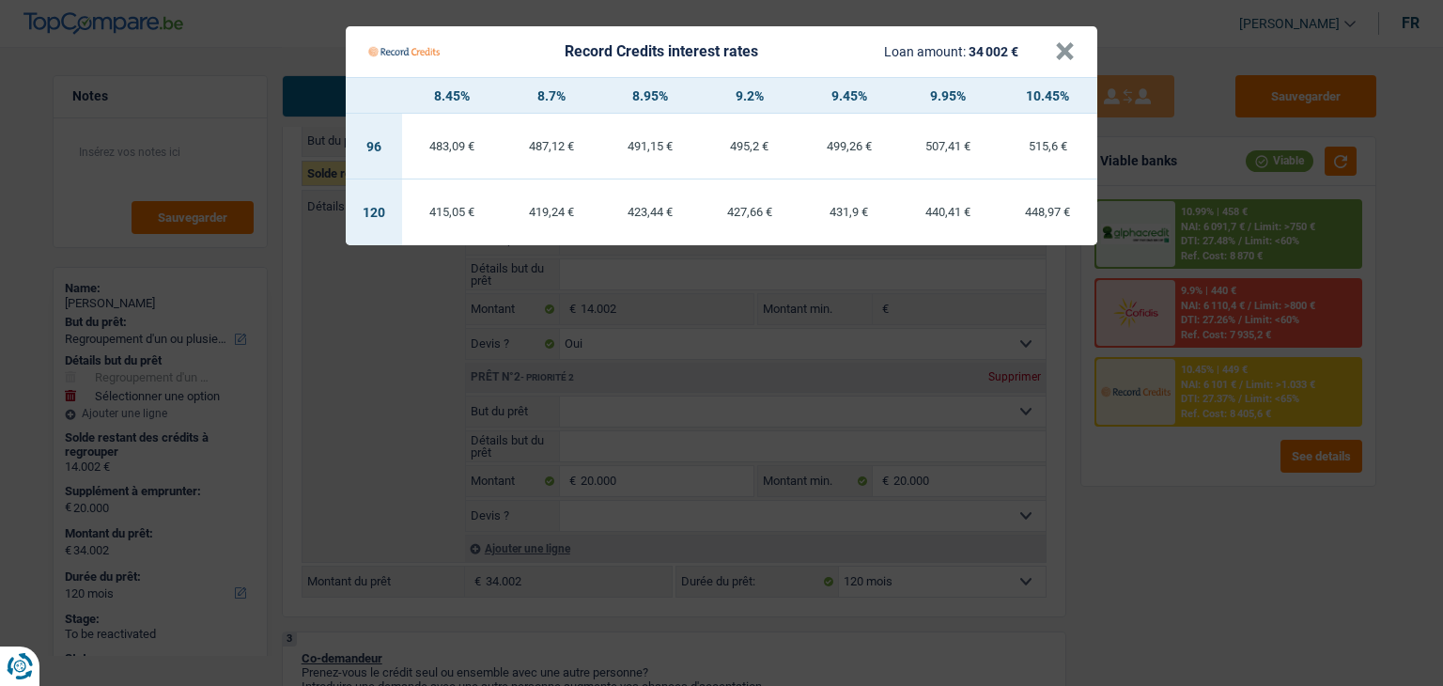
click at [1176, 476] on Credits "Record Credits interest rates Loan amount: 34 002 € × 8.45% 8.7% 8.95% 9.2% 9.4…" at bounding box center [721, 343] width 1443 height 686
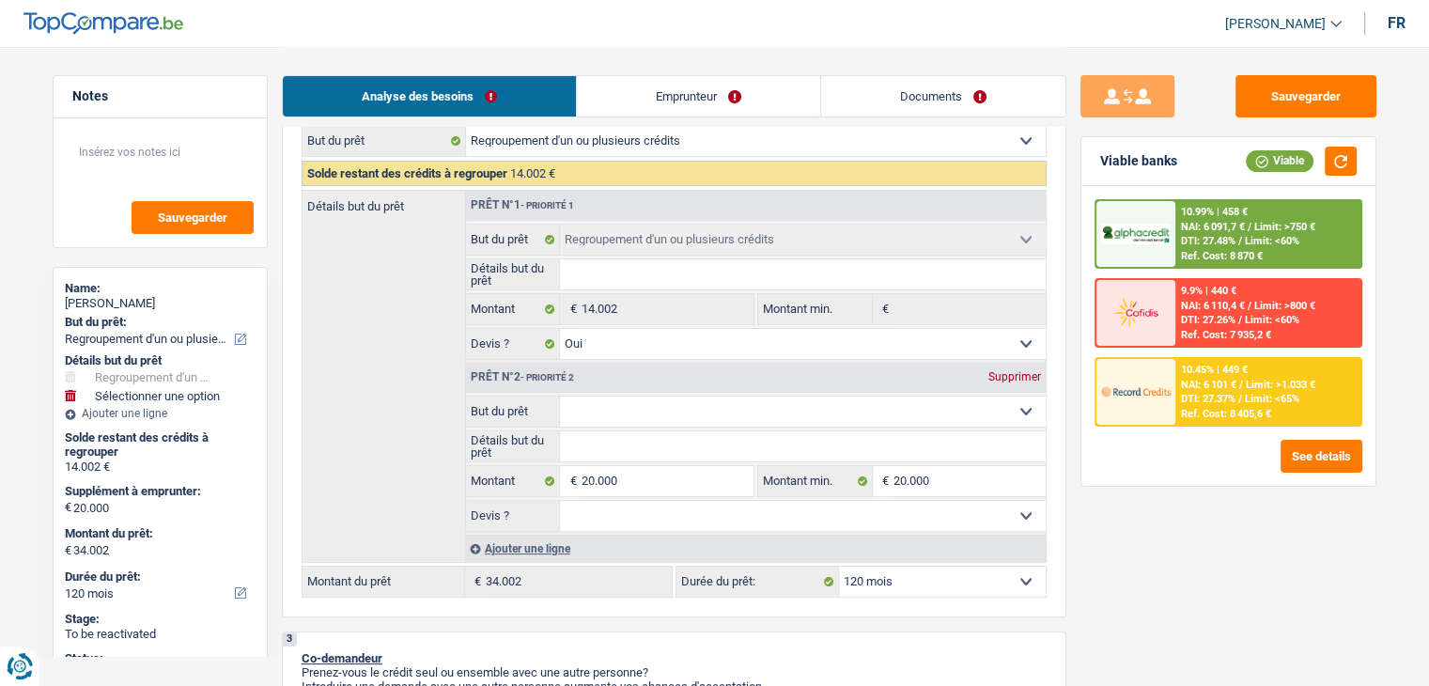
click at [967, 583] on select "12 mois 18 mois 24 mois 30 mois 36 mois 42 mois 48 mois 60 mois 72 mois 84 mois…" at bounding box center [942, 582] width 207 height 30
click at [1169, 525] on div "Sauvegarder Viable banks Viable 10.99% | 458 € NAI: 6 091,7 € / Limit: >750 € D…" at bounding box center [1228, 365] width 324 height 581
click at [904, 583] on select "12 mois 18 mois 24 mois 30 mois 36 mois 42 mois 48 mois 60 mois 72 mois 84 mois…" at bounding box center [942, 582] width 207 height 30
select select "48"
click at [839, 567] on select "12 mois 18 mois 24 mois 30 mois 36 mois 42 mois 48 mois 60 mois 72 mois 84 mois…" at bounding box center [942, 582] width 207 height 30
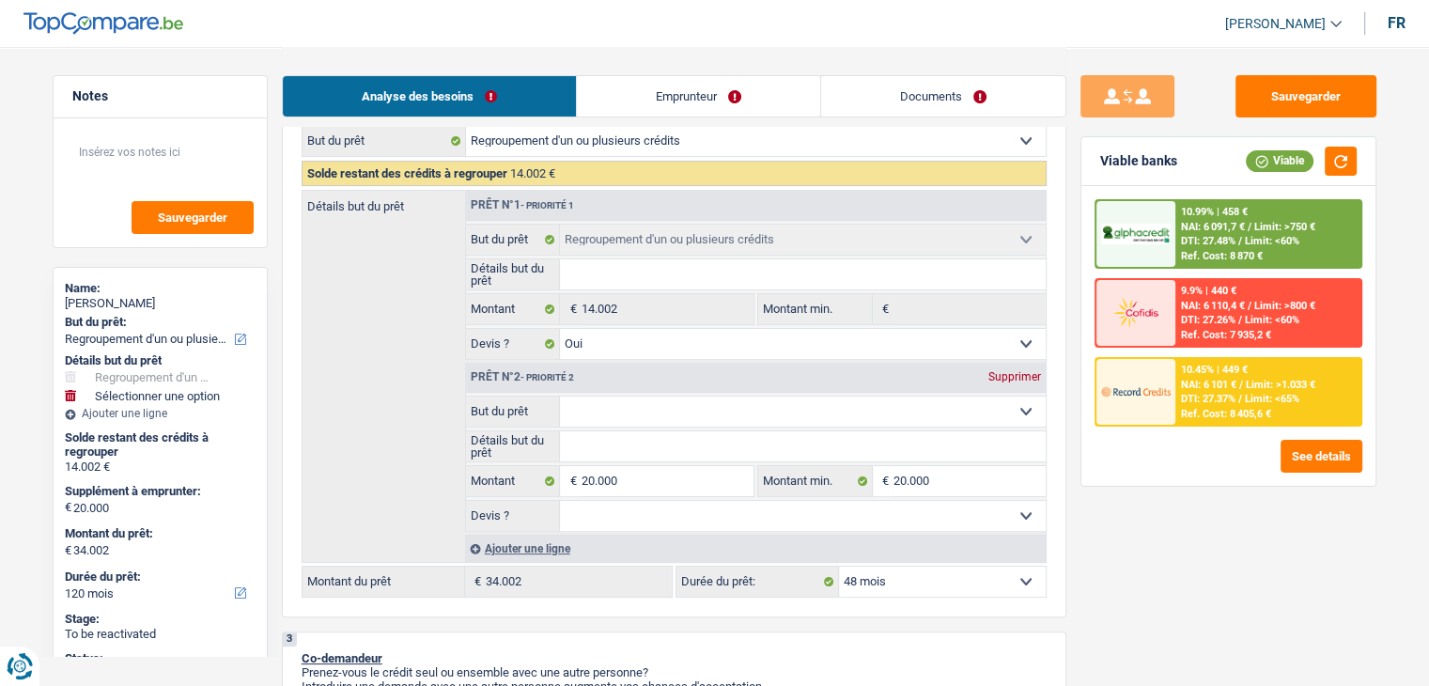
select select "48"
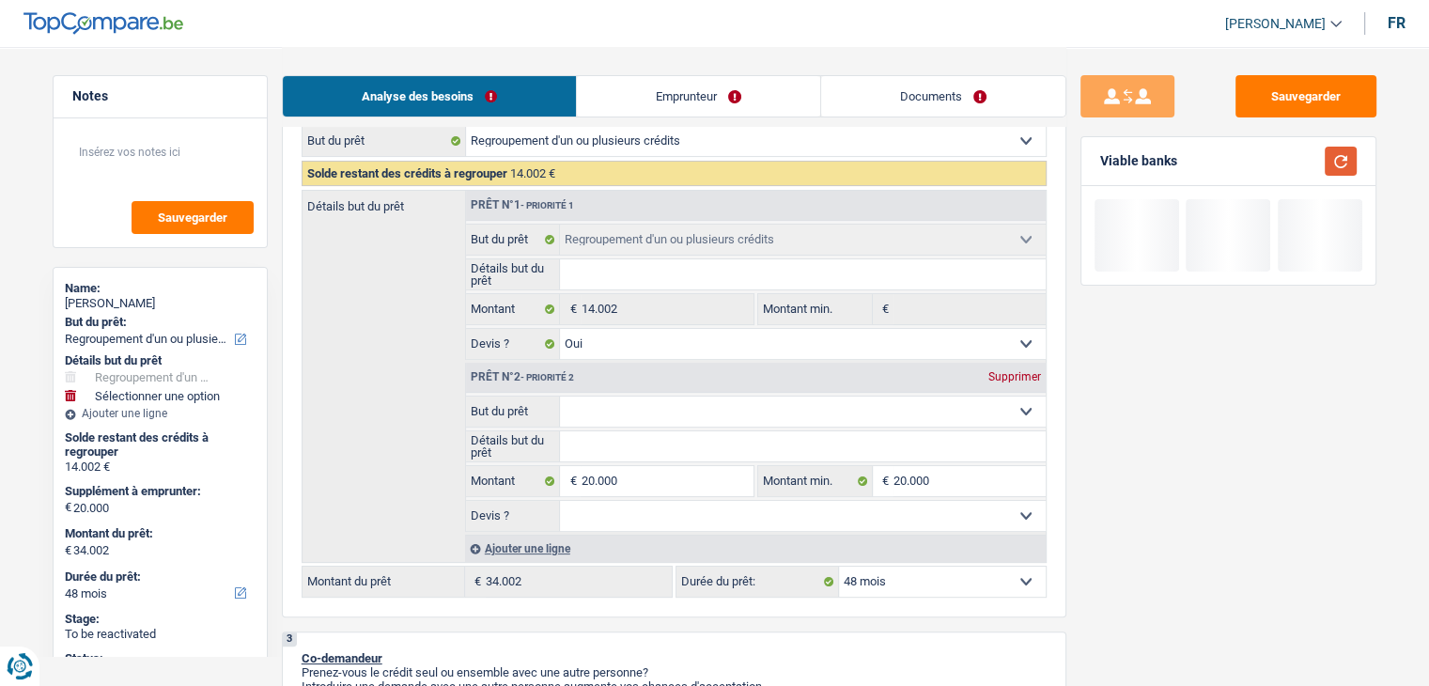
click at [1345, 149] on button "button" at bounding box center [1341, 161] width 32 height 29
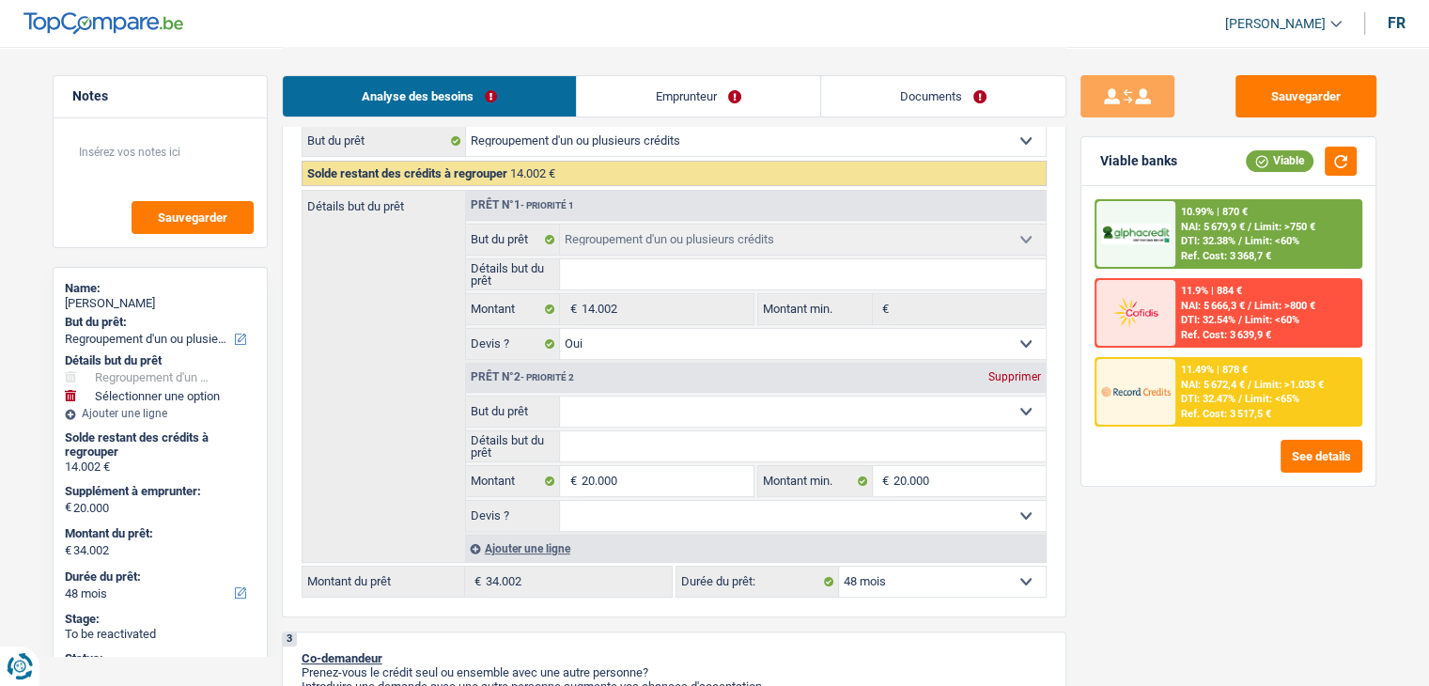
click at [1225, 410] on div "Ref. Cost: 3 517,5 €" at bounding box center [1226, 414] width 90 height 12
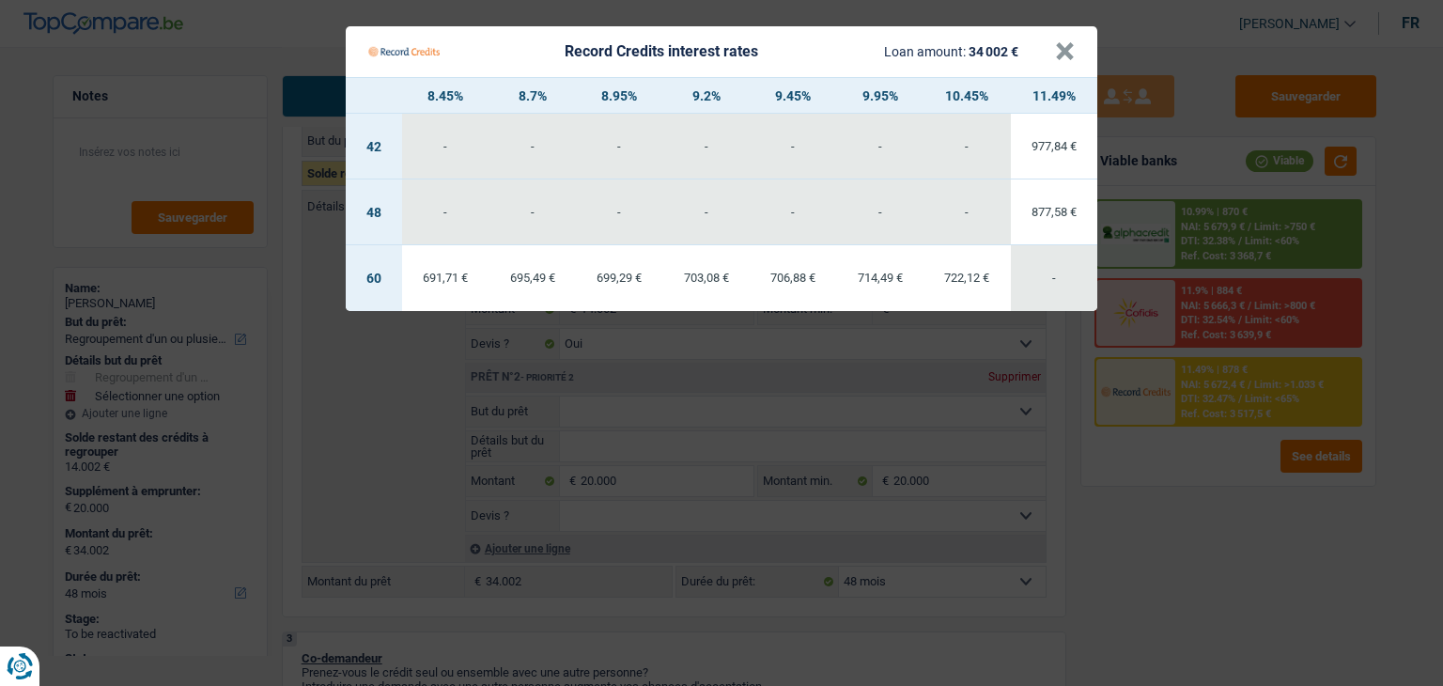
click at [1178, 502] on Credits "Record Credits interest rates Loan amount: 34 002 € × 8.45% 8.7% 8.95% 9.2% 9.4…" at bounding box center [721, 343] width 1443 height 686
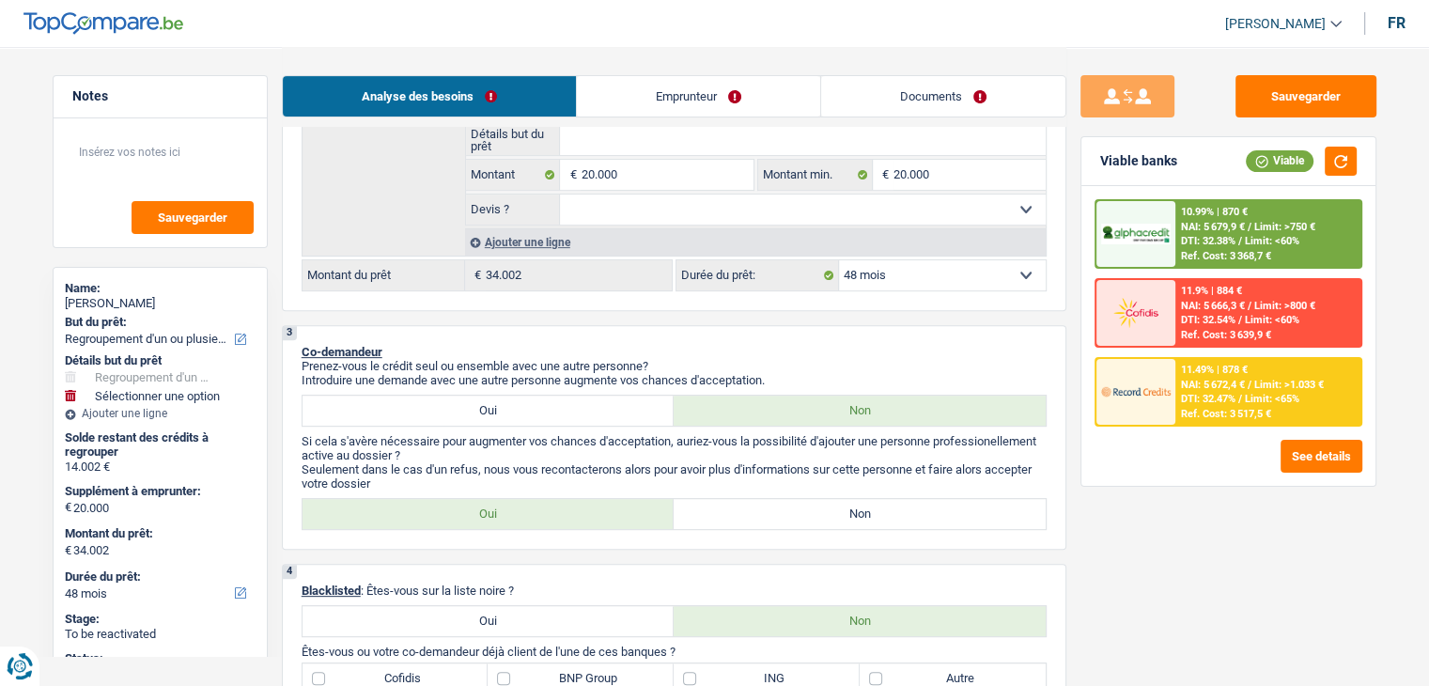
scroll to position [470, 0]
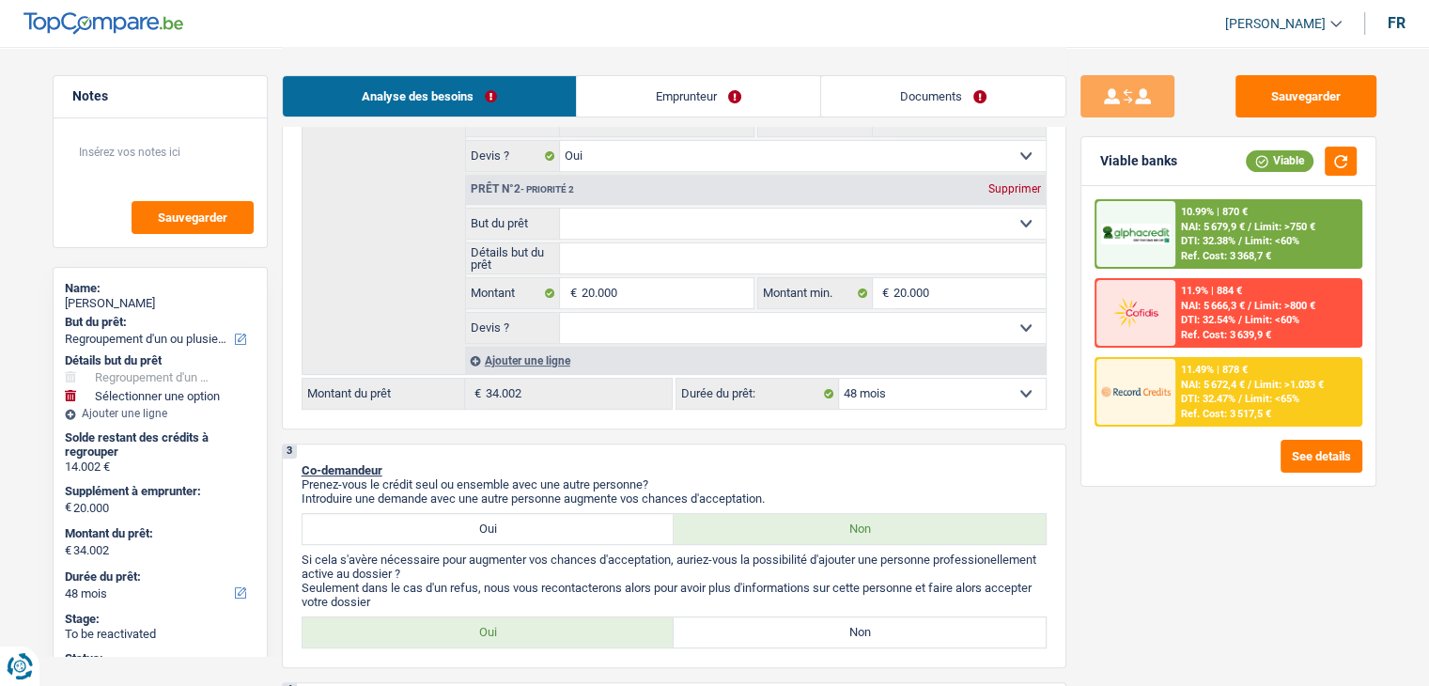
click at [906, 391] on select "12 mois 18 mois 24 mois 30 mois 36 mois 42 mois 48 mois 60 mois 72 mois 84 mois…" at bounding box center [942, 394] width 207 height 30
select select "60"
click at [839, 379] on select "12 mois 18 mois 24 mois 30 mois 36 mois 42 mois 48 mois 60 mois 72 mois 84 mois…" at bounding box center [942, 394] width 207 height 30
select select "60"
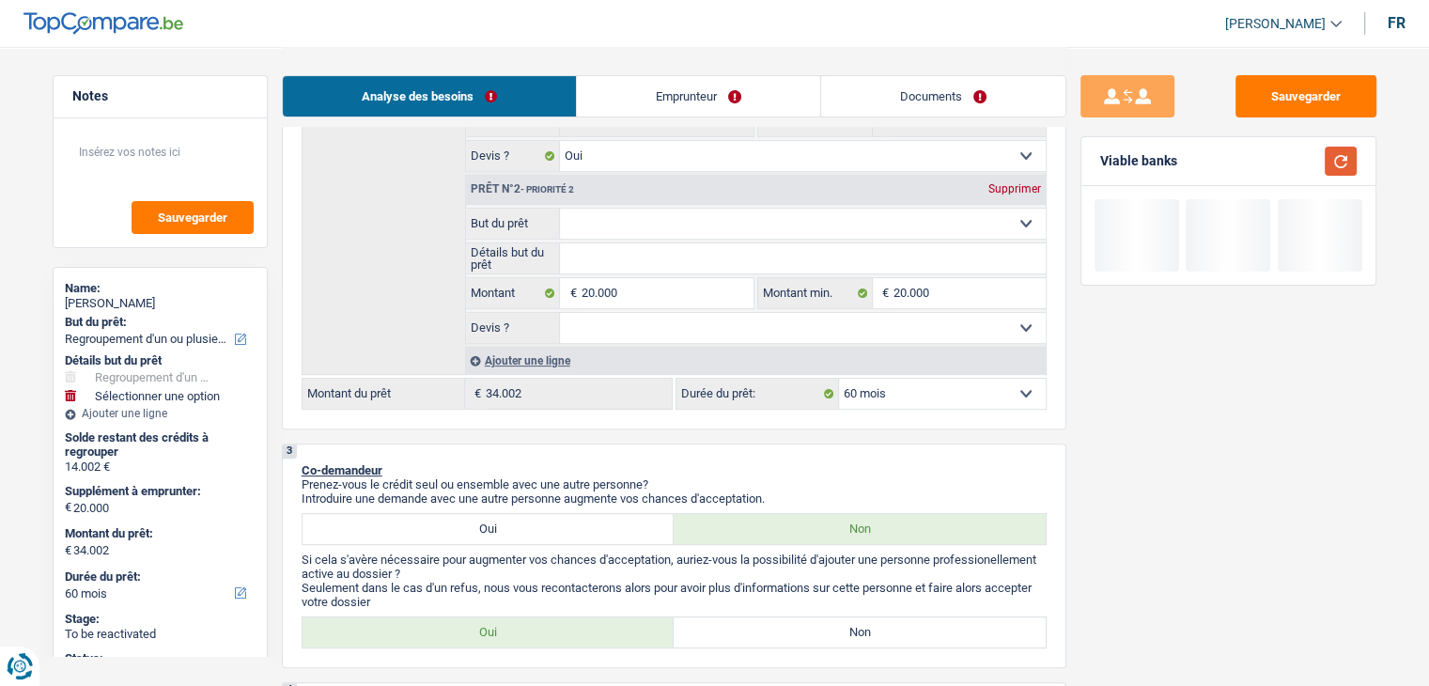
click at [1342, 149] on button "button" at bounding box center [1341, 161] width 32 height 29
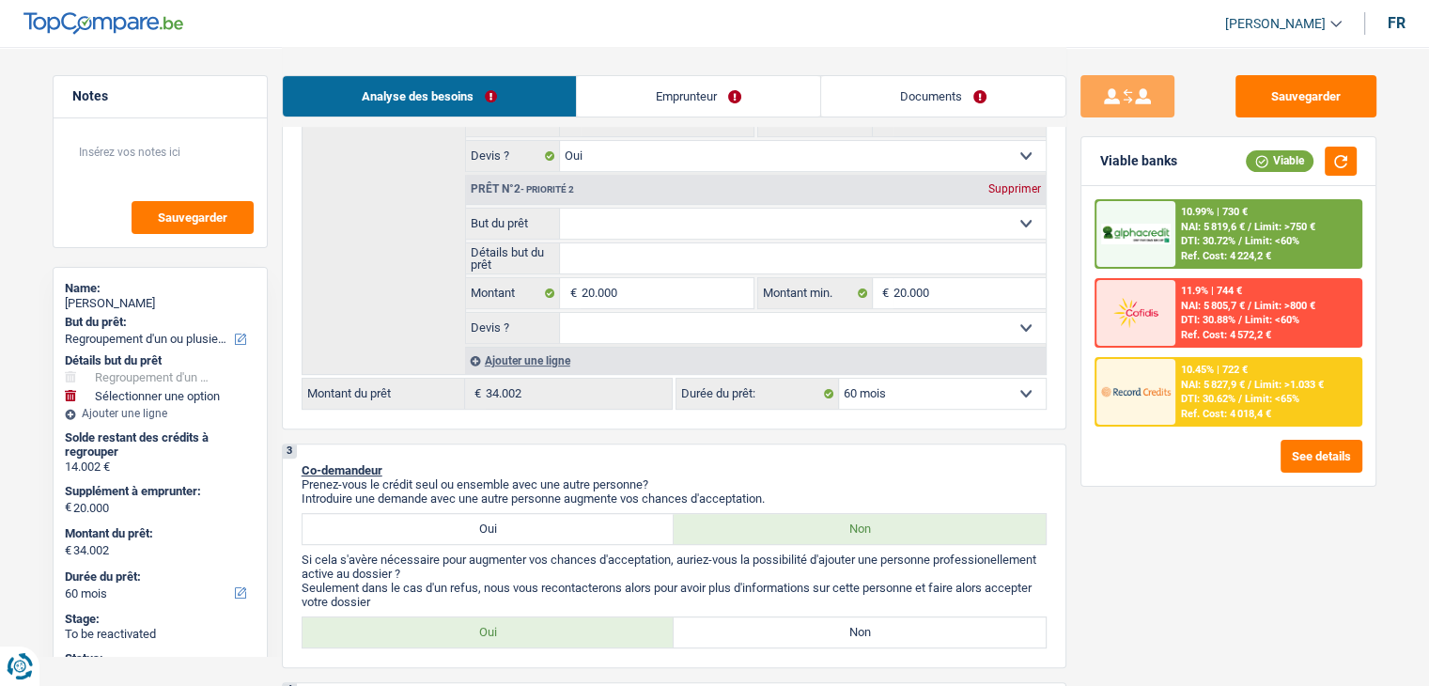
click at [1263, 357] on div "10.45% | 722 € NAI: 5 827,9 € / Limit: >1.033 € DTI: 30.62% / Limit: <65% Ref. …" at bounding box center [1229, 392] width 268 height 70
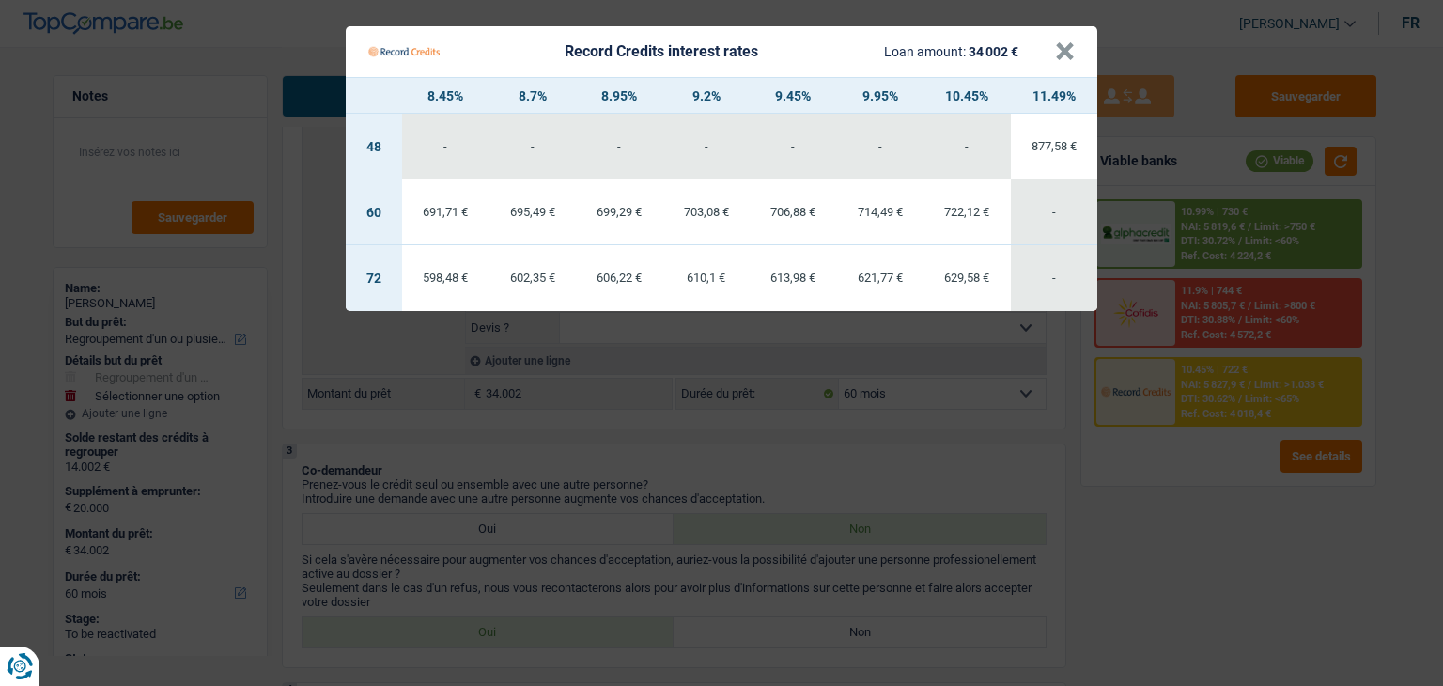
click at [1179, 481] on Credits "Record Credits interest rates Loan amount: 34 002 € × 8.45% 8.7% 8.95% 9.2% 9.4…" at bounding box center [721, 343] width 1443 height 686
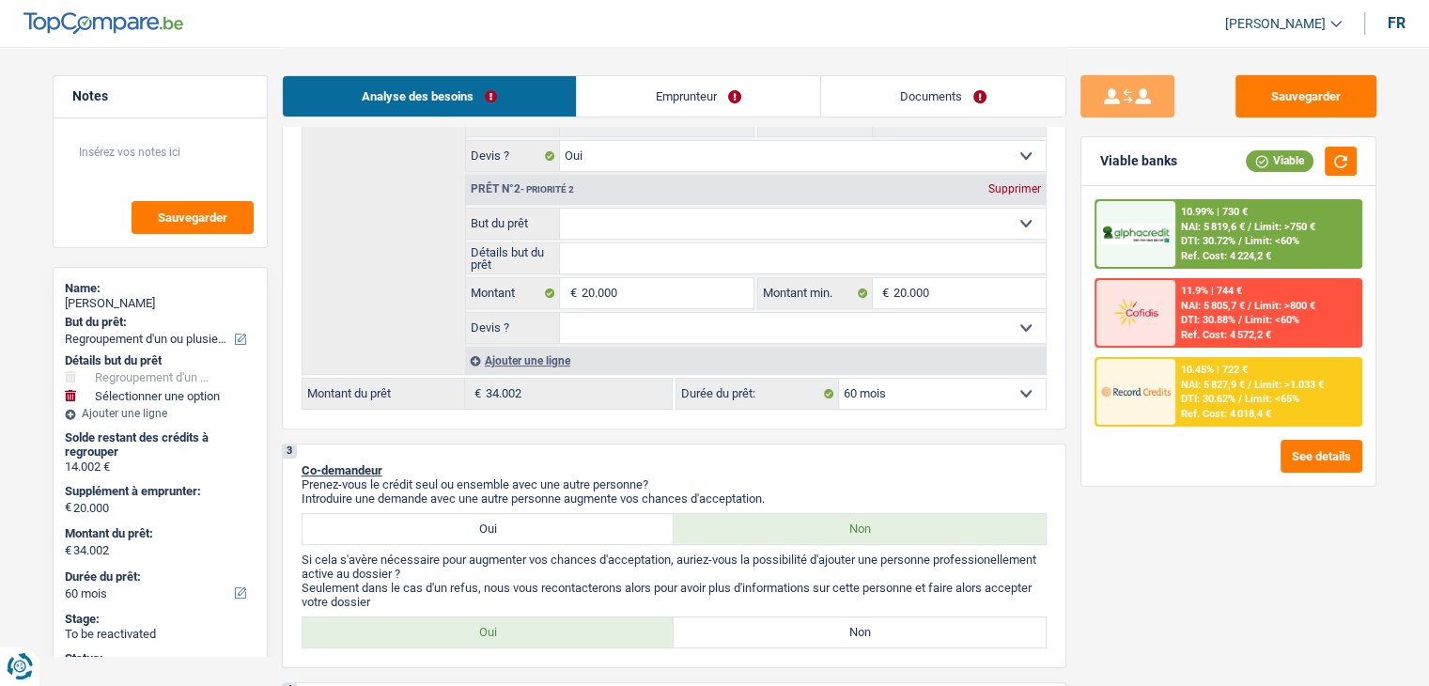
click at [925, 405] on div "12 mois 18 mois 24 mois 30 mois 36 mois 42 mois 48 mois 60 mois 72 mois 84 mois…" at bounding box center [861, 394] width 371 height 32
click at [1225, 384] on span "NAI: 5 827,9 €" at bounding box center [1213, 385] width 64 height 12
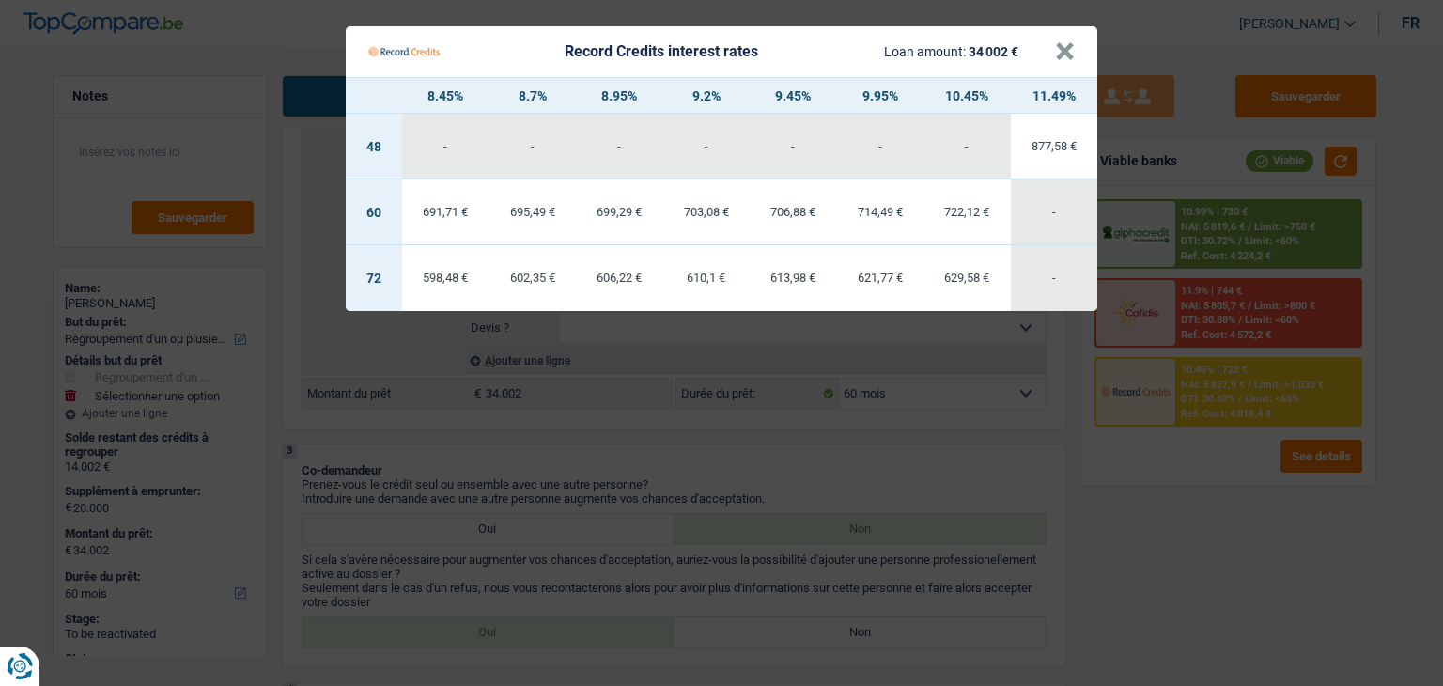
click at [1006, 438] on Credits "Record Credits interest rates Loan amount: 34 002 € × 8.45% 8.7% 8.95% 9.2% 9.4…" at bounding box center [721, 343] width 1443 height 686
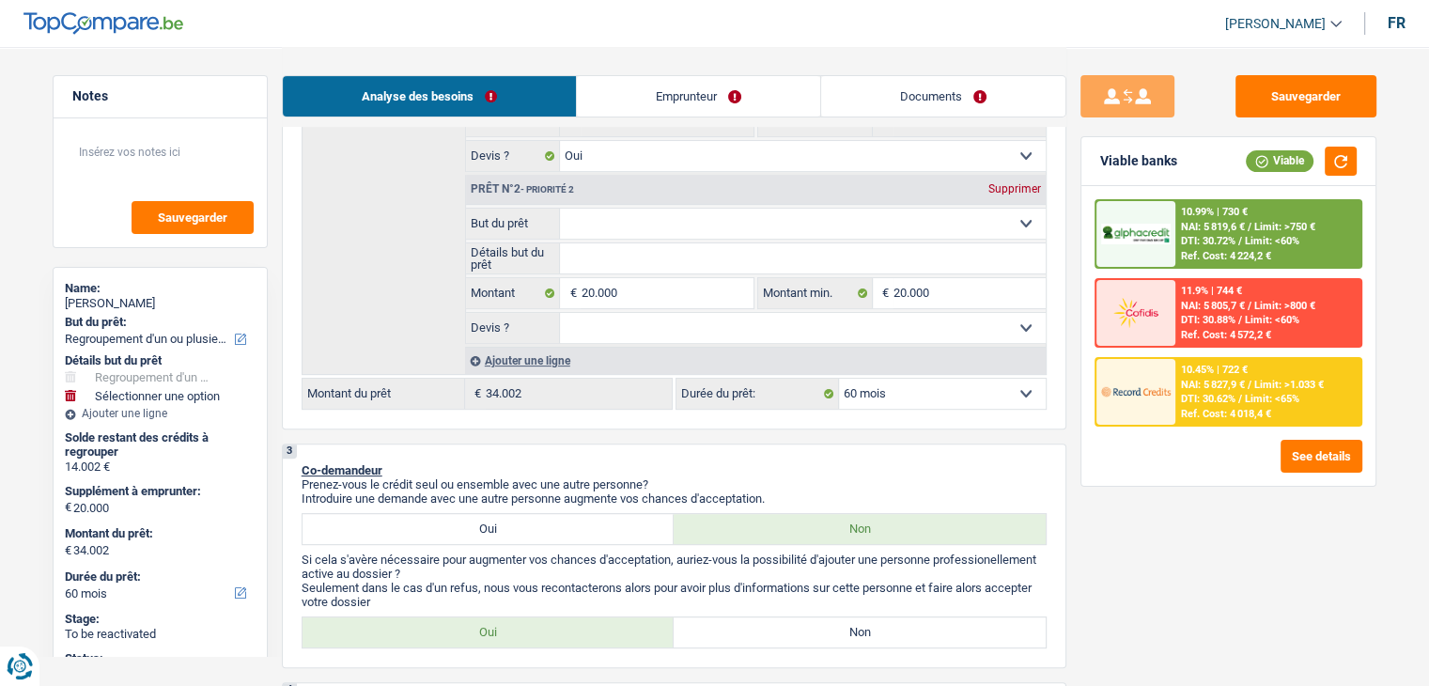
click at [950, 398] on select "12 mois 18 mois 24 mois 30 mois 36 mois 42 mois 48 mois 60 mois 72 mois 84 mois…" at bounding box center [942, 394] width 207 height 30
select select "48"
click at [839, 379] on select "12 mois 18 mois 24 mois 30 mois 36 mois 42 mois 48 mois 60 mois 72 mois 84 mois…" at bounding box center [942, 394] width 207 height 30
select select "48"
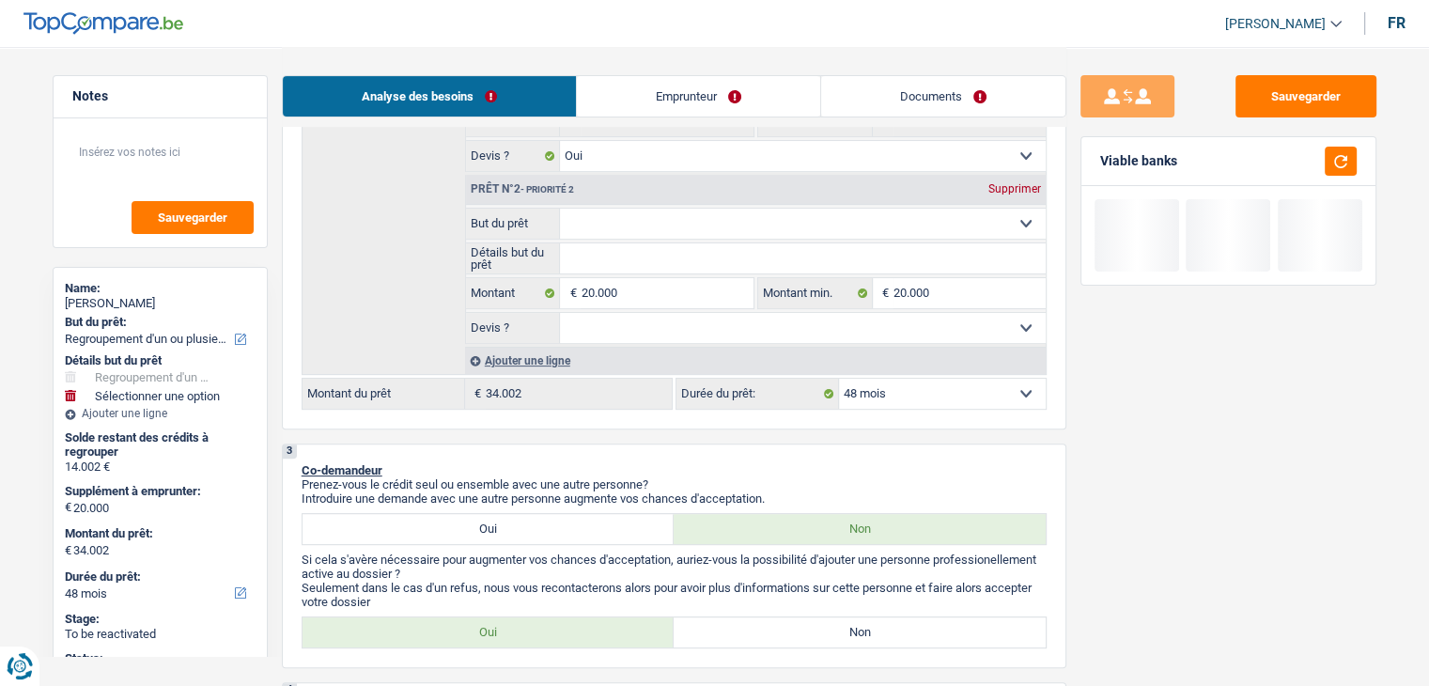
click at [1330, 177] on div "Viable banks" at bounding box center [1228, 161] width 294 height 49
drag, startPoint x: 908, startPoint y: 395, endPoint x: 902, endPoint y: 403, distance: 10.2
click at [908, 395] on select "12 mois 18 mois 24 mois 30 mois 36 mois 42 mois 48 mois 60 mois 72 mois 84 mois…" at bounding box center [942, 394] width 207 height 30
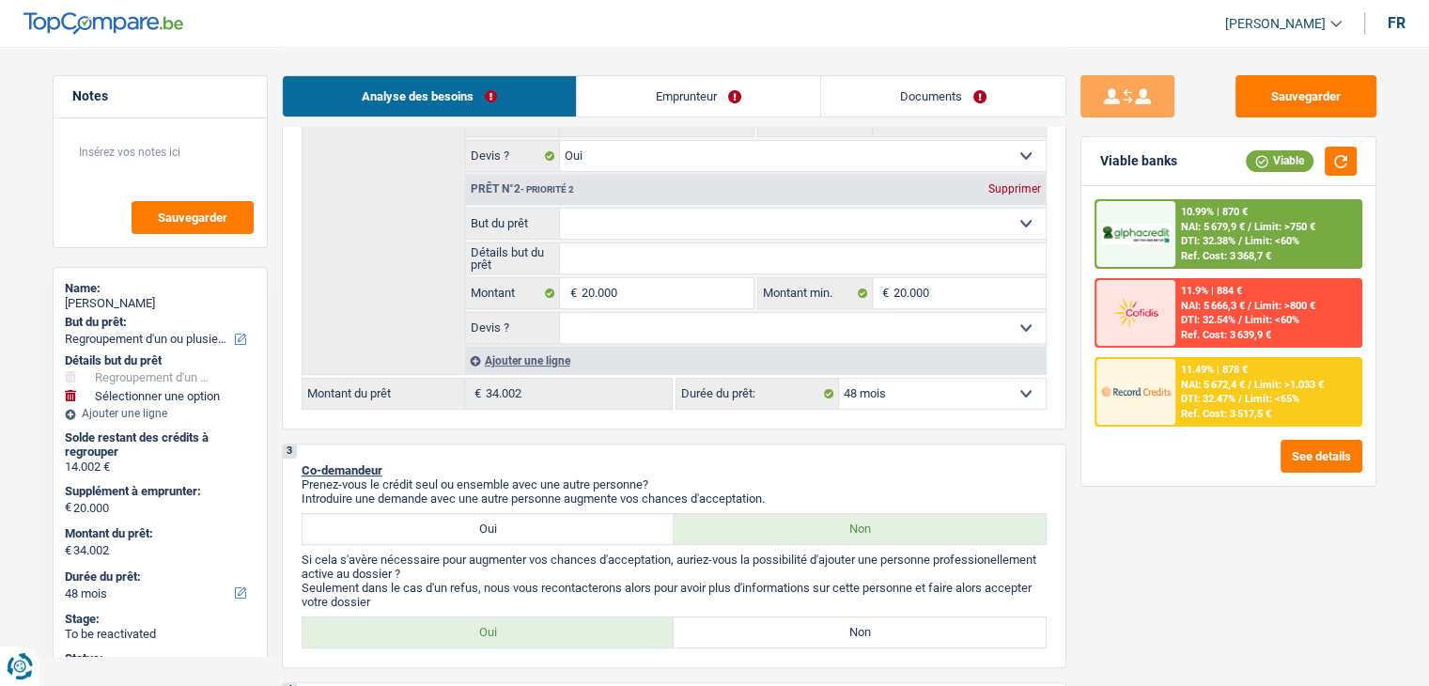
select select "72"
click at [839, 379] on select "12 mois 18 mois 24 mois 30 mois 36 mois 42 mois 48 mois 60 mois 72 mois 84 mois…" at bounding box center [942, 394] width 207 height 30
select select "72"
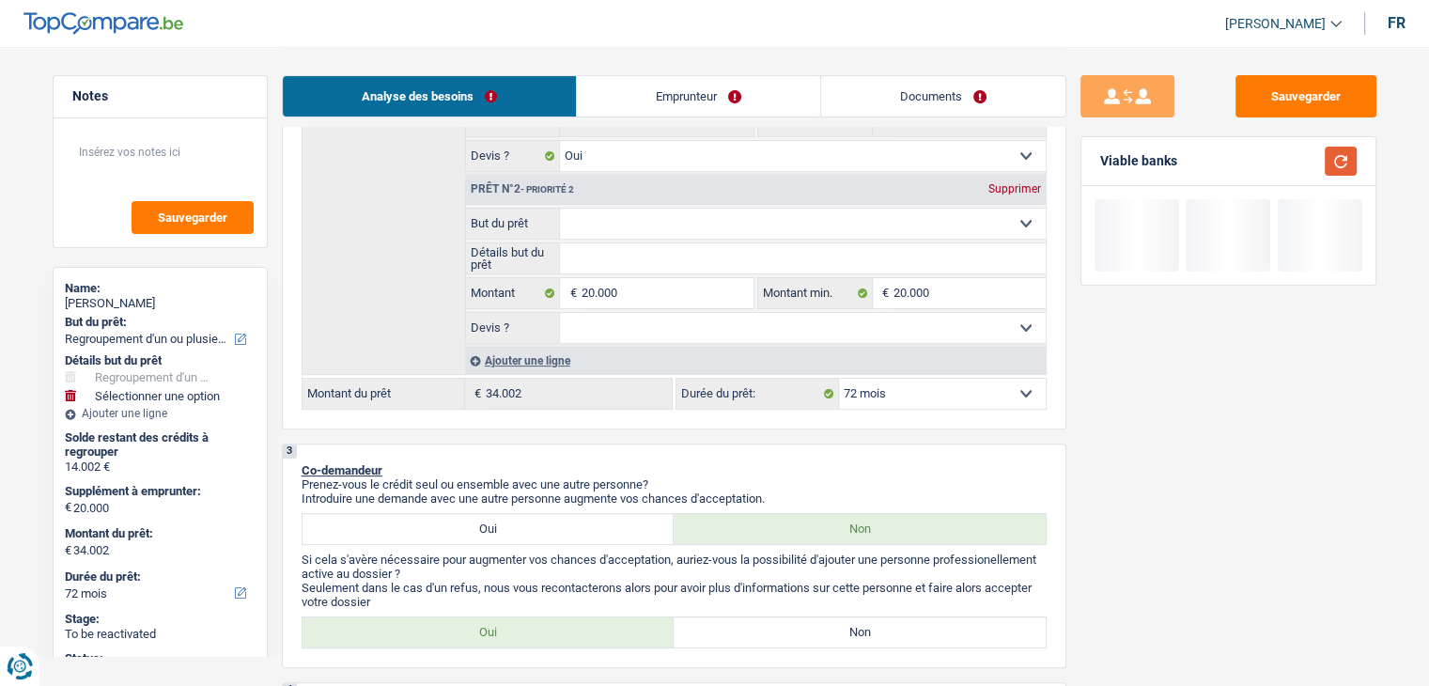
click at [1347, 154] on button "button" at bounding box center [1341, 161] width 32 height 29
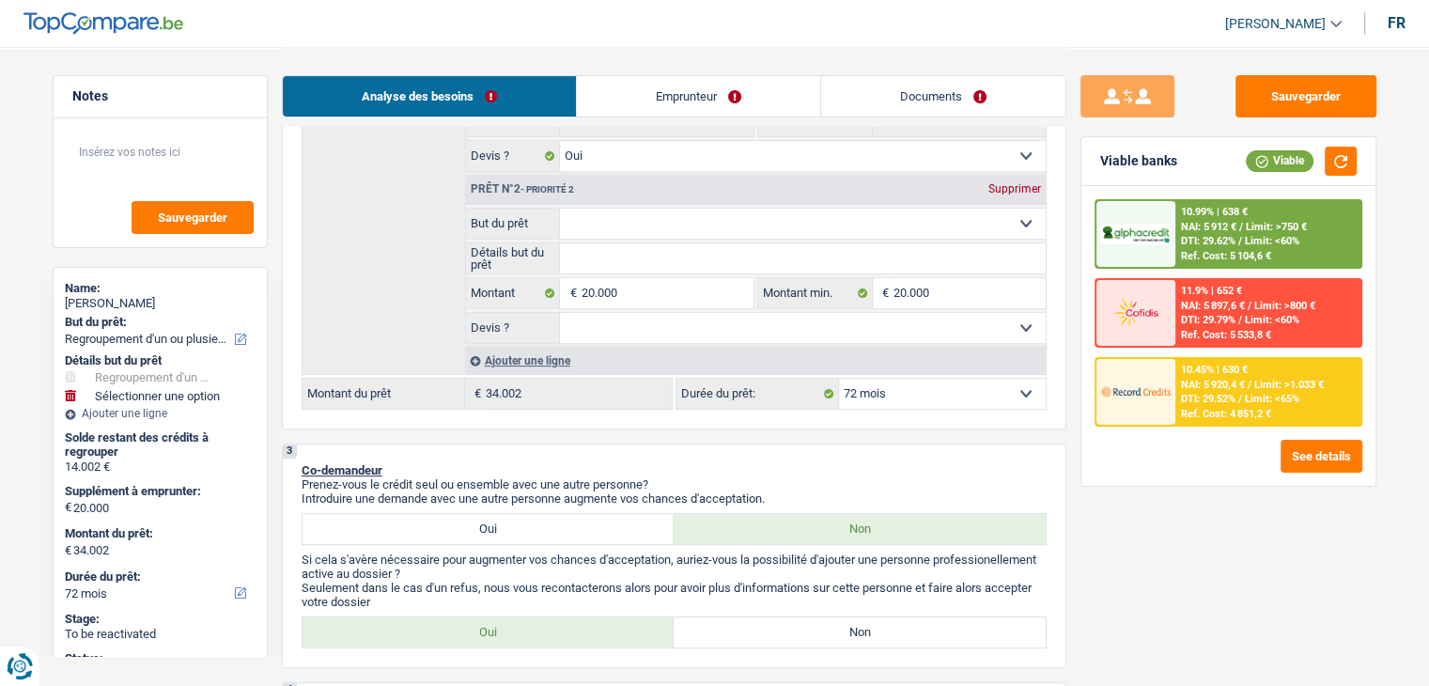
click at [1240, 397] on span "/" at bounding box center [1240, 399] width 4 height 12
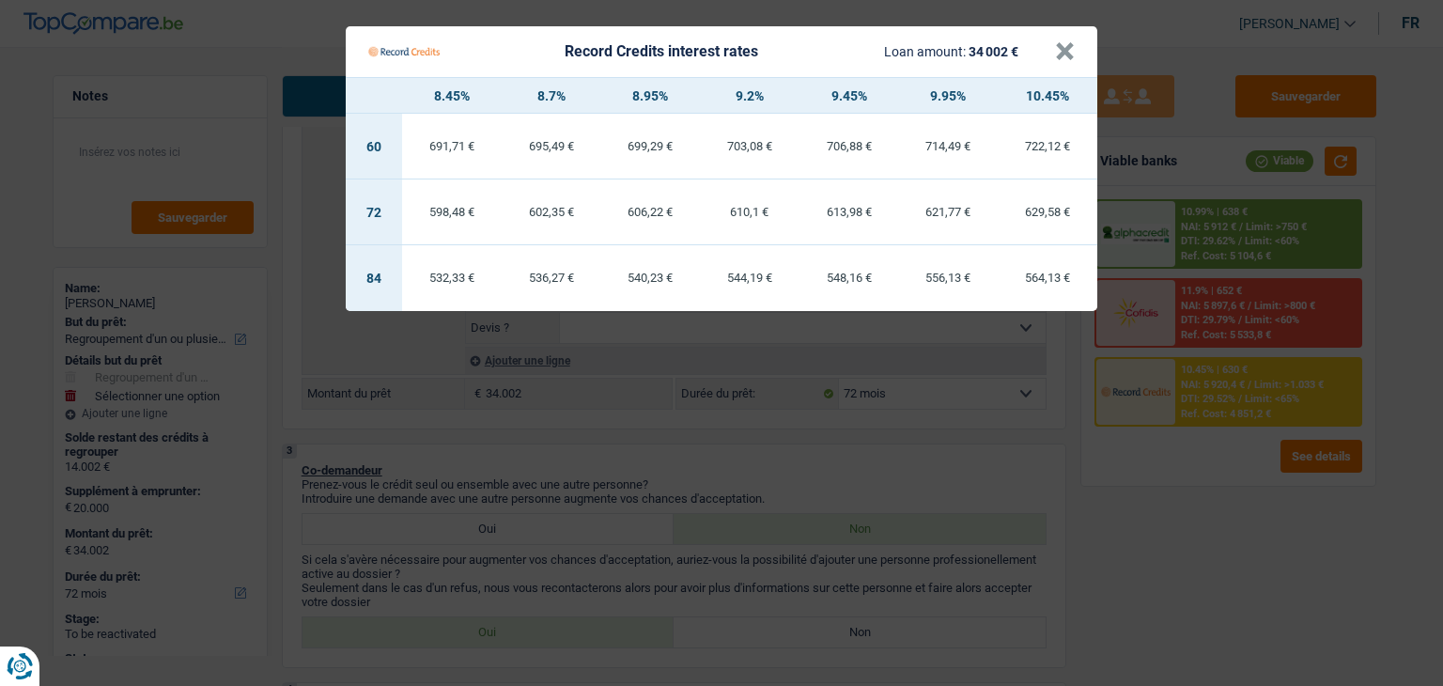
click at [1139, 527] on Credits "Record Credits interest rates Loan amount: 34 002 € × 8.45% 8.7% 8.95% 9.2% 9.4…" at bounding box center [721, 343] width 1443 height 686
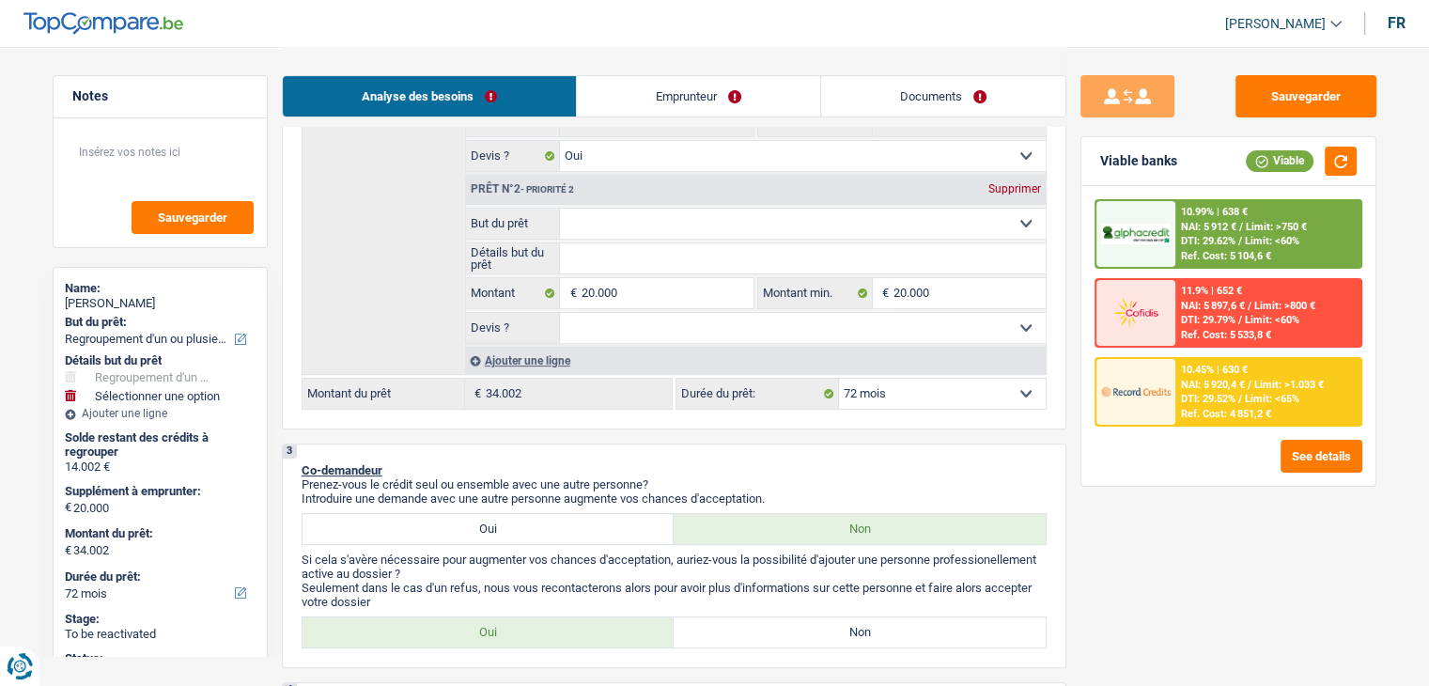
click at [889, 399] on select "12 mois 18 mois 24 mois 30 mois 36 mois 42 mois 48 mois 60 mois 72 mois 84 mois…" at bounding box center [942, 394] width 207 height 30
click at [754, 482] on p "Prenez-vous le crédit seul ou ensemble avec une autre personne?" at bounding box center [674, 484] width 745 height 14
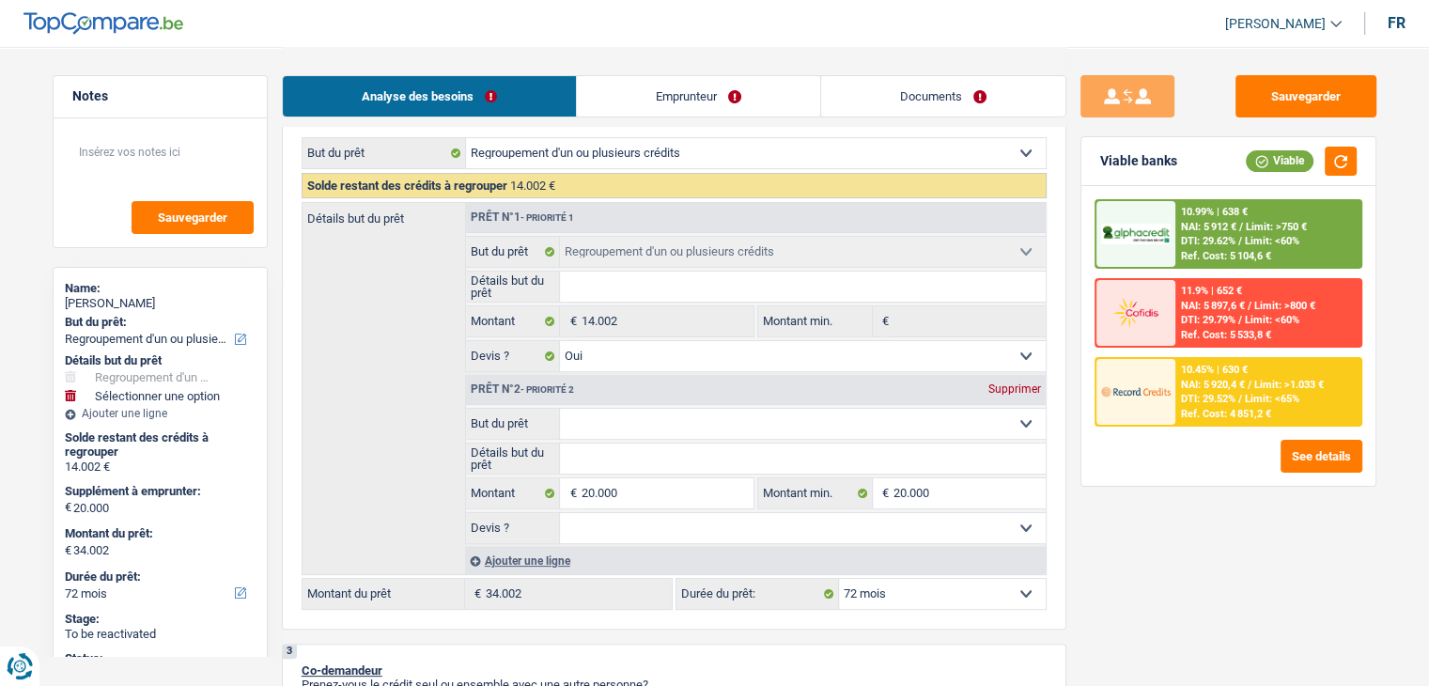
scroll to position [282, 0]
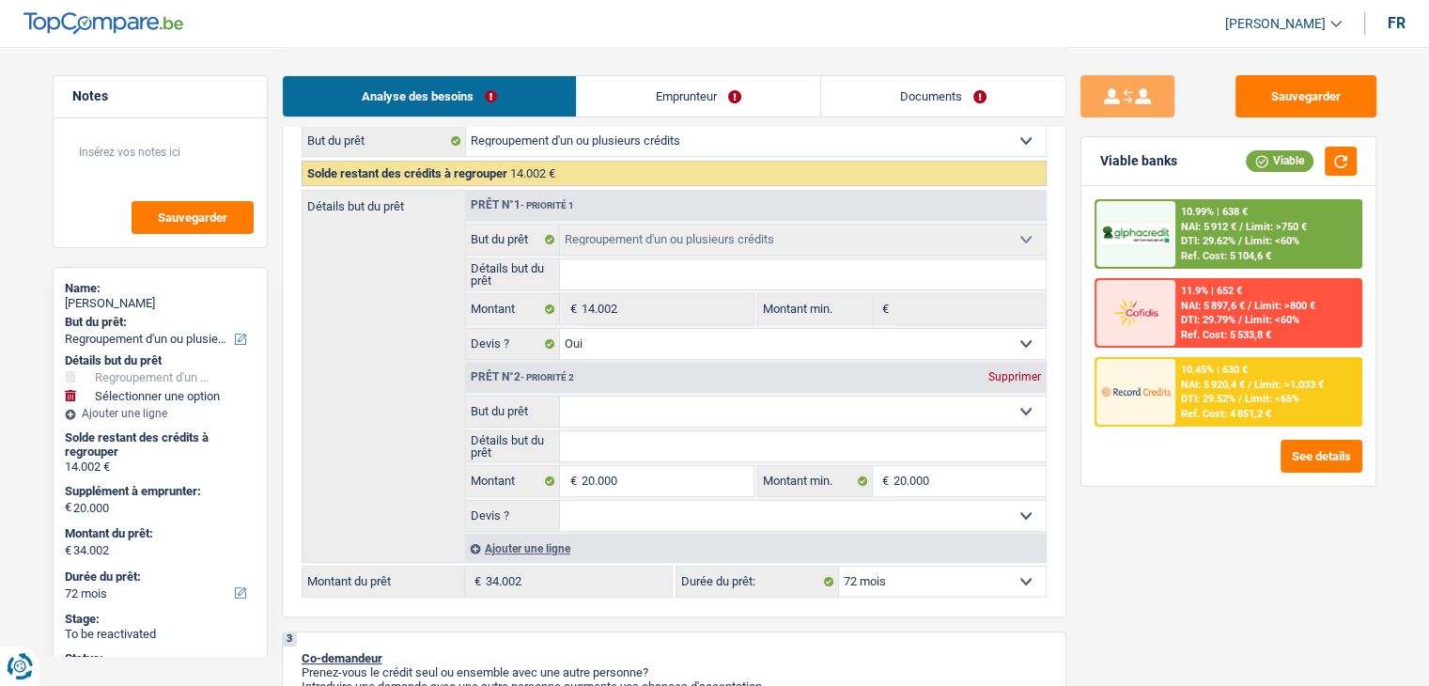
click at [757, 403] on select "Confort maison: meubles, textile, peinture, électroménager, outillage non-profe…" at bounding box center [803, 412] width 486 height 30
select select "household"
click at [560, 397] on select "Confort maison: meubles, textile, peinture, électroménager, outillage non-profe…" at bounding box center [803, 412] width 486 height 30
select select "household"
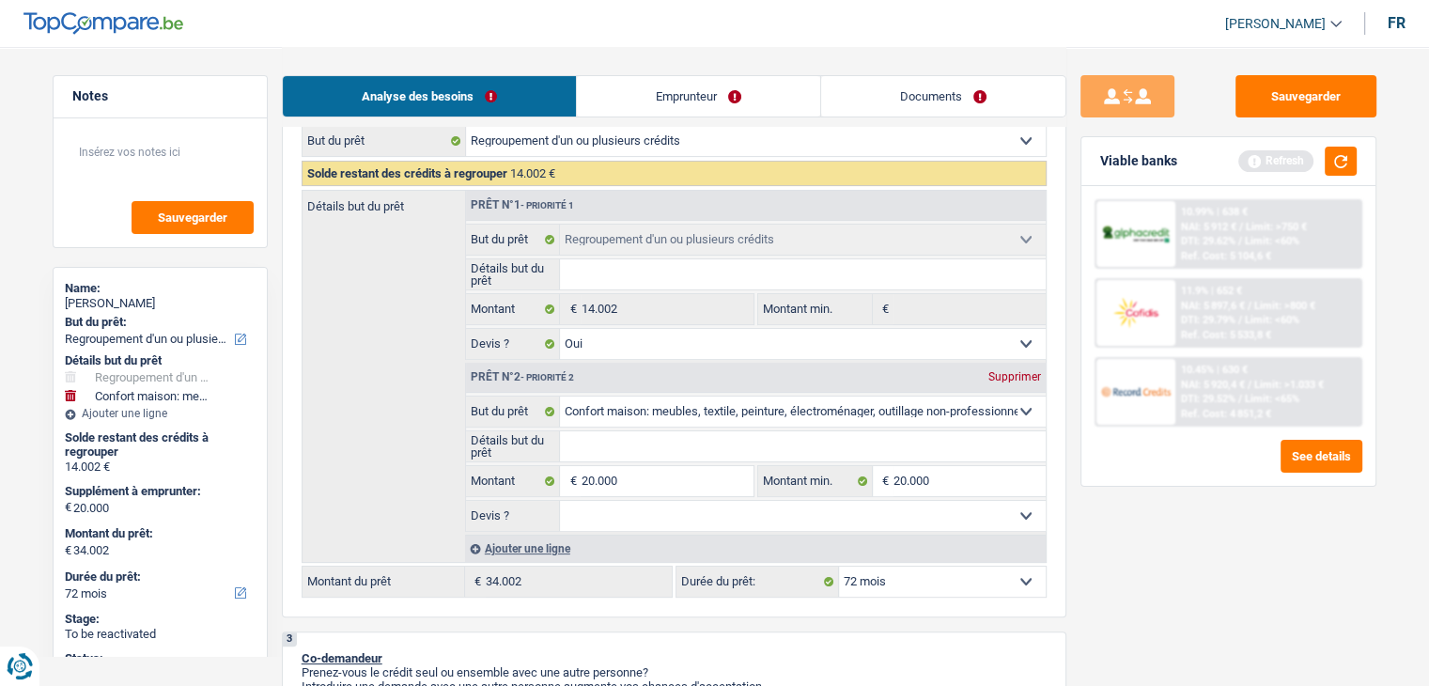
click at [595, 458] on input "Détails but du prêt" at bounding box center [803, 446] width 486 height 30
type input "a"
type input "am"
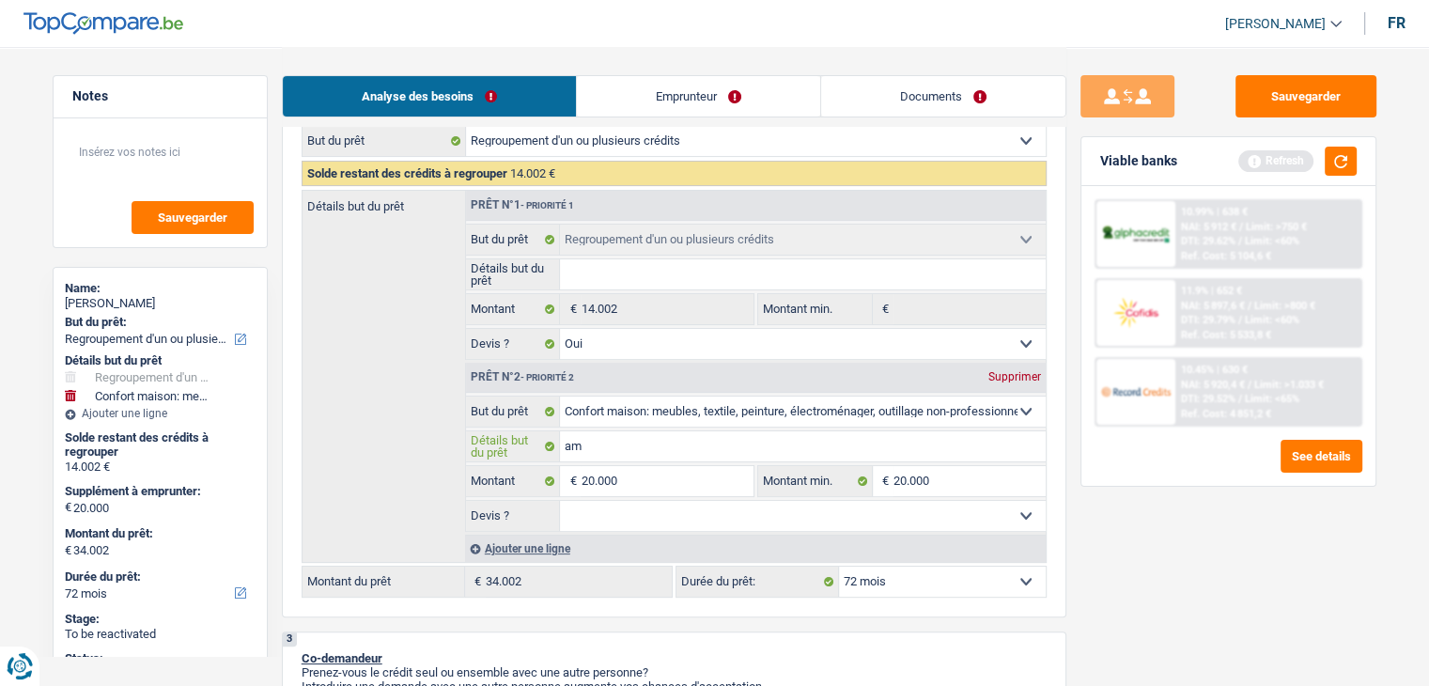
type input "ame"
type input "ameu"
type input "ameub"
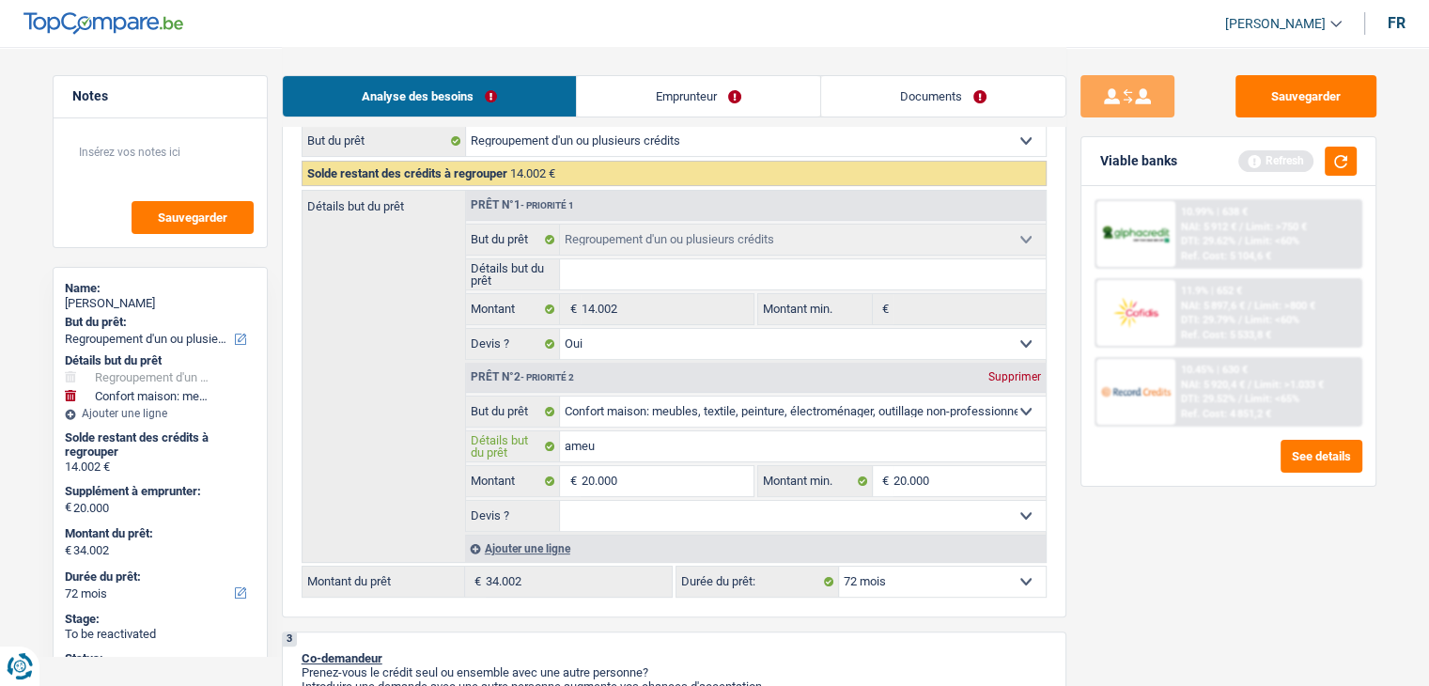
type input "ameub"
type input "ameubl"
type input "ameuble"
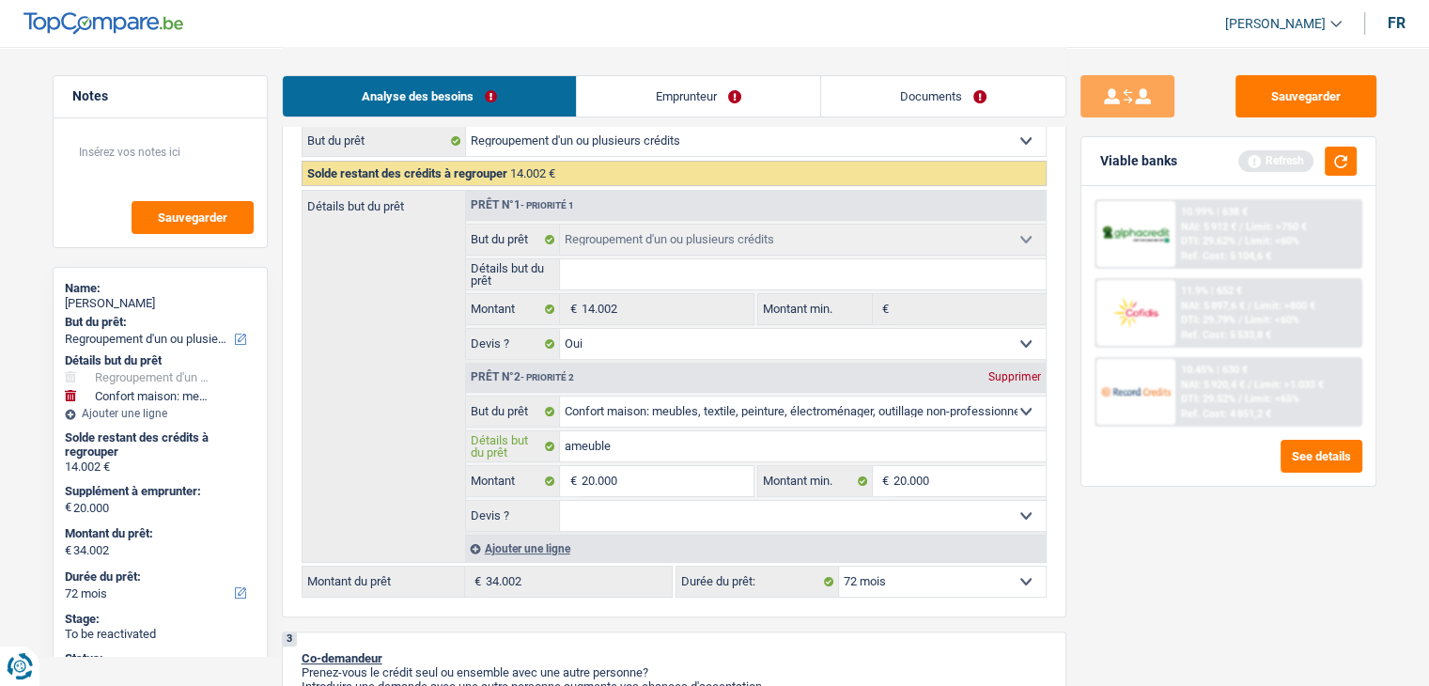
type input "ameublem"
type input "ameubleme"
type input "ameublemen"
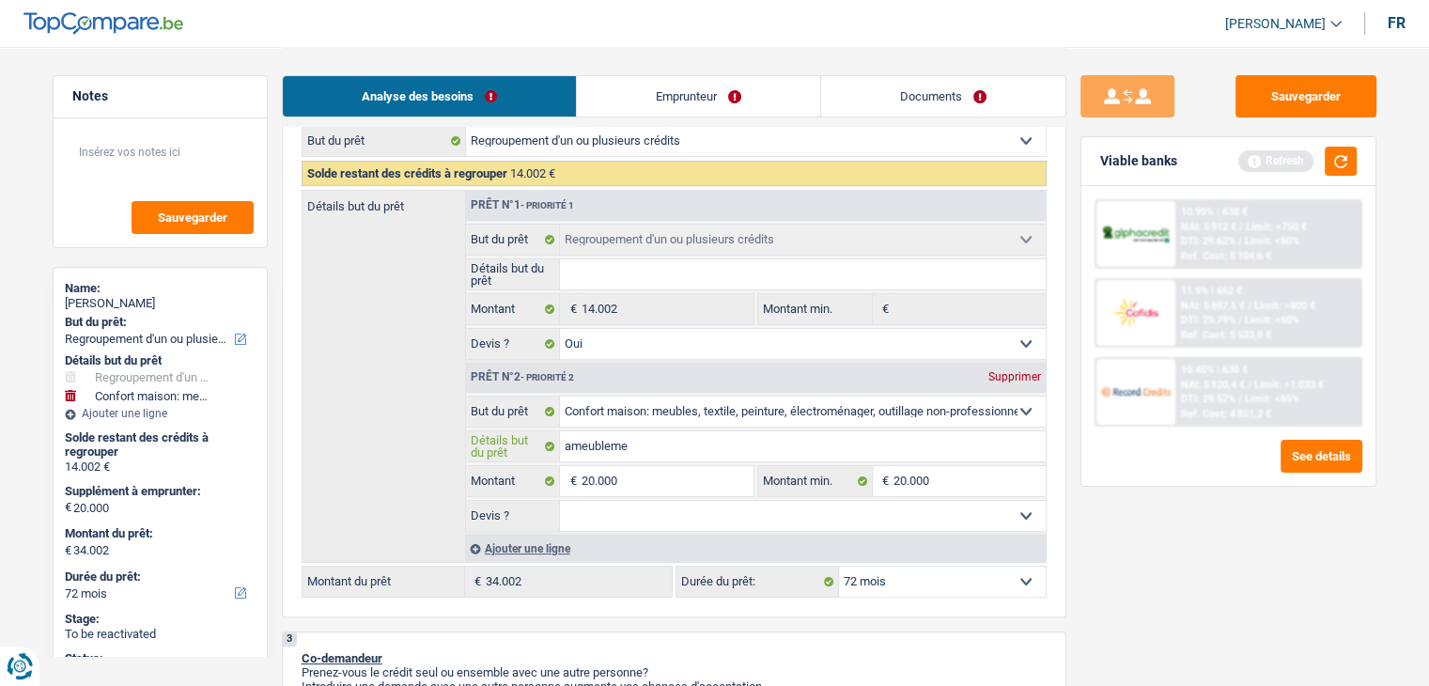
type input "ameublemen"
type input "ameublement"
type input "ameublement,"
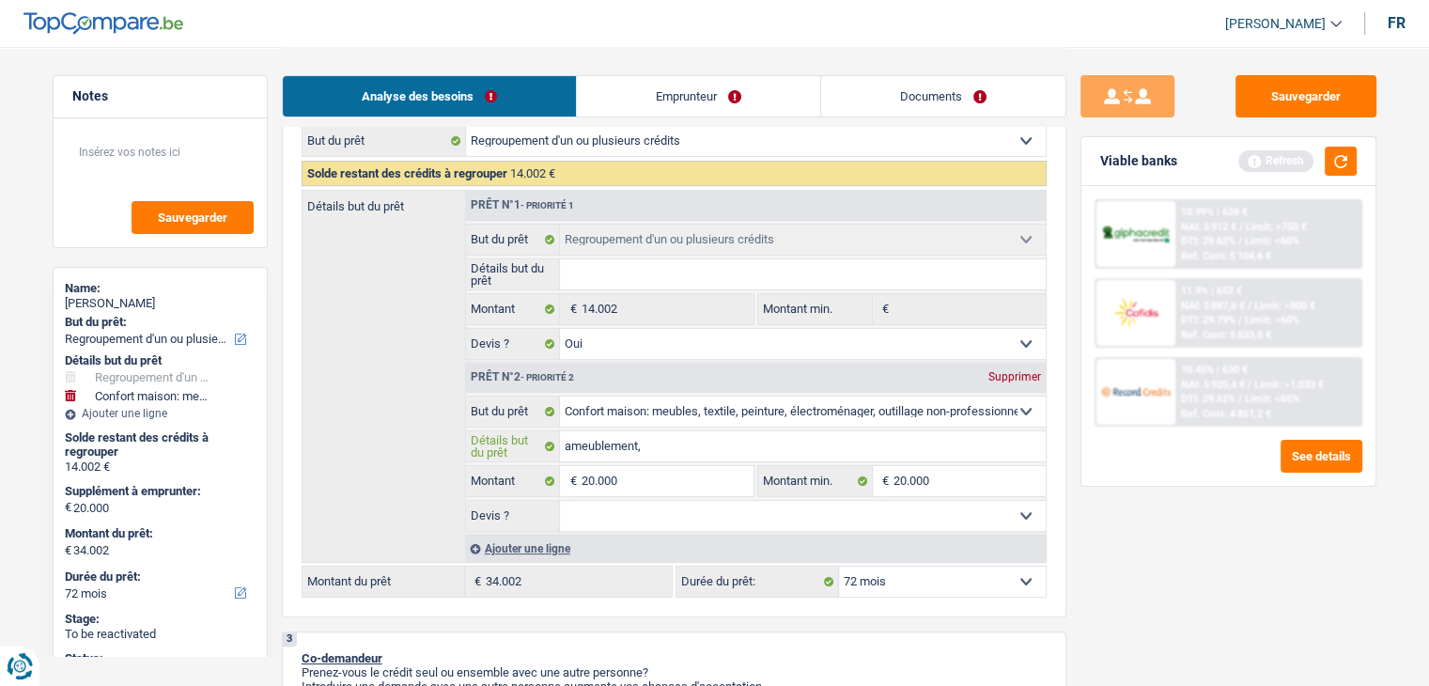
type input "ameublement,"
type input "ameublement, l"
type input "ameublement,"
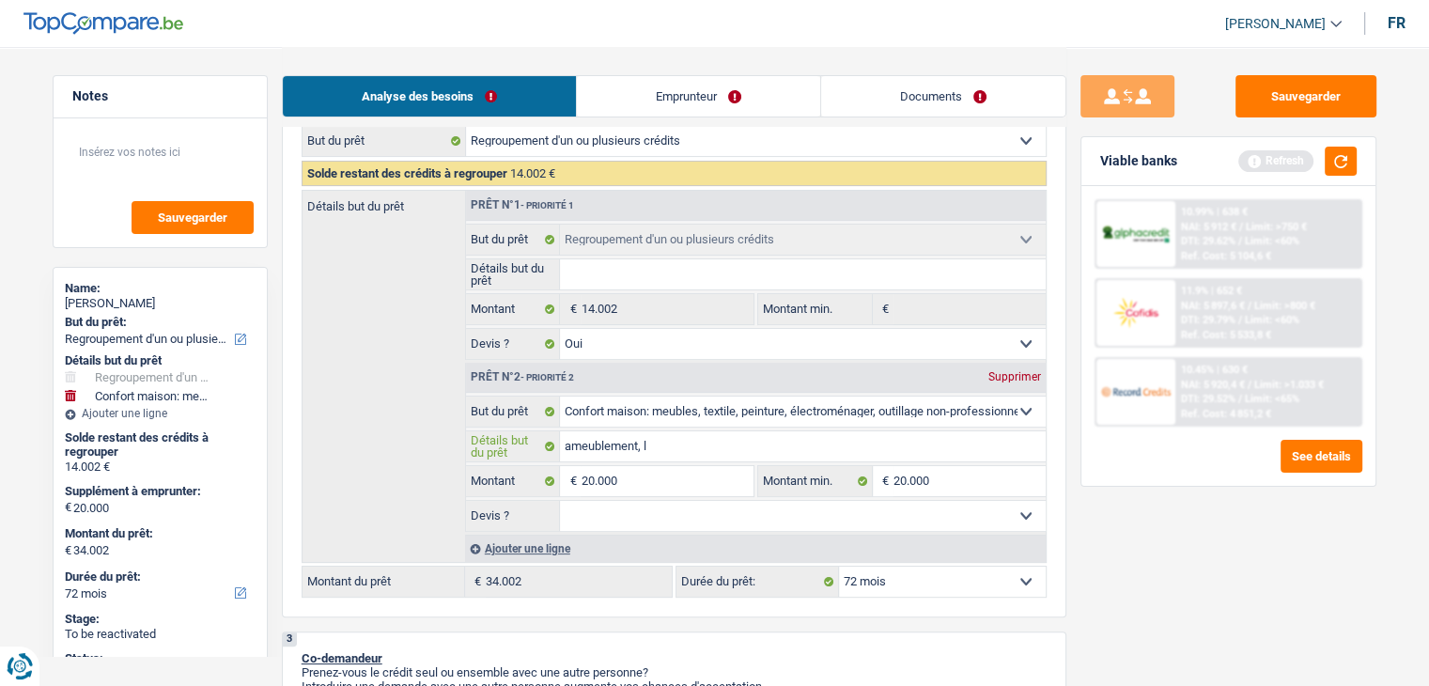
type input "ameublement,"
type input "ameublement, e"
type input "ameublement, el"
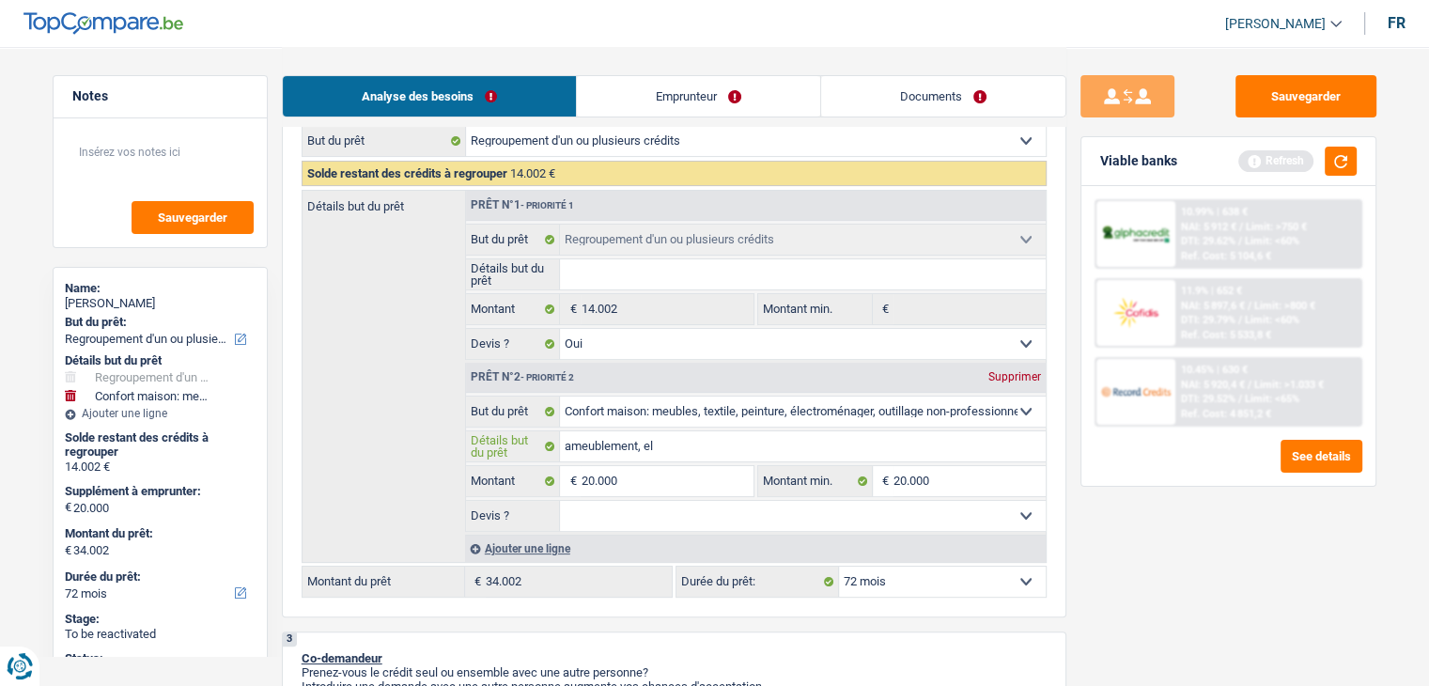
type input "ameublement, ele"
type input "ameublement, elec"
type input "ameublement, elect"
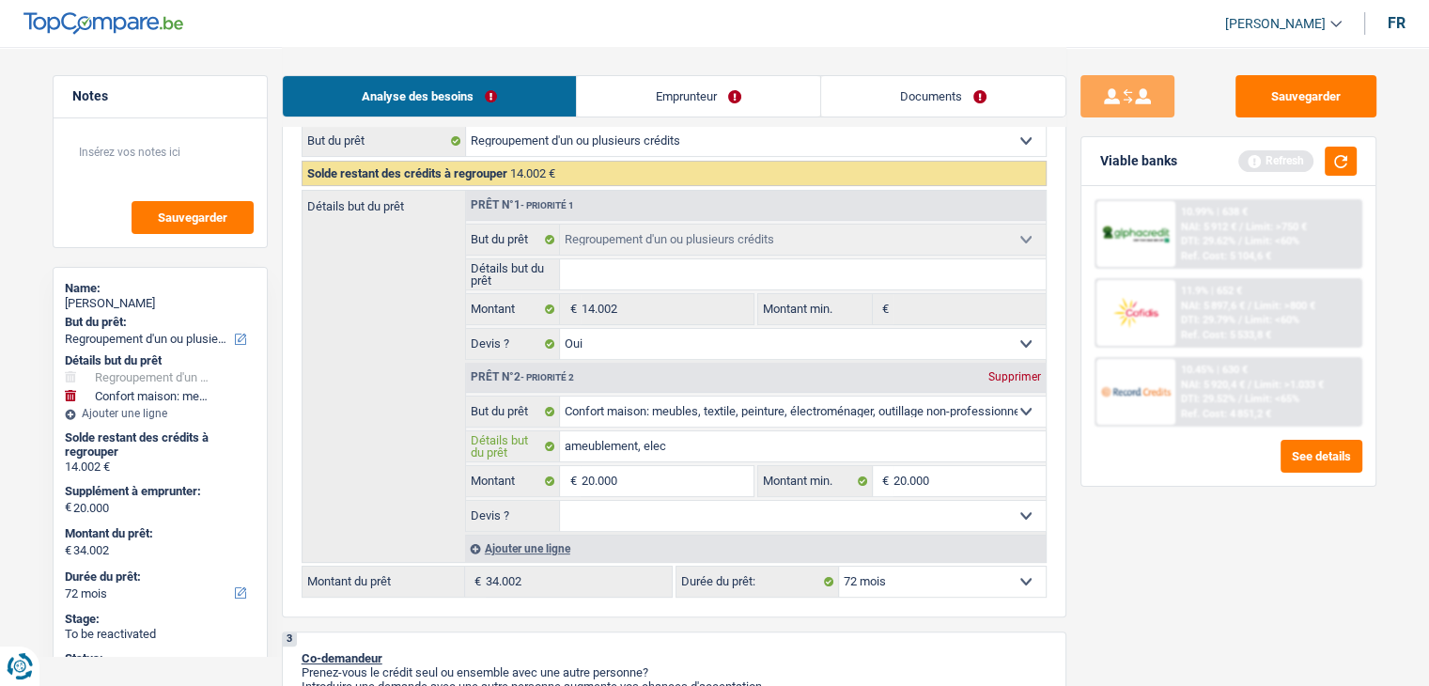
type input "ameublement, elect"
type input "ameublement, electr"
type input "ameublement, electro"
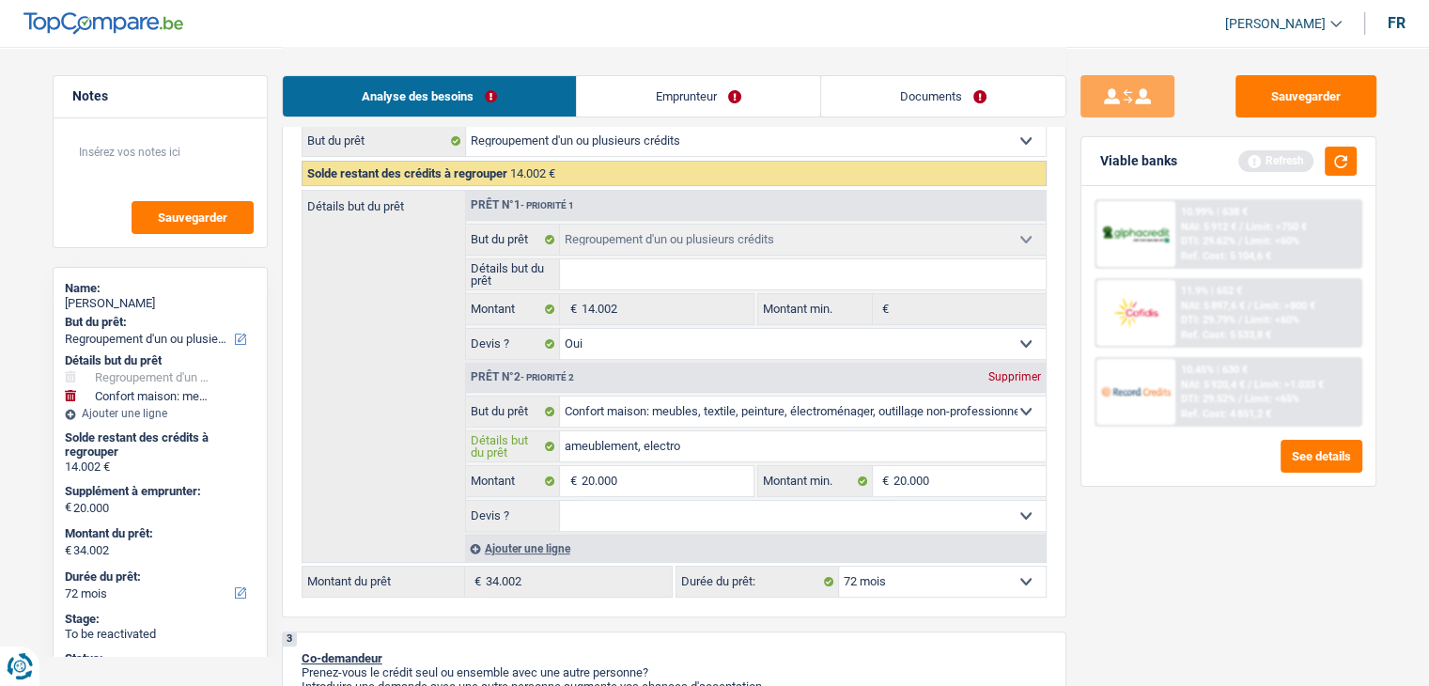
type input "ameublement, electrom"
type input "ameublement, electromé"
type input "ameublement, electromén"
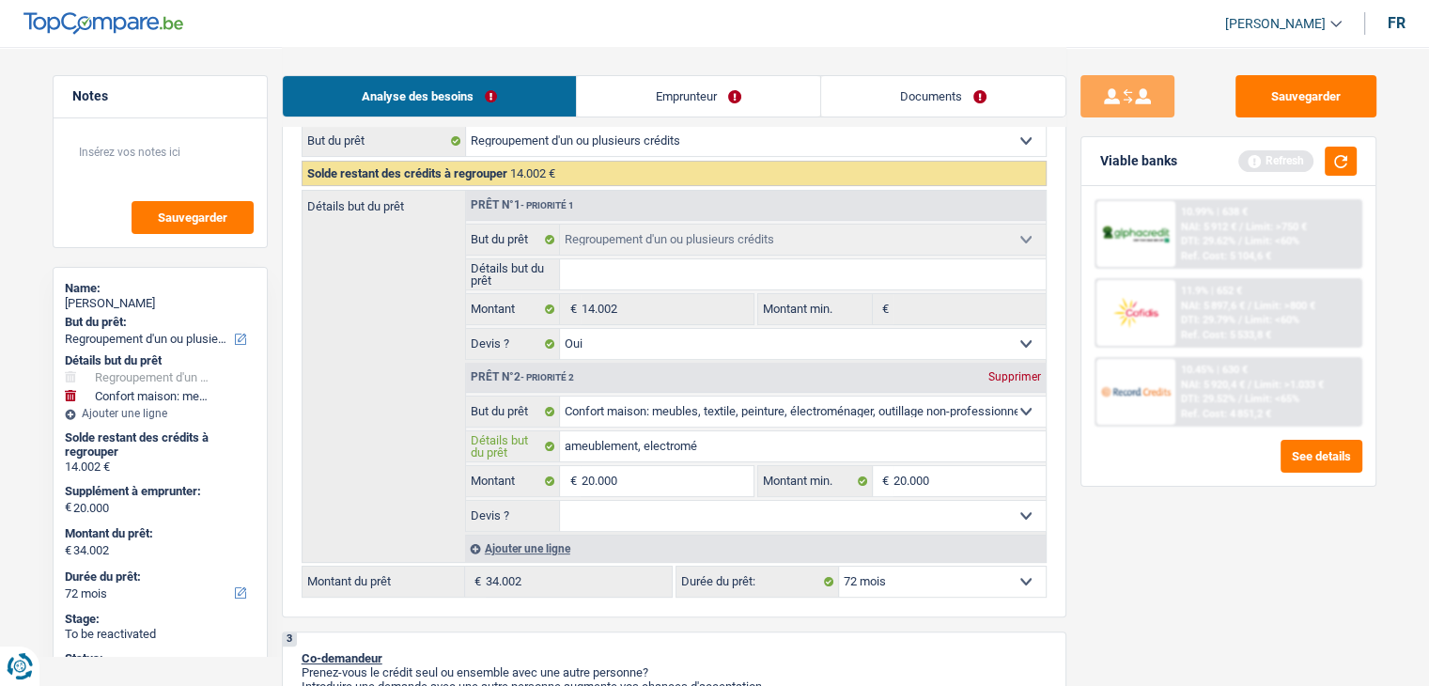
type input "ameublement, electromén"
type input "ameublement, electroména"
type input "ameublement, electroménag"
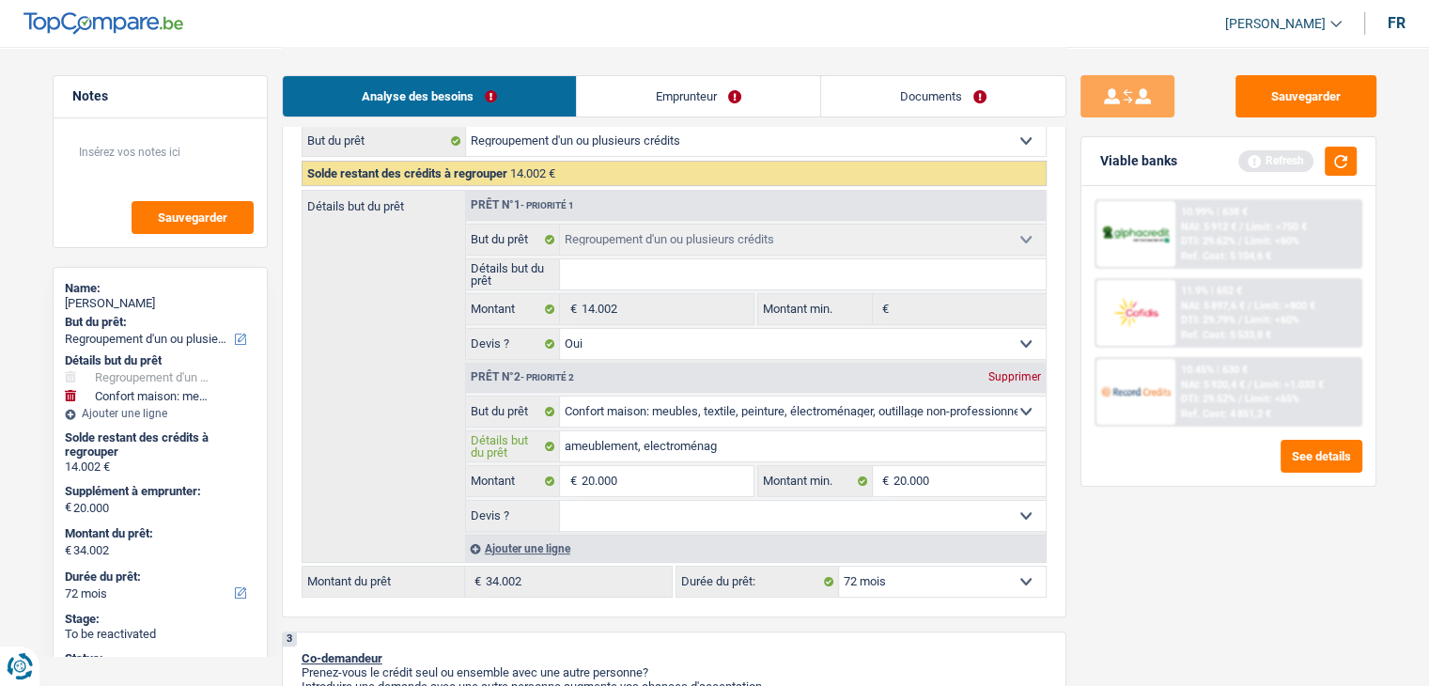
type input "ameublement, electroménage"
type input "ameublement, electroménager"
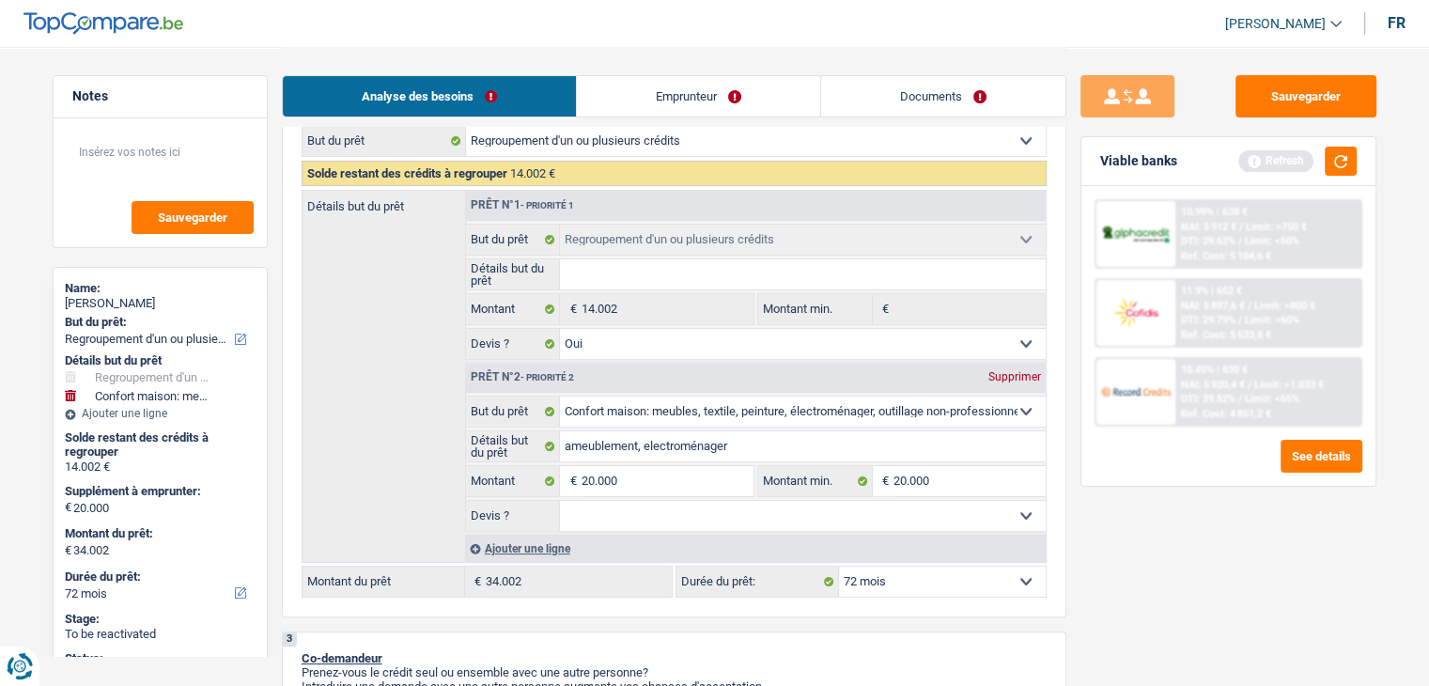
click at [643, 509] on select "Oui Non Non répondu Sélectionner une option" at bounding box center [803, 516] width 486 height 30
select select "false"
click at [560, 501] on select "Oui Non Non répondu Sélectionner une option" at bounding box center [803, 516] width 486 height 30
select select "false"
drag, startPoint x: 614, startPoint y: 509, endPoint x: 614, endPoint y: 520, distance: 10.3
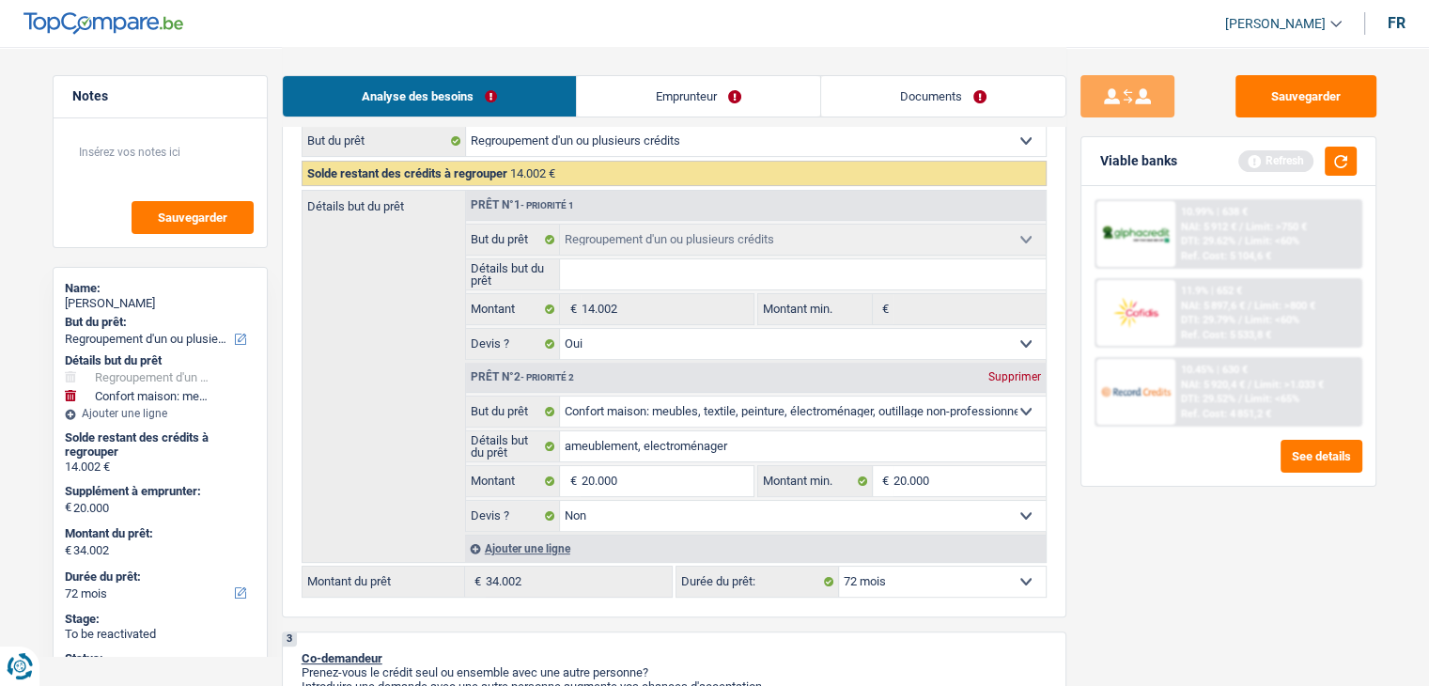
click at [614, 509] on select "Oui Non Non répondu Sélectionner une option" at bounding box center [803, 516] width 486 height 30
select select "not_answered"
click at [560, 501] on select "Oui Non Non répondu Sélectionner une option" at bounding box center [803, 516] width 486 height 30
select select "not_answered"
click at [1352, 159] on button "button" at bounding box center [1341, 161] width 32 height 29
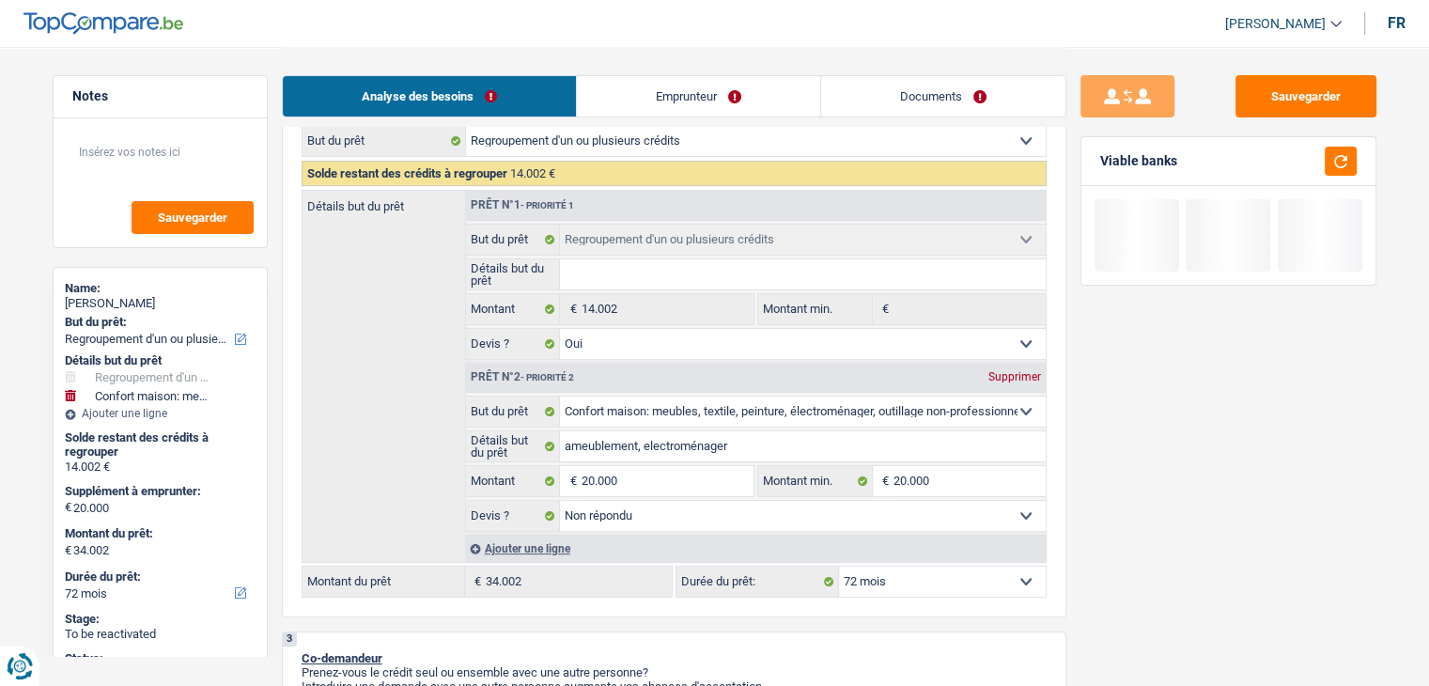
click at [592, 283] on input "Détails but du prêt" at bounding box center [803, 274] width 486 height 30
type input "r"
type input "ra"
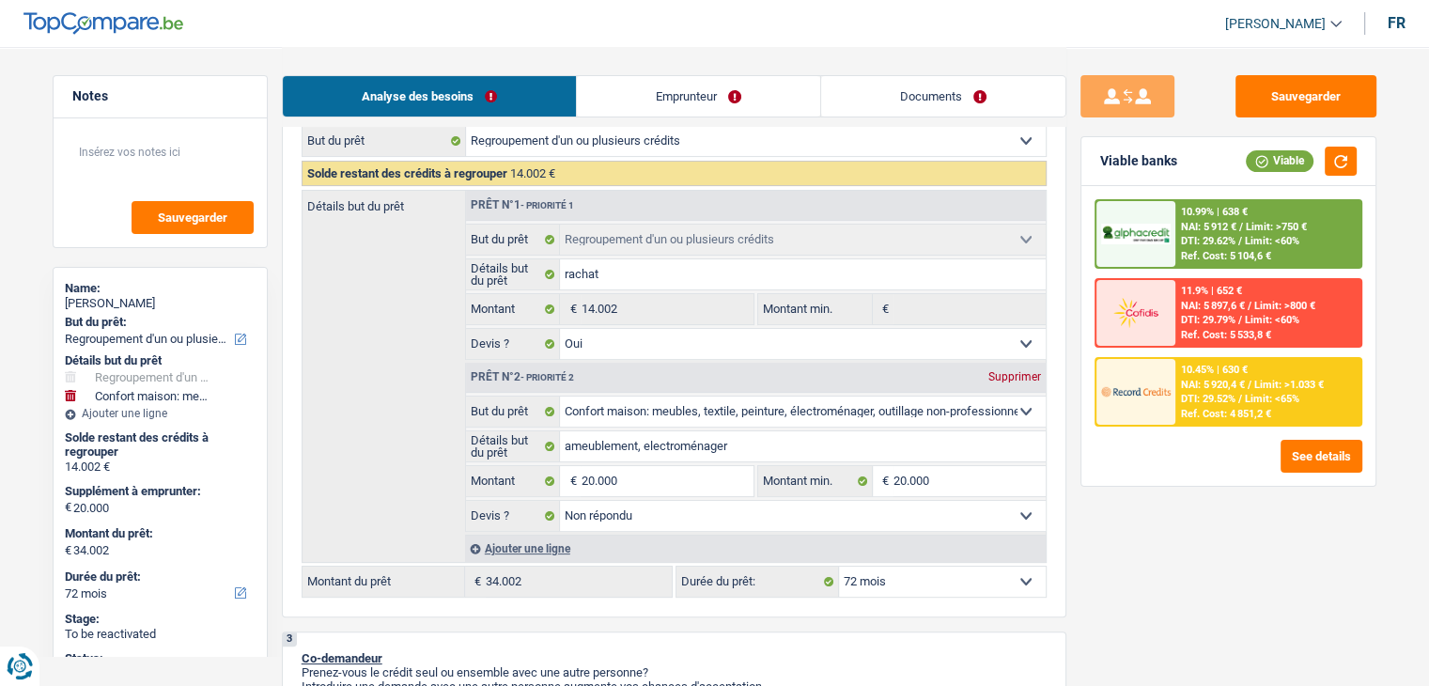
click at [631, 104] on link "Emprunteur" at bounding box center [698, 96] width 243 height 40
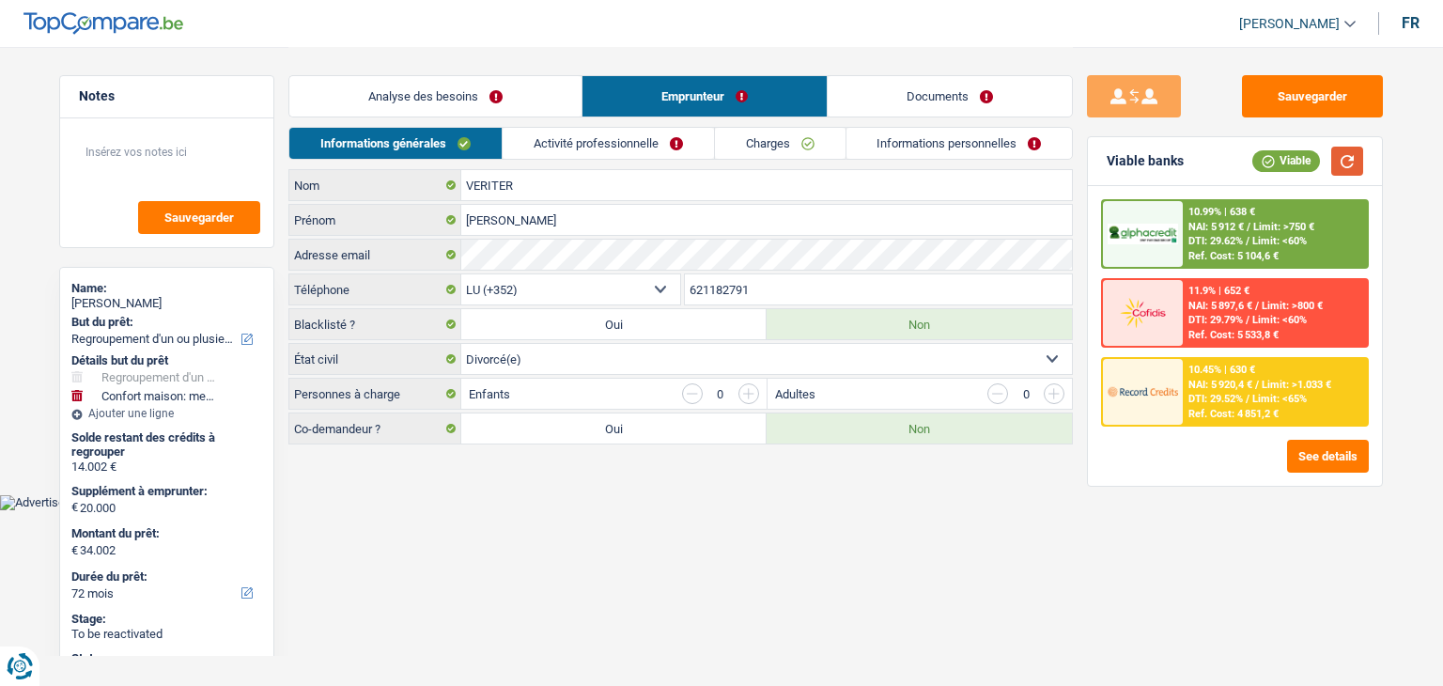
click at [1358, 164] on button "button" at bounding box center [1347, 161] width 32 height 29
click at [519, 493] on body "Vous avez le contrôle de vos données Nous utilisons des cookies, tout comme nos…" at bounding box center [721, 255] width 1443 height 510
click at [625, 136] on link "Activité professionnelle" at bounding box center [608, 143] width 211 height 31
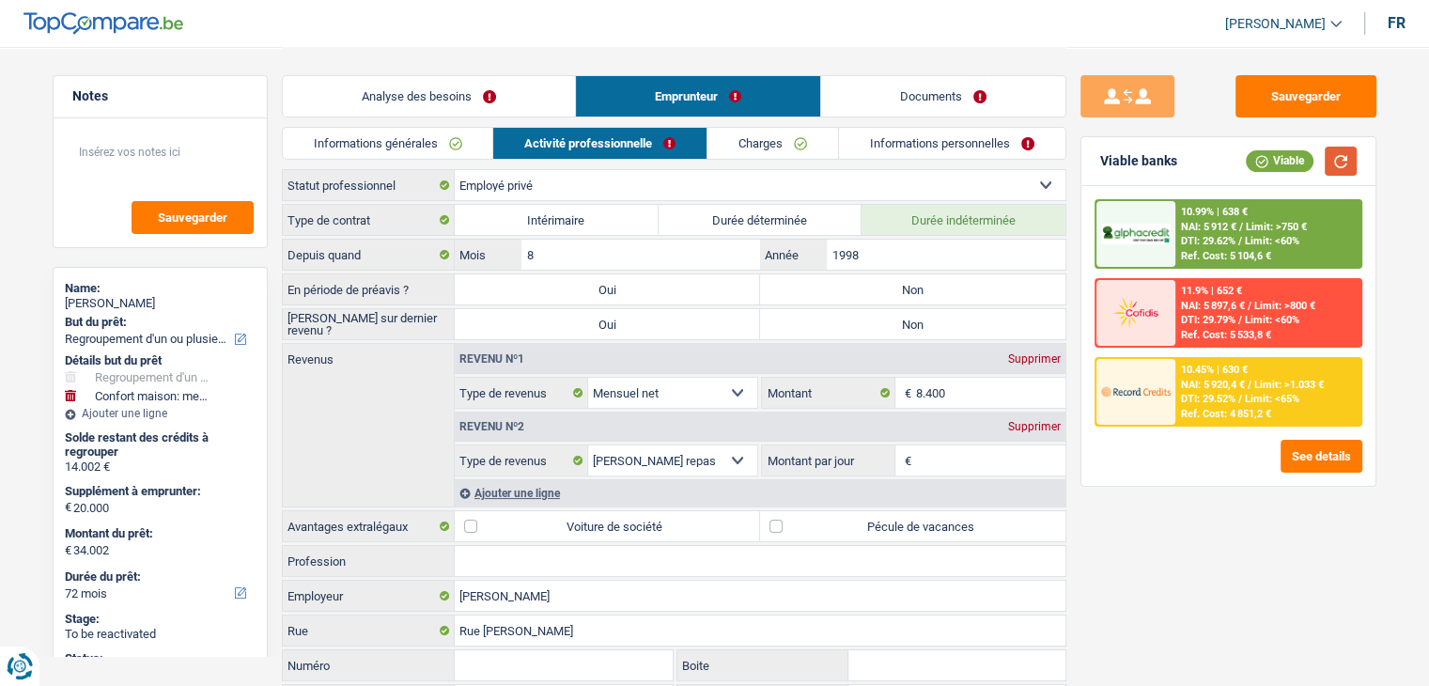
click at [1342, 153] on button "button" at bounding box center [1341, 161] width 32 height 29
click at [1149, 585] on div "Sauvegarder Viable banks Viable 10.99% | 638 € NAI: 5 912 € / Limit: >750 € DTI…" at bounding box center [1228, 365] width 324 height 581
click at [859, 326] on label "Non" at bounding box center [912, 324] width 305 height 30
click at [859, 326] on input "Non" at bounding box center [912, 324] width 305 height 30
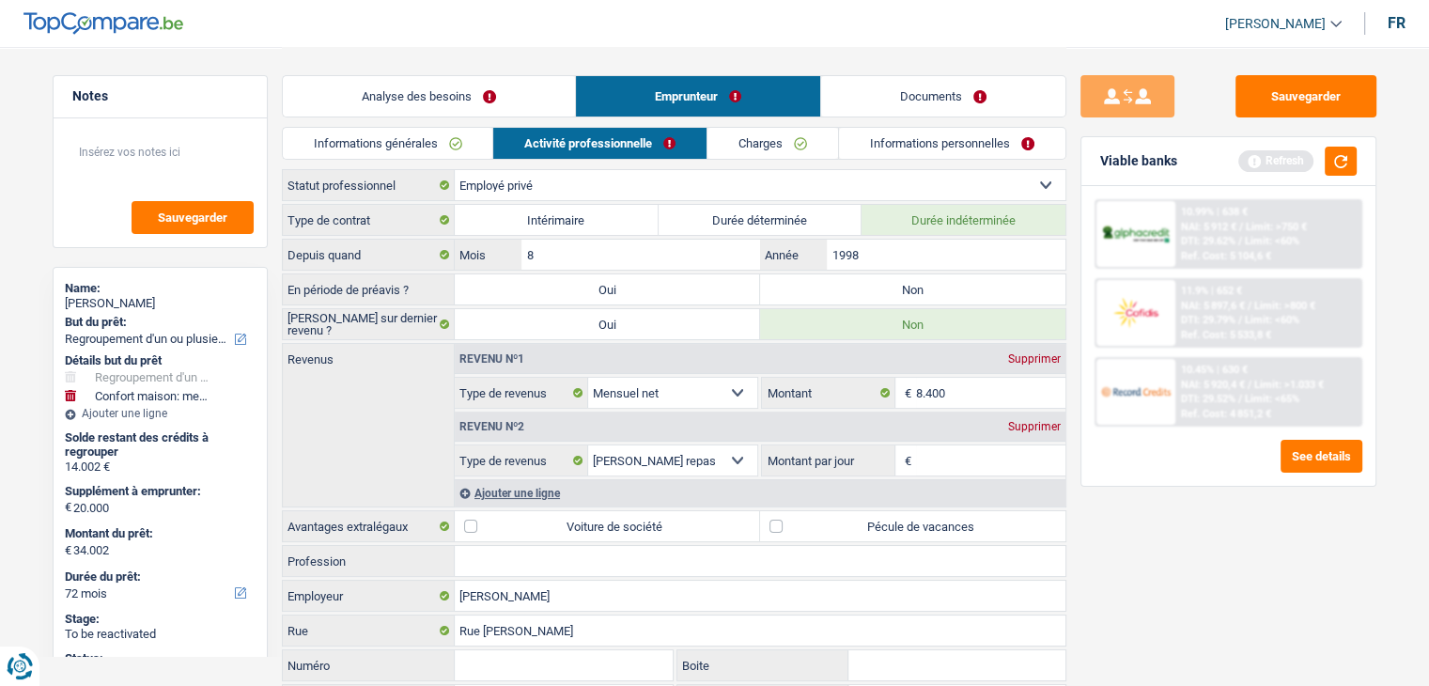
click at [863, 290] on label "Non" at bounding box center [912, 289] width 305 height 30
click at [863, 290] on input "Non" at bounding box center [912, 289] width 305 height 30
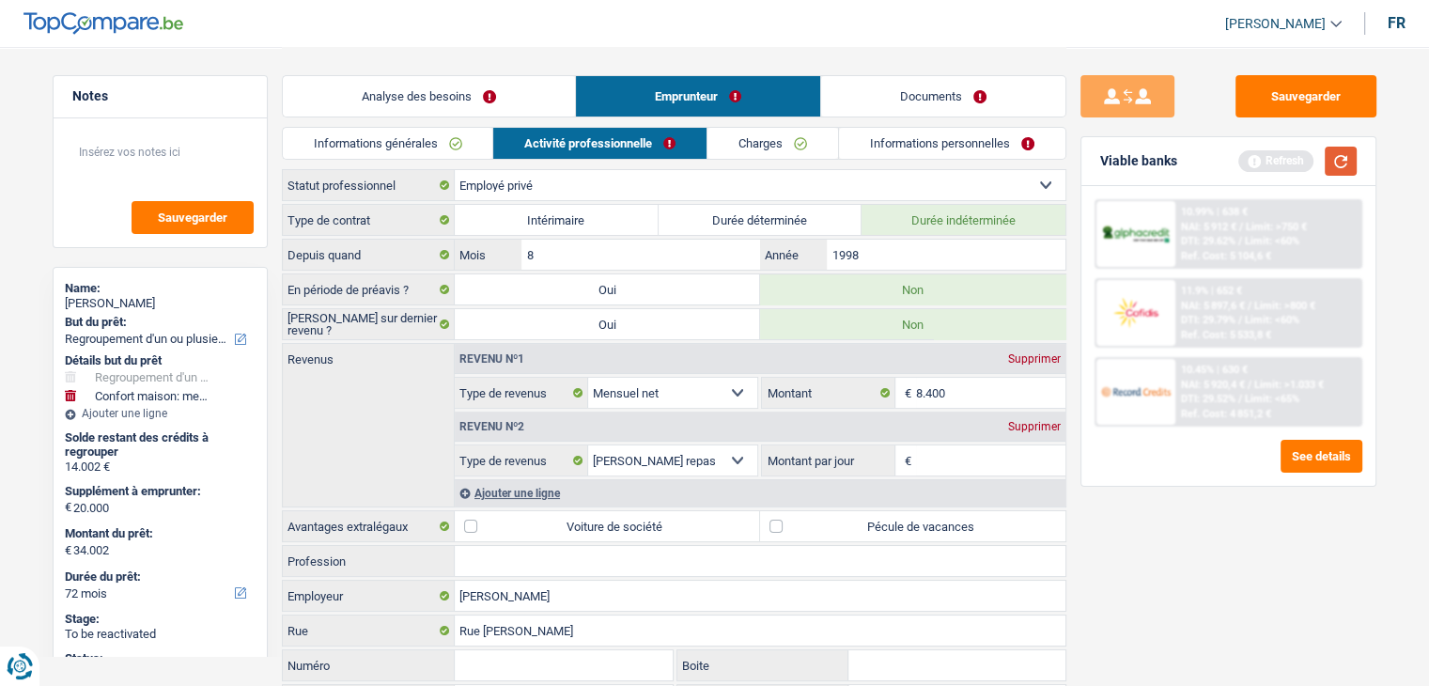
click at [1342, 170] on button "button" at bounding box center [1341, 161] width 32 height 29
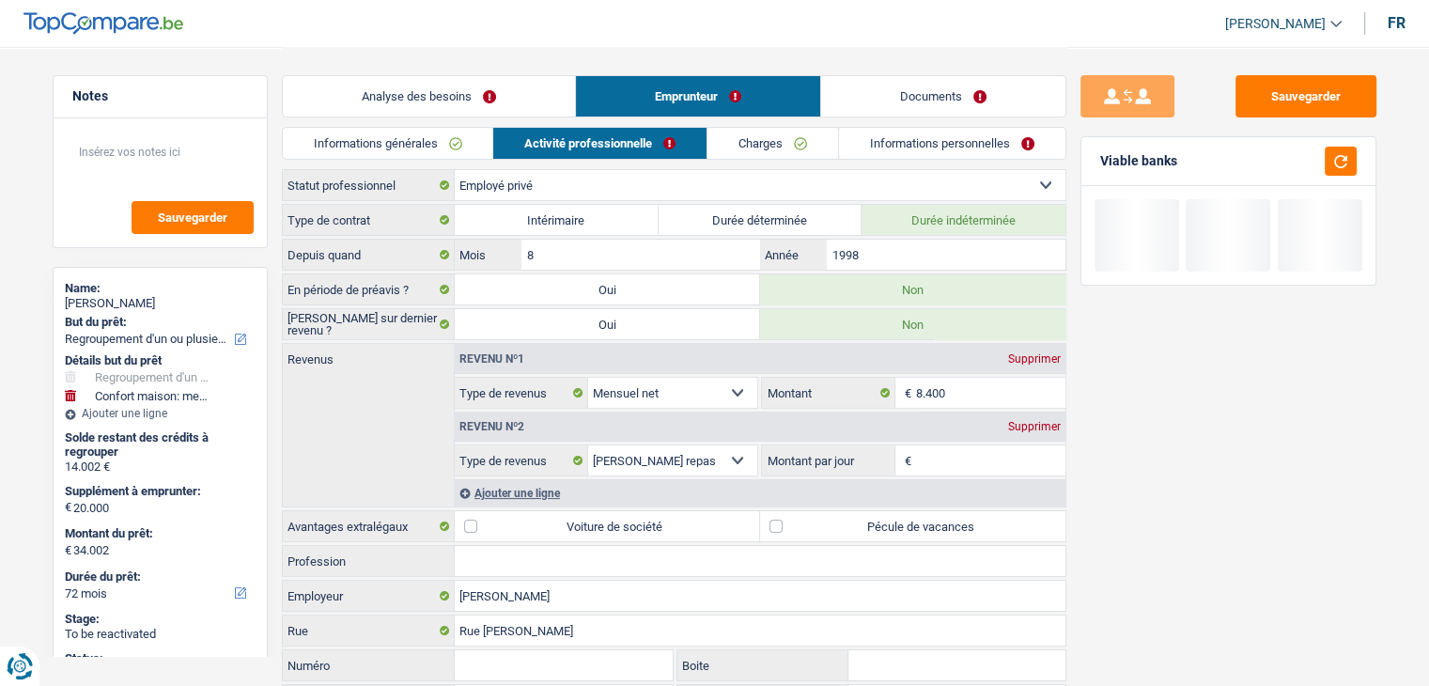
click at [941, 454] on input "Montant par jour" at bounding box center [990, 460] width 149 height 30
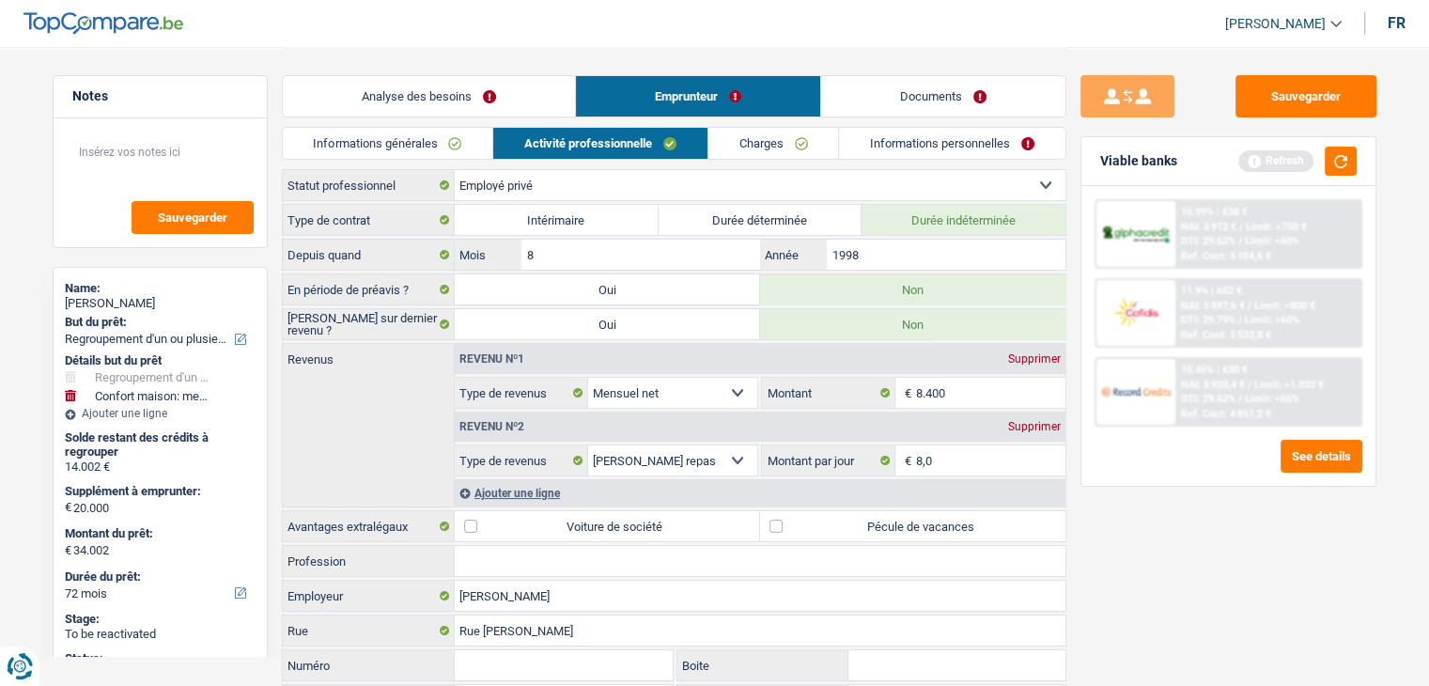
click at [1221, 577] on div "Sauvegarder Viable banks Refresh 10.99% | 638 € NAI: 5 912 € / Limit: >750 € DT…" at bounding box center [1228, 365] width 324 height 581
click at [1334, 163] on button "button" at bounding box center [1341, 161] width 32 height 29
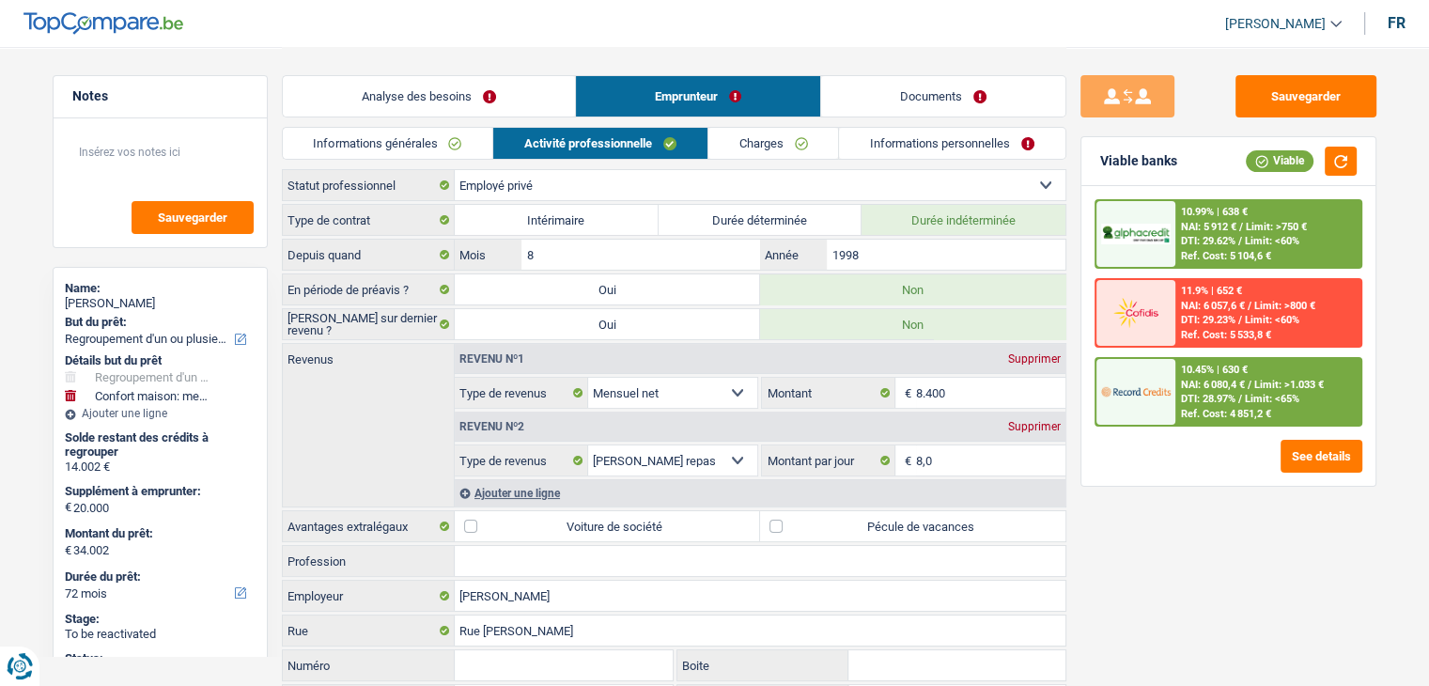
click at [1190, 537] on div "Sauvegarder Viable banks Viable 10.99% | 638 € NAI: 5 912 € / Limit: >750 € DTI…" at bounding box center [1228, 365] width 324 height 581
click at [533, 529] on label "Voiture de société" at bounding box center [607, 526] width 305 height 30
click at [533, 529] on input "Voiture de société" at bounding box center [607, 526] width 305 height 30
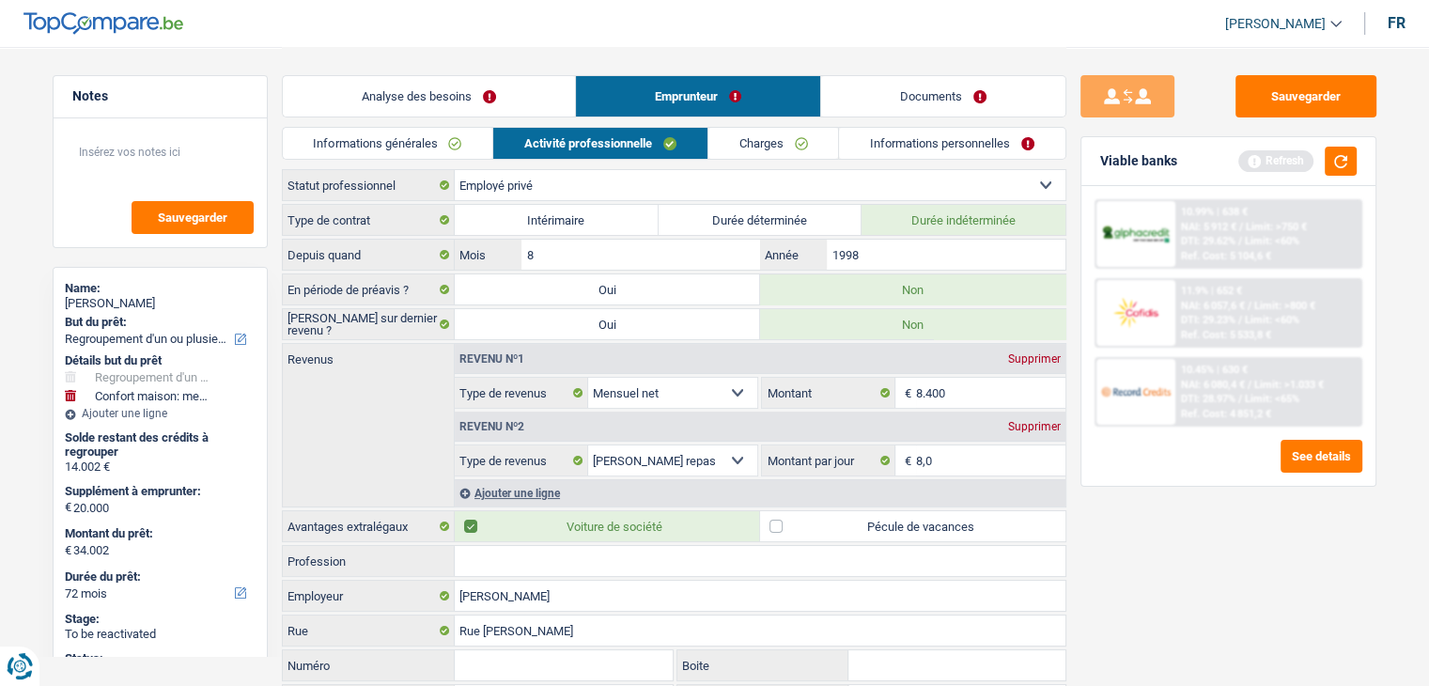
click at [1114, 554] on div "Sauvegarder Viable banks Refresh 10.99% | 638 € NAI: 5 912 € / Limit: >750 € DT…" at bounding box center [1228, 365] width 324 height 581
click at [1332, 163] on button "button" at bounding box center [1341, 161] width 32 height 29
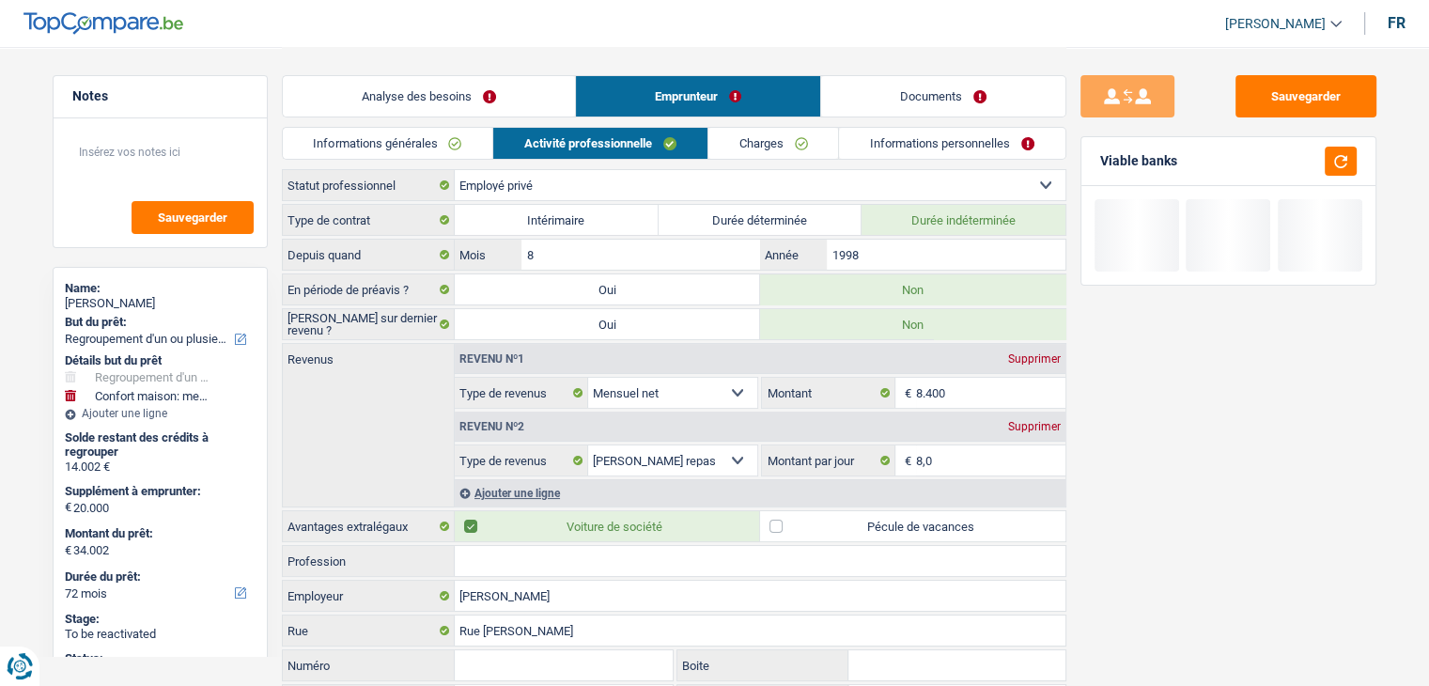
click at [763, 144] on link "Charges" at bounding box center [773, 143] width 131 height 31
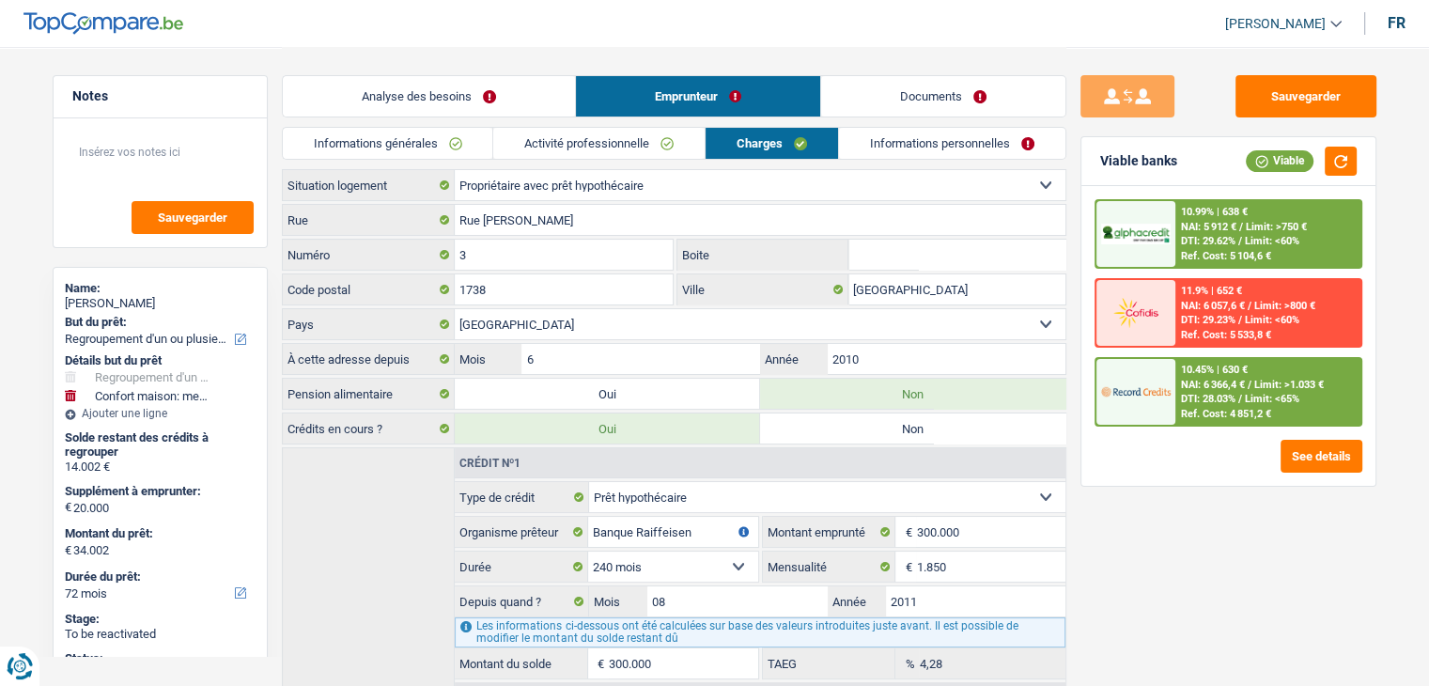
click at [1161, 555] on div "Sauvegarder Viable banks Viable 10.99% | 638 € NAI: 5 912 € / Limit: >750 € DTI…" at bounding box center [1228, 365] width 324 height 581
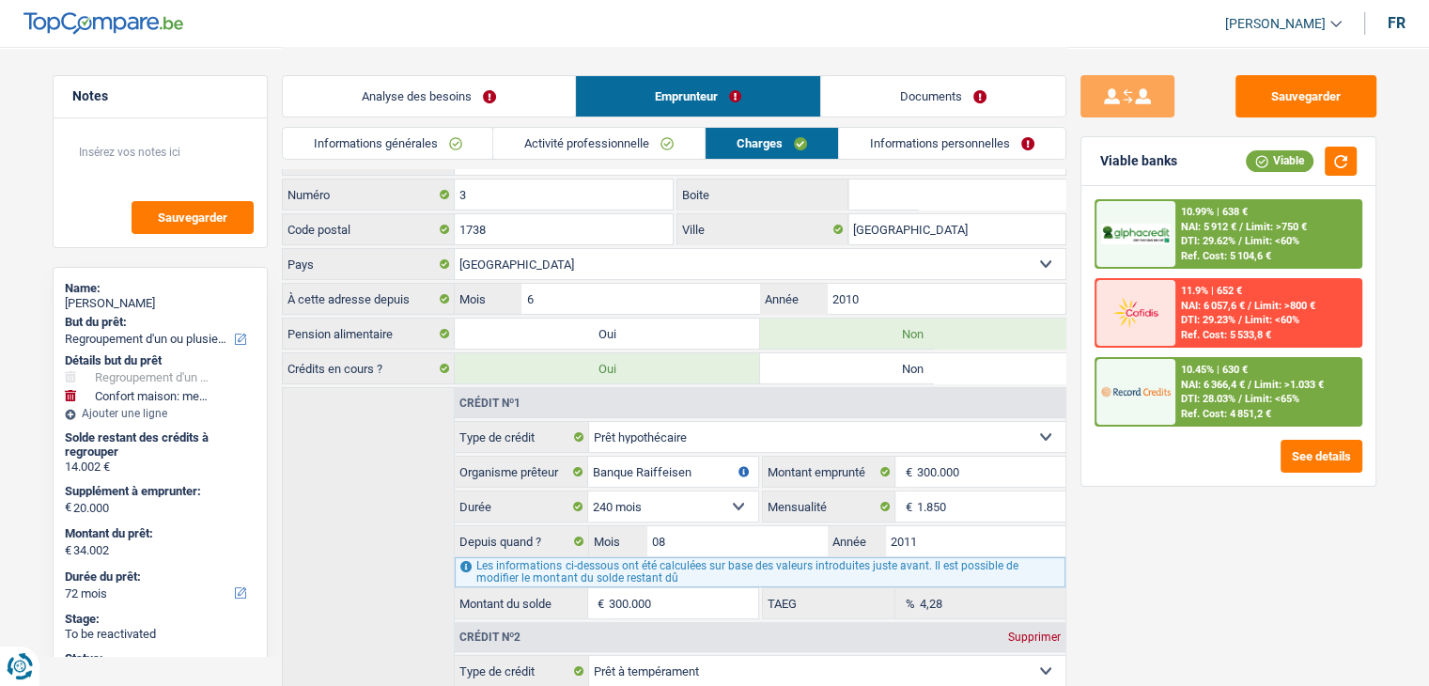
scroll to position [94, 0]
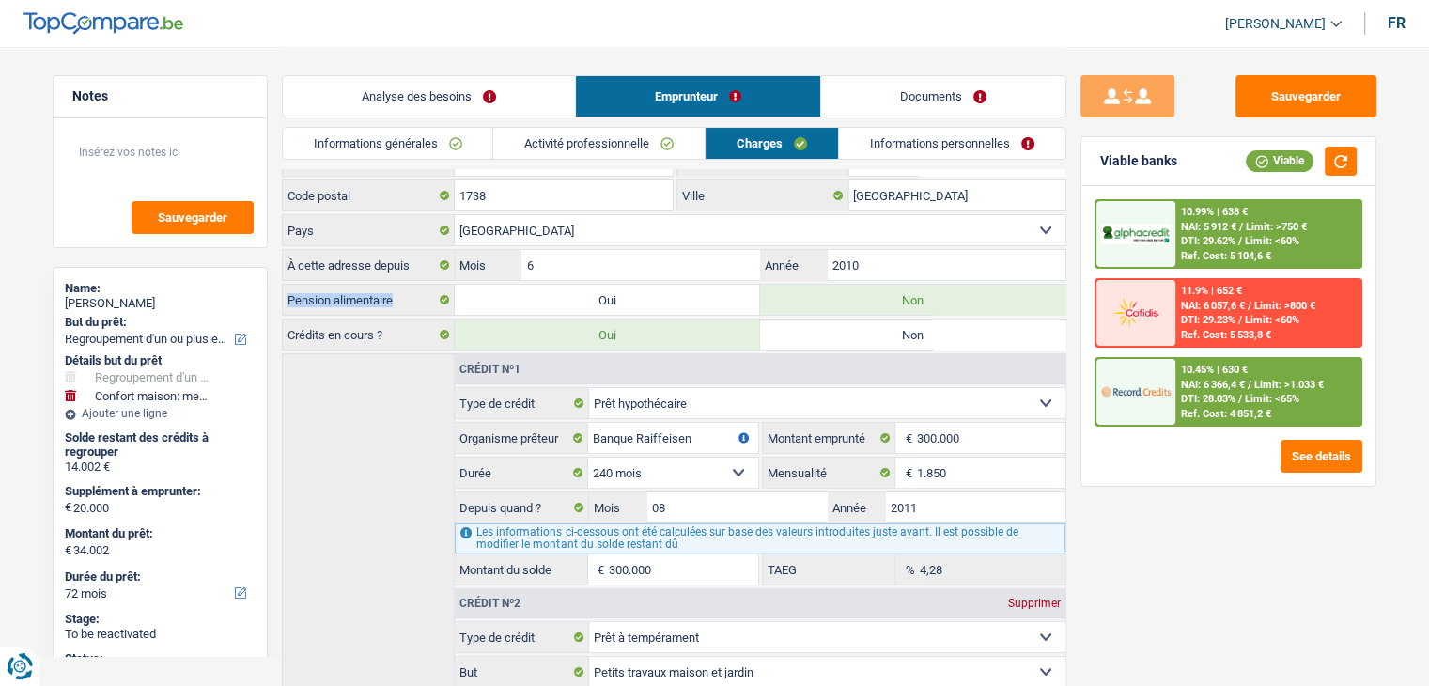
drag, startPoint x: 402, startPoint y: 296, endPoint x: 289, endPoint y: 300, distance: 112.8
click at [289, 300] on label "Pension alimentaire" at bounding box center [369, 300] width 172 height 30
click at [1088, 511] on div "Sauvegarder Viable banks Viable 10.99% | 638 € NAI: 5 912 € / Limit: >750 € DTI…" at bounding box center [1228, 365] width 324 height 581
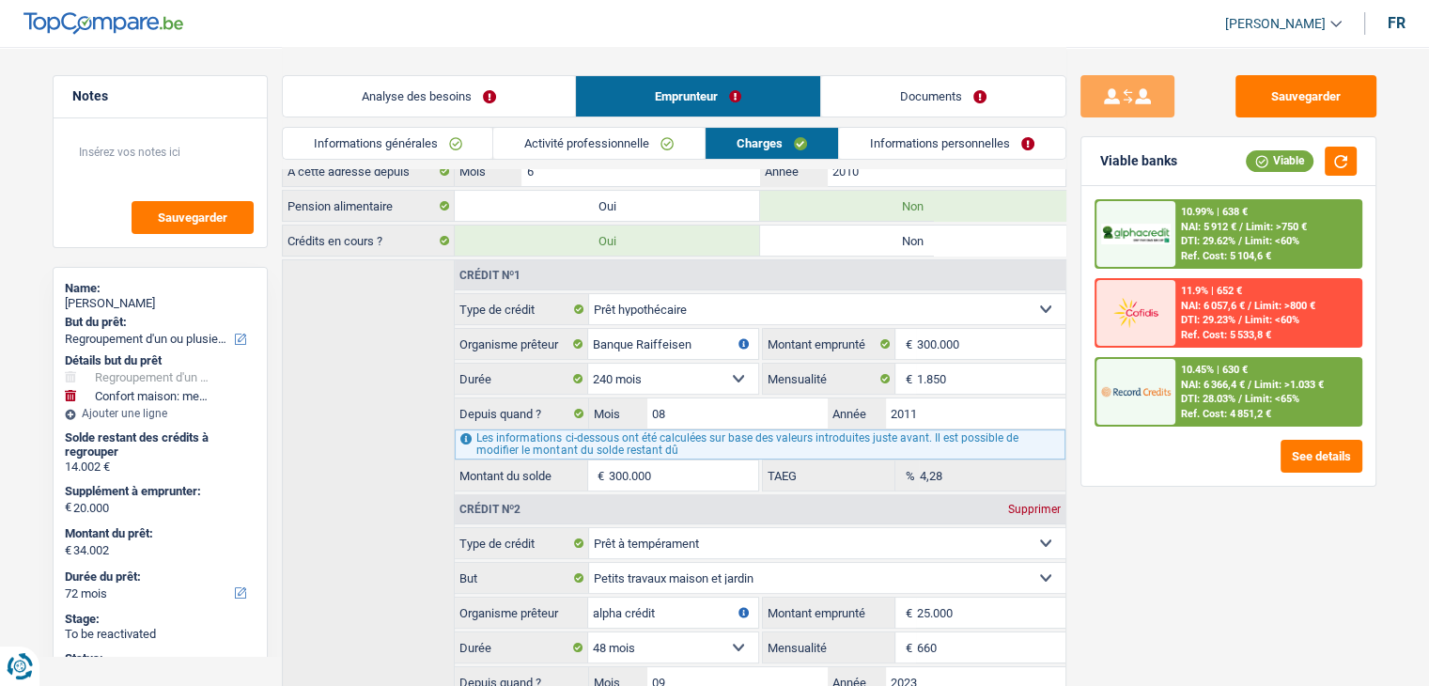
scroll to position [385, 0]
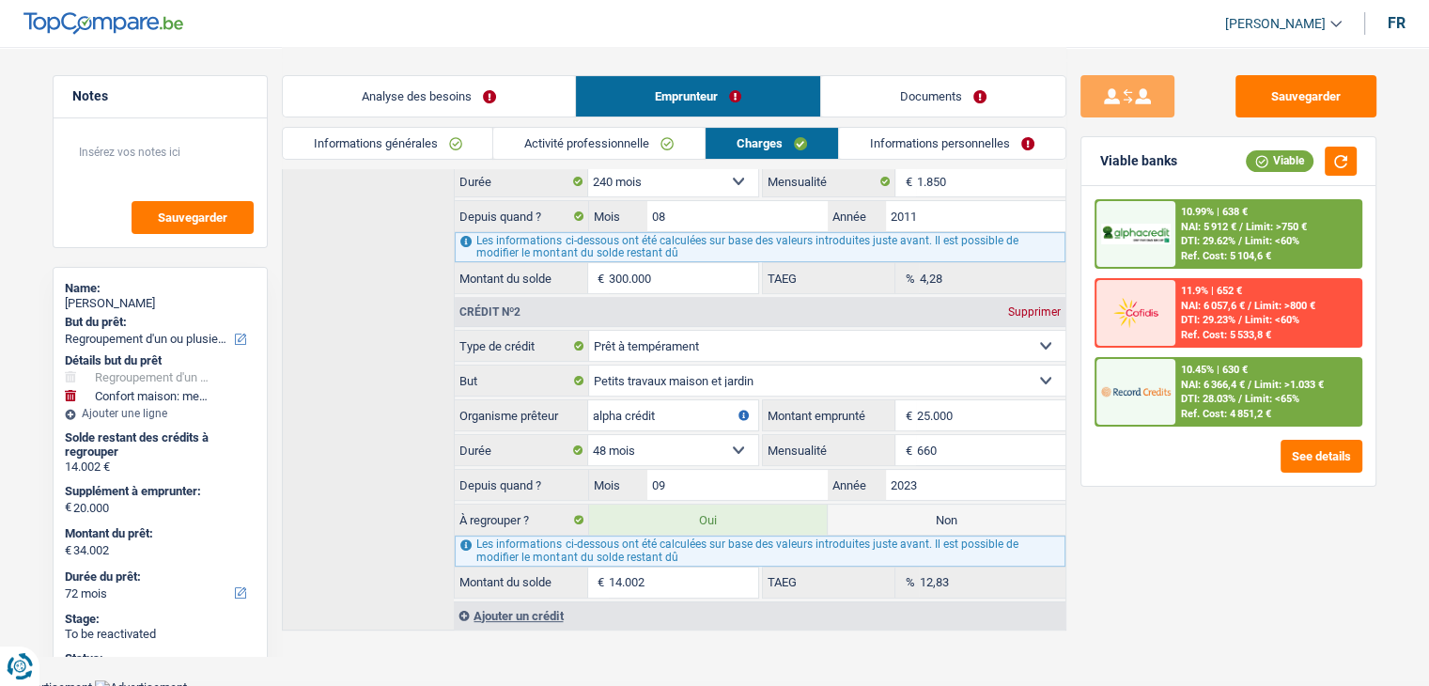
click at [931, 151] on link "Informations personnelles" at bounding box center [952, 143] width 226 height 31
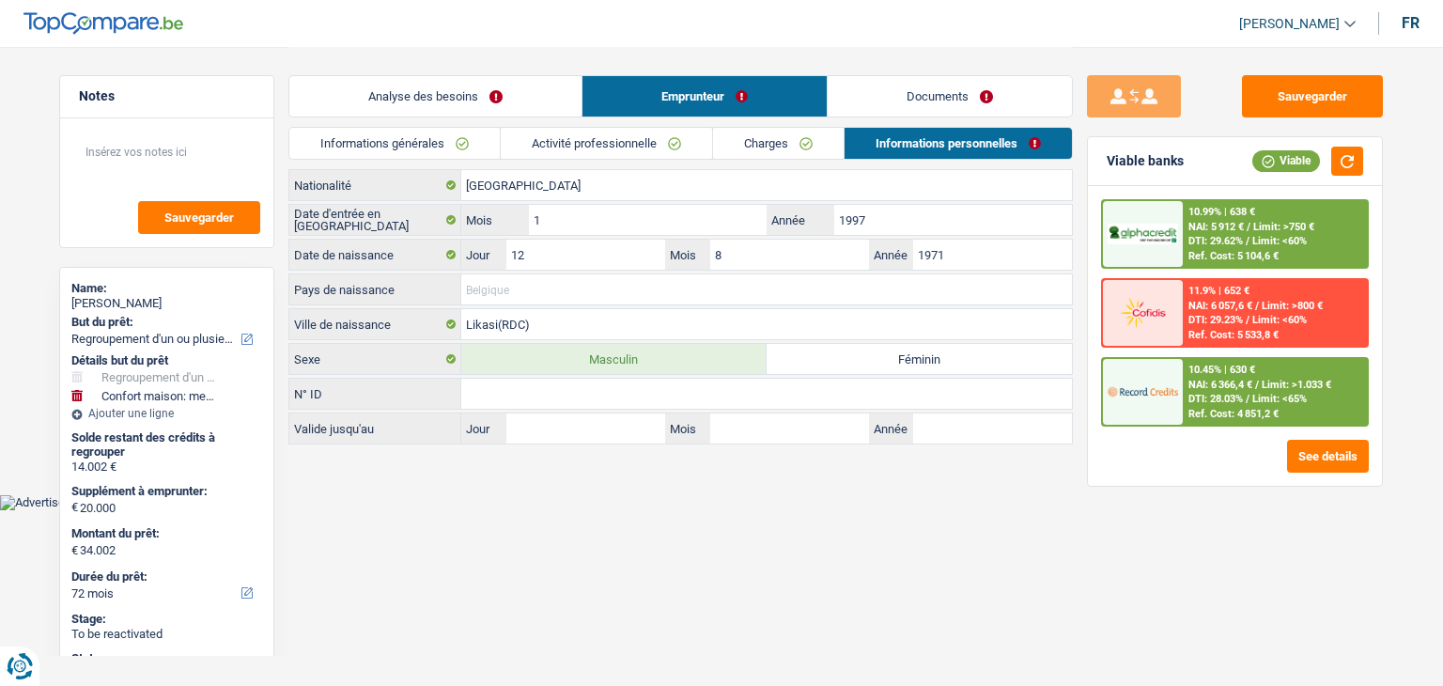
click at [507, 290] on input "Pays de naissance" at bounding box center [766, 289] width 611 height 30
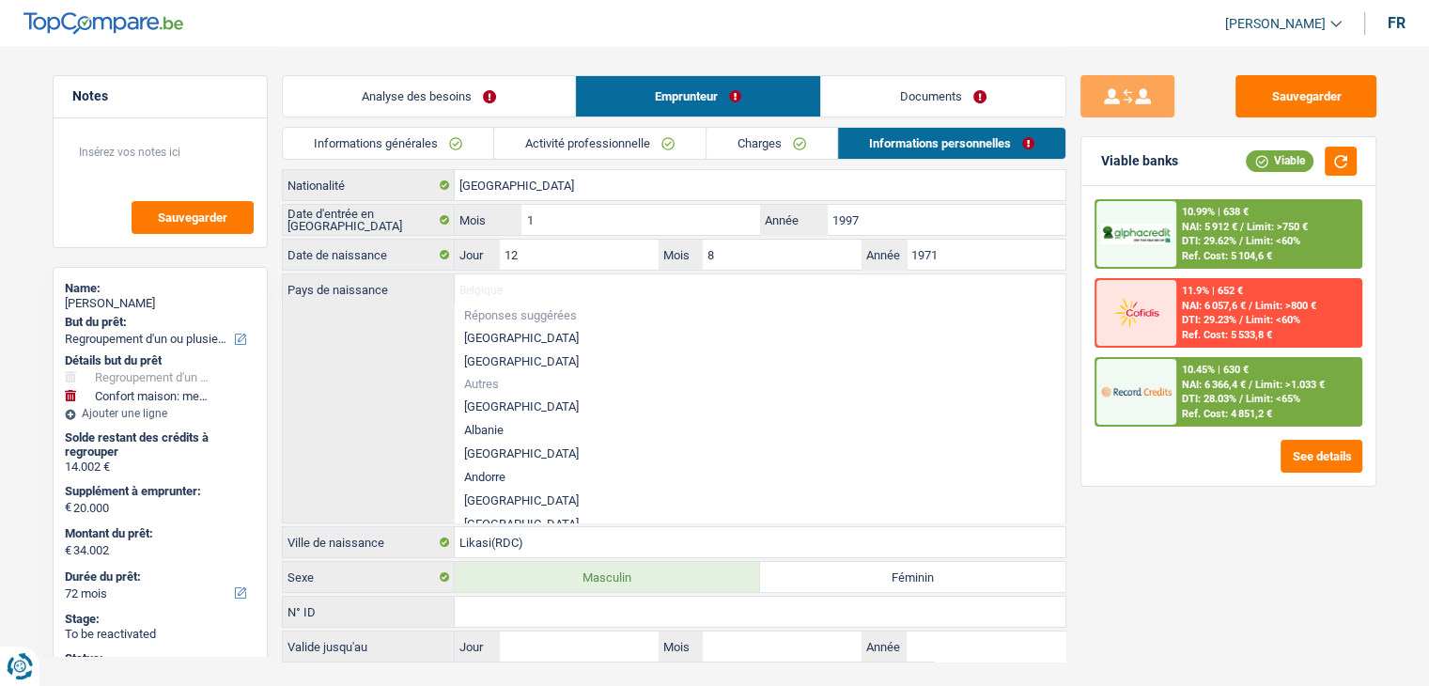
click at [1110, 497] on div "Sauvegarder Viable banks Viable 10.99% | 638 € NAI: 5 912 € / Limit: >750 € DTI…" at bounding box center [1228, 365] width 324 height 581
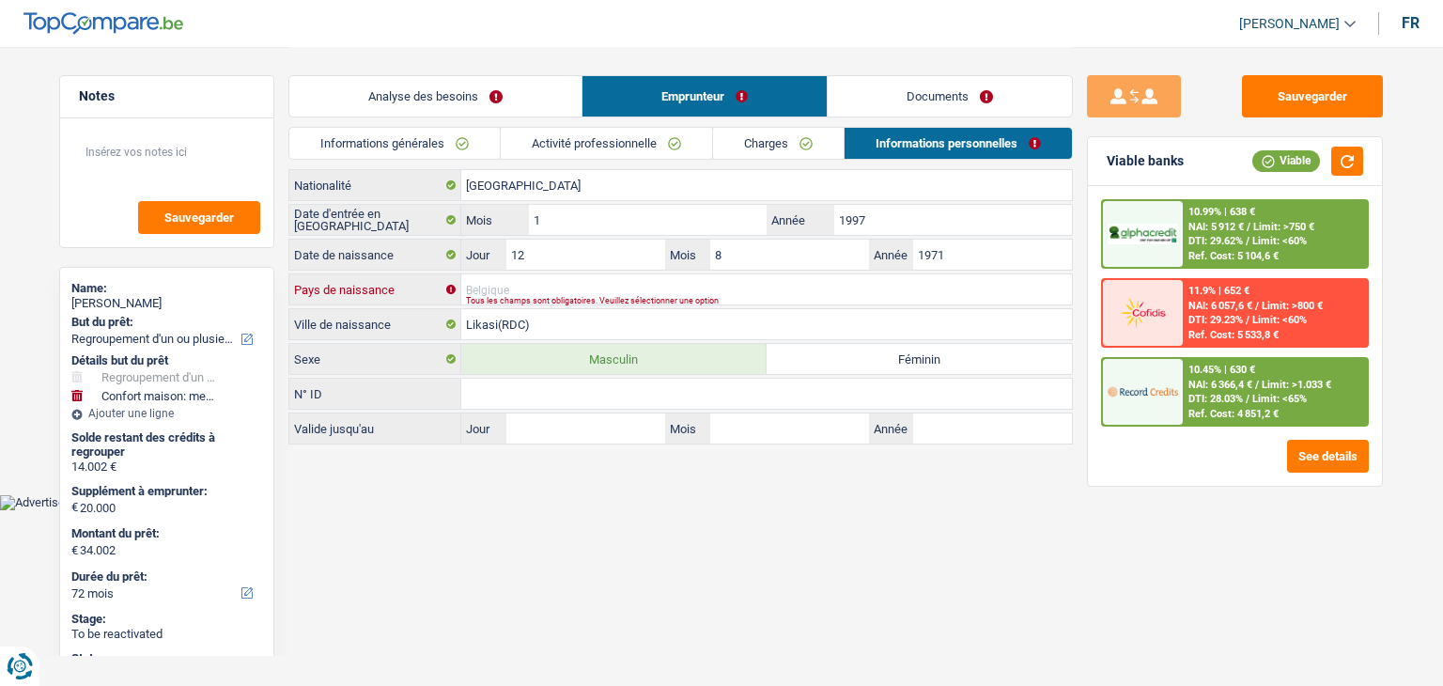
click at [537, 287] on input "Pays de naissance" at bounding box center [766, 289] width 611 height 30
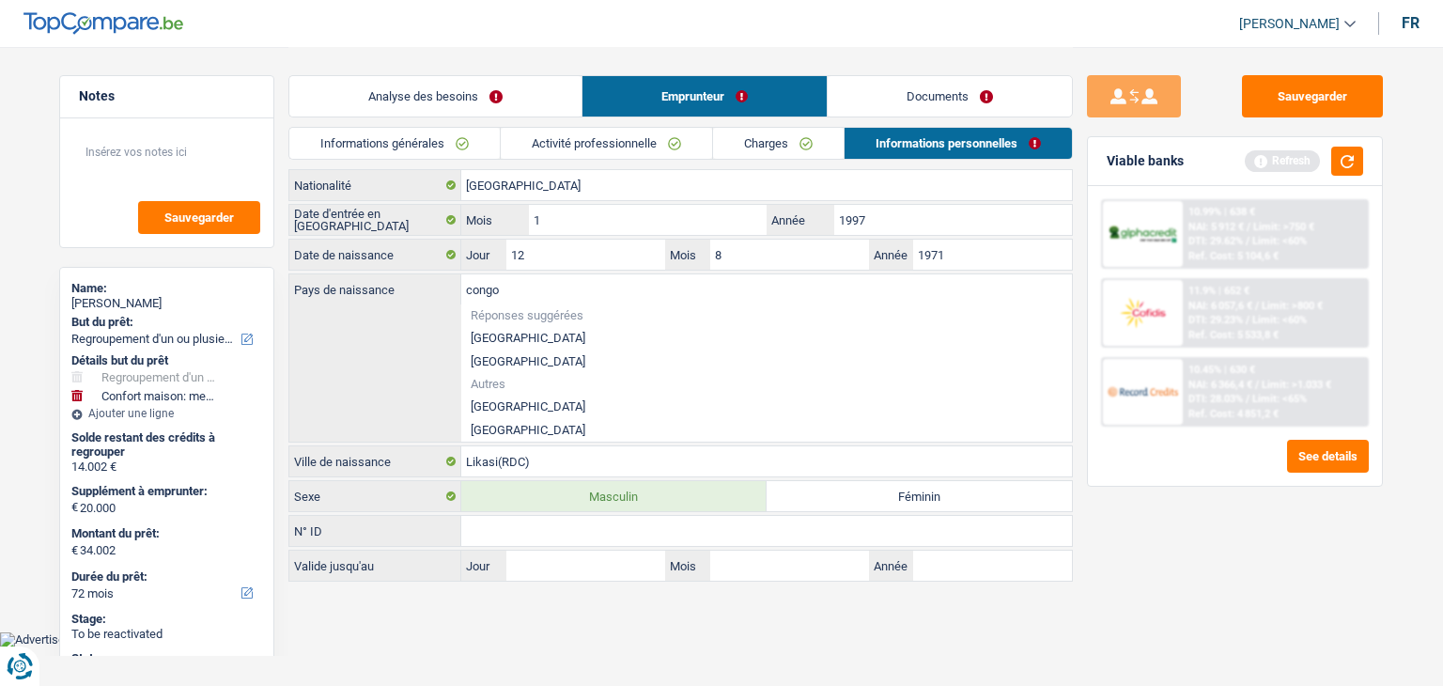
click at [600, 400] on li "[GEOGRAPHIC_DATA]" at bounding box center [766, 406] width 611 height 23
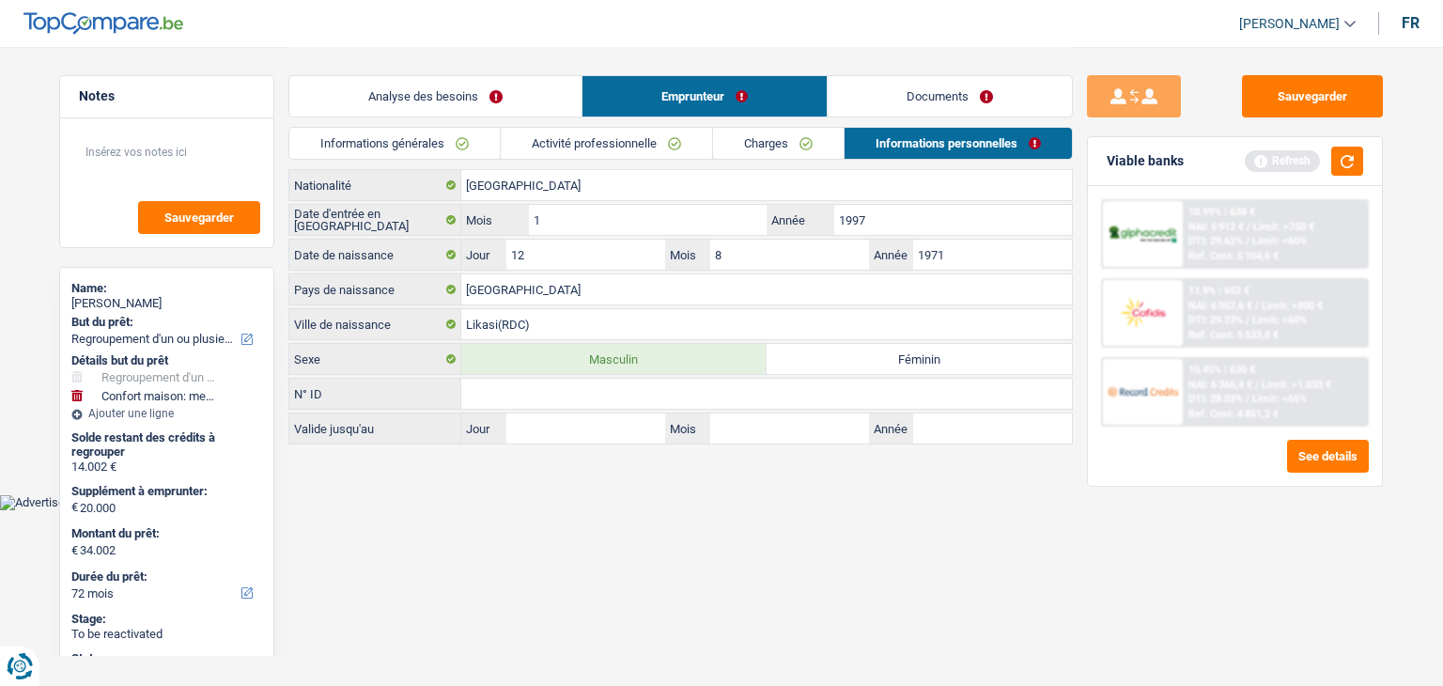
click at [585, 510] on html "Vous avez le contrôle de vos données Nous utilisons des cookies, tout comme nos…" at bounding box center [721, 255] width 1443 height 510
click at [1342, 163] on button "button" at bounding box center [1347, 161] width 32 height 29
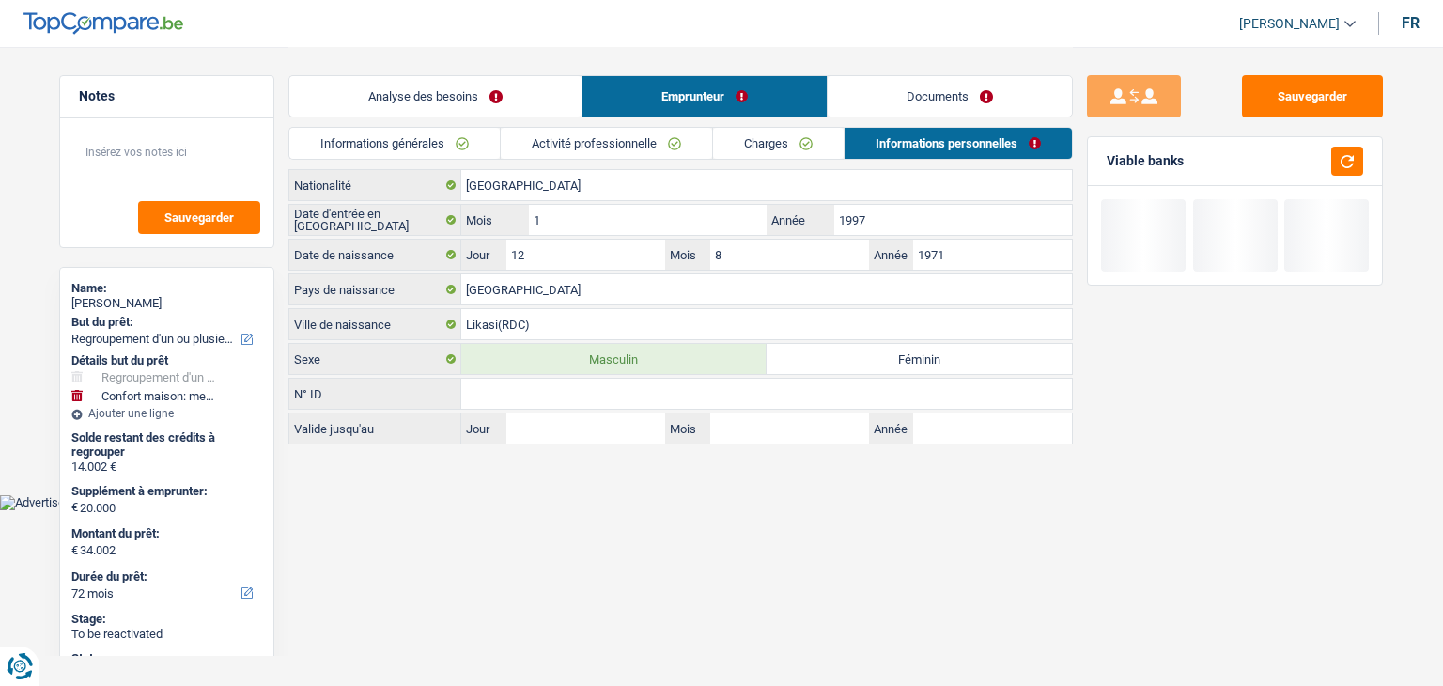
click at [398, 163] on div "Informations générales Activité professionnelle Charges Informations personnell…" at bounding box center [680, 148] width 785 height 42
click at [397, 146] on link "Informations générales" at bounding box center [394, 143] width 210 height 31
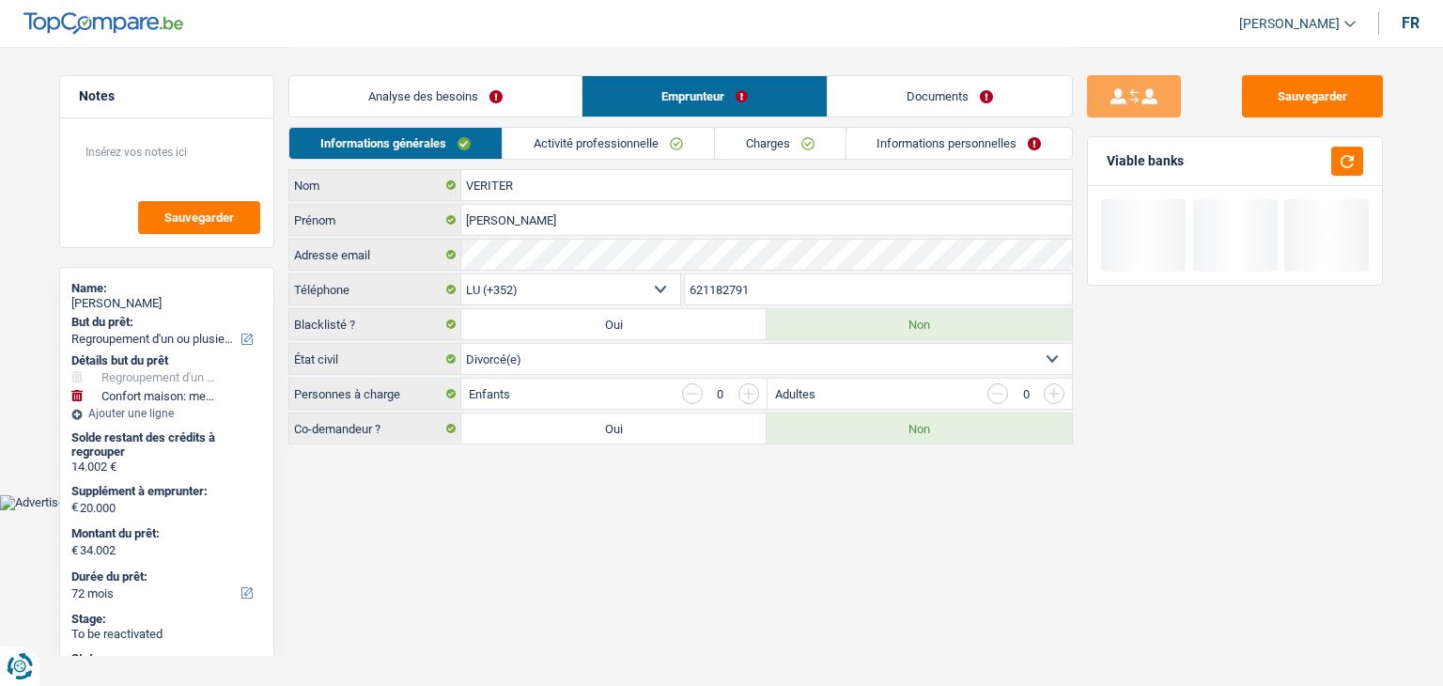
click at [394, 102] on link "Analyse des besoins" at bounding box center [435, 96] width 292 height 40
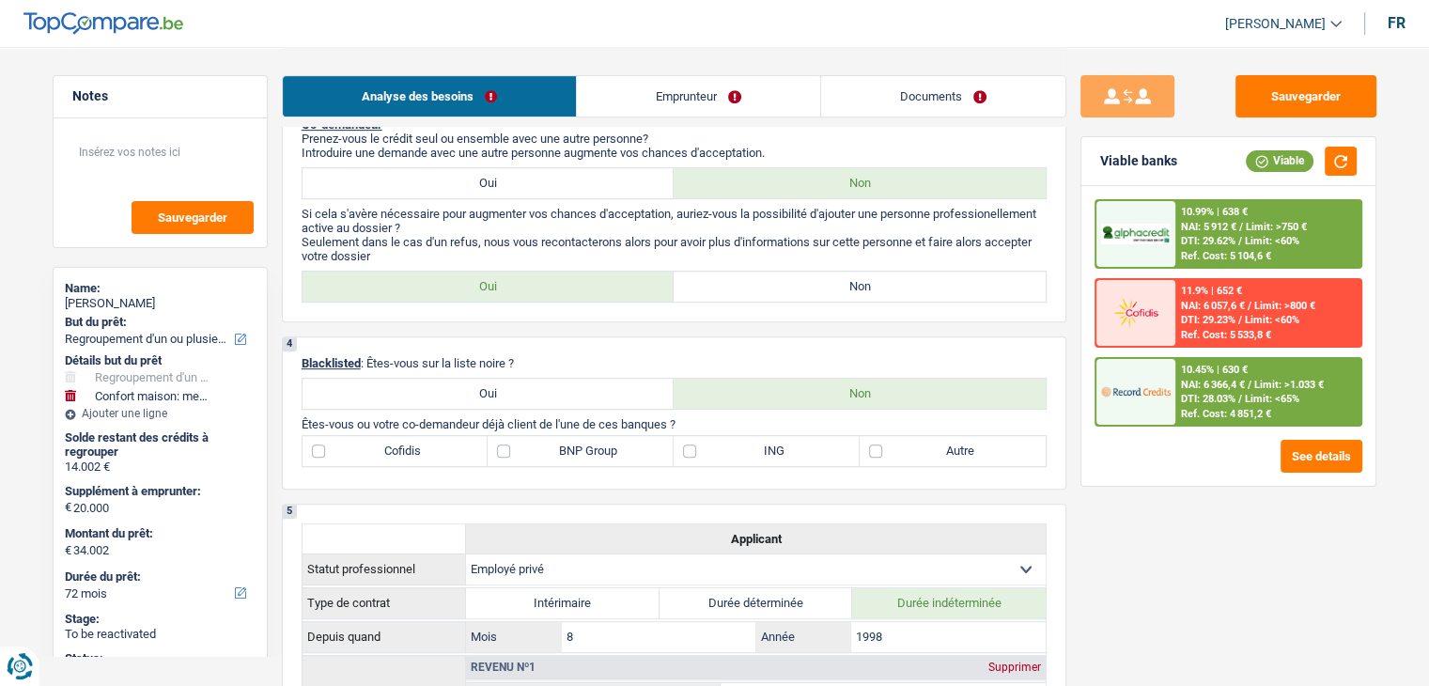
scroll to position [940, 0]
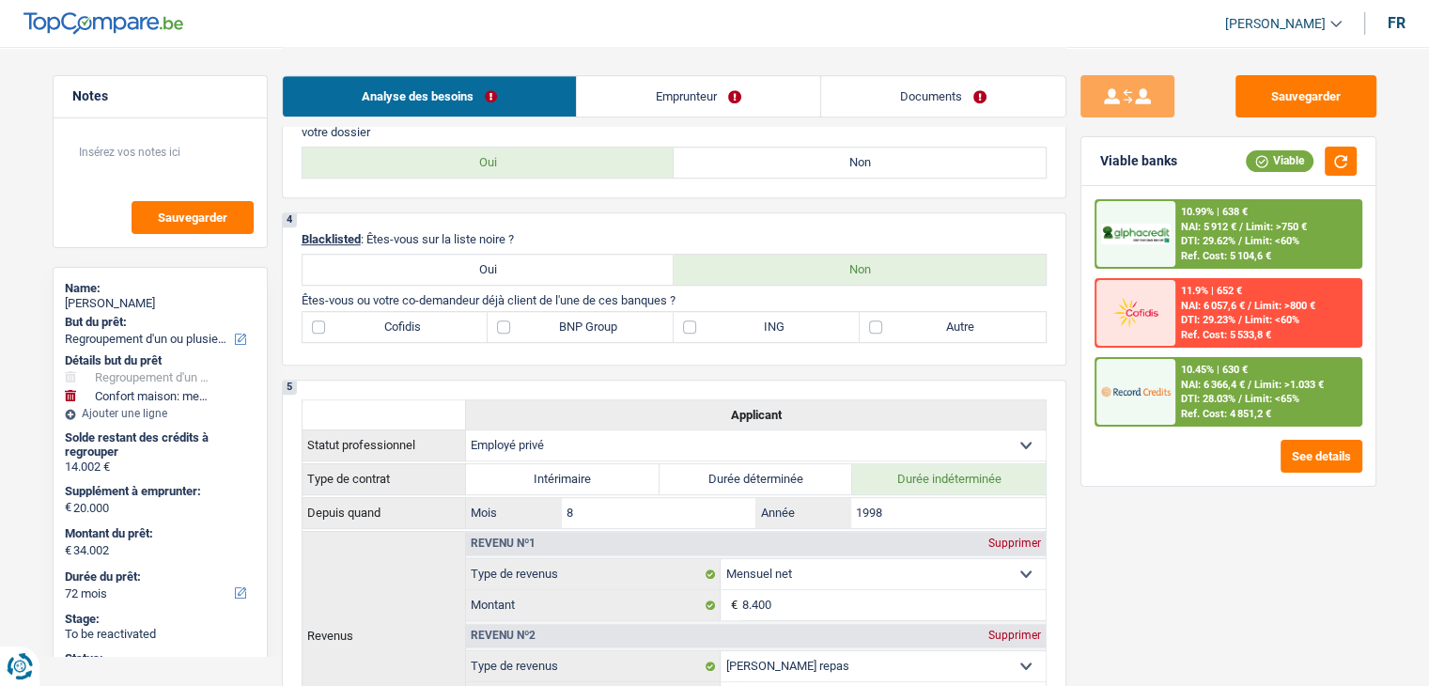
click at [530, 320] on label "BNP Group" at bounding box center [581, 327] width 186 height 30
click at [530, 320] on input "BNP Group" at bounding box center [581, 327] width 186 height 30
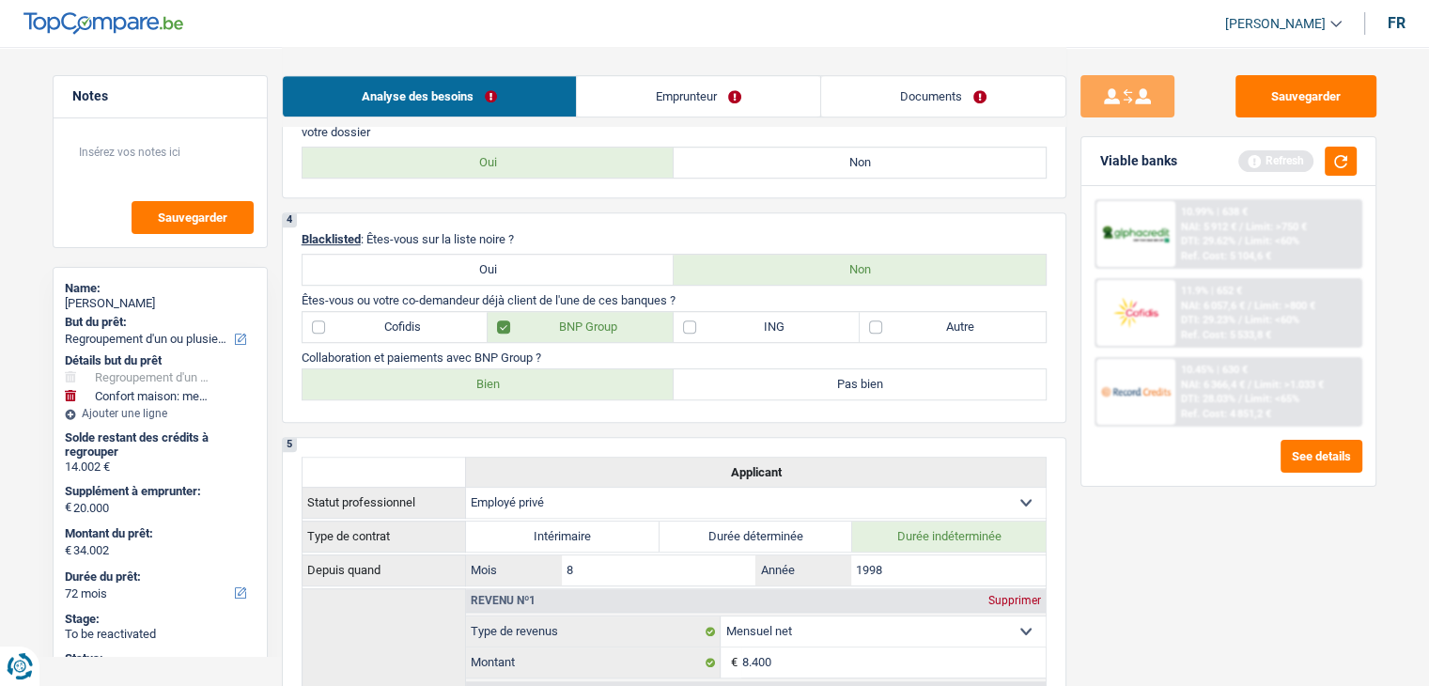
click at [489, 374] on label "Bien" at bounding box center [489, 384] width 372 height 30
click at [489, 374] on input "Bien" at bounding box center [489, 384] width 372 height 30
click at [1345, 148] on button "button" at bounding box center [1341, 161] width 32 height 29
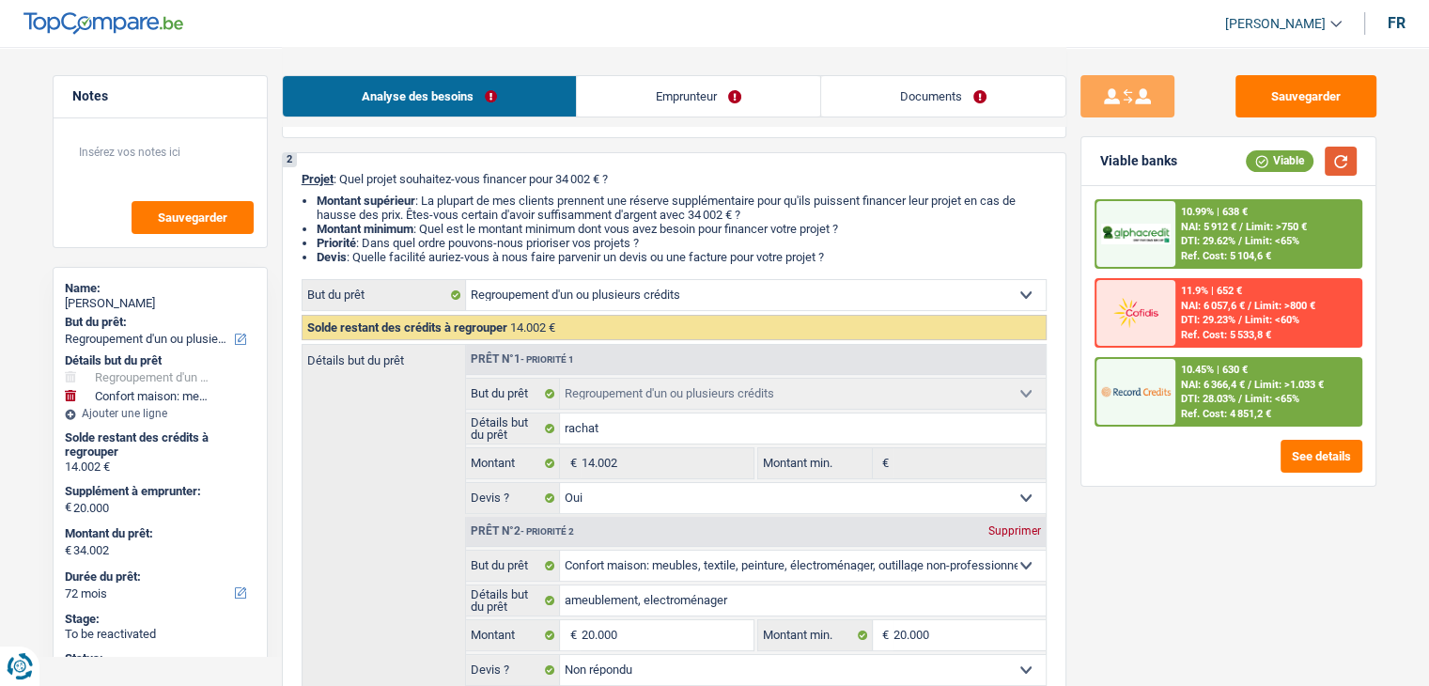
scroll to position [376, 0]
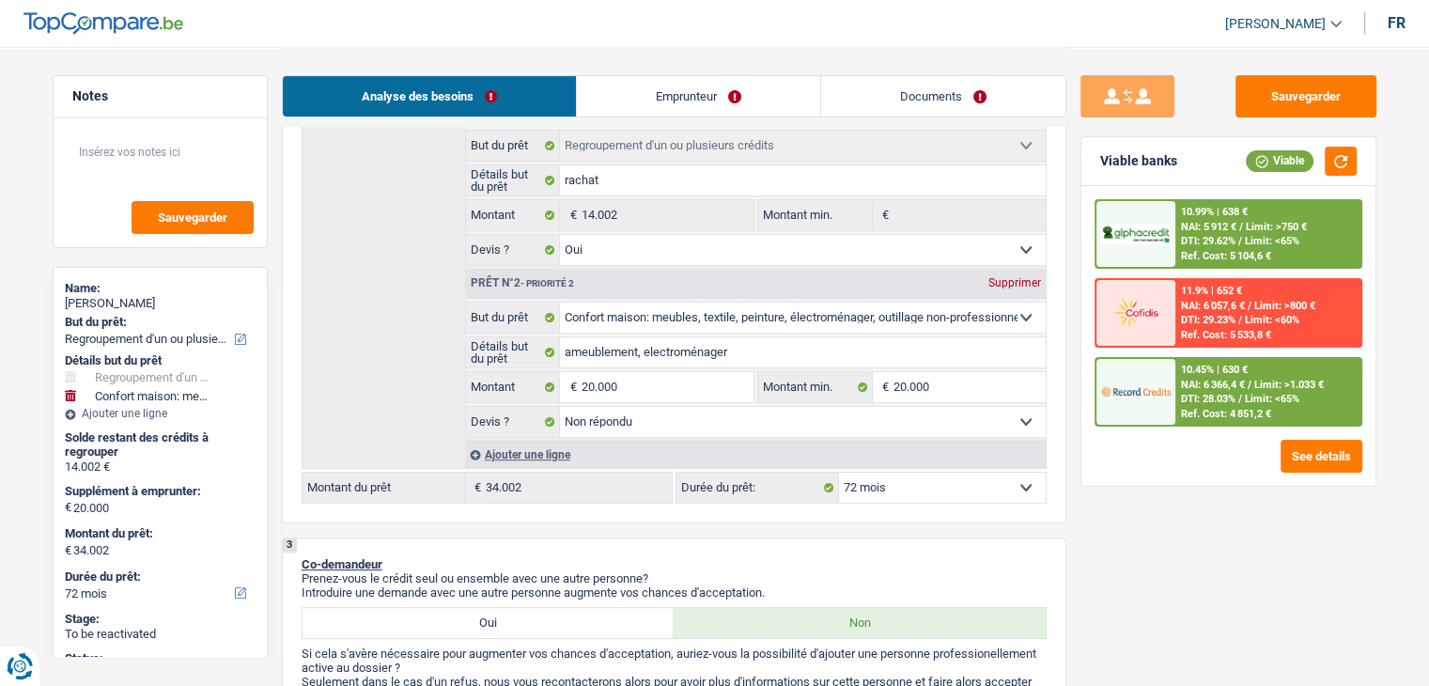
drag, startPoint x: 1192, startPoint y: 512, endPoint x: 781, endPoint y: 339, distance: 446.4
click at [1193, 511] on div "Sauvegarder Viable banks Viable 10.99% | 638 € NAI: 5 912 € / Limit: >750 € DTI…" at bounding box center [1228, 365] width 324 height 581
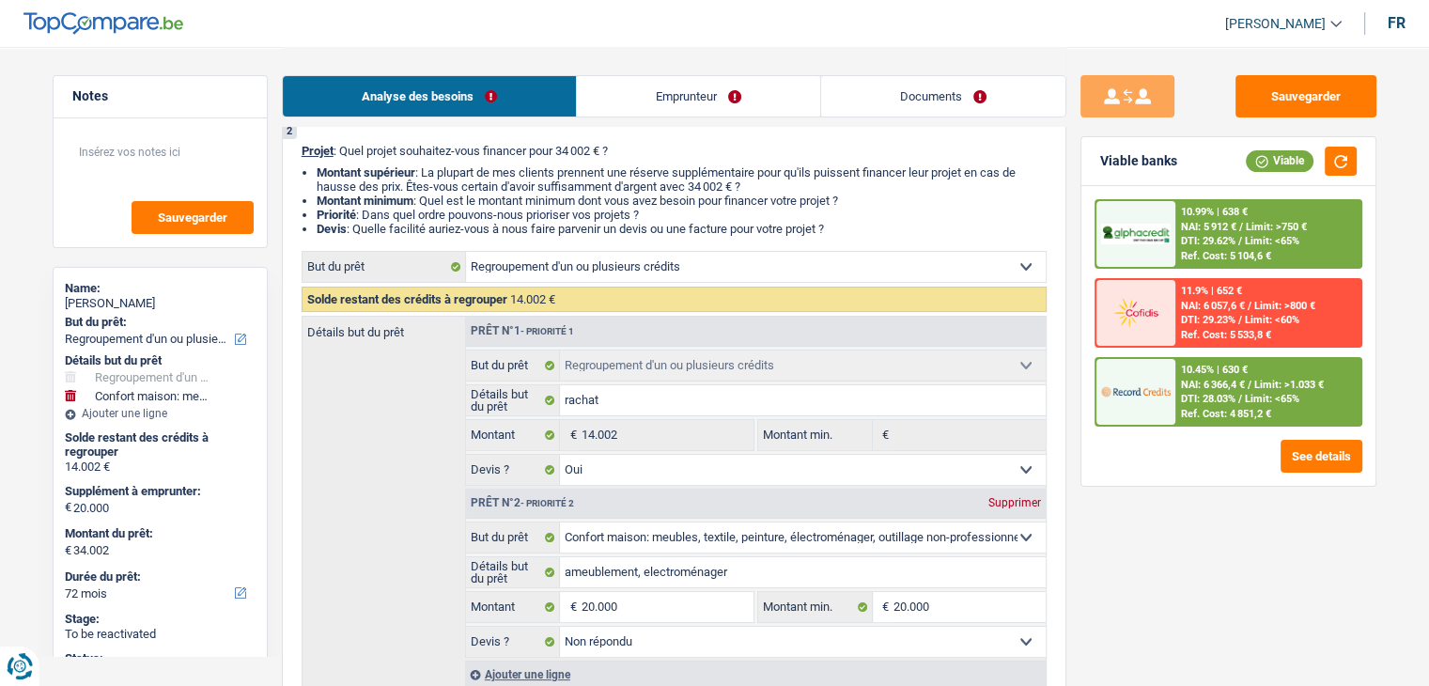
scroll to position [0, 0]
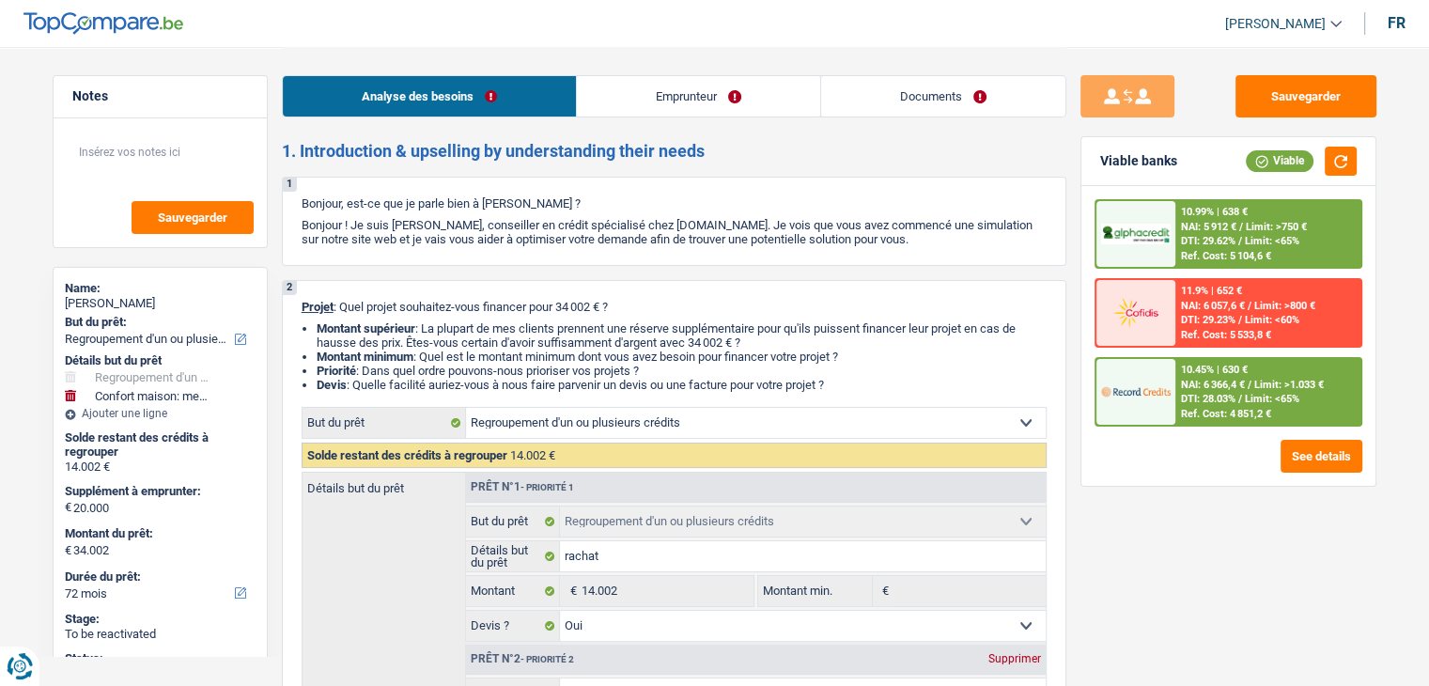
click at [920, 104] on link "Documents" at bounding box center [943, 96] width 244 height 40
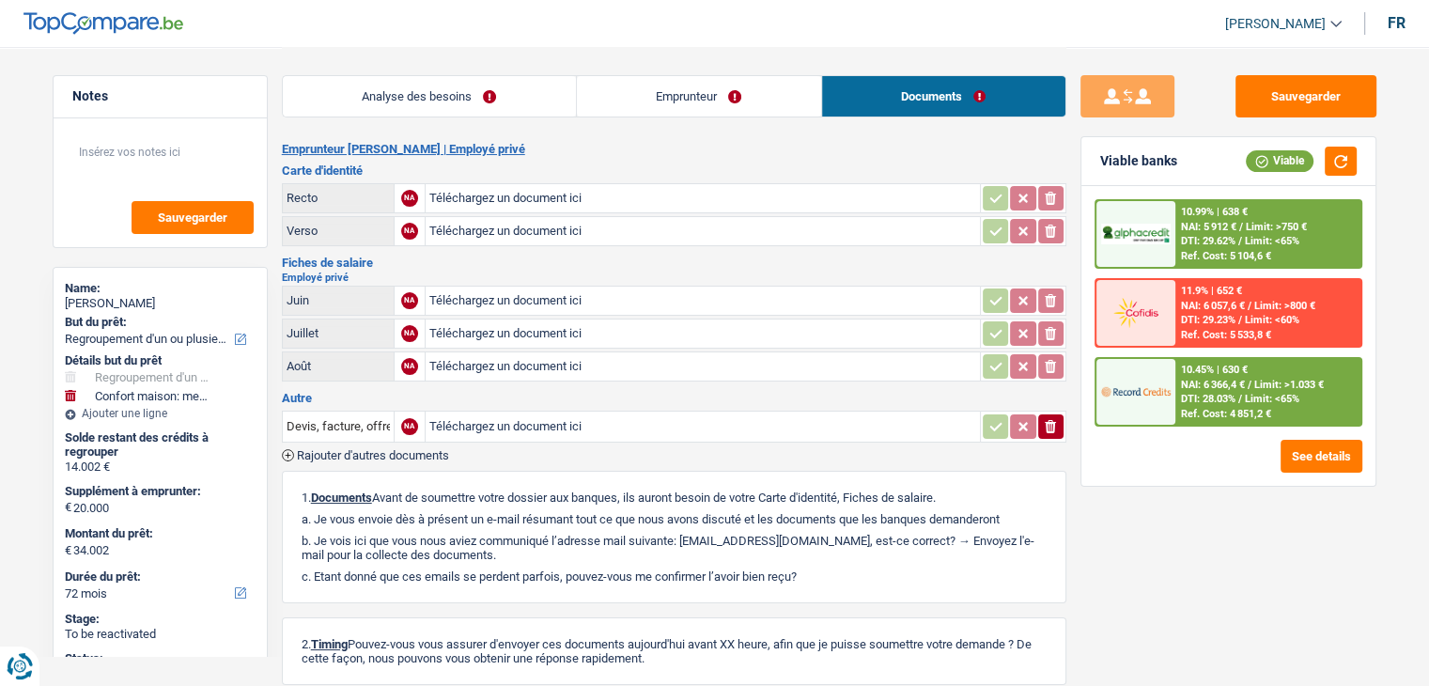
click at [489, 96] on link "Analyse des besoins" at bounding box center [429, 96] width 293 height 40
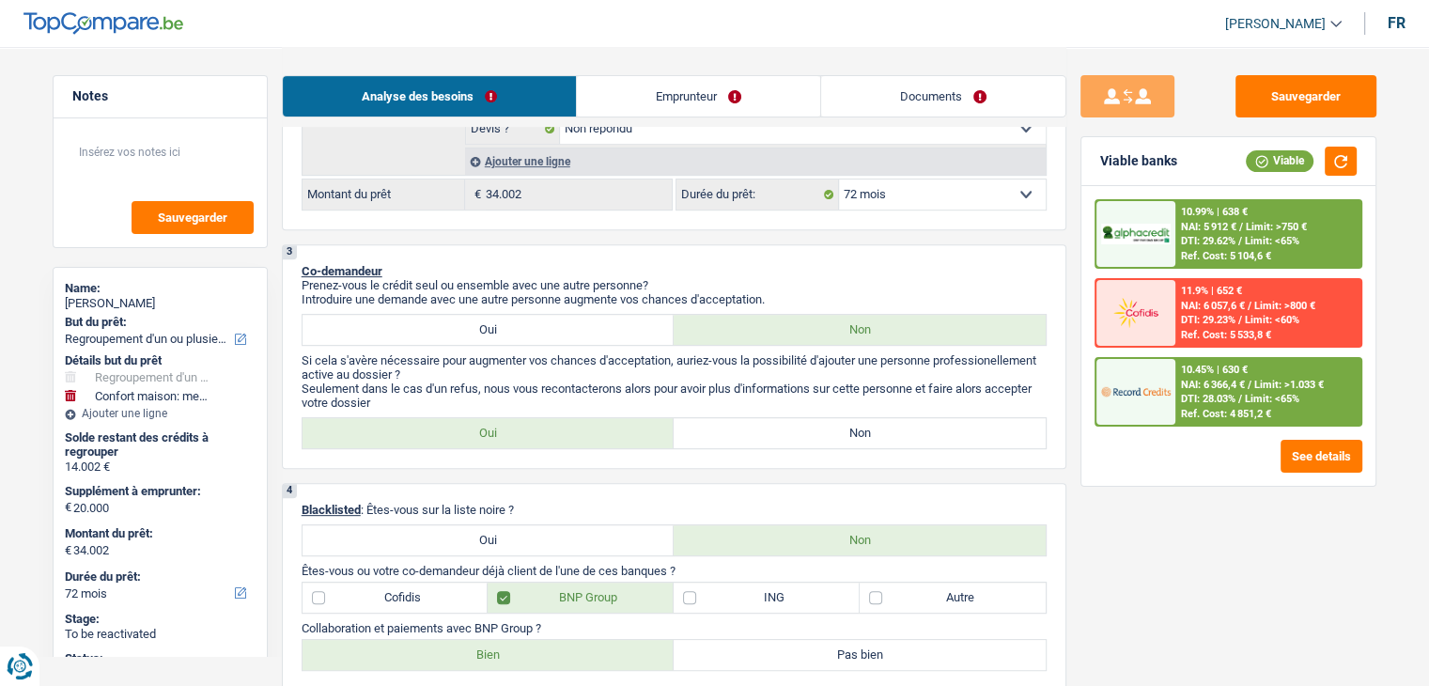
scroll to position [846, 0]
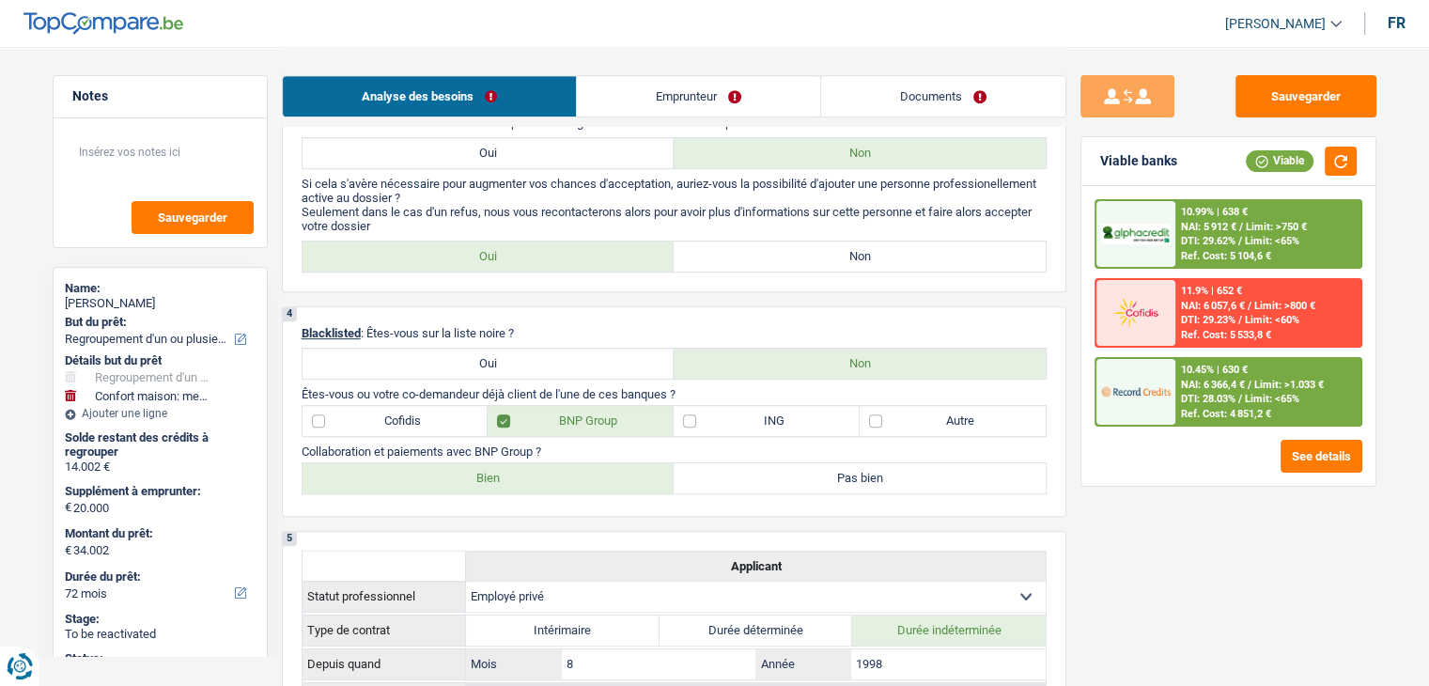
click at [723, 249] on label "Non" at bounding box center [860, 256] width 372 height 30
click at [723, 249] on input "Non" at bounding box center [860, 256] width 372 height 30
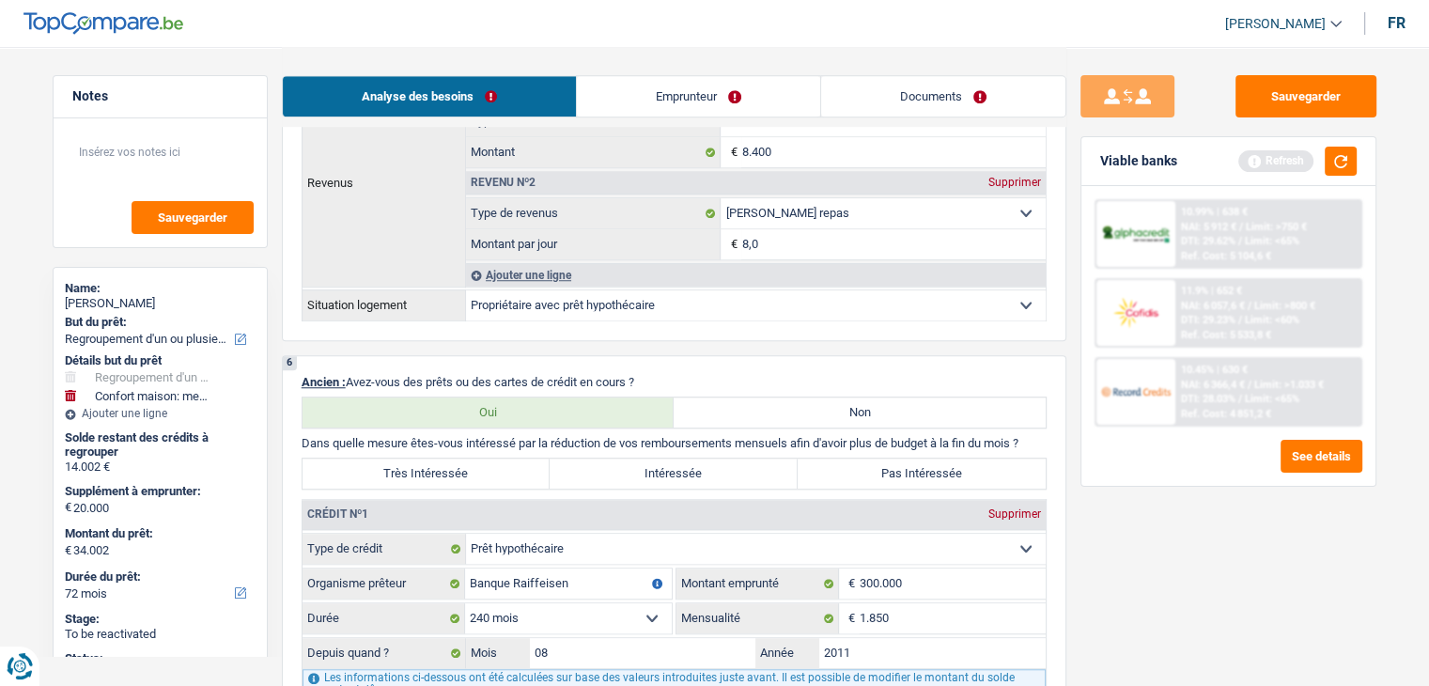
scroll to position [1691, 0]
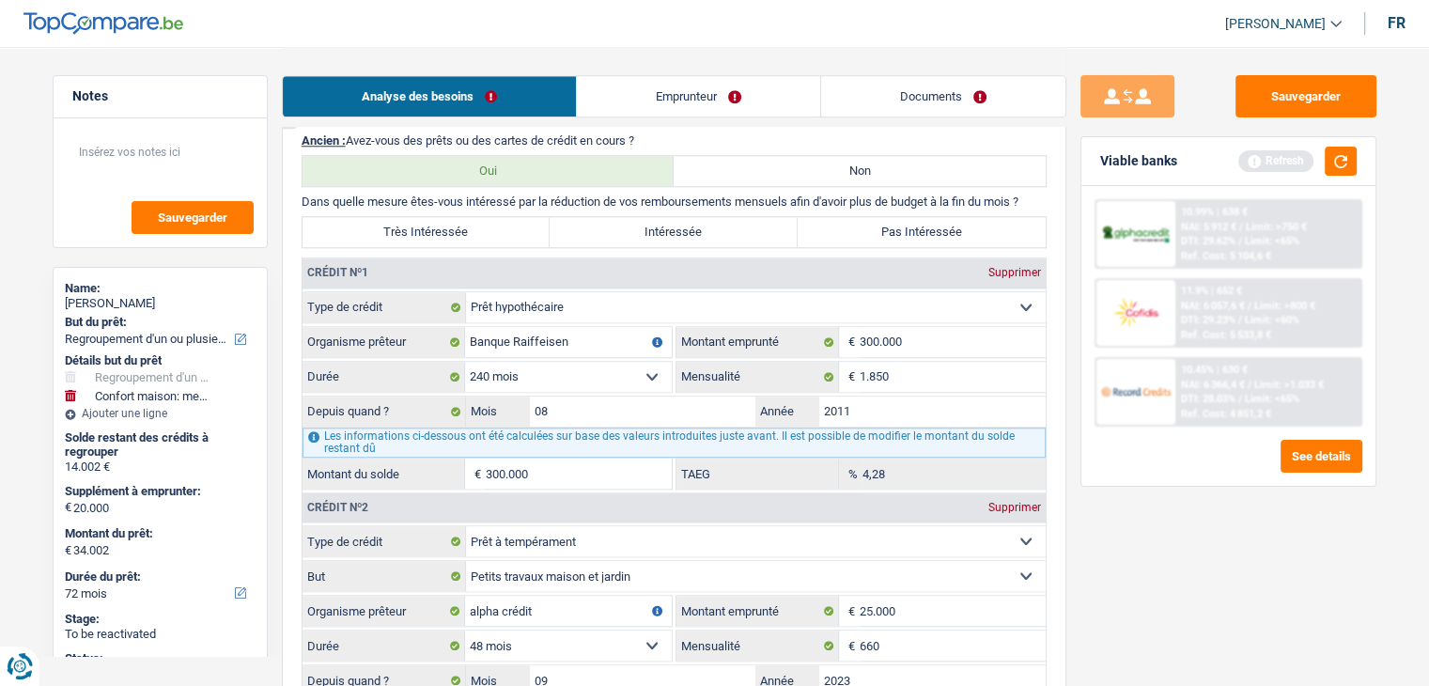
click at [711, 223] on label "Intéressée" at bounding box center [674, 232] width 248 height 30
click at [711, 223] on input "Intéressée" at bounding box center [674, 232] width 248 height 30
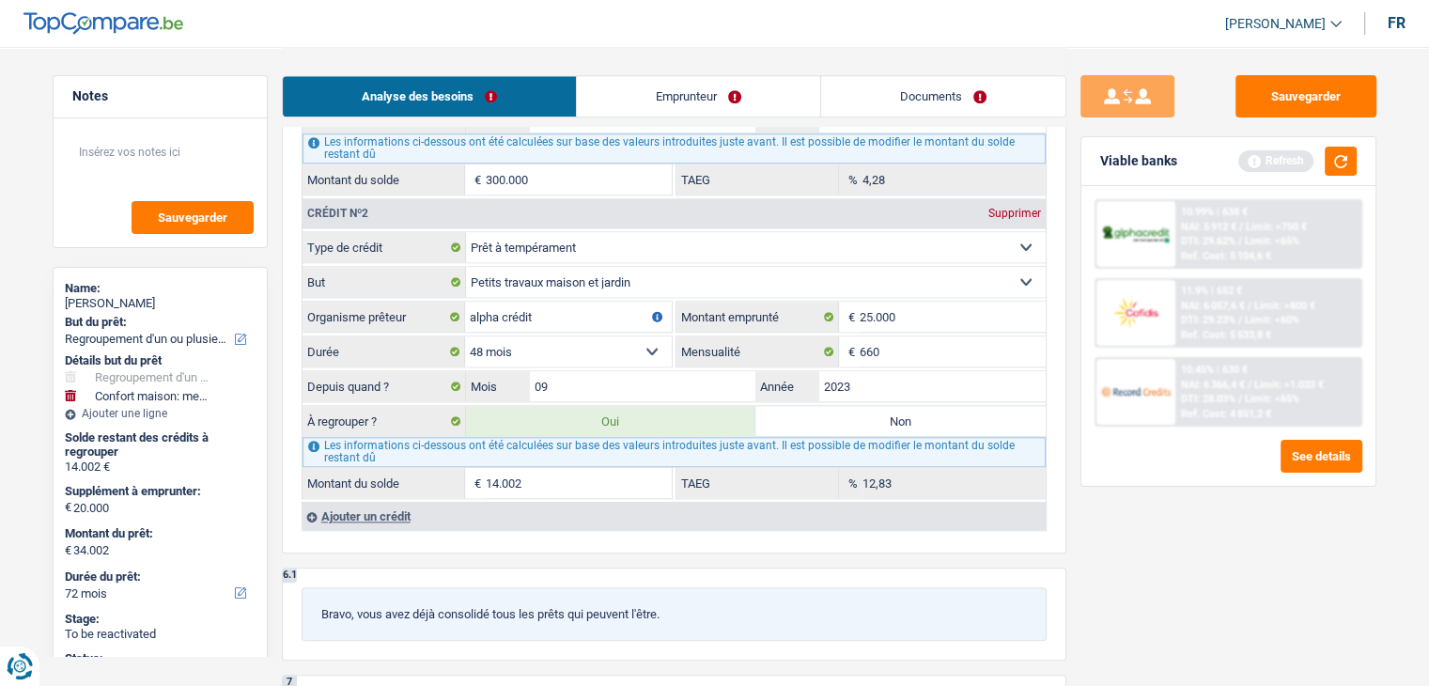
scroll to position [2067, 0]
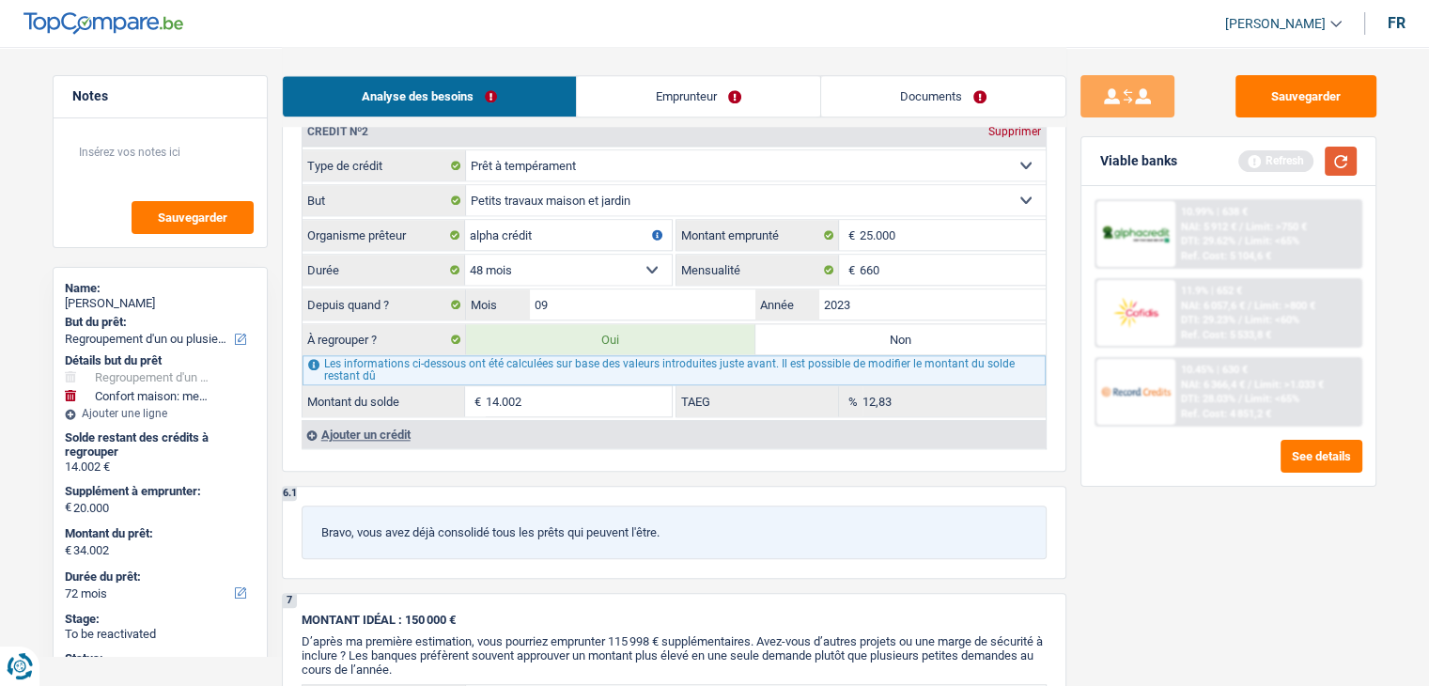
click at [1330, 170] on button "button" at bounding box center [1341, 161] width 32 height 29
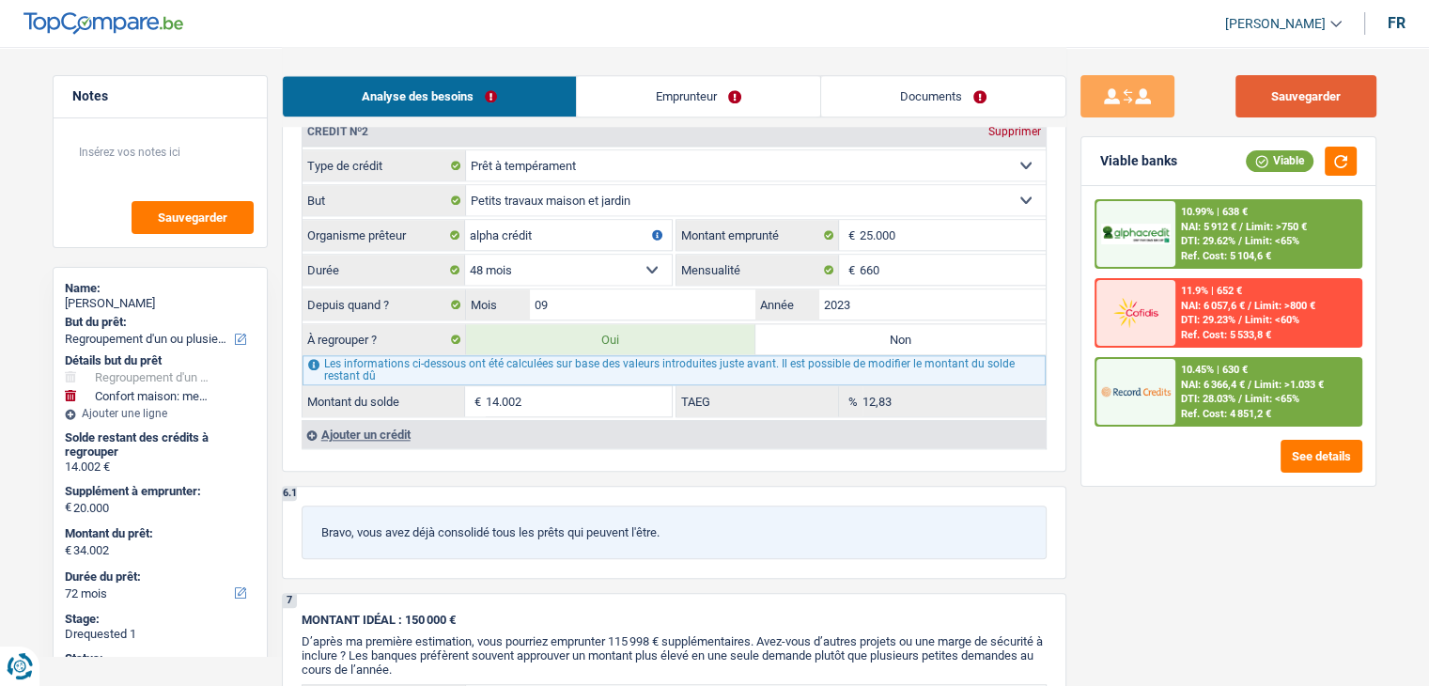
click at [1245, 103] on button "Sauvegarder" at bounding box center [1306, 96] width 141 height 42
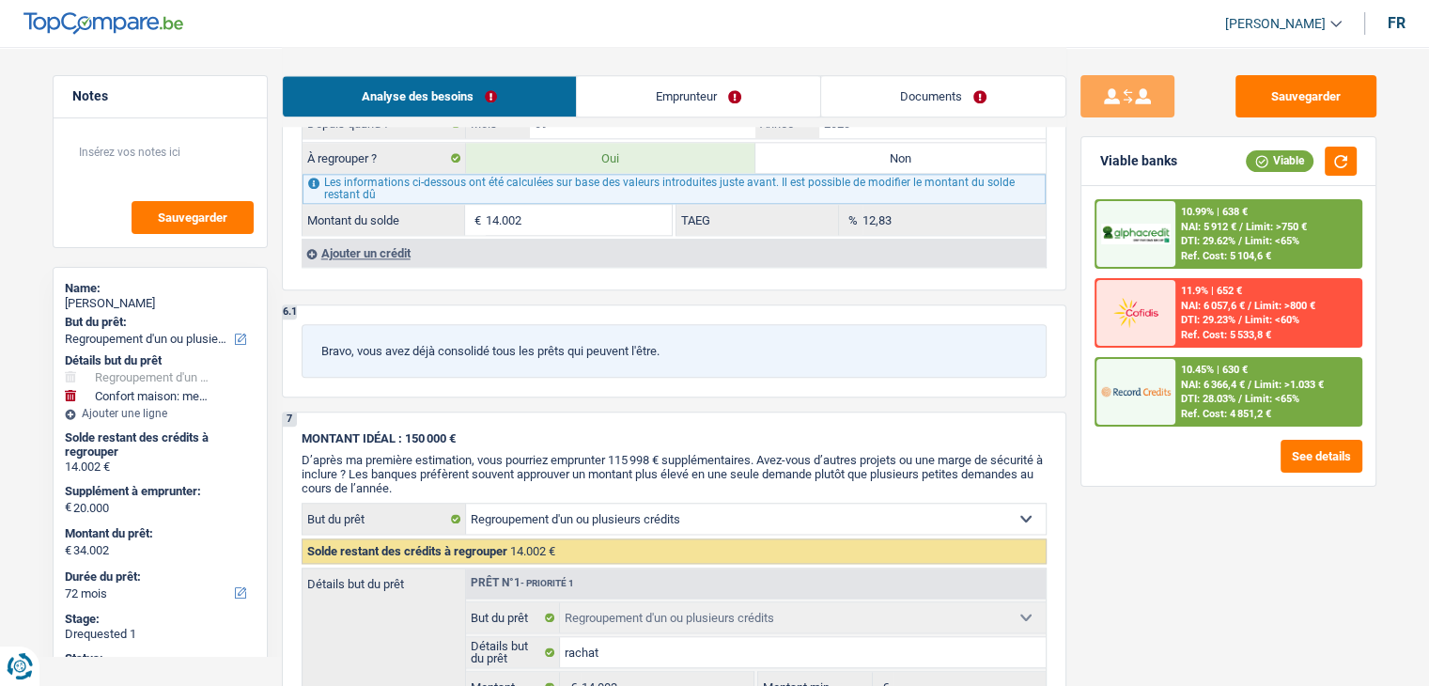
scroll to position [2255, 0]
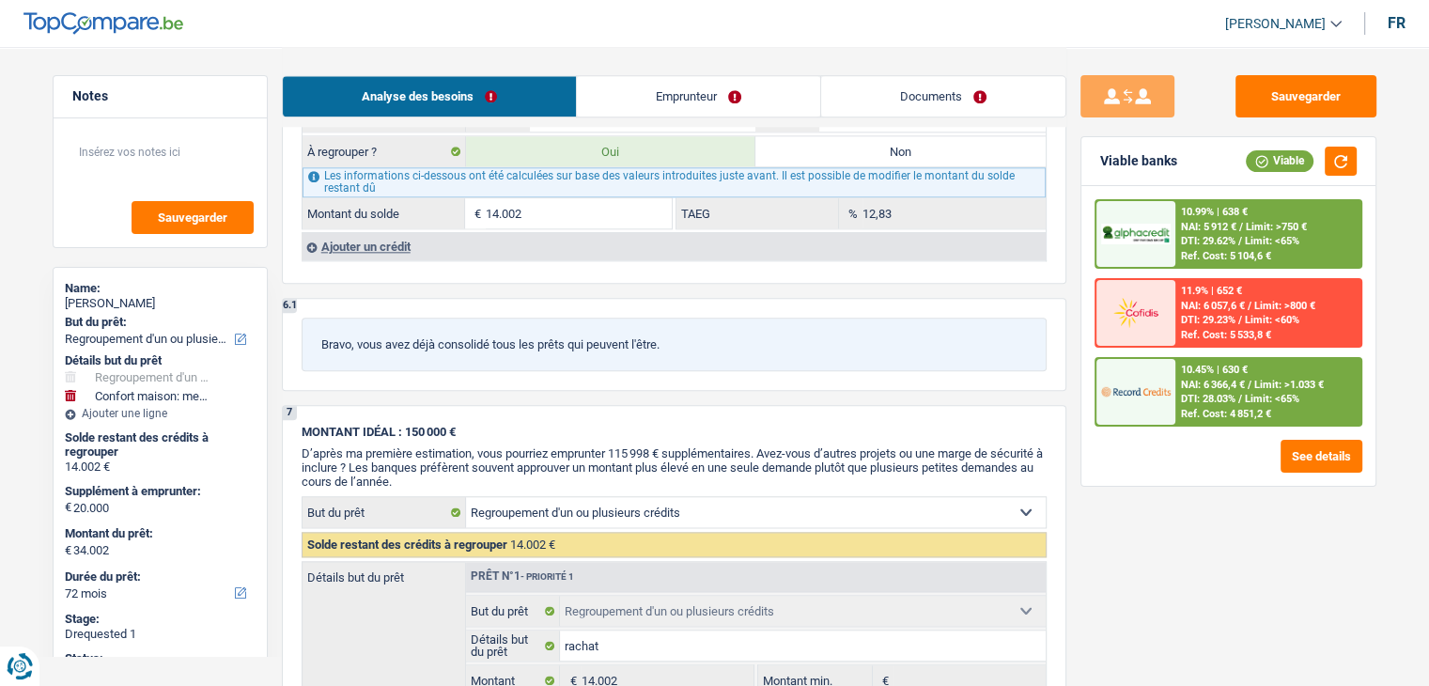
click at [1167, 393] on img at bounding box center [1136, 391] width 70 height 35
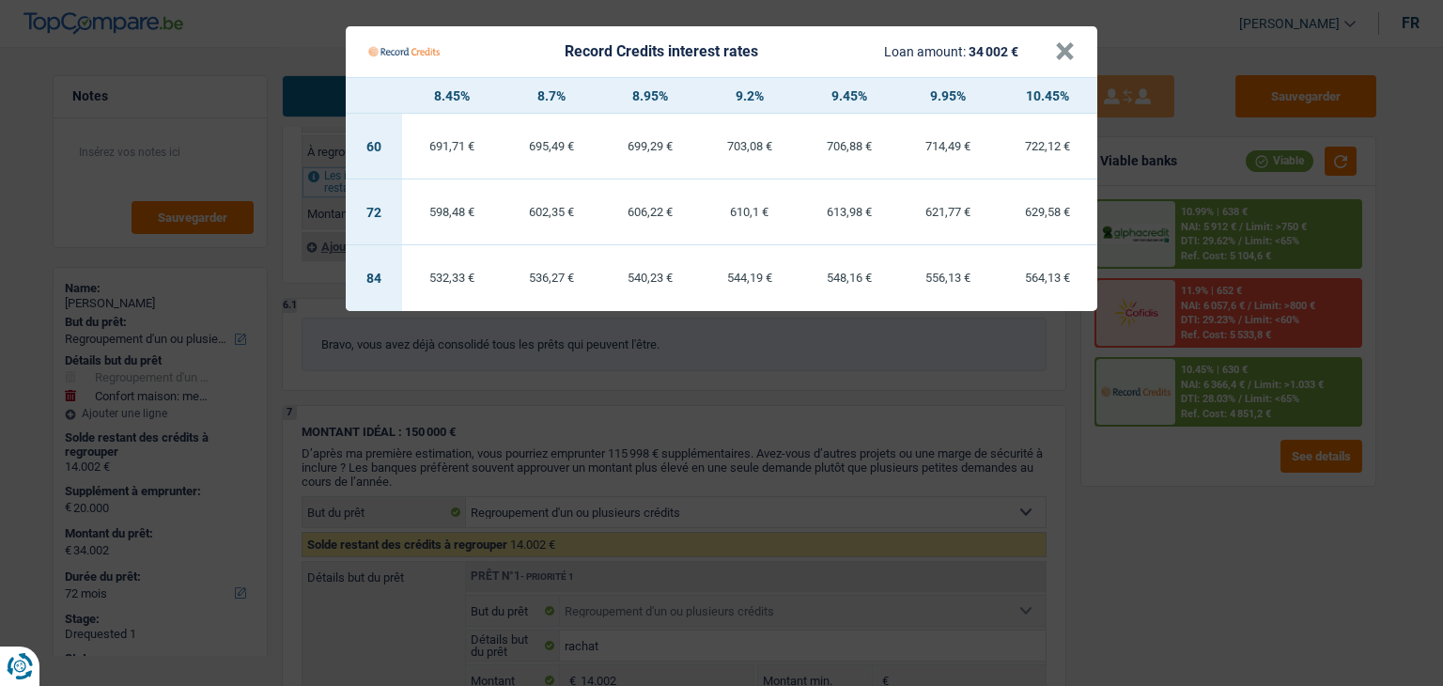
click at [619, 373] on Credits "Record Credits interest rates Loan amount: 34 002 € × 8.45% 8.7% 8.95% 9.2% 9.4…" at bounding box center [721, 343] width 1443 height 686
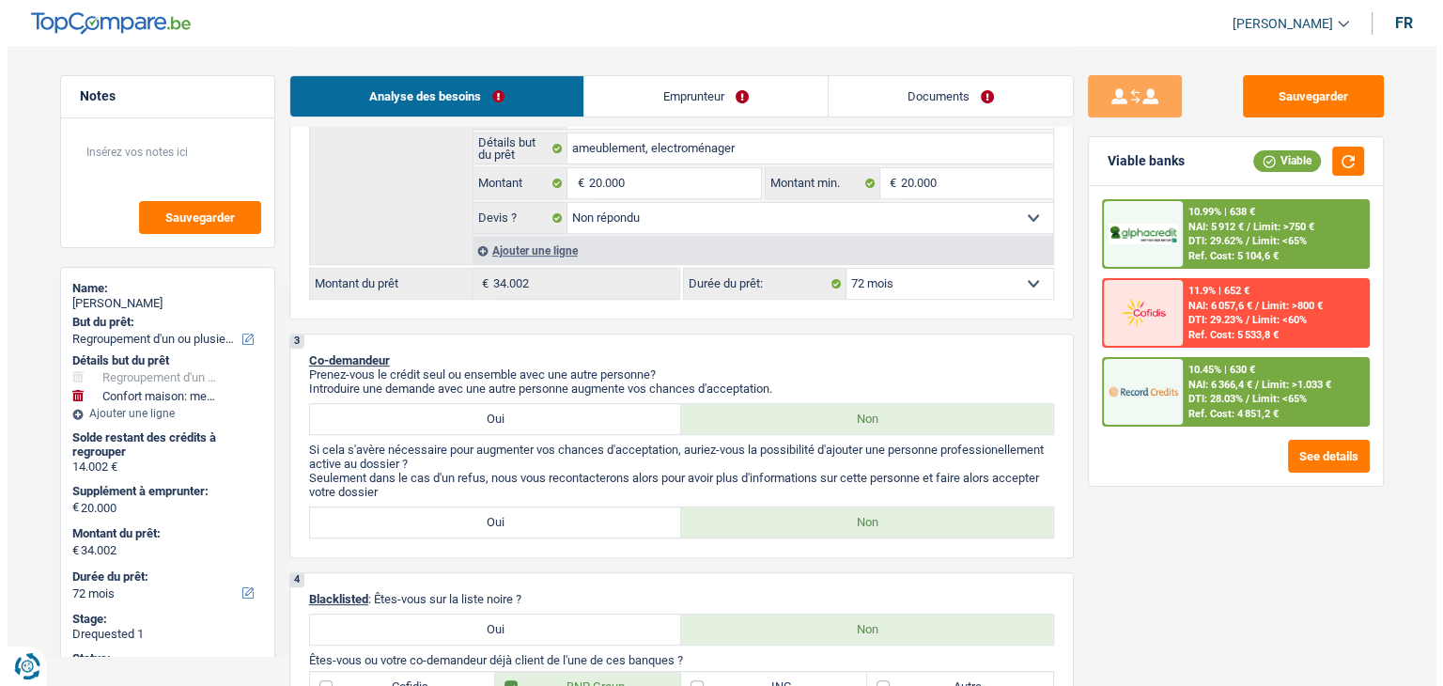
scroll to position [470, 0]
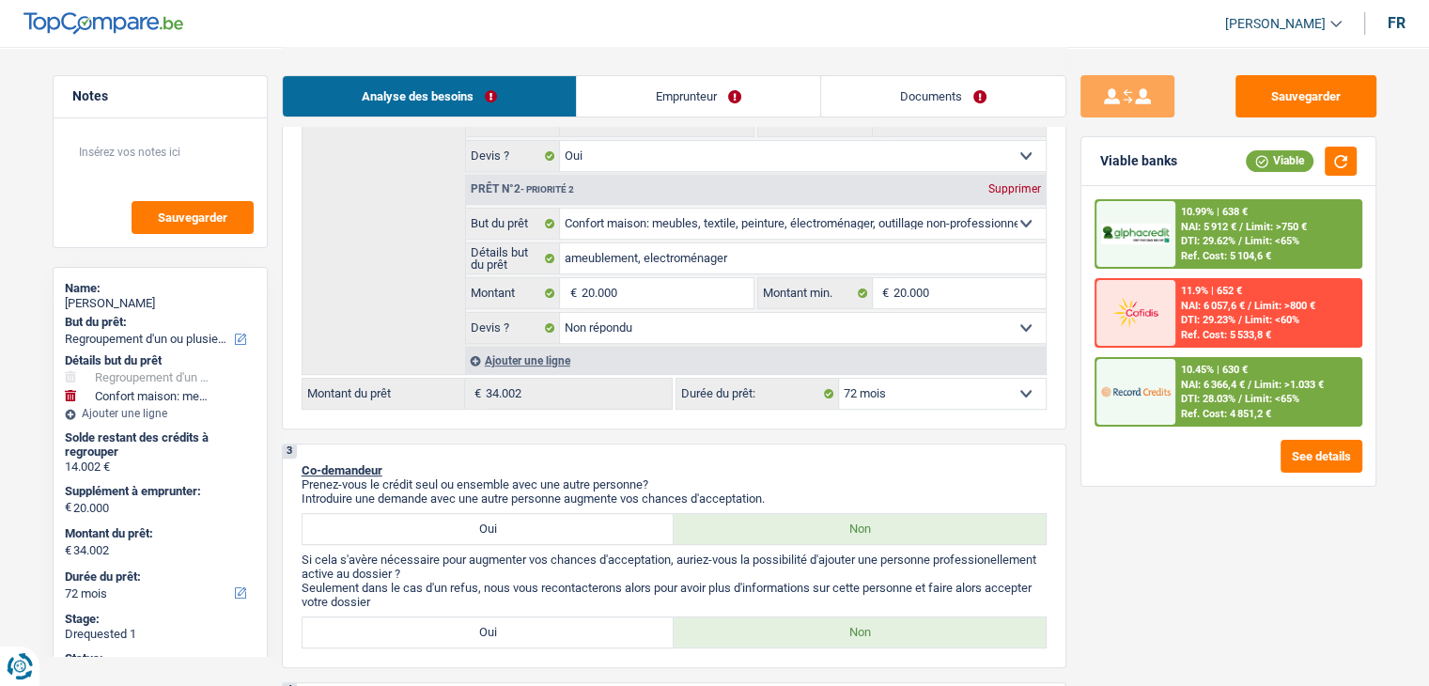
click at [1245, 388] on span "NAI: 6 366,4 €" at bounding box center [1213, 385] width 64 height 12
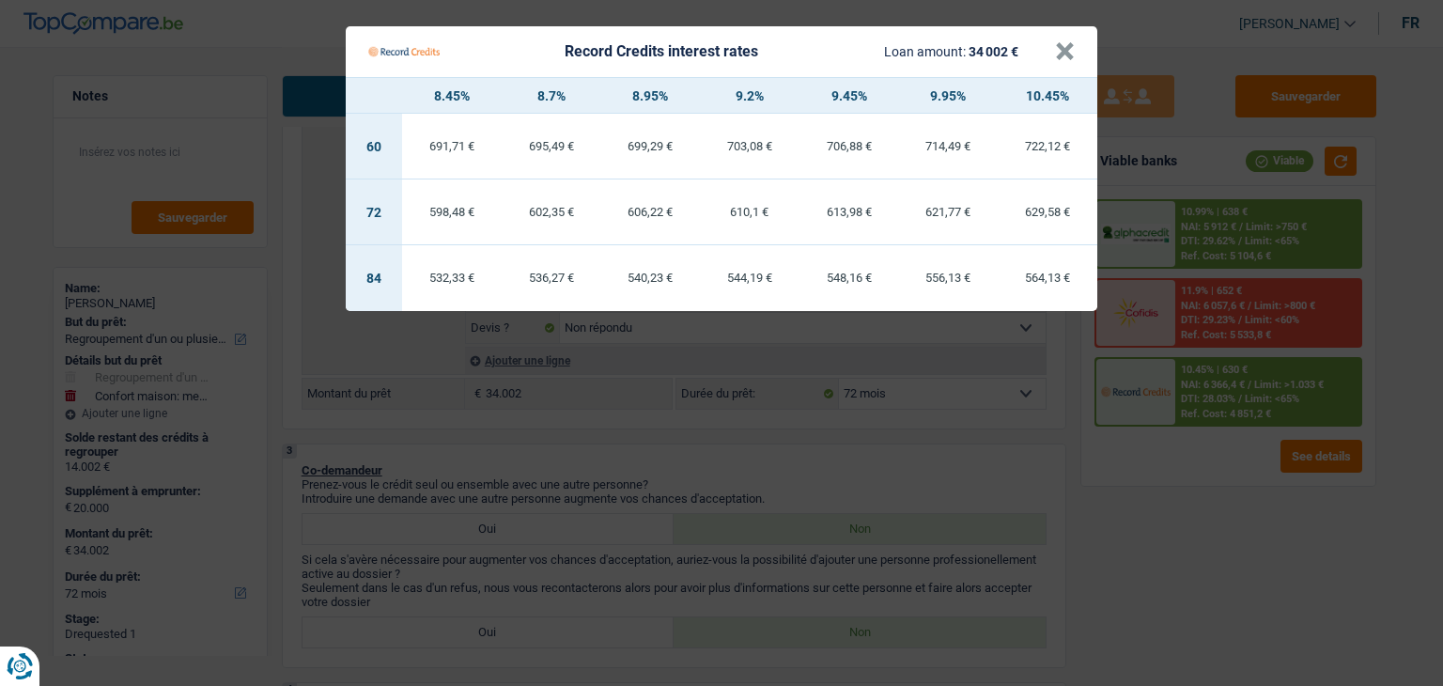
click at [804, 455] on Credits "Record Credits interest rates Loan amount: 34 002 € × 8.45% 8.7% 8.95% 9.2% 9.4…" at bounding box center [721, 343] width 1443 height 686
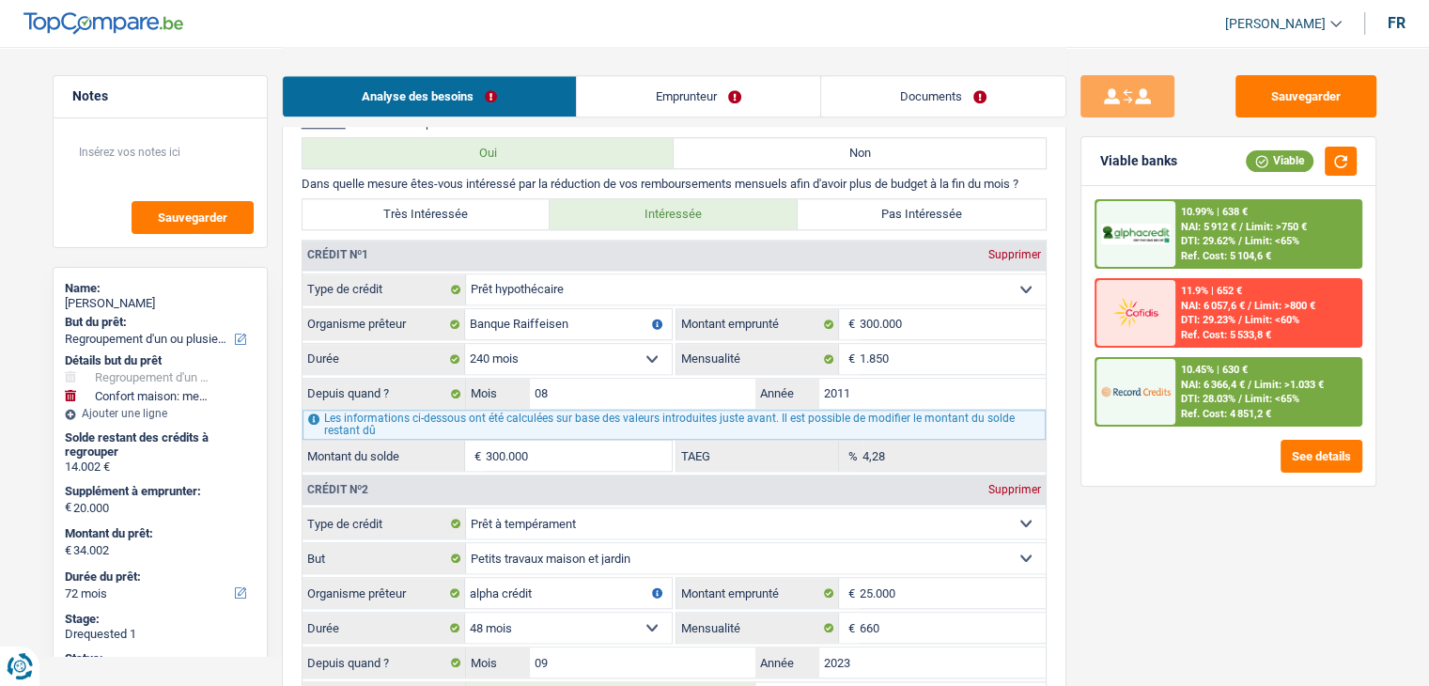
scroll to position [1879, 0]
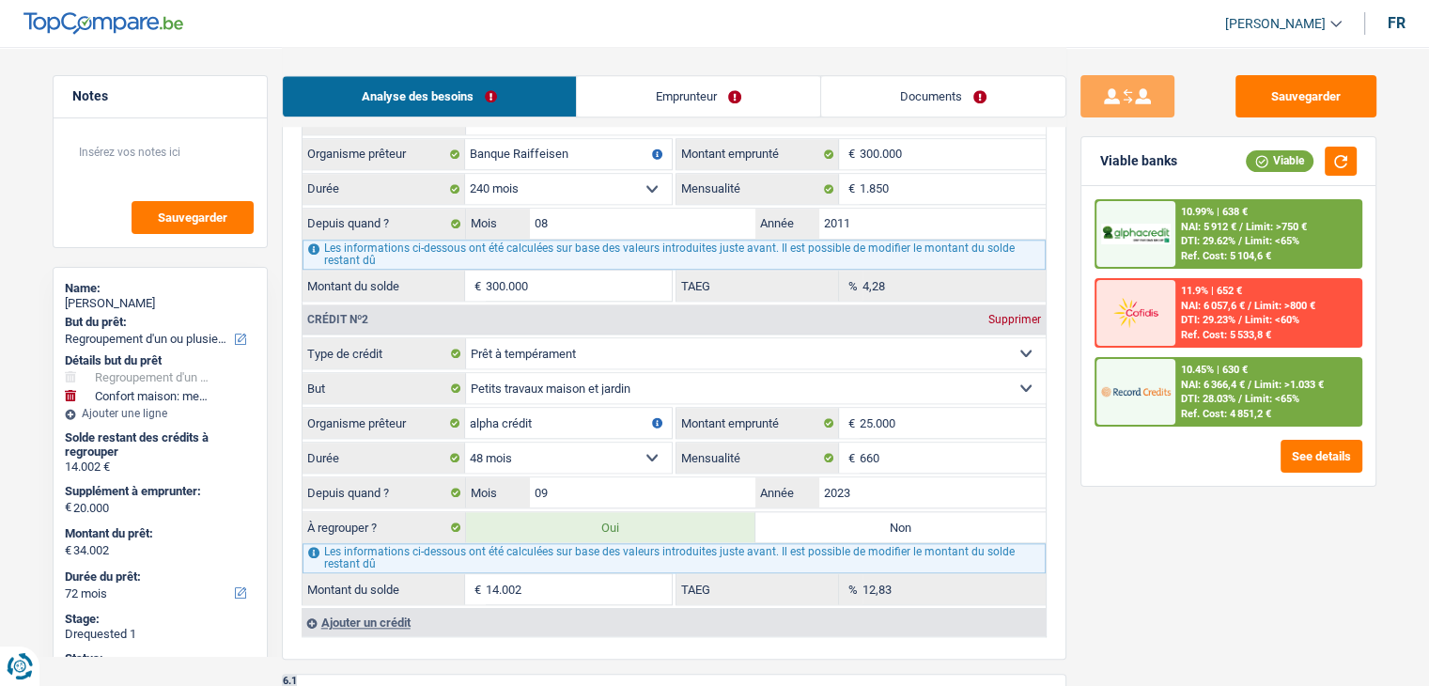
click at [1179, 385] on div "10.45% | 630 € NAI: 6 366,4 € / Limit: >1.033 € DTI: 28.03% / Limit: <65% Ref. …" at bounding box center [1267, 392] width 185 height 66
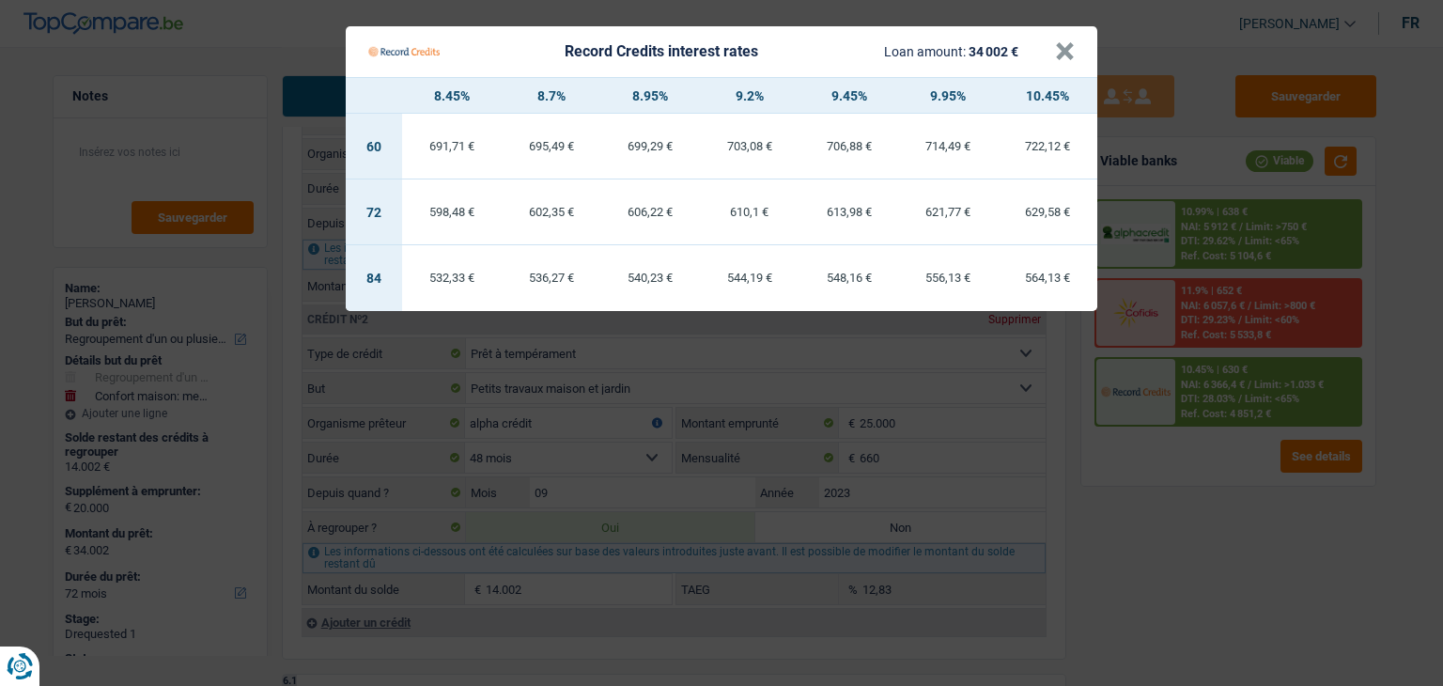
click at [758, 211] on div "610,1 €" at bounding box center [750, 212] width 100 height 12
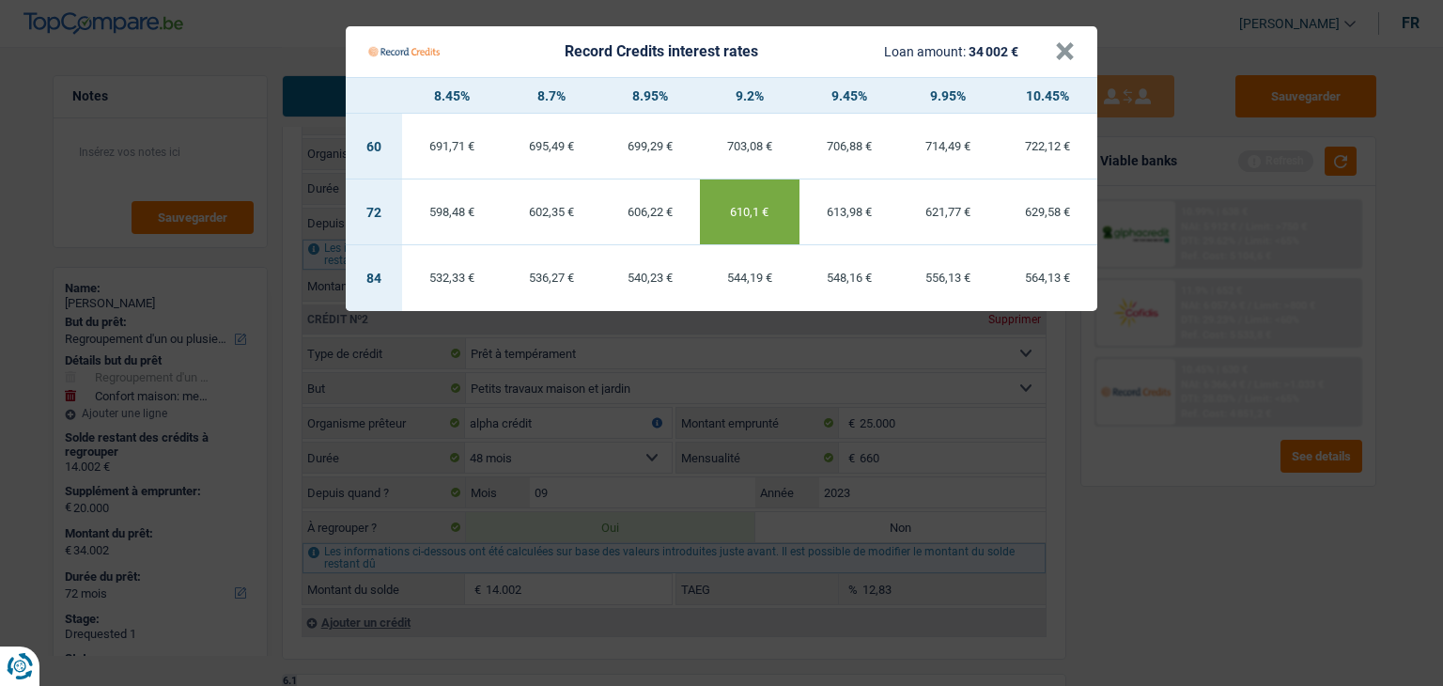
click at [1050, 55] on div "Record Credits interest rates Loan amount: 34 002 €" at bounding box center [711, 52] width 687 height 36
click at [1056, 54] on button "×" at bounding box center [1065, 51] width 20 height 19
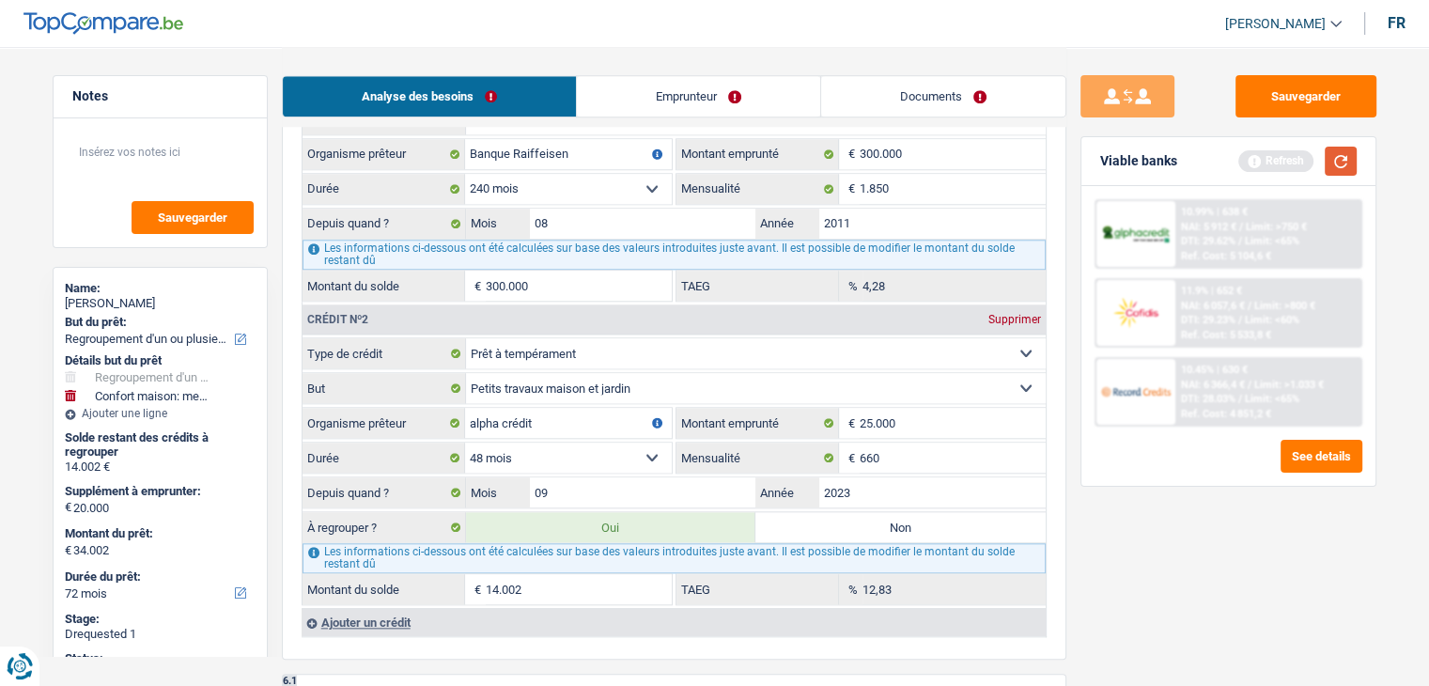
click at [1345, 147] on button "button" at bounding box center [1341, 161] width 32 height 29
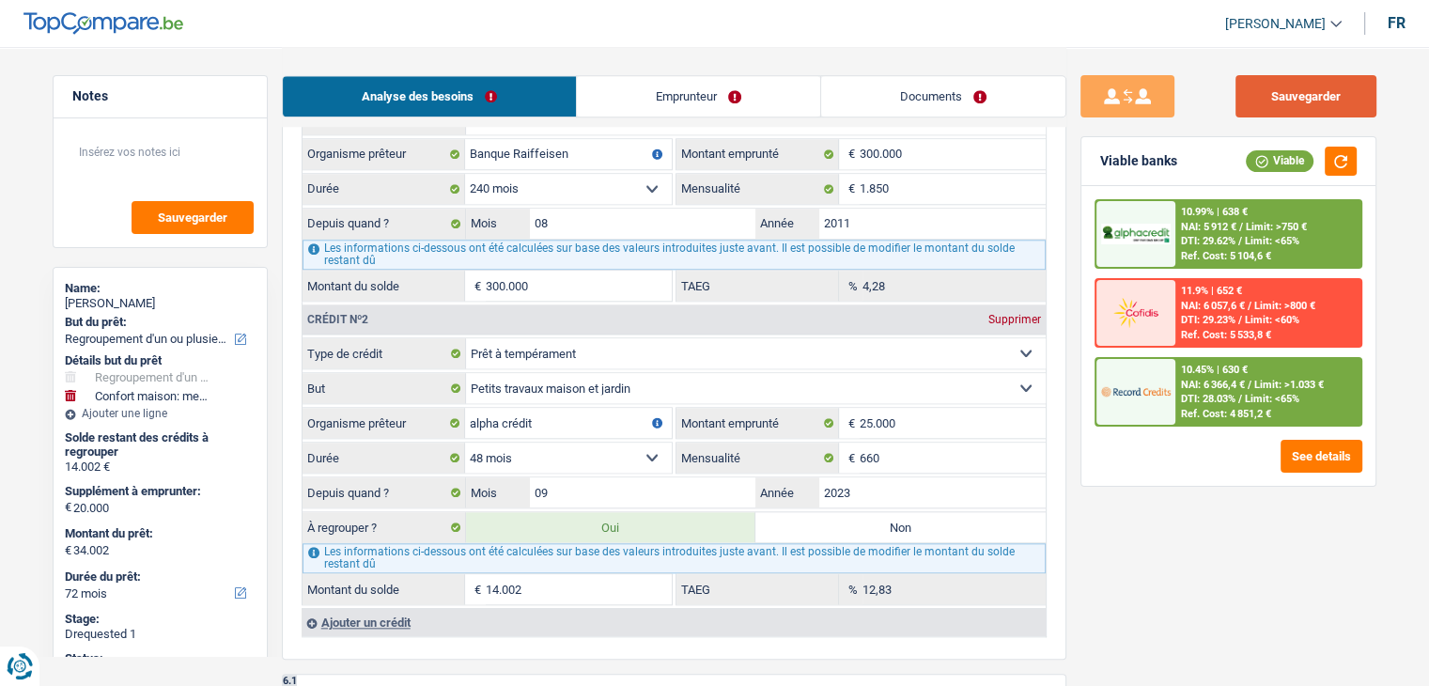
click at [1264, 96] on button "Sauvegarder" at bounding box center [1306, 96] width 141 height 42
click at [1336, 102] on button "Sauvegarder" at bounding box center [1306, 96] width 141 height 42
